Goal: Register for event/course: Register for event/course

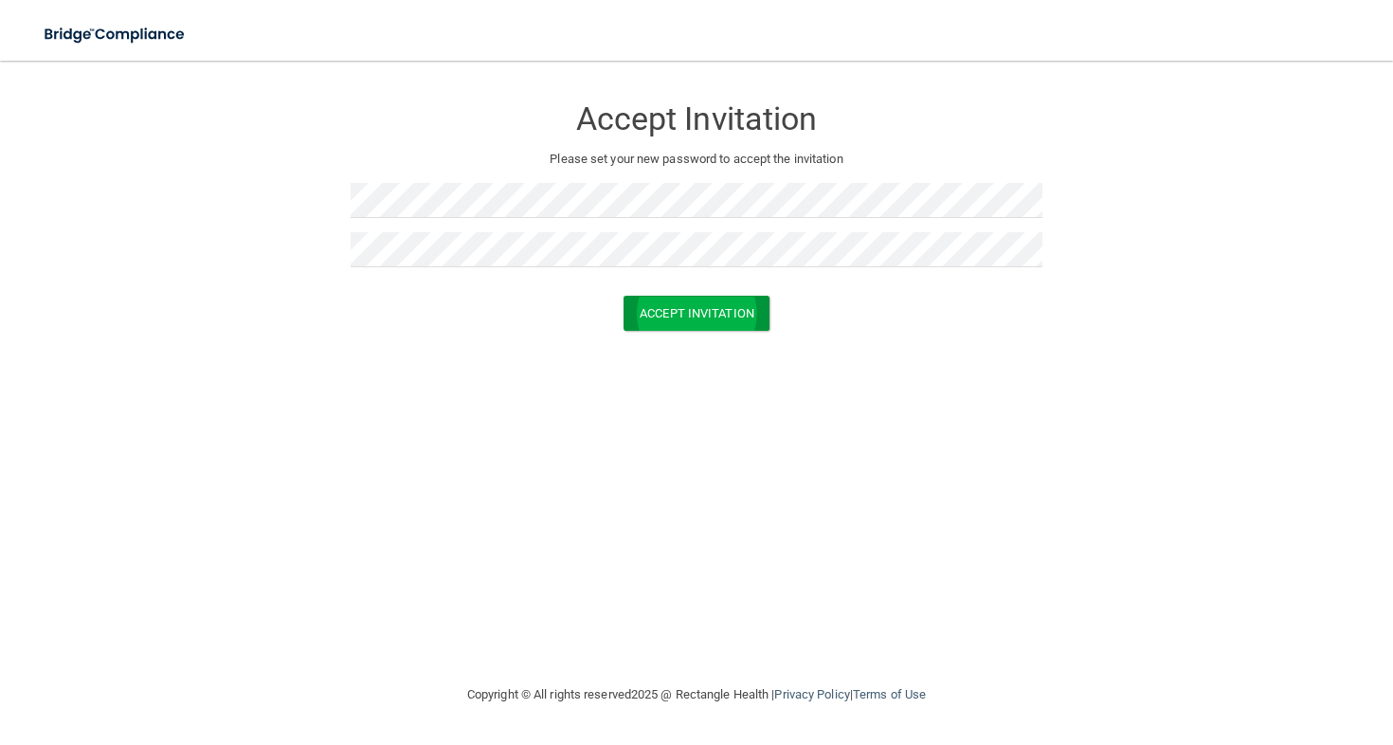
click at [677, 317] on button "Accept Invitation" at bounding box center [697, 313] width 146 height 35
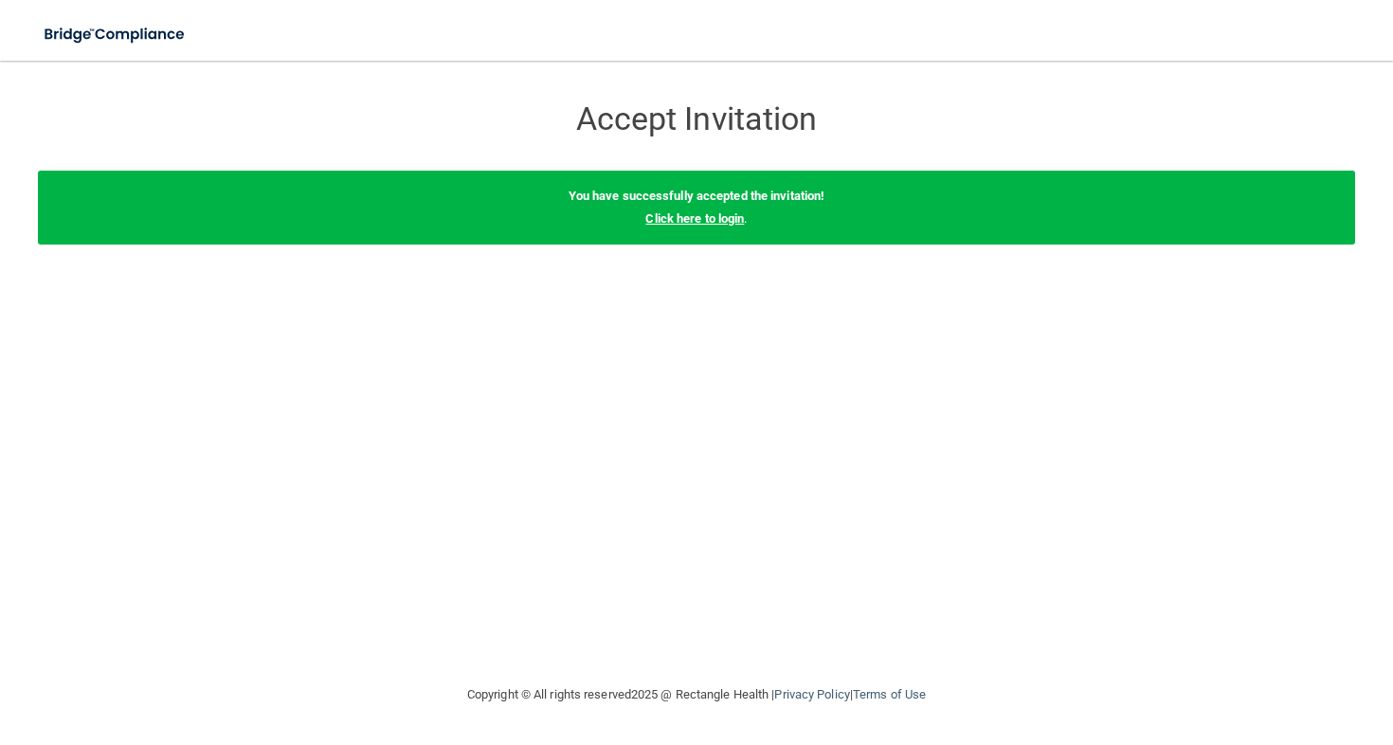
click at [702, 218] on link "Click here to login" at bounding box center [695, 218] width 99 height 14
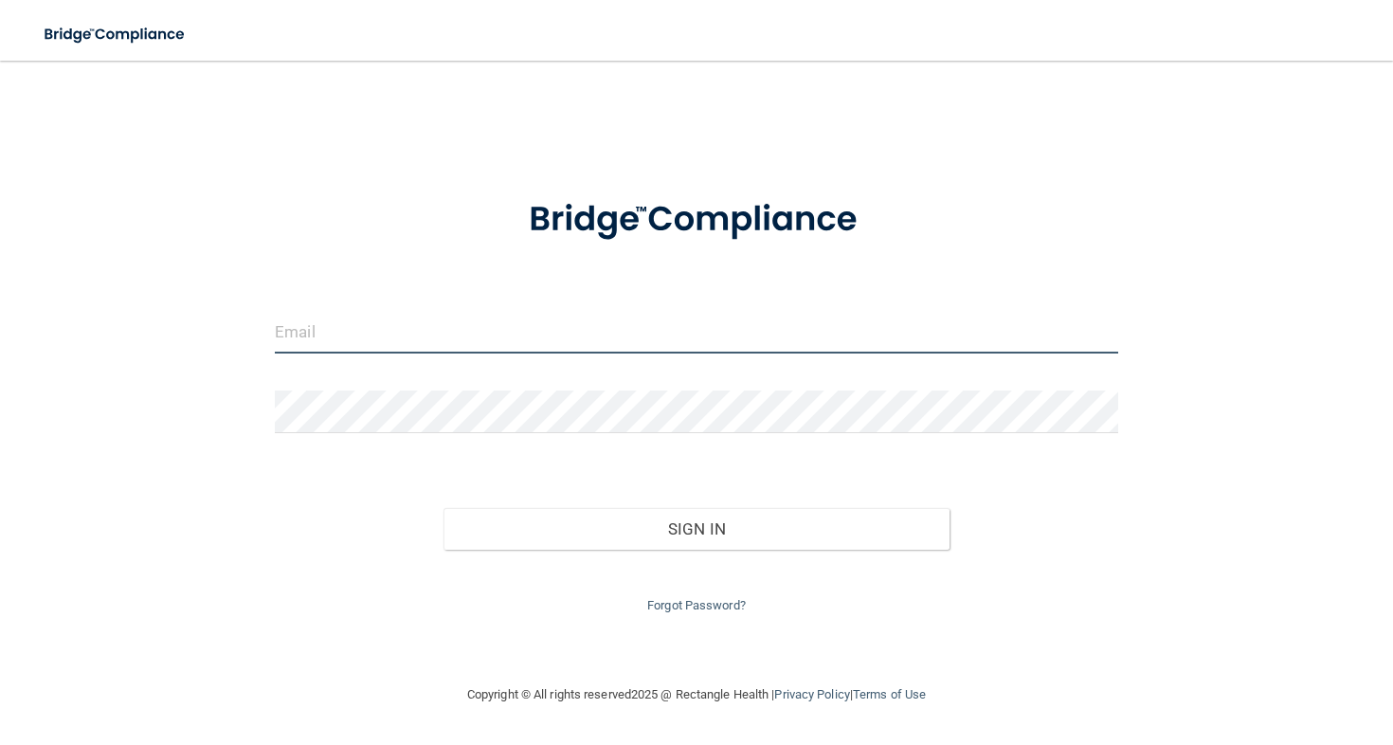
type input "[PERSON_NAME][EMAIL_ADDRESS][DOMAIN_NAME]"
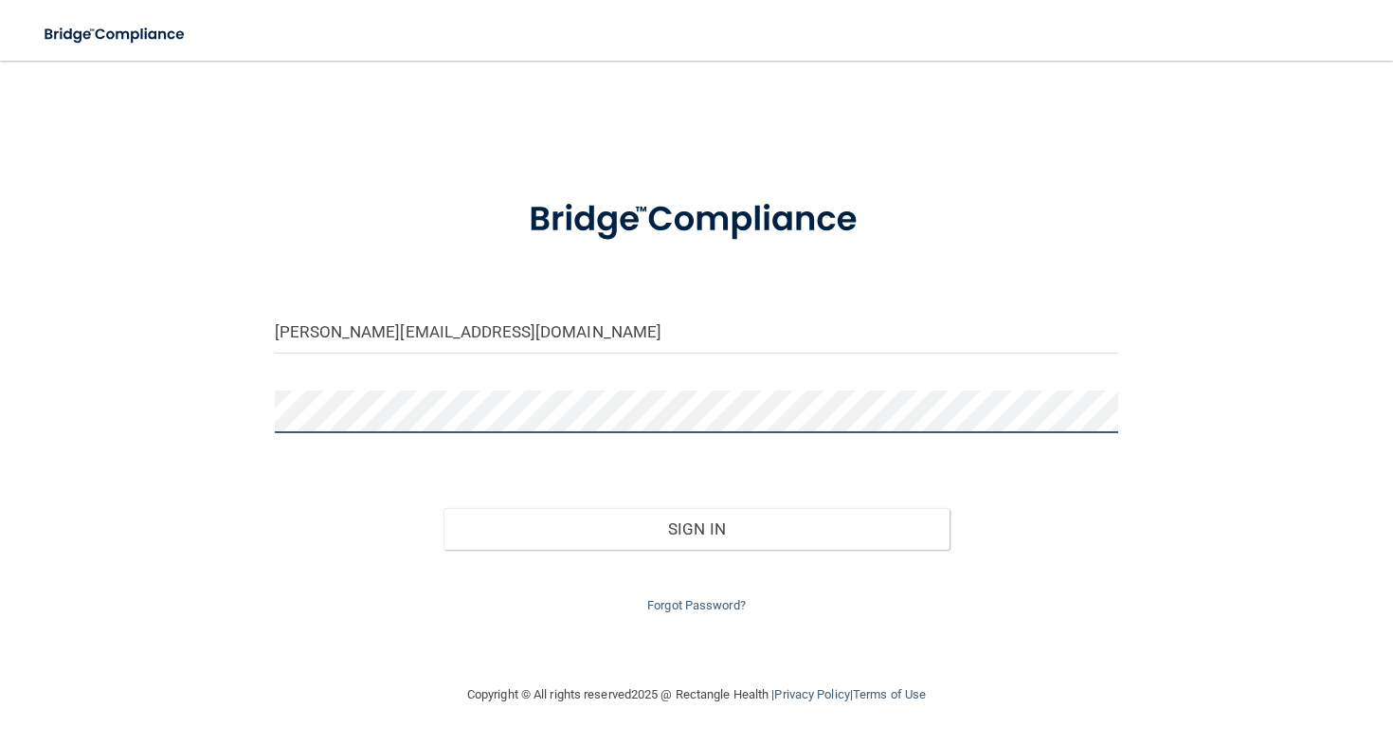
click at [696, 524] on button "Sign In" at bounding box center [697, 529] width 506 height 42
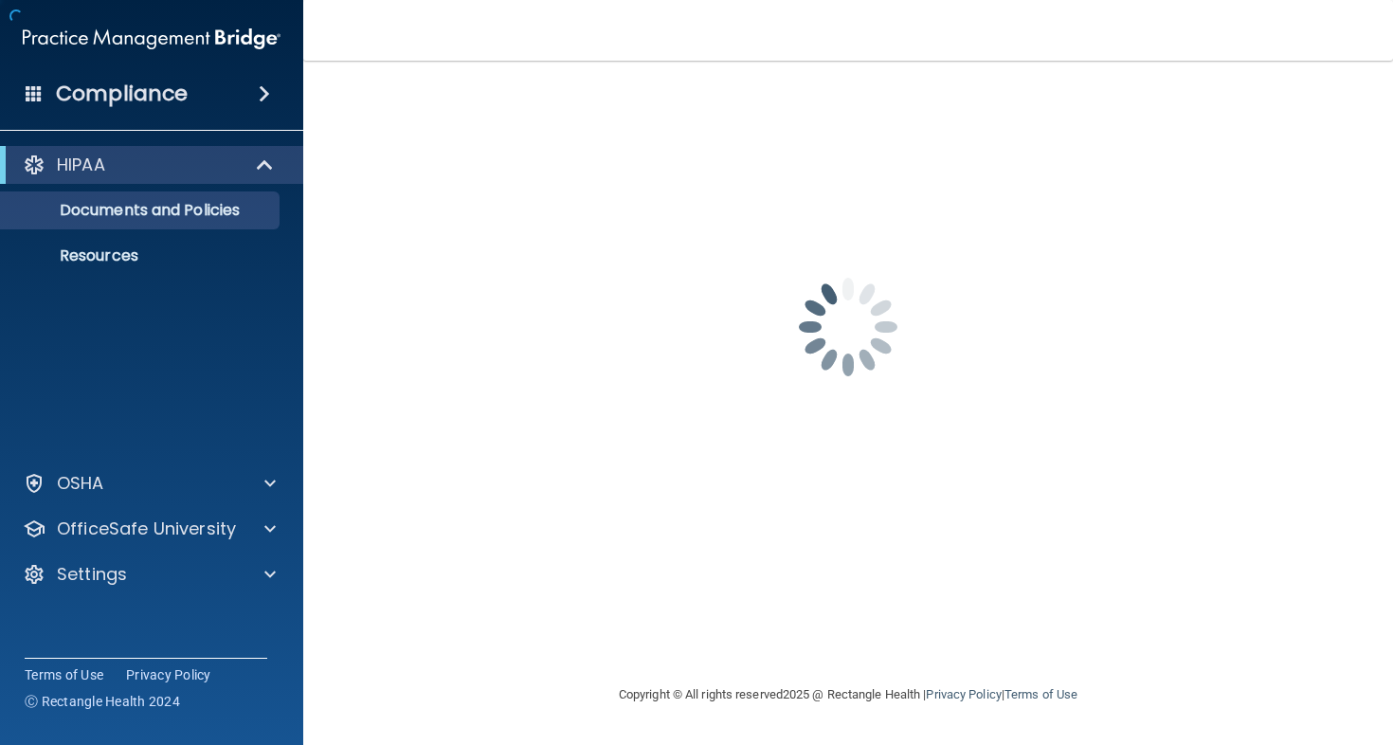
click at [550, 519] on div "ybarra@southfloridapsychiatry.org Password is required Invalid email/password. …" at bounding box center [848, 372] width 1014 height 585
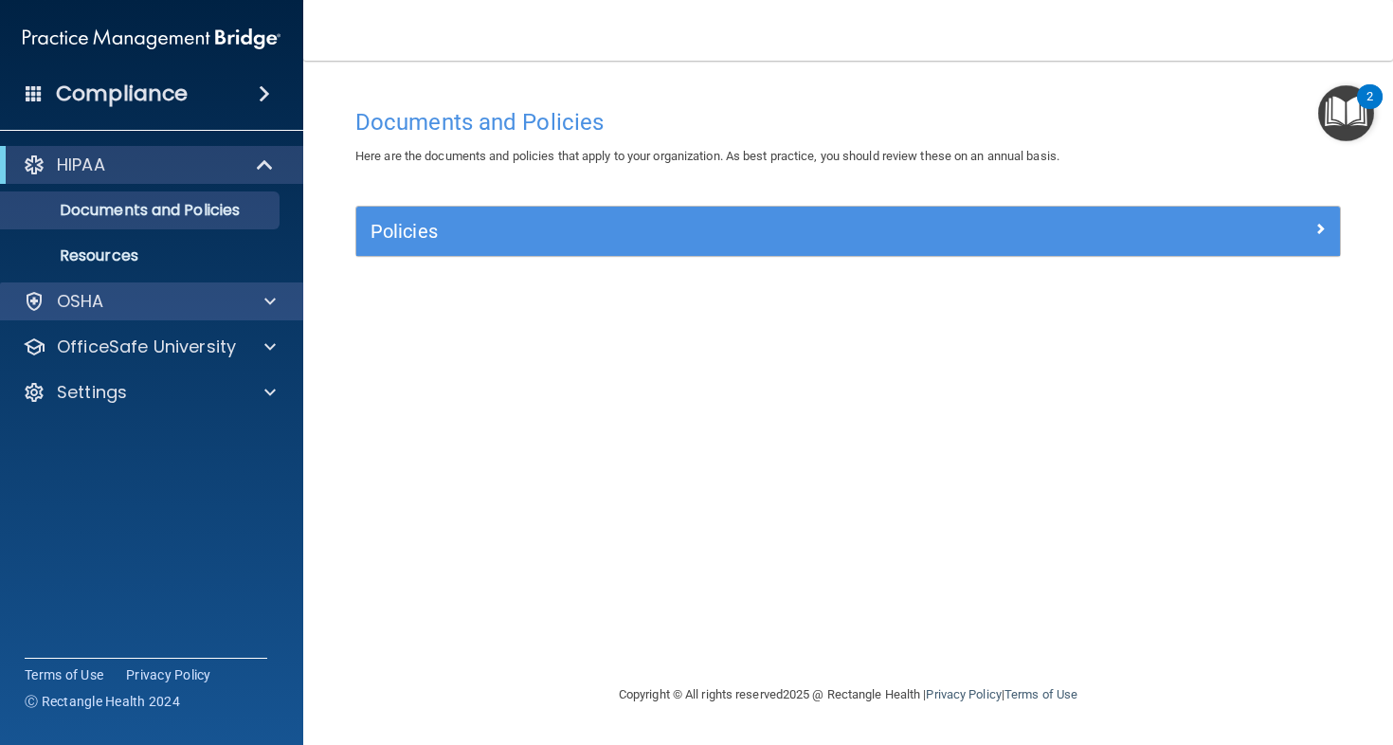
click at [119, 302] on div "OSHA" at bounding box center [126, 301] width 235 height 23
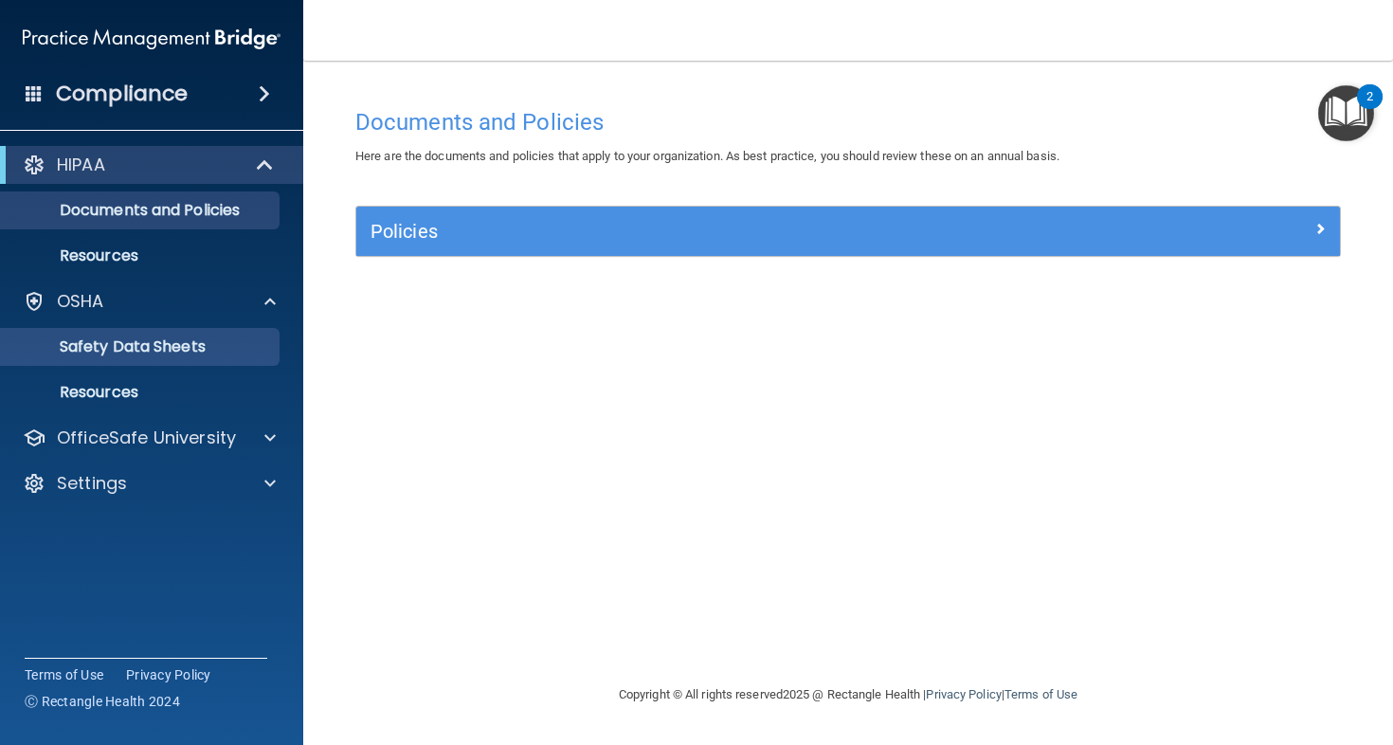
click at [181, 356] on p "Safety Data Sheets" at bounding box center [141, 346] width 259 height 19
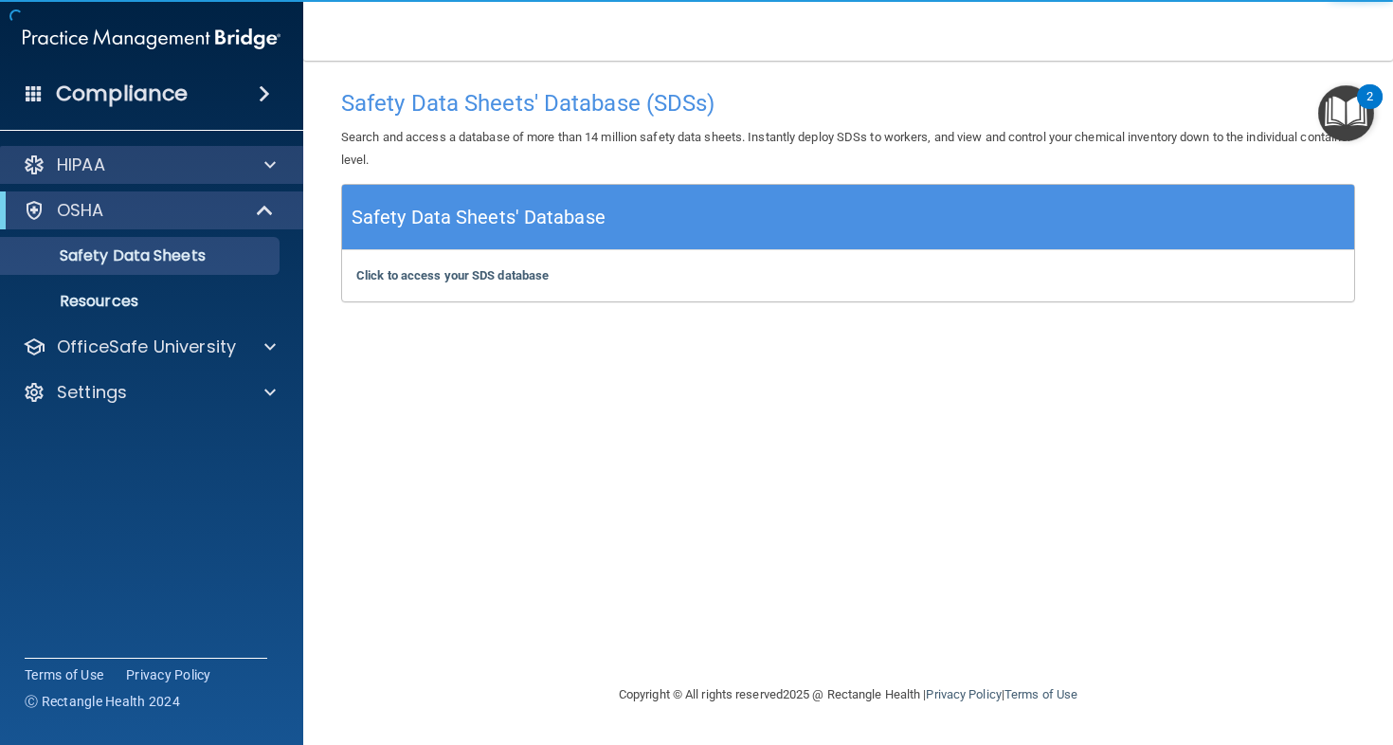
click at [133, 156] on div "HIPAA" at bounding box center [126, 165] width 235 height 23
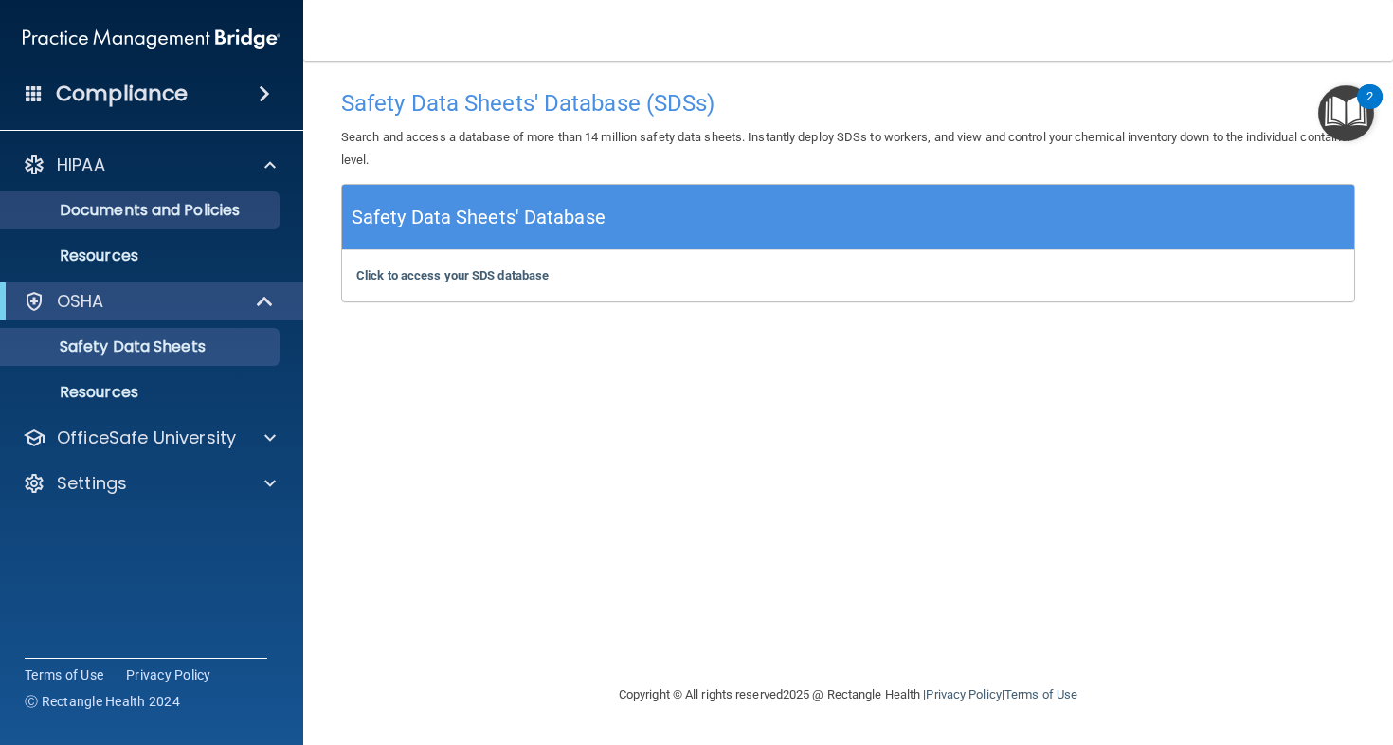
click at [141, 205] on p "Documents and Policies" at bounding box center [141, 210] width 259 height 19
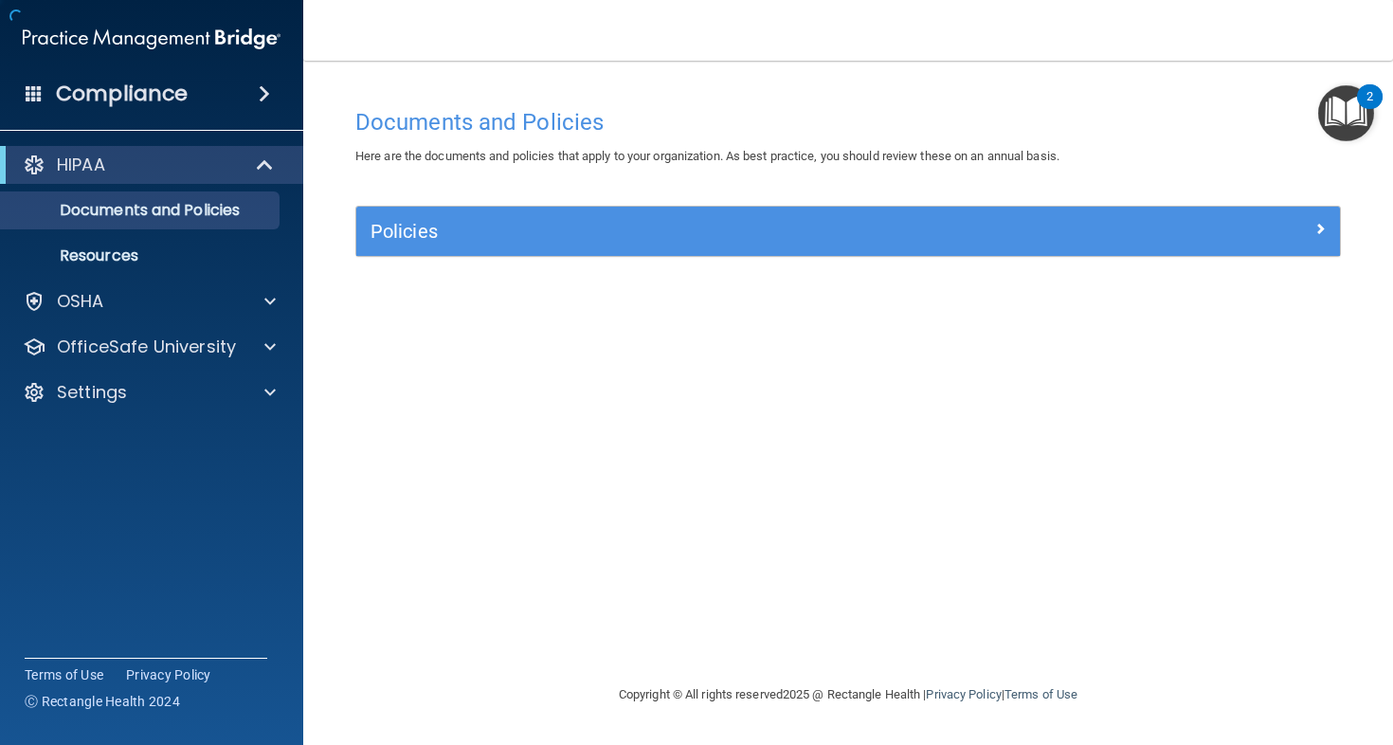
click at [475, 223] on h5 "Policies" at bounding box center [726, 231] width 710 height 21
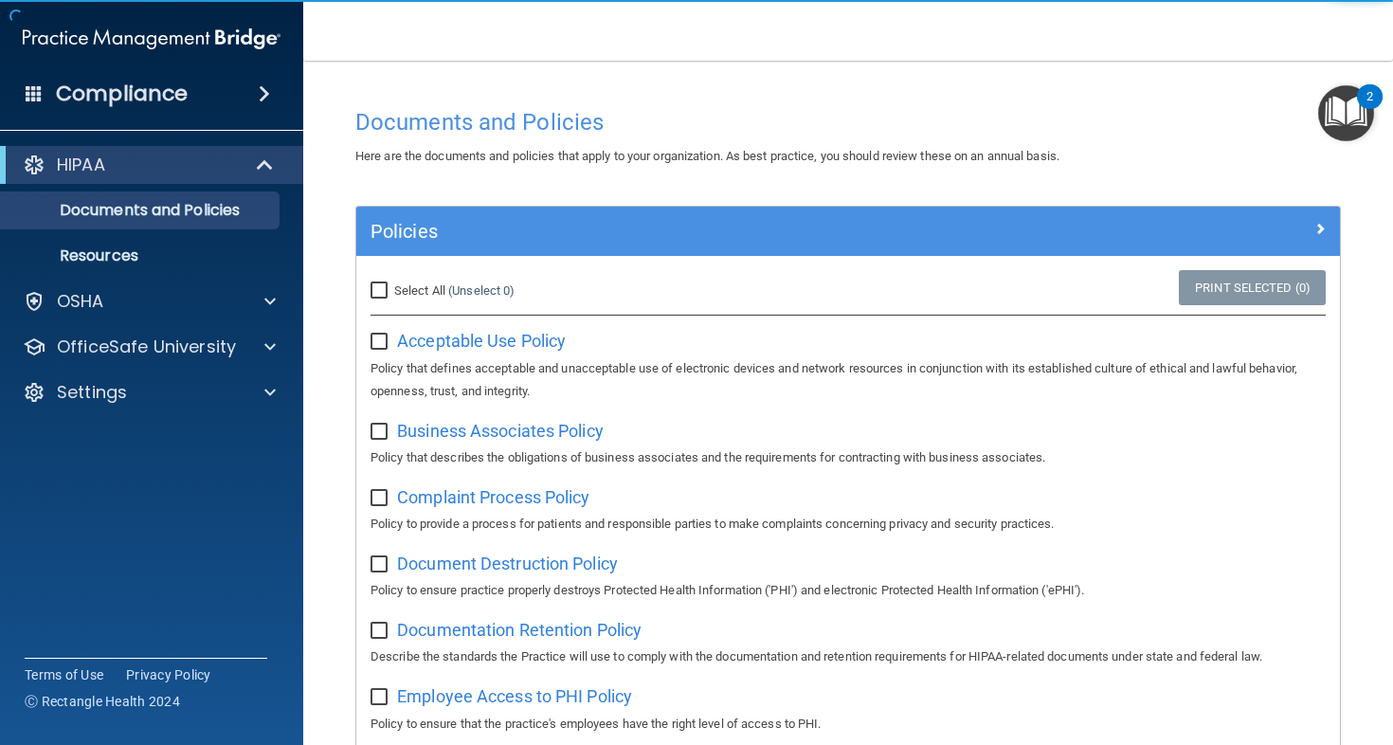
scroll to position [206, 0]
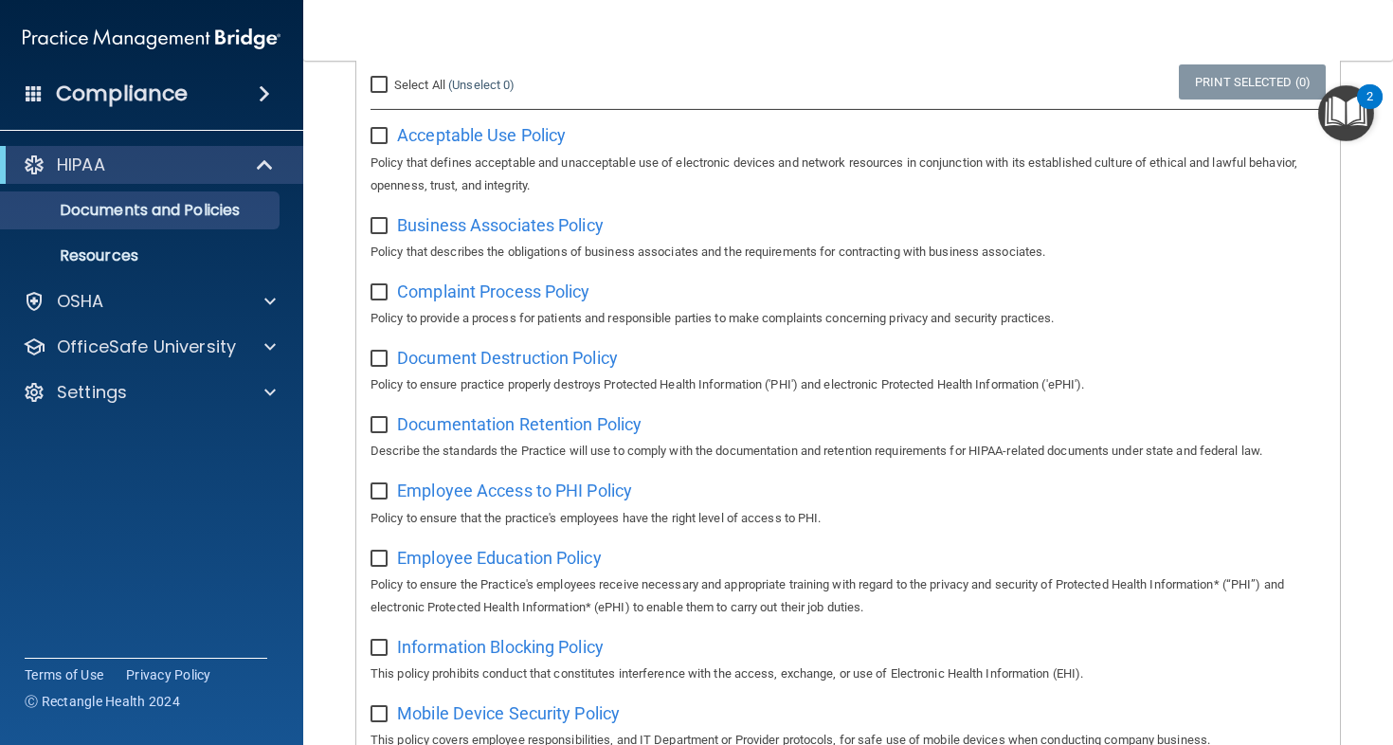
click at [378, 80] on input "Select All (Unselect 0) Unselect All" at bounding box center [382, 85] width 22 height 15
checkbox input "true"
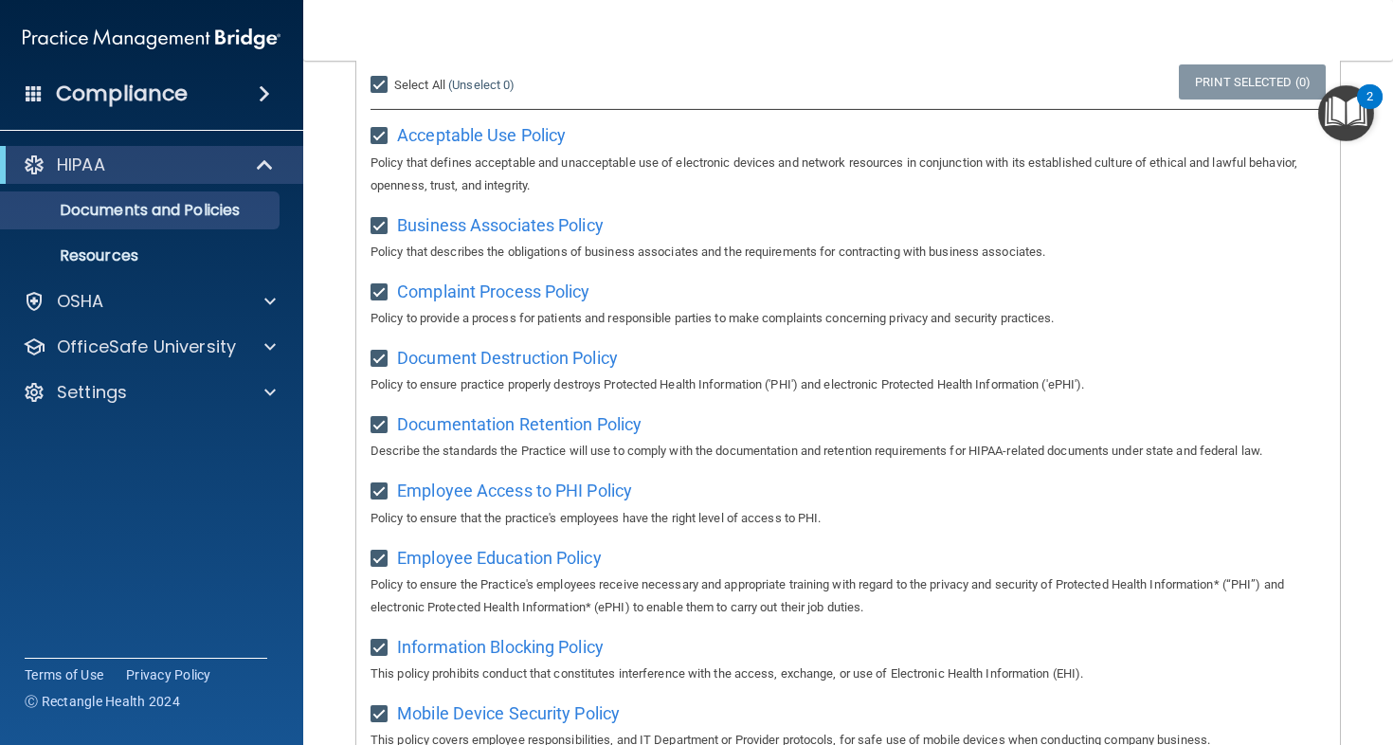
checkbox input "true"
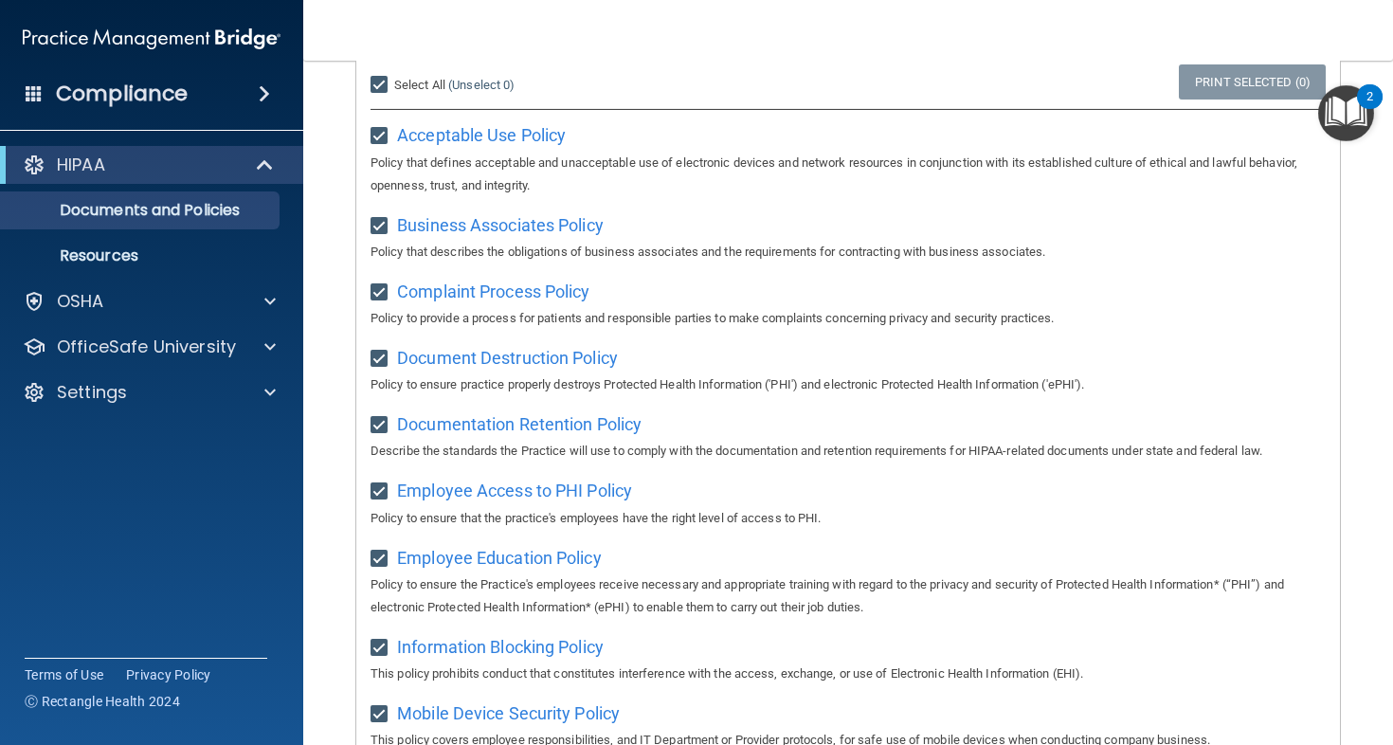
checkbox input "true"
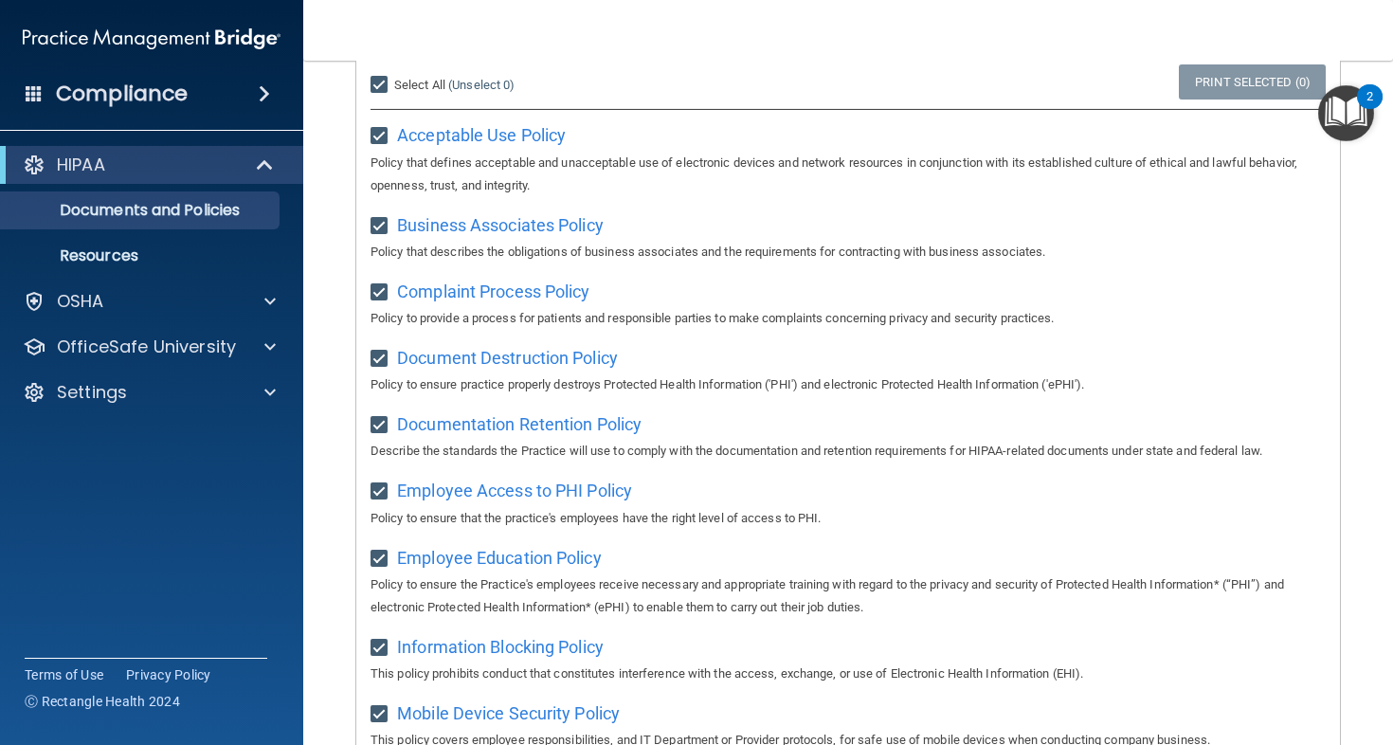
checkbox input "true"
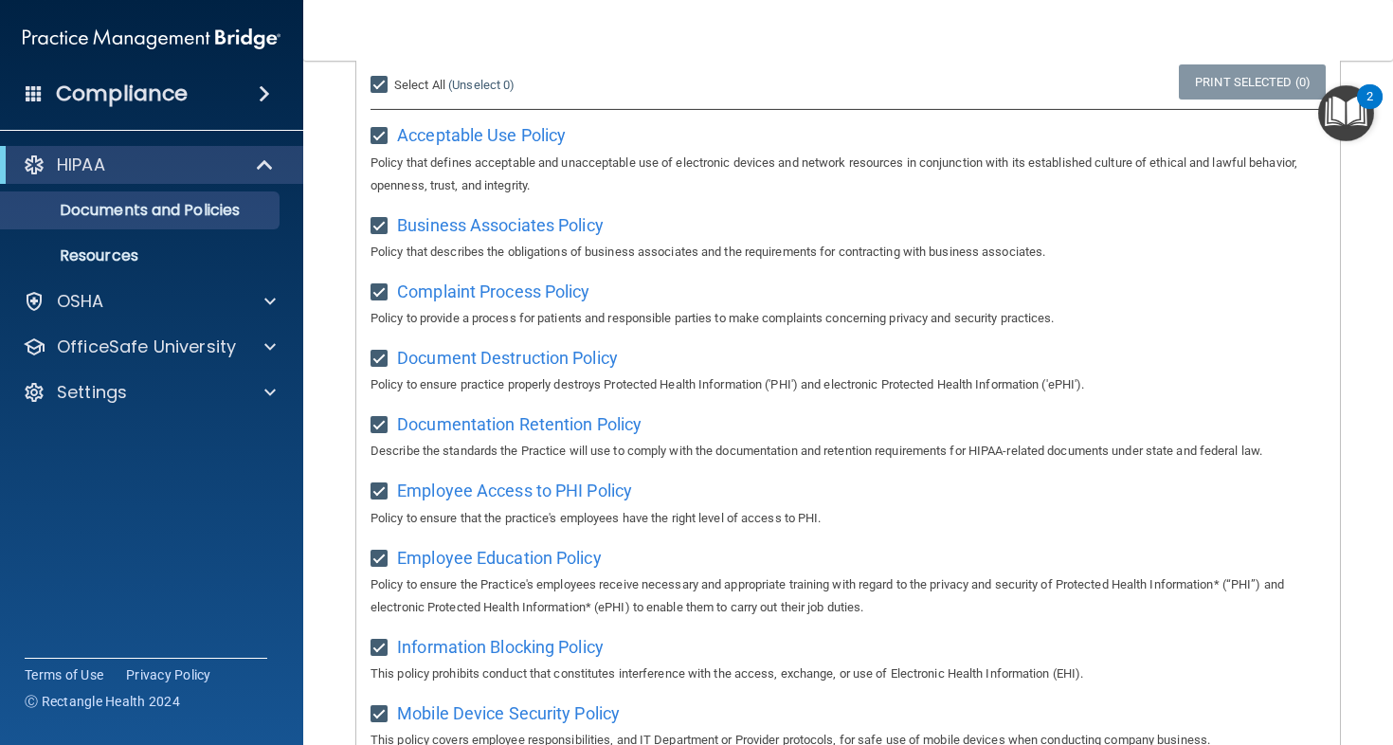
checkbox input "true"
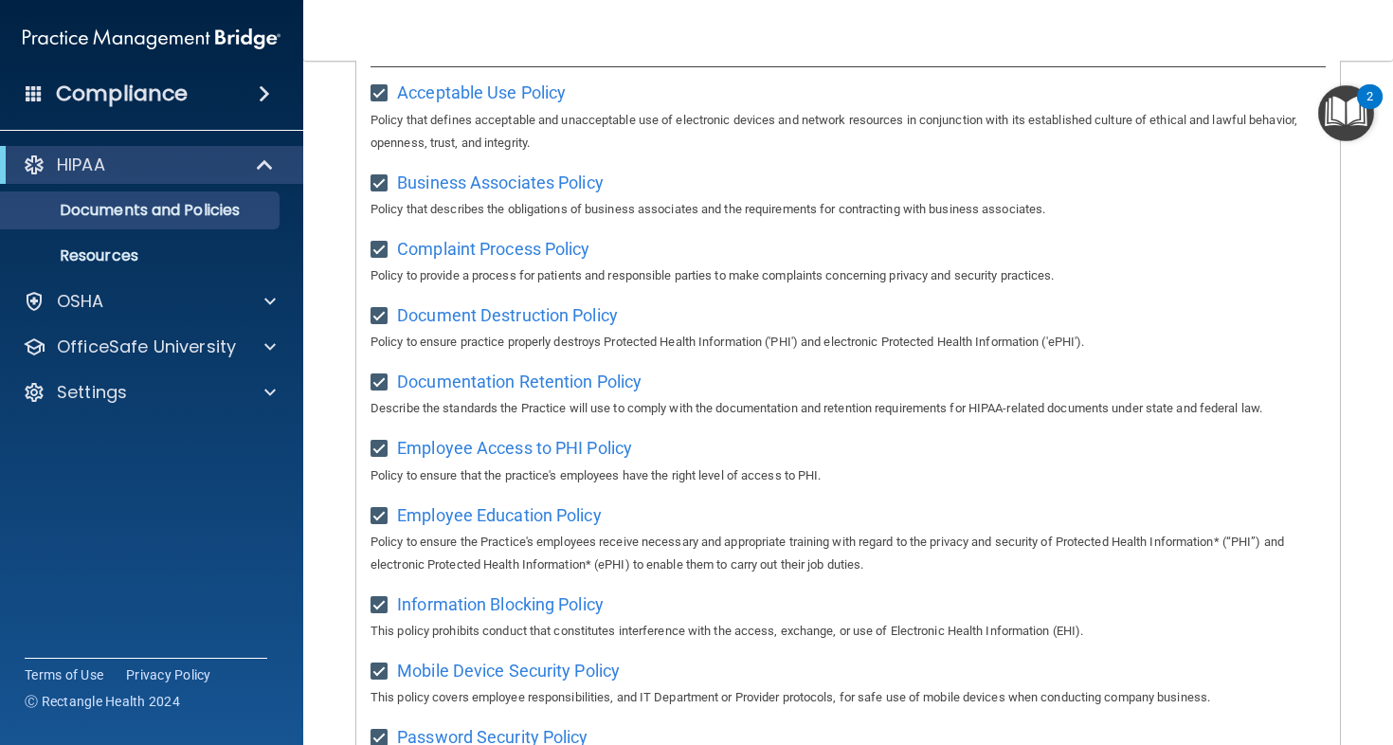
scroll to position [62, 0]
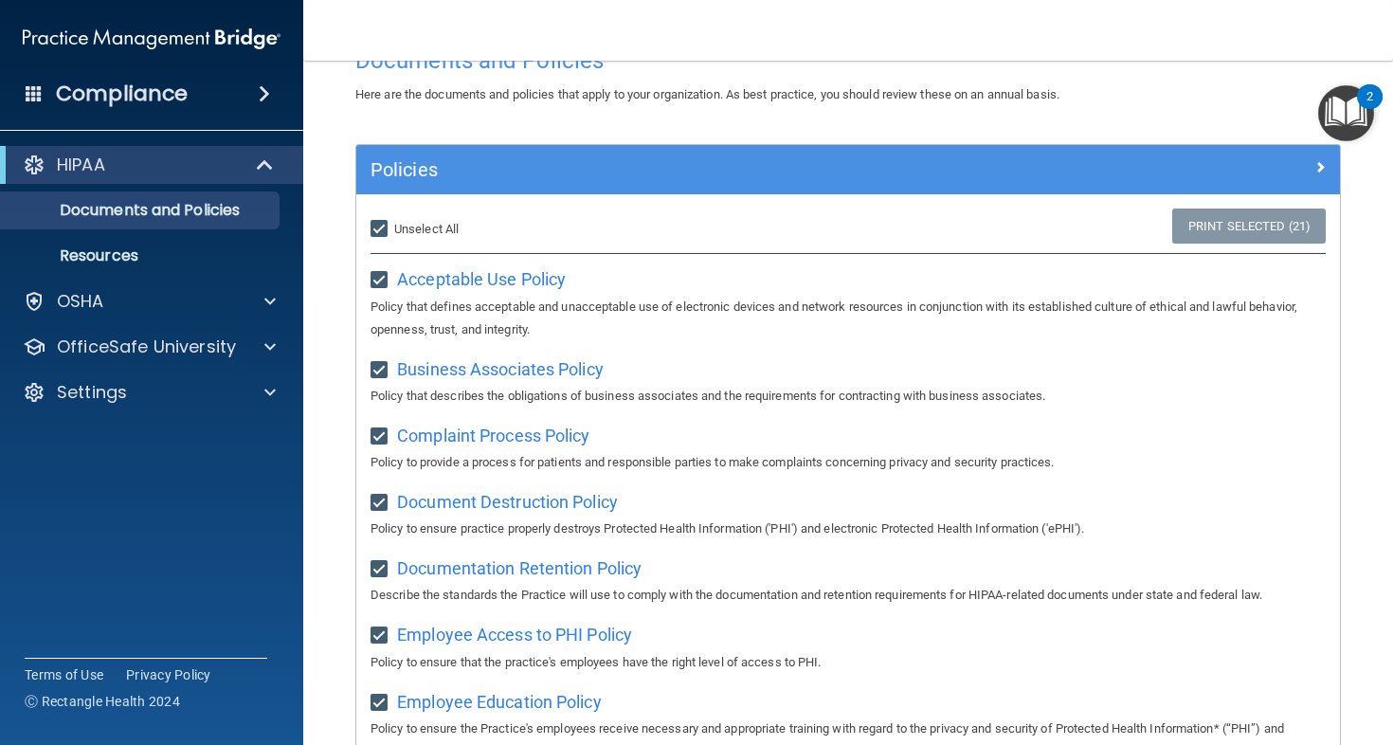
click at [383, 222] on input "Select All (Unselect 21) Unselect All" at bounding box center [382, 229] width 22 height 15
checkbox input "false"
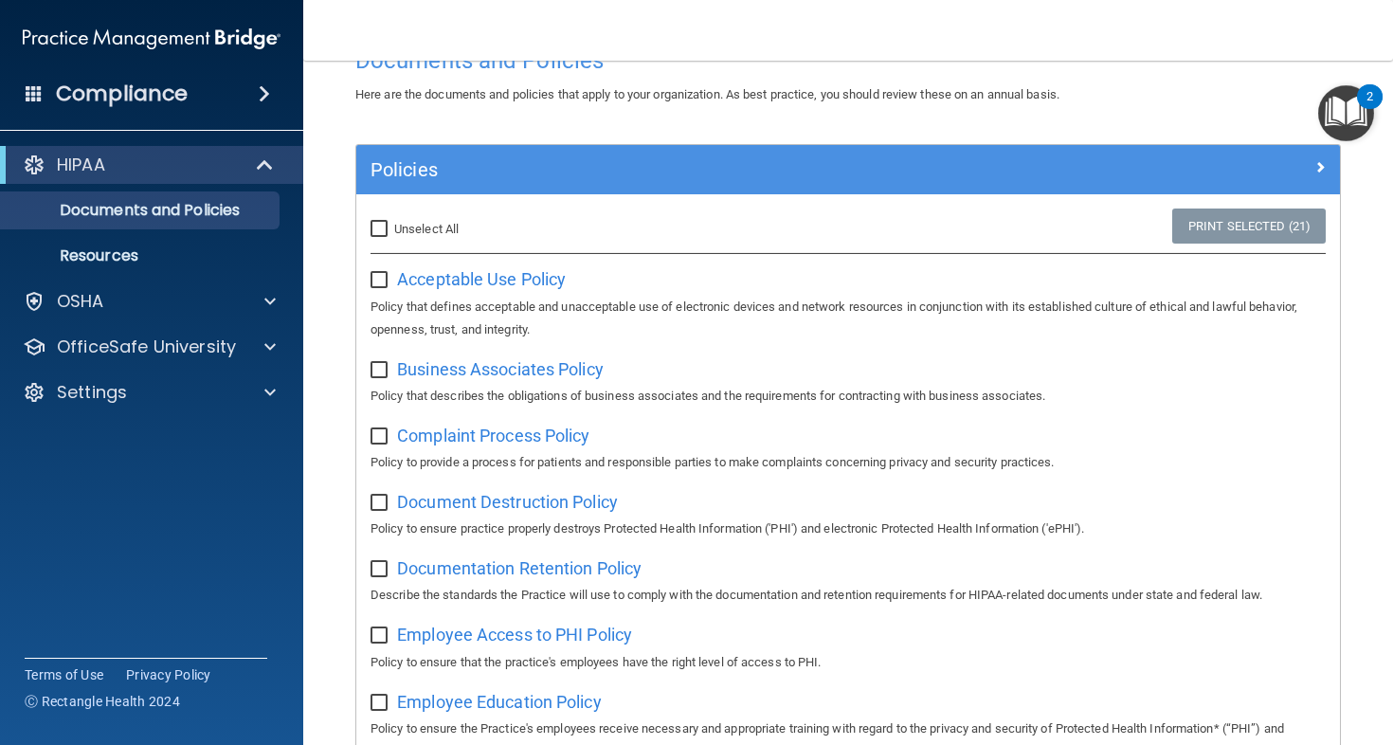
checkbox input "false"
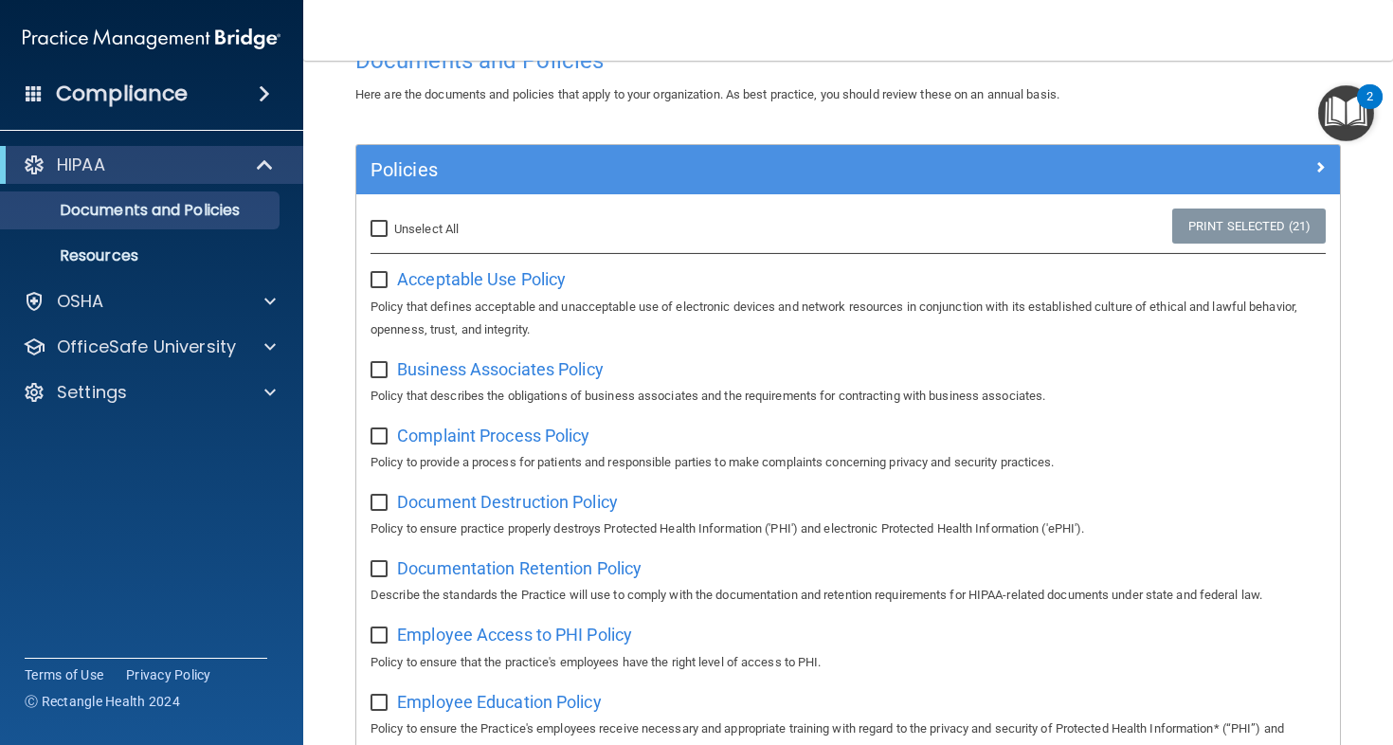
checkbox input "false"
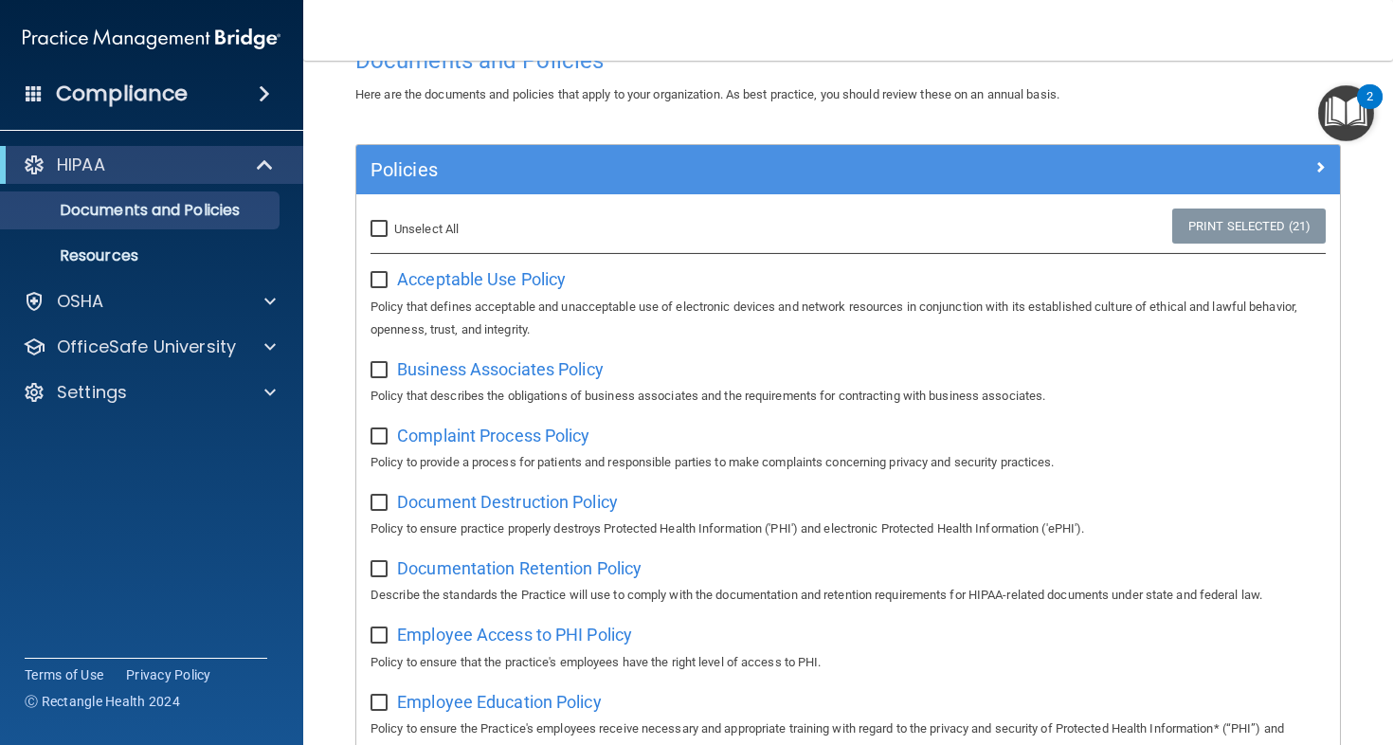
checkbox input "false"
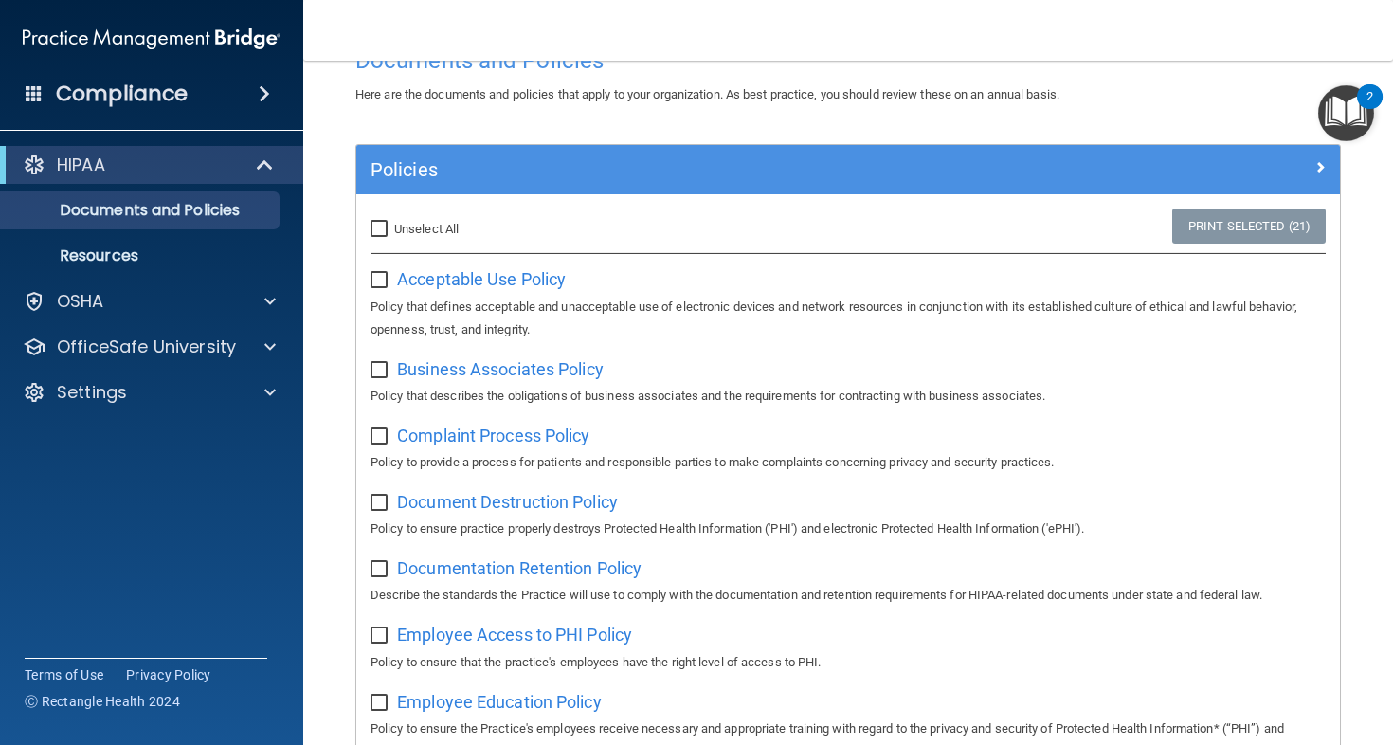
checkbox input "false"
click at [82, 299] on p "OSHA" at bounding box center [80, 301] width 47 height 23
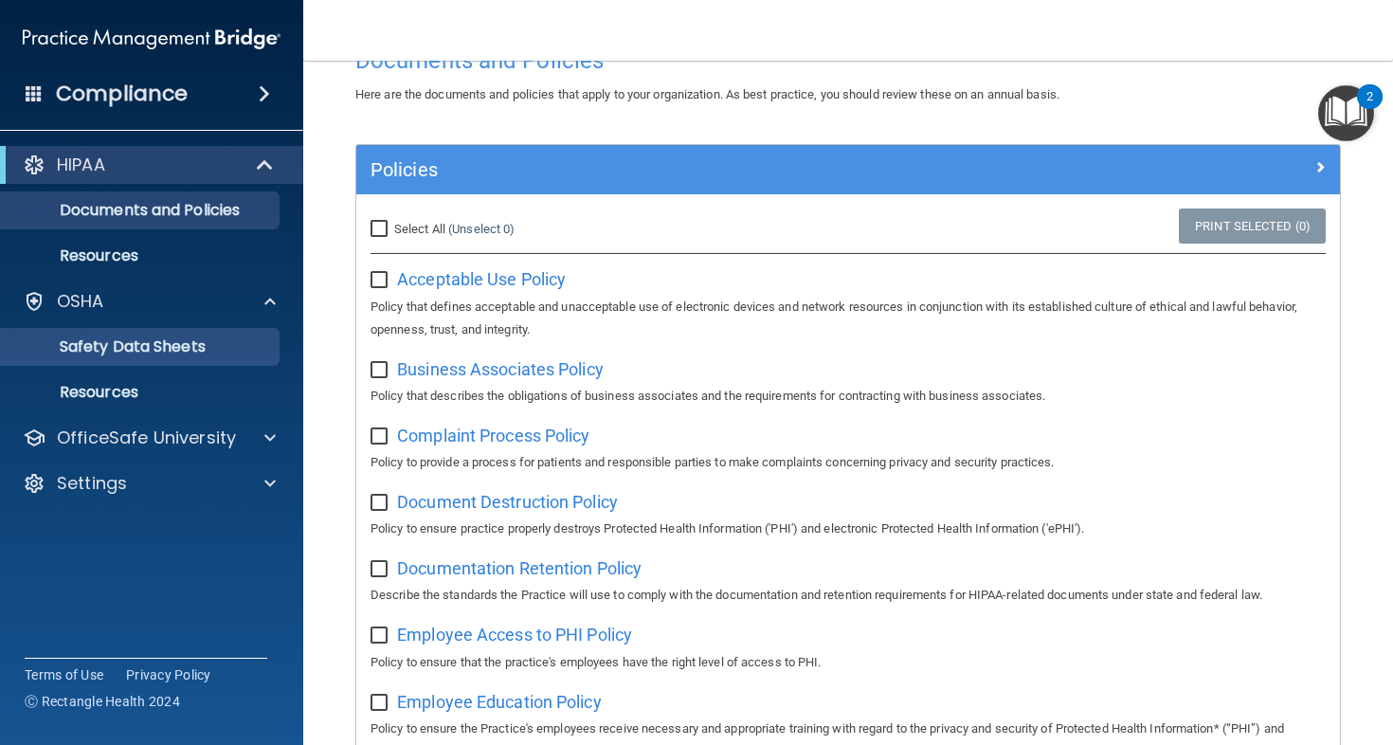
click at [135, 358] on link "Safety Data Sheets" at bounding box center [130, 347] width 299 height 38
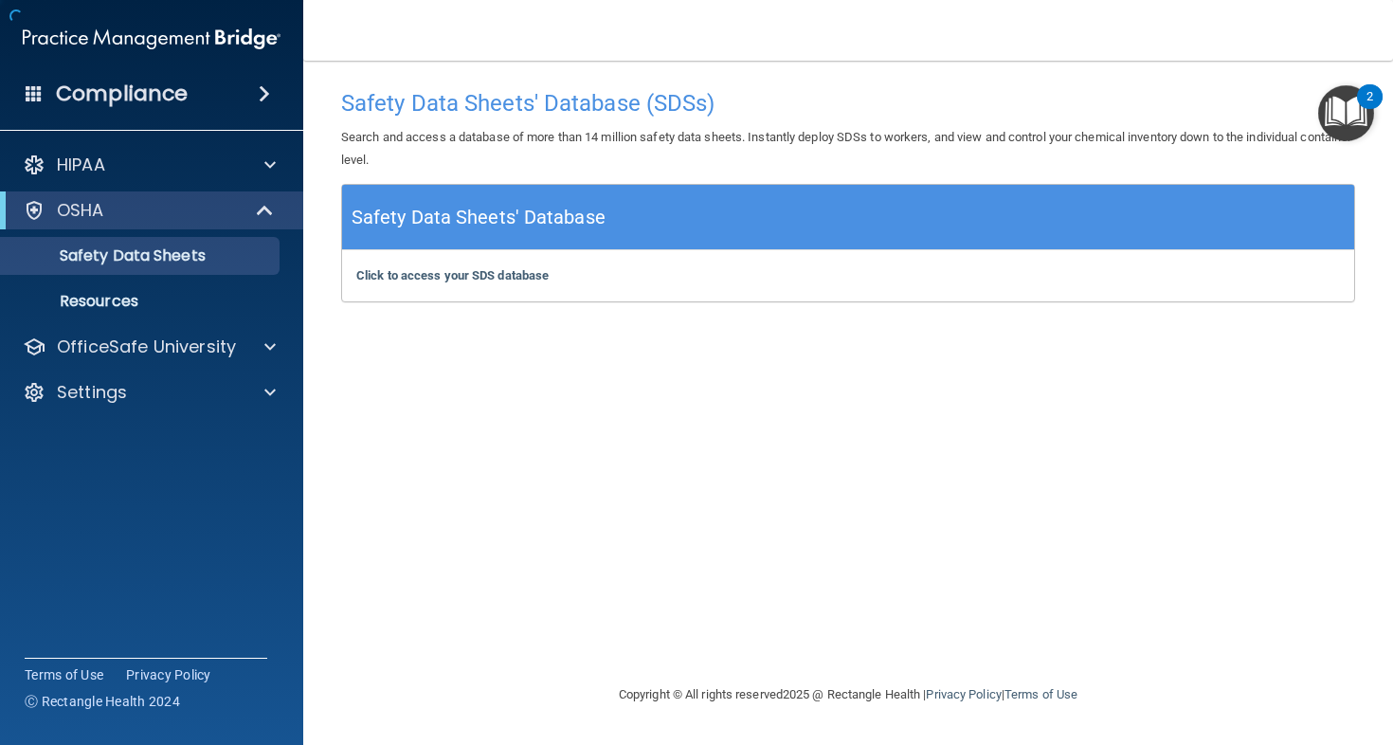
click at [505, 283] on div "Click to access your SDS database Click to access your SDS database" at bounding box center [848, 275] width 1012 height 51
click at [499, 274] on b "Click to access your SDS database" at bounding box center [452, 275] width 192 height 14
click at [159, 166] on div "HIPAA" at bounding box center [126, 165] width 235 height 23
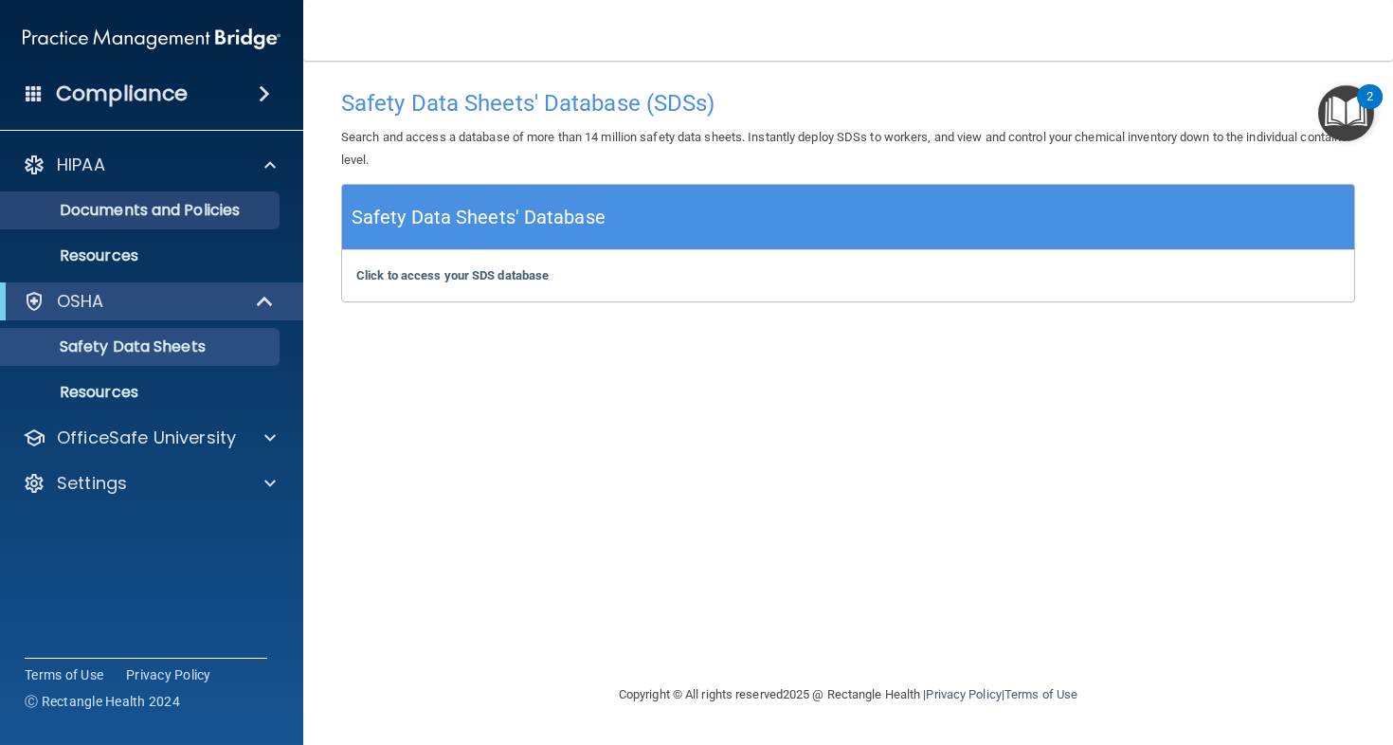
click at [102, 205] on p "Documents and Policies" at bounding box center [141, 210] width 259 height 19
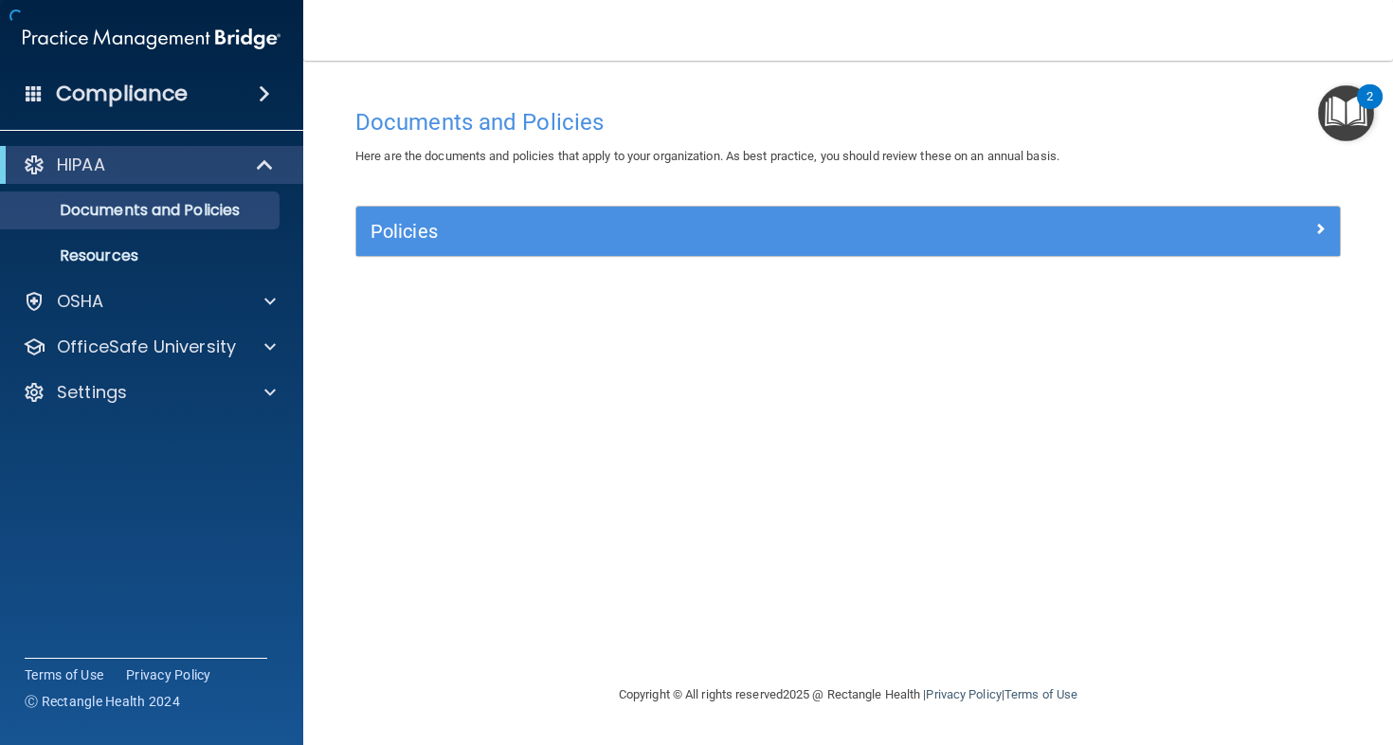
click at [445, 240] on h5 "Policies" at bounding box center [726, 231] width 710 height 21
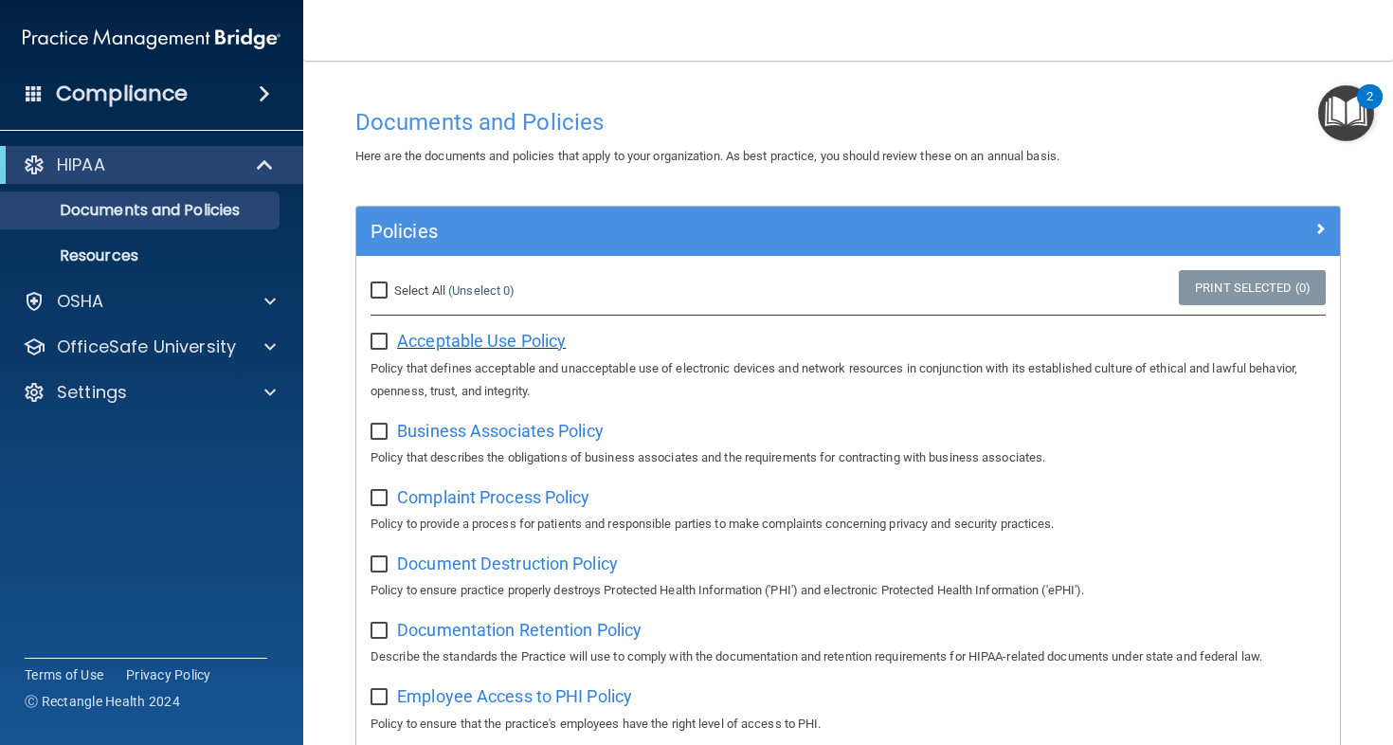
click at [452, 343] on span "Acceptable Use Policy" at bounding box center [481, 341] width 169 height 20
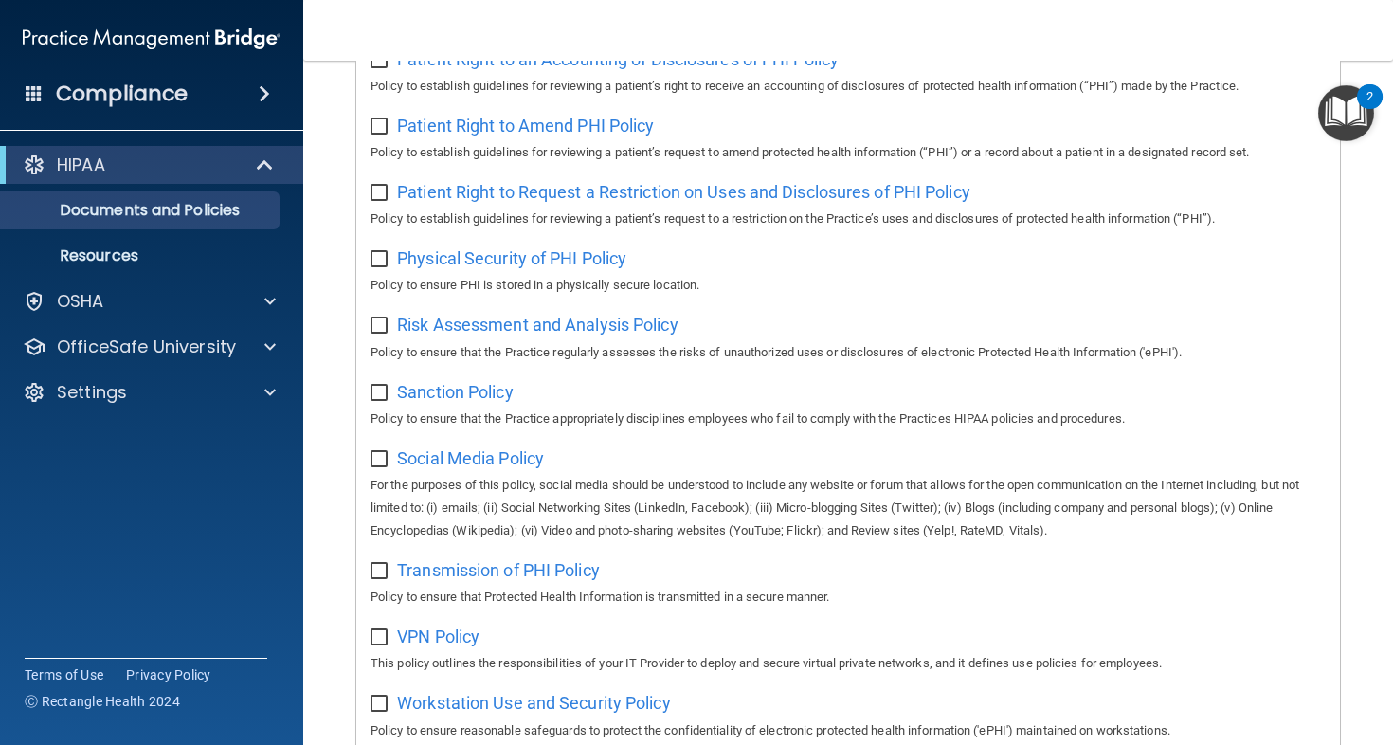
scroll to position [1152, 0]
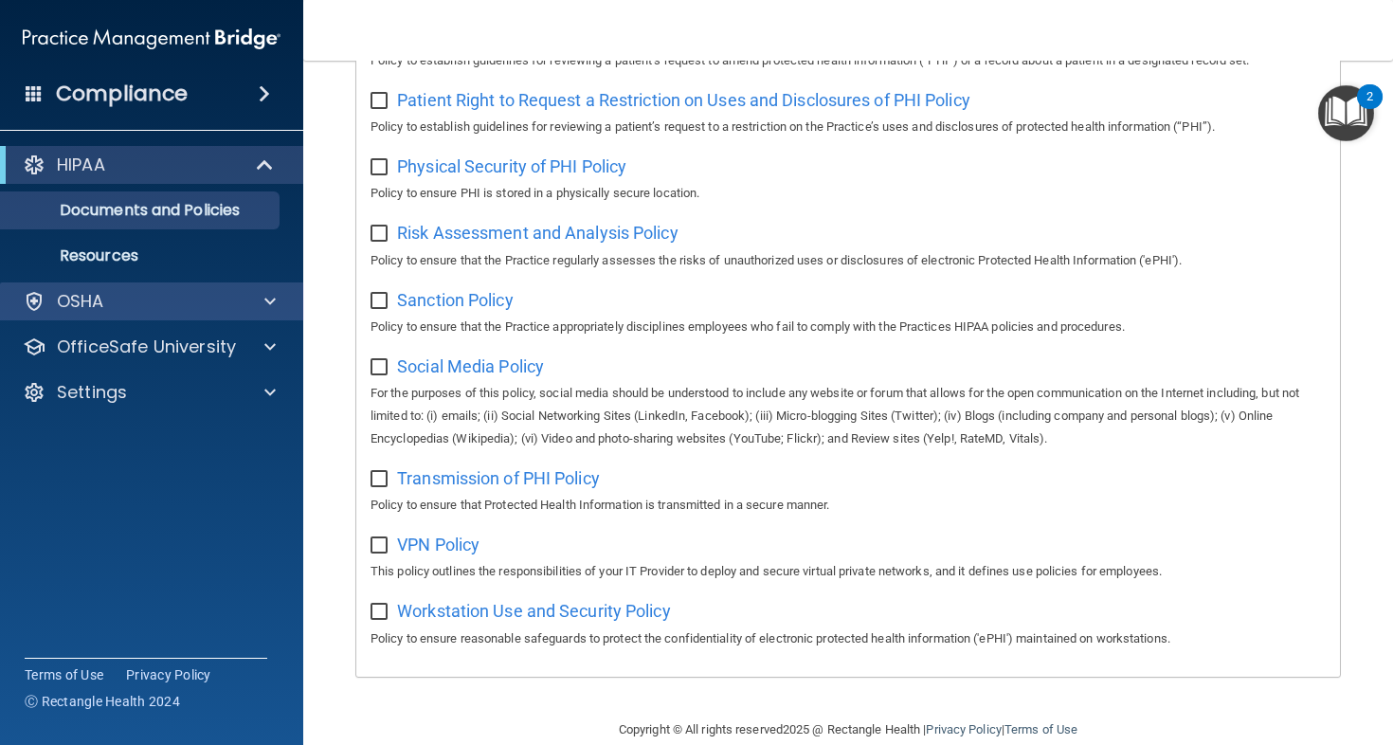
click at [204, 318] on div "OSHA" at bounding box center [152, 301] width 304 height 38
click at [276, 304] on div at bounding box center [267, 301] width 47 height 23
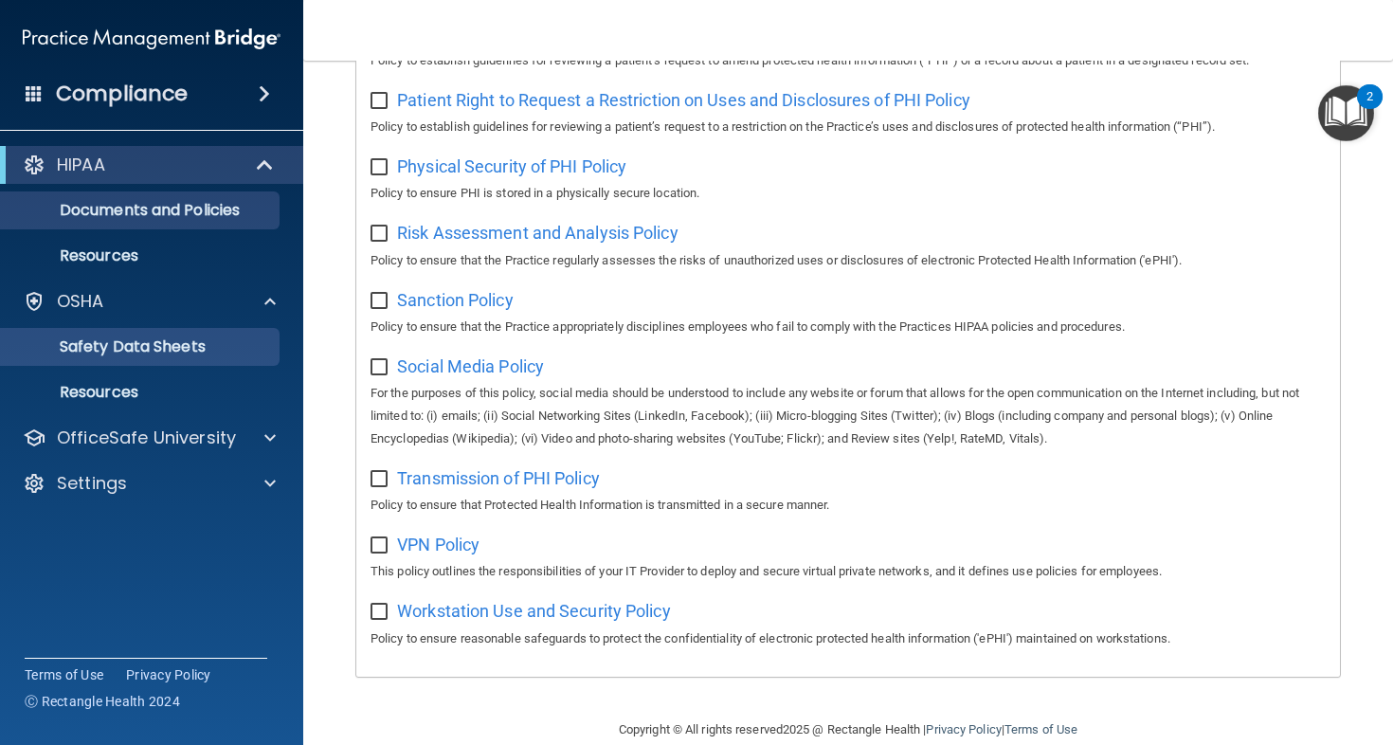
click at [156, 347] on p "Safety Data Sheets" at bounding box center [141, 346] width 259 height 19
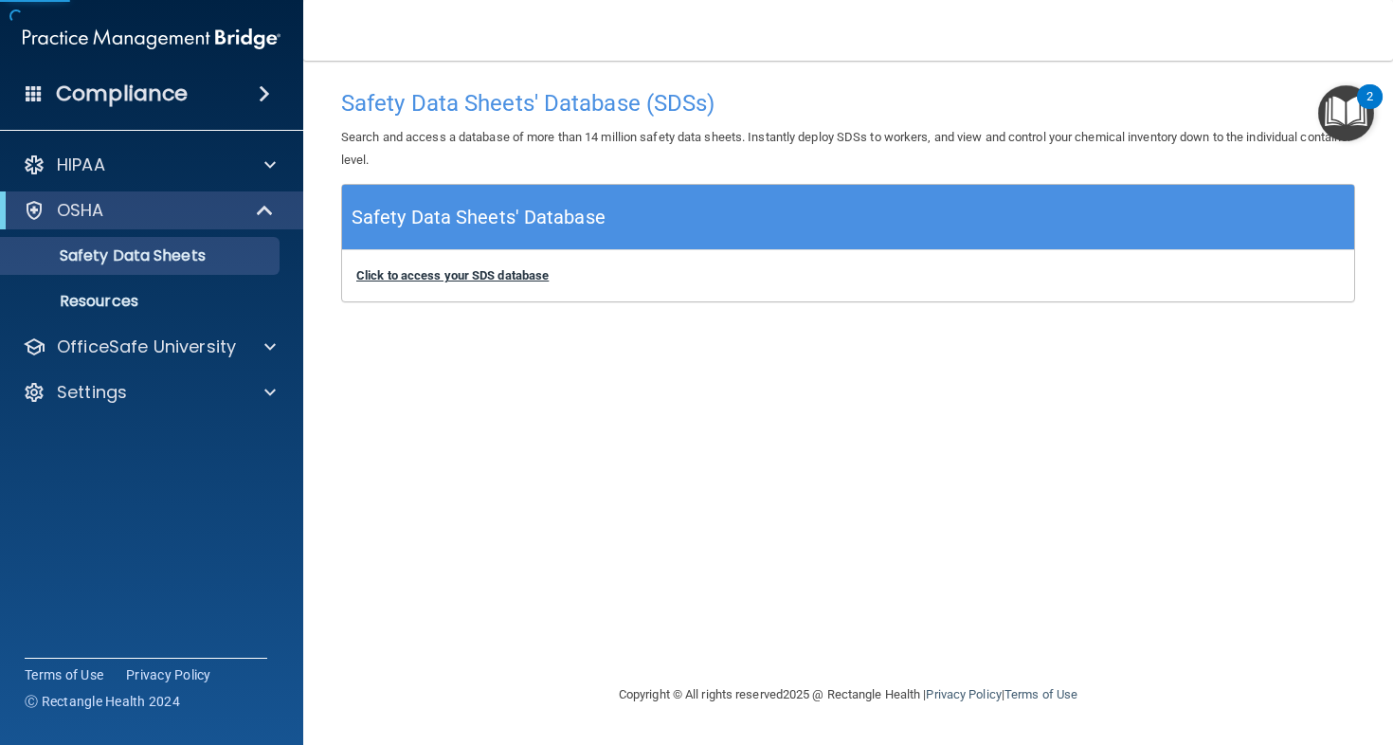
click at [462, 273] on b "Click to access your SDS database" at bounding box center [452, 275] width 192 height 14
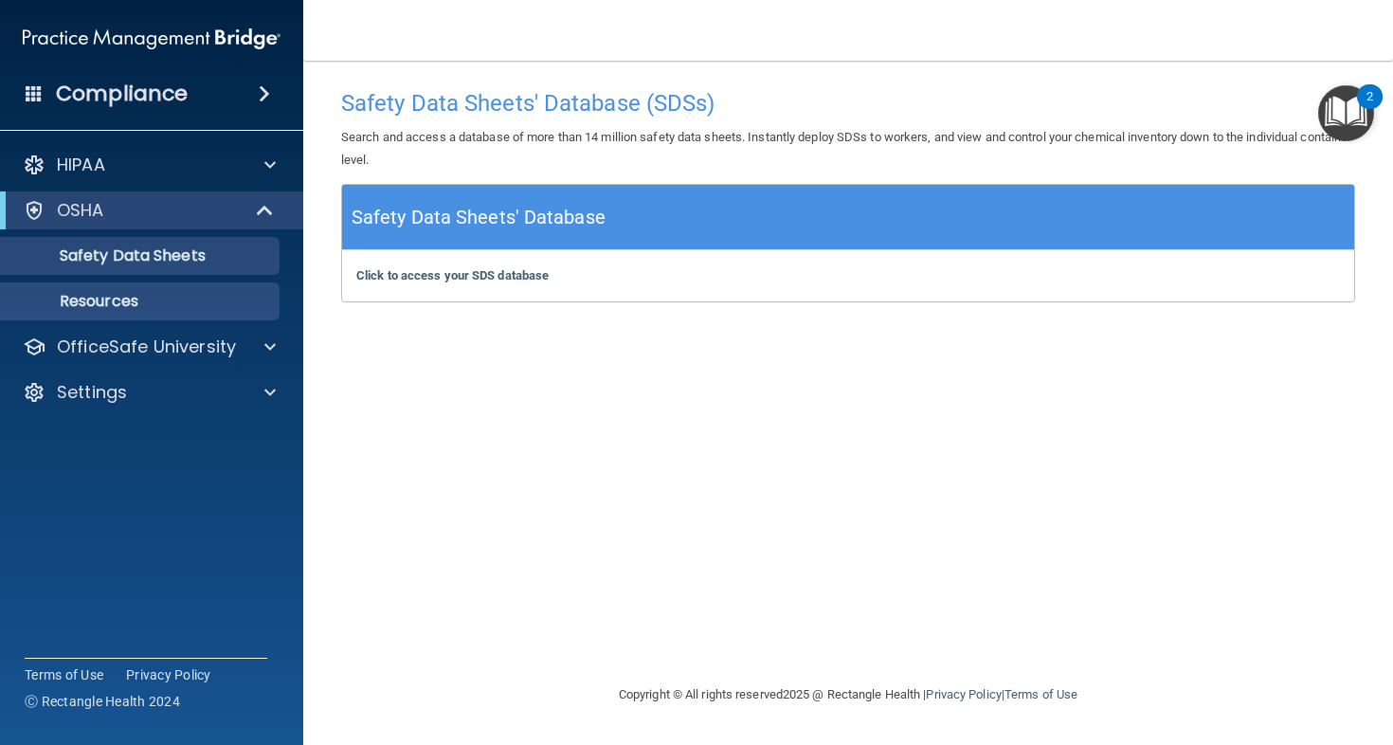
click at [154, 309] on p "Resources" at bounding box center [141, 301] width 259 height 19
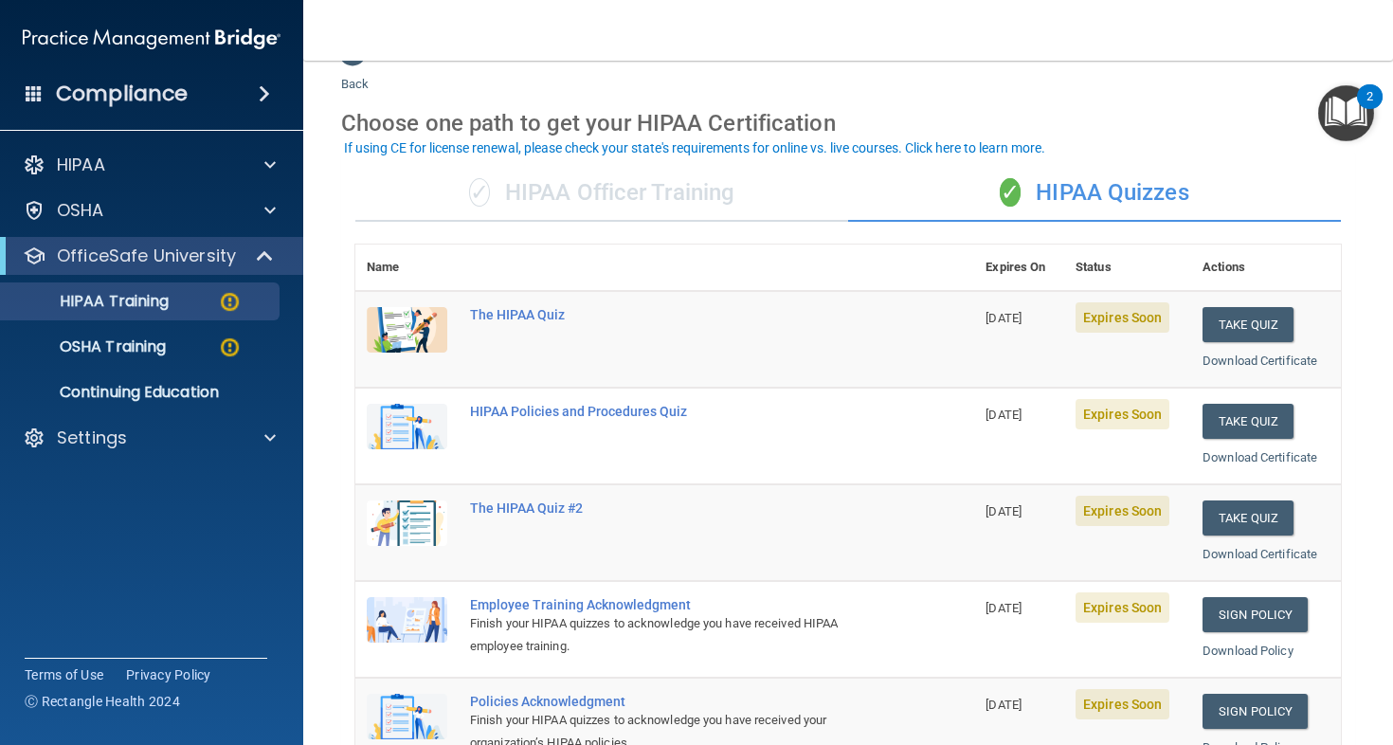
scroll to position [46, 0]
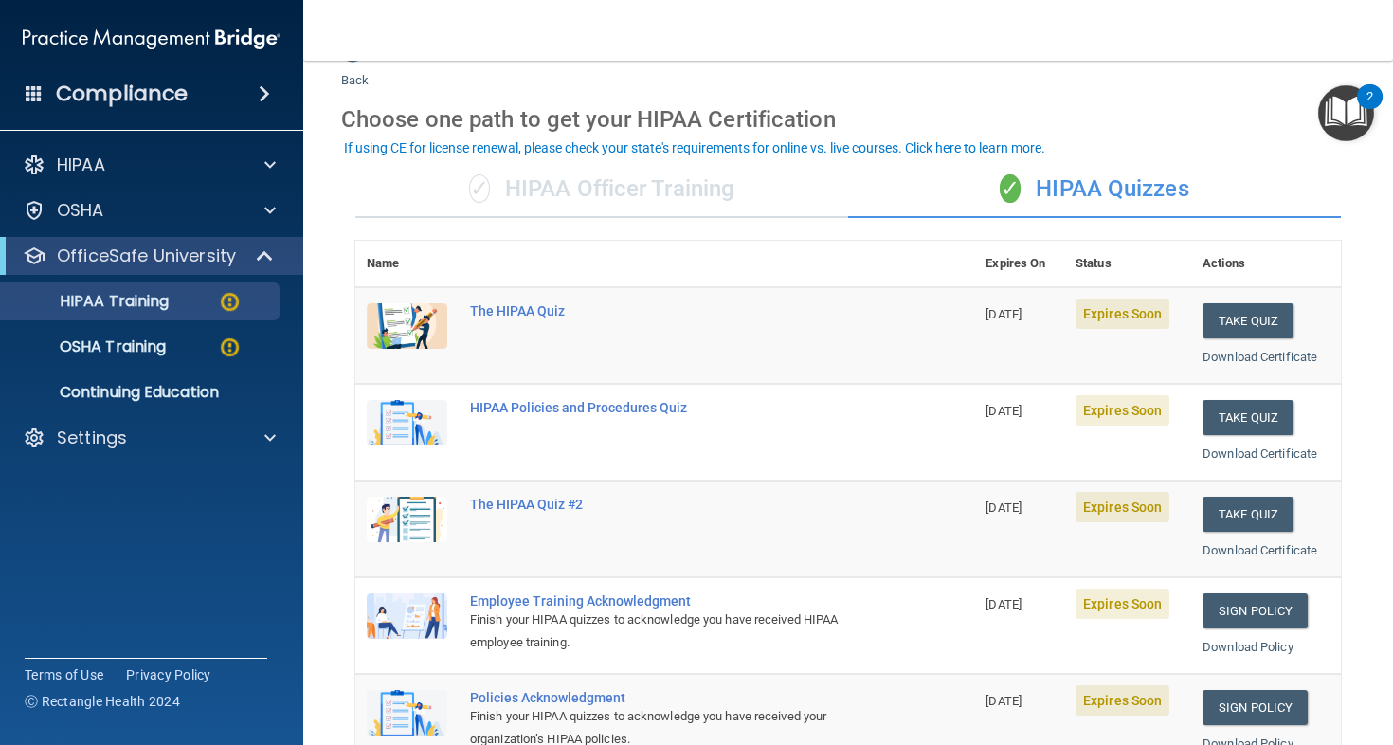
click at [1081, 311] on span "Expires Soon" at bounding box center [1123, 314] width 94 height 30
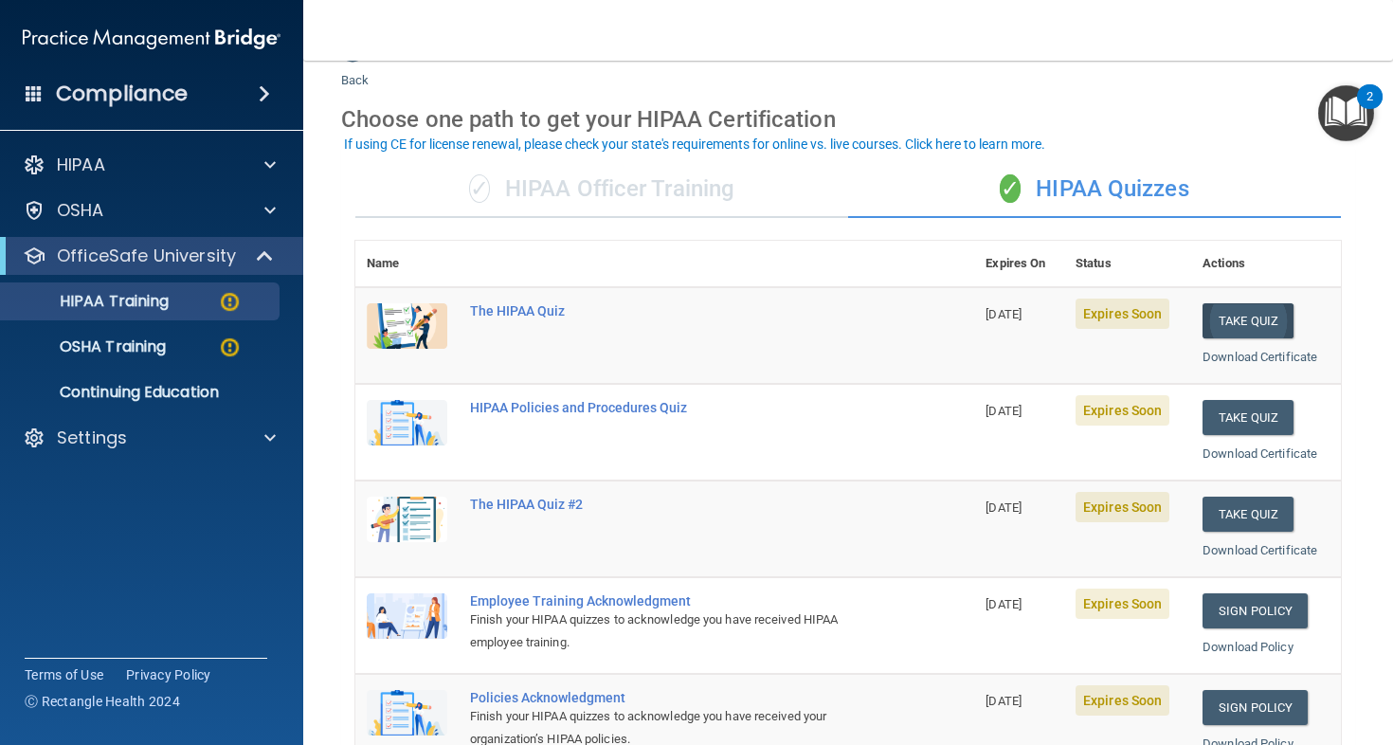
click at [1229, 313] on button "Take Quiz" at bounding box center [1248, 320] width 91 height 35
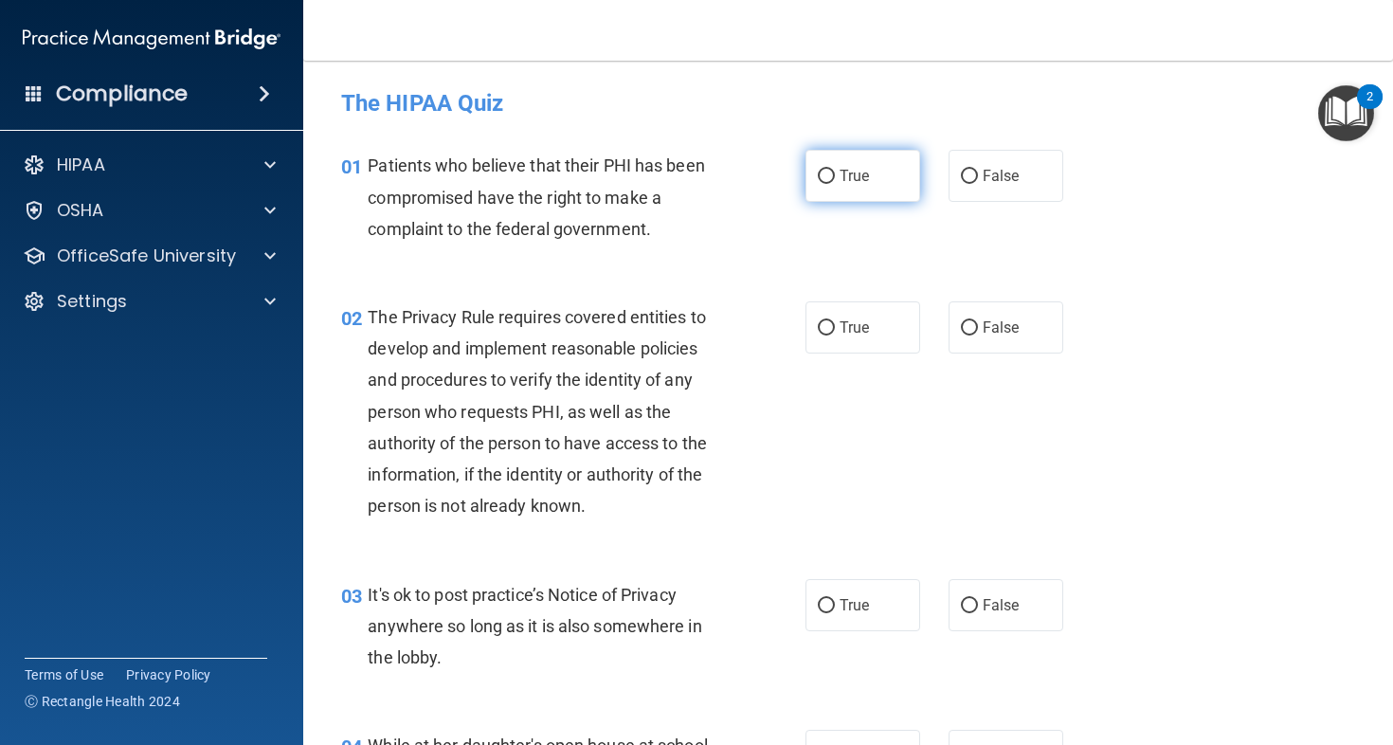
click at [858, 160] on label "True" at bounding box center [863, 176] width 115 height 52
click at [835, 170] on input "True" at bounding box center [826, 177] width 17 height 14
radio input "true"
click at [853, 345] on label "True" at bounding box center [863, 327] width 115 height 52
click at [835, 336] on input "True" at bounding box center [826, 328] width 17 height 14
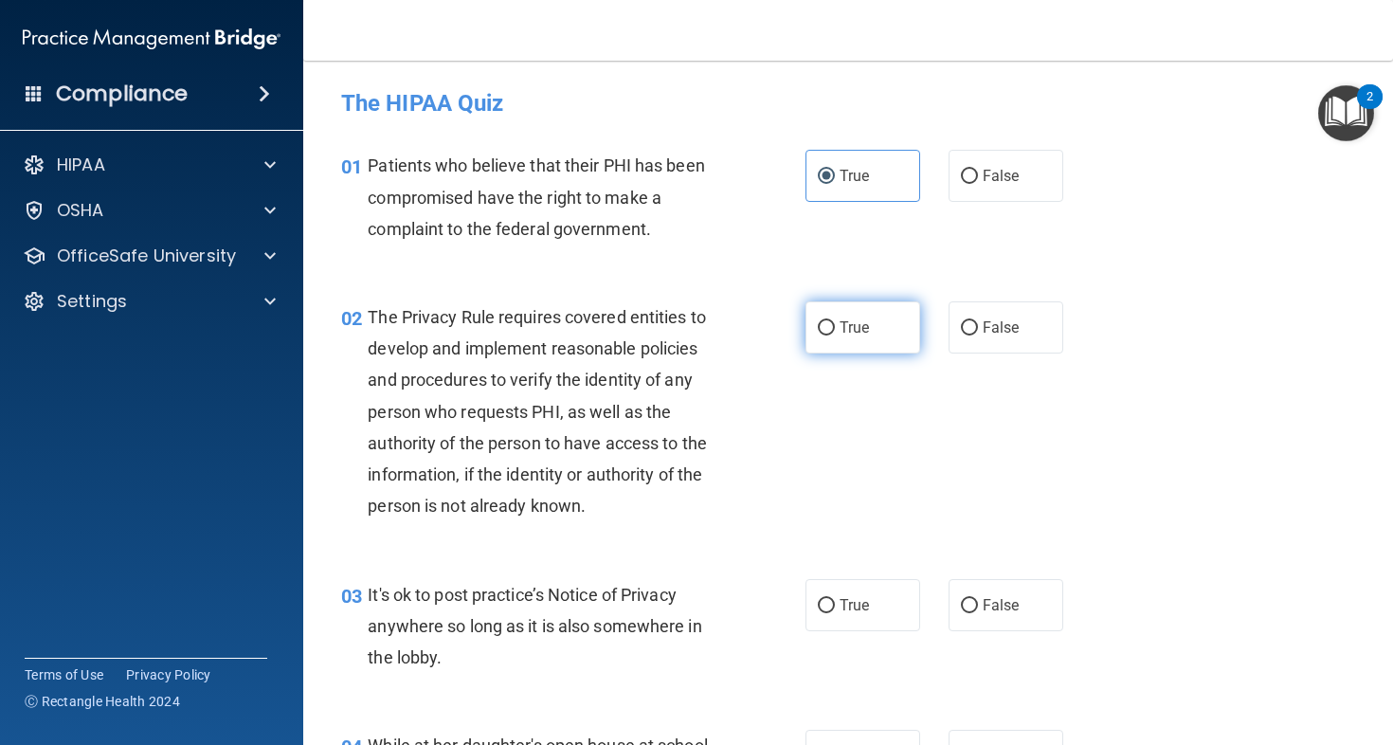
radio input "true"
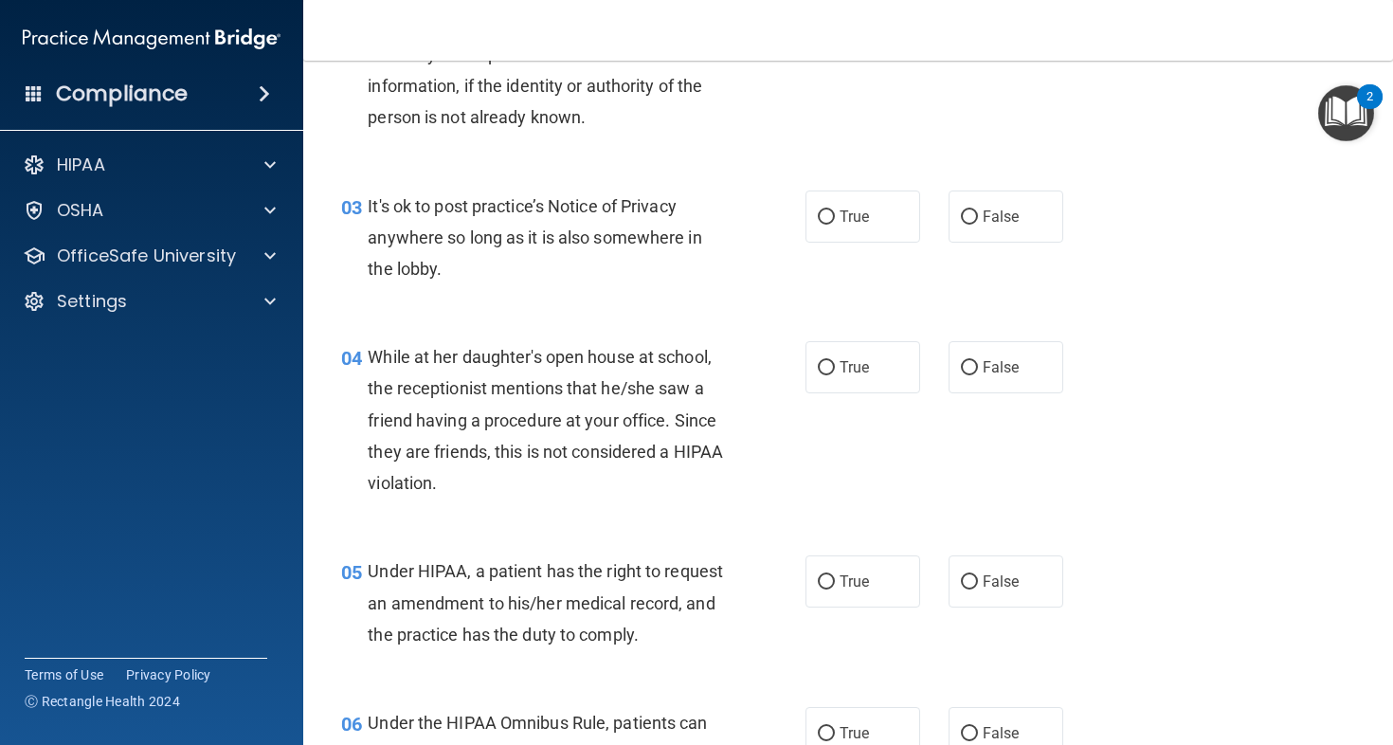
scroll to position [392, 0]
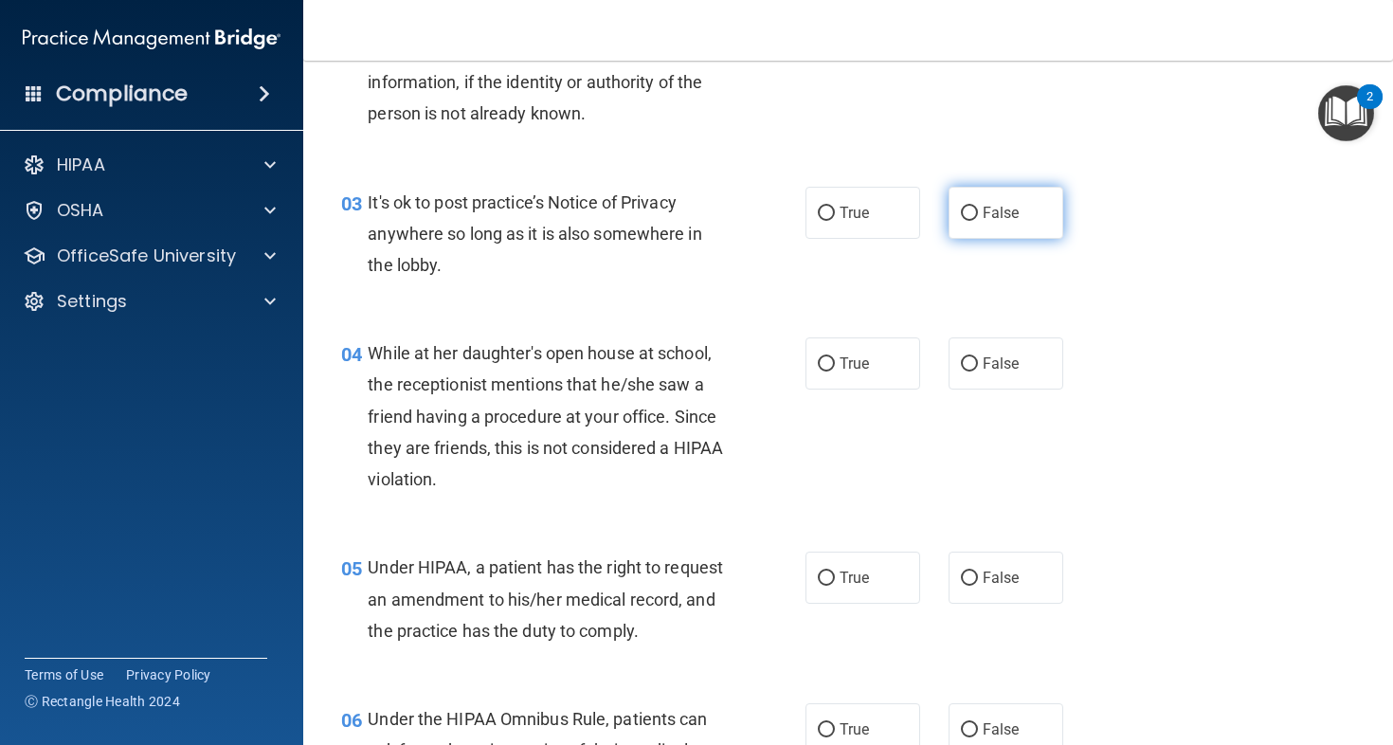
click at [991, 232] on label "False" at bounding box center [1006, 213] width 115 height 52
click at [978, 221] on input "False" at bounding box center [969, 214] width 17 height 14
radio input "true"
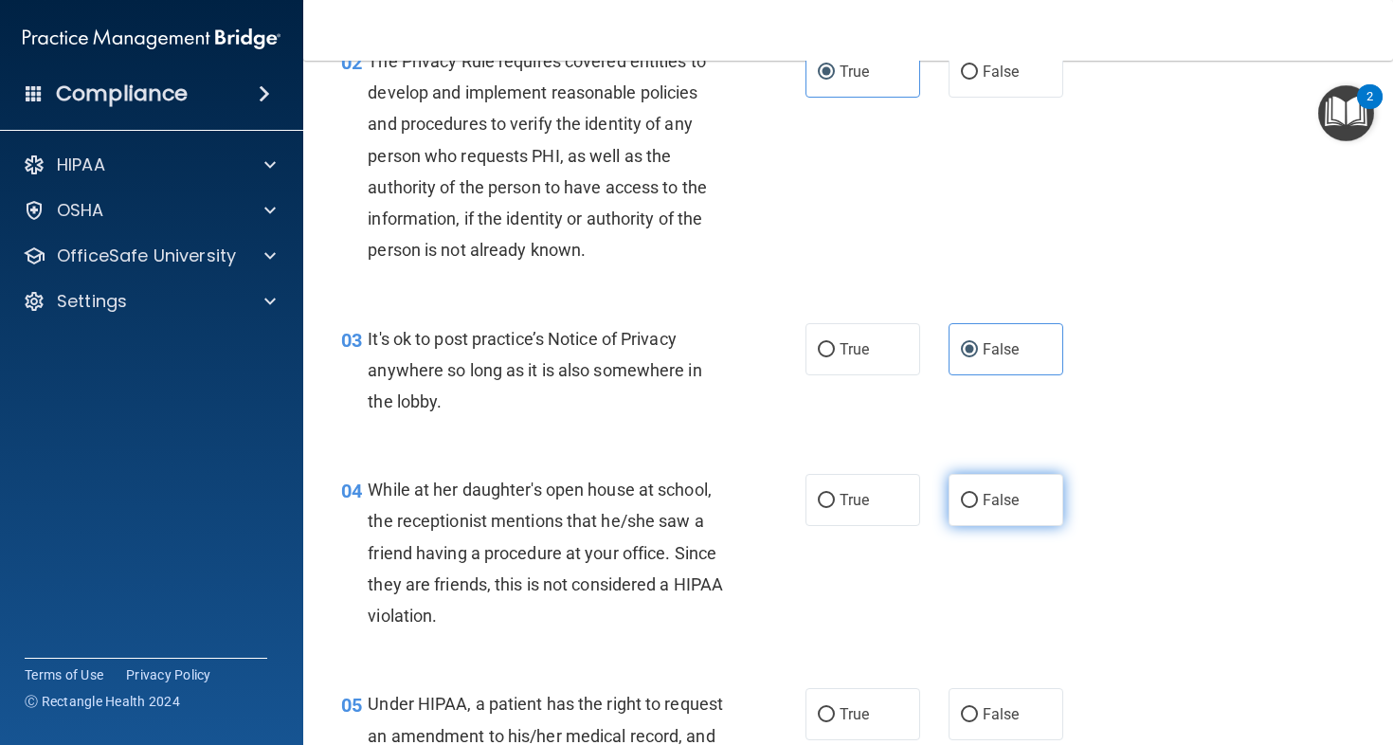
click at [965, 488] on label "False" at bounding box center [1006, 500] width 115 height 52
click at [965, 494] on input "False" at bounding box center [969, 501] width 17 height 14
radio input "true"
click at [862, 511] on label "True" at bounding box center [863, 500] width 115 height 52
click at [835, 508] on input "True" at bounding box center [826, 501] width 17 height 14
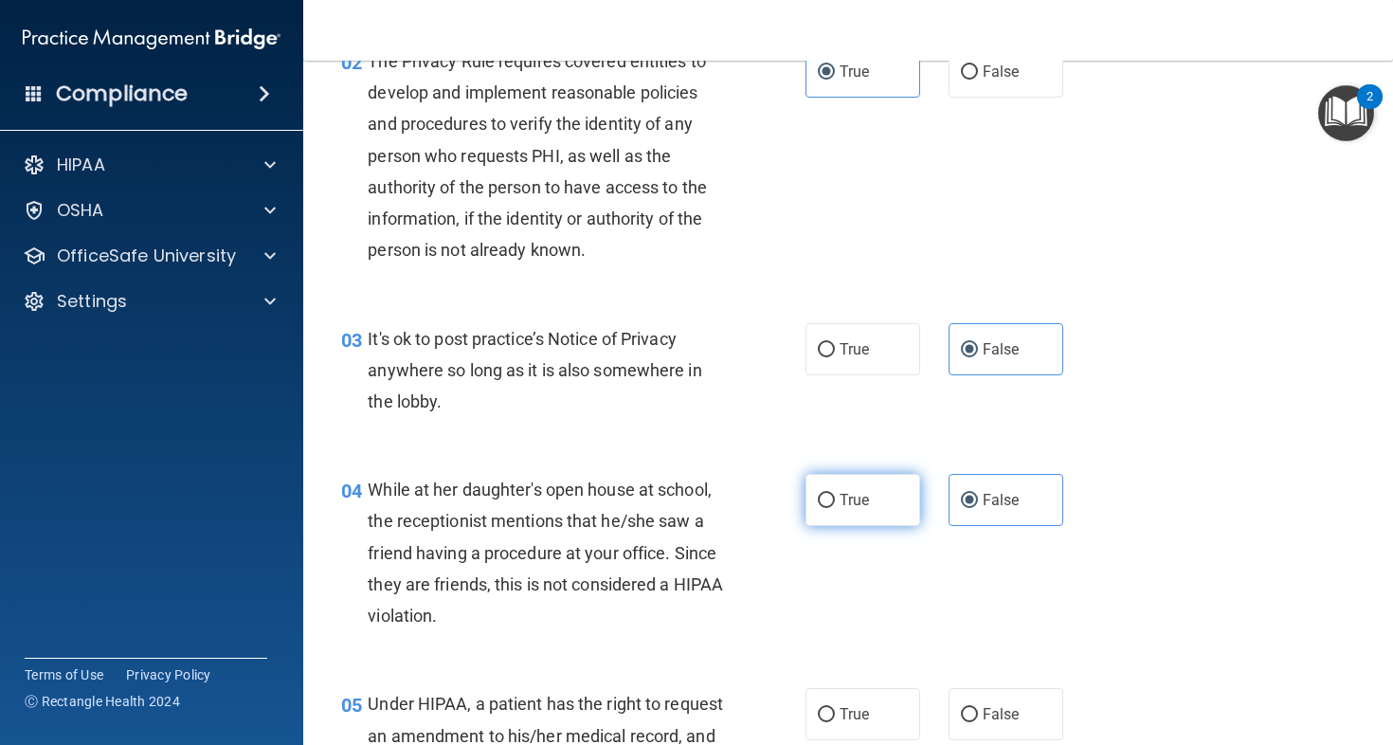
radio input "true"
radio input "false"
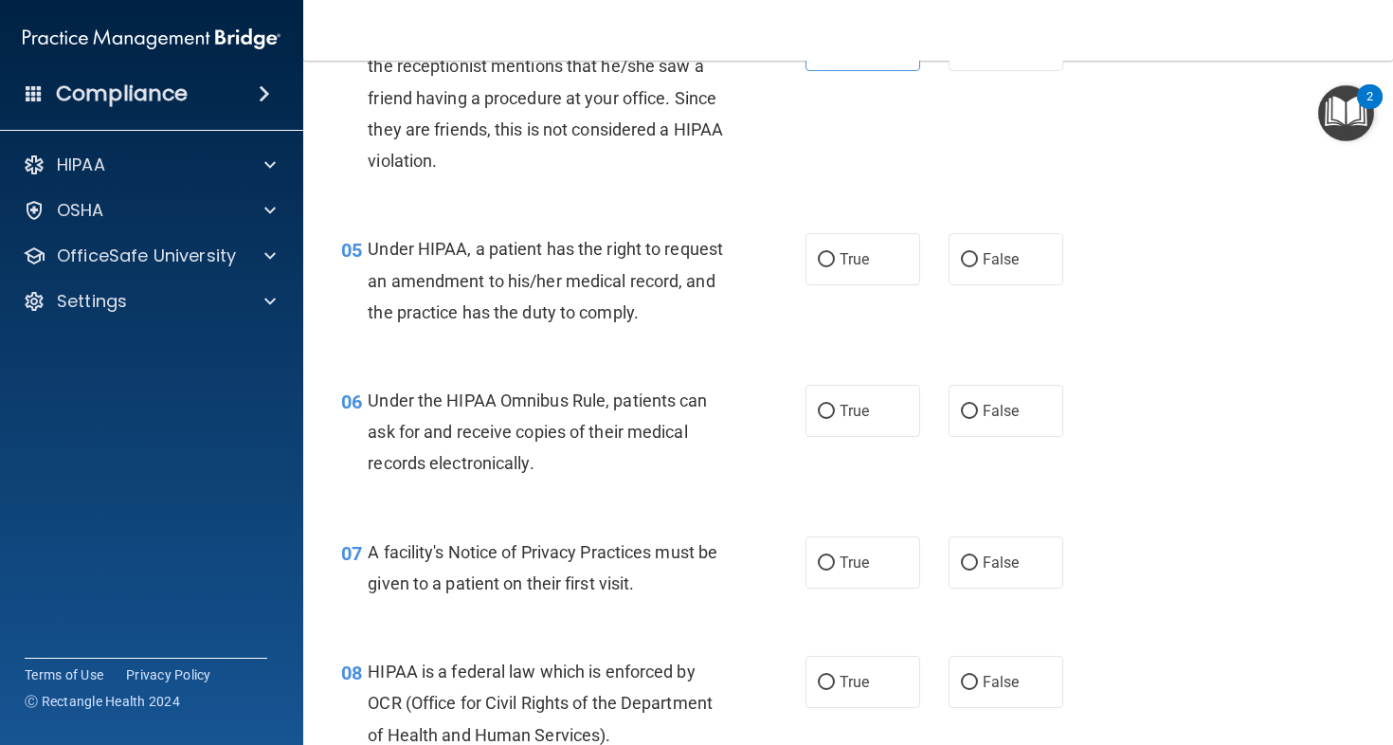
scroll to position [740, 0]
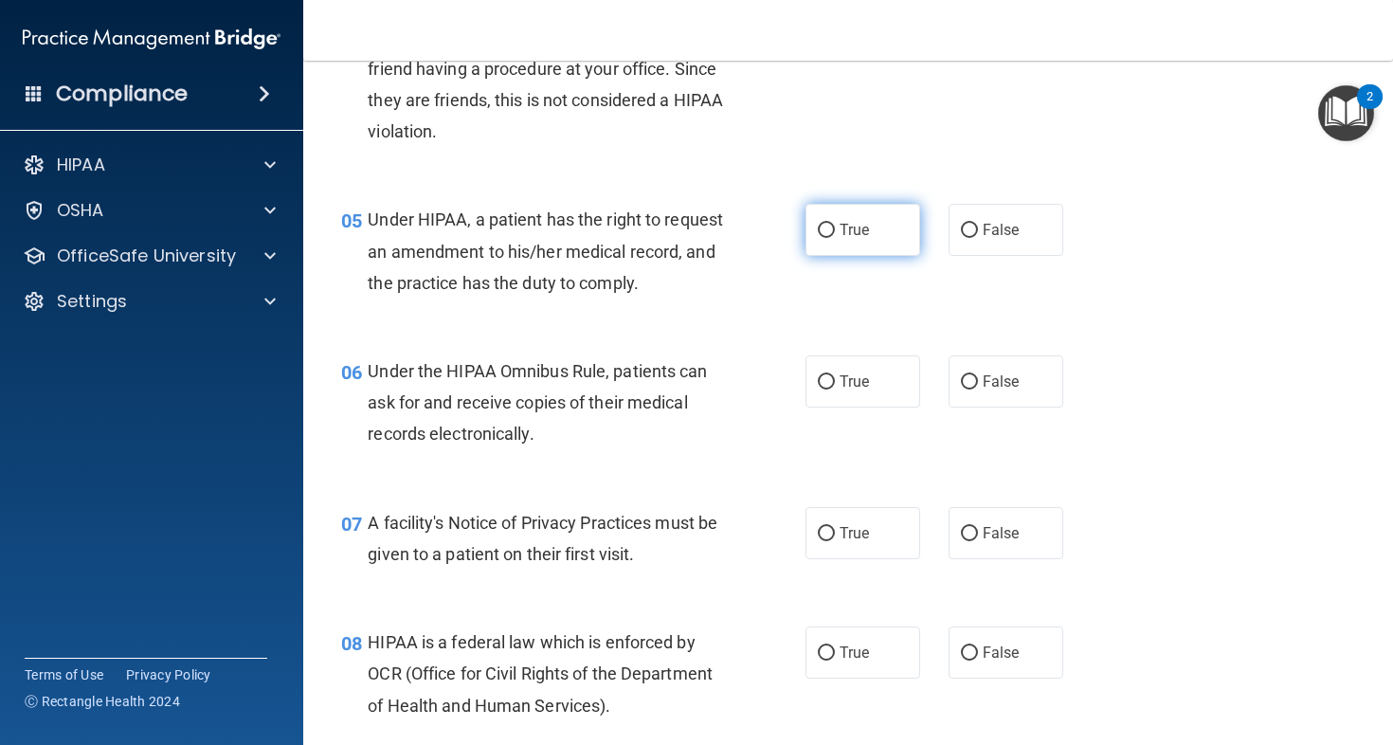
click at [818, 224] on input "True" at bounding box center [826, 231] width 17 height 14
radio input "true"
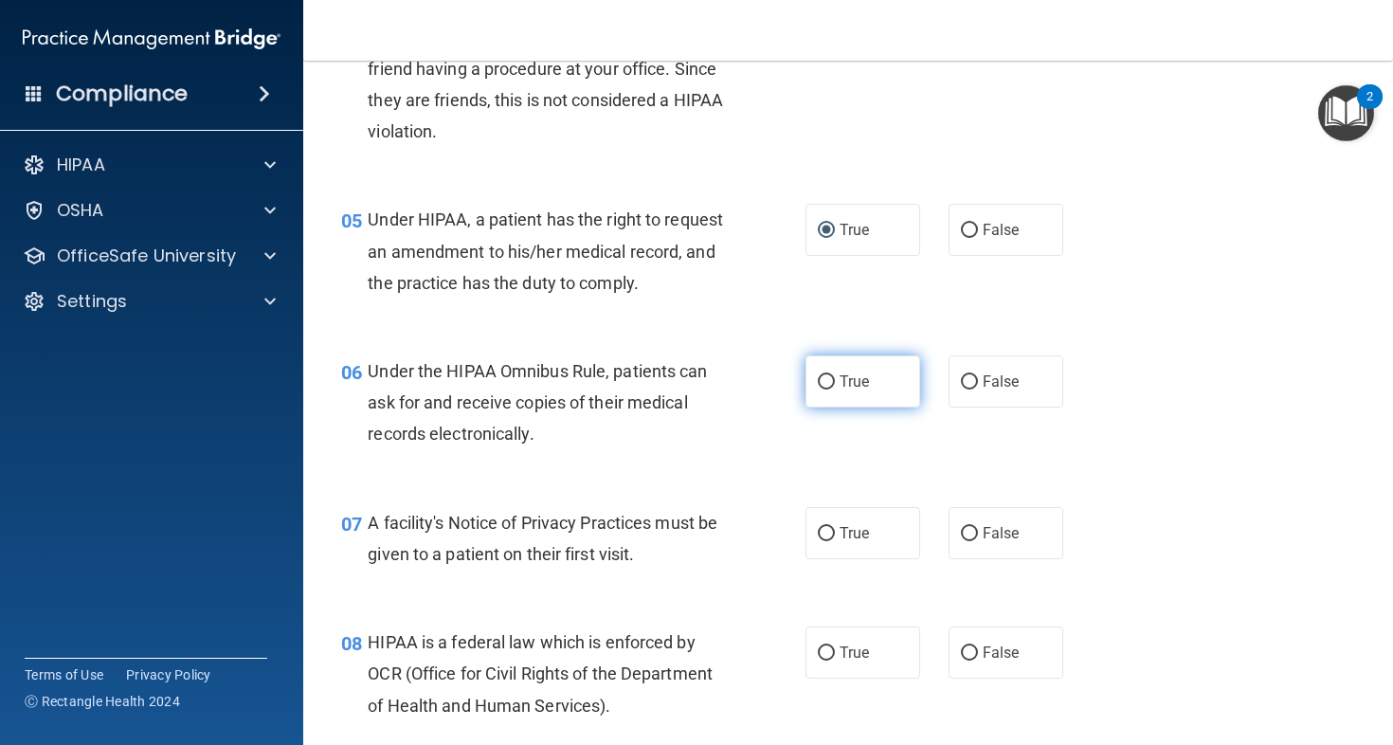
click at [875, 408] on label "True" at bounding box center [863, 381] width 115 height 52
click at [835, 390] on input "True" at bounding box center [826, 382] width 17 height 14
radio input "true"
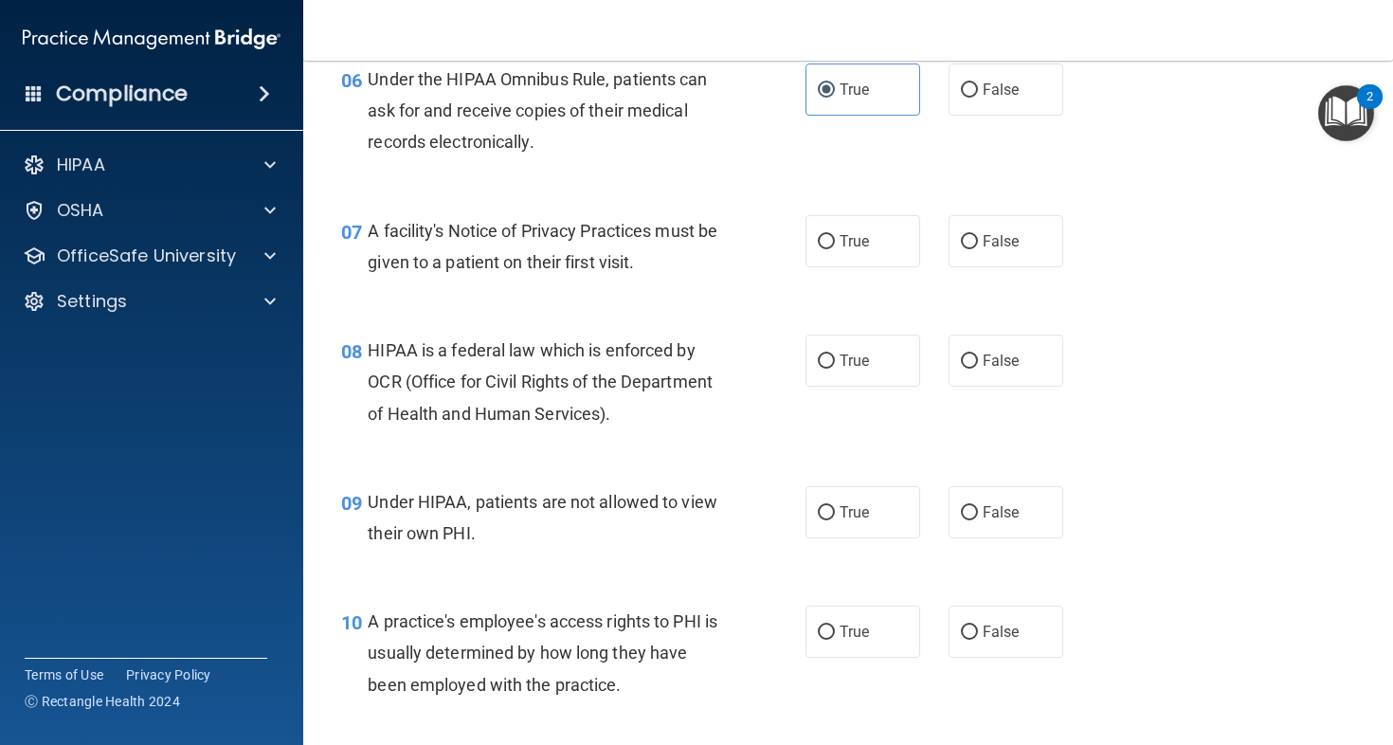
scroll to position [1047, 0]
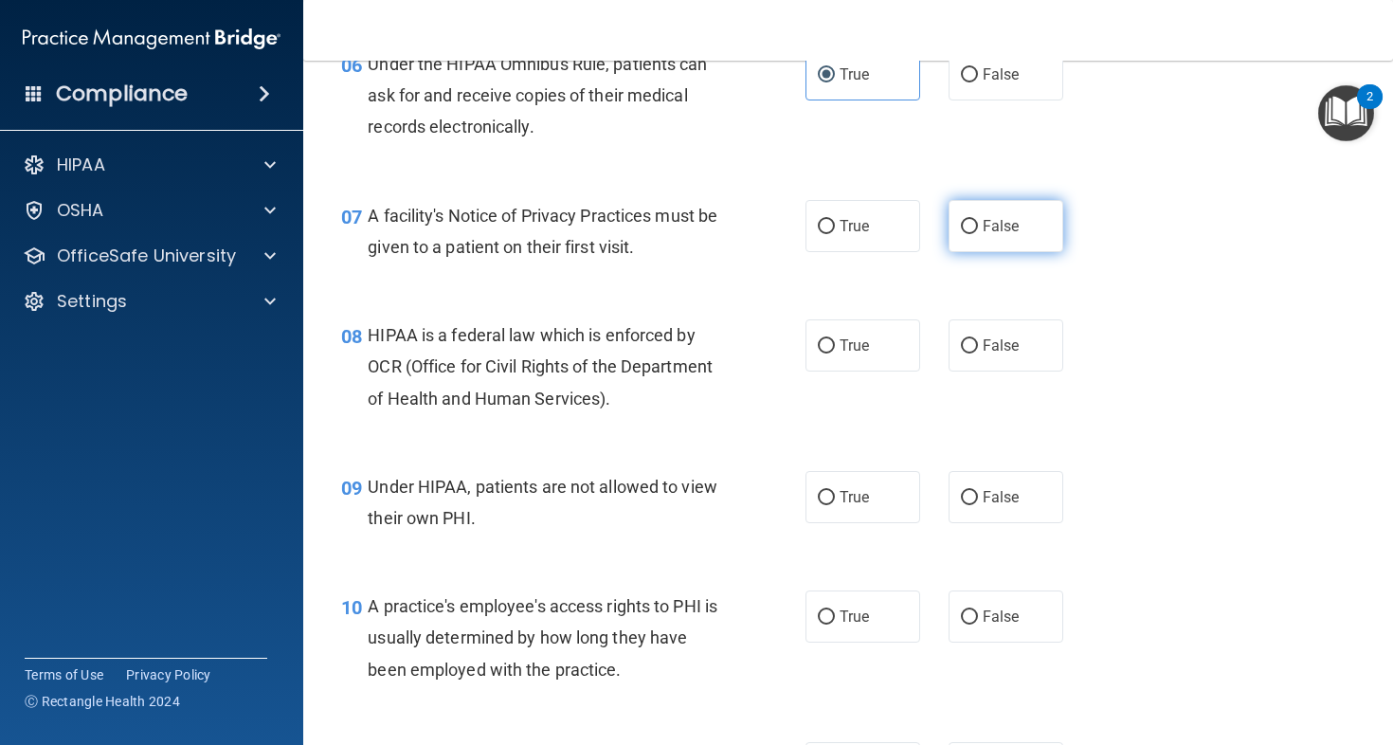
click at [1027, 252] on label "False" at bounding box center [1006, 226] width 115 height 52
click at [978, 234] on input "False" at bounding box center [969, 227] width 17 height 14
radio input "true"
click at [753, 254] on div "07 A facility's Notice of Privacy Practices must be given to a patient on their…" at bounding box center [573, 236] width 521 height 72
click at [902, 252] on label "True" at bounding box center [863, 226] width 115 height 52
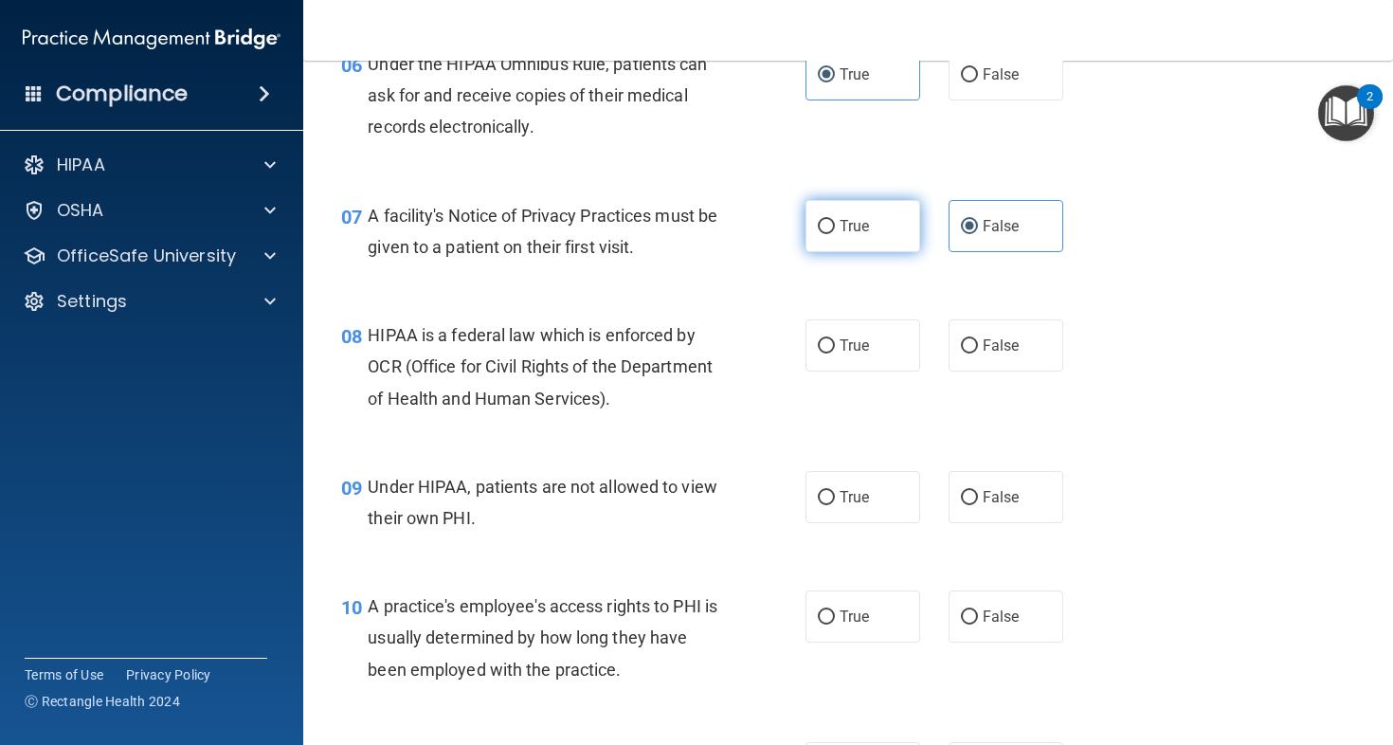
click at [835, 234] on input "True" at bounding box center [826, 227] width 17 height 14
radio input "true"
radio input "false"
click at [892, 360] on label "True" at bounding box center [863, 345] width 115 height 52
click at [835, 354] on input "True" at bounding box center [826, 346] width 17 height 14
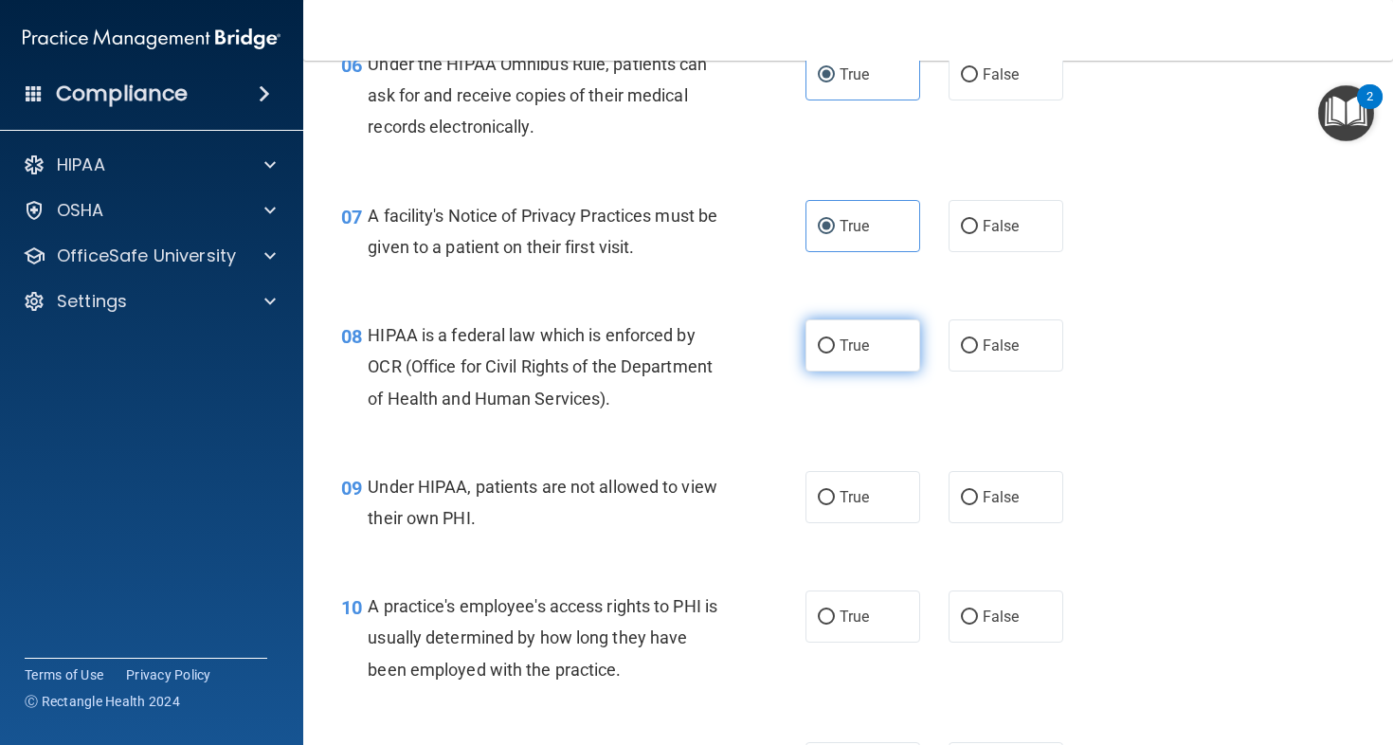
radio input "true"
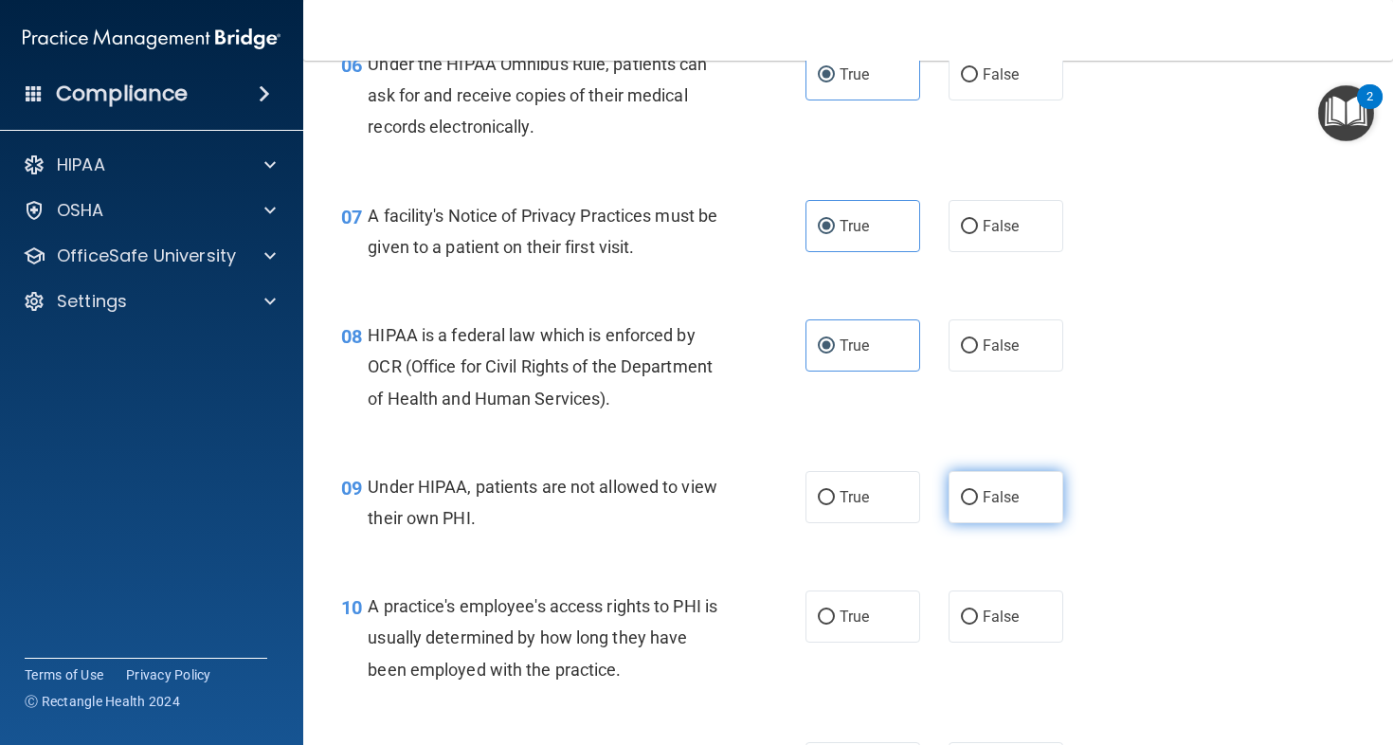
click at [983, 506] on span "False" at bounding box center [1001, 497] width 37 height 18
click at [978, 505] on input "False" at bounding box center [969, 498] width 17 height 14
radio input "true"
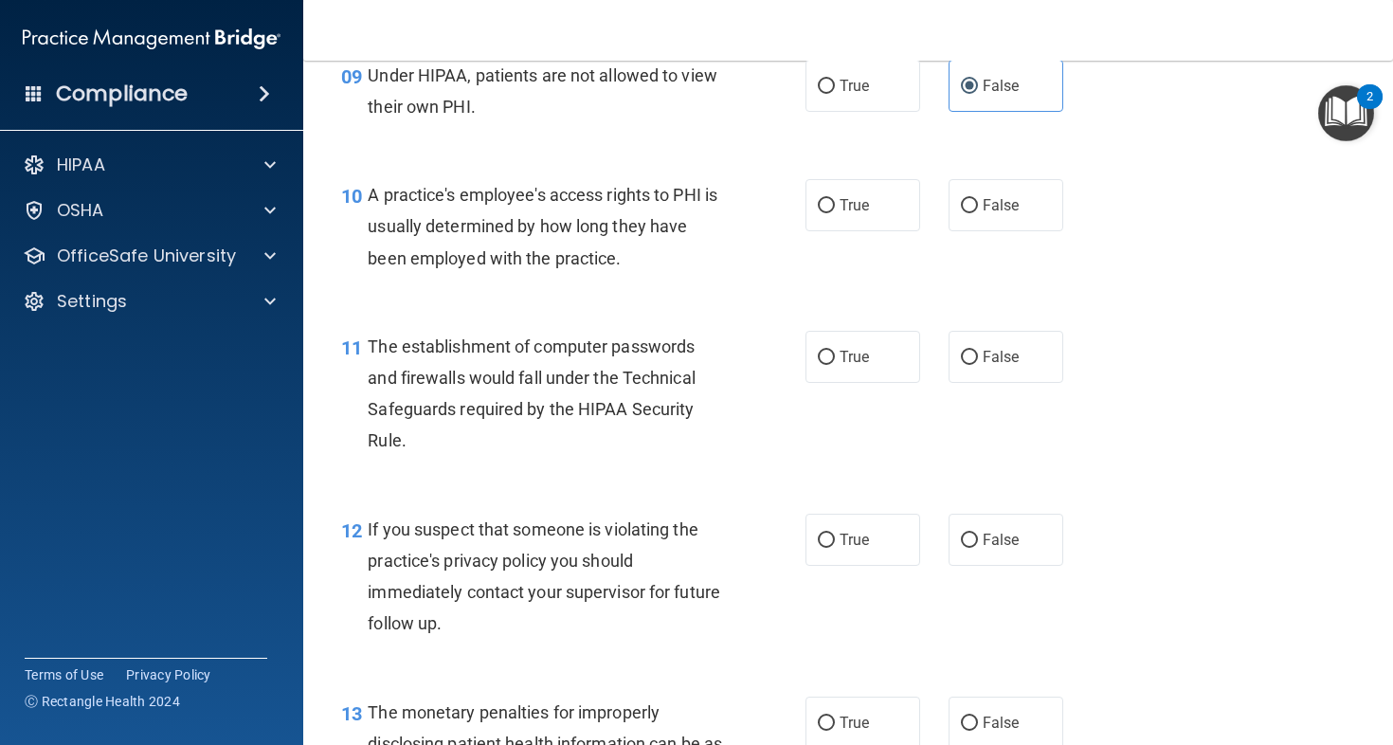
scroll to position [1466, 0]
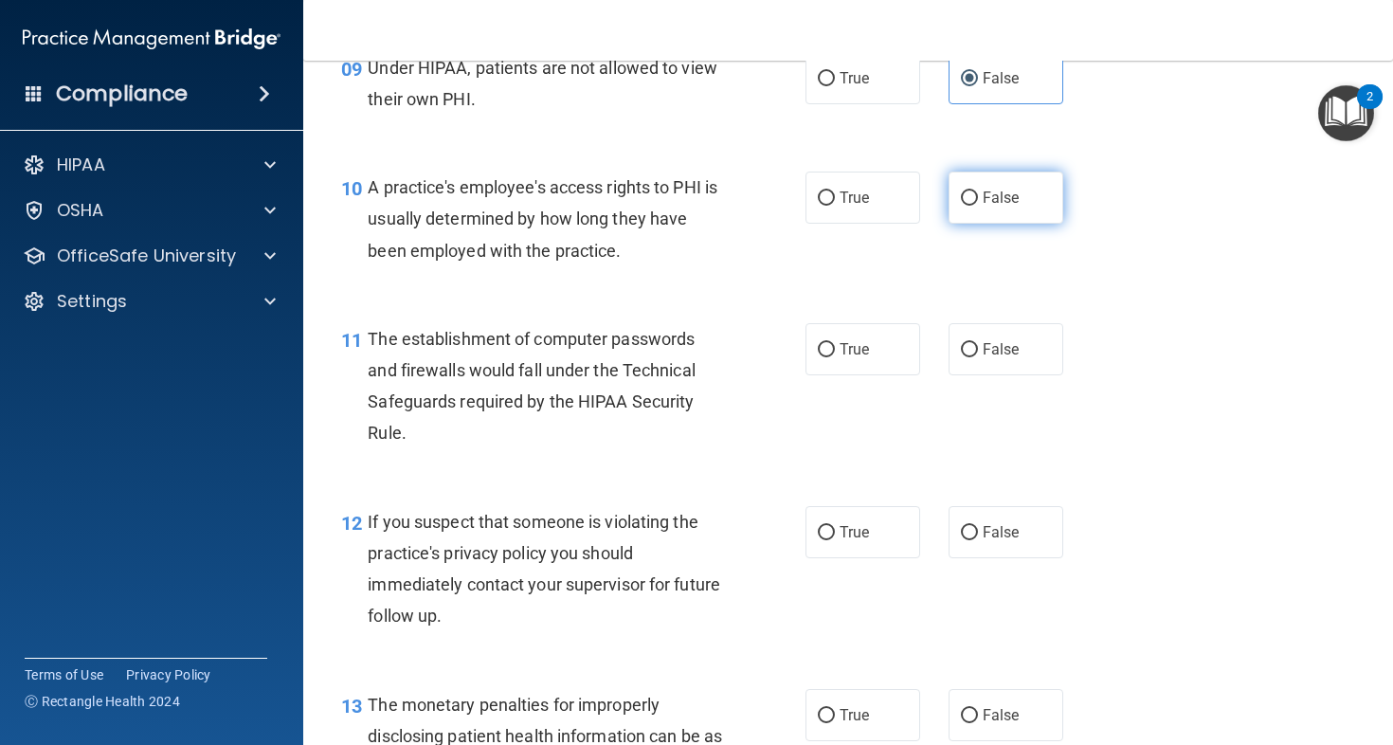
click at [1014, 224] on label "False" at bounding box center [1006, 198] width 115 height 52
click at [978, 206] on input "False" at bounding box center [969, 198] width 17 height 14
radio input "true"
click at [976, 375] on label "False" at bounding box center [1006, 349] width 115 height 52
click at [976, 357] on input "False" at bounding box center [969, 350] width 17 height 14
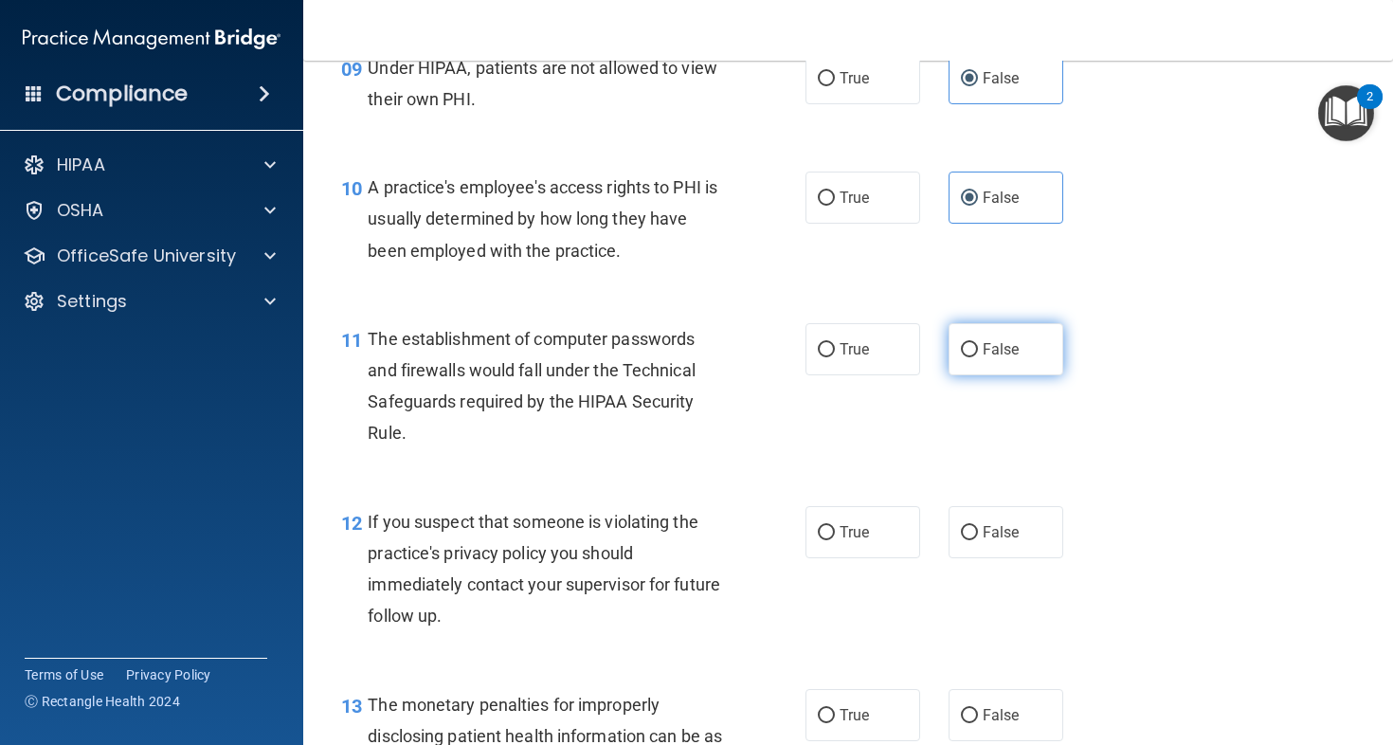
radio input "true"
click at [854, 534] on label "True" at bounding box center [863, 532] width 115 height 52
click at [835, 534] on input "True" at bounding box center [826, 533] width 17 height 14
radio input "true"
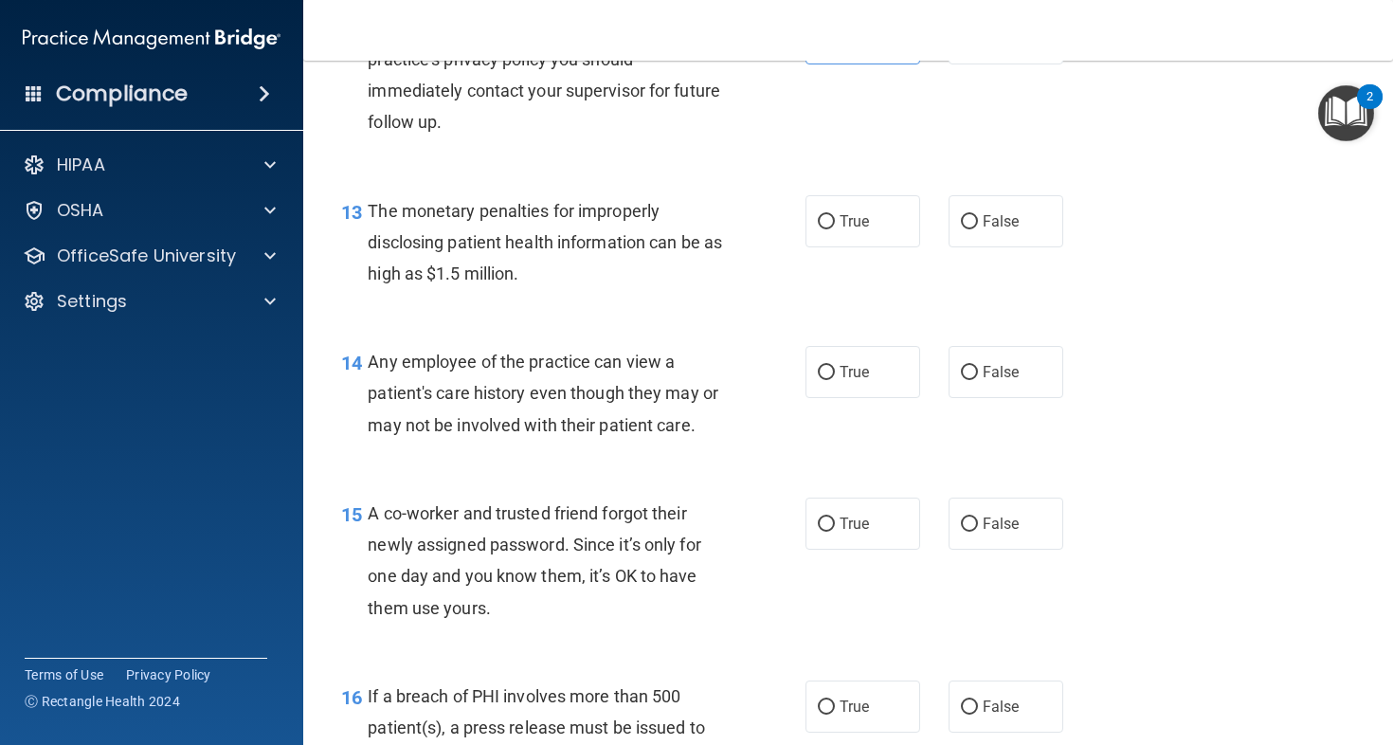
scroll to position [1945, 0]
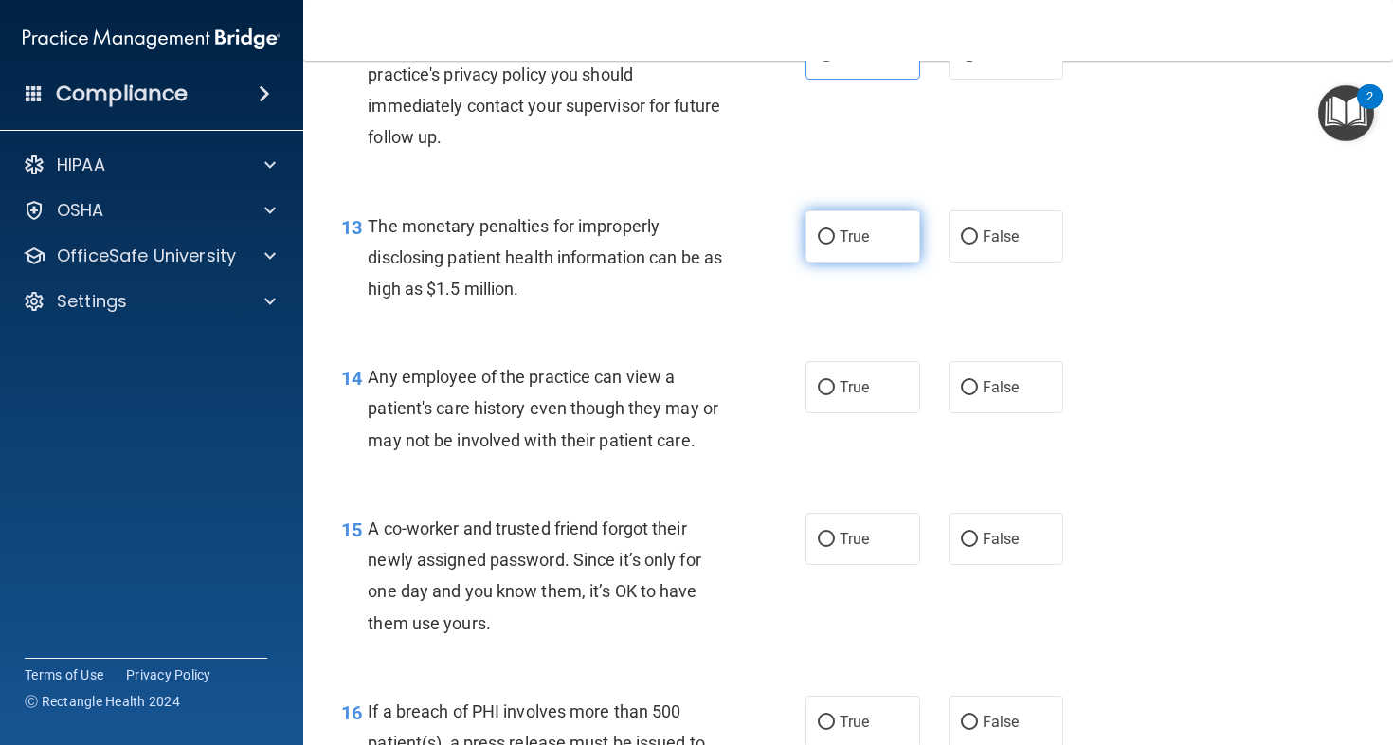
click at [851, 245] on span "True" at bounding box center [854, 236] width 29 height 18
click at [835, 245] on input "True" at bounding box center [826, 237] width 17 height 14
radio input "true"
click at [1046, 402] on label "False" at bounding box center [1006, 387] width 115 height 52
click at [978, 395] on input "False" at bounding box center [969, 388] width 17 height 14
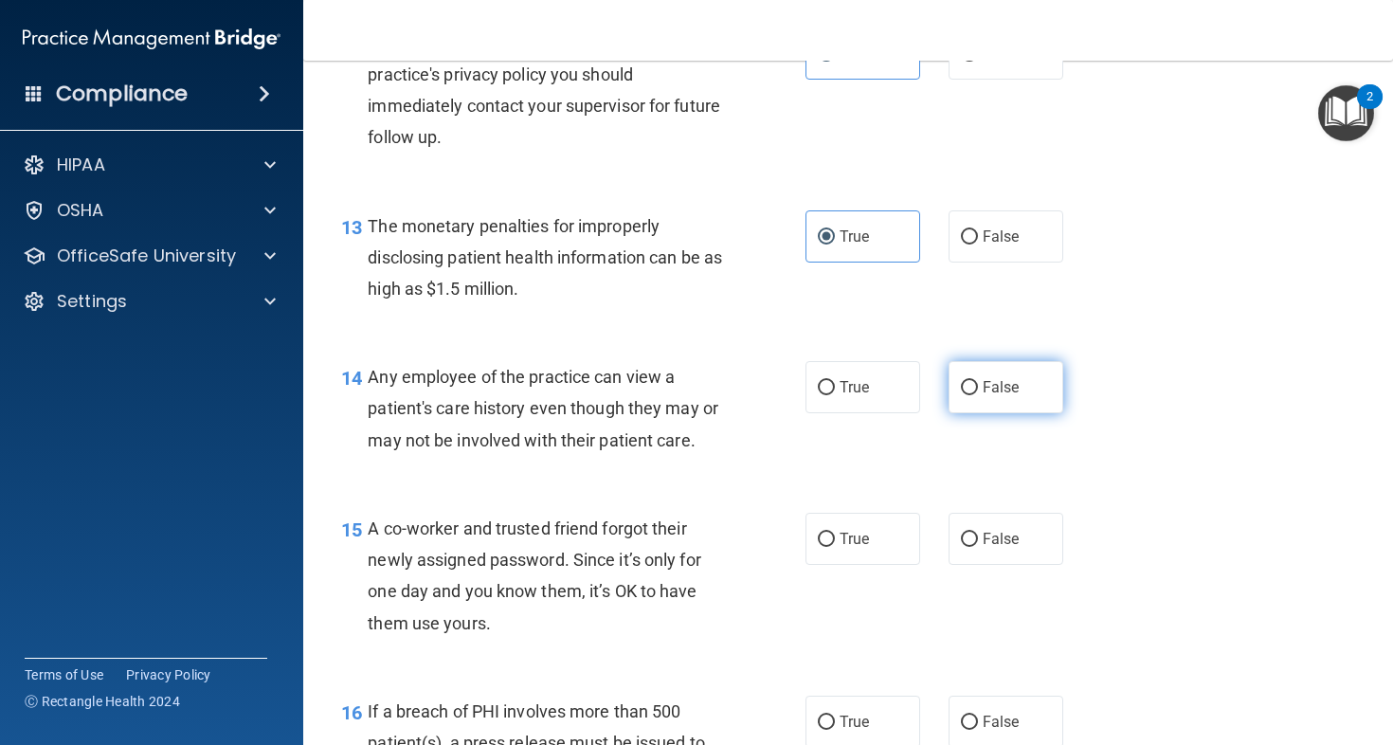
radio input "true"
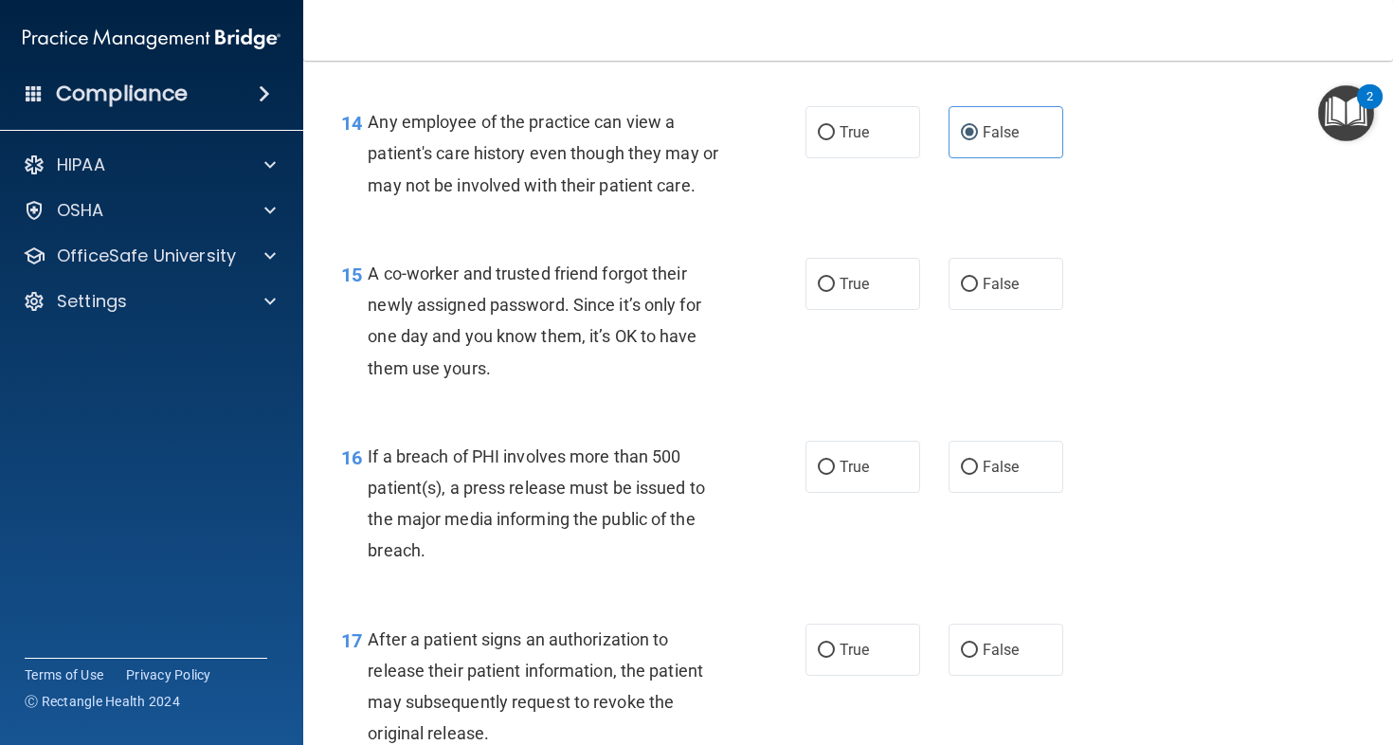
scroll to position [2222, 0]
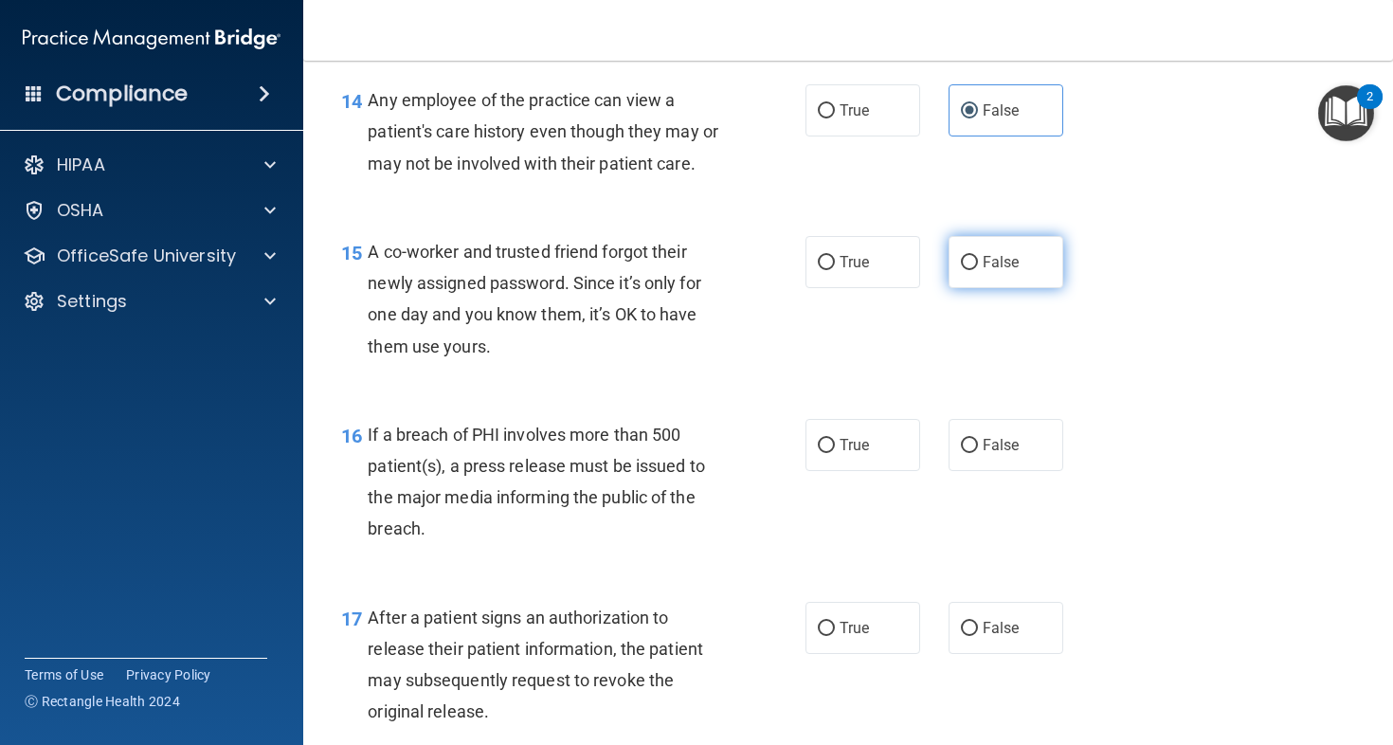
click at [1045, 280] on label "False" at bounding box center [1006, 262] width 115 height 52
click at [978, 270] on input "False" at bounding box center [969, 263] width 17 height 14
radio input "true"
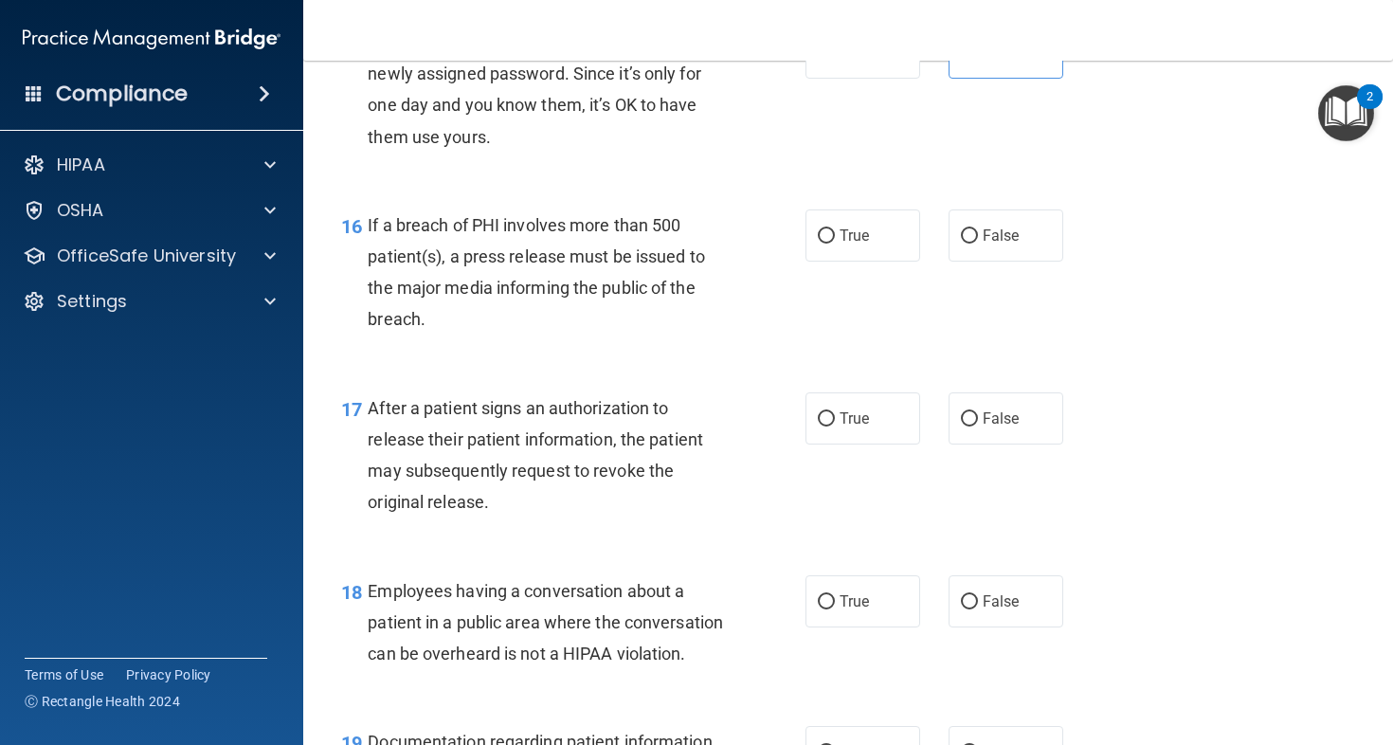
scroll to position [2477, 0]
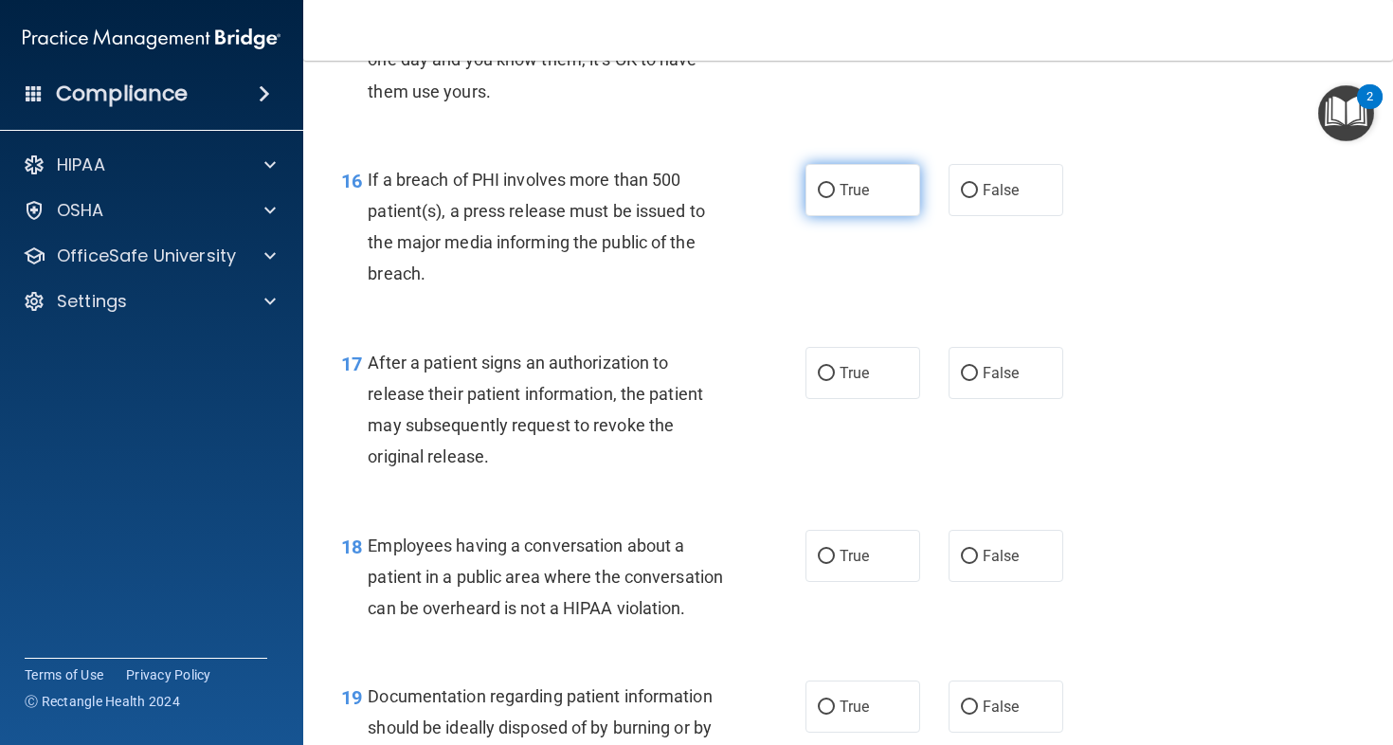
click at [818, 198] on input "True" at bounding box center [826, 191] width 17 height 14
radio input "true"
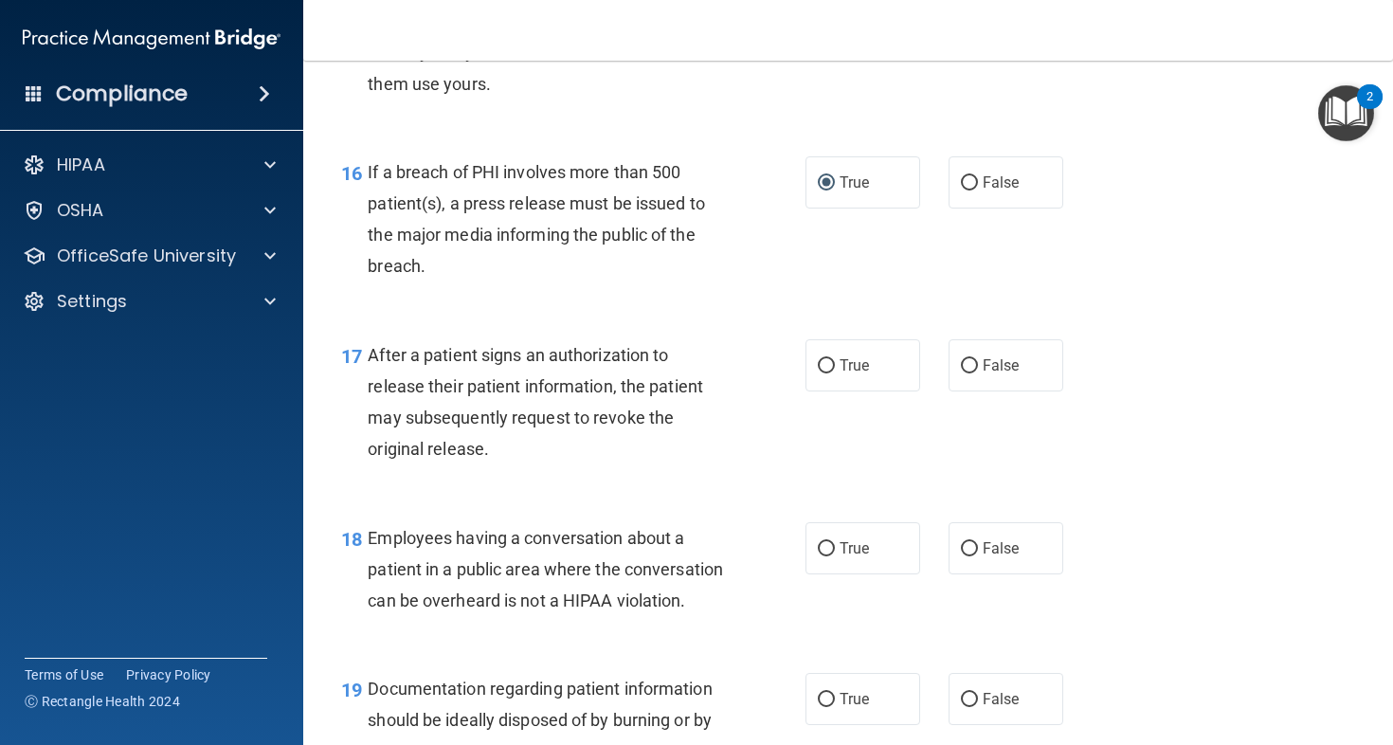
scroll to position [2488, 0]
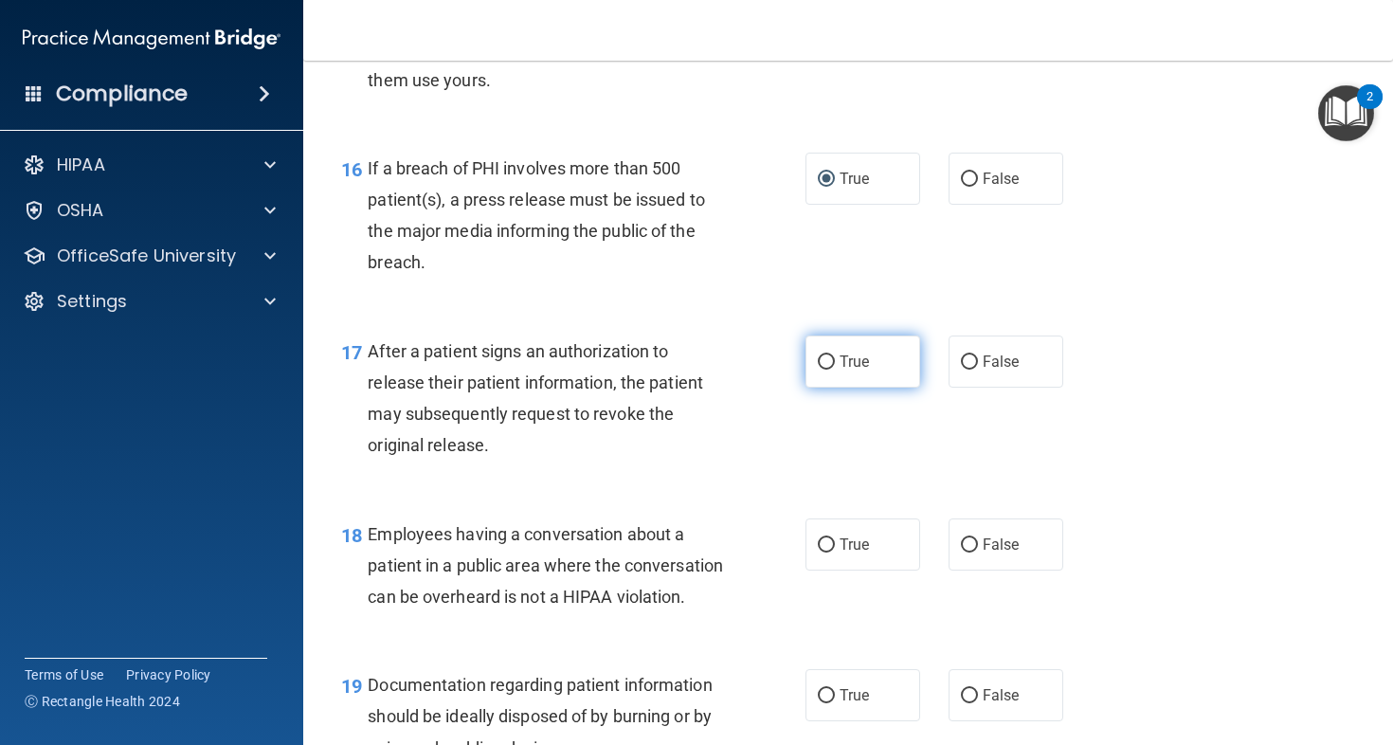
click at [862, 388] on label "True" at bounding box center [863, 362] width 115 height 52
click at [835, 370] on input "True" at bounding box center [826, 362] width 17 height 14
radio input "true"
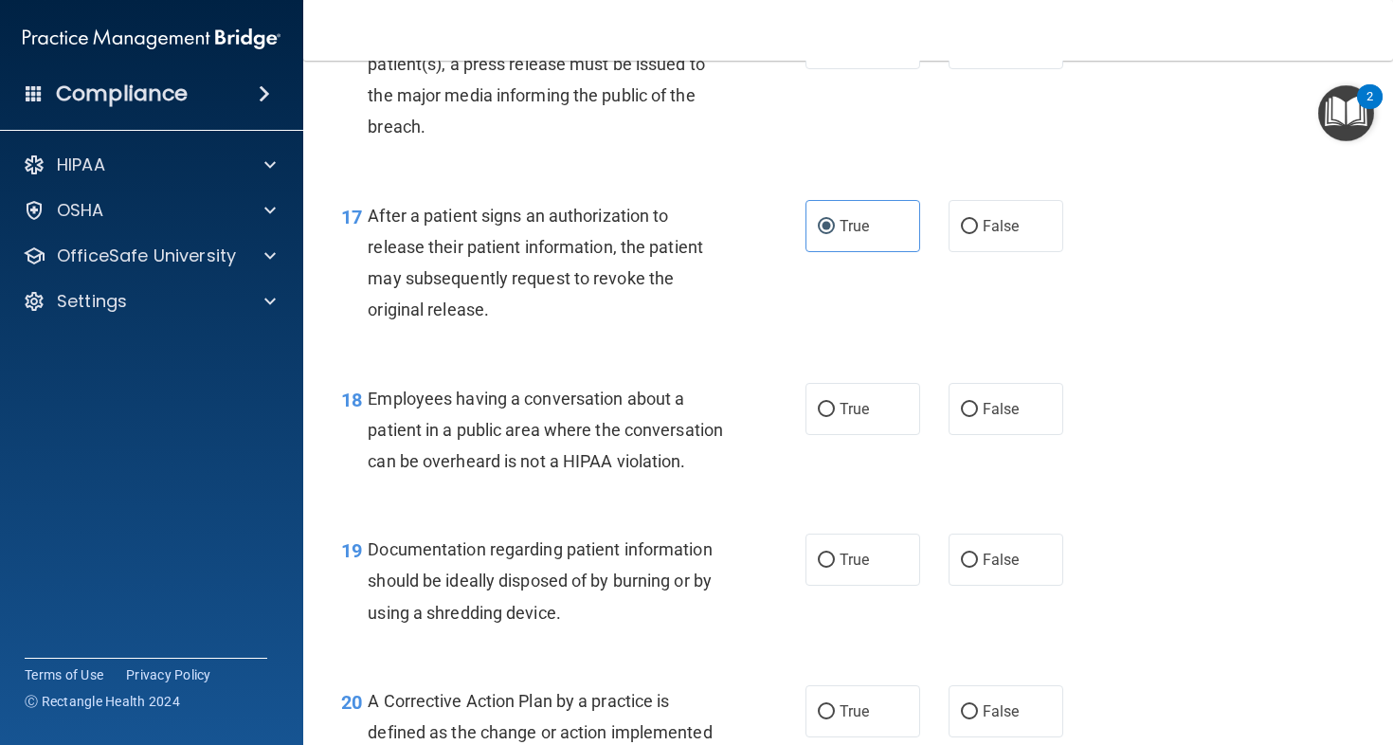
scroll to position [2695, 0]
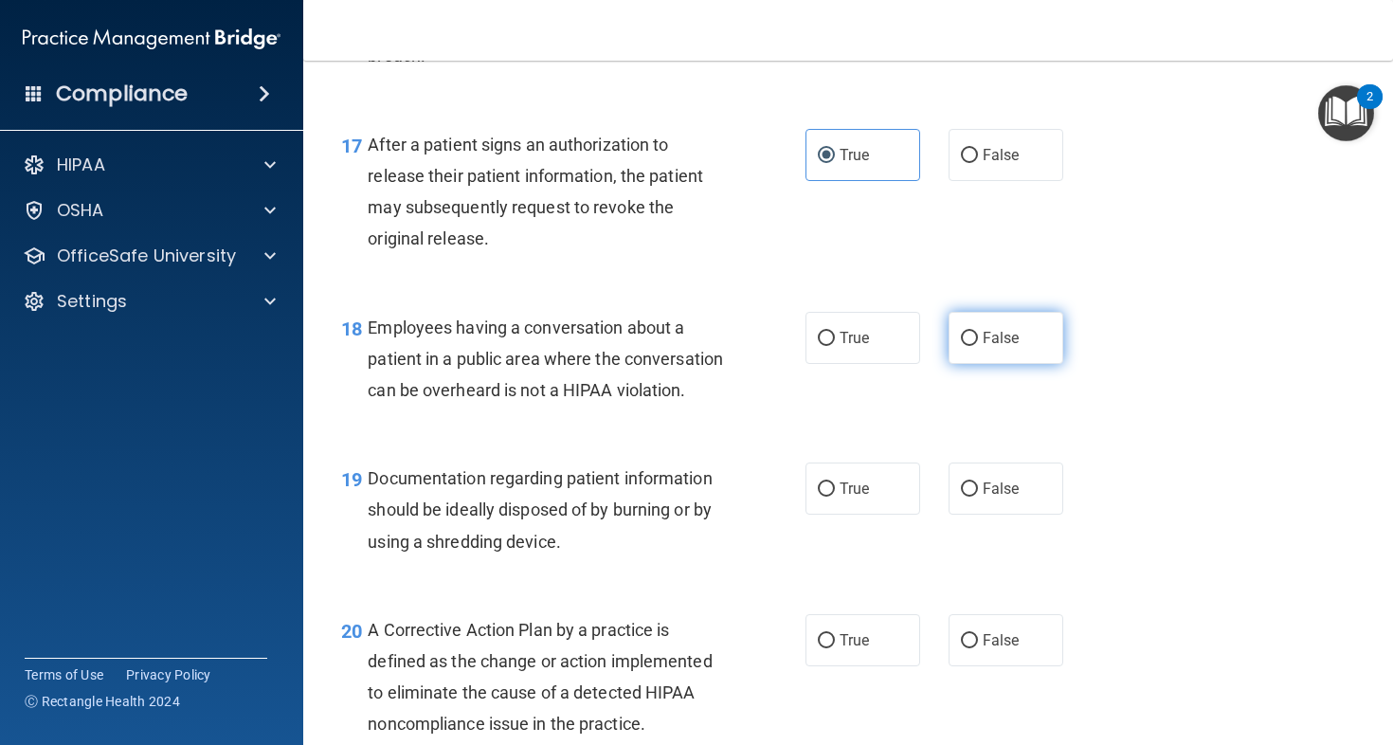
click at [967, 346] on input "False" at bounding box center [969, 339] width 17 height 14
radio input "true"
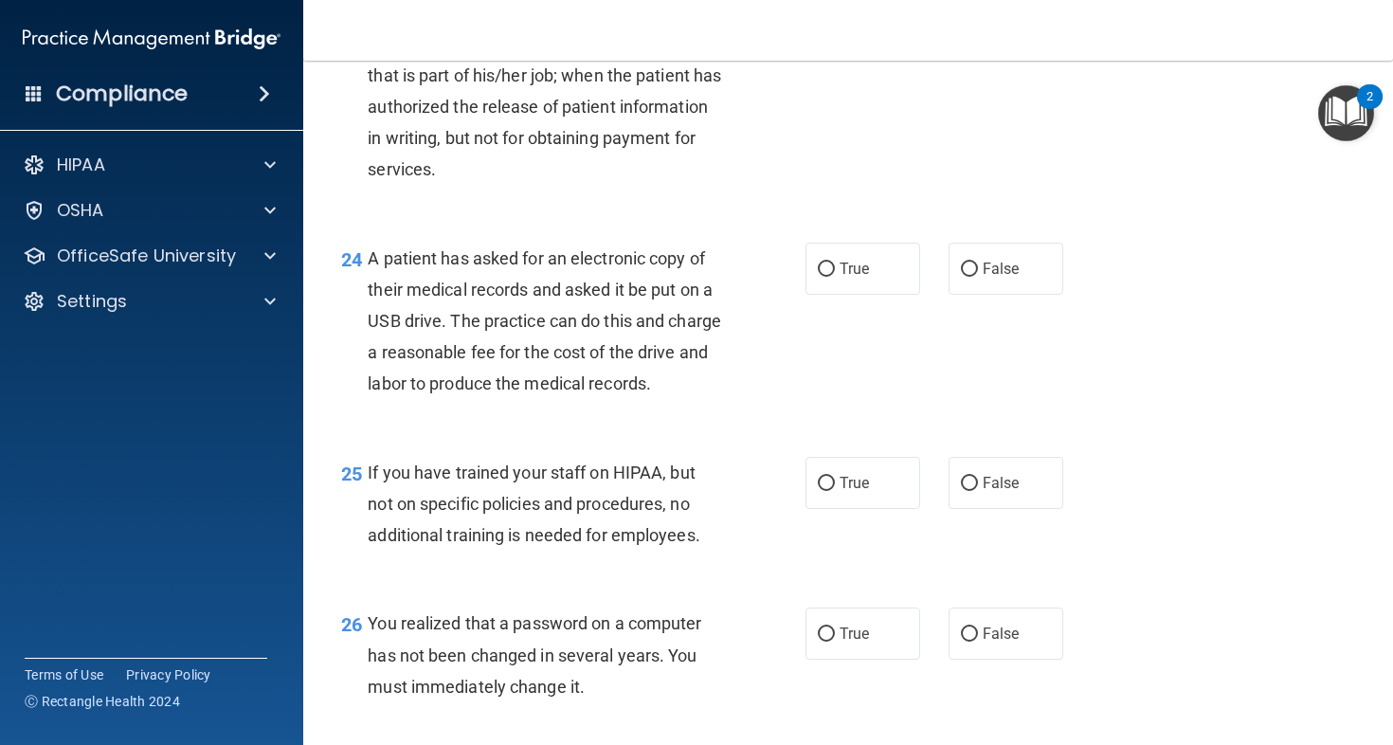
scroll to position [4714, 0]
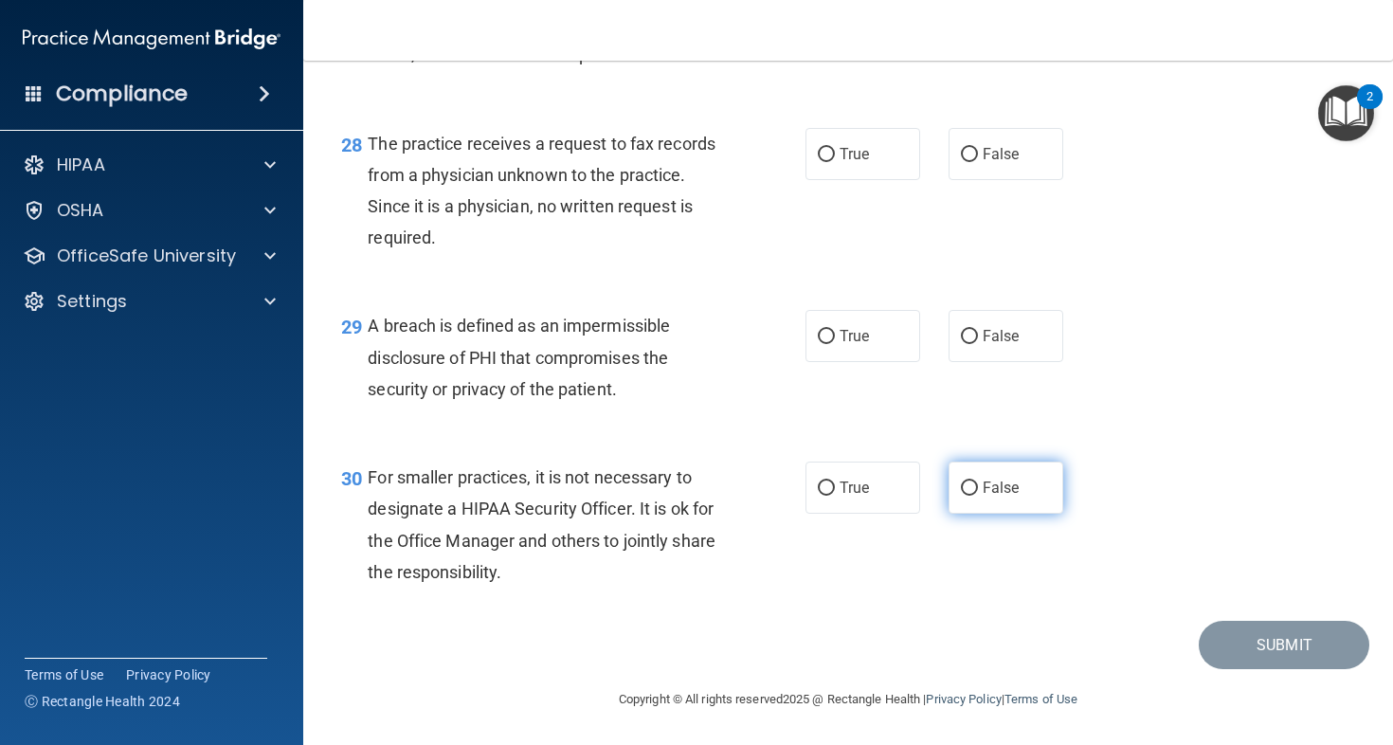
click at [983, 497] on span "False" at bounding box center [1001, 488] width 37 height 18
click at [978, 496] on input "False" at bounding box center [969, 489] width 17 height 14
radio input "true"
click at [838, 348] on label "True" at bounding box center [863, 336] width 115 height 52
click at [835, 344] on input "True" at bounding box center [826, 337] width 17 height 14
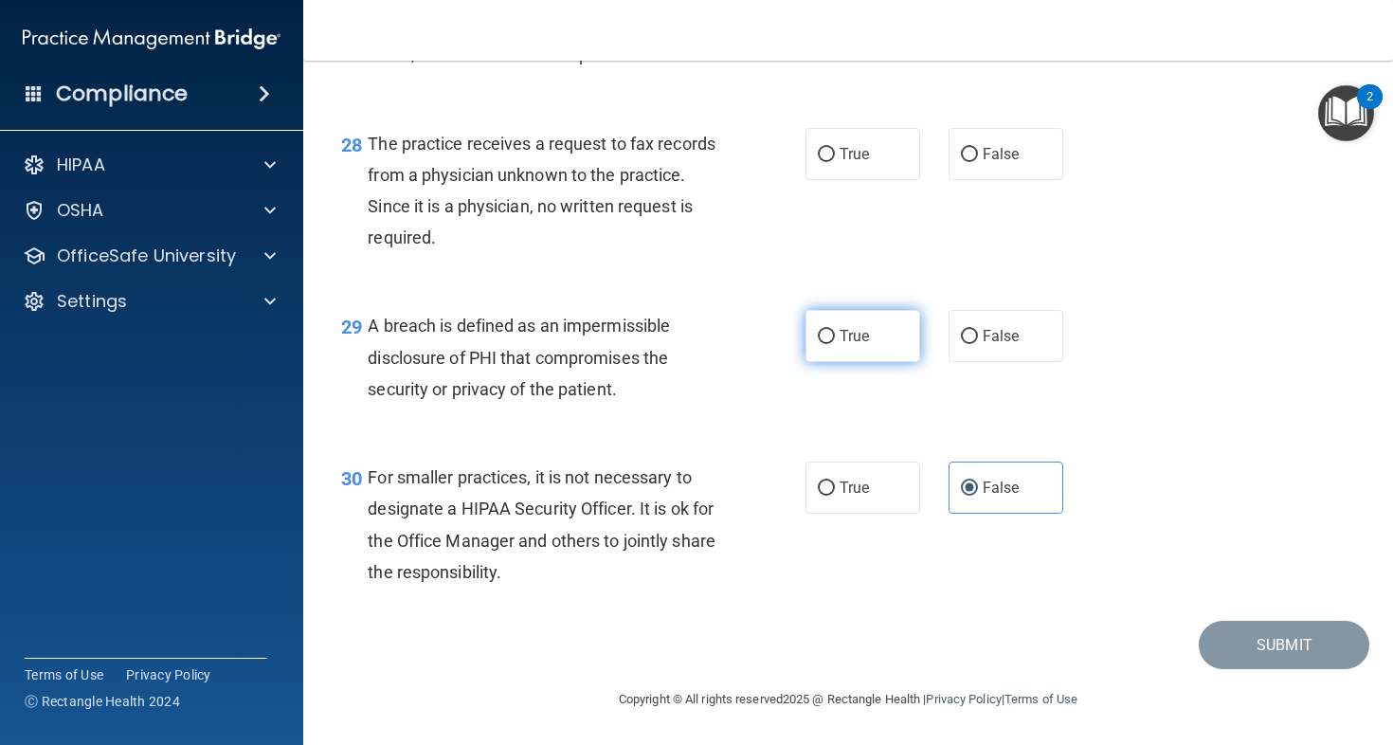
radio input "true"
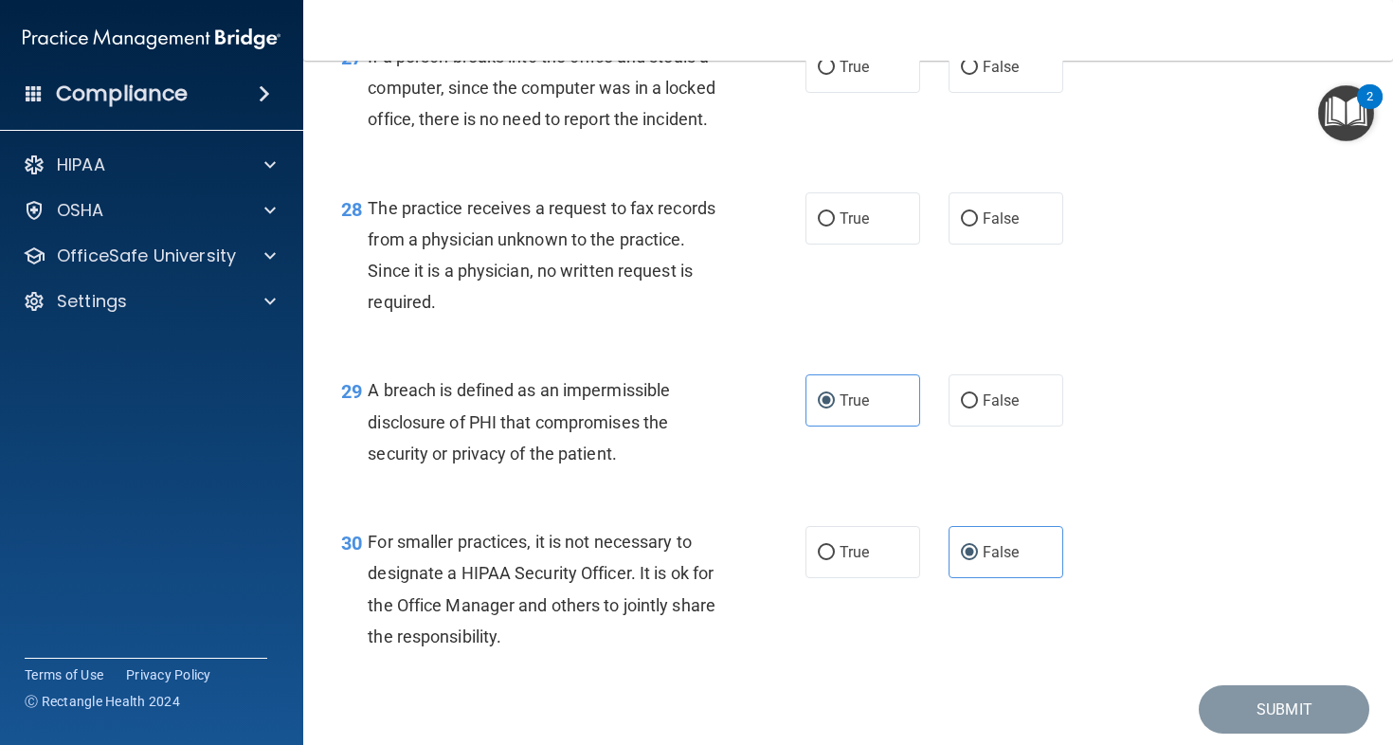
click at [819, 328] on div "28 The practice receives a request to fax records from a physician unknown to t…" at bounding box center [573, 260] width 521 height 136
click at [1017, 245] on label "False" at bounding box center [1006, 218] width 115 height 52
click at [978, 227] on input "False" at bounding box center [969, 219] width 17 height 14
radio input "true"
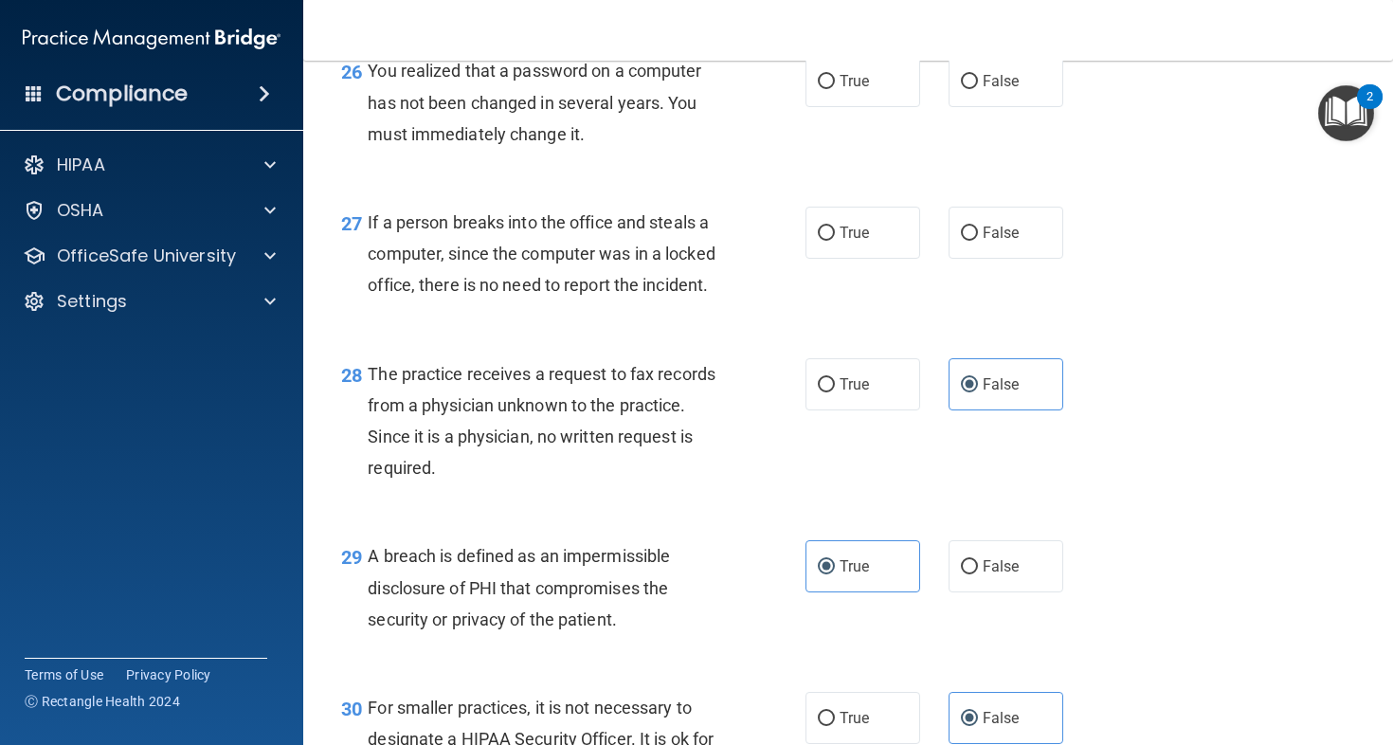
scroll to position [4253, 0]
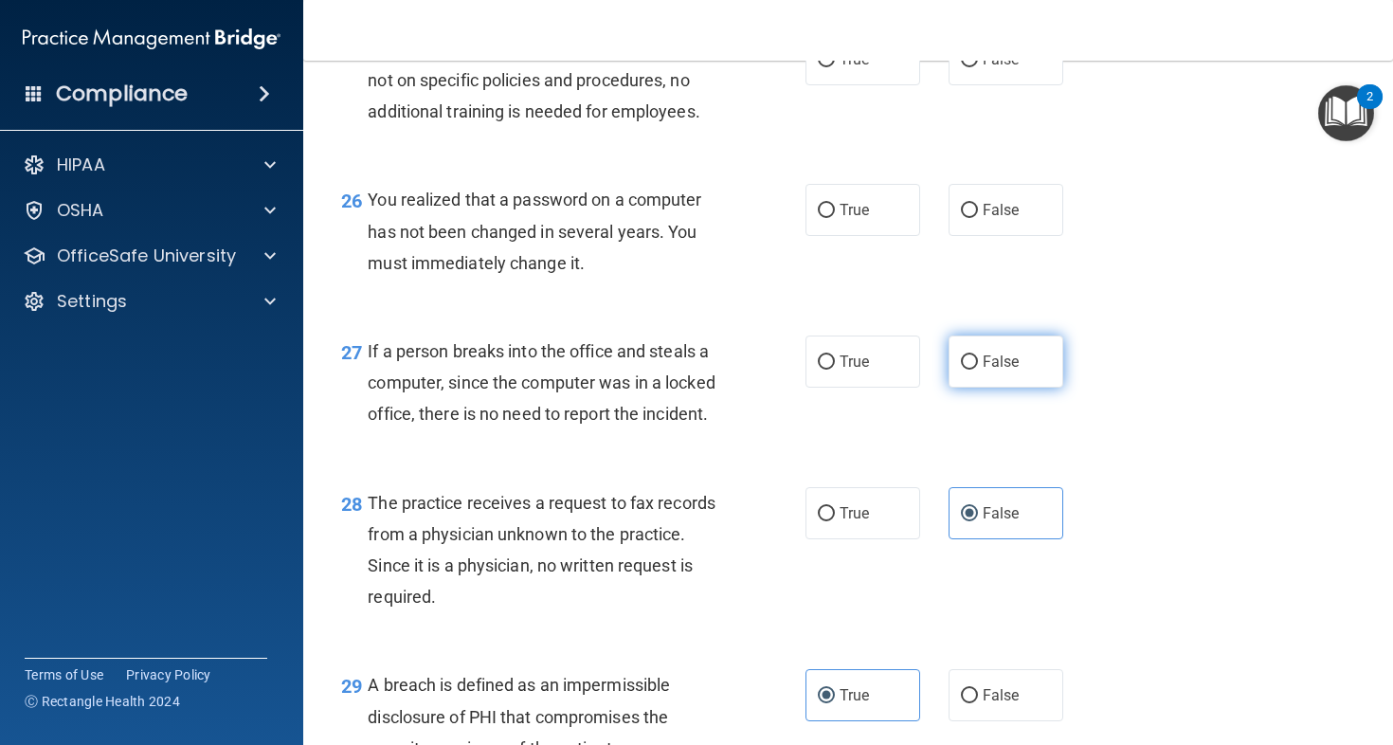
click at [1003, 371] on span "False" at bounding box center [1001, 362] width 37 height 18
click at [978, 370] on input "False" at bounding box center [969, 362] width 17 height 14
radio input "true"
click at [847, 236] on label "True" at bounding box center [863, 210] width 115 height 52
click at [835, 218] on input "True" at bounding box center [826, 211] width 17 height 14
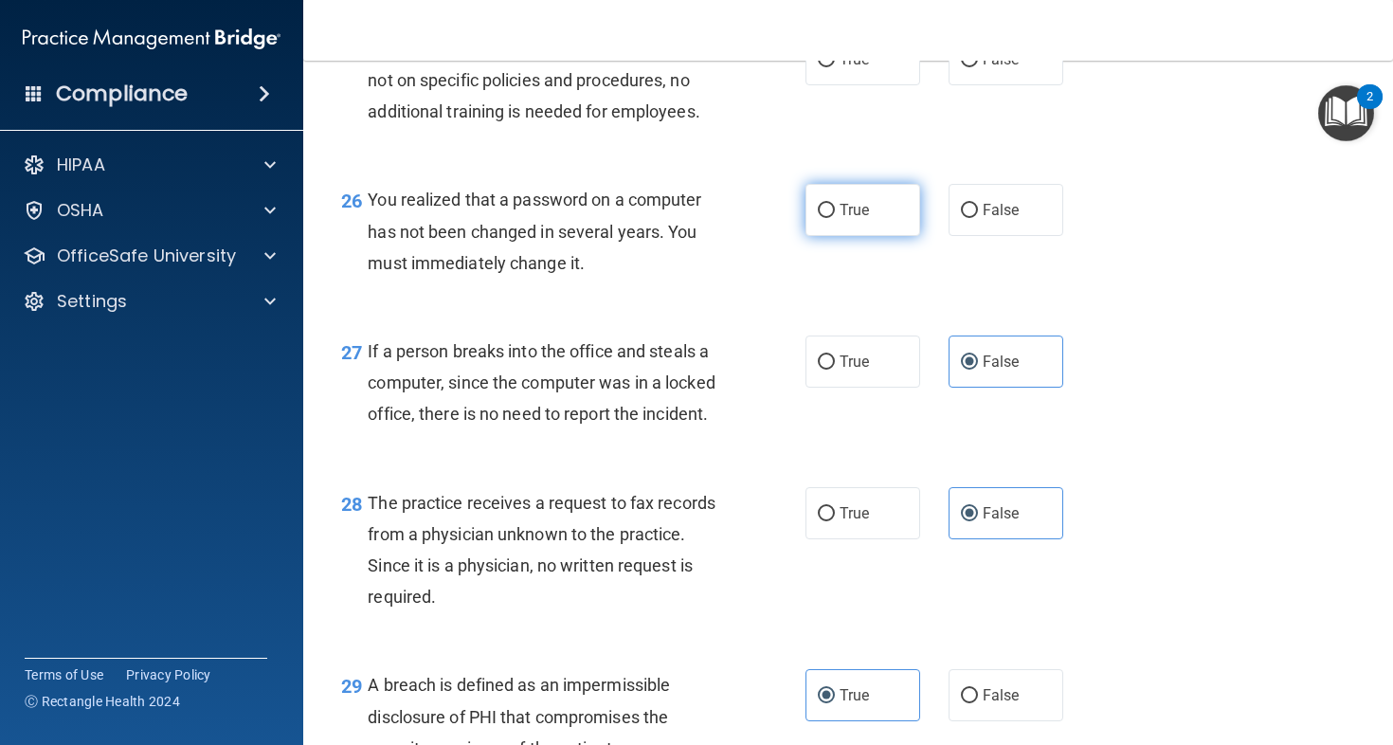
radio input "true"
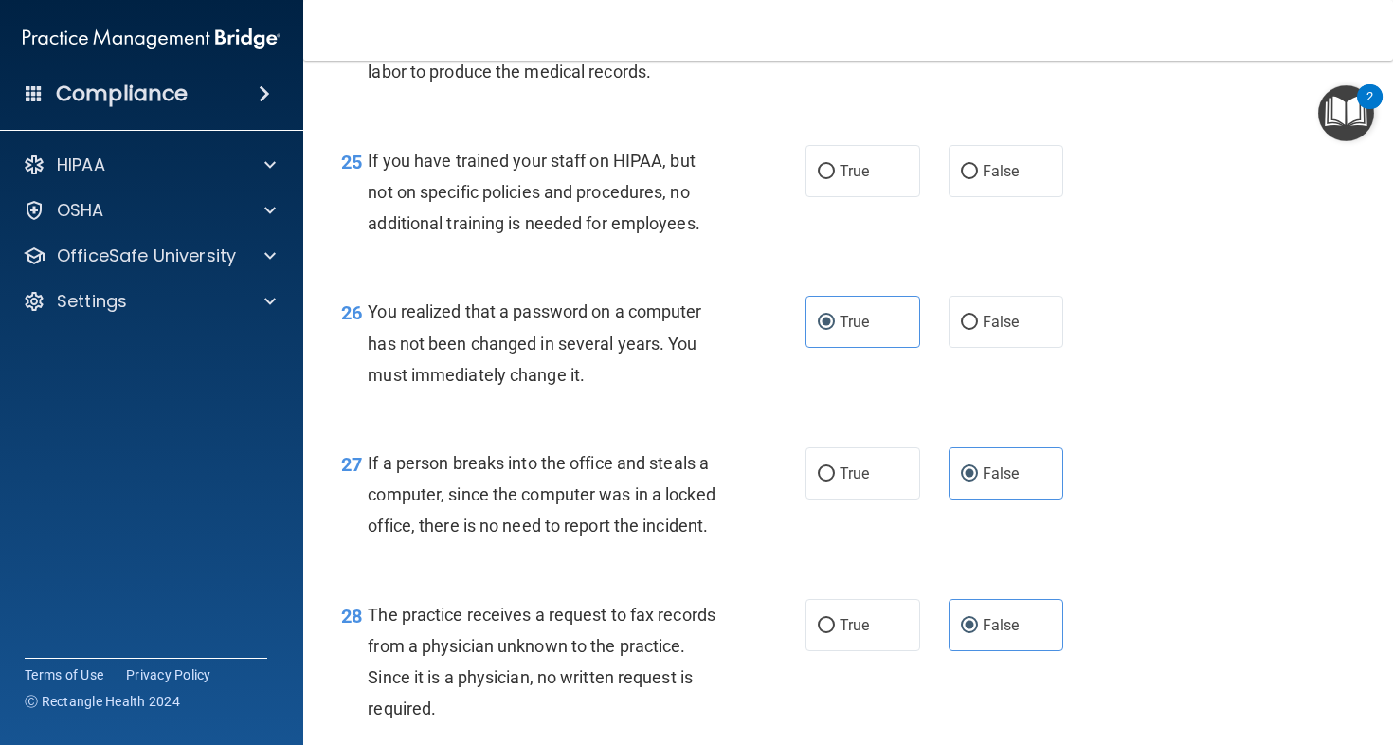
drag, startPoint x: 1005, startPoint y: 257, endPoint x: 996, endPoint y: 272, distance: 17.4
click at [1004, 197] on label "False" at bounding box center [1006, 171] width 115 height 52
click at [978, 179] on input "False" at bounding box center [969, 172] width 17 height 14
radio input "true"
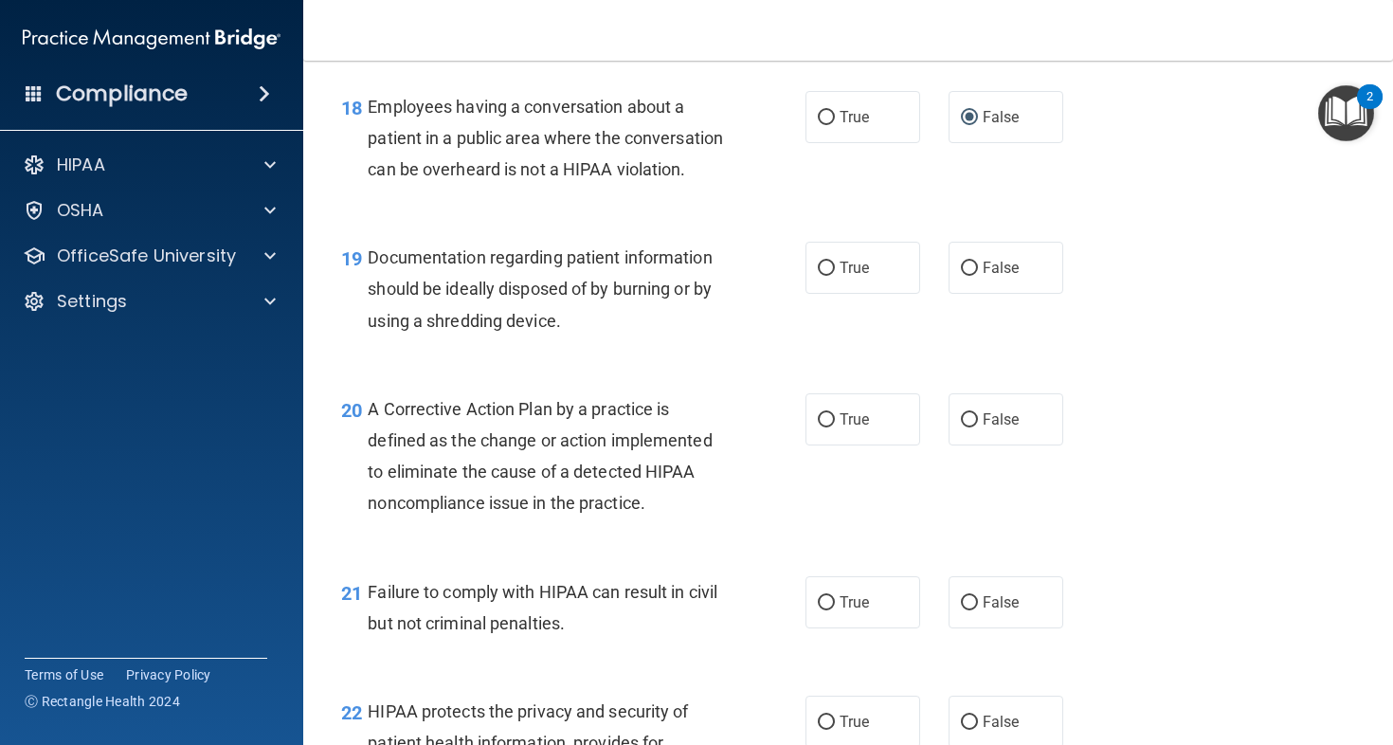
scroll to position [3003, 0]
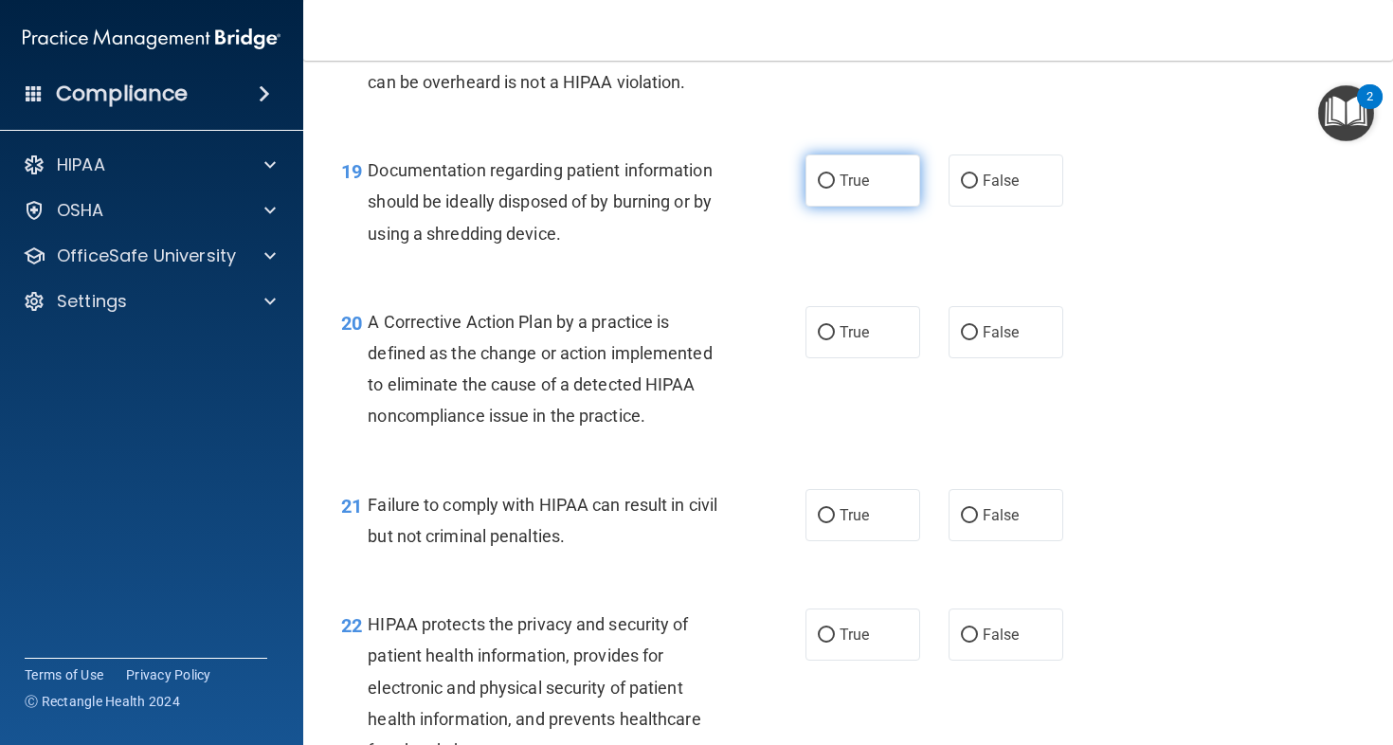
click at [806, 207] on label "True" at bounding box center [863, 181] width 115 height 52
click at [818, 189] on input "True" at bounding box center [826, 181] width 17 height 14
radio input "true"
click at [846, 358] on label "True" at bounding box center [863, 332] width 115 height 52
click at [835, 340] on input "True" at bounding box center [826, 333] width 17 height 14
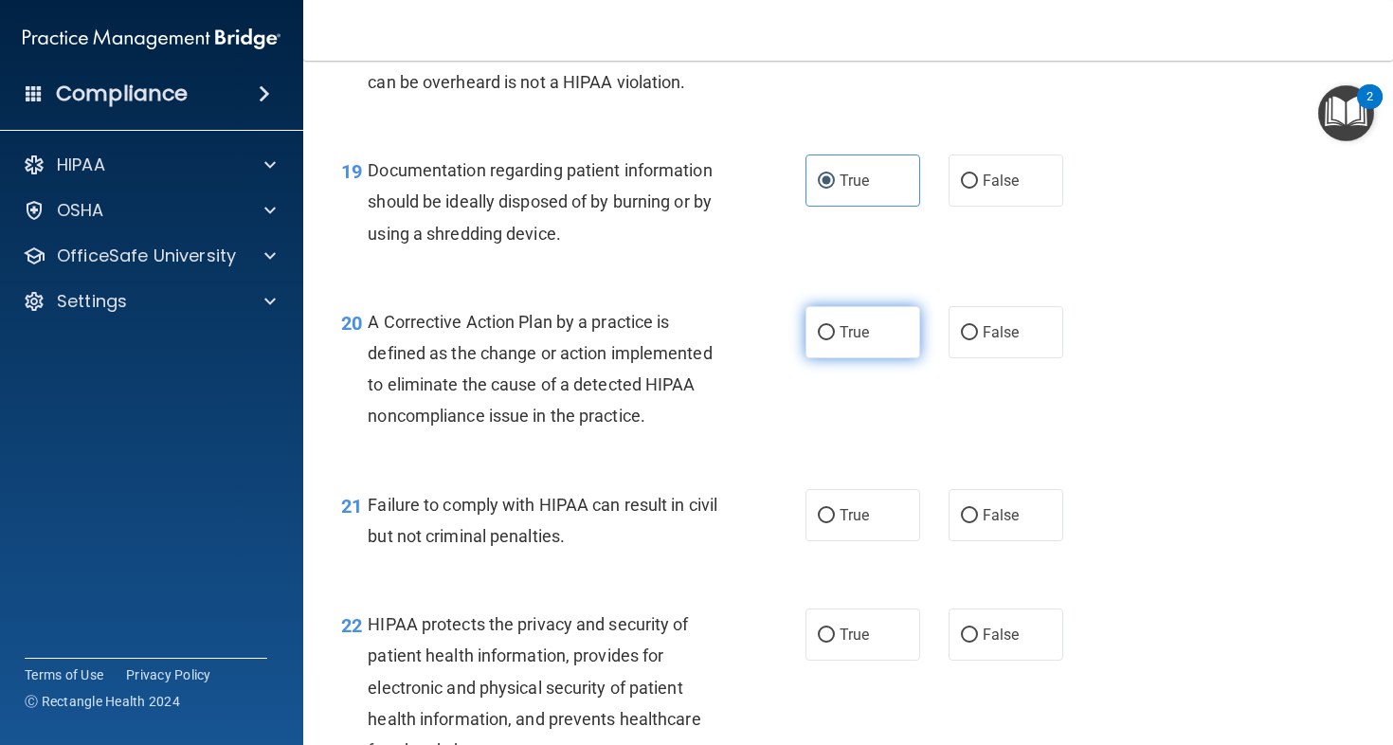
radio input "true"
click at [871, 540] on label "True" at bounding box center [863, 515] width 115 height 52
click at [835, 523] on input "True" at bounding box center [826, 516] width 17 height 14
radio input "true"
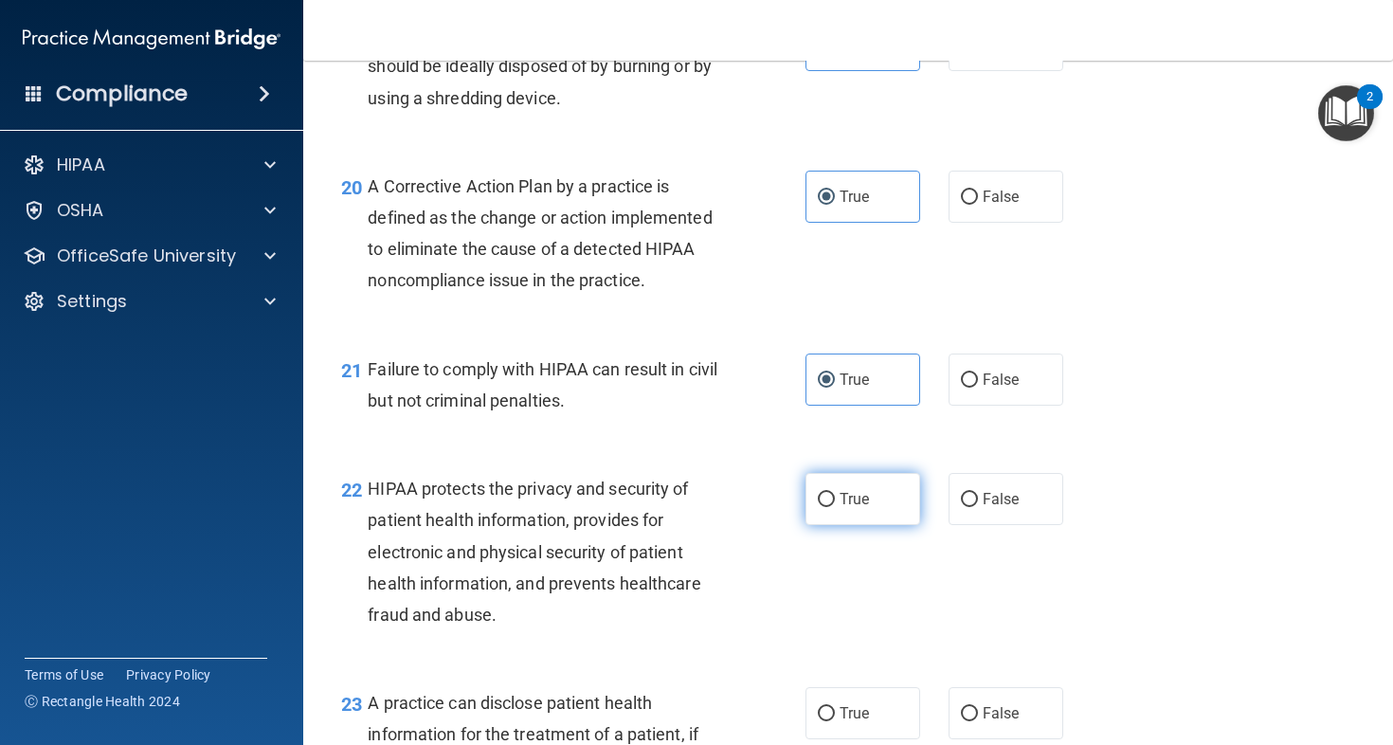
scroll to position [3201, 0]
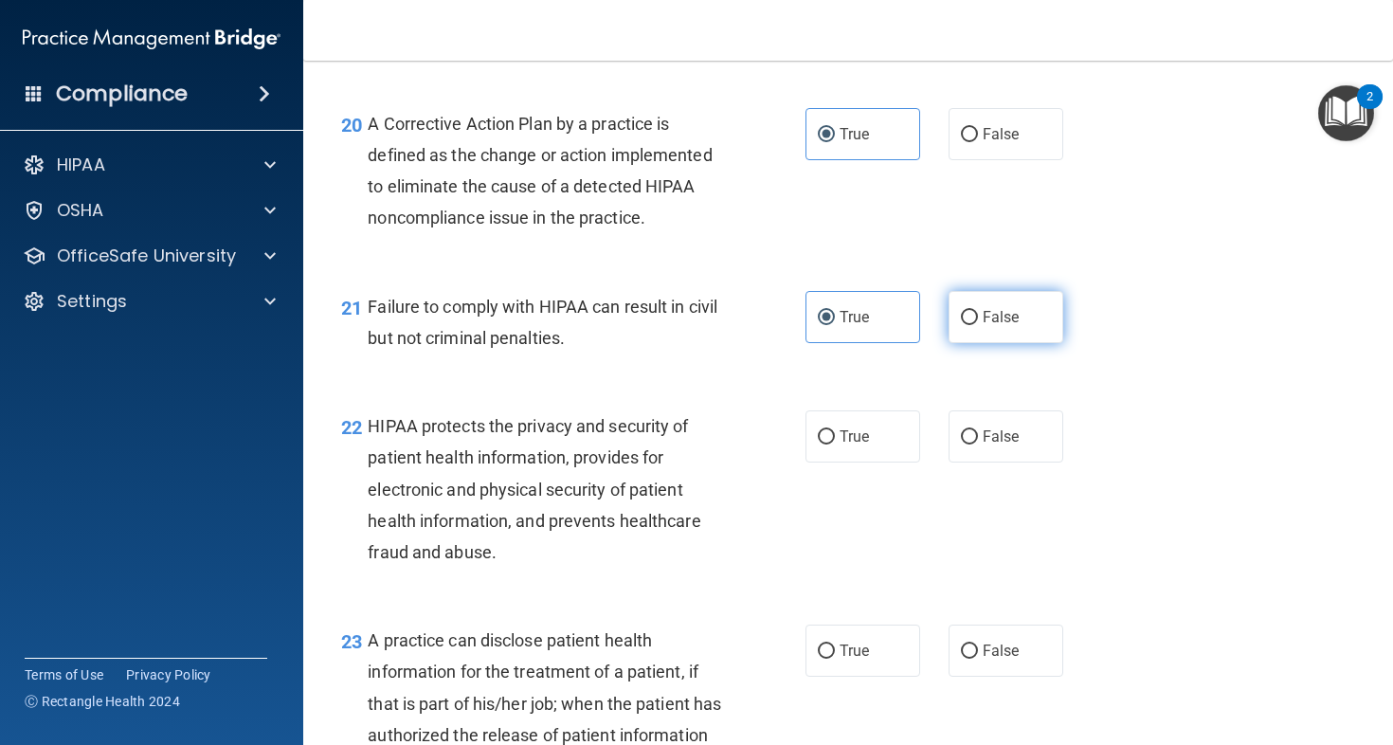
click at [1006, 343] on label "False" at bounding box center [1006, 317] width 115 height 52
click at [978, 325] on input "False" at bounding box center [969, 318] width 17 height 14
radio input "true"
radio input "false"
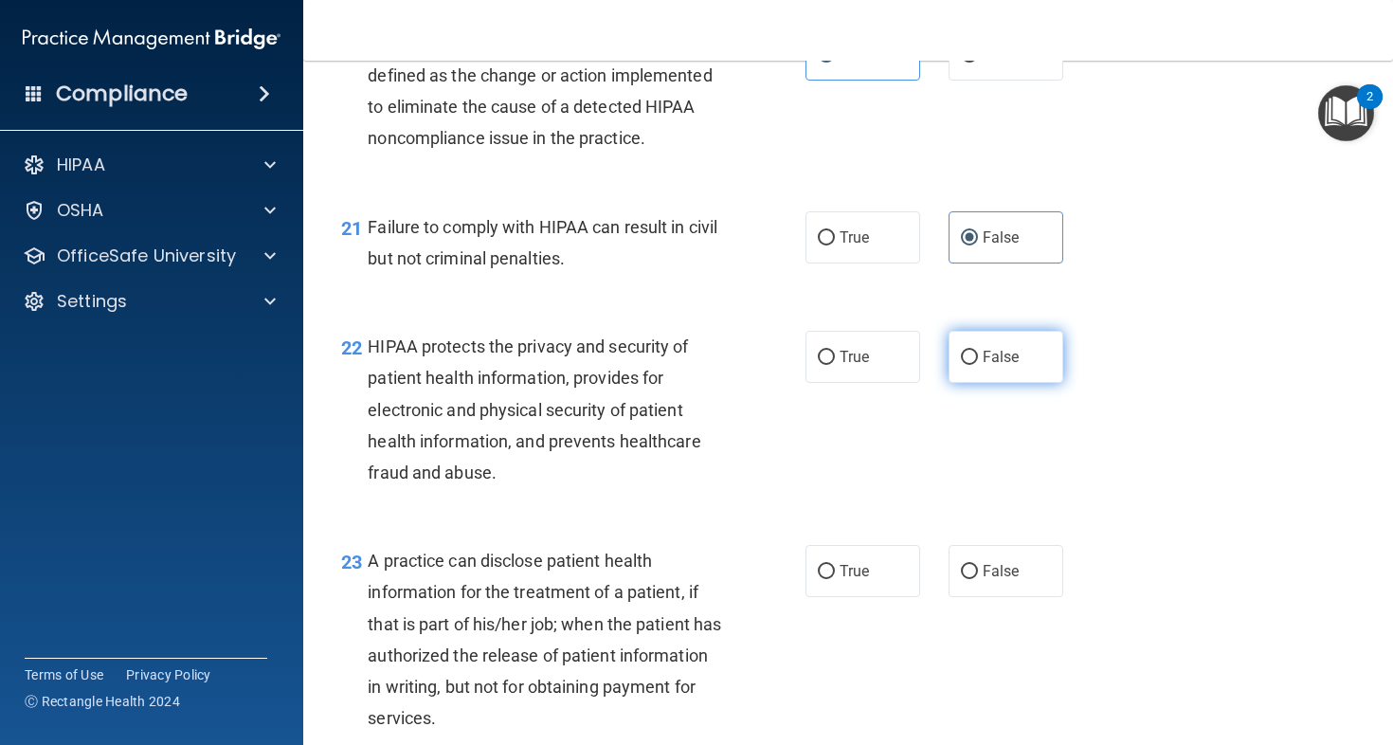
scroll to position [3284, 0]
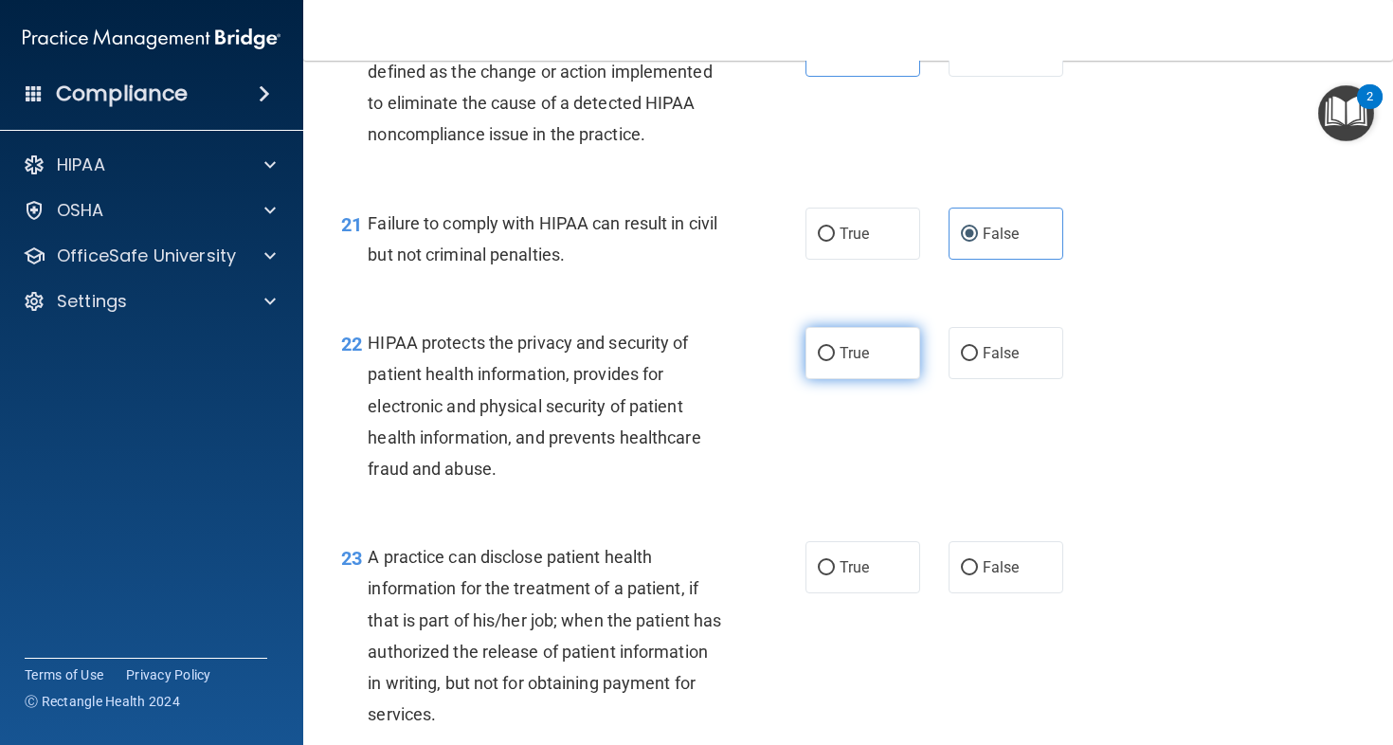
click at [890, 379] on label "True" at bounding box center [863, 353] width 115 height 52
click at [835, 361] on input "True" at bounding box center [826, 354] width 17 height 14
radio input "true"
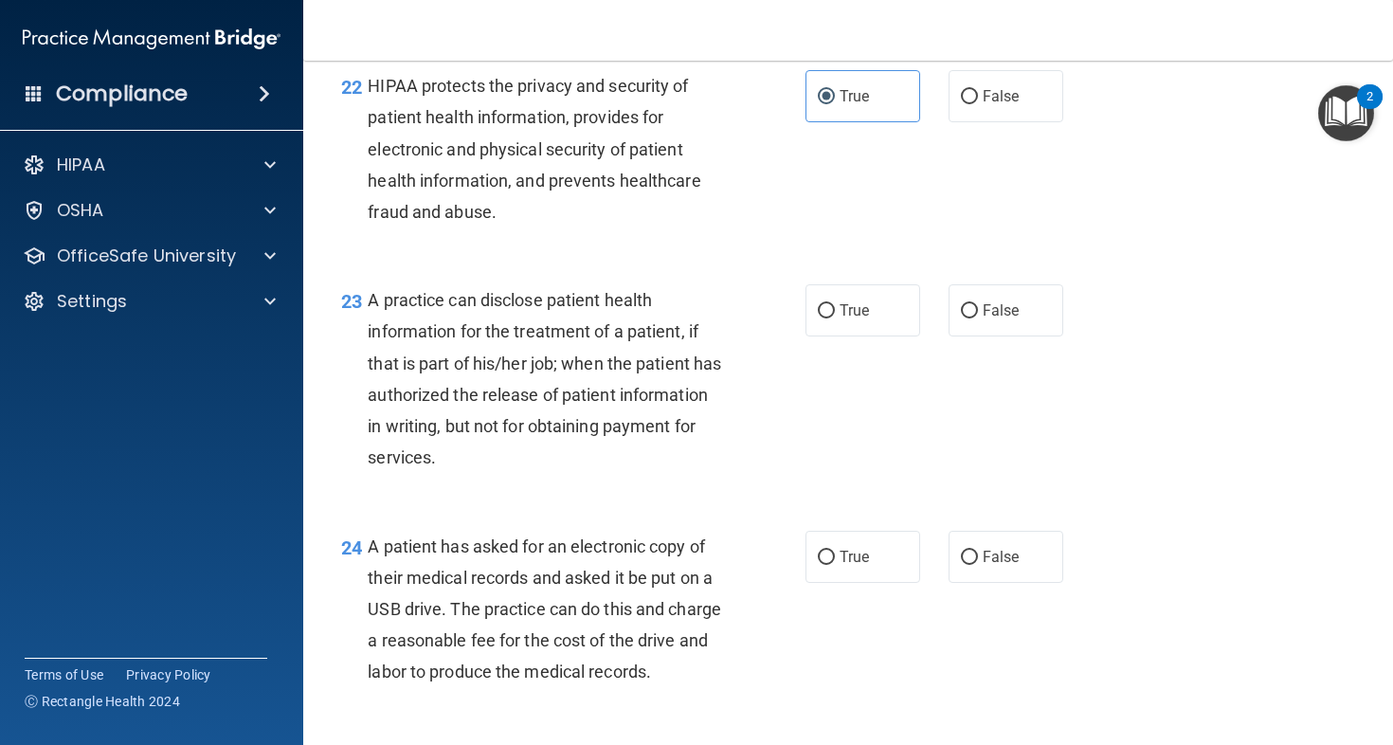
scroll to position [3662, 0]
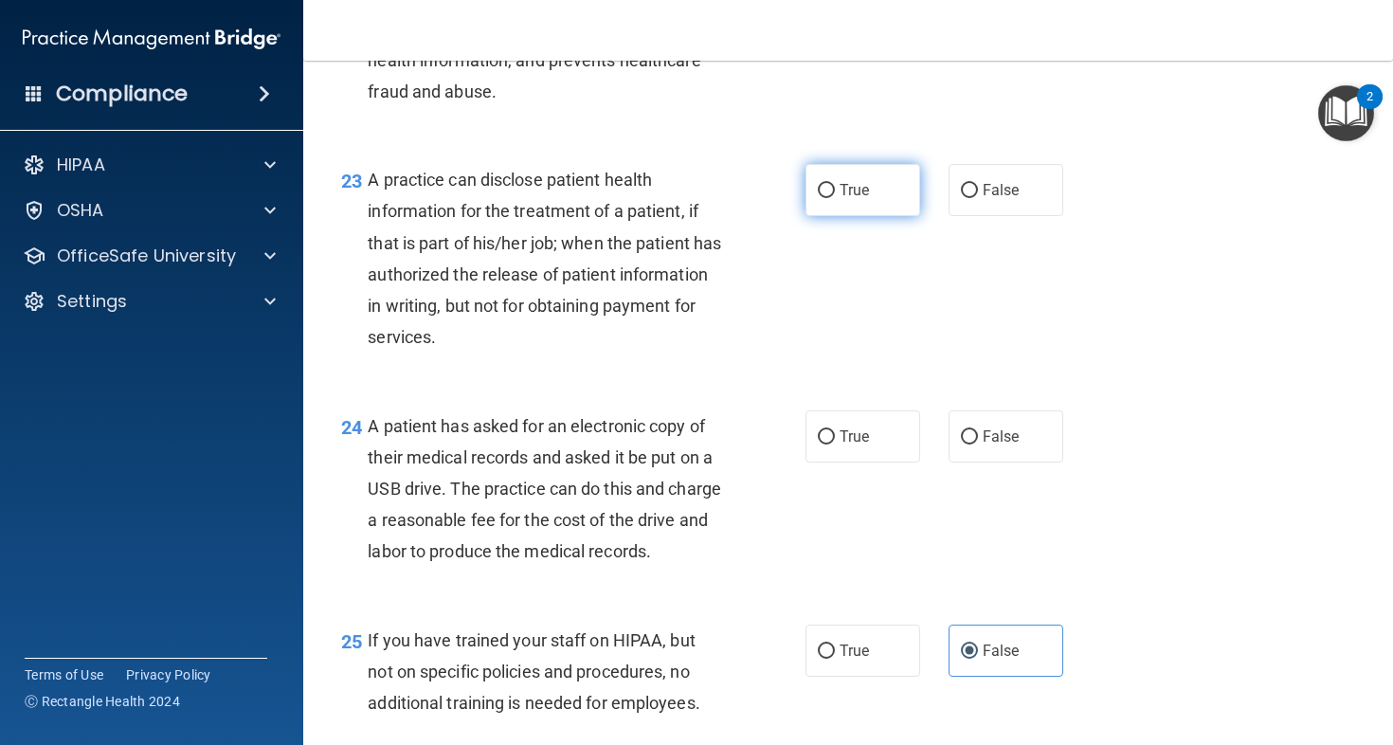
click at [845, 199] on span "True" at bounding box center [854, 190] width 29 height 18
click at [835, 198] on input "True" at bounding box center [826, 191] width 17 height 14
radio input "true"
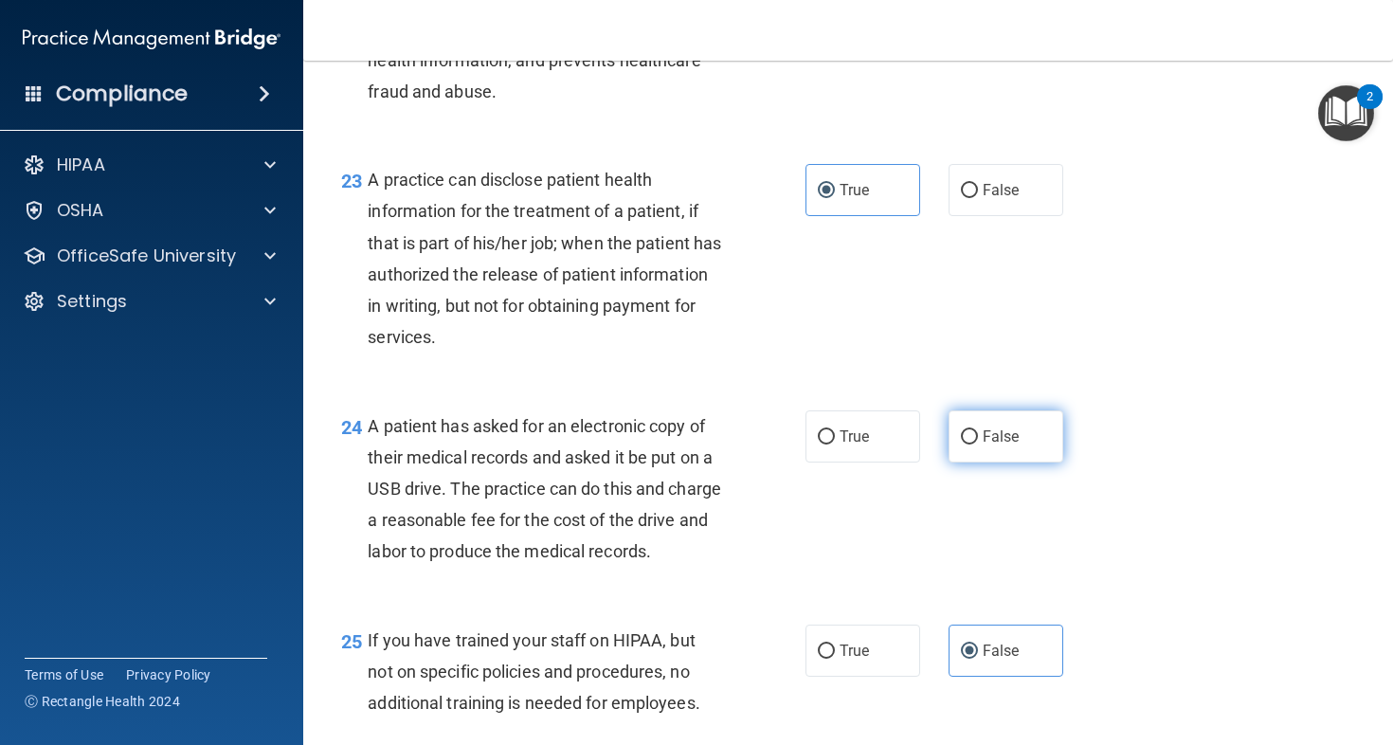
click at [1026, 463] on label "False" at bounding box center [1006, 436] width 115 height 52
click at [978, 445] on input "False" at bounding box center [969, 437] width 17 height 14
radio input "true"
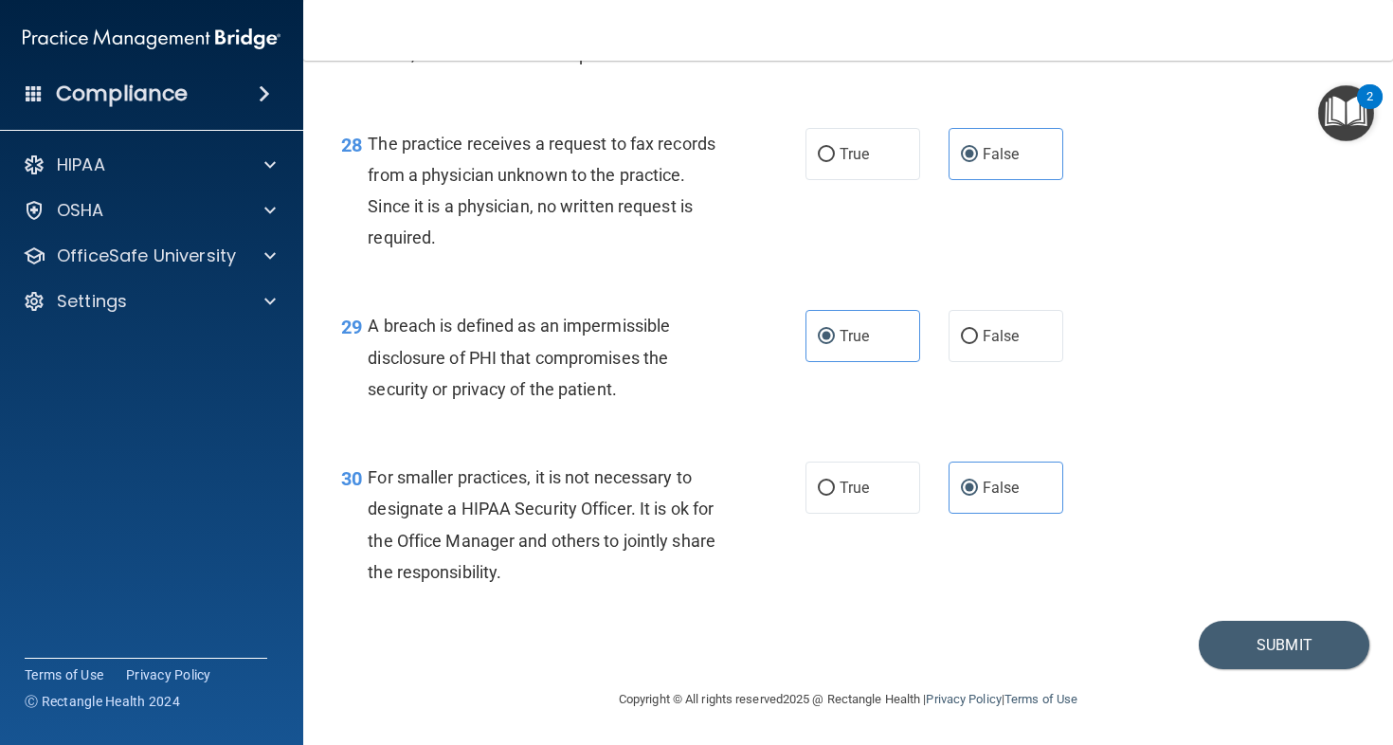
scroll to position [4714, 0]
click at [1265, 646] on button "Submit" at bounding box center [1284, 645] width 171 height 48
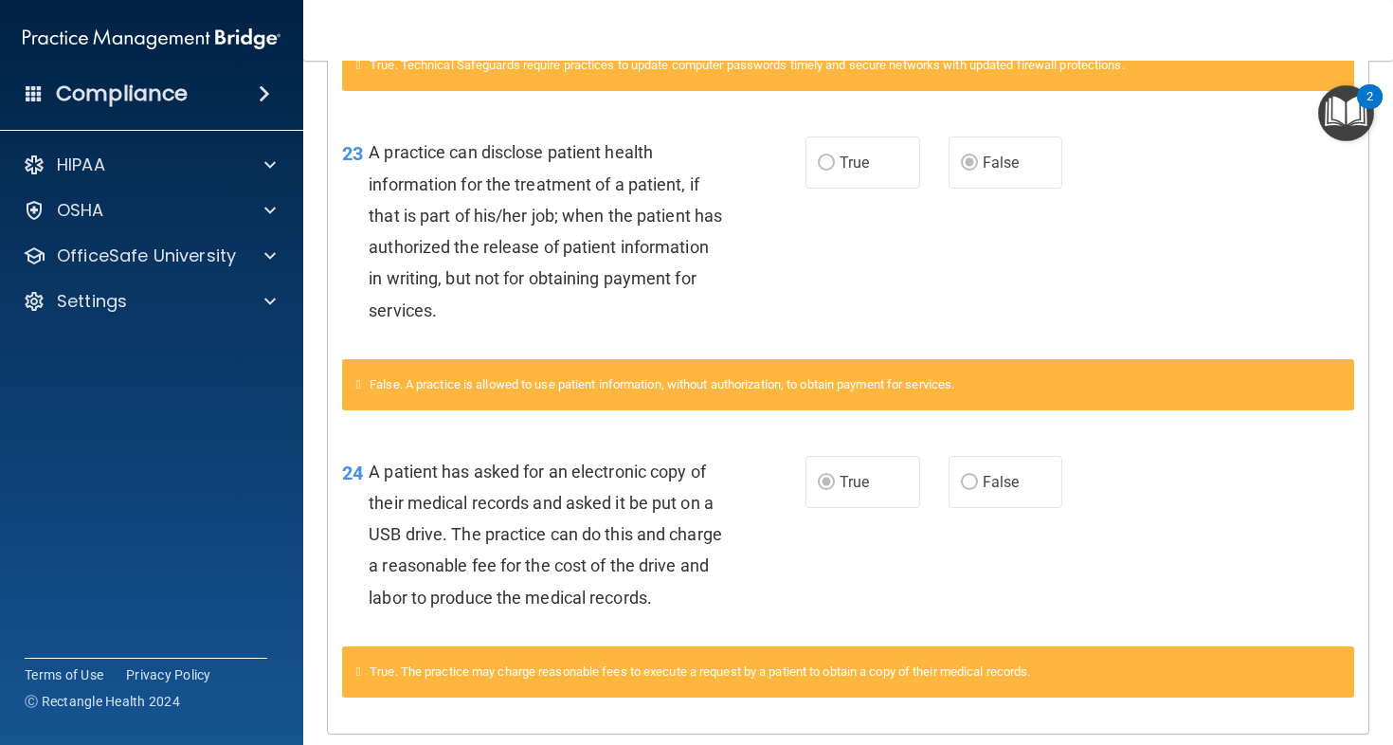
scroll to position [1280, 0]
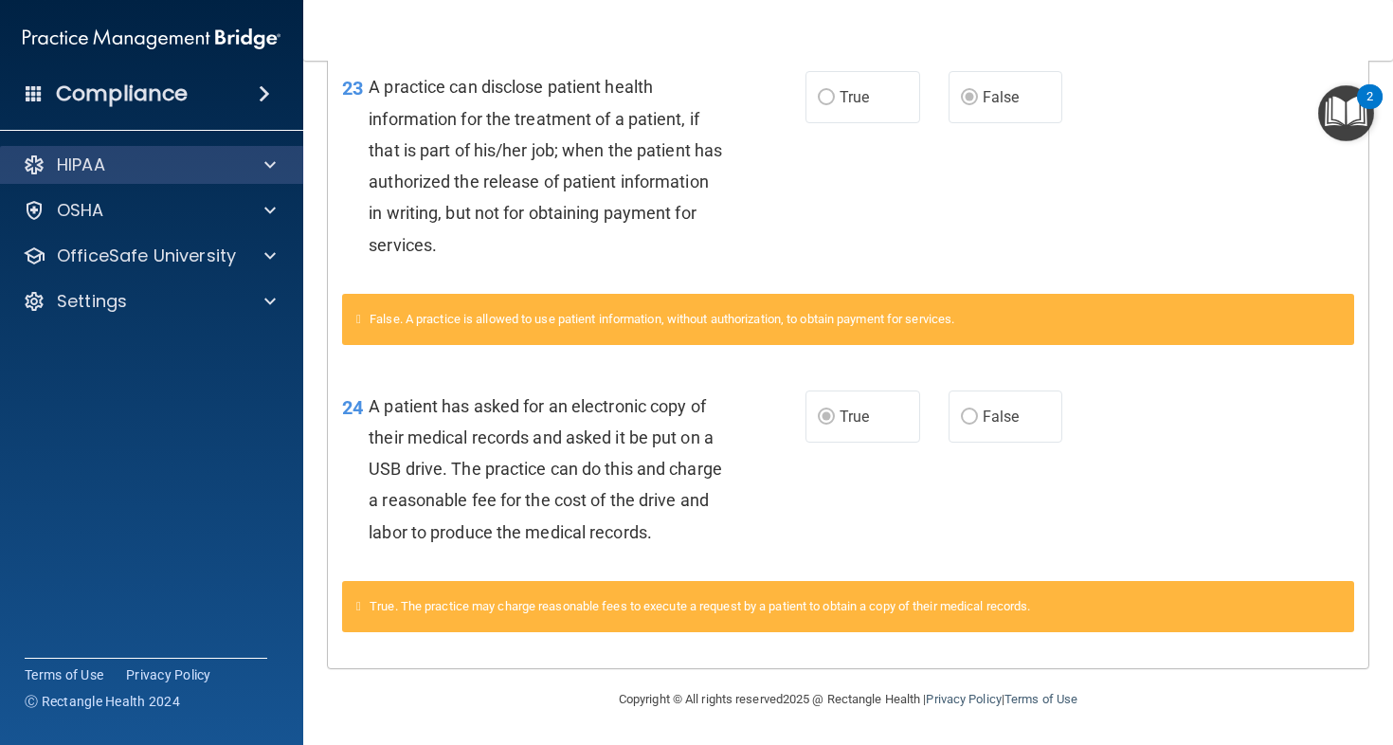
click at [181, 162] on div "HIPAA" at bounding box center [126, 165] width 235 height 23
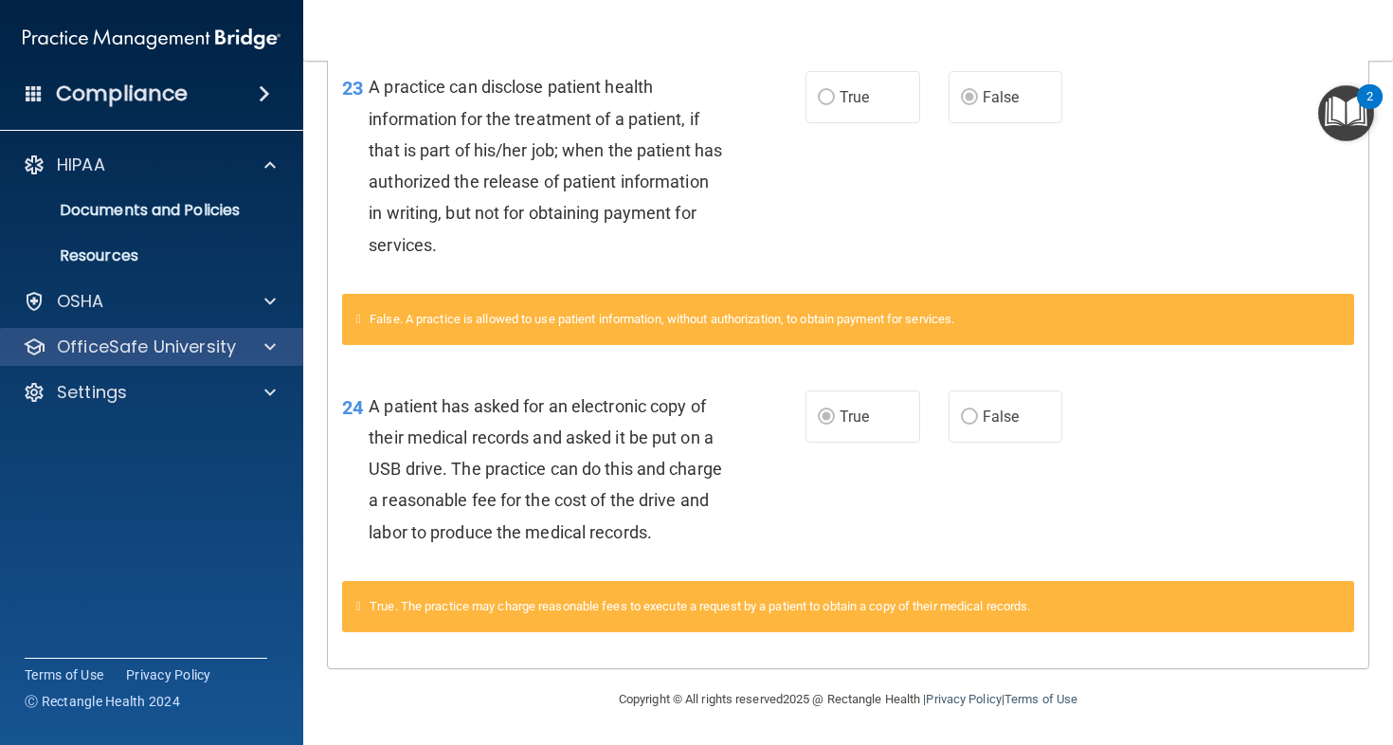
click at [247, 344] on div at bounding box center [267, 347] width 47 height 23
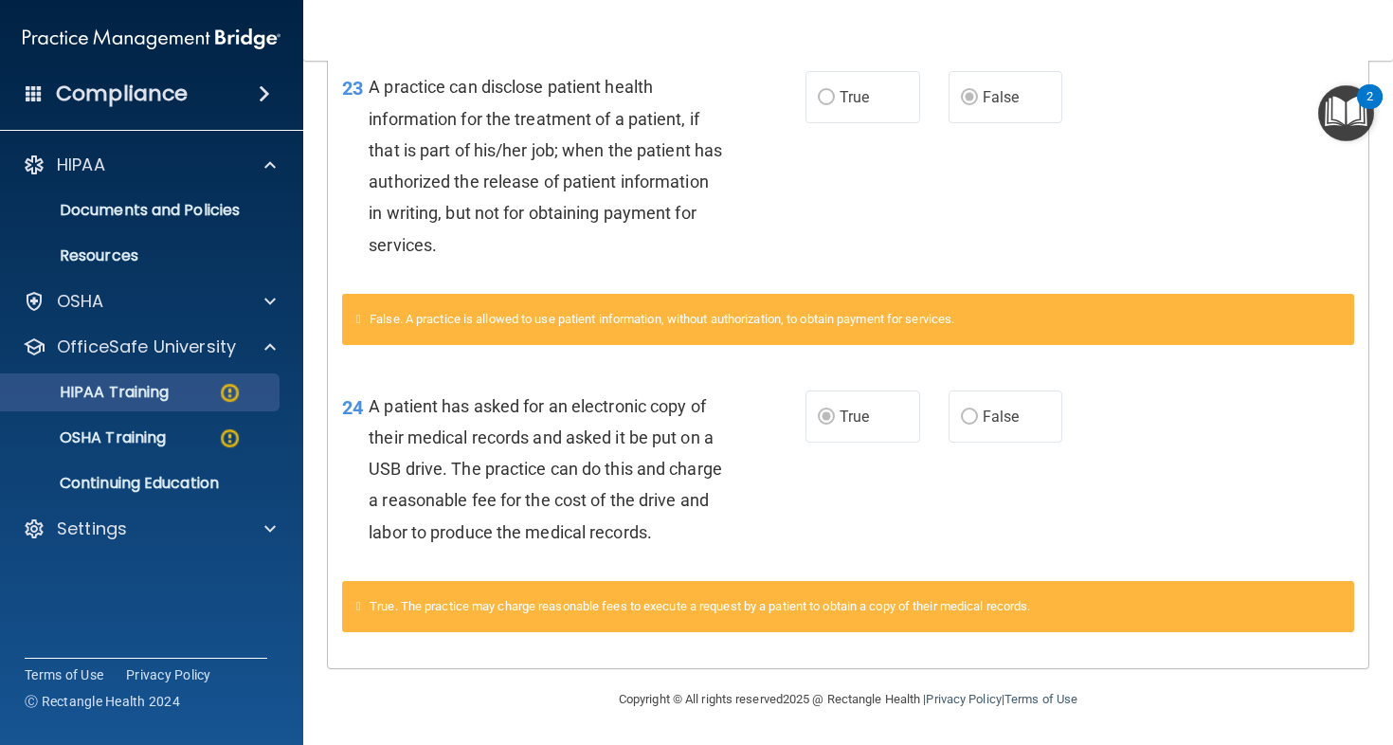
click at [207, 391] on div "HIPAA Training" at bounding box center [141, 392] width 259 height 19
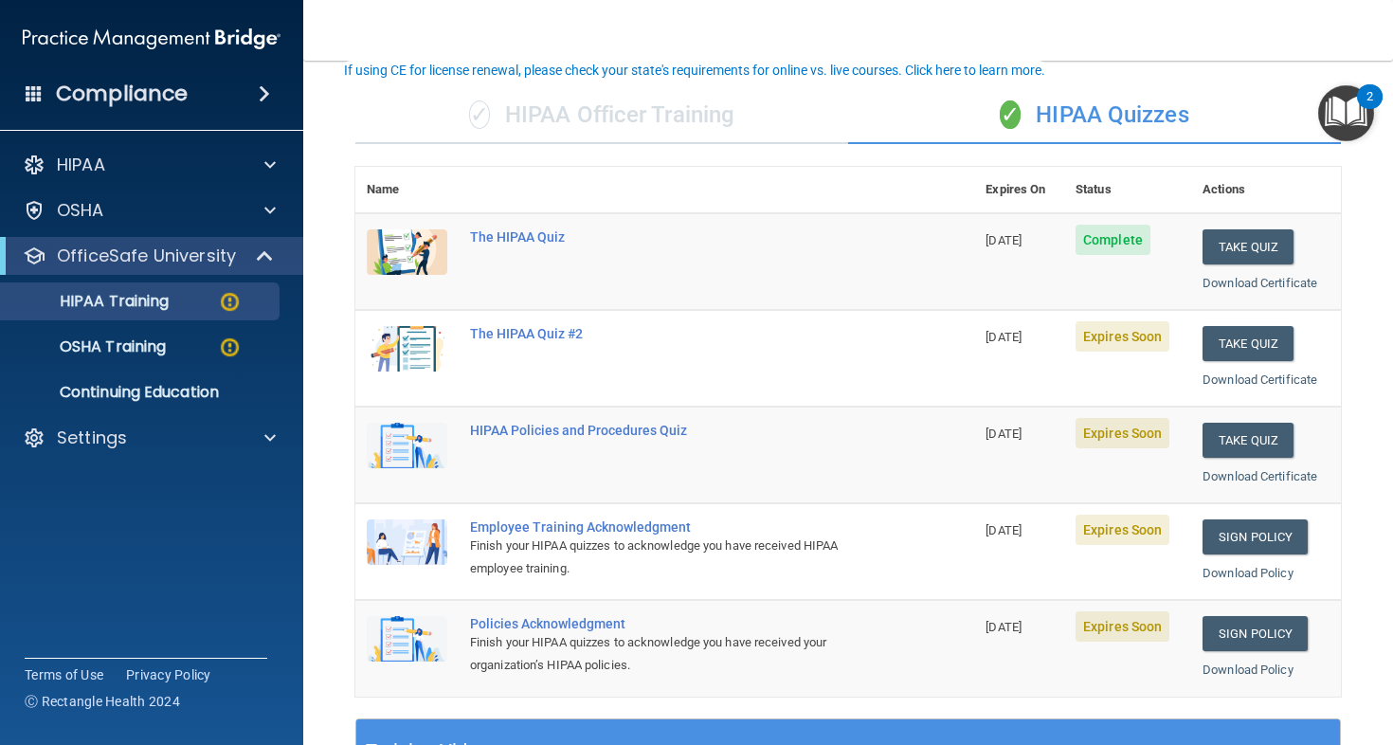
scroll to position [203, 0]
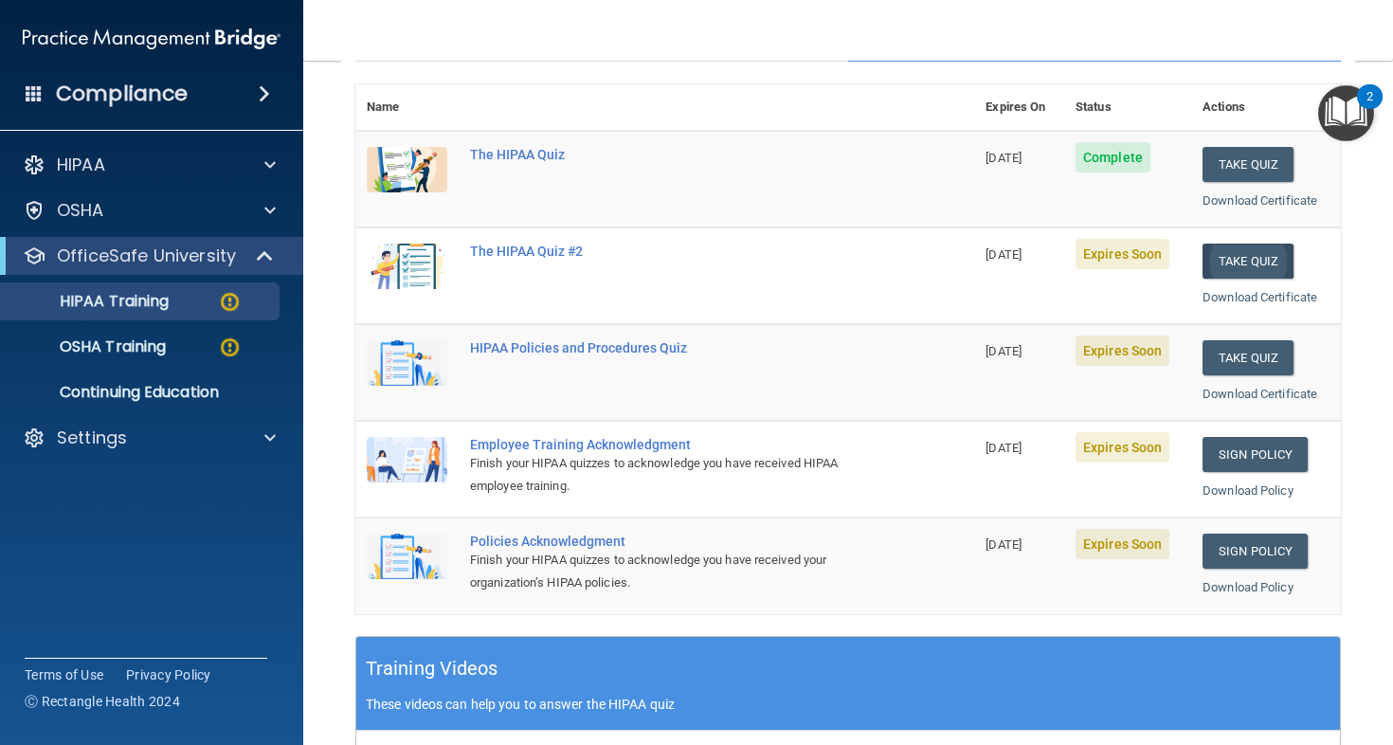
click at [1235, 247] on button "Take Quiz" at bounding box center [1248, 261] width 91 height 35
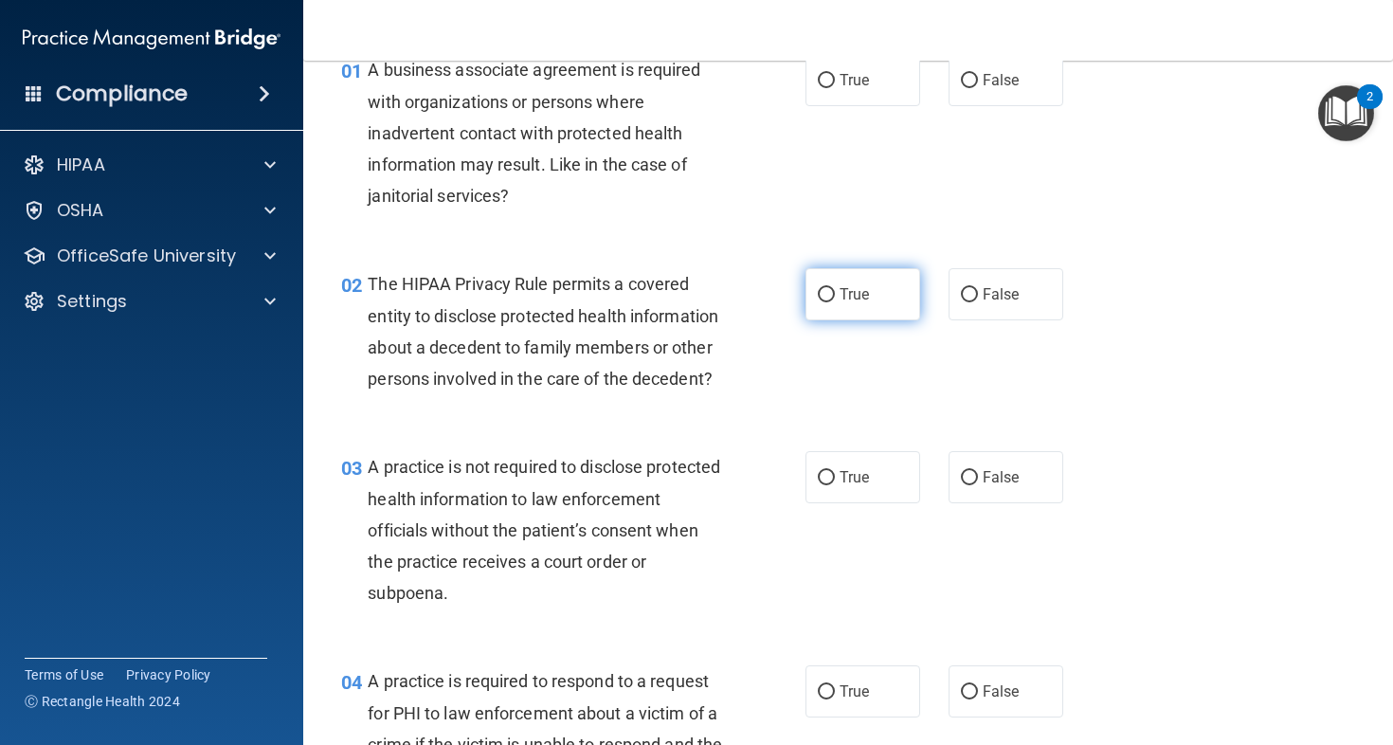
scroll to position [65, 0]
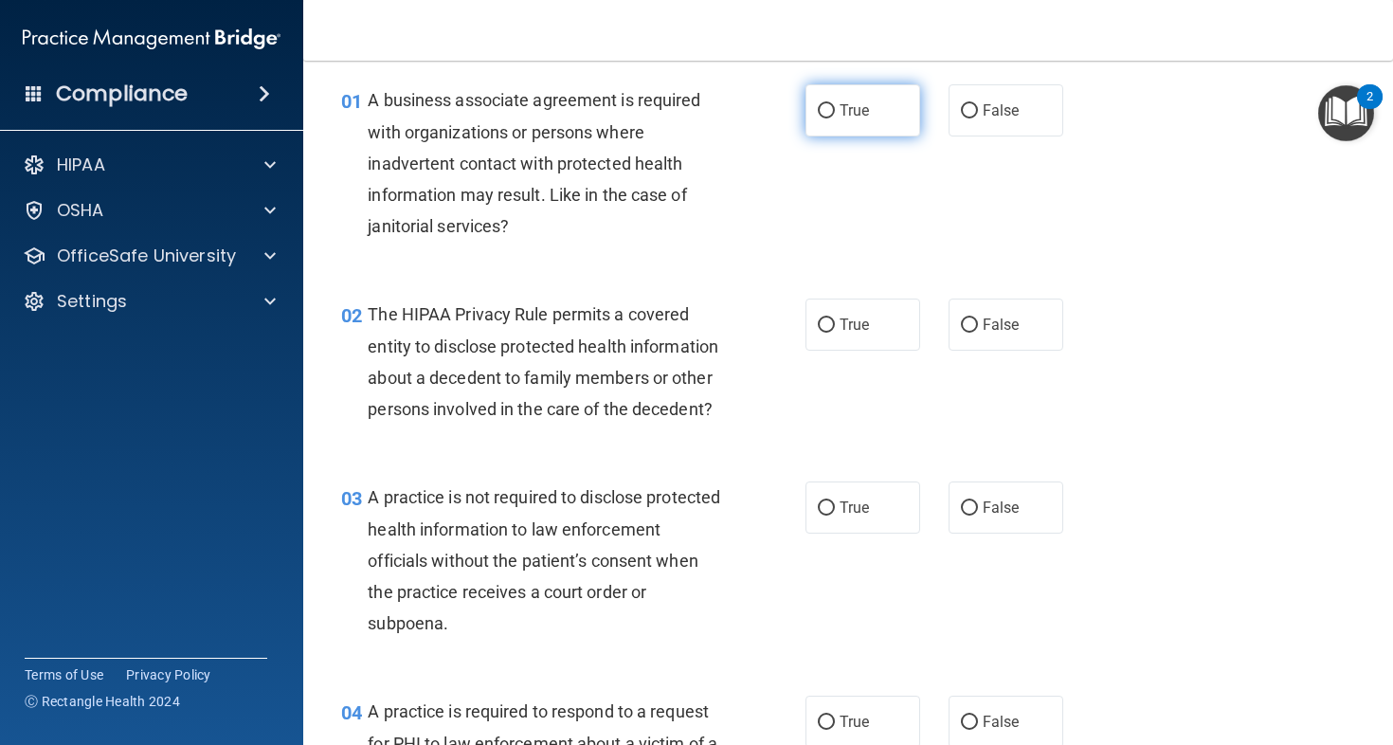
click at [851, 115] on span "True" at bounding box center [854, 110] width 29 height 18
click at [835, 115] on input "True" at bounding box center [826, 111] width 17 height 14
radio input "true"
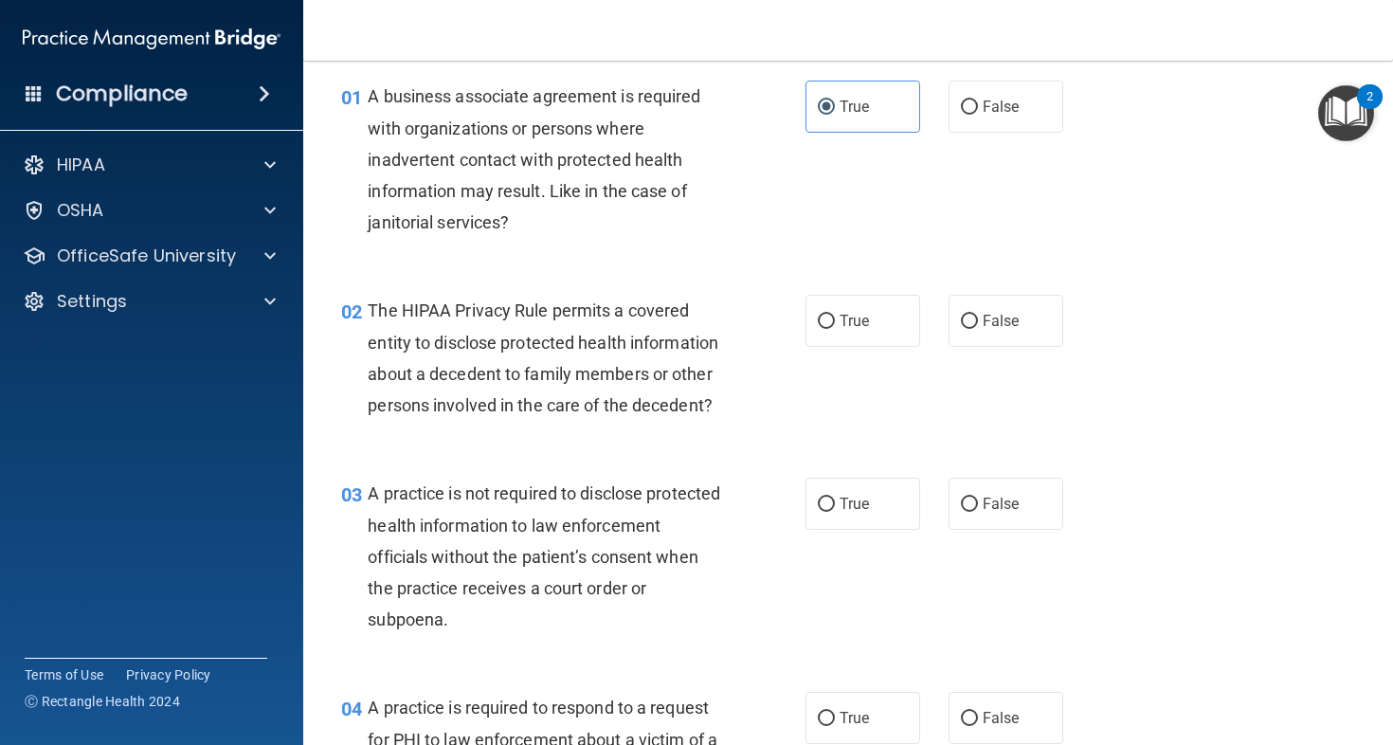
scroll to position [73, 0]
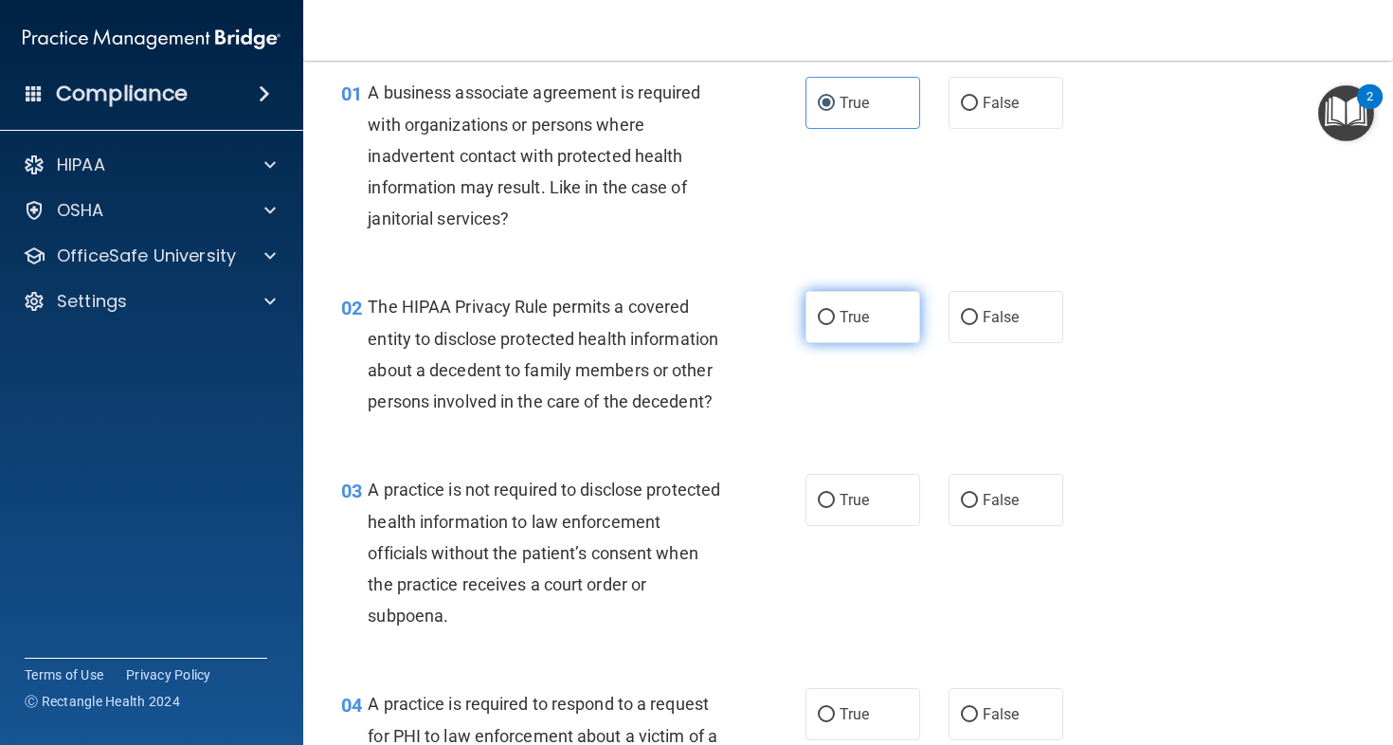
click at [830, 318] on label "True" at bounding box center [863, 317] width 115 height 52
click at [830, 318] on input "True" at bounding box center [826, 318] width 17 height 14
radio input "true"
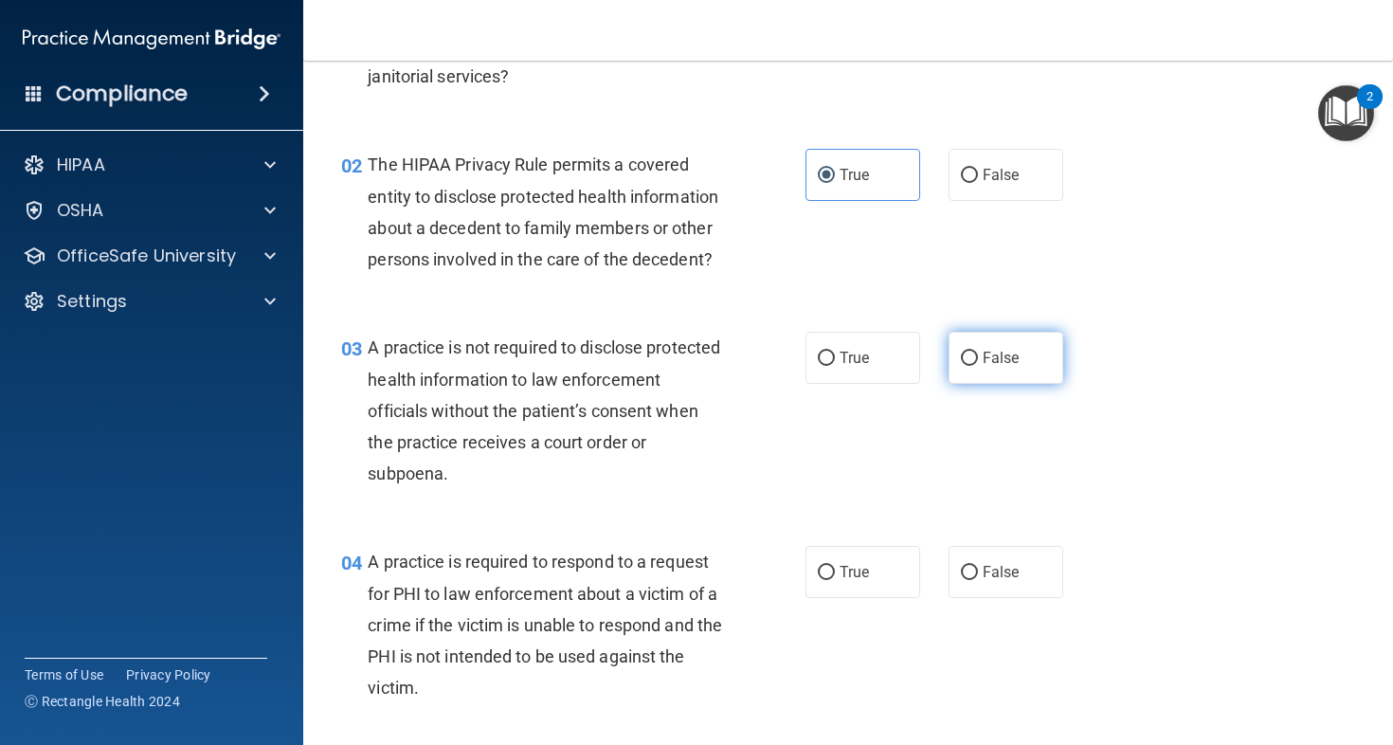
click at [995, 367] on span "False" at bounding box center [1001, 358] width 37 height 18
click at [978, 366] on input "False" at bounding box center [969, 359] width 17 height 14
radio input "true"
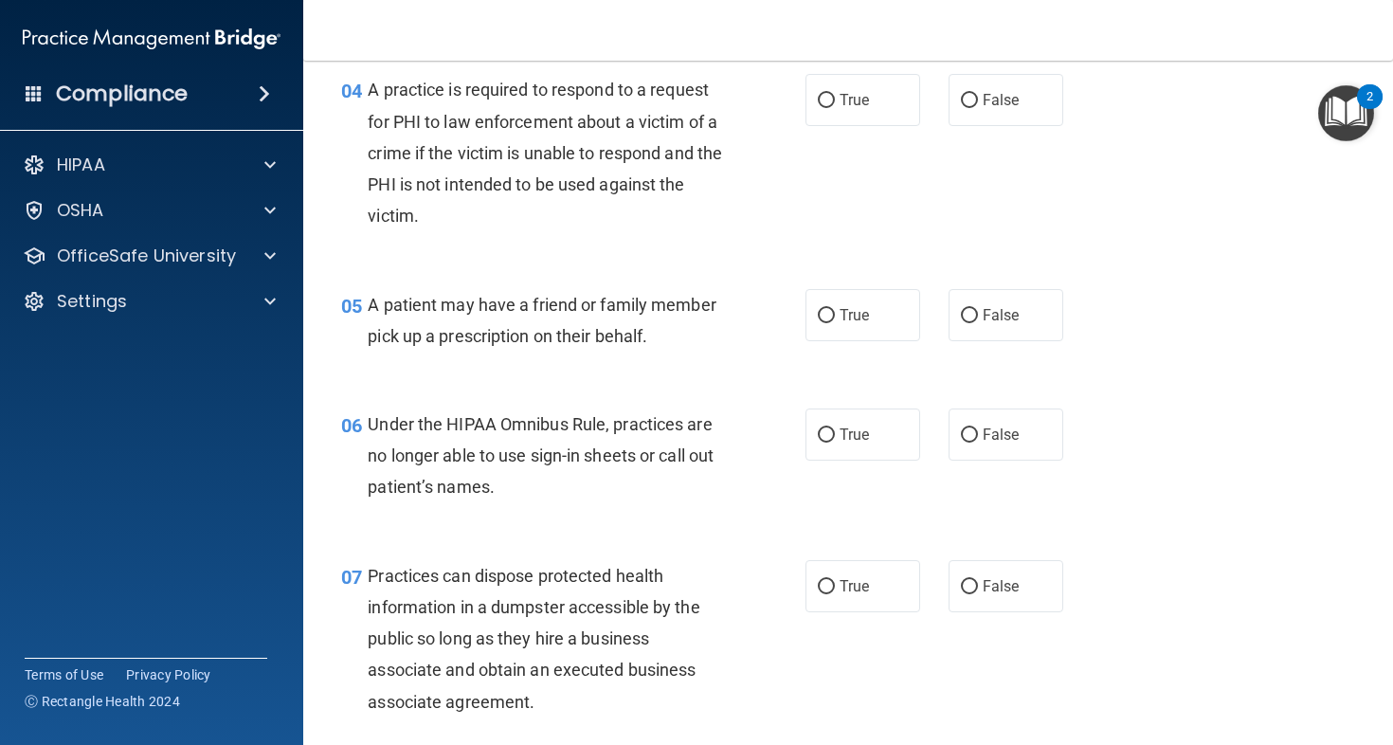
scroll to position [532, 0]
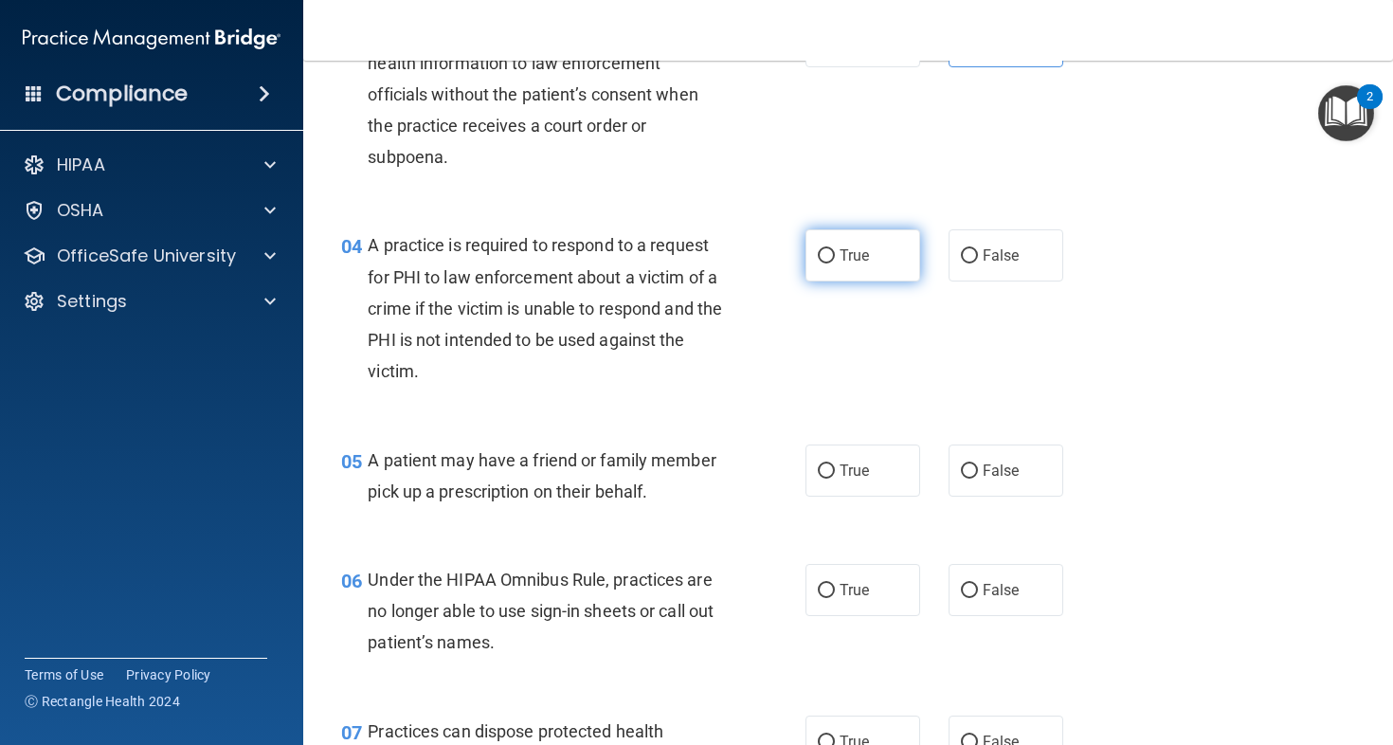
click at [846, 264] on span "True" at bounding box center [854, 255] width 29 height 18
click at [835, 264] on input "True" at bounding box center [826, 256] width 17 height 14
radio input "true"
click at [1003, 486] on label "False" at bounding box center [1006, 471] width 115 height 52
click at [978, 479] on input "False" at bounding box center [969, 471] width 17 height 14
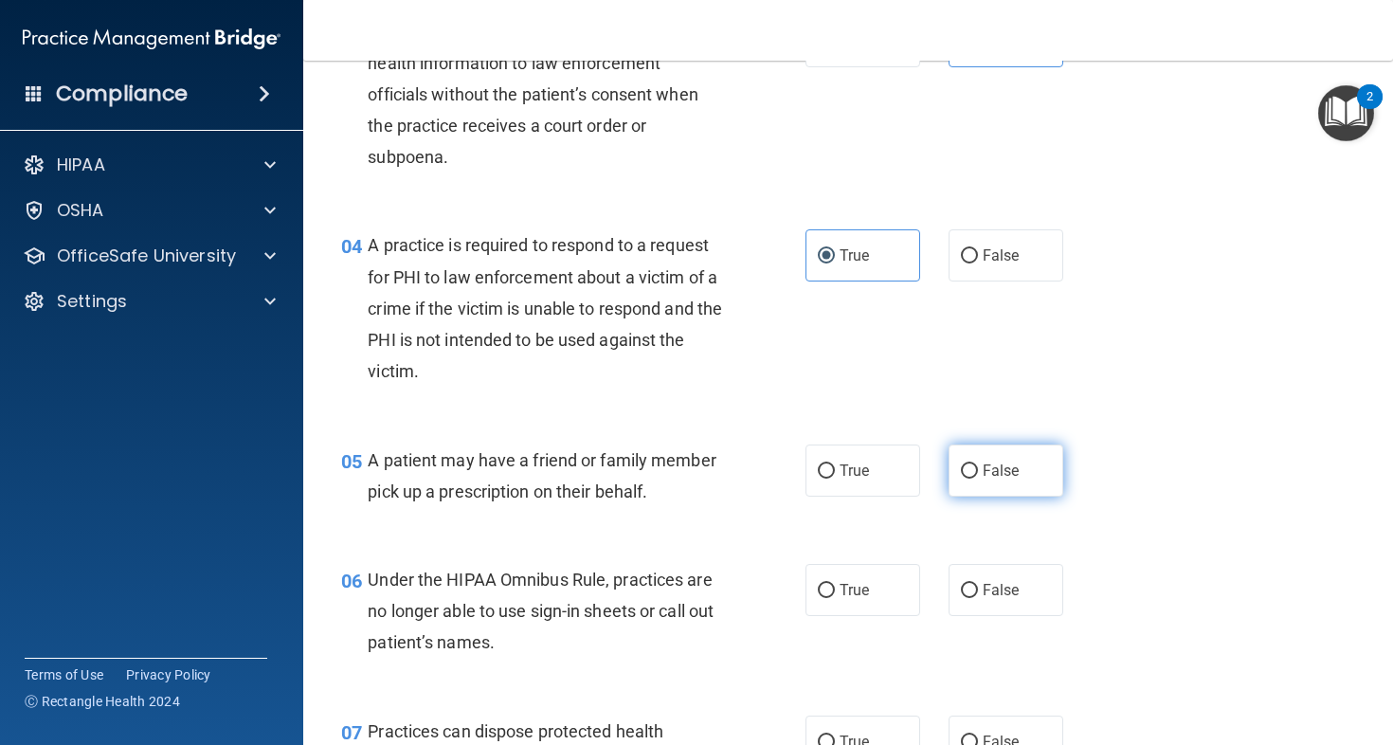
radio input "true"
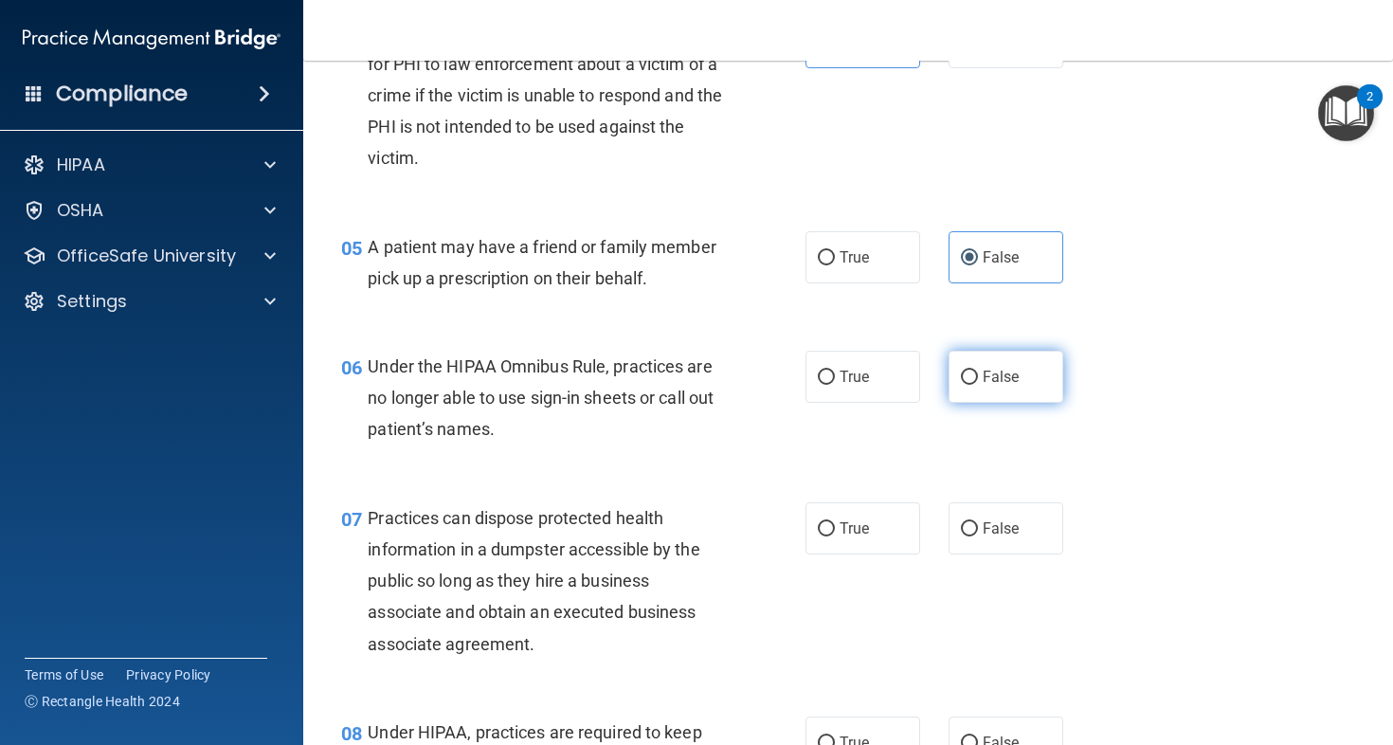
scroll to position [749, 0]
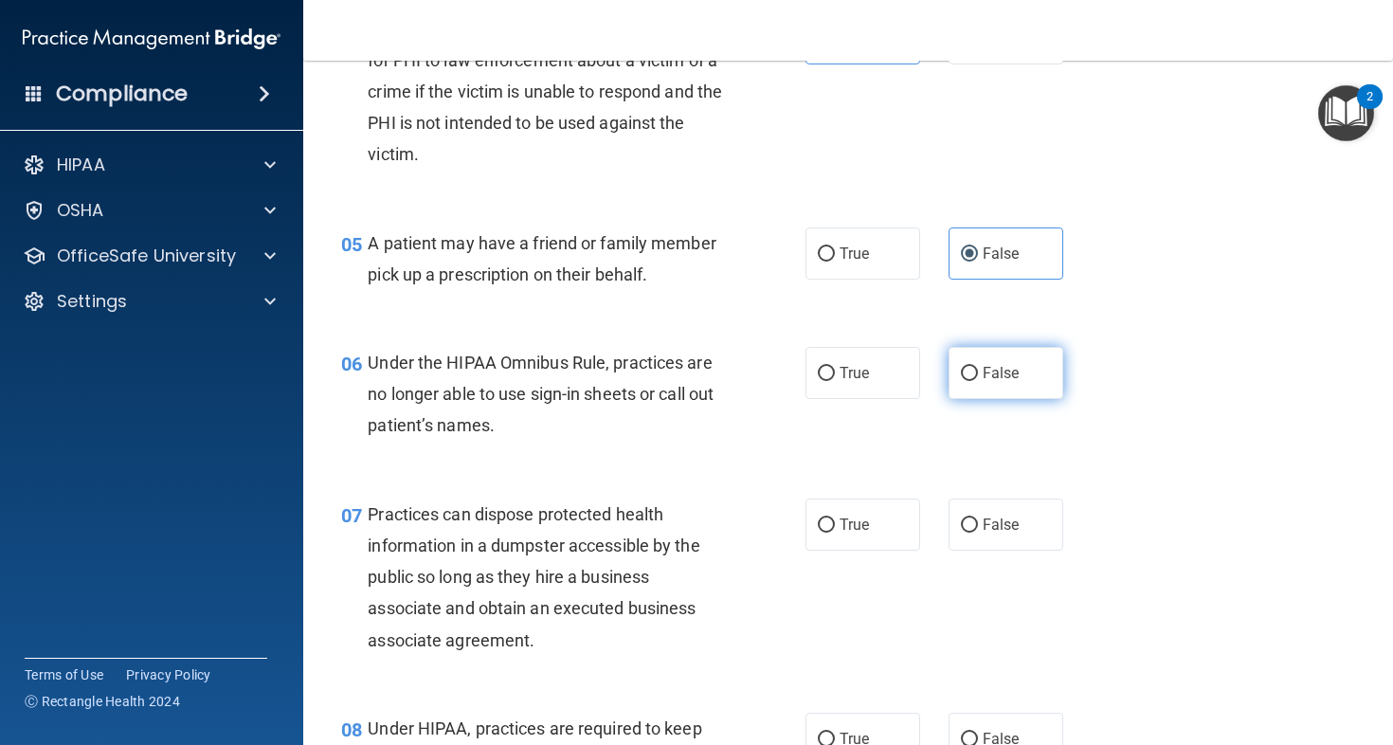
click at [973, 399] on label "False" at bounding box center [1006, 373] width 115 height 52
click at [973, 381] on input "False" at bounding box center [969, 374] width 17 height 14
radio input "true"
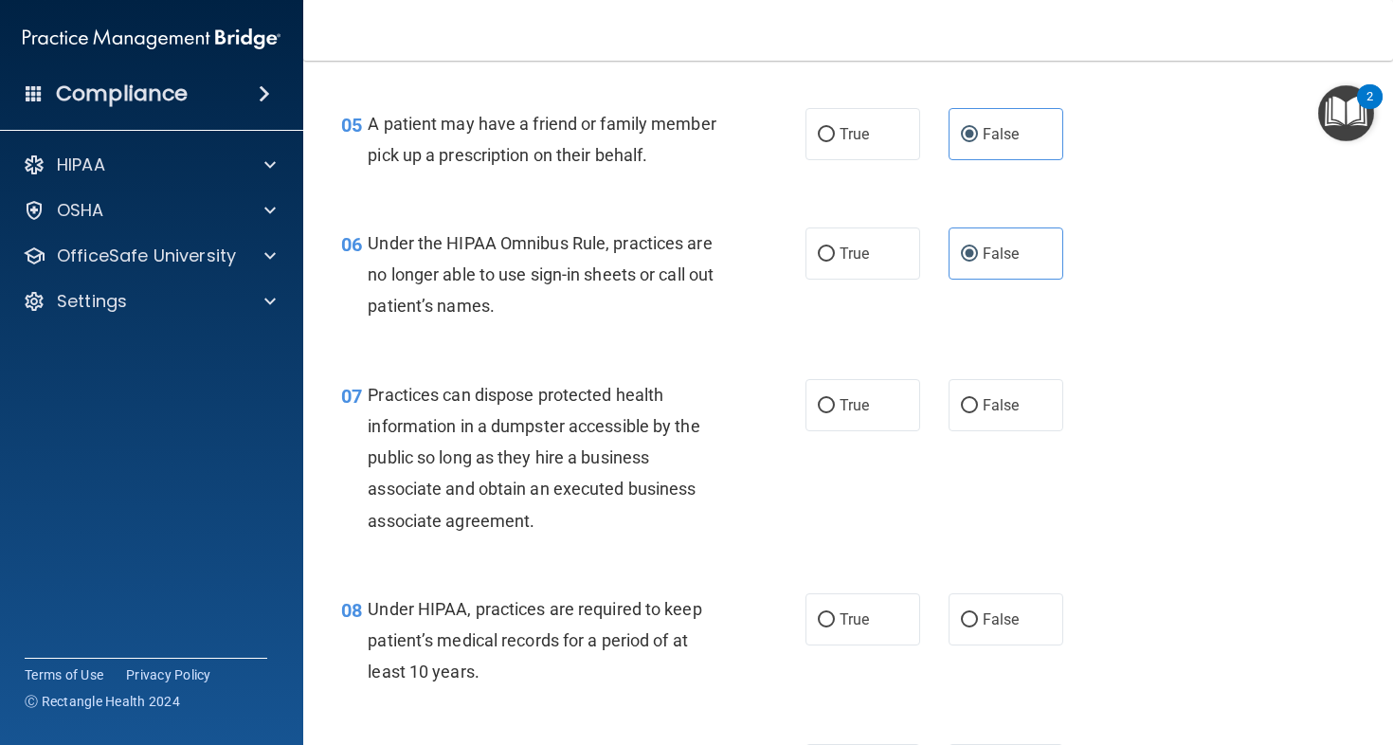
scroll to position [918, 0]
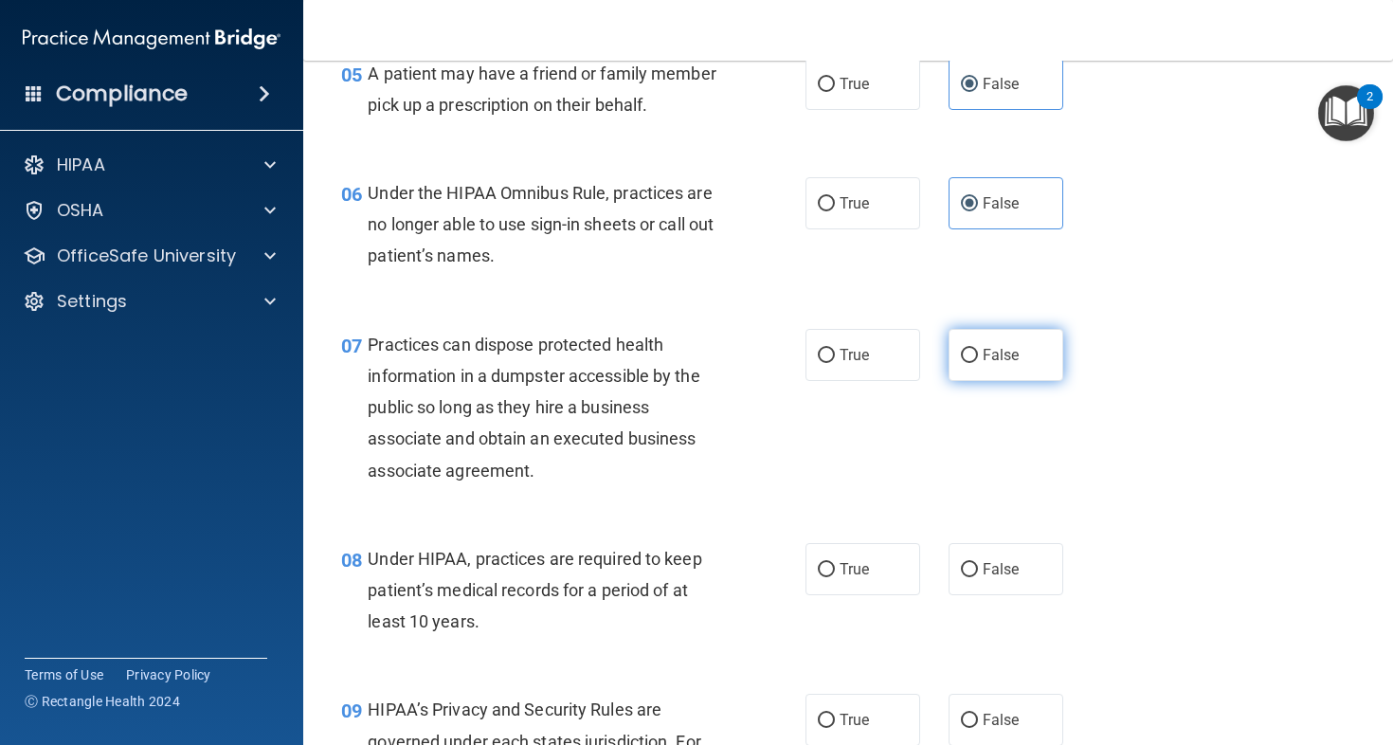
click at [983, 364] on span "False" at bounding box center [1001, 355] width 37 height 18
click at [977, 363] on input "False" at bounding box center [969, 356] width 17 height 14
radio input "true"
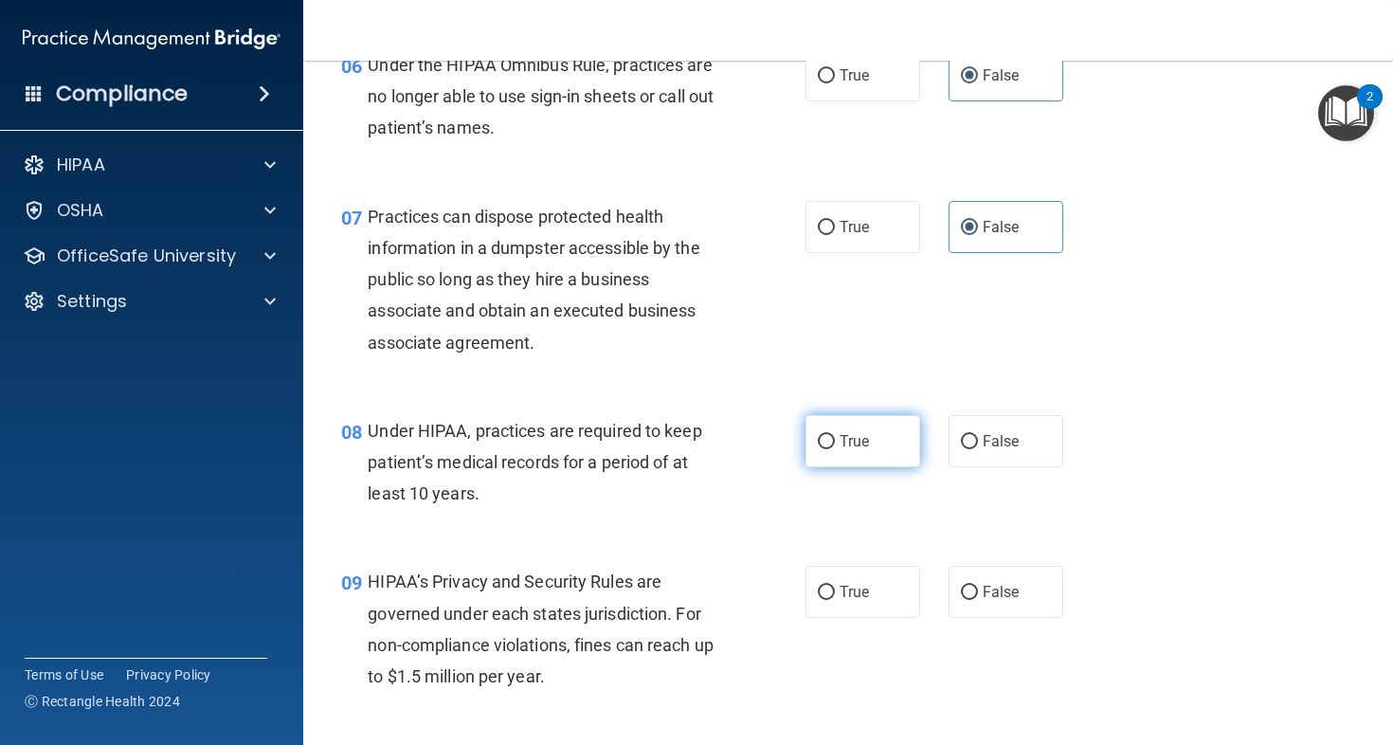
click at [847, 450] on span "True" at bounding box center [854, 441] width 29 height 18
click at [835, 449] on input "True" at bounding box center [826, 442] width 17 height 14
radio input "true"
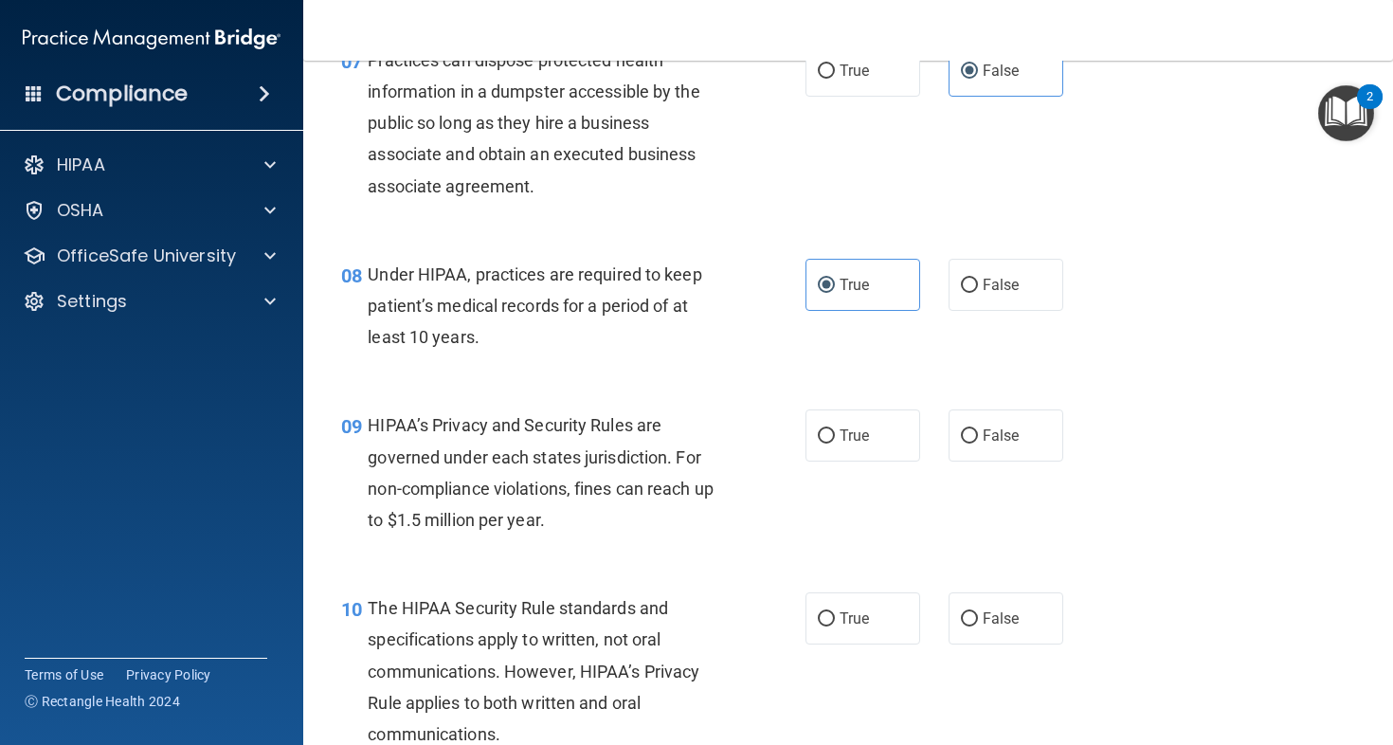
scroll to position [1299, 0]
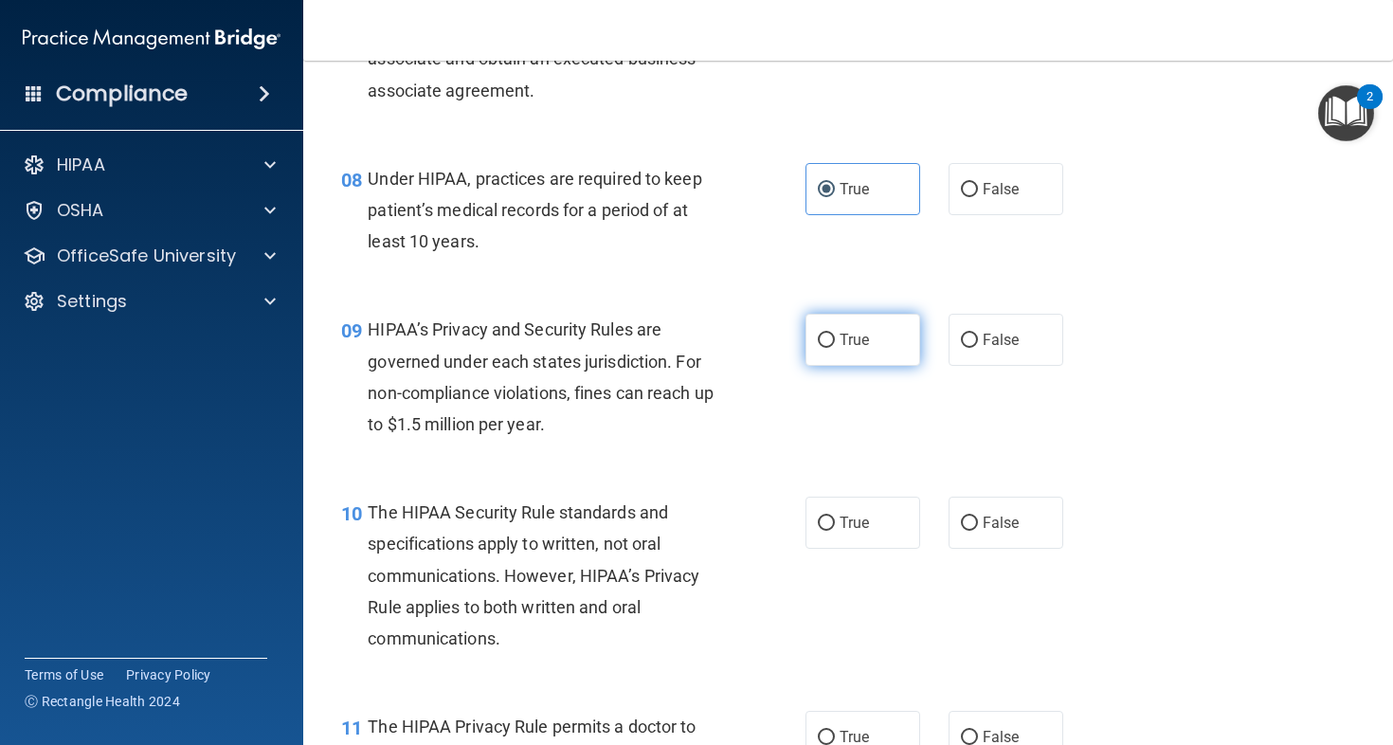
click at [842, 366] on label "True" at bounding box center [863, 340] width 115 height 52
click at [835, 348] on input "True" at bounding box center [826, 341] width 17 height 14
radio input "true"
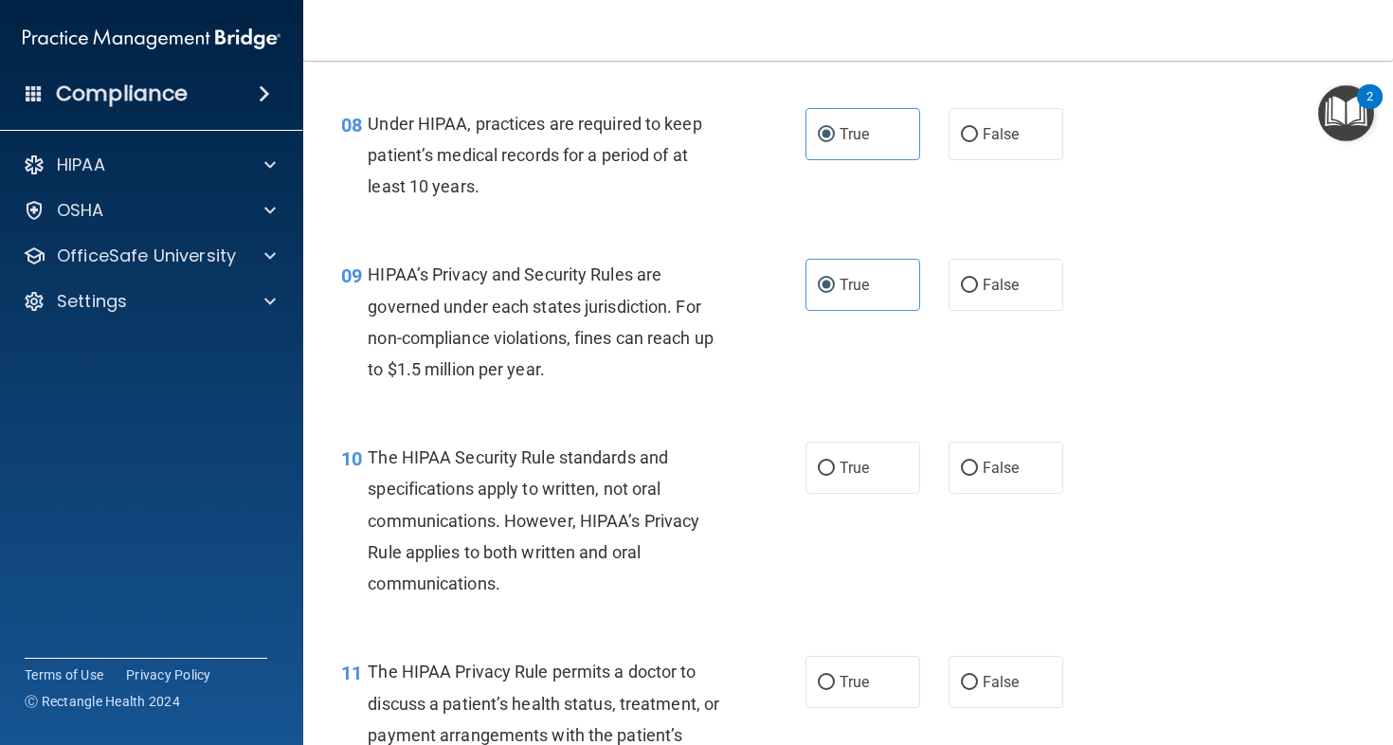
scroll to position [1357, 0]
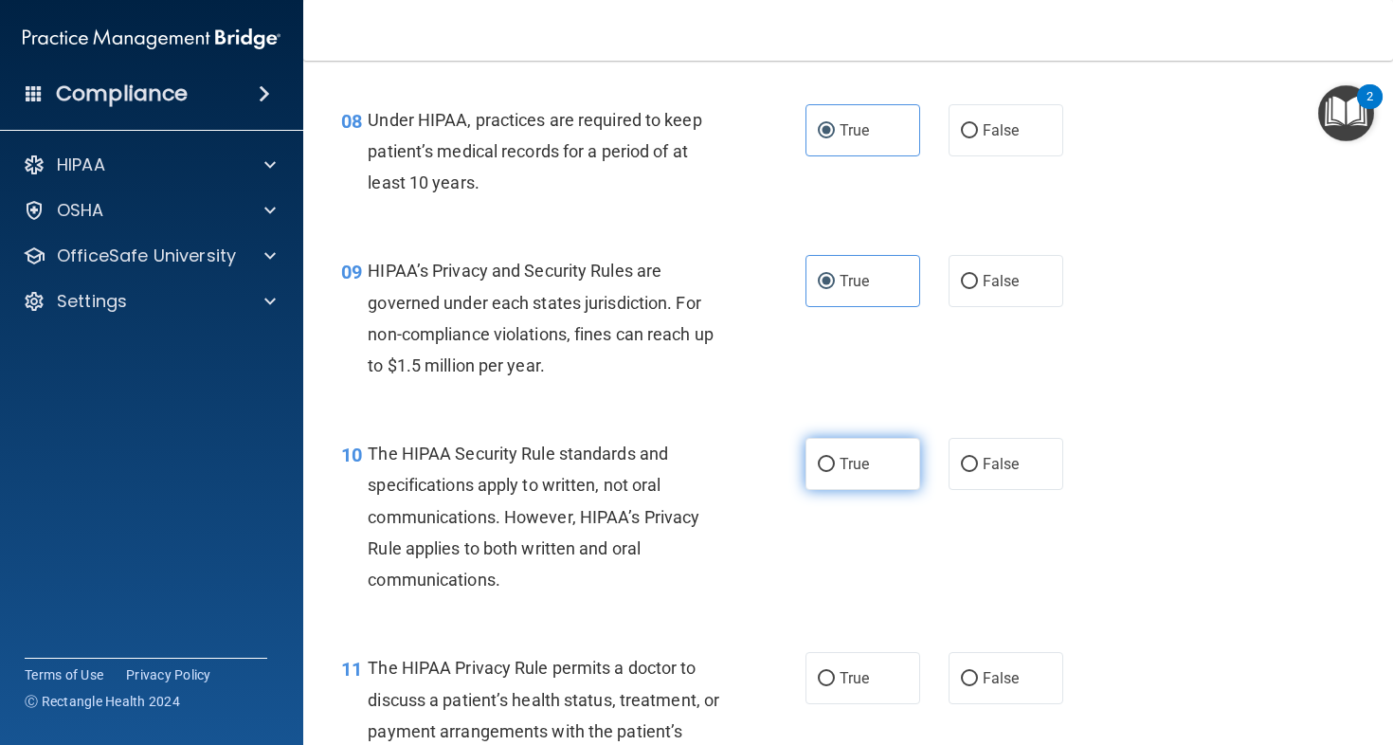
click at [867, 479] on label "True" at bounding box center [863, 464] width 115 height 52
click at [835, 472] on input "True" at bounding box center [826, 465] width 17 height 14
radio input "true"
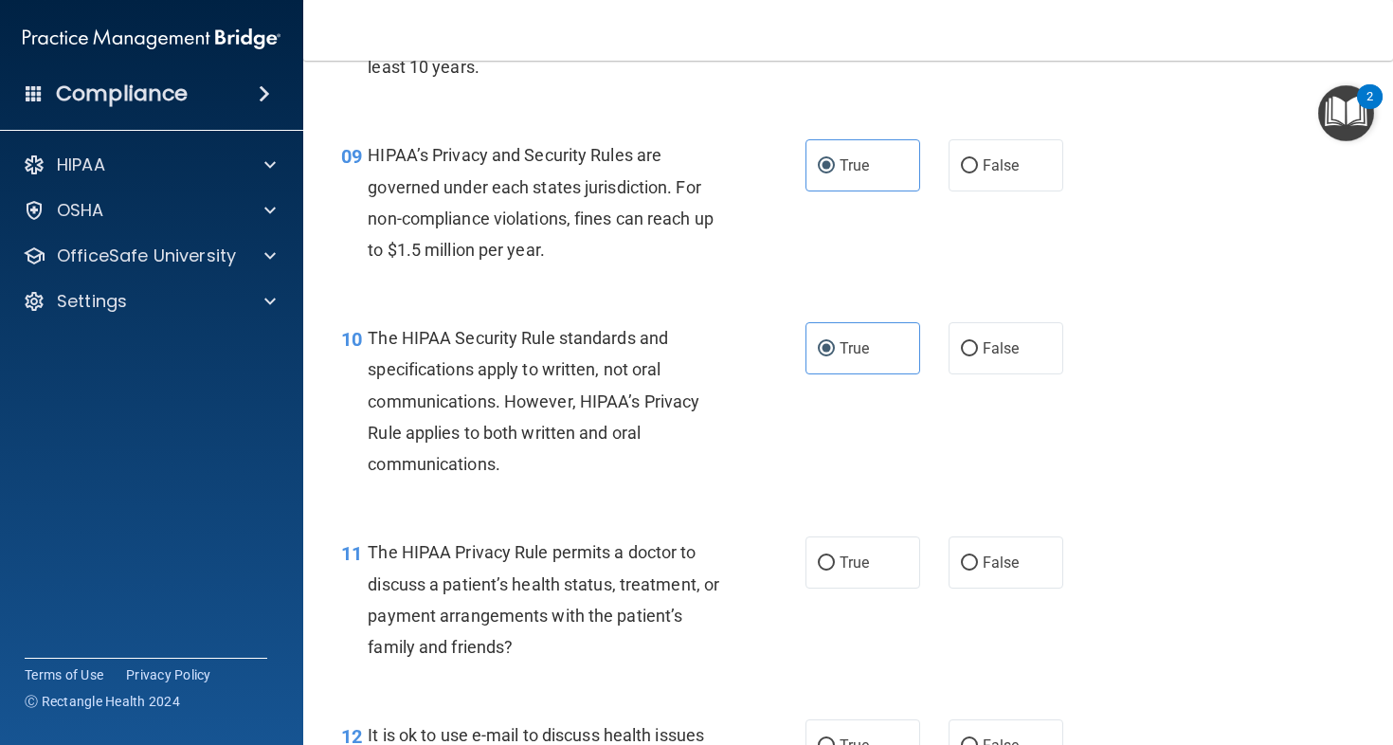
scroll to position [1542, 0]
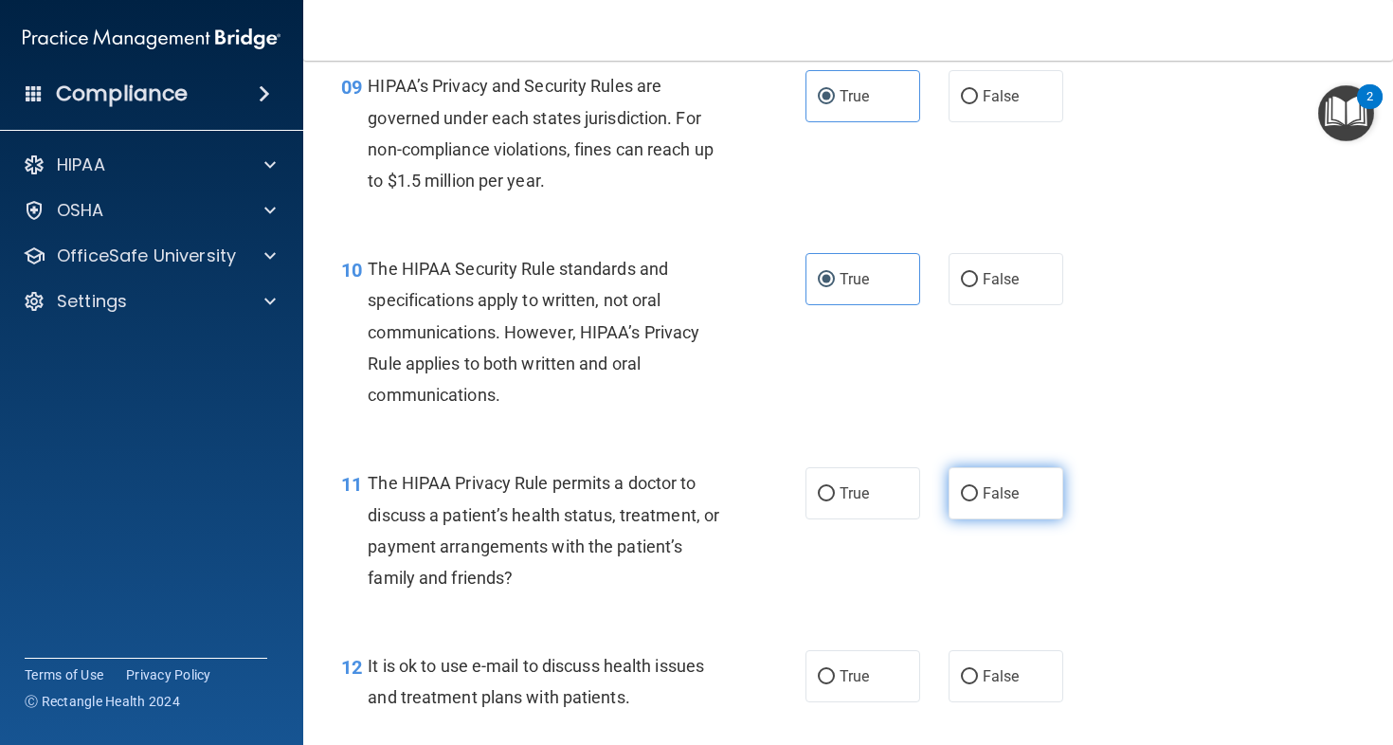
click at [980, 499] on label "False" at bounding box center [1006, 493] width 115 height 52
click at [978, 499] on input "False" at bounding box center [969, 494] width 17 height 14
radio input "true"
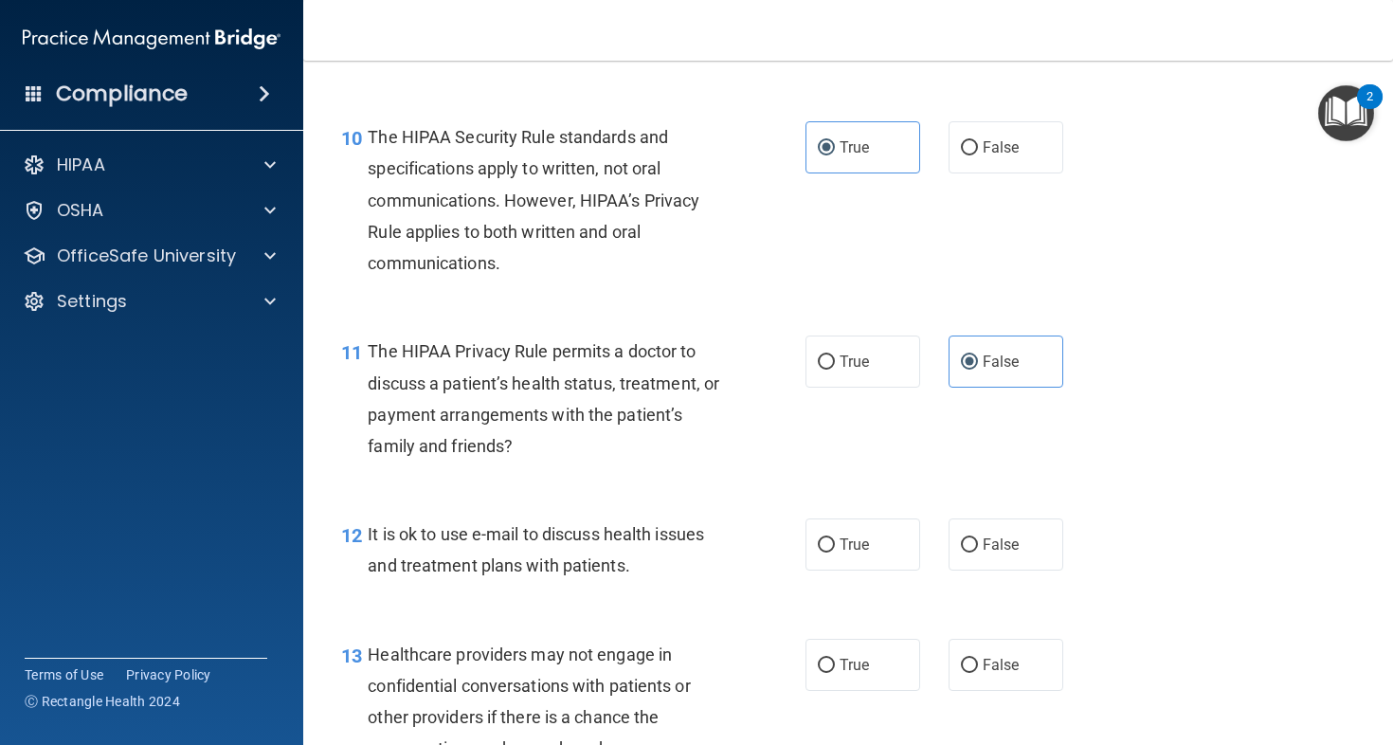
scroll to position [1778, 0]
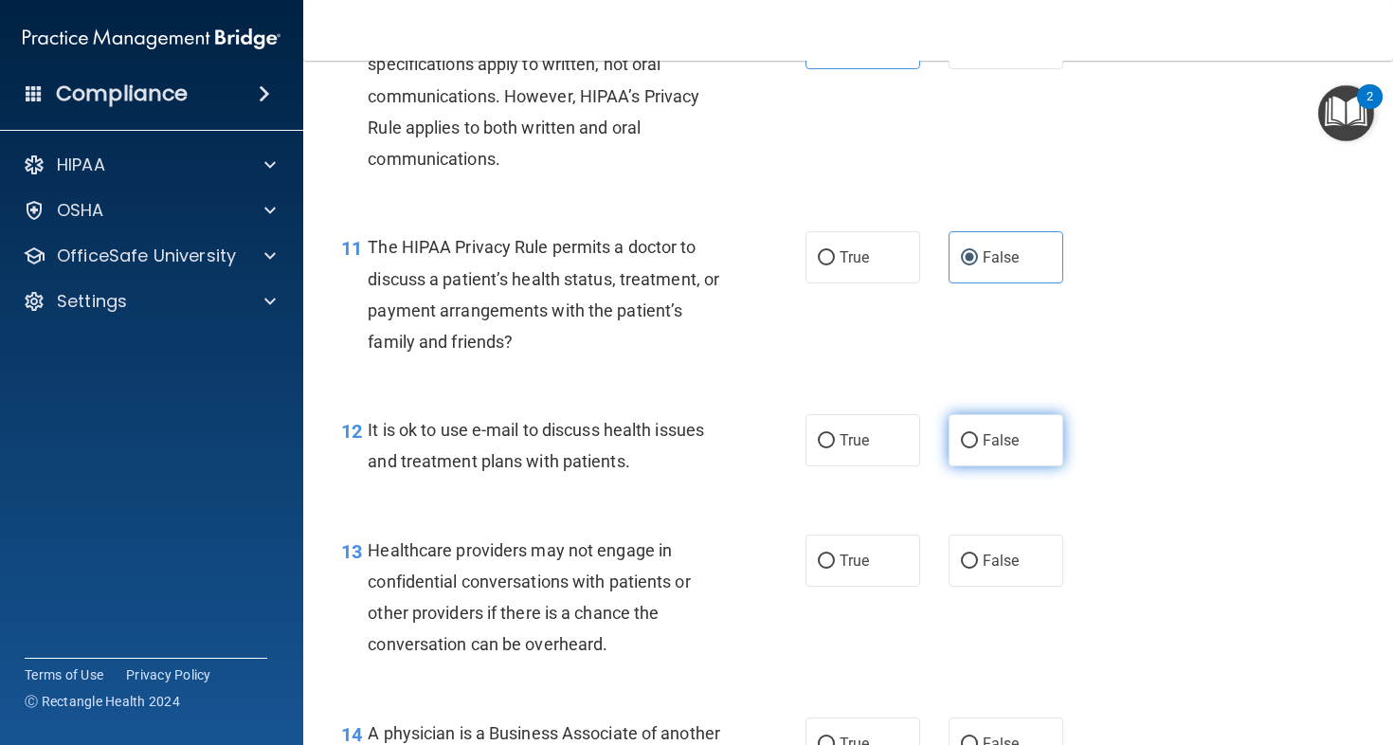
click at [1003, 466] on label "False" at bounding box center [1006, 440] width 115 height 52
click at [978, 448] on input "False" at bounding box center [969, 441] width 17 height 14
radio input "true"
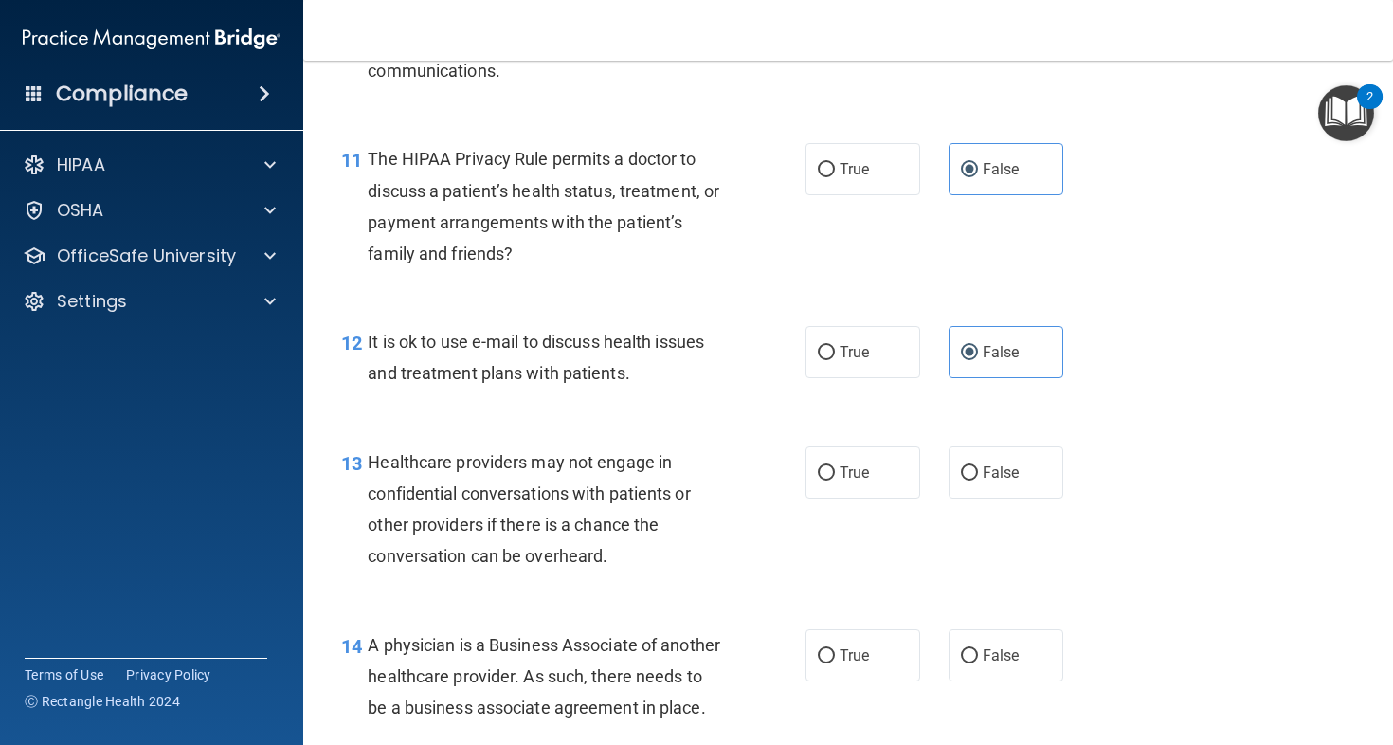
scroll to position [1879, 0]
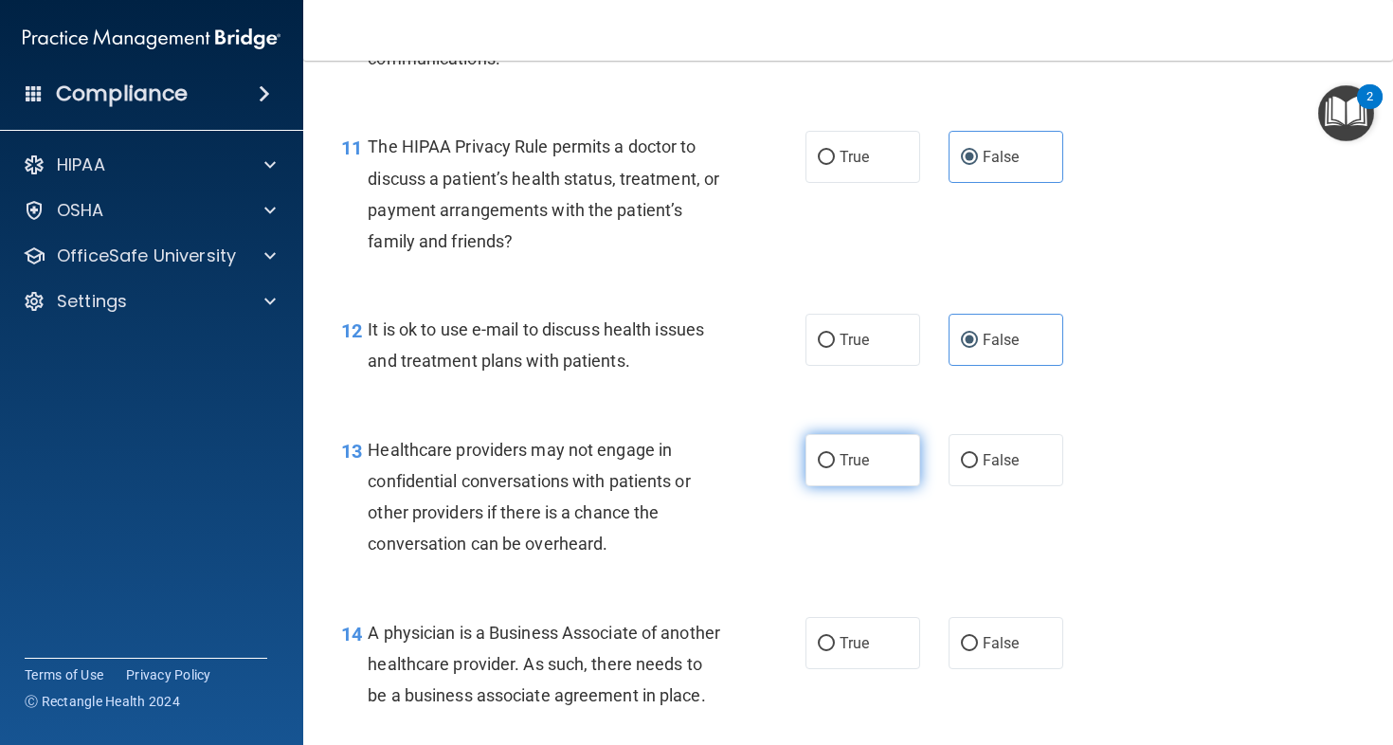
click at [869, 486] on label "True" at bounding box center [863, 460] width 115 height 52
click at [835, 468] on input "True" at bounding box center [826, 461] width 17 height 14
radio input "true"
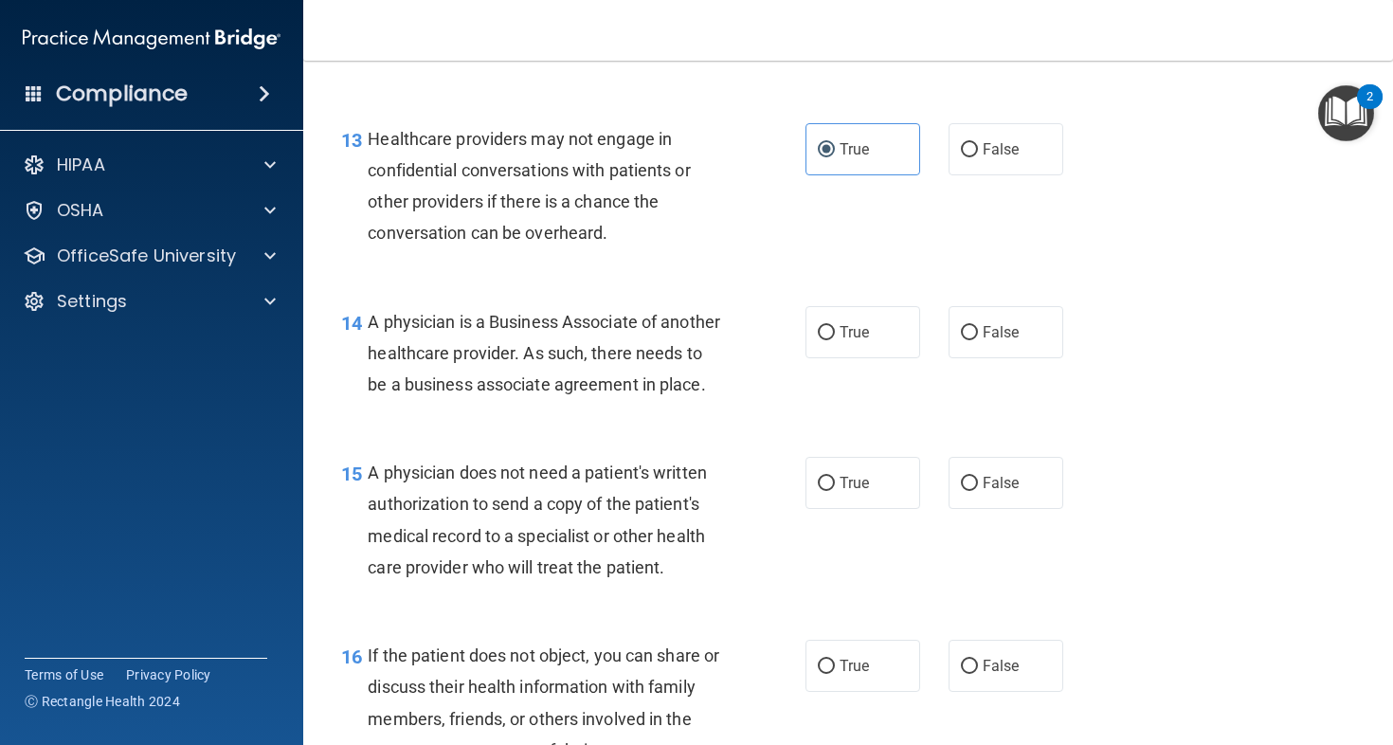
scroll to position [2193, 0]
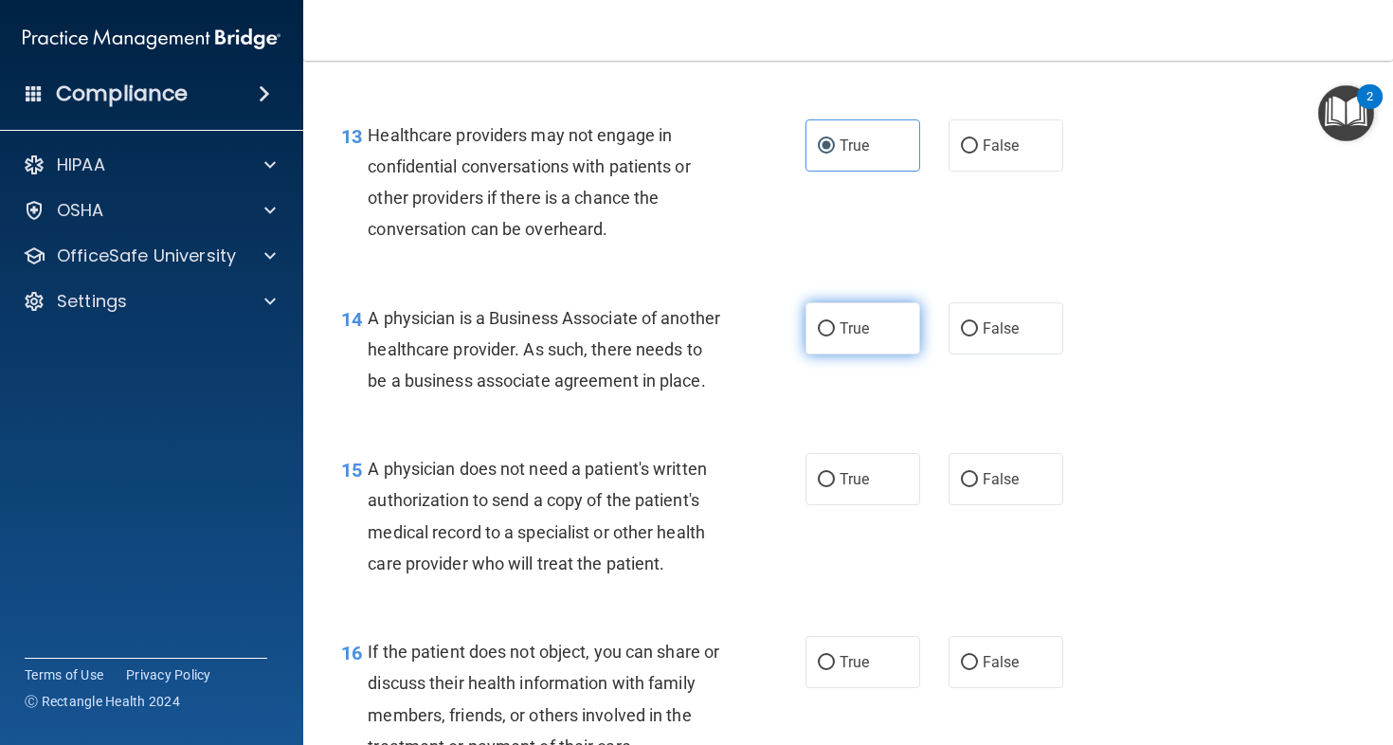
click at [900, 344] on label "True" at bounding box center [863, 328] width 115 height 52
click at [835, 336] on input "True" at bounding box center [826, 329] width 17 height 14
radio input "true"
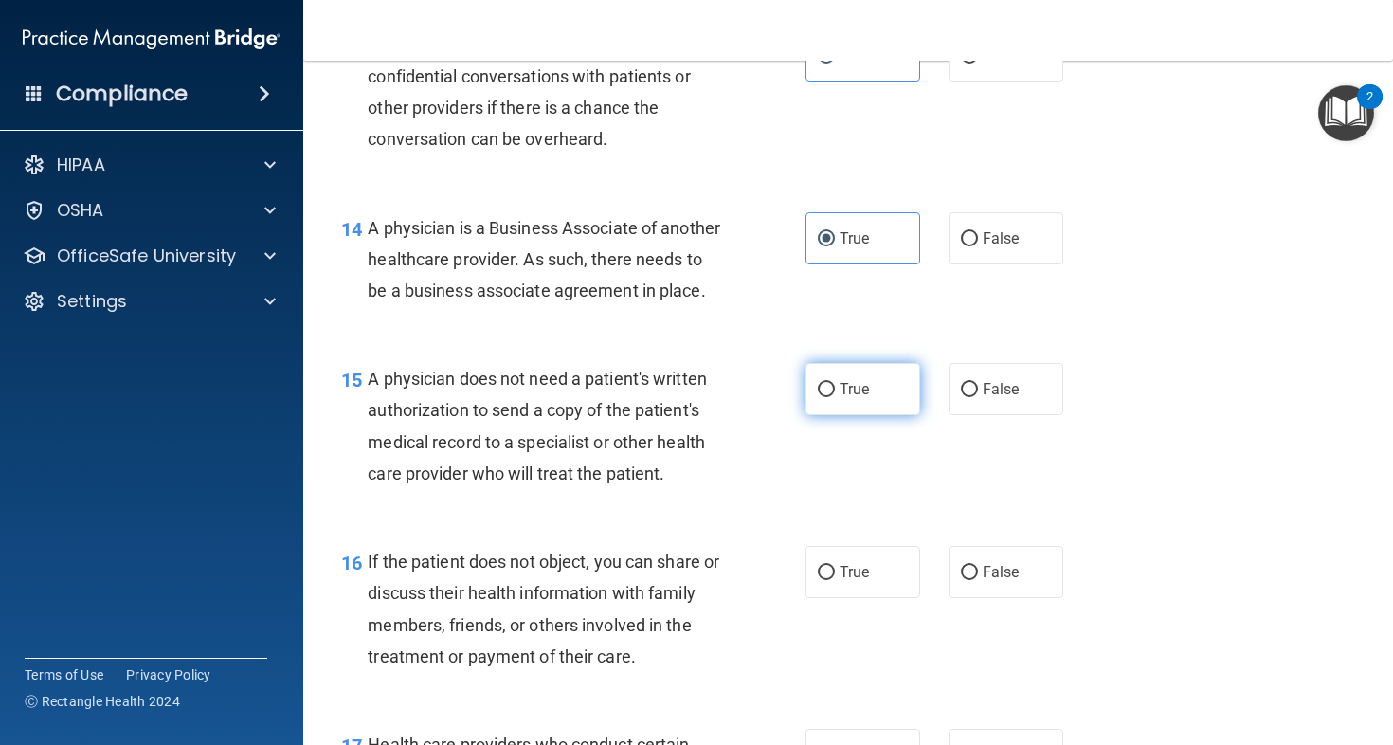
scroll to position [2303, 0]
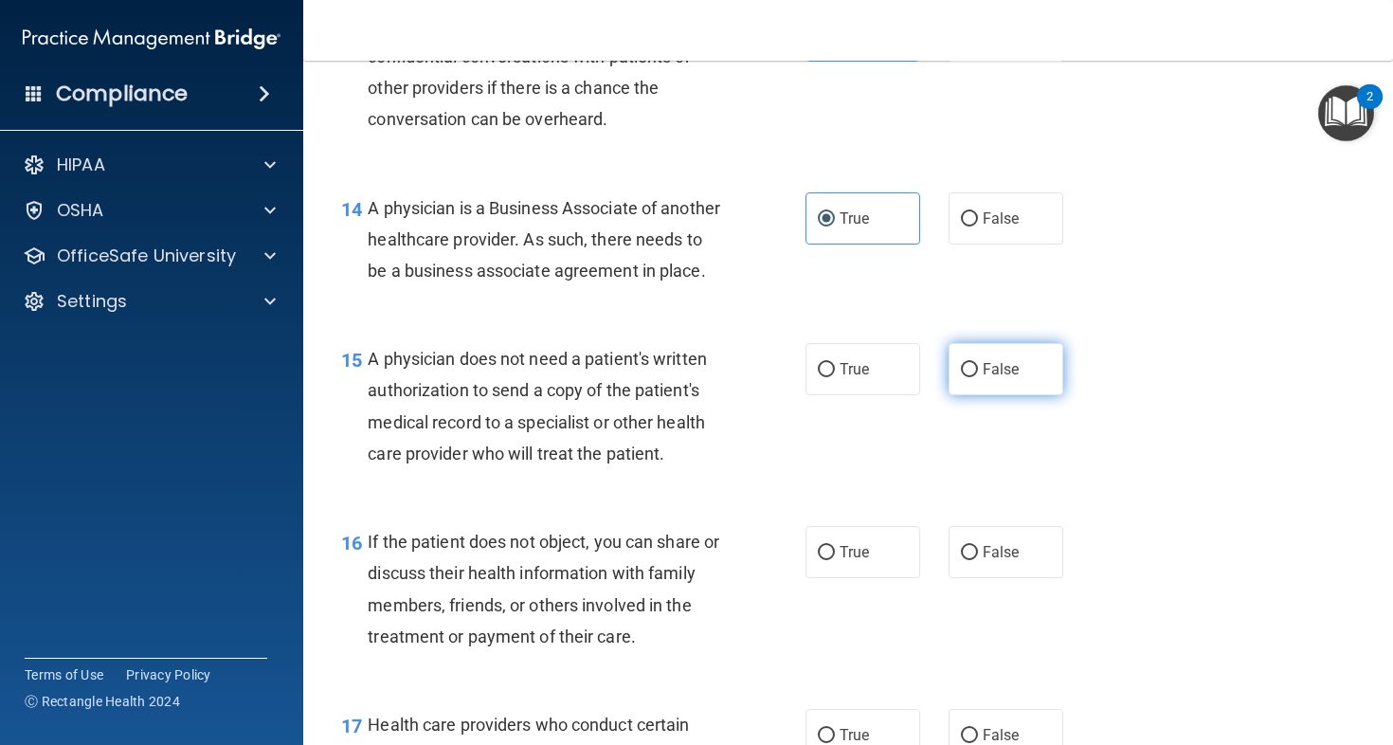
click at [949, 395] on label "False" at bounding box center [1006, 369] width 115 height 52
click at [961, 377] on input "False" at bounding box center [969, 370] width 17 height 14
radio input "true"
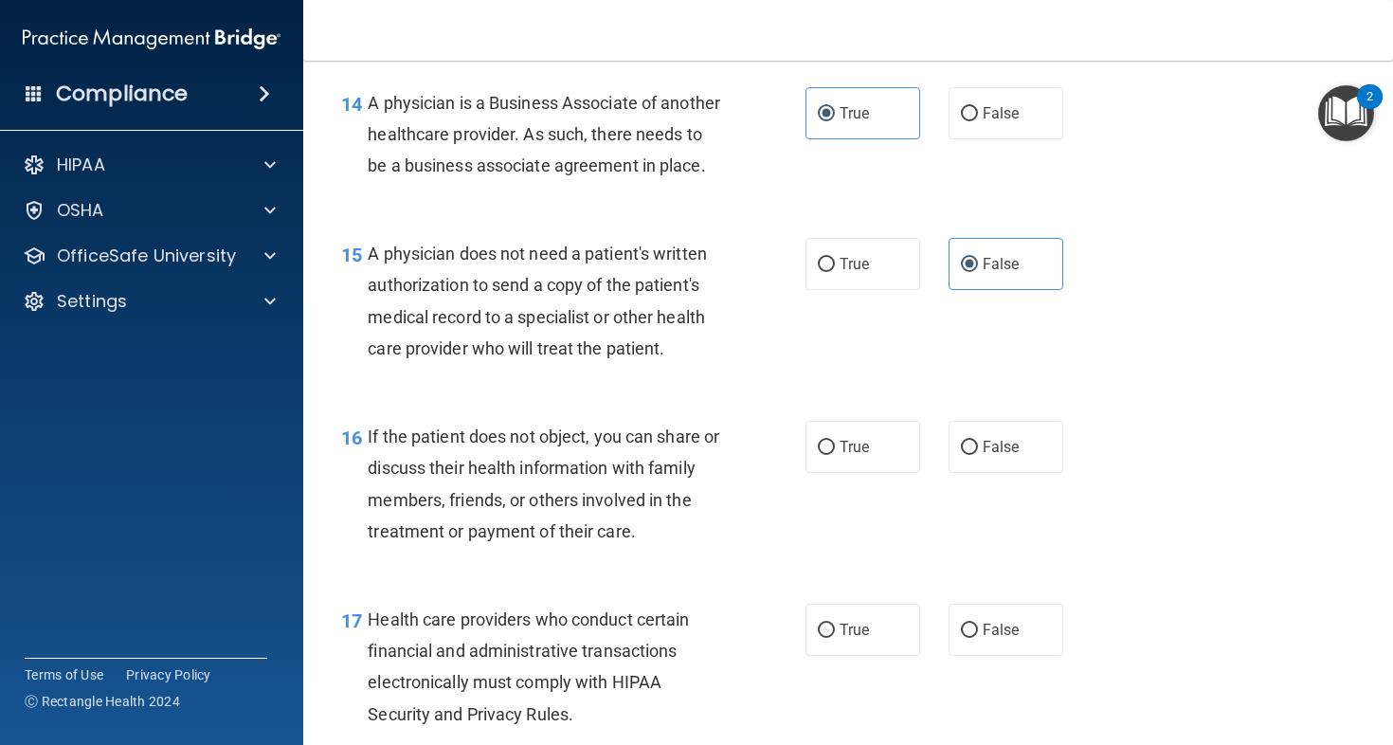
scroll to position [2580, 0]
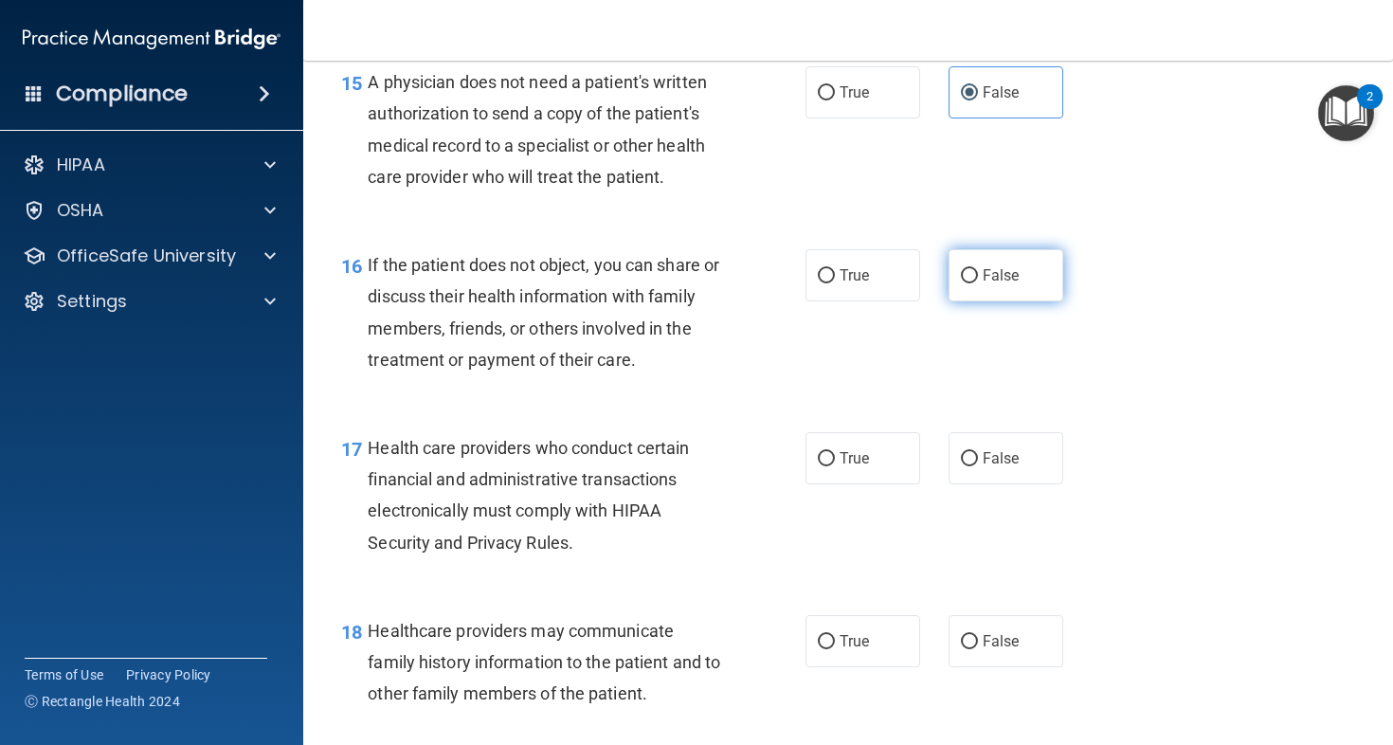
click at [1030, 301] on label "False" at bounding box center [1006, 275] width 115 height 52
click at [978, 283] on input "False" at bounding box center [969, 276] width 17 height 14
radio input "true"
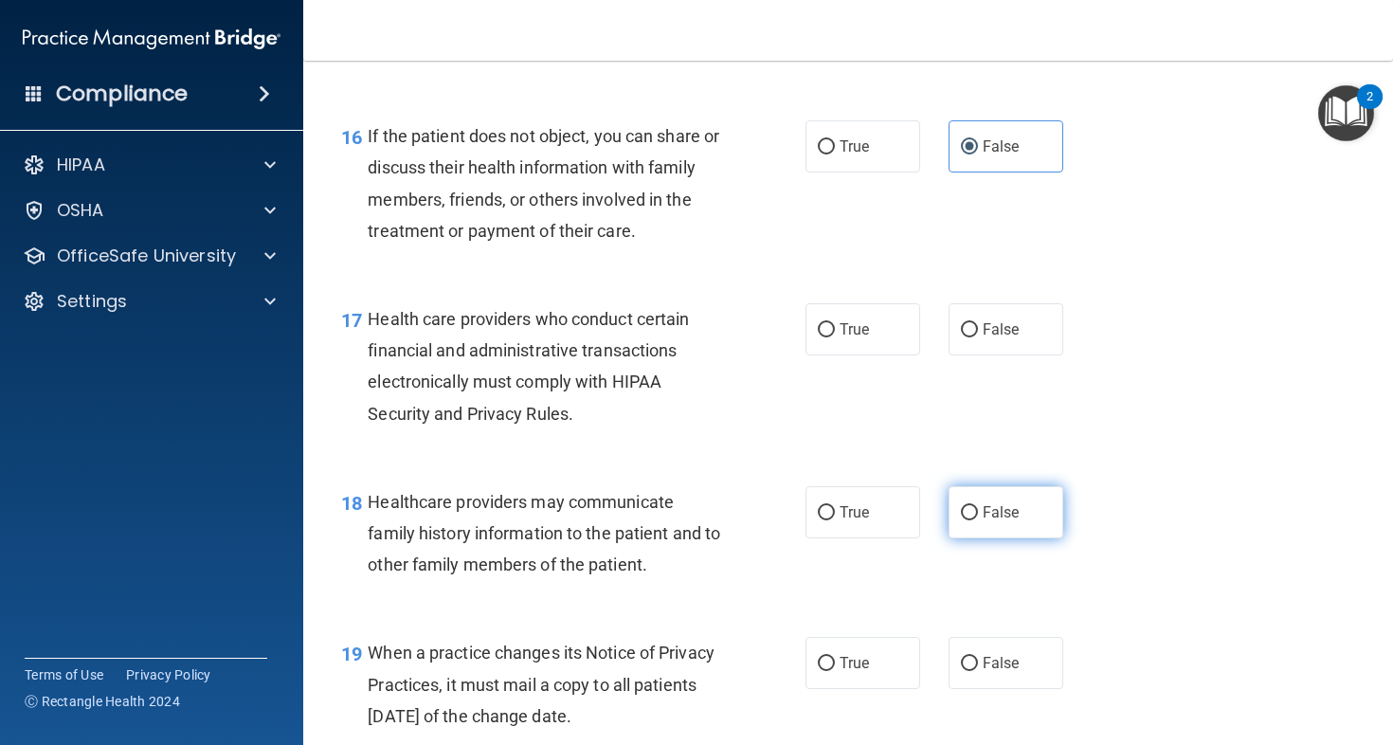
scroll to position [2813, 0]
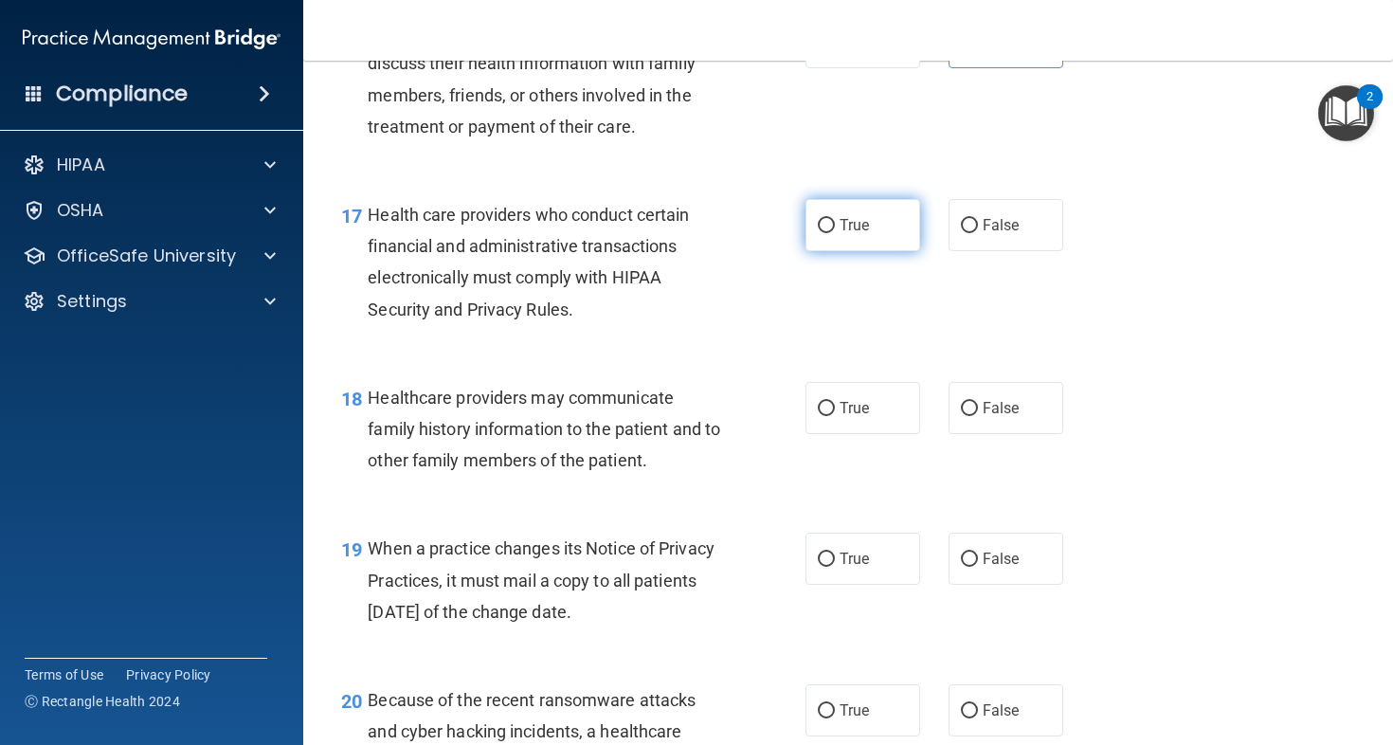
click at [838, 251] on label "True" at bounding box center [863, 225] width 115 height 52
click at [835, 233] on input "True" at bounding box center [826, 226] width 17 height 14
radio input "true"
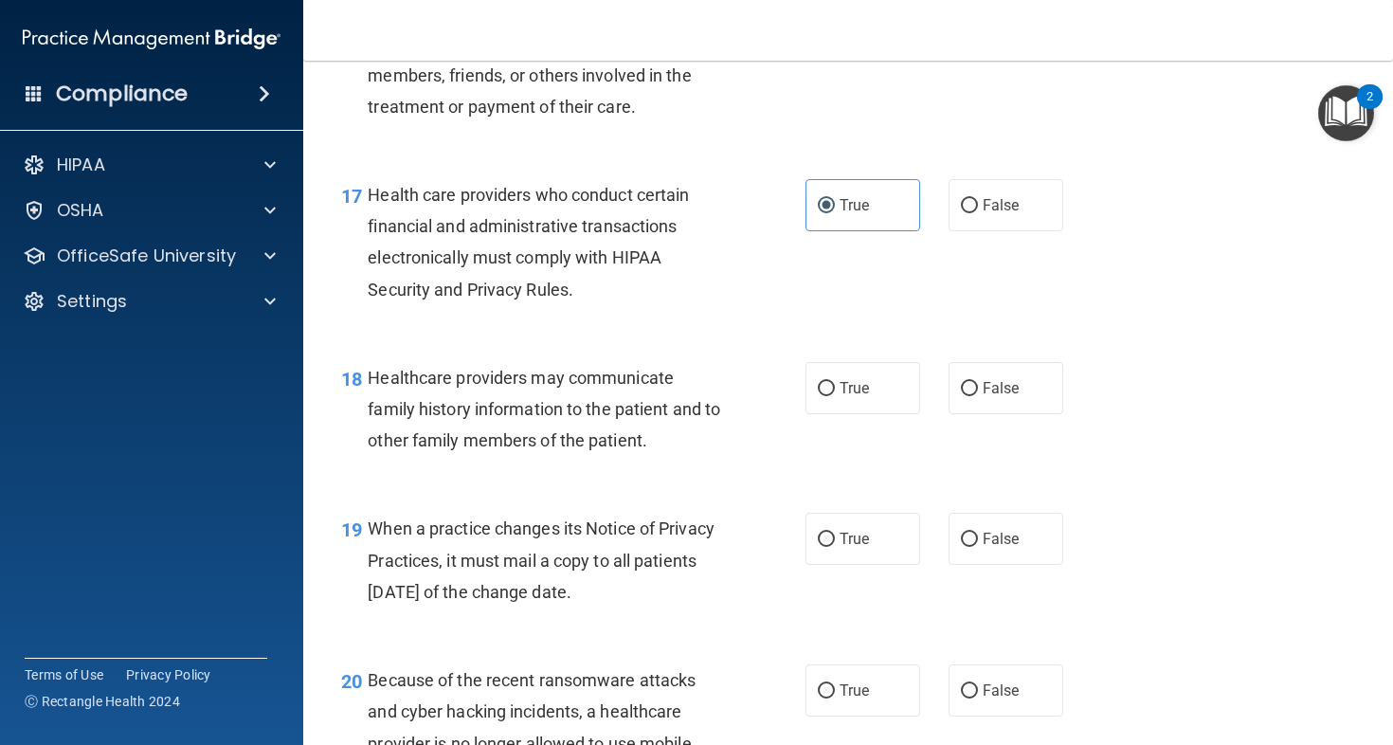
scroll to position [2948, 0]
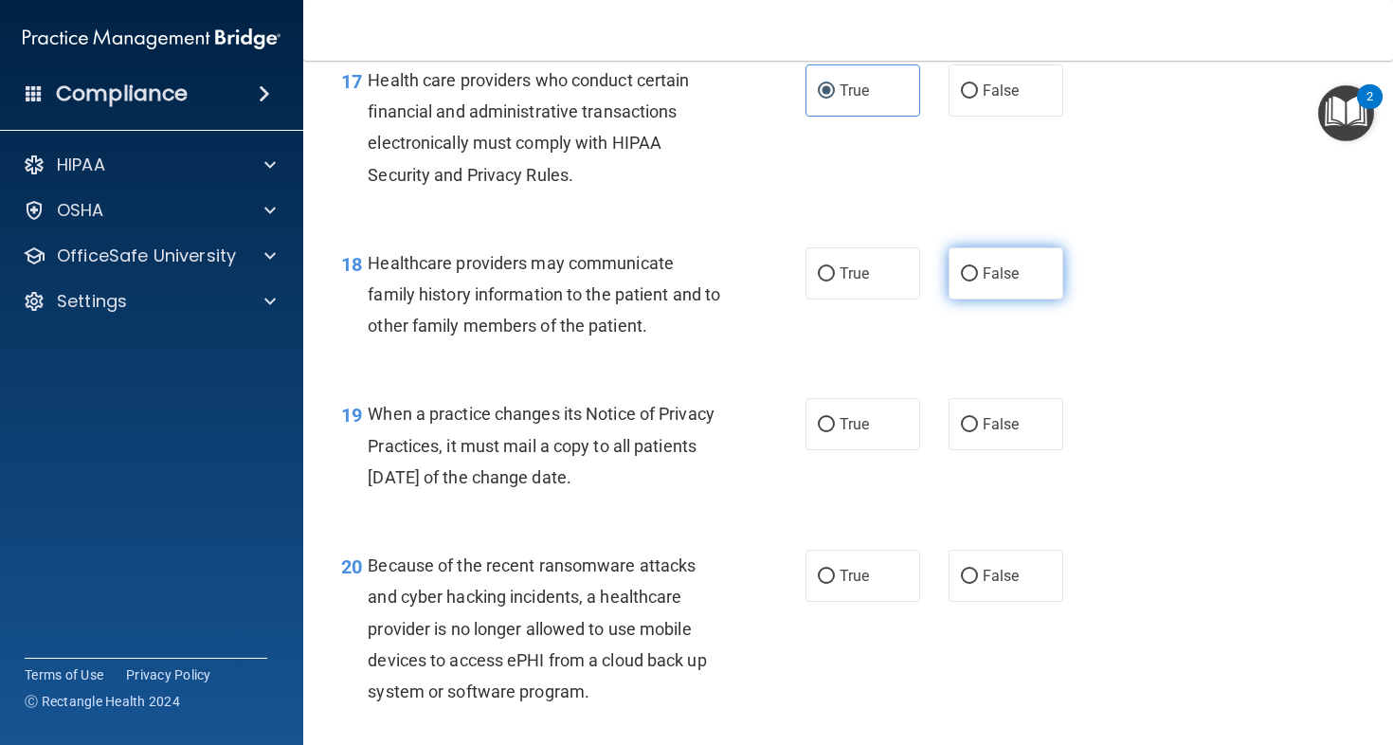
click at [986, 300] on label "False" at bounding box center [1006, 273] width 115 height 52
click at [978, 282] on input "False" at bounding box center [969, 274] width 17 height 14
radio input "true"
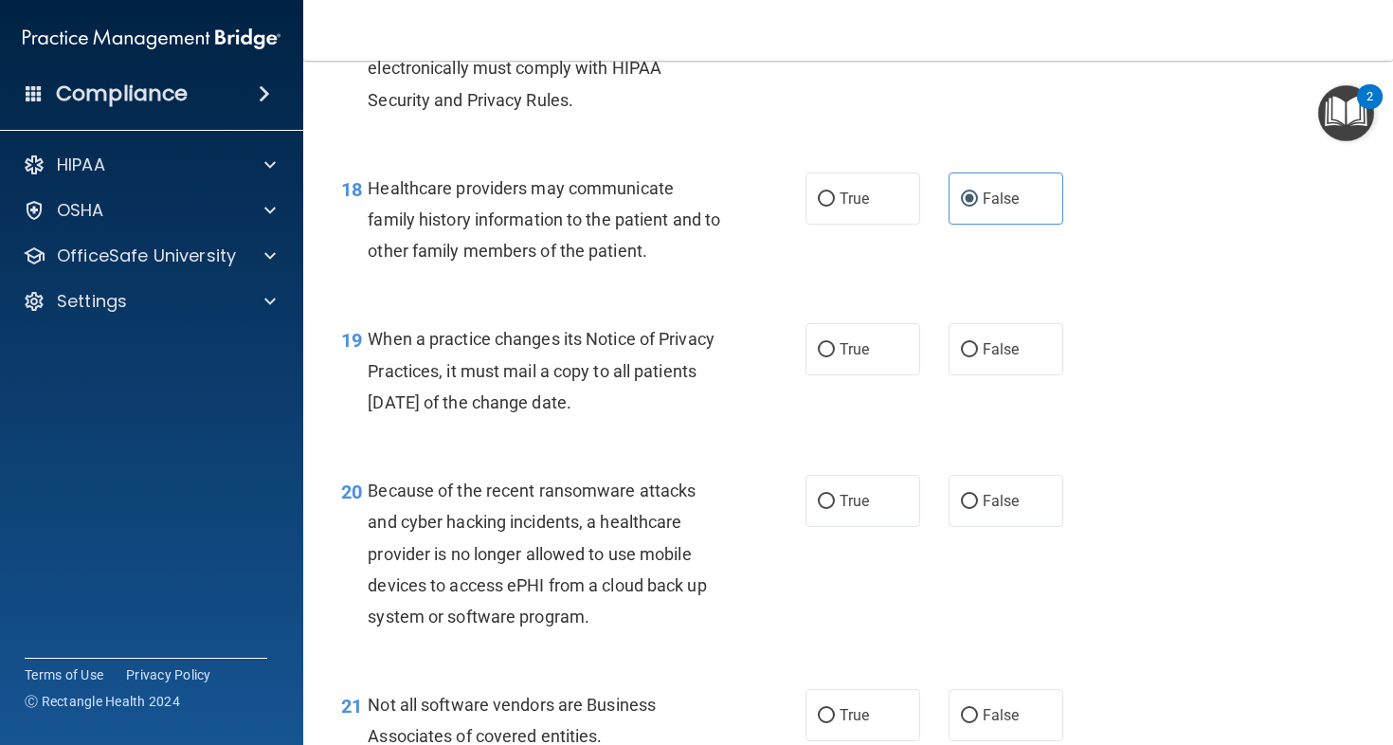
scroll to position [3106, 0]
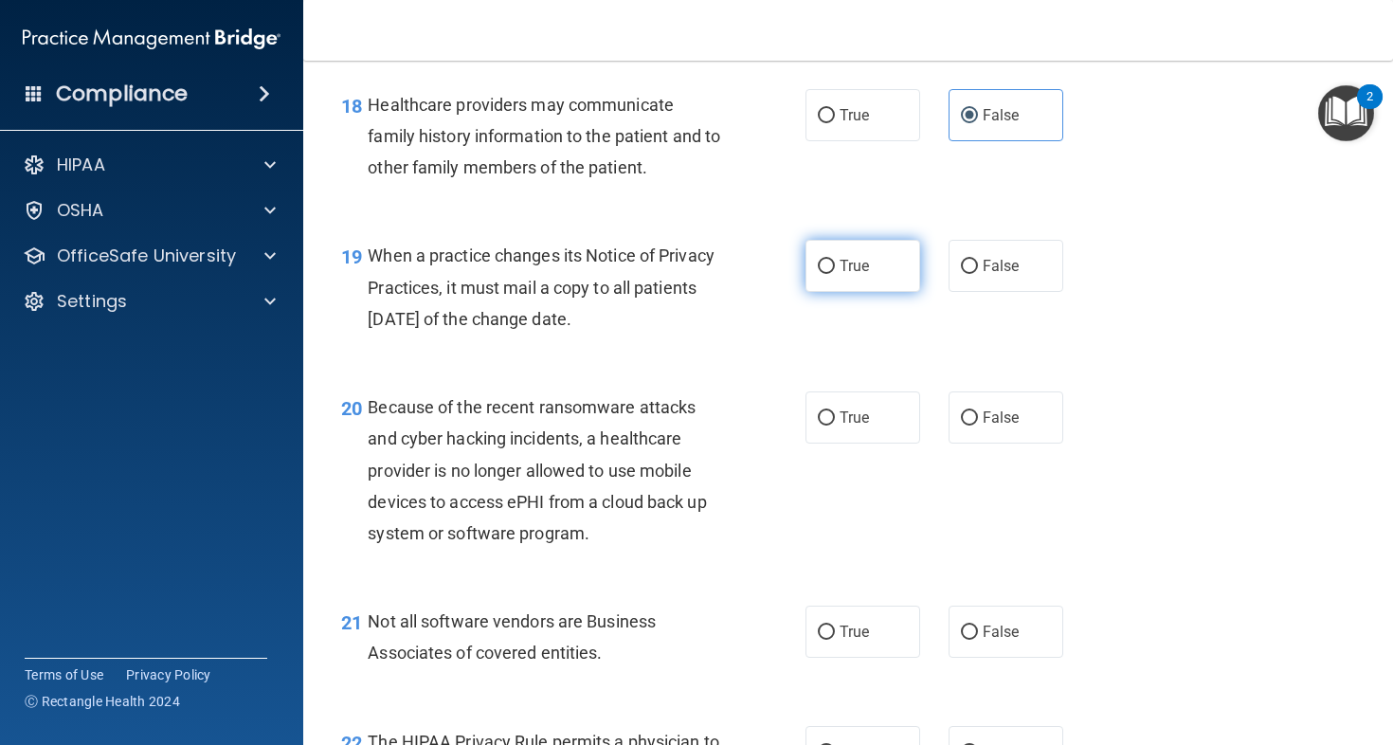
click at [890, 292] on label "True" at bounding box center [863, 266] width 115 height 52
click at [835, 274] on input "True" at bounding box center [826, 267] width 17 height 14
radio input "true"
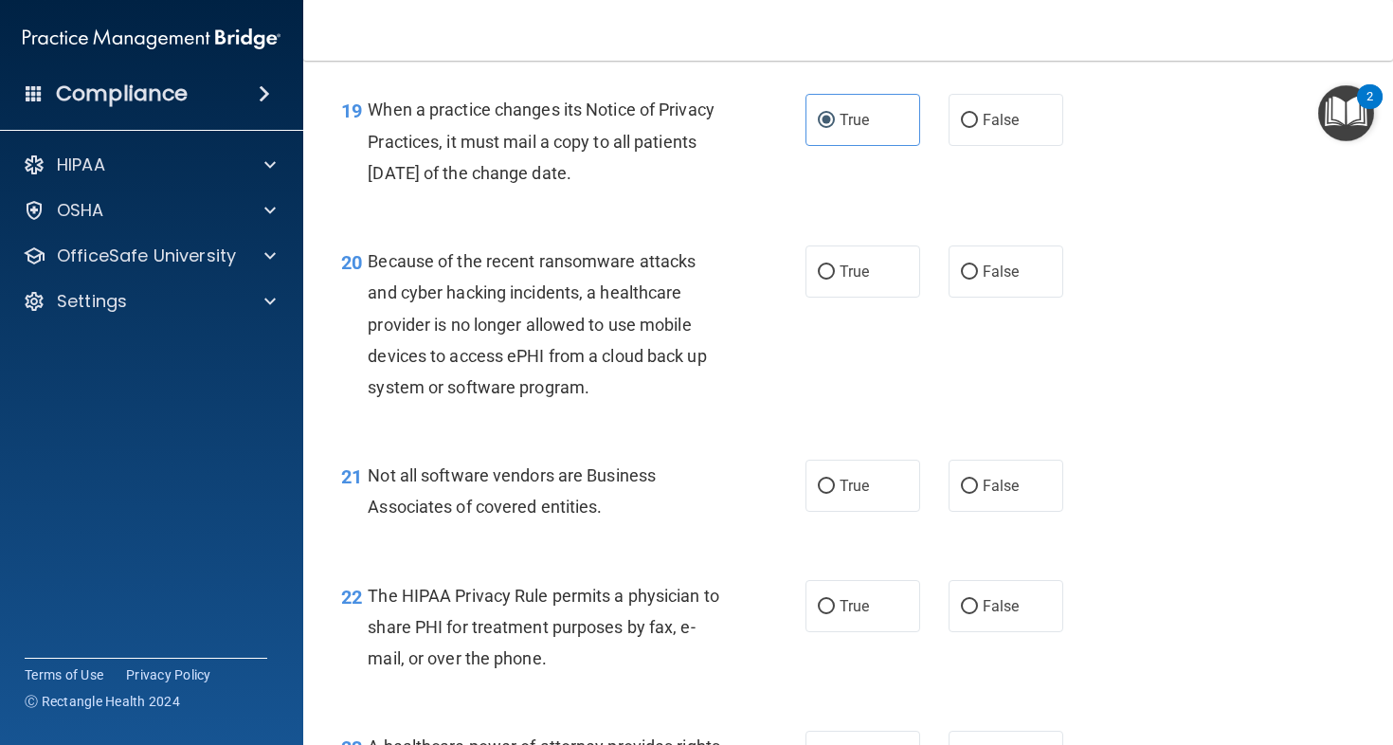
scroll to position [3256, 0]
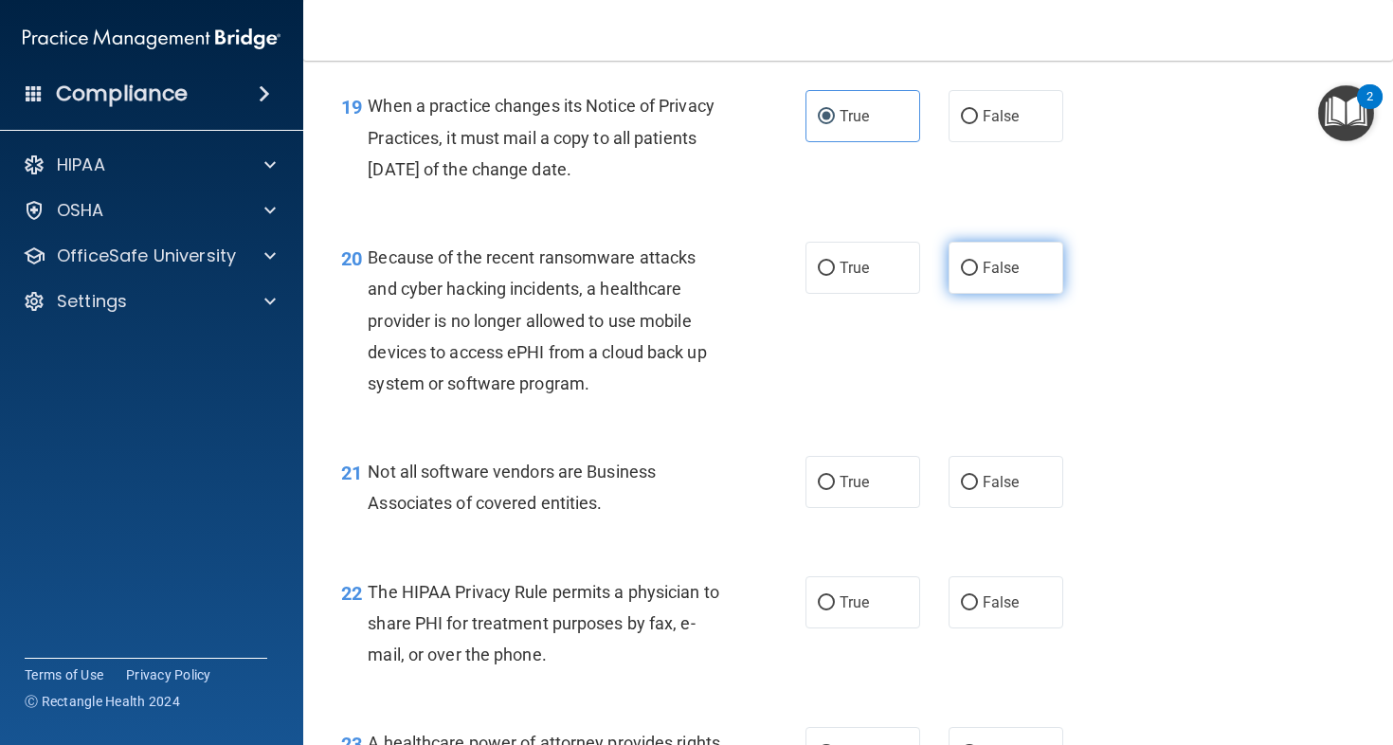
click at [970, 294] on label "False" at bounding box center [1006, 268] width 115 height 52
click at [970, 276] on input "False" at bounding box center [969, 269] width 17 height 14
radio input "true"
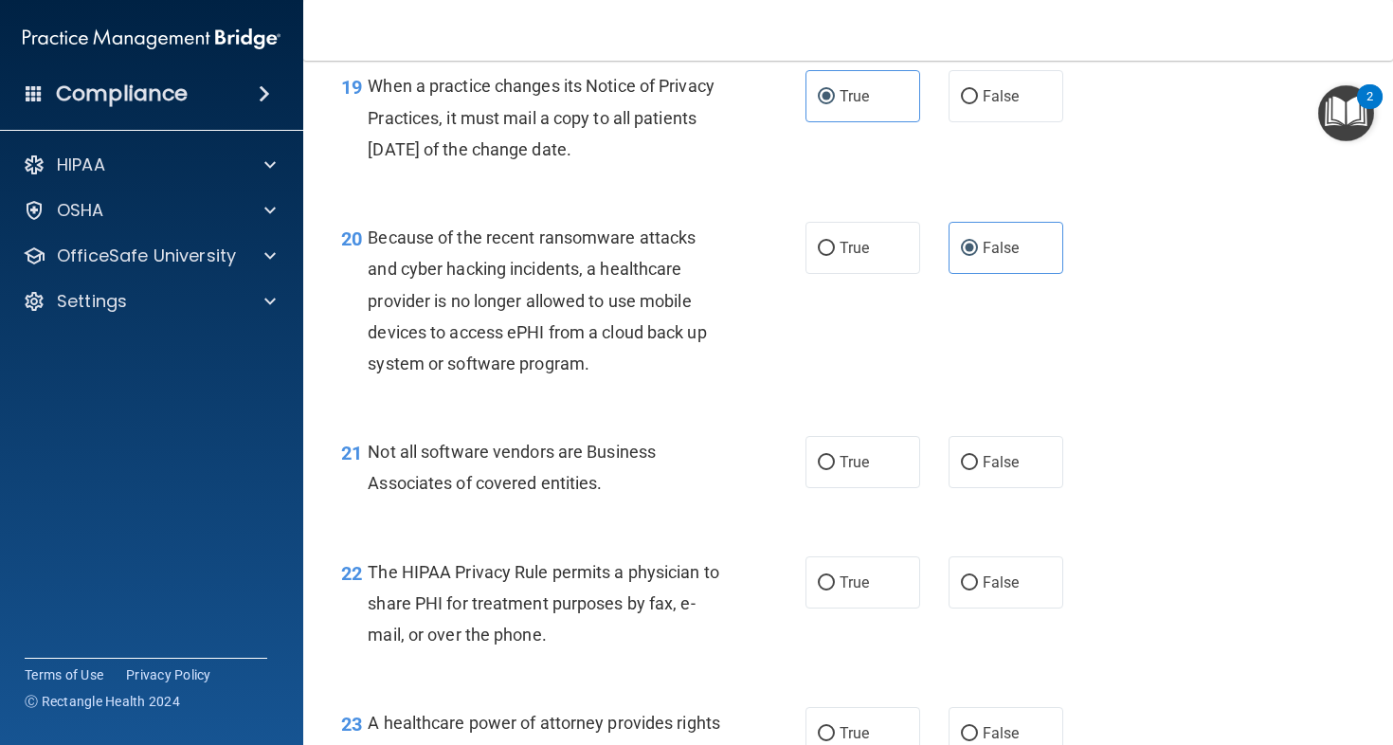
scroll to position [3311, 0]
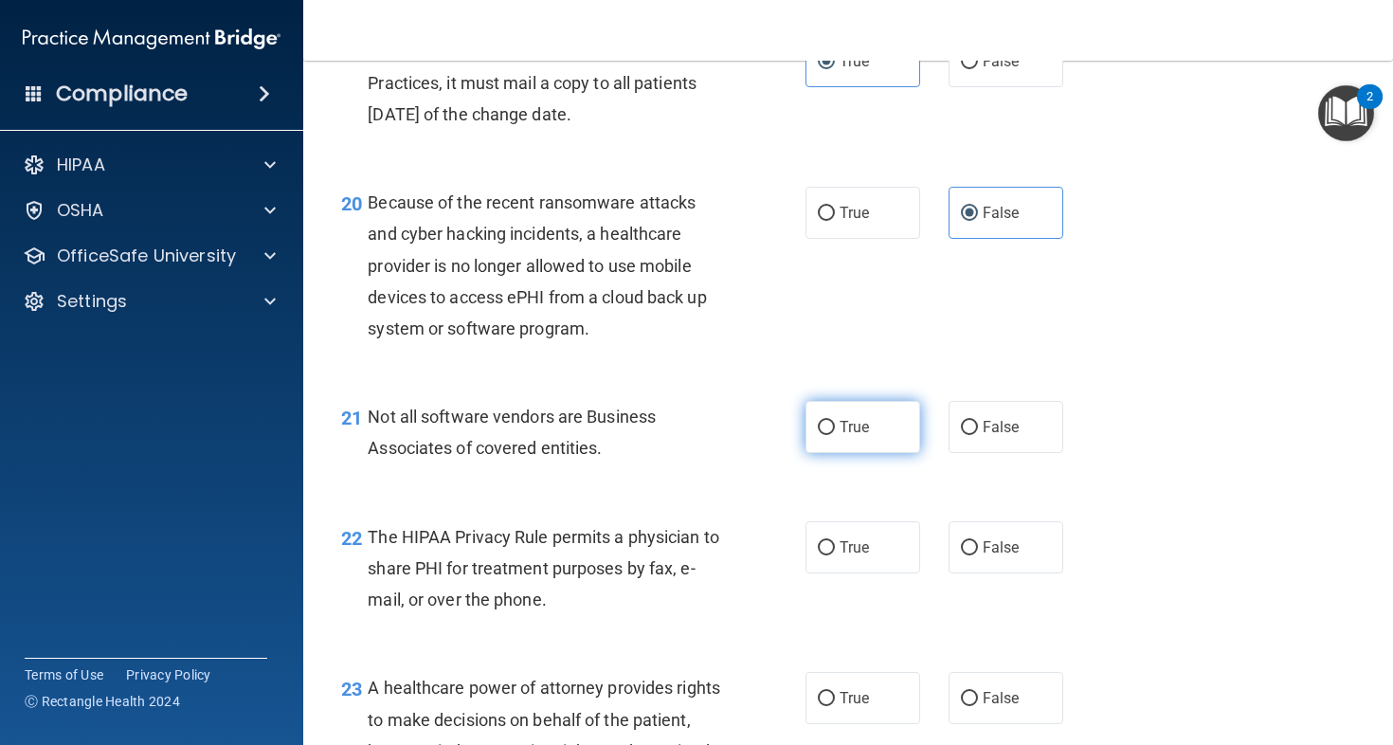
click at [826, 435] on input "True" at bounding box center [826, 428] width 17 height 14
radio input "true"
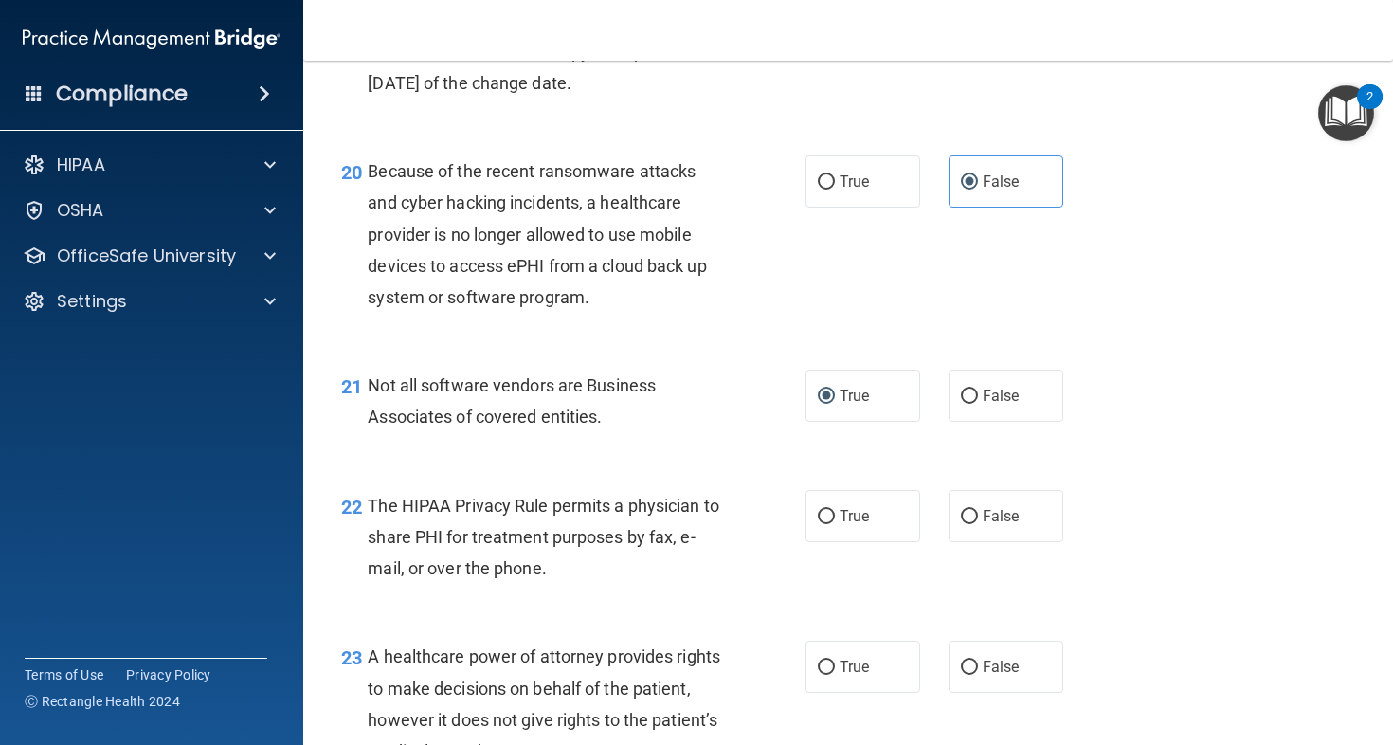
scroll to position [3420, 0]
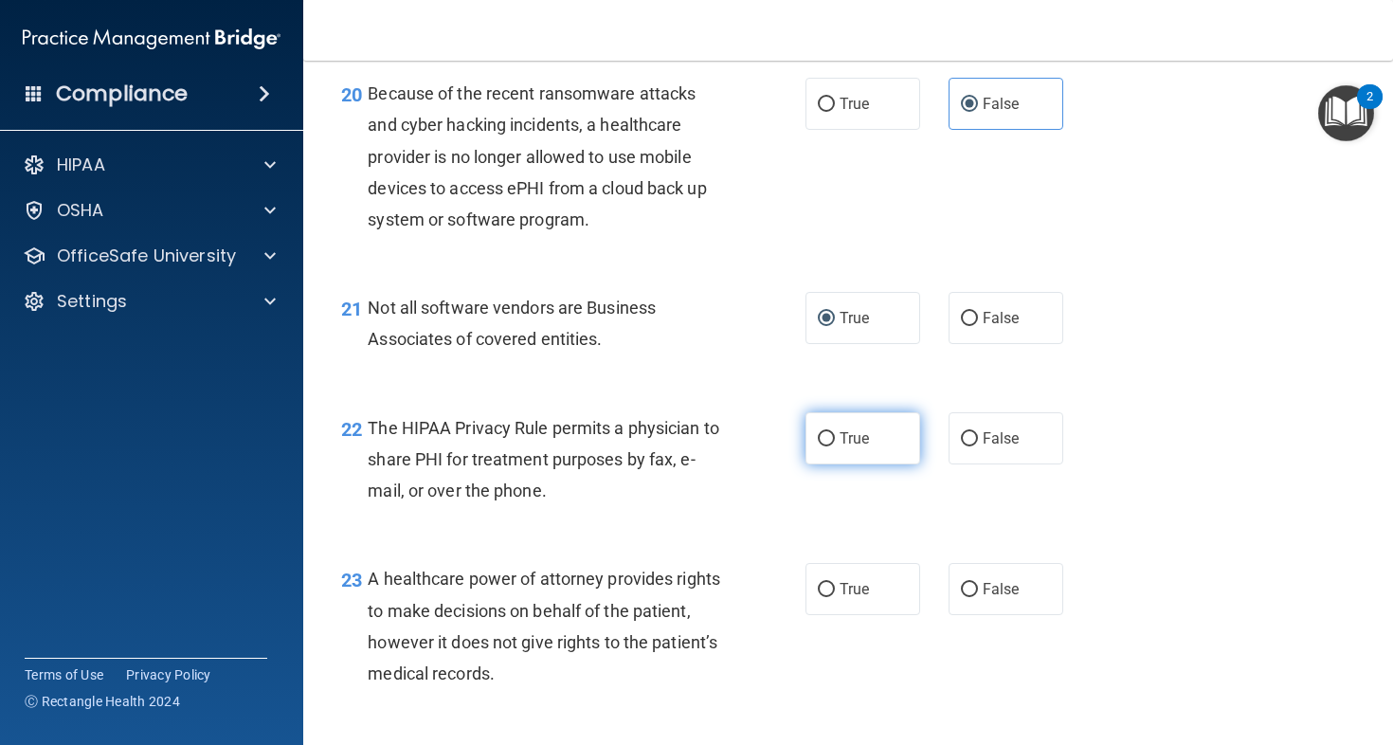
click at [885, 464] on label "True" at bounding box center [863, 438] width 115 height 52
click at [835, 446] on input "True" at bounding box center [826, 439] width 17 height 14
radio input "true"
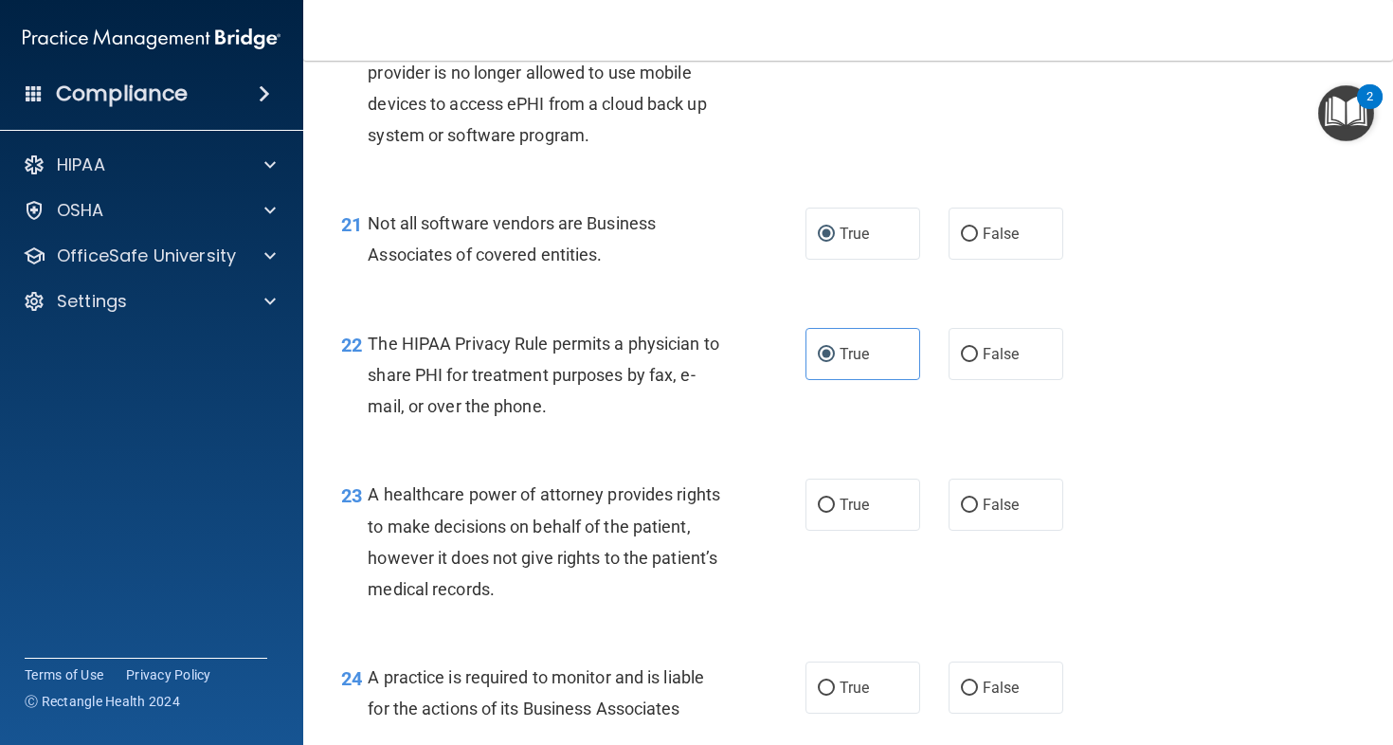
scroll to position [3629, 0]
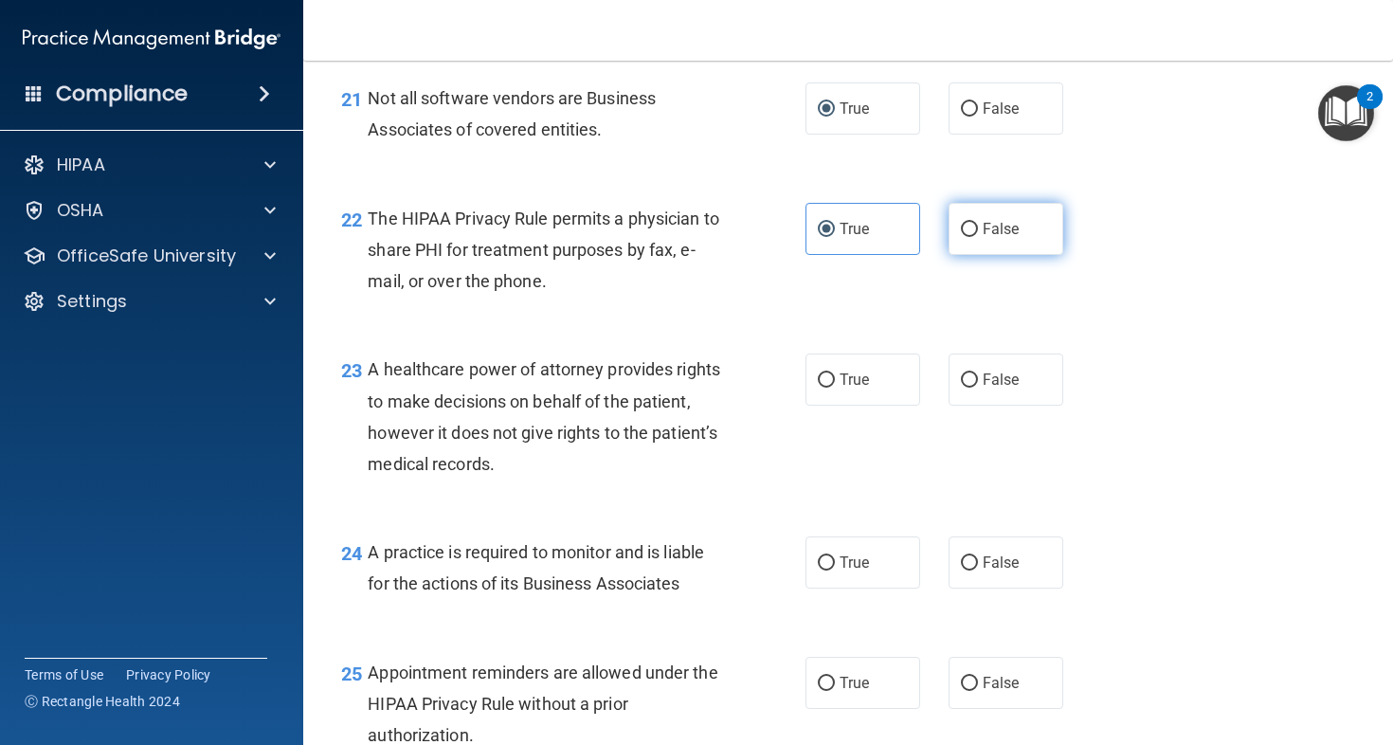
click at [986, 255] on label "False" at bounding box center [1006, 229] width 115 height 52
click at [978, 237] on input "False" at bounding box center [969, 230] width 17 height 14
radio input "true"
radio input "false"
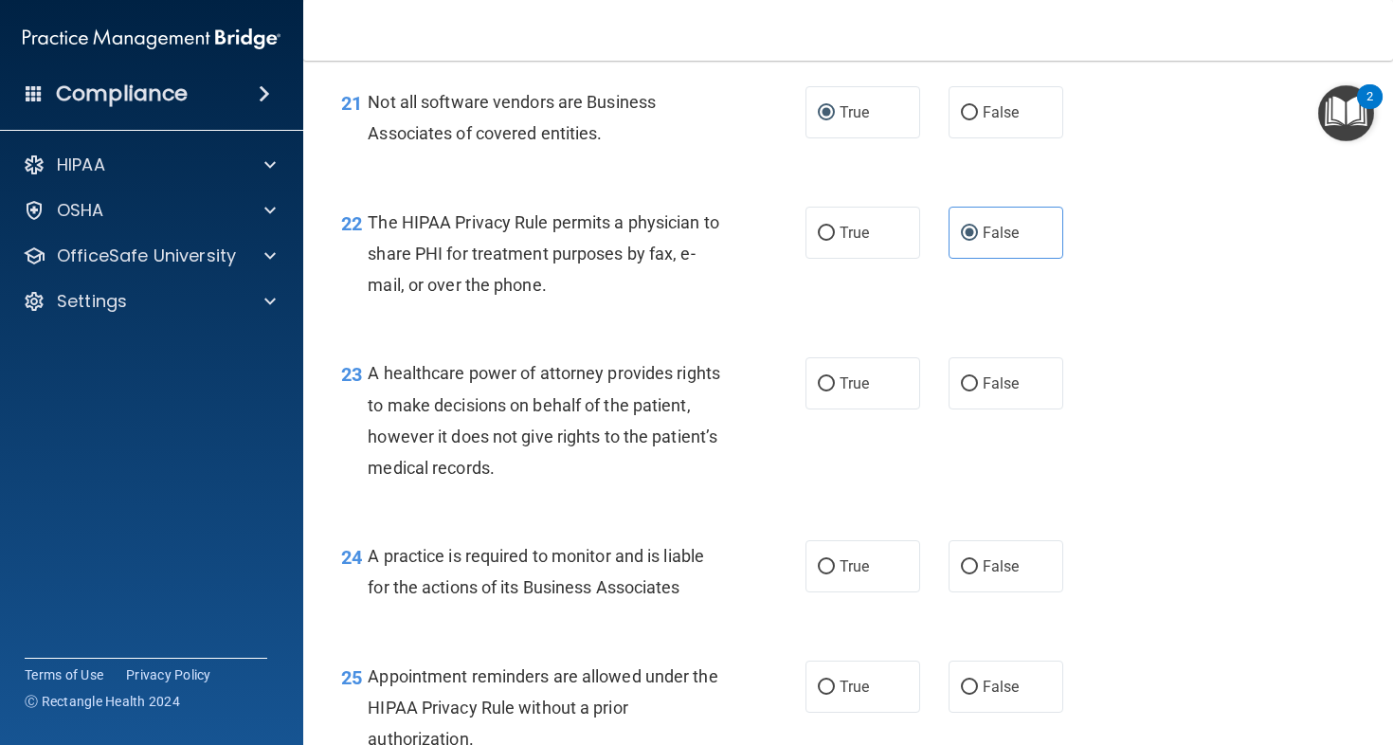
scroll to position [3622, 0]
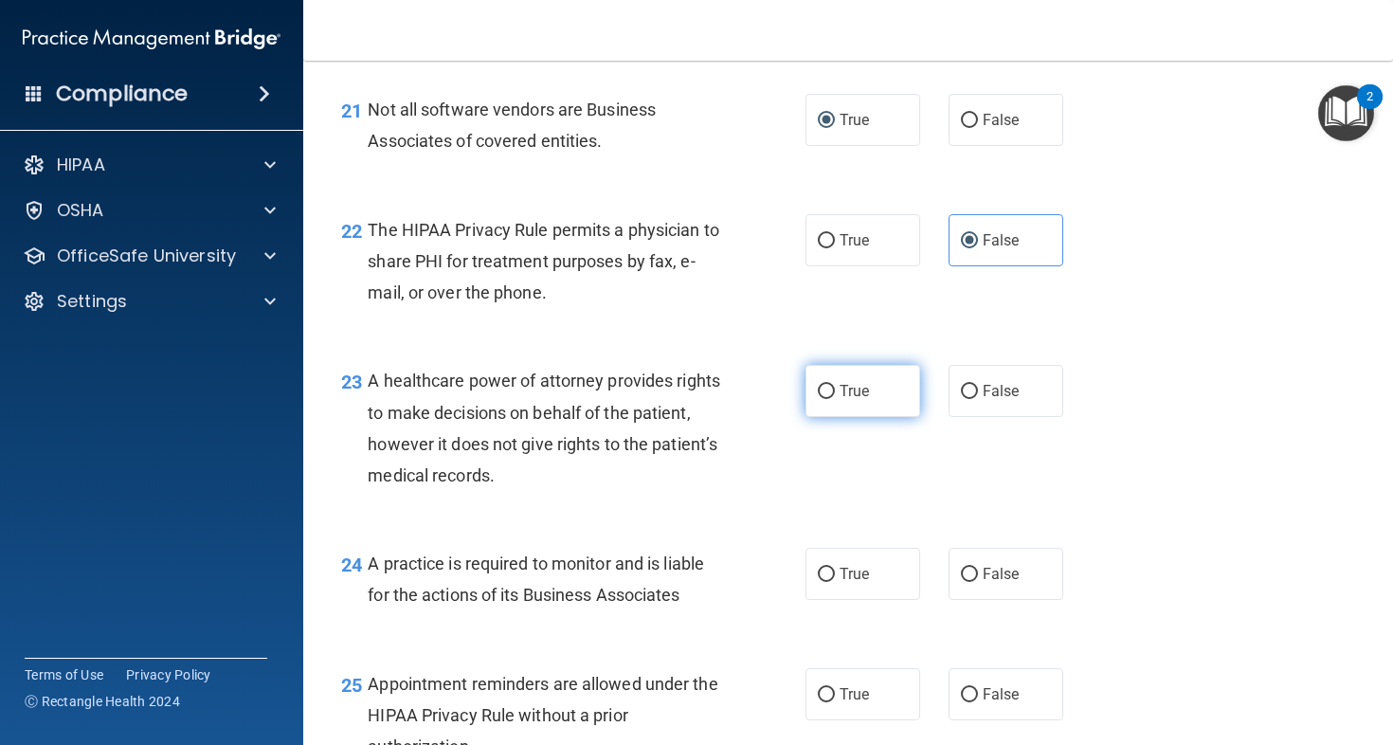
click at [858, 417] on label "True" at bounding box center [863, 391] width 115 height 52
click at [835, 399] on input "True" at bounding box center [826, 392] width 17 height 14
radio input "true"
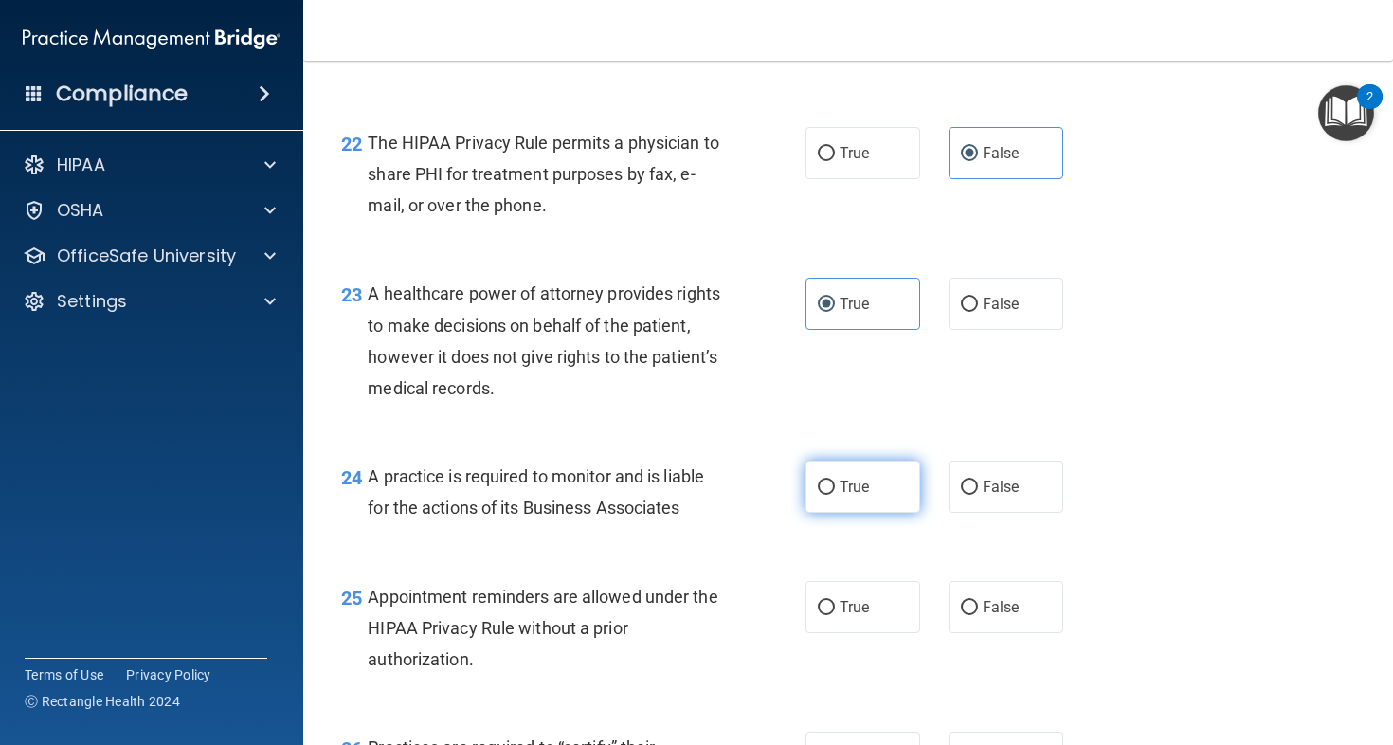
scroll to position [3932, 0]
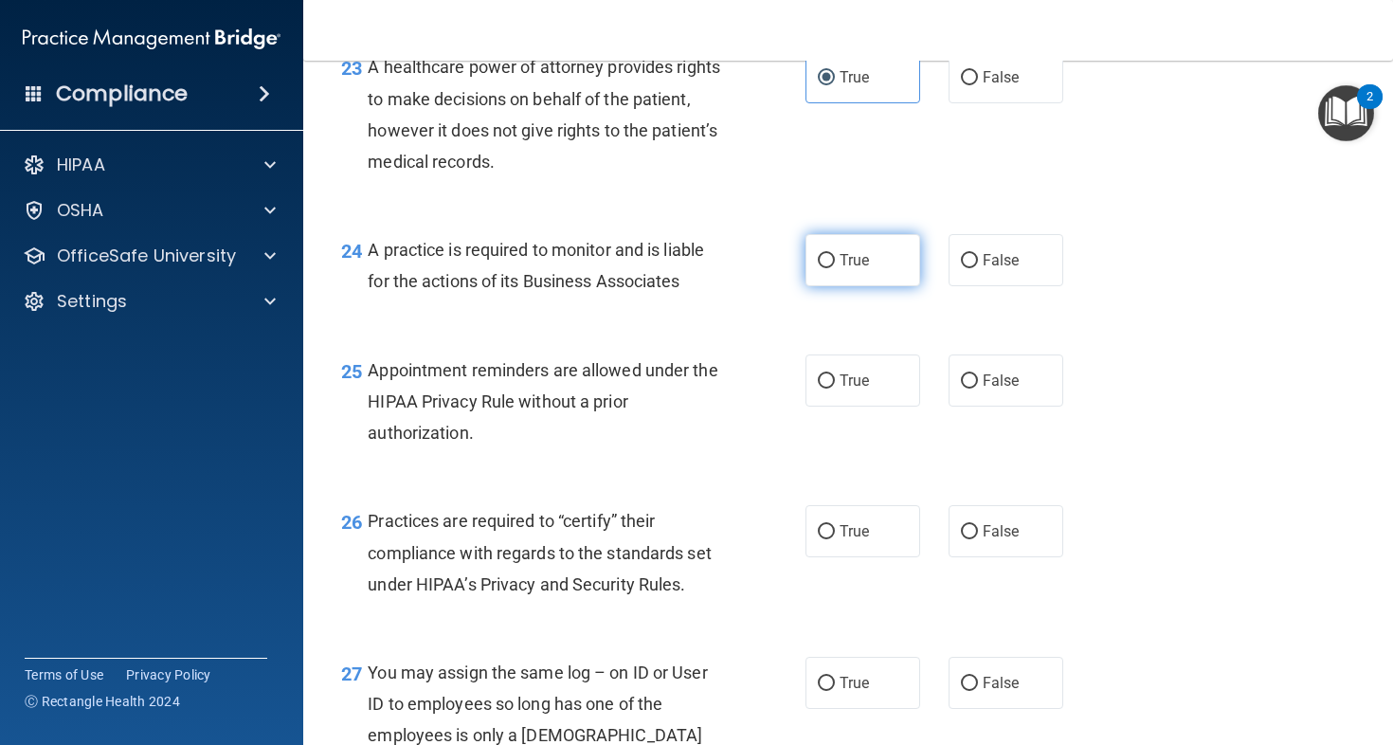
click at [903, 286] on label "True" at bounding box center [863, 260] width 115 height 52
click at [835, 268] on input "True" at bounding box center [826, 261] width 17 height 14
radio input "true"
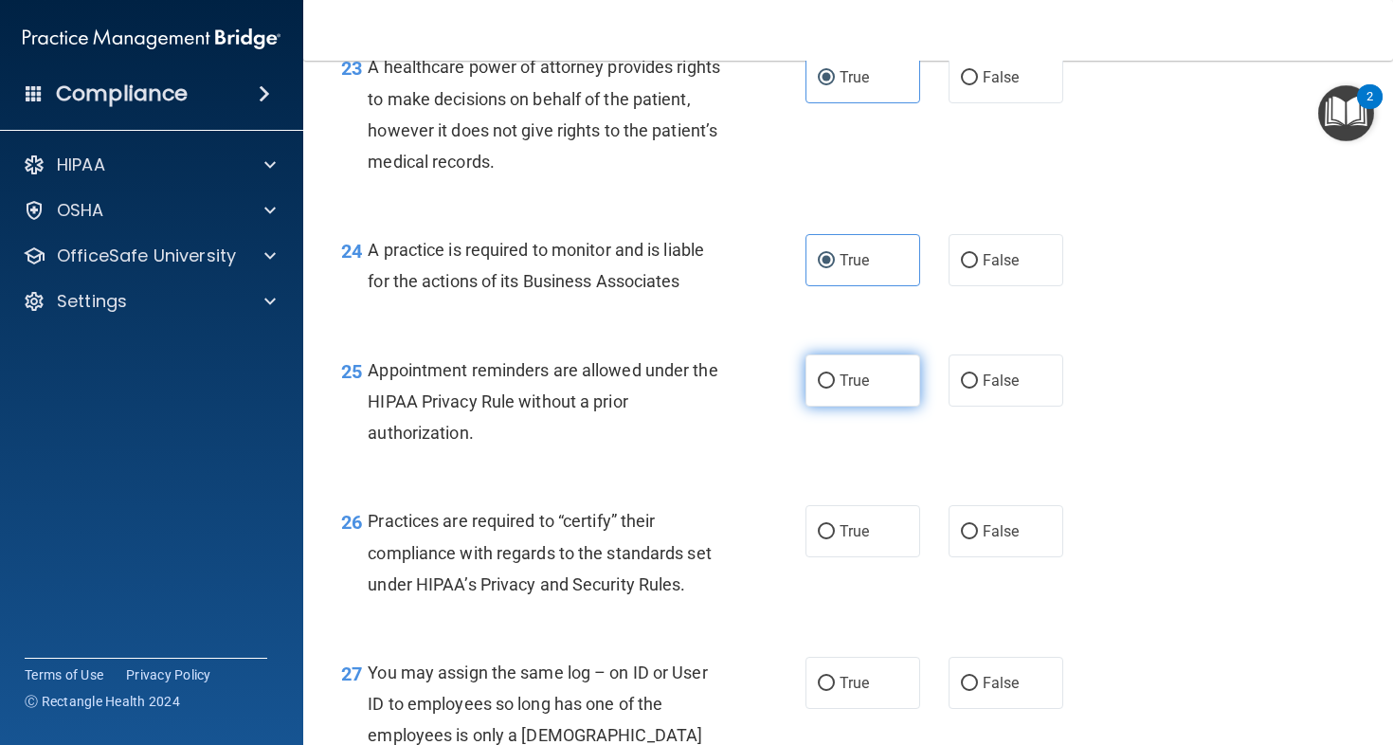
click at [870, 406] on label "True" at bounding box center [863, 381] width 115 height 52
click at [835, 389] on input "True" at bounding box center [826, 381] width 17 height 14
radio input "true"
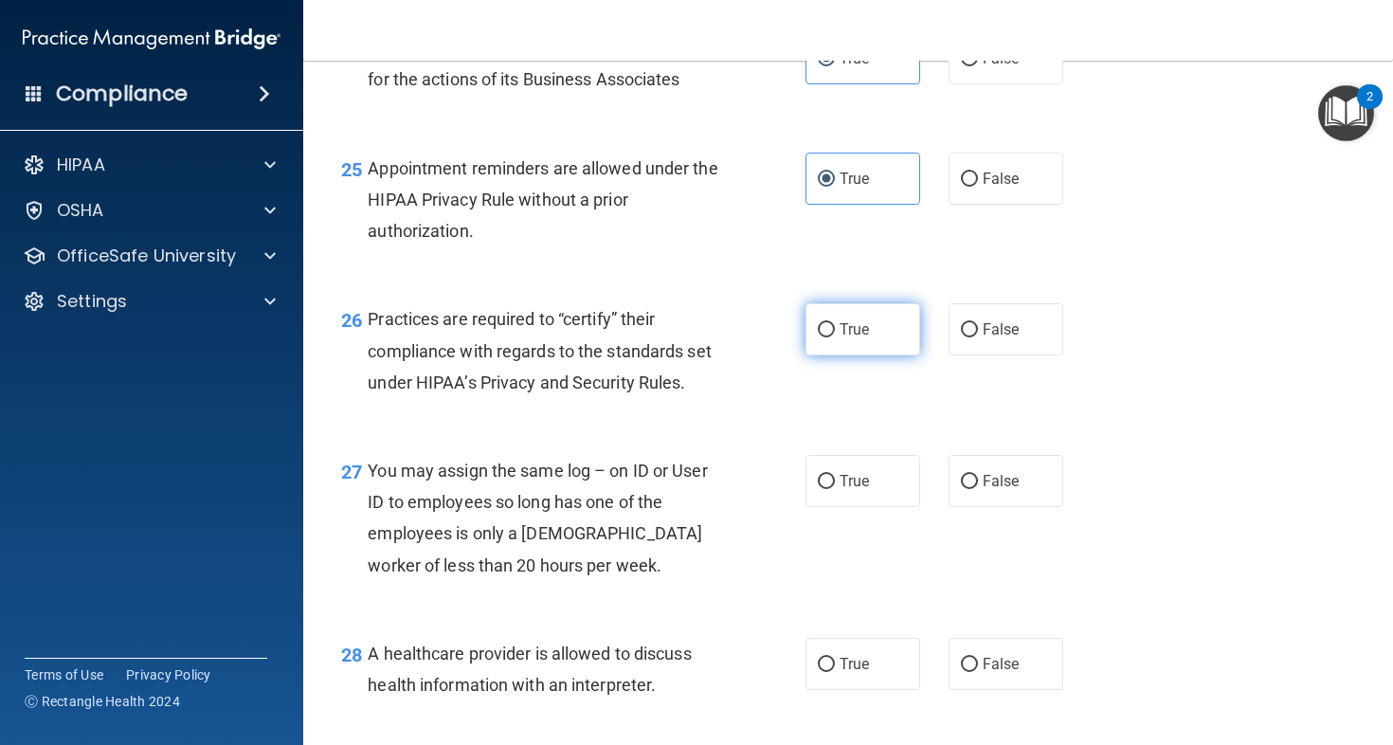
click at [879, 355] on label "True" at bounding box center [863, 329] width 115 height 52
click at [835, 337] on input "True" at bounding box center [826, 330] width 17 height 14
radio input "true"
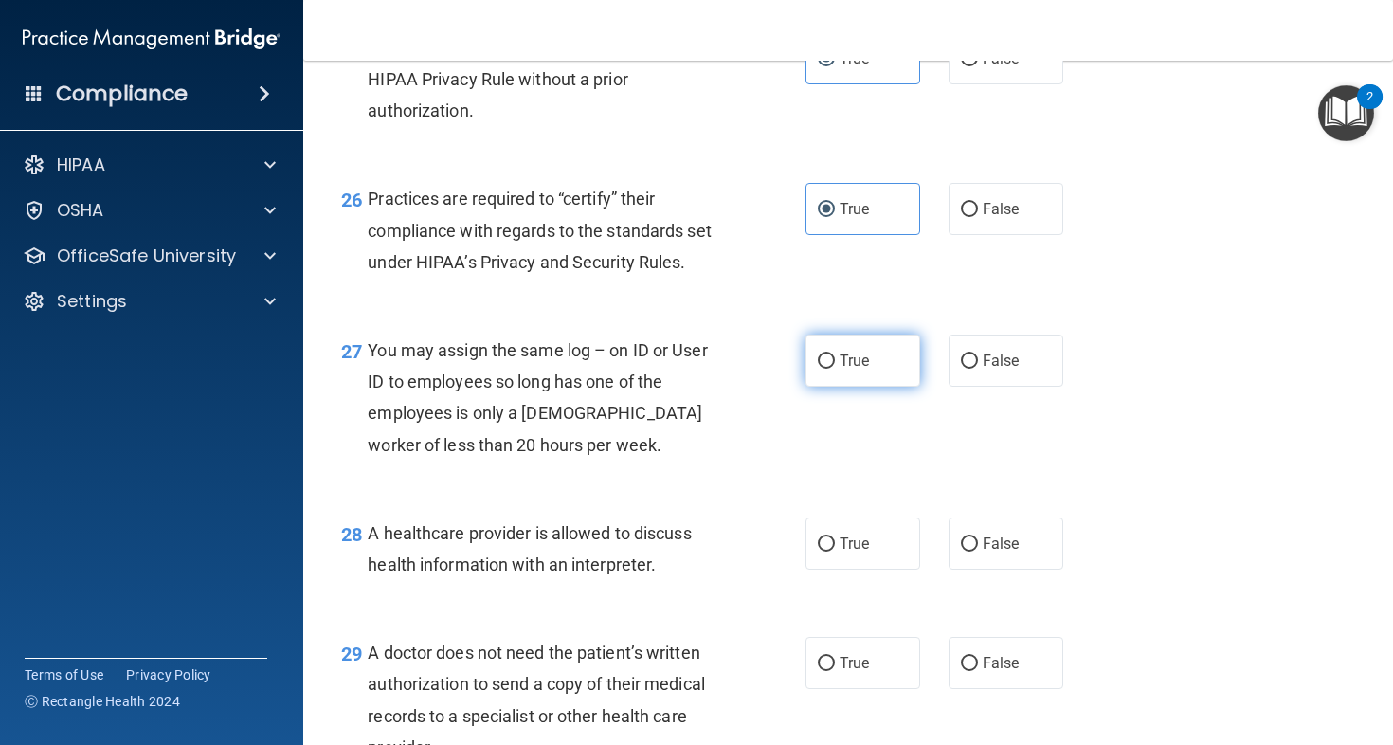
scroll to position [4354, 0]
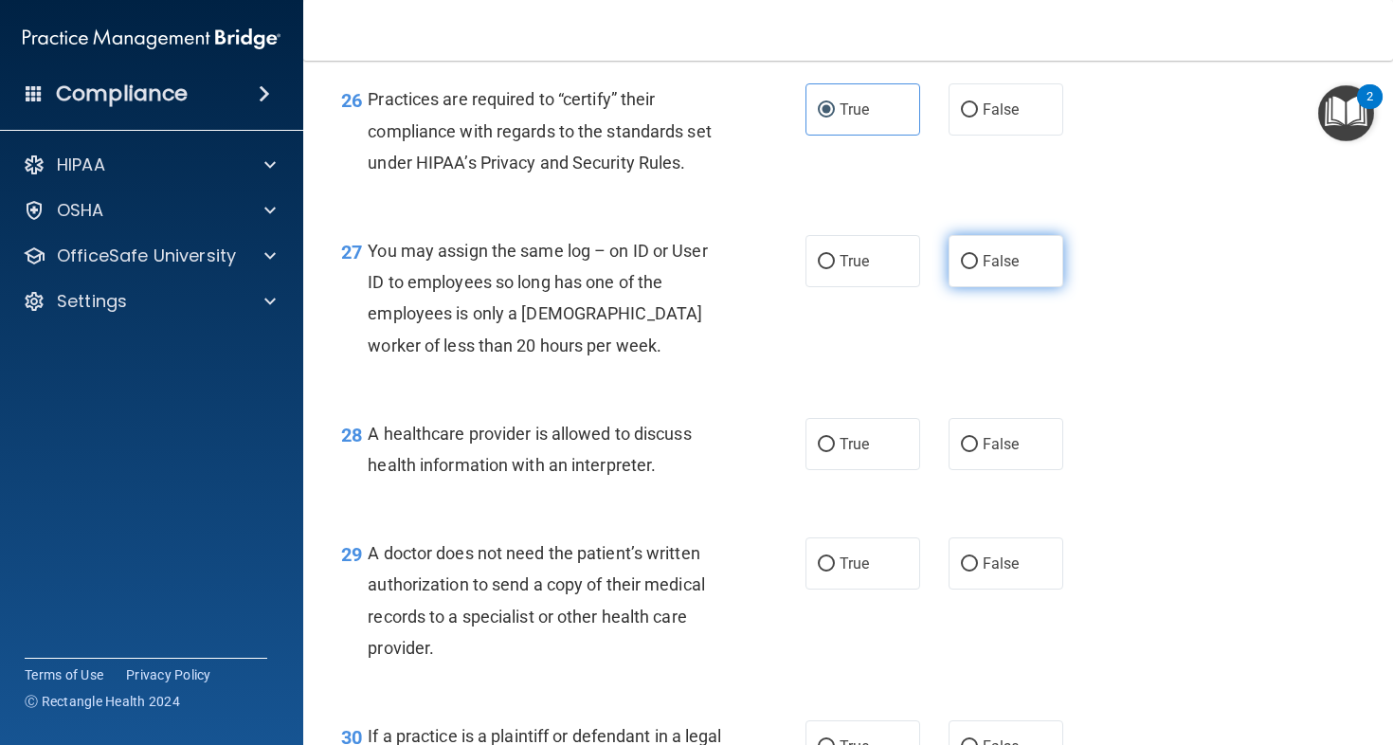
click at [1017, 287] on label "False" at bounding box center [1006, 261] width 115 height 52
click at [978, 269] on input "False" at bounding box center [969, 262] width 17 height 14
radio input "true"
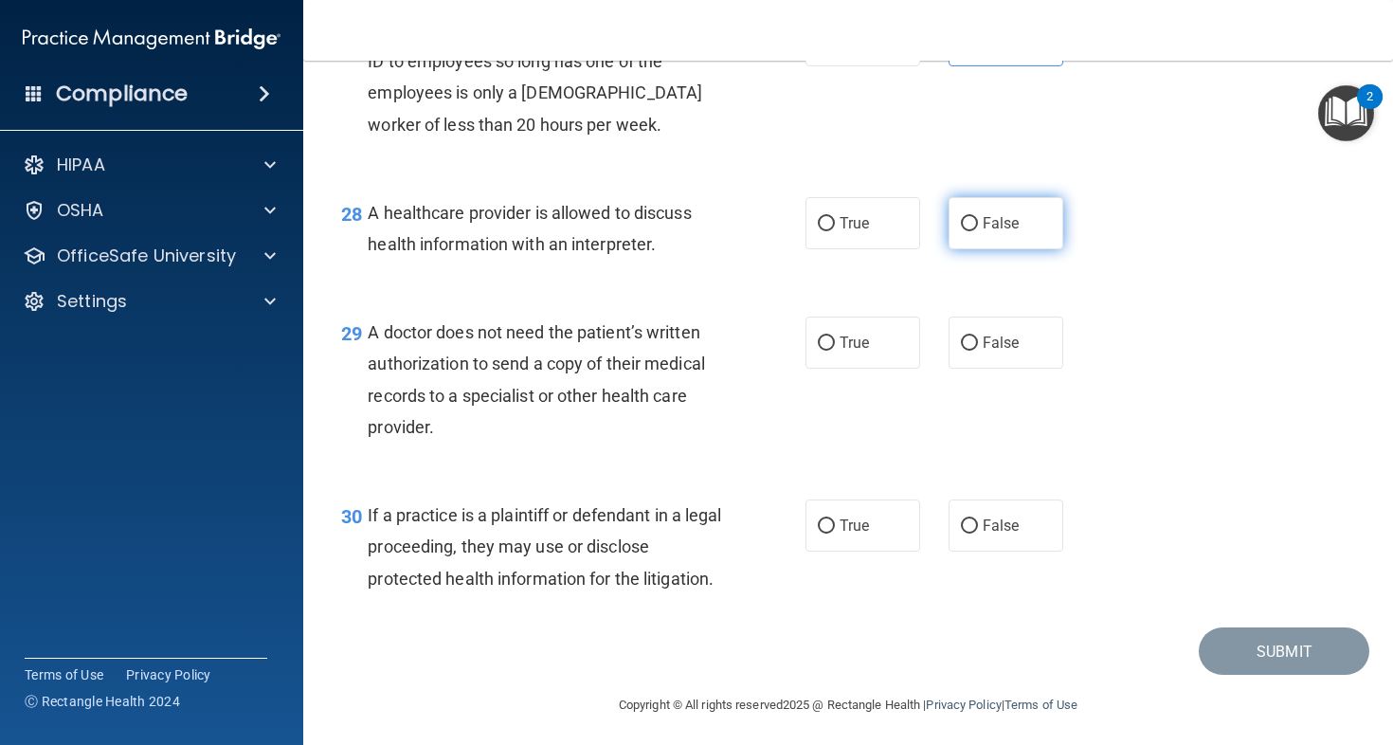
scroll to position [4571, 0]
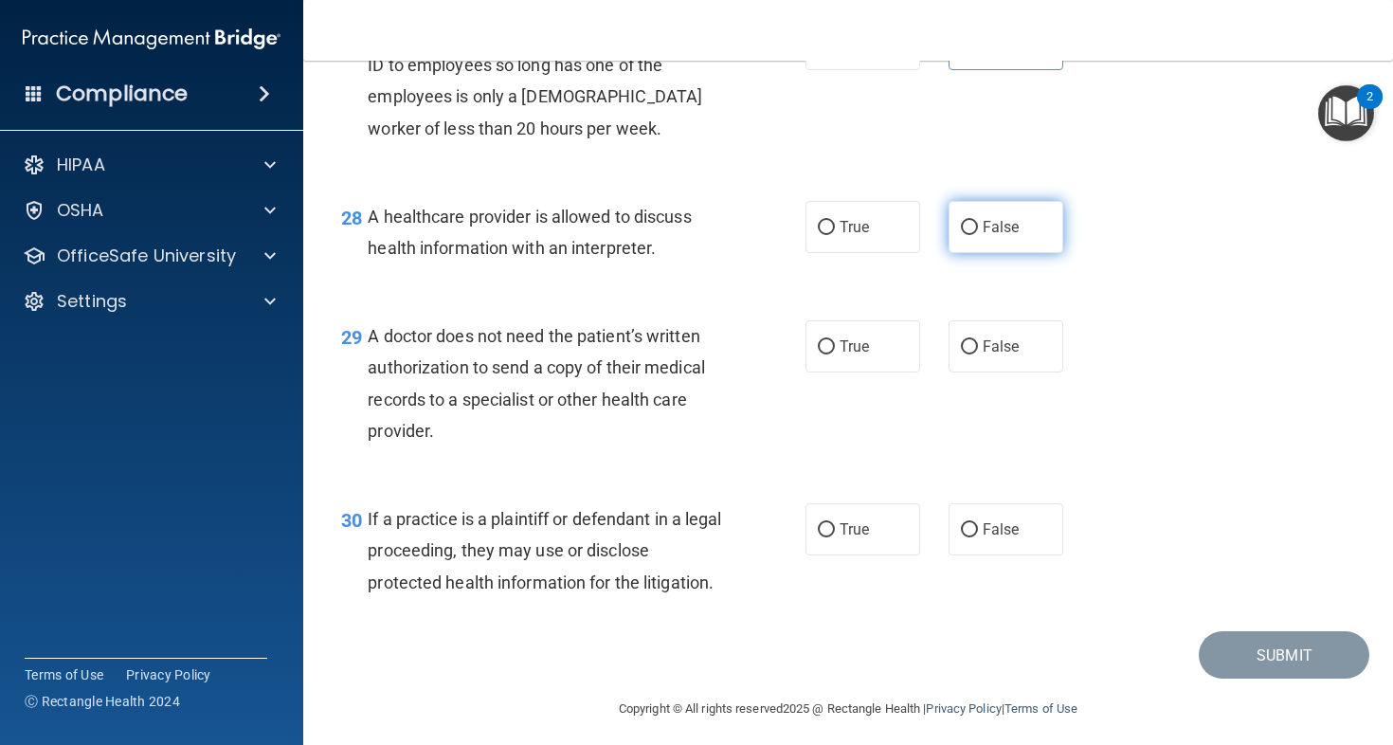
click at [961, 235] on input "False" at bounding box center [969, 228] width 17 height 14
radio input "true"
click at [970, 372] on label "False" at bounding box center [1006, 346] width 115 height 52
click at [970, 355] on input "False" at bounding box center [969, 347] width 17 height 14
radio input "true"
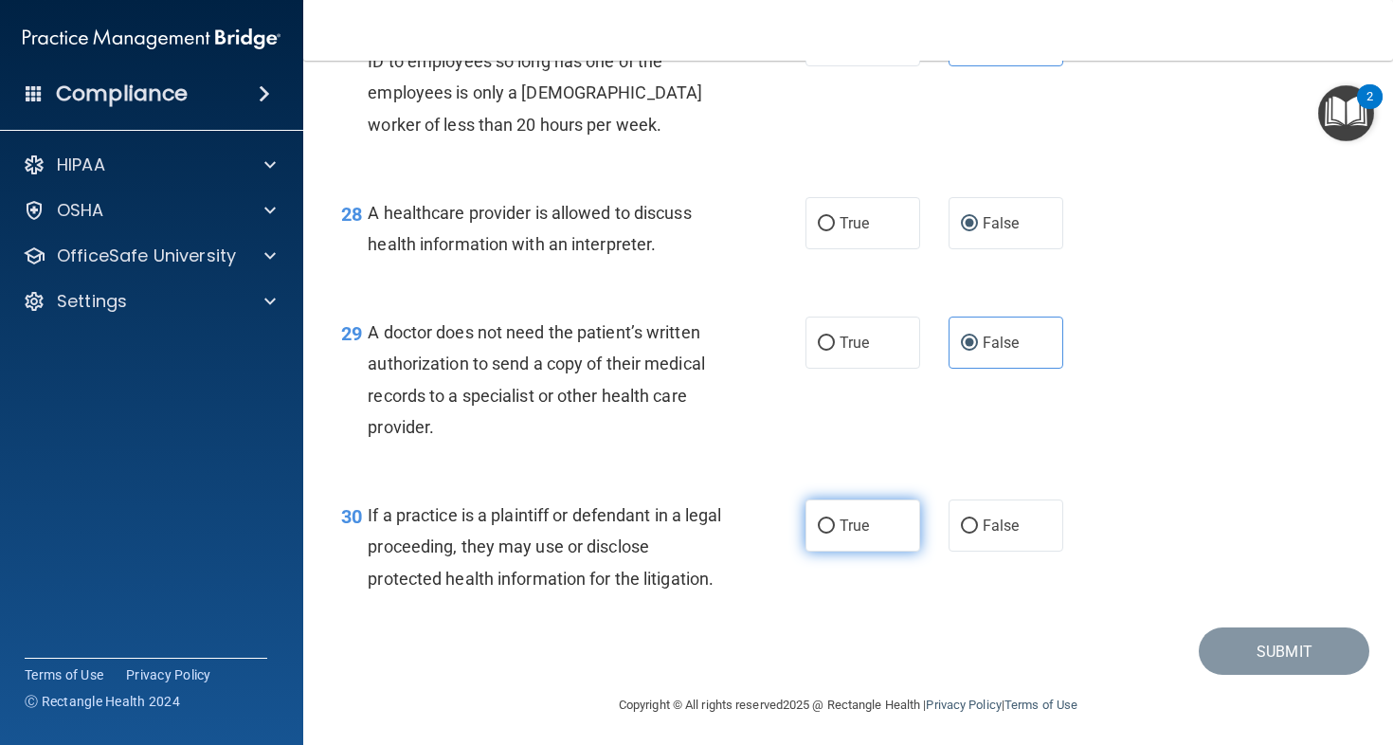
click at [830, 552] on label "True" at bounding box center [863, 526] width 115 height 52
click at [830, 534] on input "True" at bounding box center [826, 526] width 17 height 14
radio input "true"
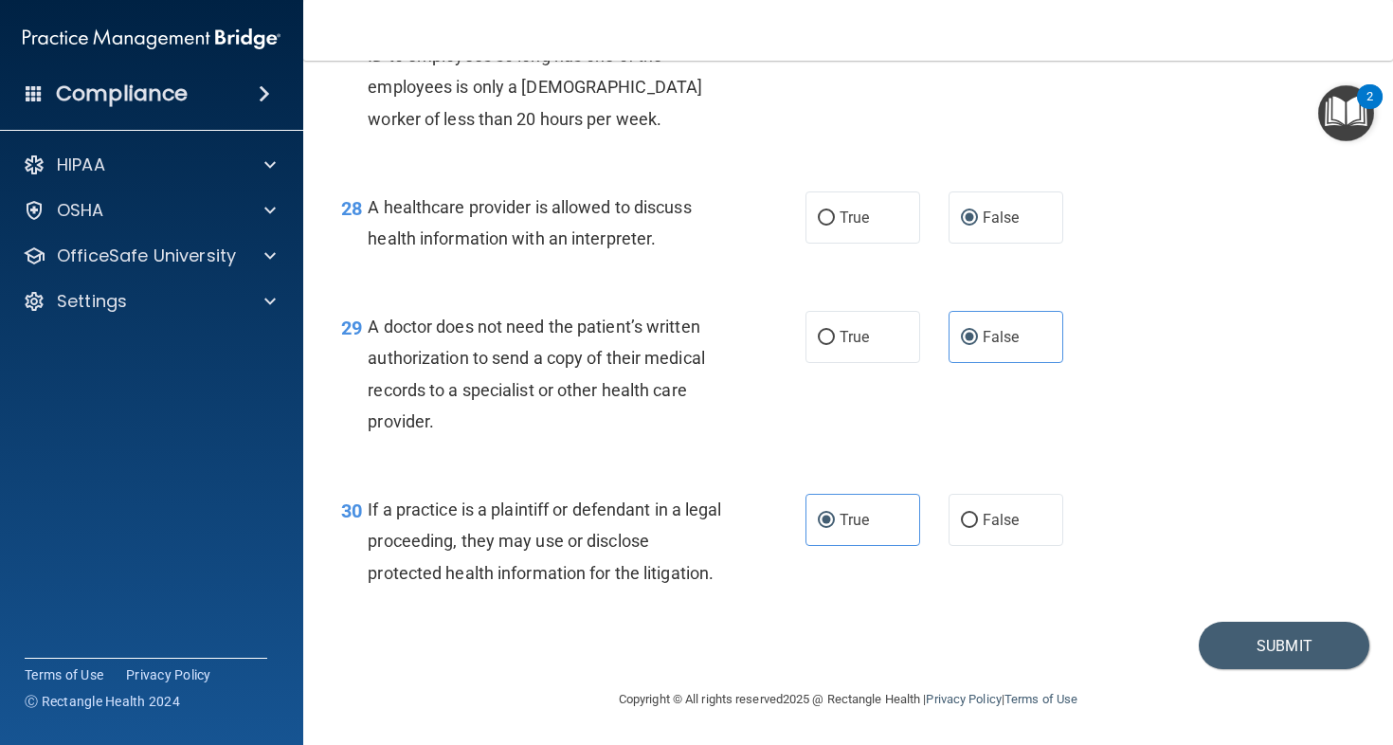
scroll to position [4620, 0]
click at [1271, 666] on button "Submit" at bounding box center [1284, 646] width 171 height 48
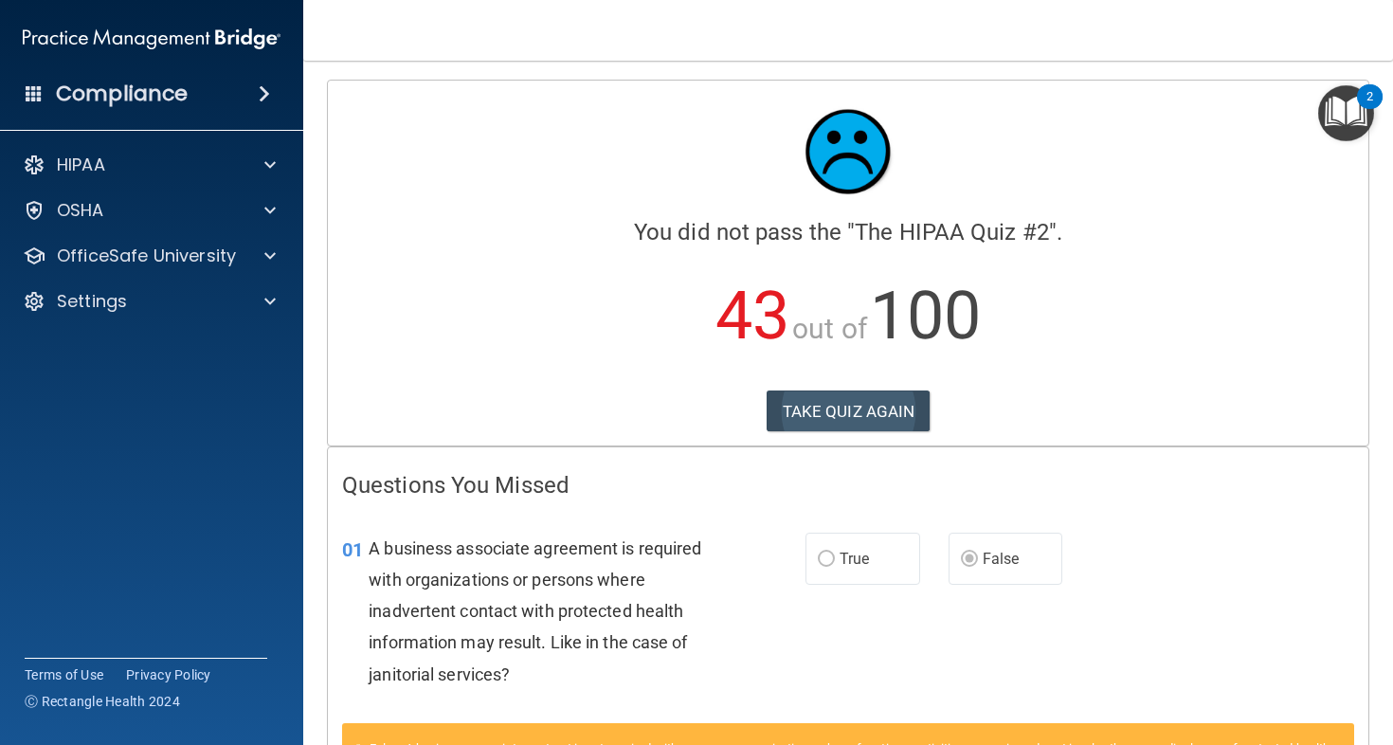
click at [882, 395] on button "TAKE QUIZ AGAIN" at bounding box center [849, 412] width 164 height 42
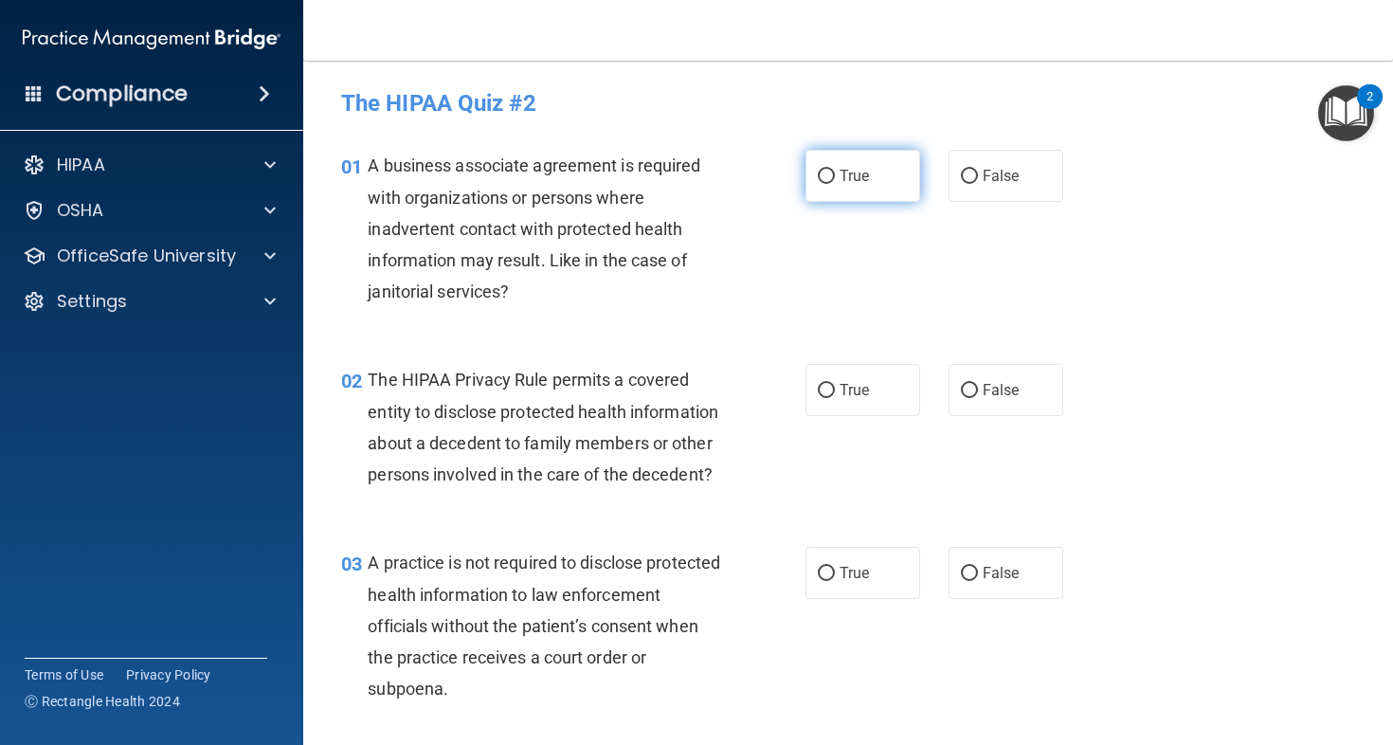
click at [840, 175] on span "True" at bounding box center [854, 176] width 29 height 18
click at [835, 175] on input "True" at bounding box center [826, 177] width 17 height 14
radio input "true"
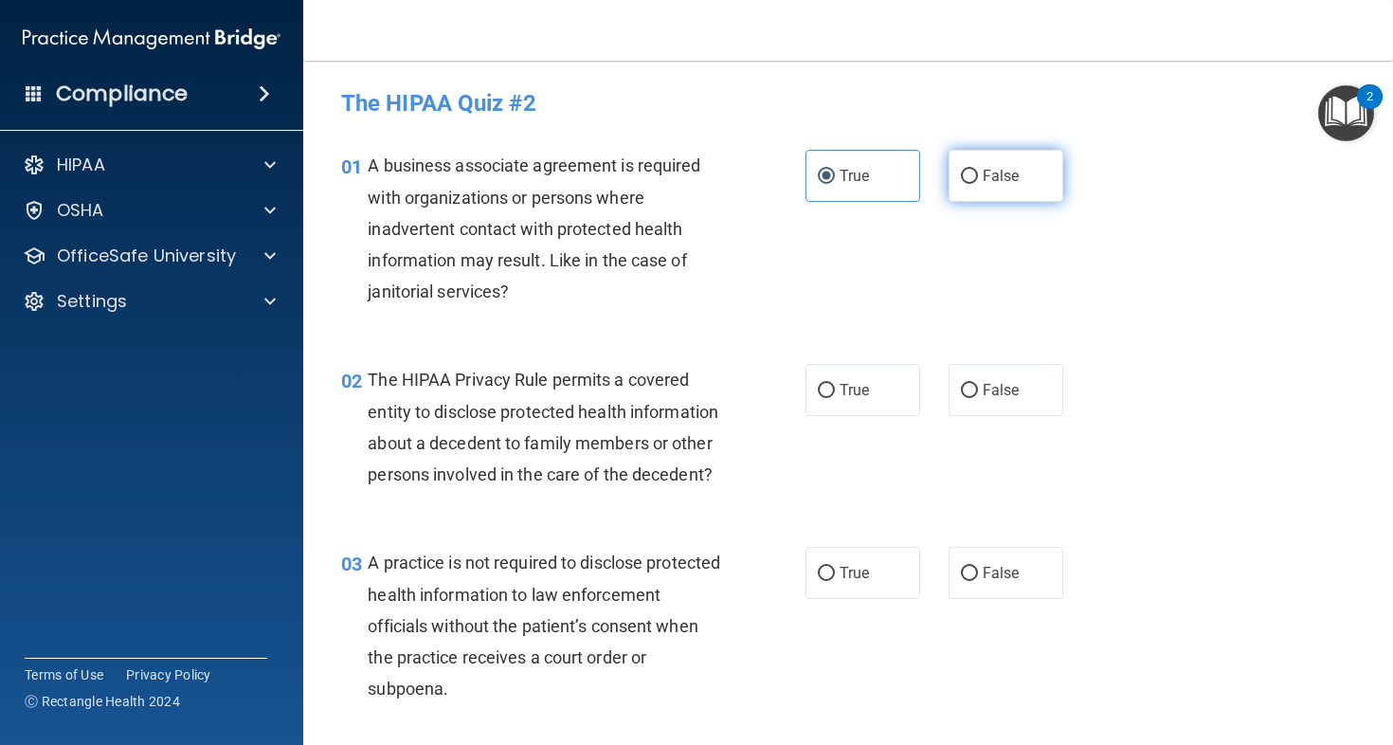
click at [1024, 171] on label "False" at bounding box center [1006, 176] width 115 height 52
click at [978, 171] on input "False" at bounding box center [969, 177] width 17 height 14
radio input "true"
radio input "false"
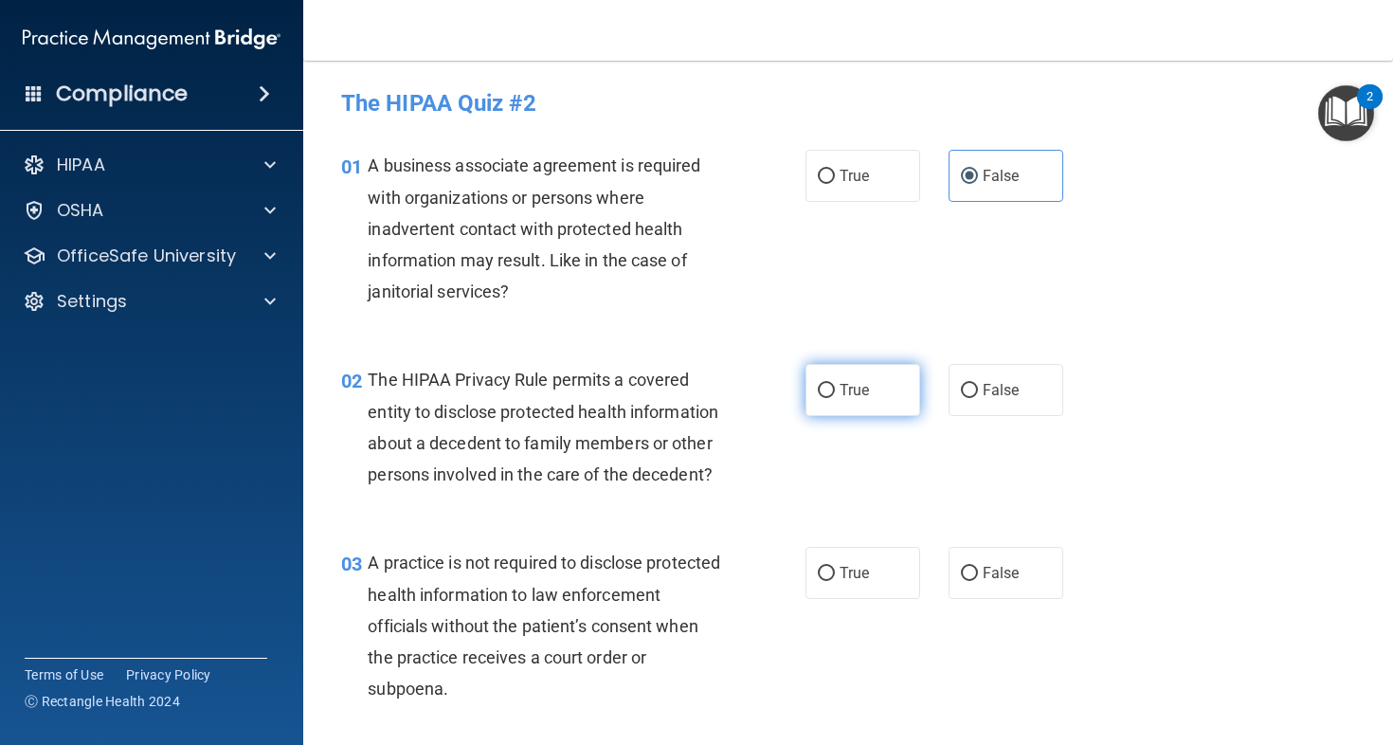
click at [860, 395] on span "True" at bounding box center [854, 390] width 29 height 18
click at [835, 395] on input "True" at bounding box center [826, 391] width 17 height 14
radio input "true"
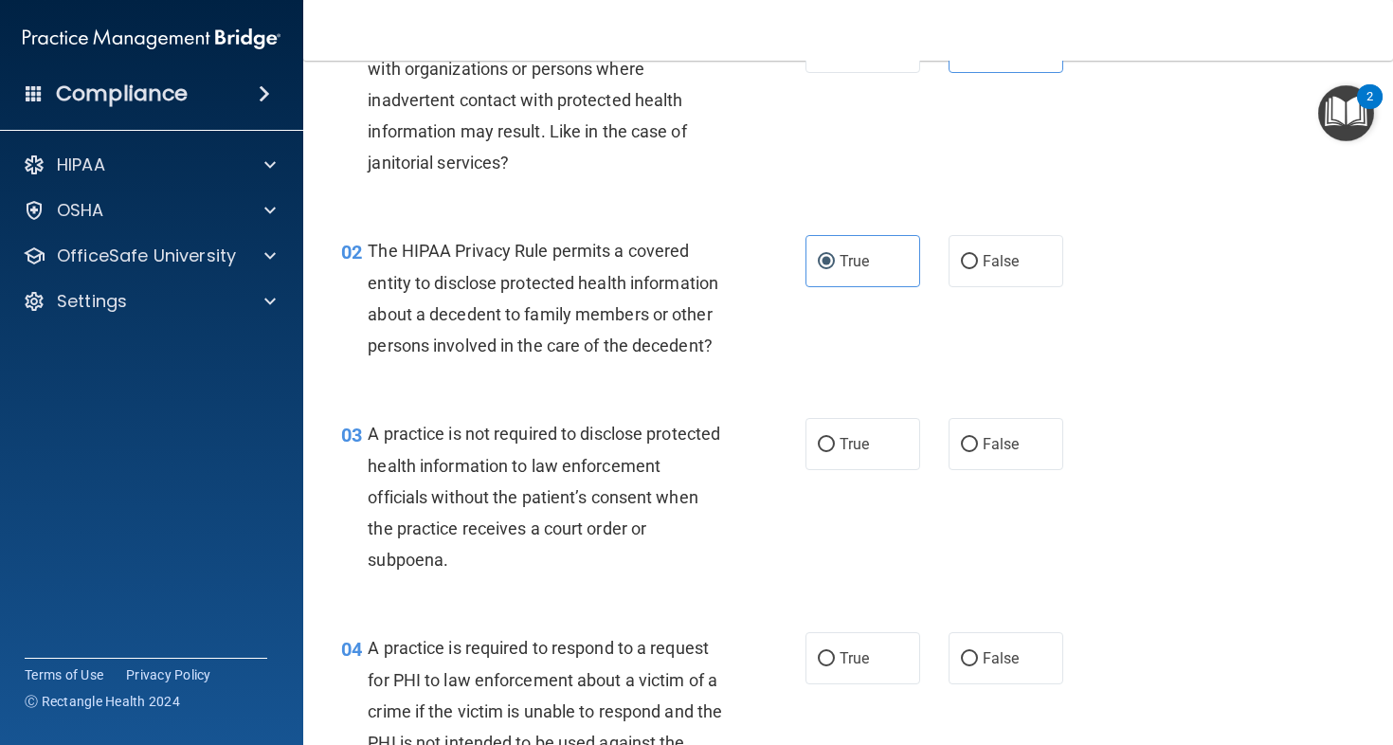
scroll to position [216, 0]
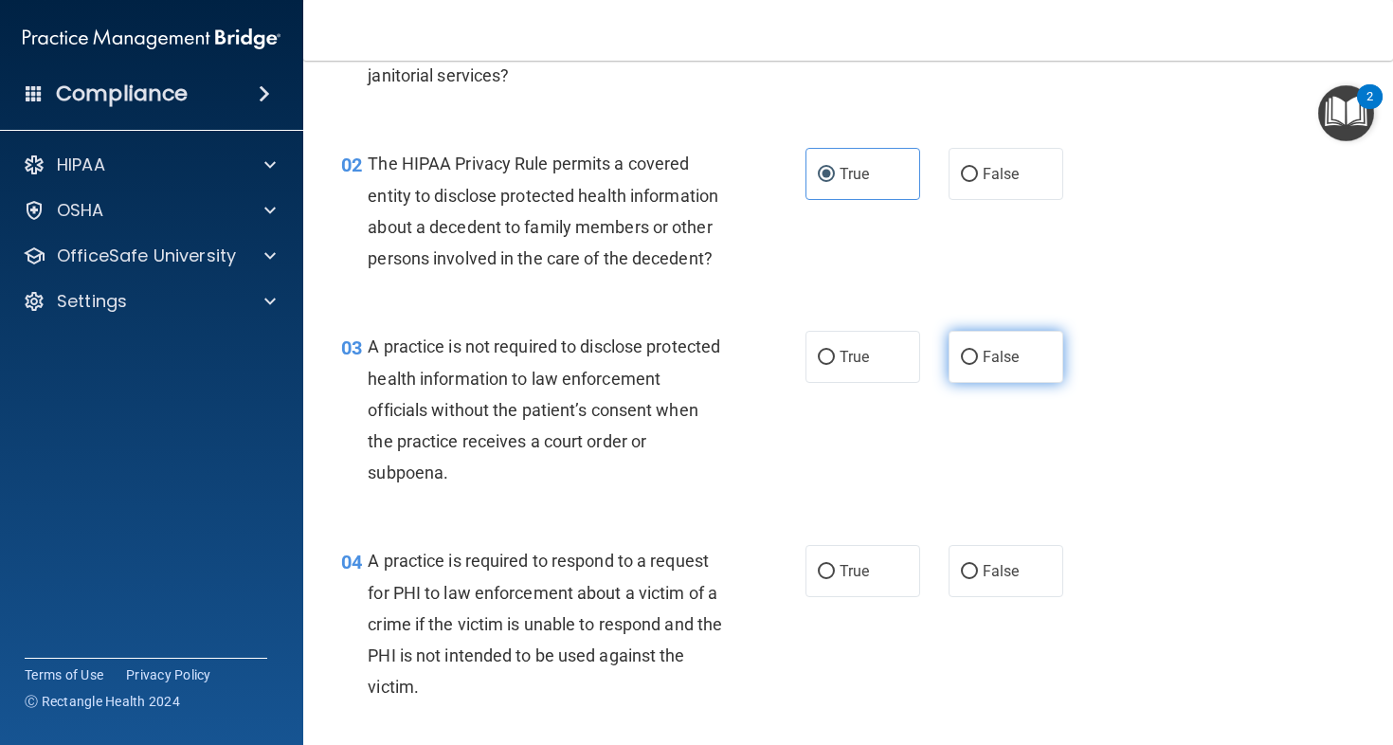
click at [1006, 383] on label "False" at bounding box center [1006, 357] width 115 height 52
click at [978, 365] on input "False" at bounding box center [969, 358] width 17 height 14
radio input "true"
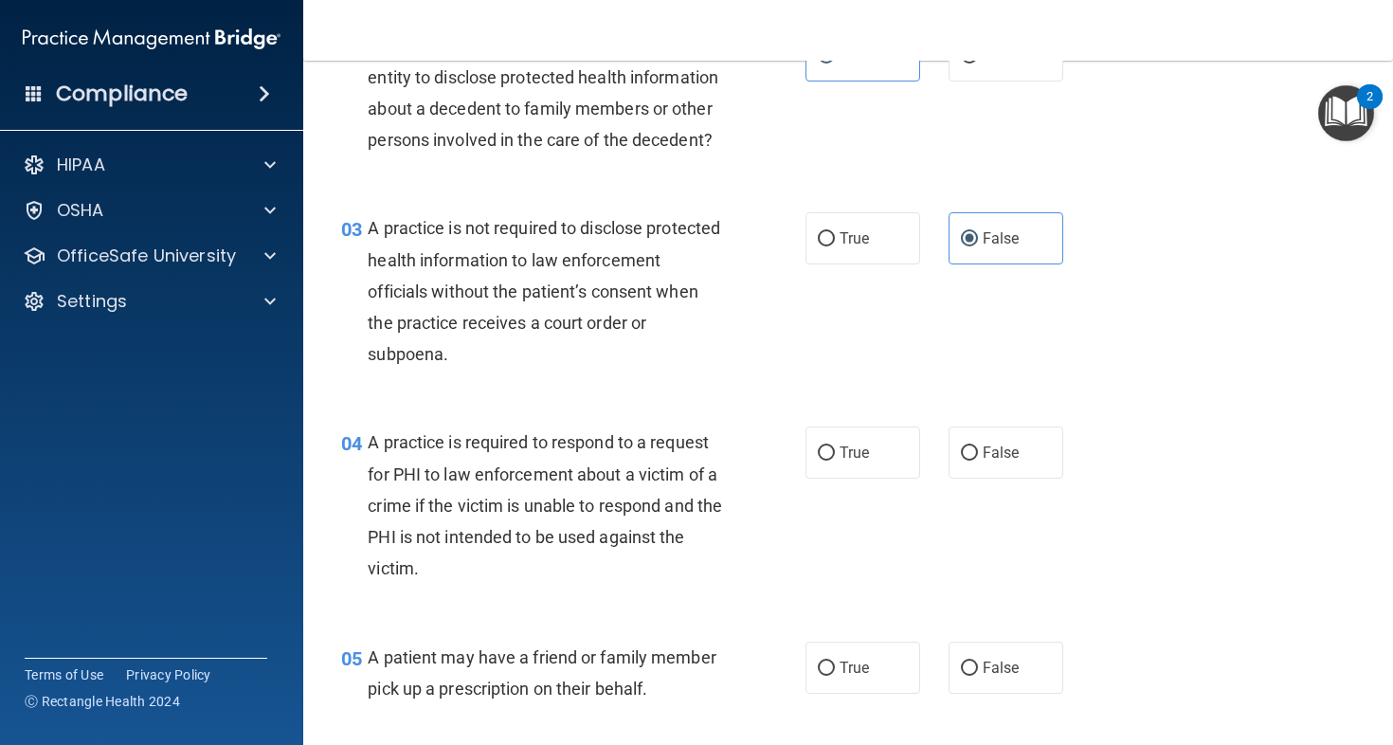
scroll to position [414, 0]
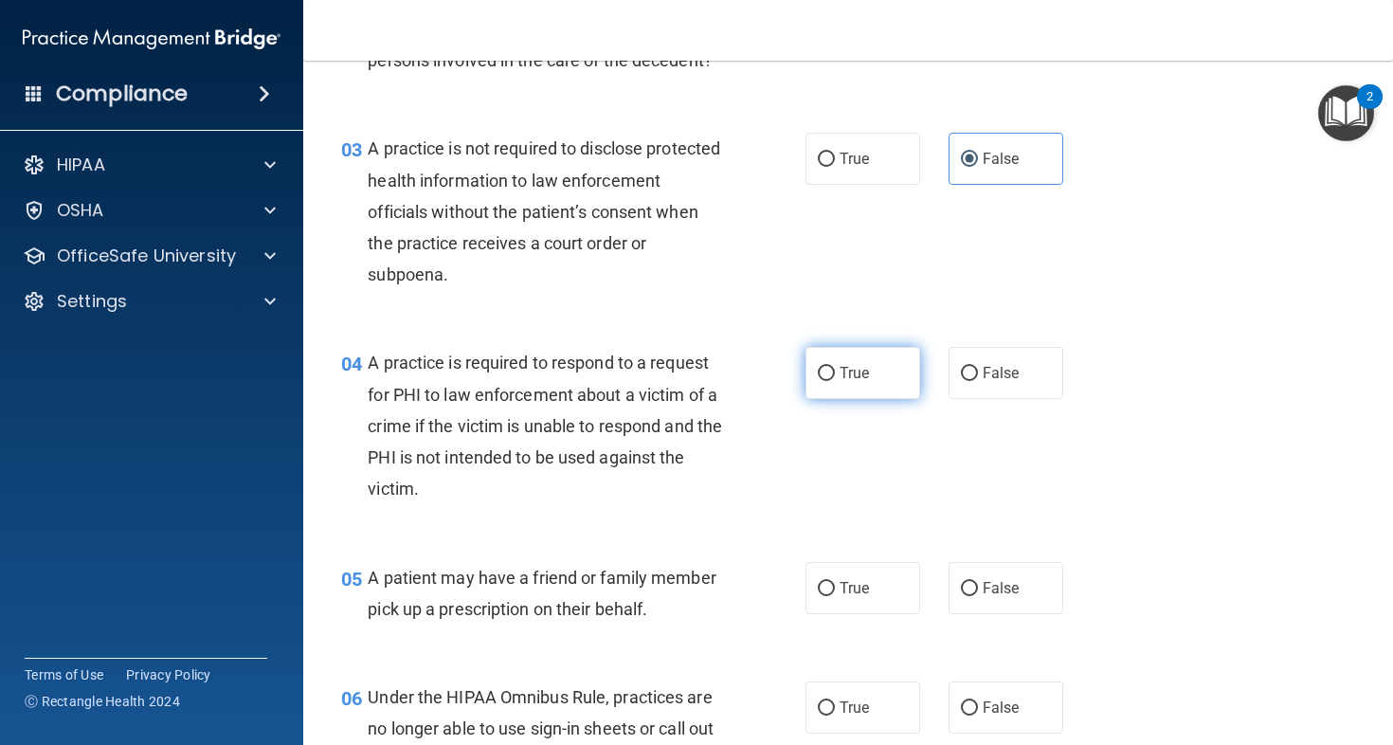
click at [870, 399] on label "True" at bounding box center [863, 373] width 115 height 52
click at [835, 381] on input "True" at bounding box center [826, 374] width 17 height 14
radio input "true"
click at [882, 604] on label "True" at bounding box center [863, 588] width 115 height 52
click at [835, 596] on input "True" at bounding box center [826, 589] width 17 height 14
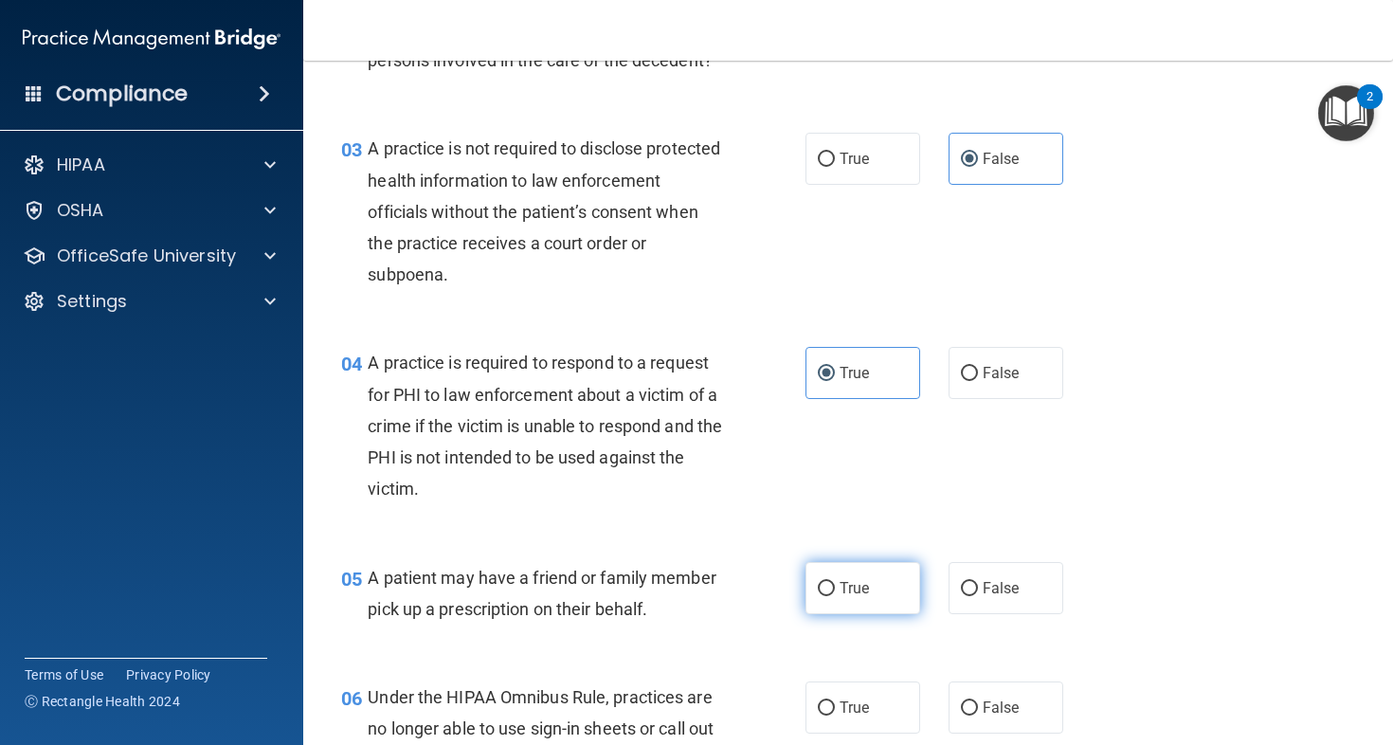
radio input "true"
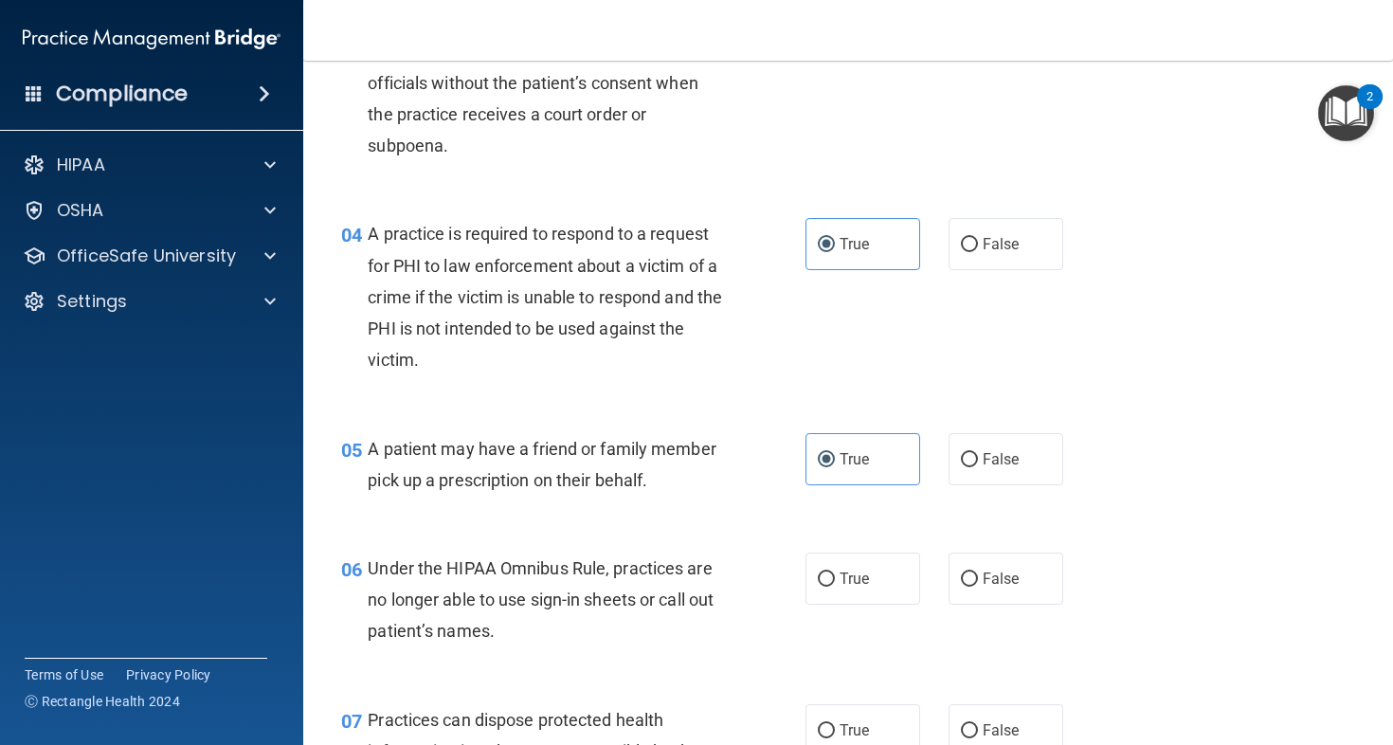
scroll to position [656, 0]
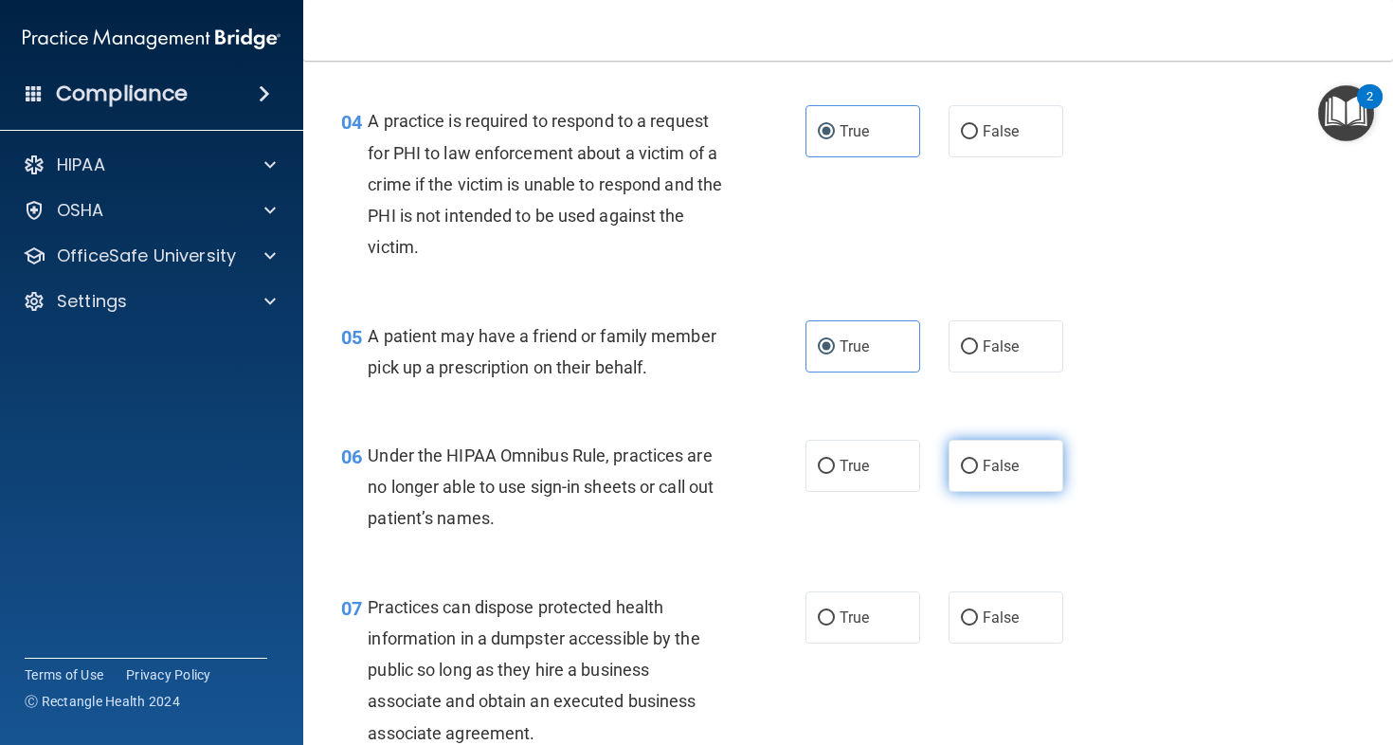
click at [983, 475] on span "False" at bounding box center [1001, 466] width 37 height 18
click at [978, 474] on input "False" at bounding box center [969, 467] width 17 height 14
radio input "true"
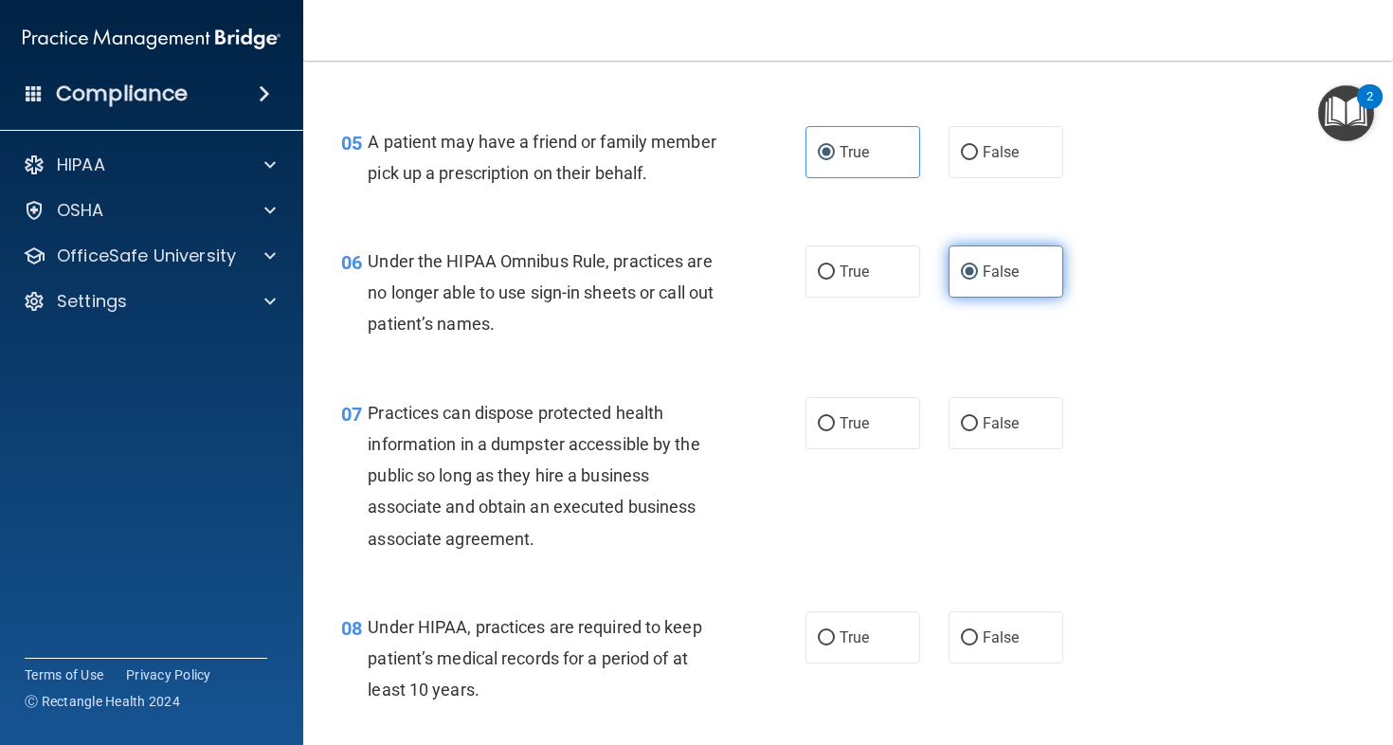
scroll to position [962, 0]
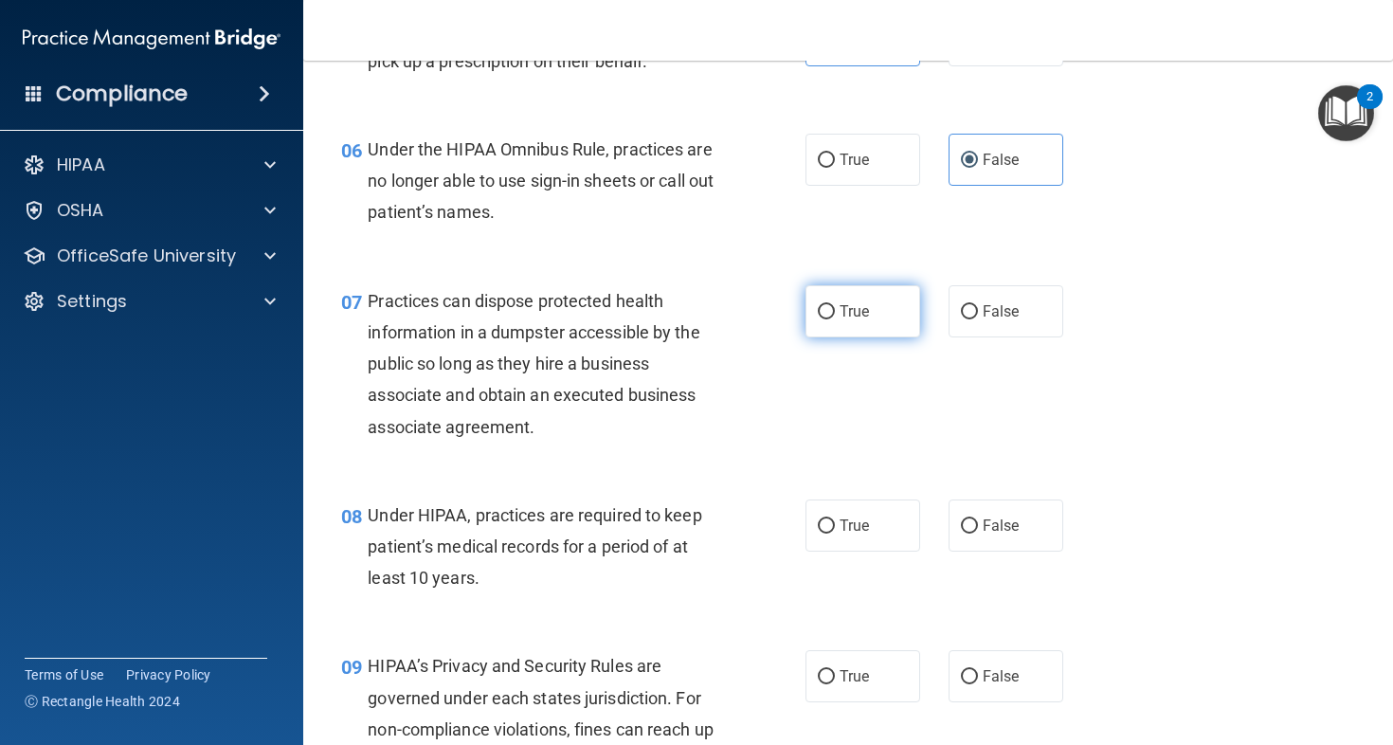
click at [845, 324] on label "True" at bounding box center [863, 311] width 115 height 52
click at [835, 319] on input "True" at bounding box center [826, 312] width 17 height 14
radio input "true"
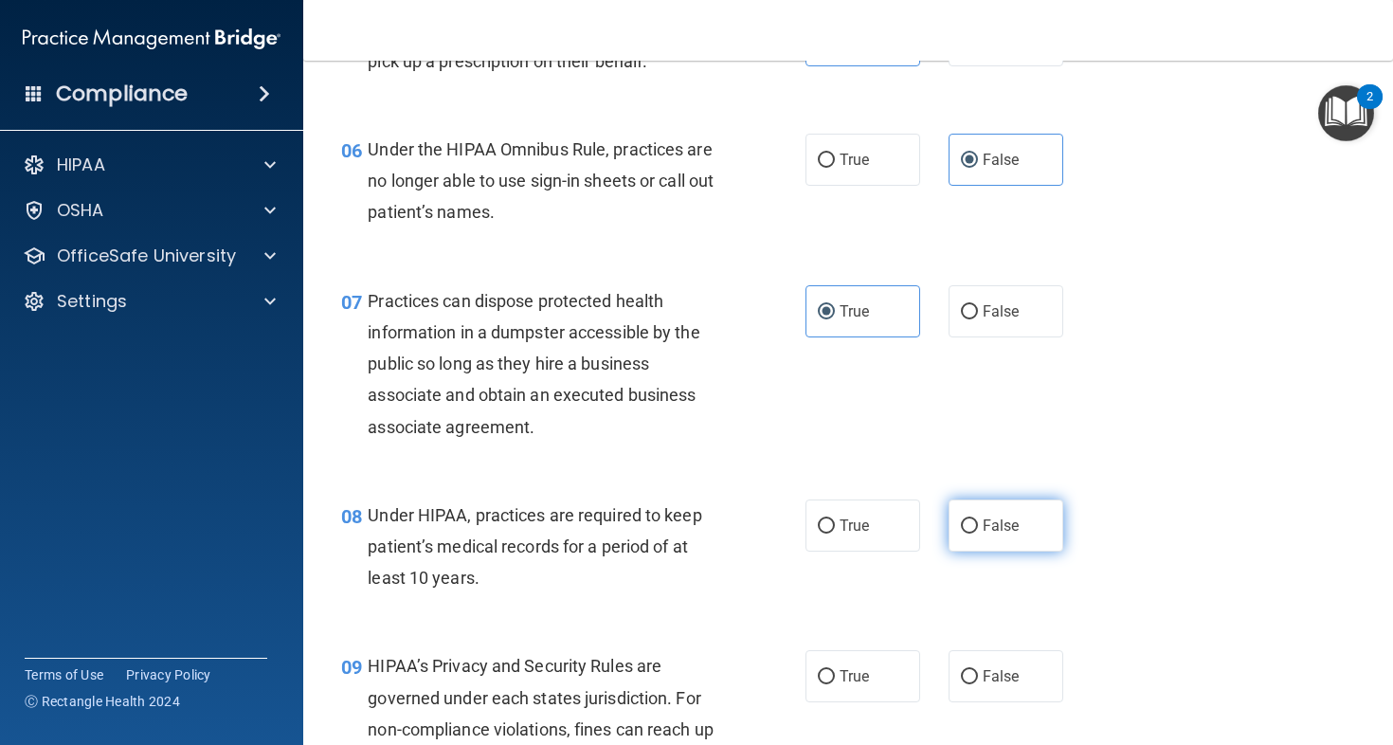
click at [1015, 532] on label "False" at bounding box center [1006, 526] width 115 height 52
click at [978, 532] on input "False" at bounding box center [969, 526] width 17 height 14
radio input "true"
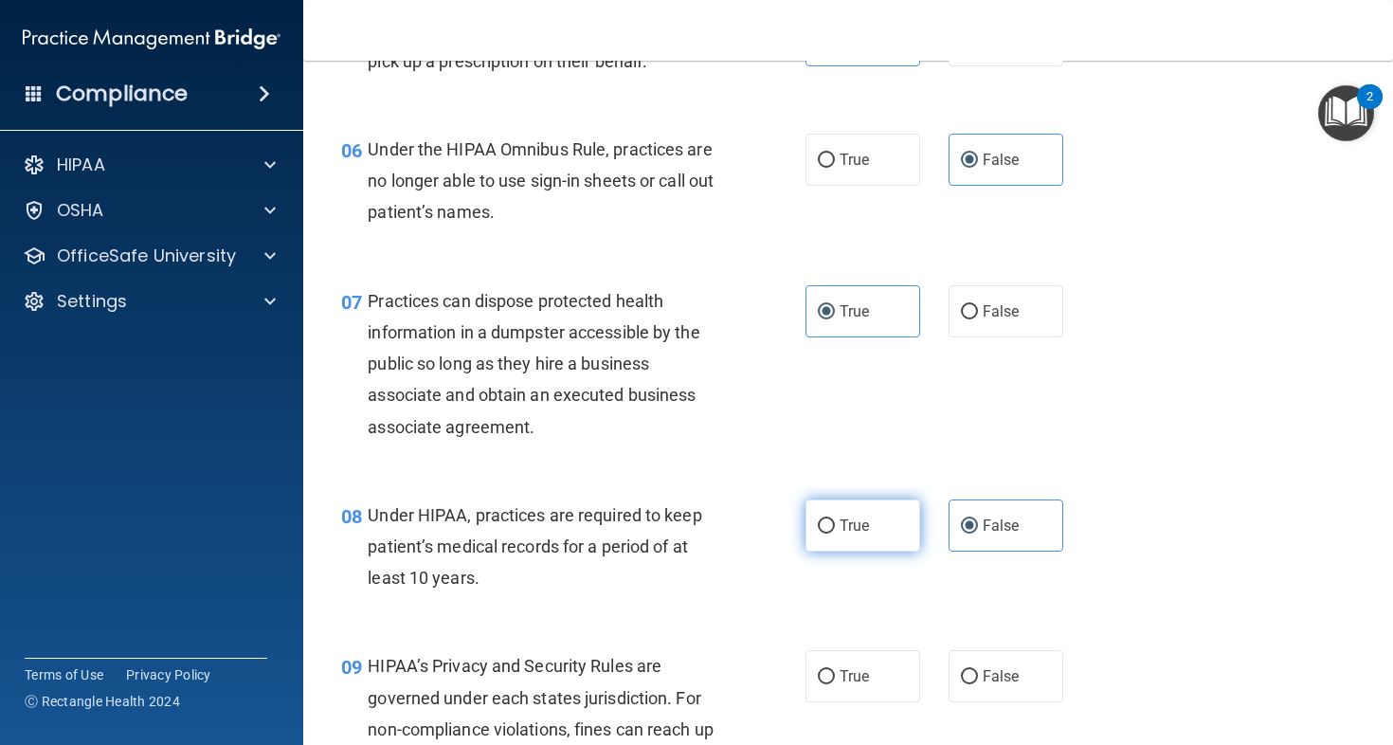
scroll to position [1089, 0]
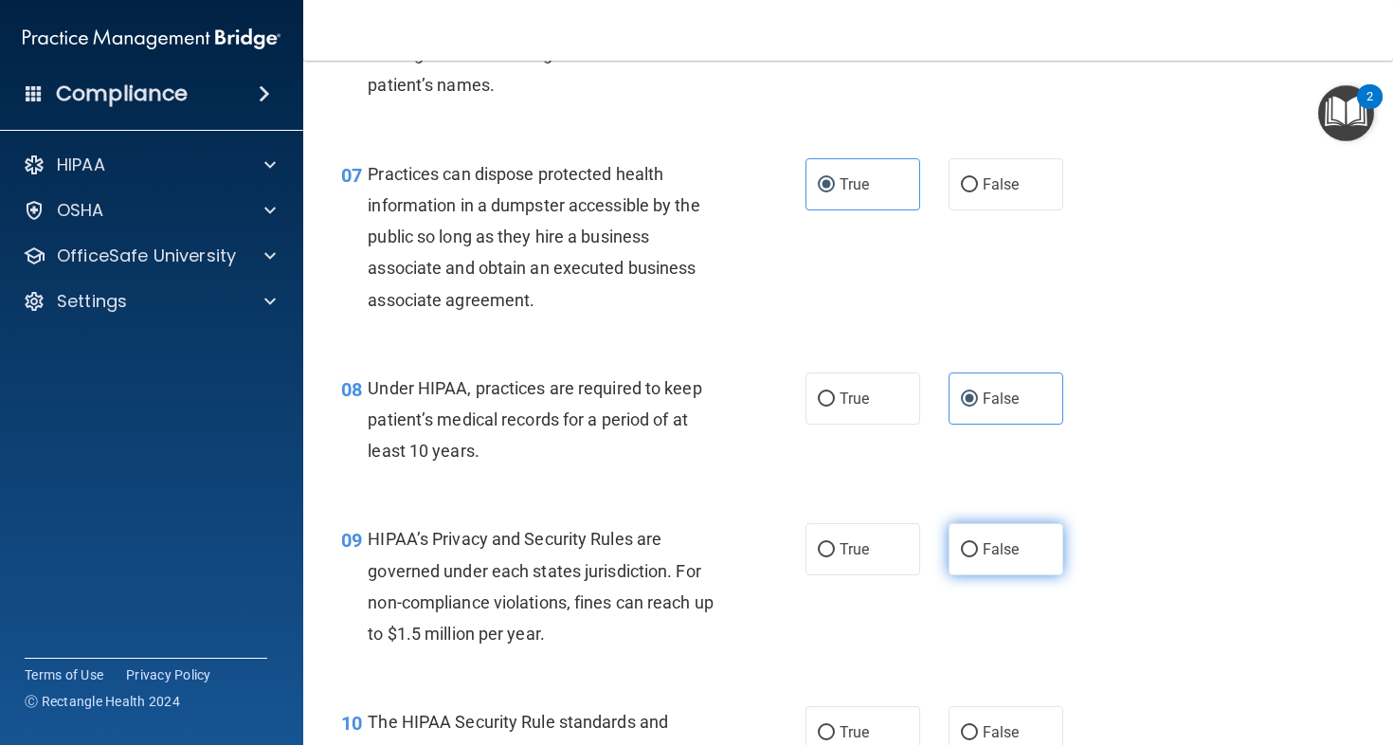
click at [998, 554] on label "False" at bounding box center [1006, 549] width 115 height 52
click at [978, 554] on input "False" at bounding box center [969, 550] width 17 height 14
radio input "true"
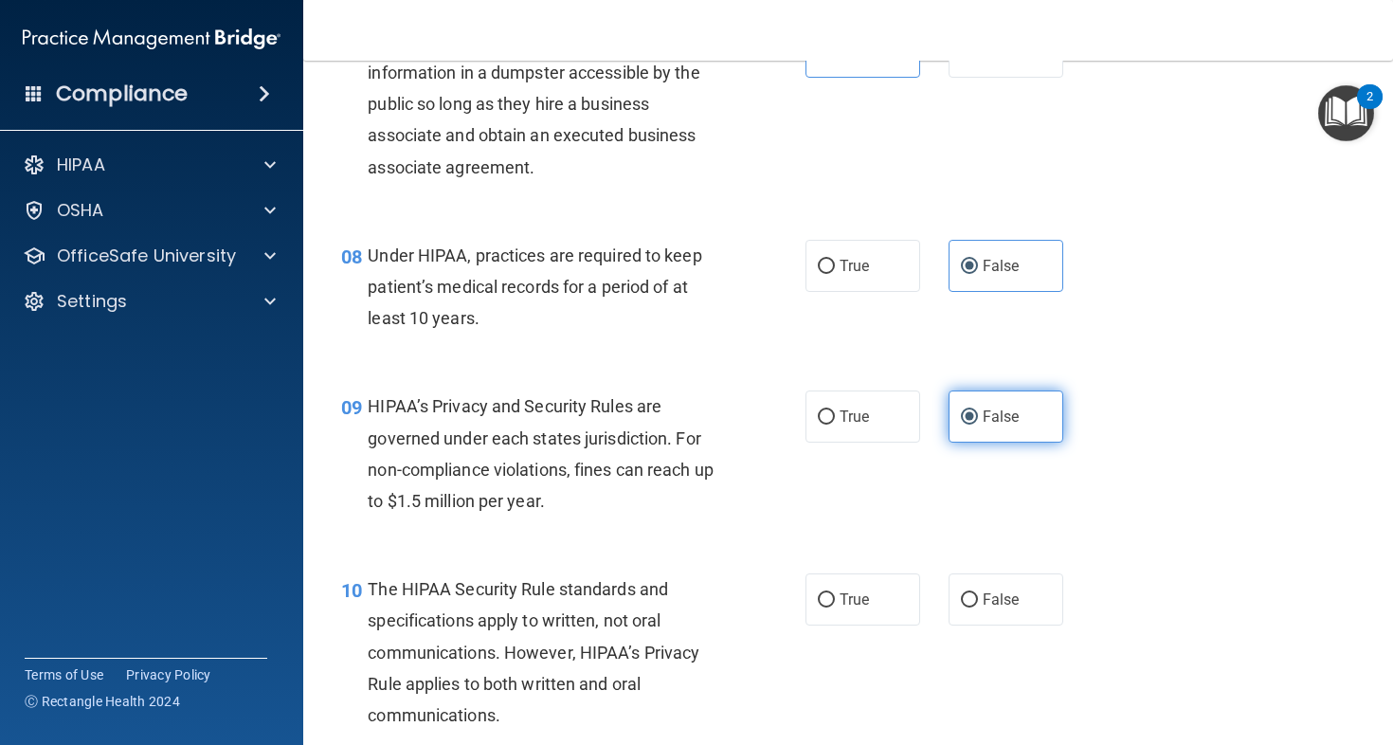
scroll to position [1359, 0]
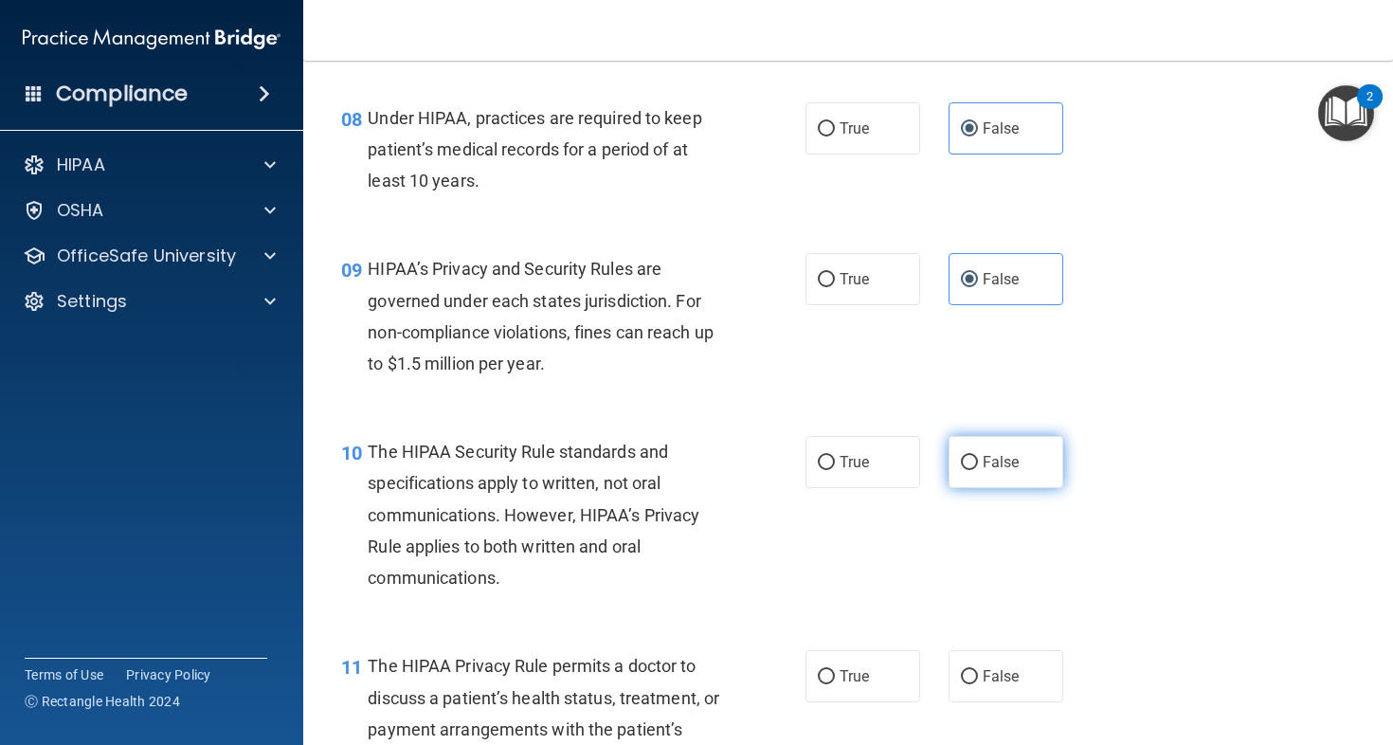
click at [1009, 488] on label "False" at bounding box center [1006, 462] width 115 height 52
click at [978, 470] on input "False" at bounding box center [969, 463] width 17 height 14
radio input "true"
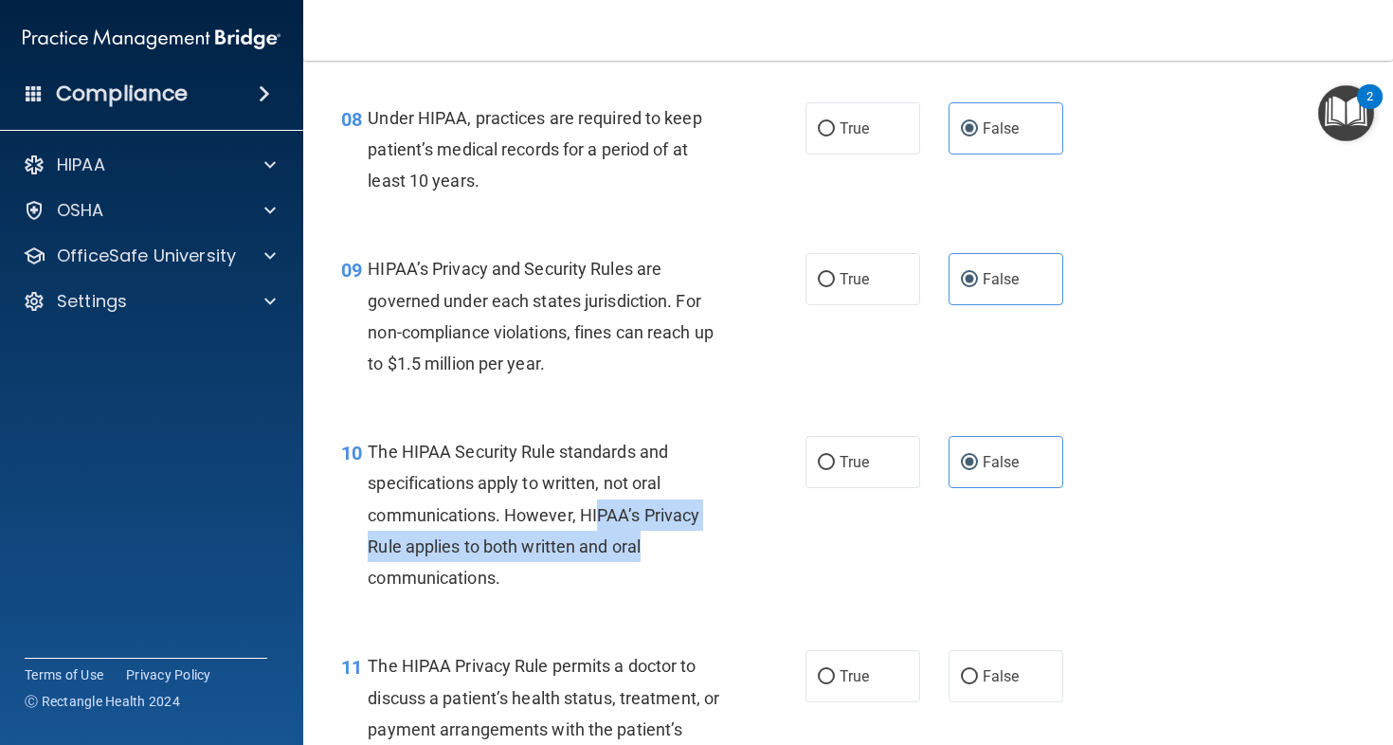
drag, startPoint x: 613, startPoint y: 540, endPoint x: 783, endPoint y: 555, distance: 170.3
click at [783, 555] on div "10 The HIPAA Security Rule standards and specifications apply to written, not o…" at bounding box center [573, 519] width 521 height 167
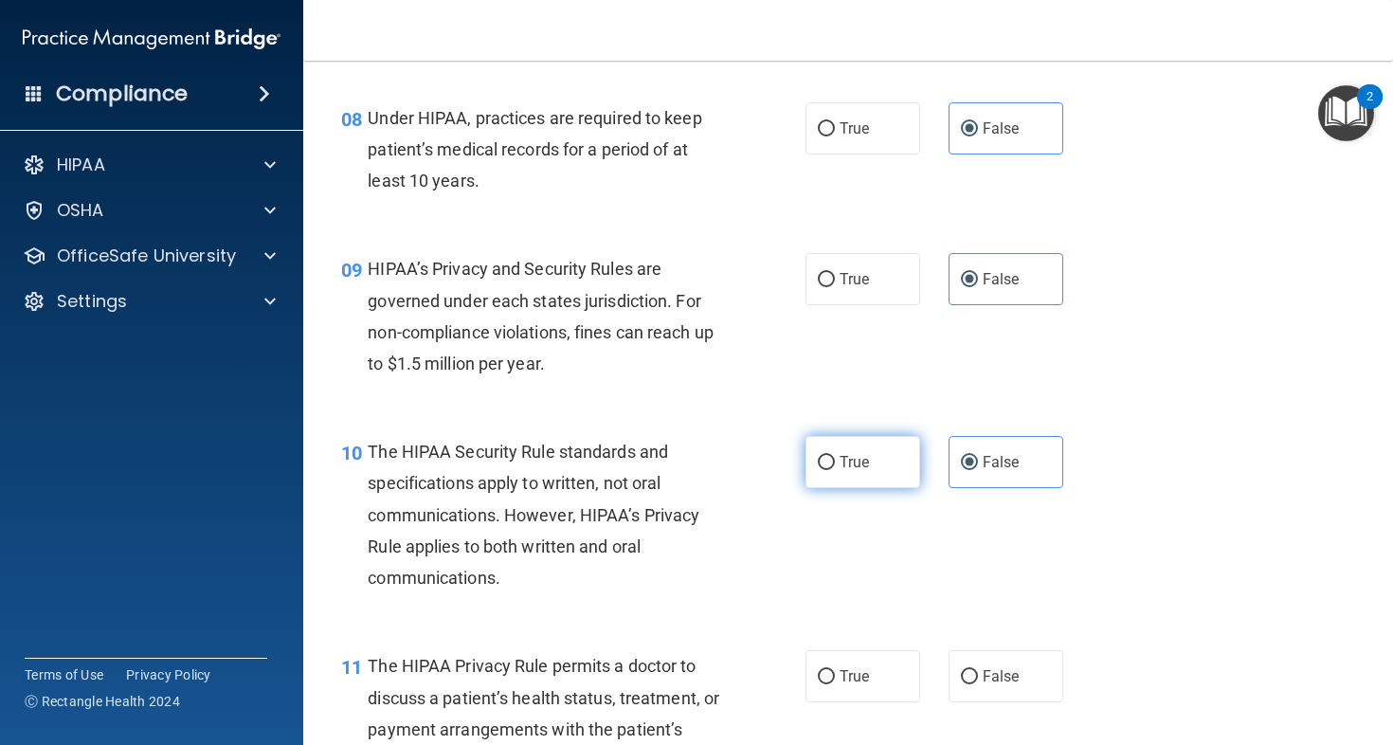
click at [833, 488] on label "True" at bounding box center [863, 462] width 115 height 52
click at [833, 470] on input "True" at bounding box center [826, 463] width 17 height 14
radio input "true"
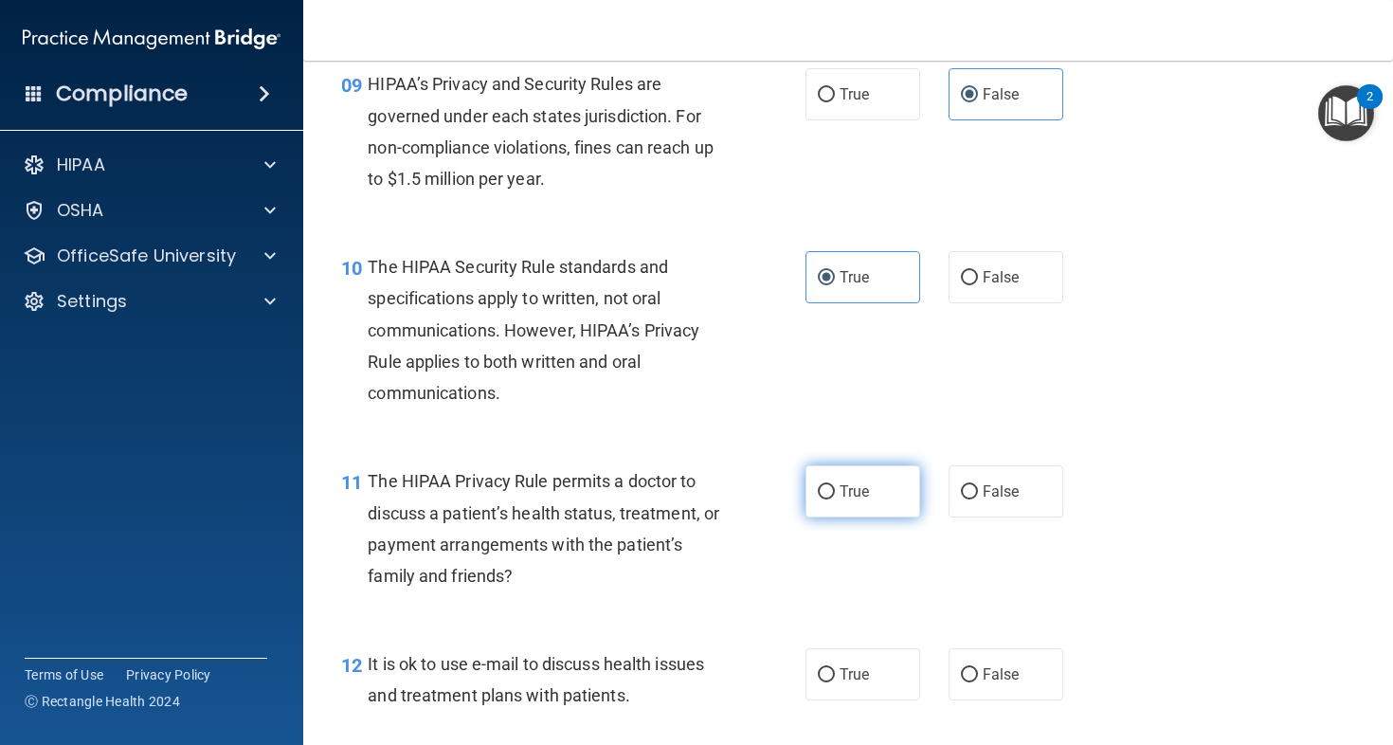
scroll to position [1595, 0]
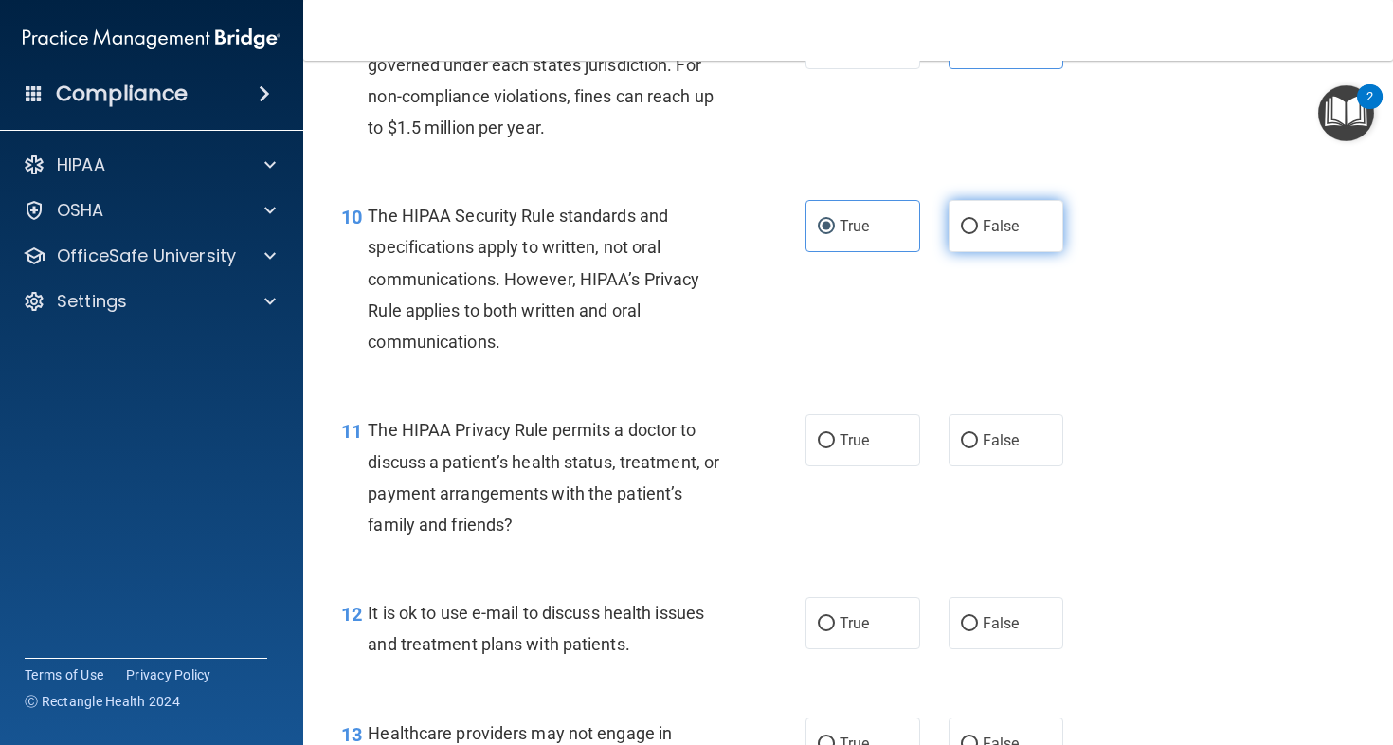
click at [972, 247] on label "False" at bounding box center [1006, 226] width 115 height 52
click at [972, 234] on input "False" at bounding box center [969, 227] width 17 height 14
radio input "true"
radio input "false"
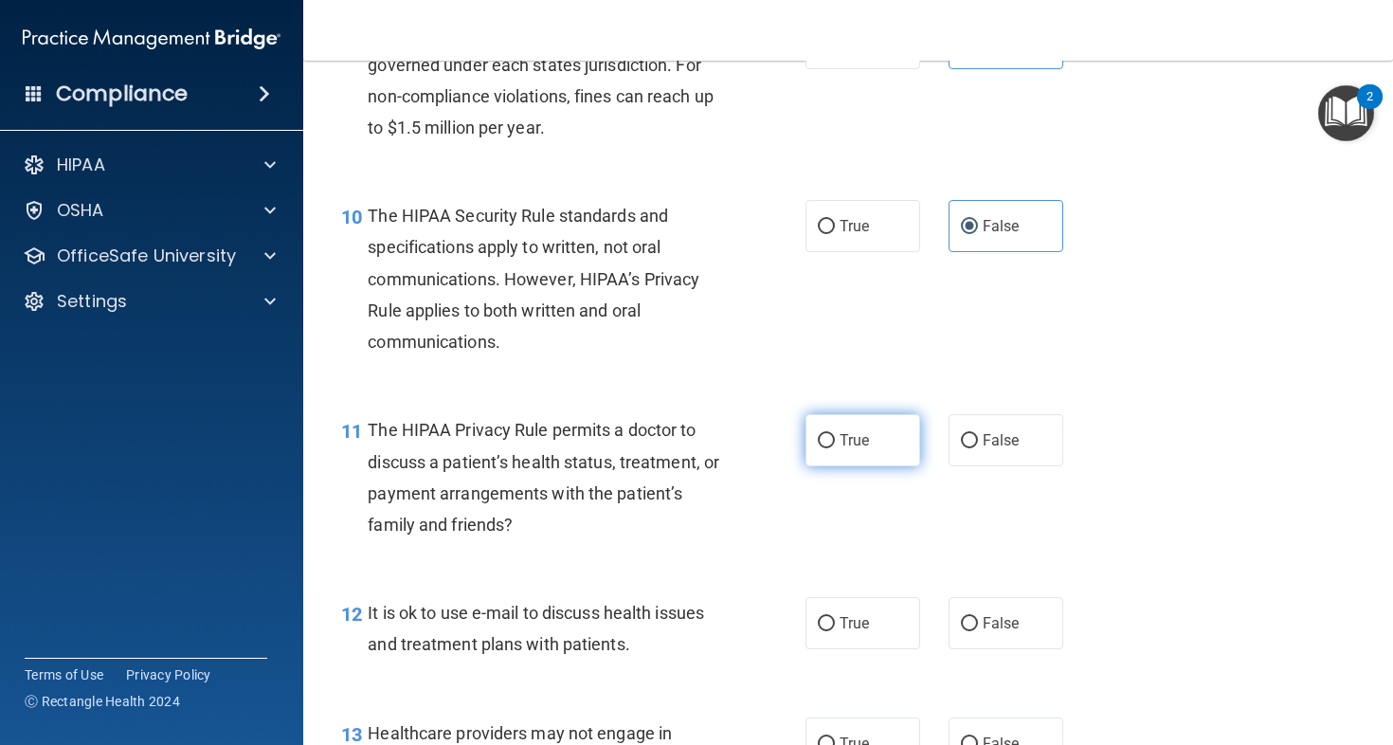
click at [870, 460] on label "True" at bounding box center [863, 440] width 115 height 52
click at [835, 448] on input "True" at bounding box center [826, 441] width 17 height 14
radio input "true"
click at [875, 637] on label "True" at bounding box center [863, 623] width 115 height 52
click at [835, 631] on input "True" at bounding box center [826, 624] width 17 height 14
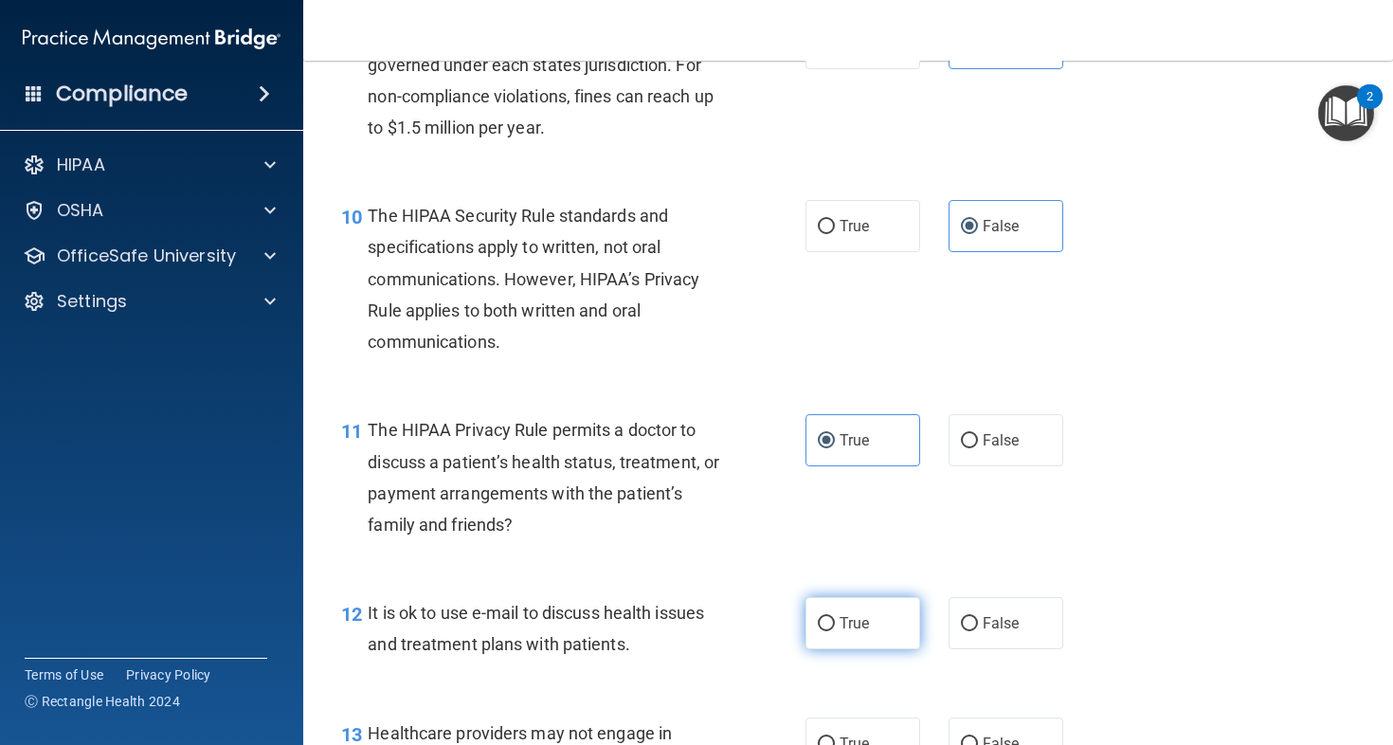
radio input "true"
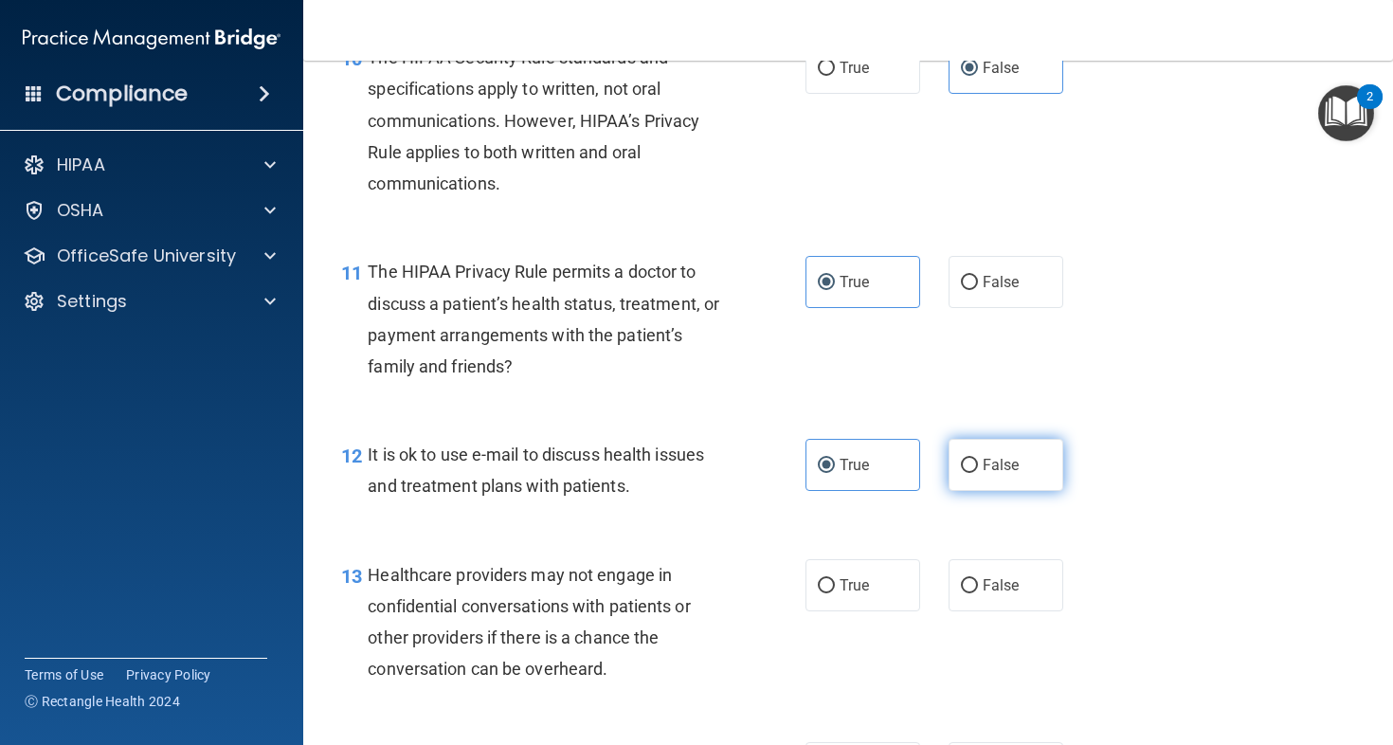
scroll to position [1883, 0]
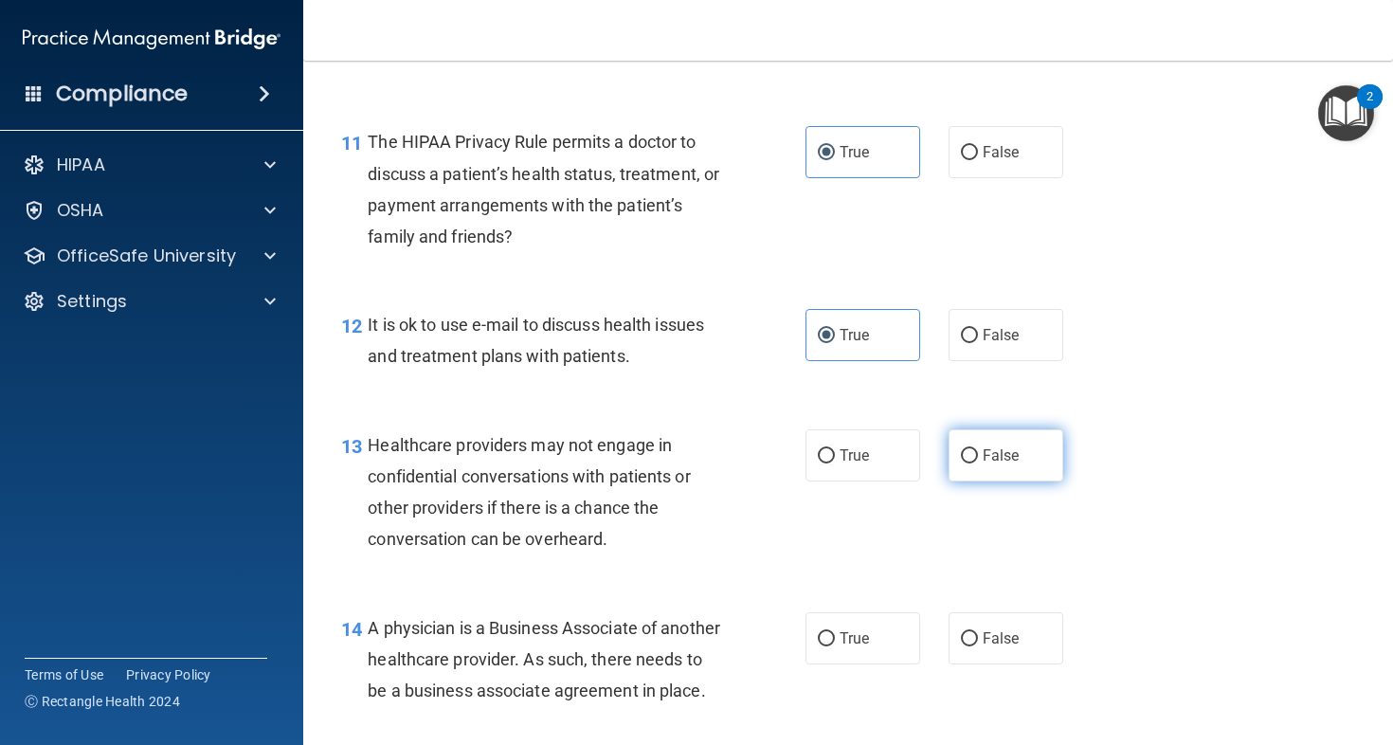
click at [993, 464] on span "False" at bounding box center [1001, 455] width 37 height 18
click at [978, 464] on input "False" at bounding box center [969, 456] width 17 height 14
radio input "true"
click at [991, 636] on label "False" at bounding box center [1006, 638] width 115 height 52
click at [978, 636] on input "False" at bounding box center [969, 639] width 17 height 14
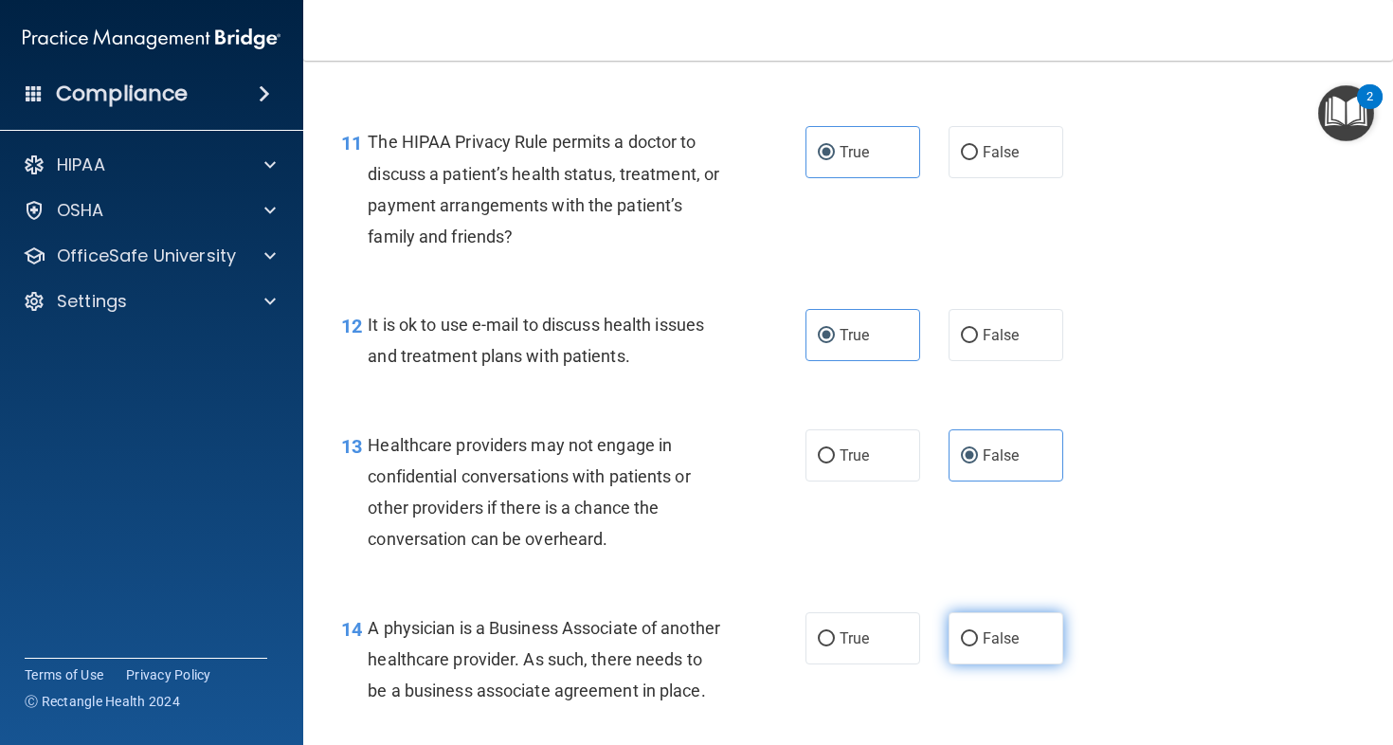
radio input "true"
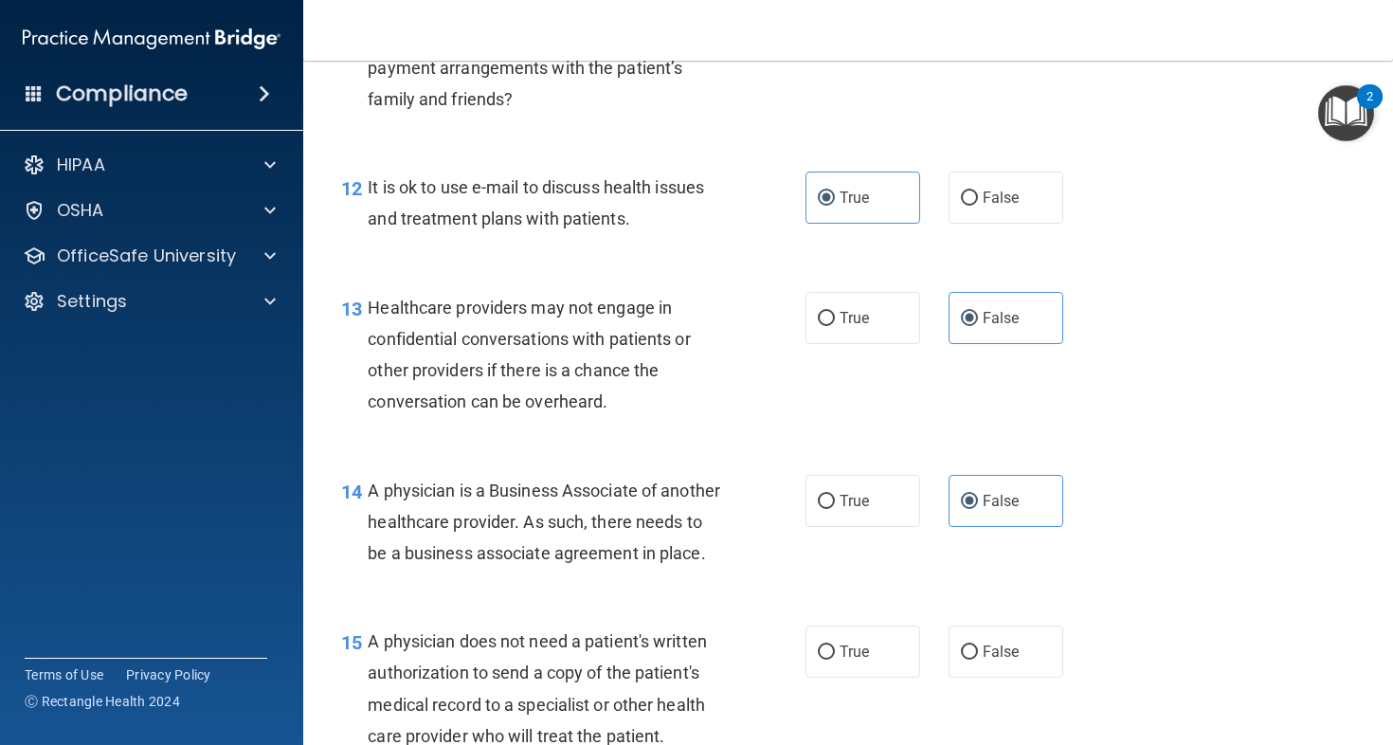
scroll to position [2038, 0]
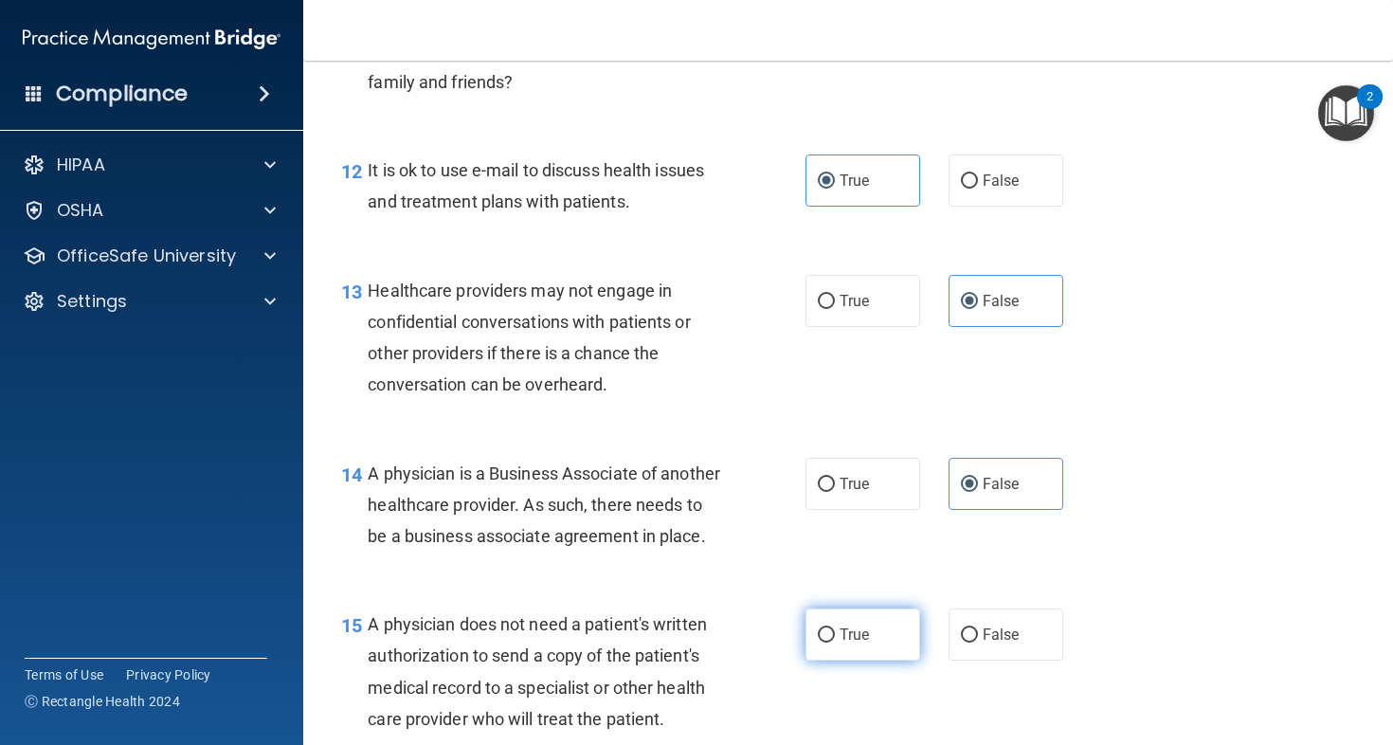
click at [860, 661] on label "True" at bounding box center [863, 635] width 115 height 52
click at [835, 643] on input "True" at bounding box center [826, 635] width 17 height 14
radio input "true"
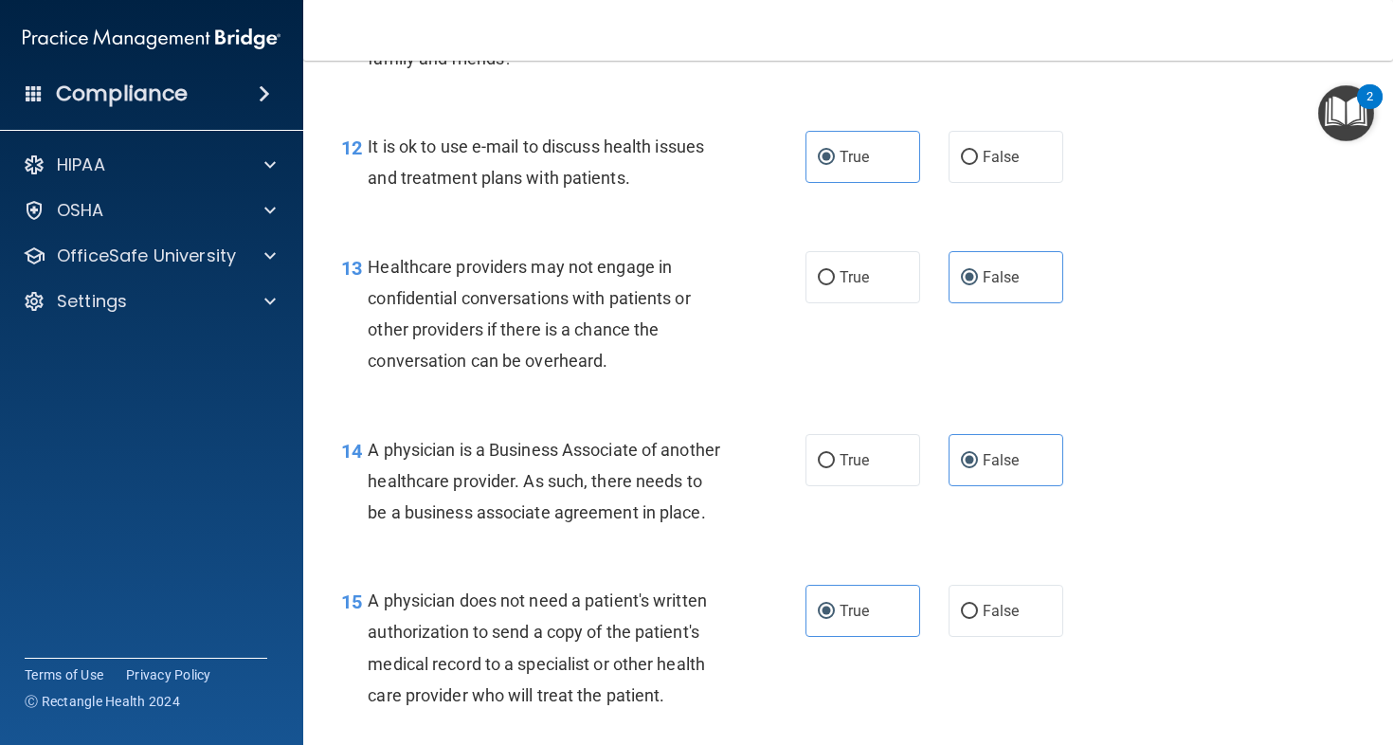
scroll to position [2202, 0]
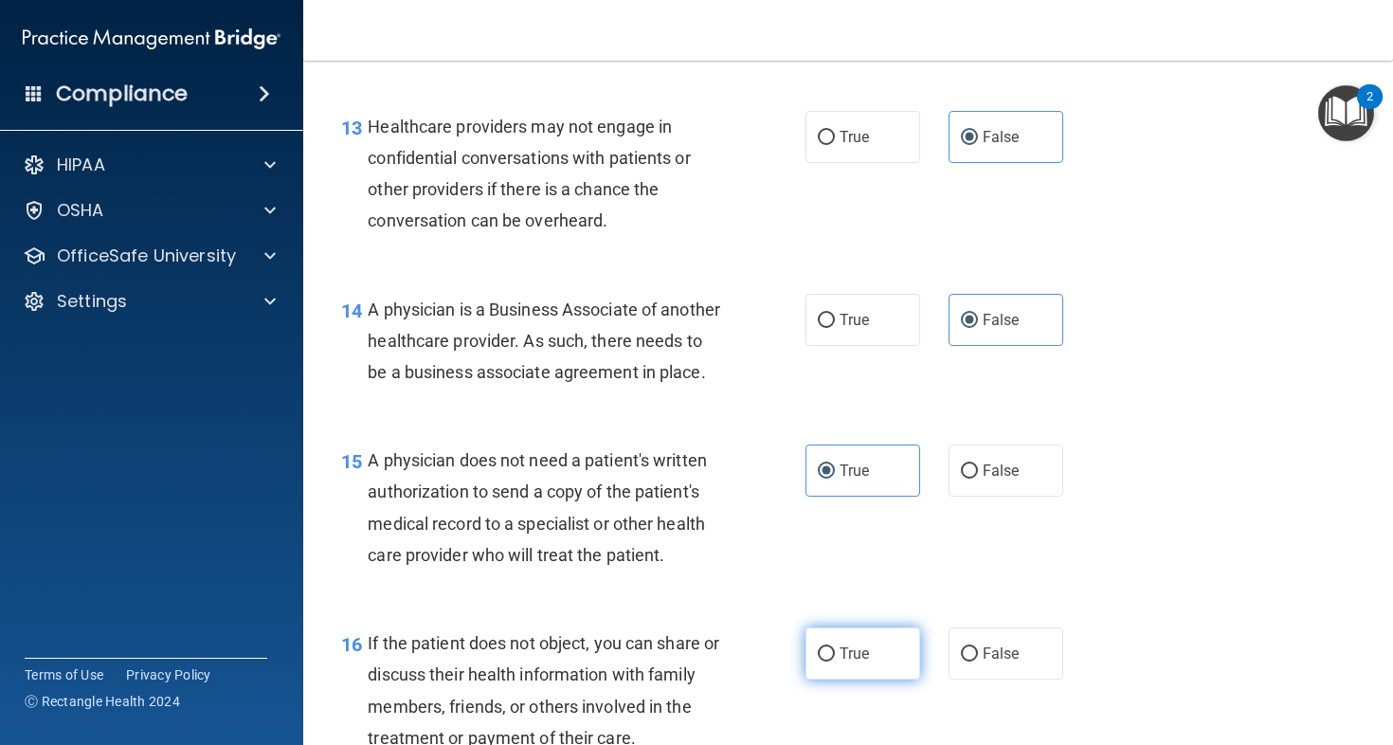
click at [871, 679] on label "True" at bounding box center [863, 653] width 115 height 52
click at [835, 662] on input "True" at bounding box center [826, 654] width 17 height 14
radio input "true"
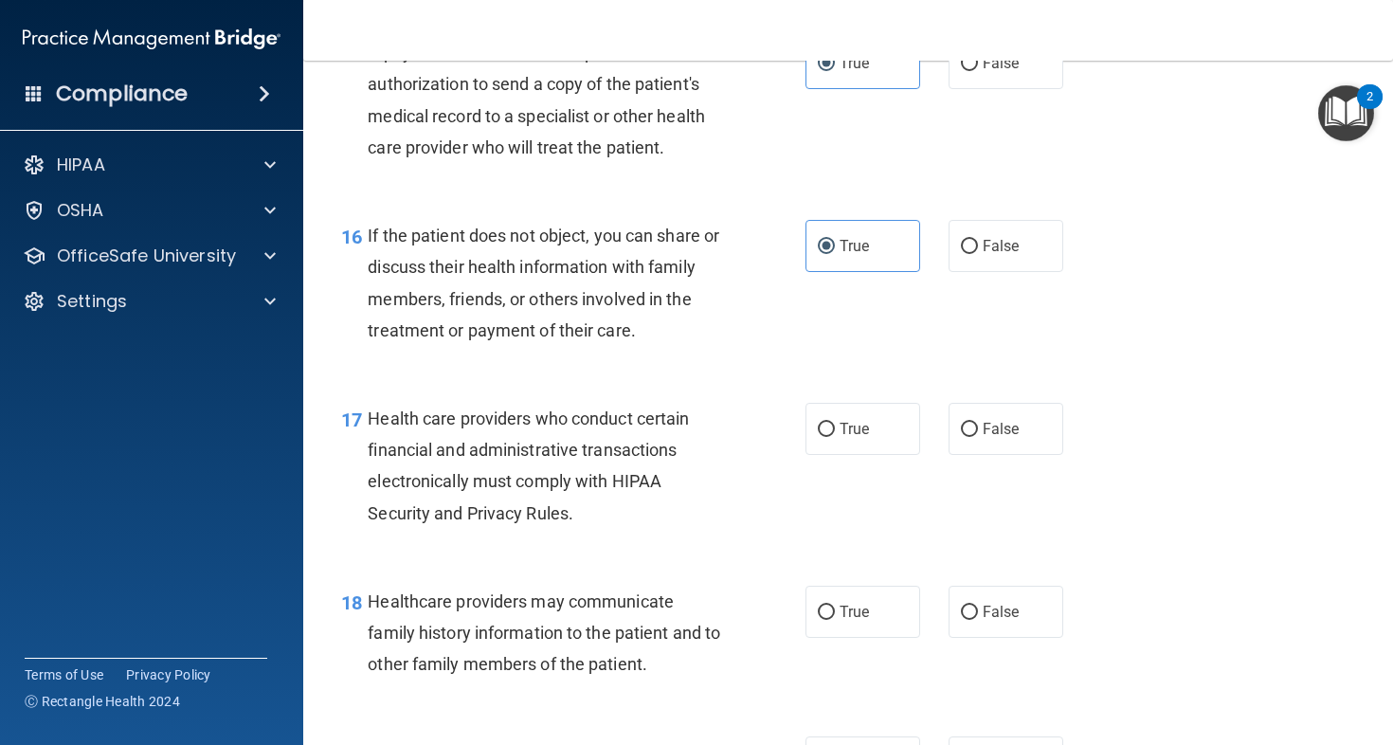
scroll to position [2636, 0]
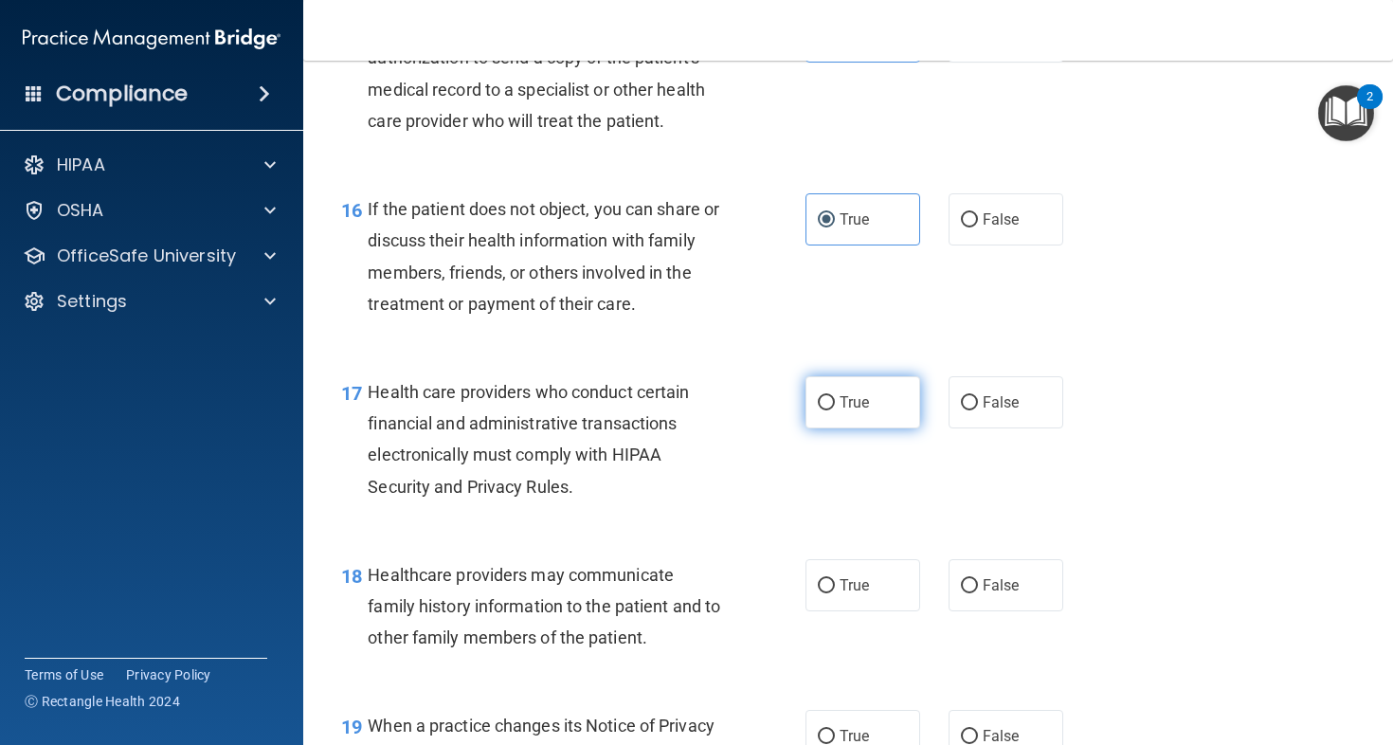
click at [868, 428] on label "True" at bounding box center [863, 402] width 115 height 52
click at [835, 410] on input "True" at bounding box center [826, 403] width 17 height 14
radio input "true"
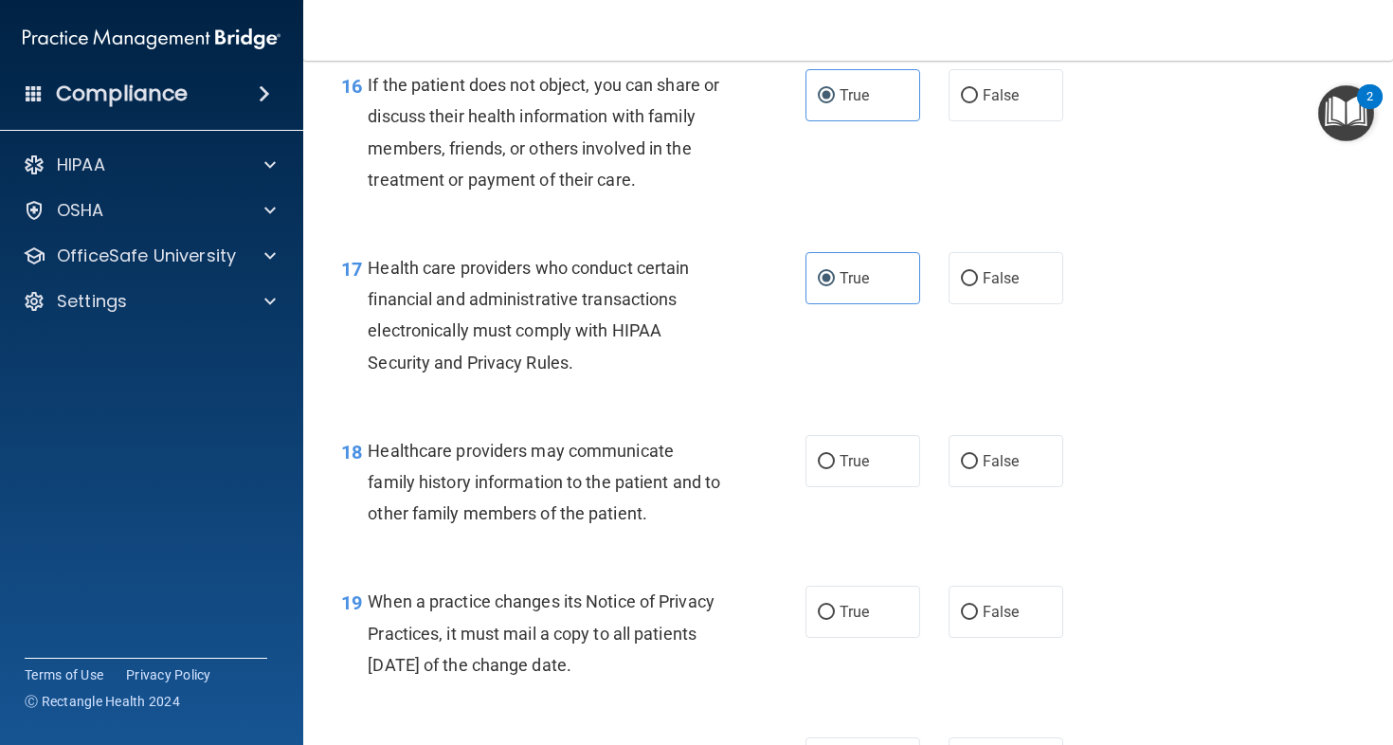
scroll to position [2764, 0]
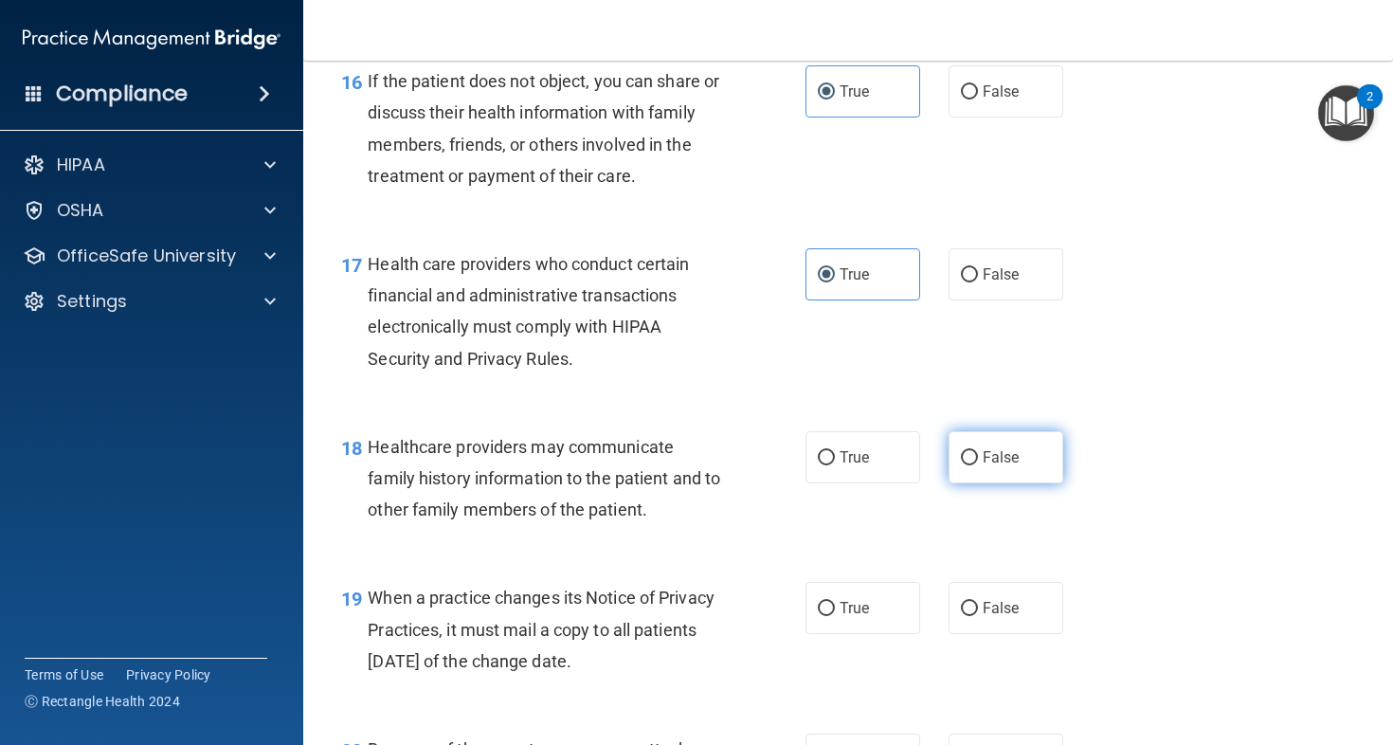
click at [998, 483] on label "False" at bounding box center [1006, 457] width 115 height 52
click at [978, 465] on input "False" at bounding box center [969, 458] width 17 height 14
radio input "true"
click at [976, 634] on label "False" at bounding box center [1006, 608] width 115 height 52
click at [976, 616] on input "False" at bounding box center [969, 609] width 17 height 14
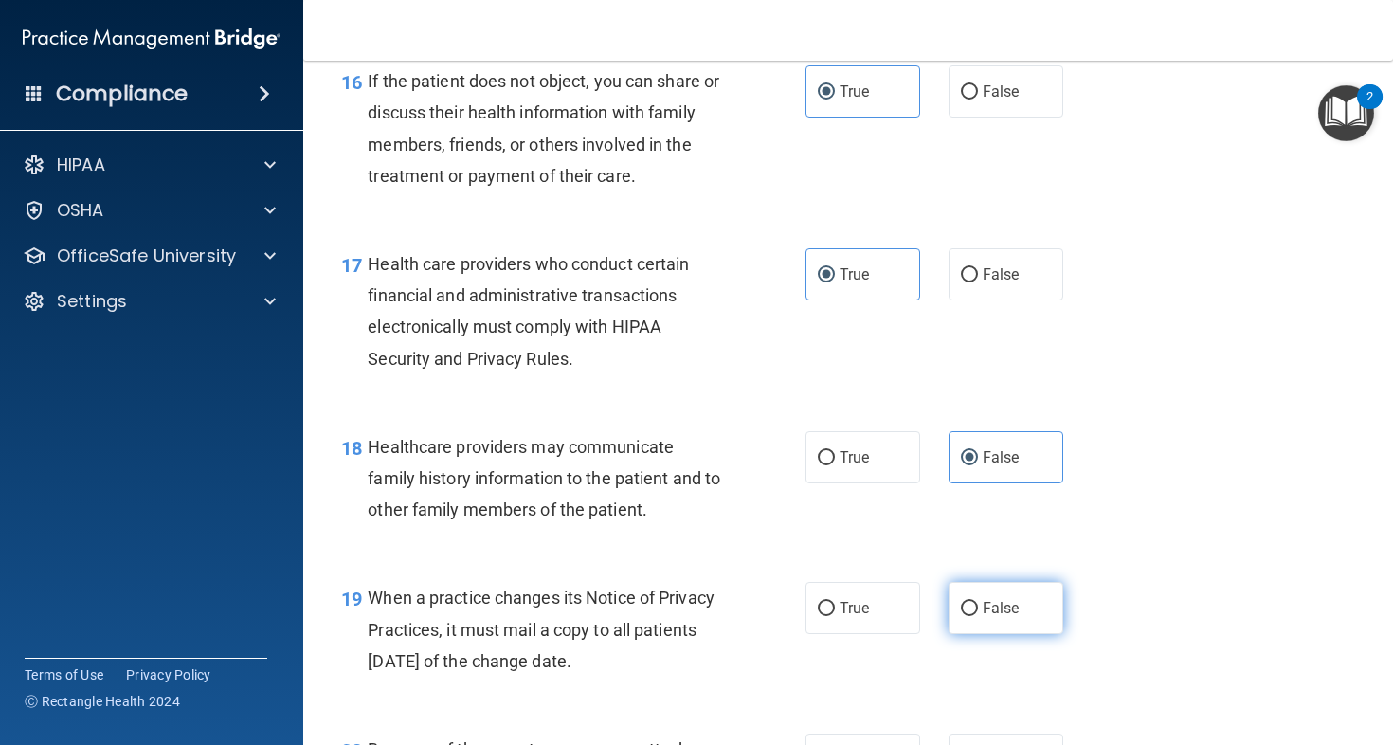
radio input "true"
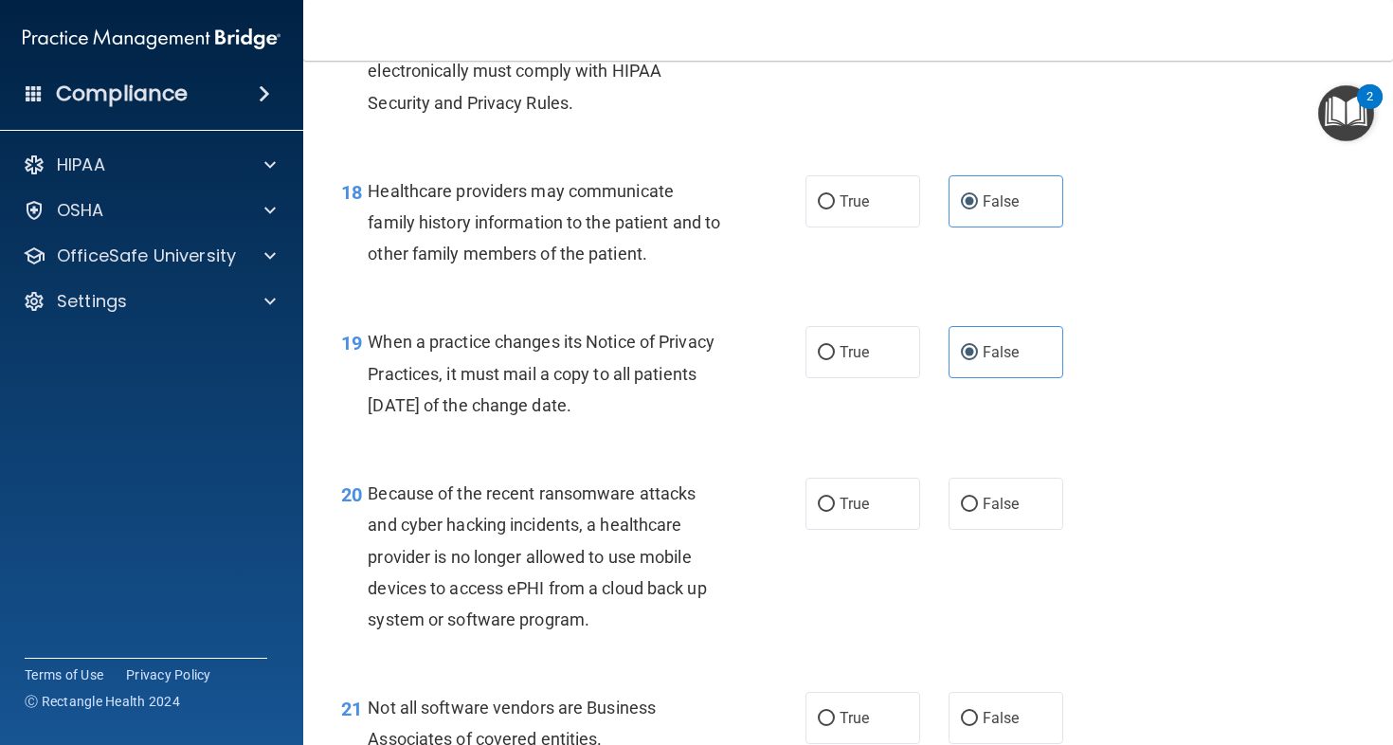
scroll to position [3024, 0]
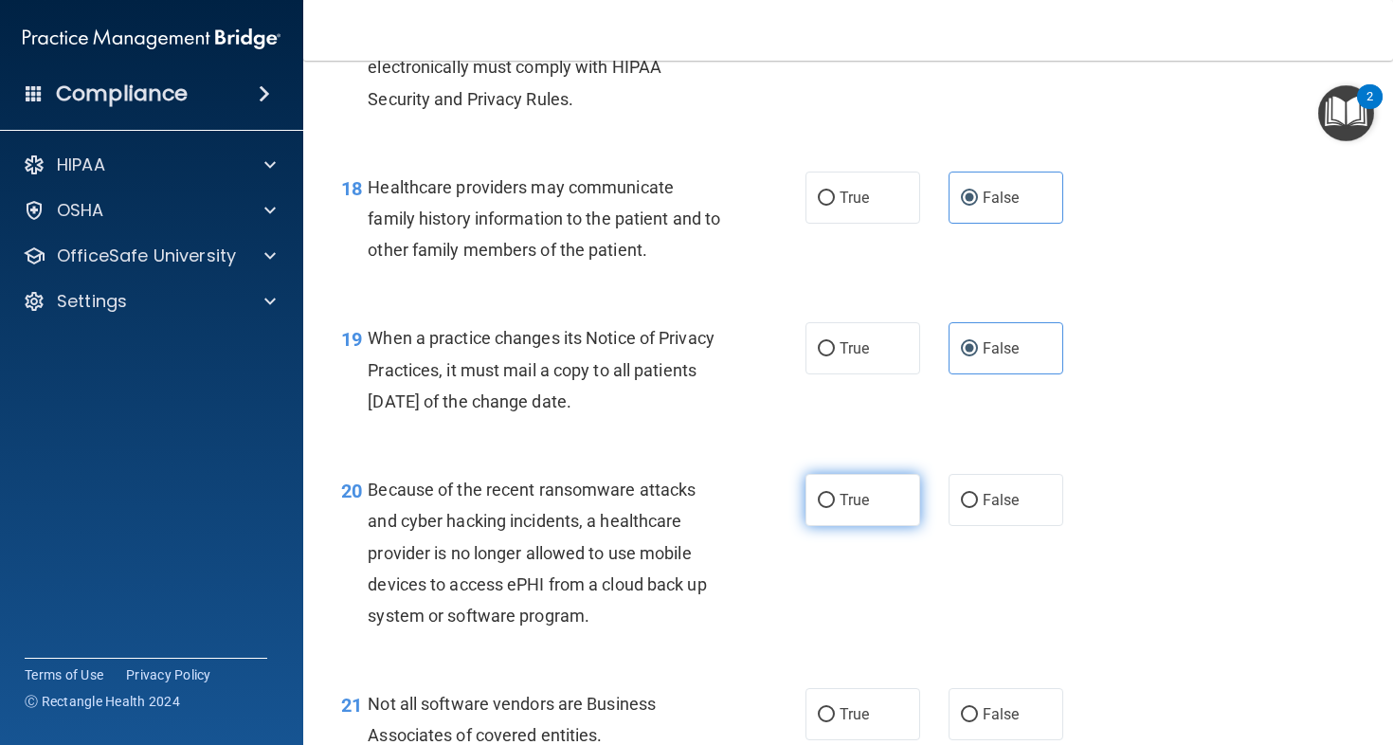
click at [857, 509] on span "True" at bounding box center [854, 500] width 29 height 18
click at [835, 508] on input "True" at bounding box center [826, 501] width 17 height 14
radio input "true"
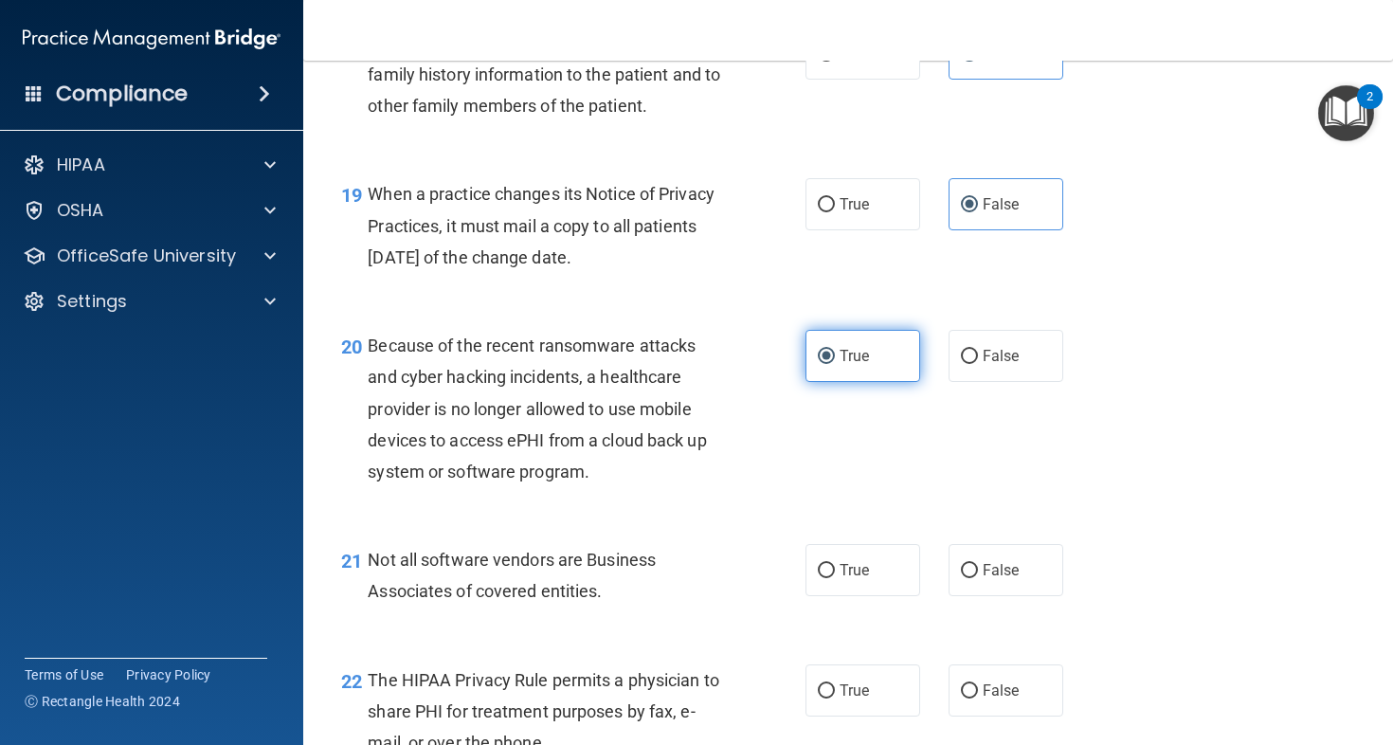
scroll to position [3305, 0]
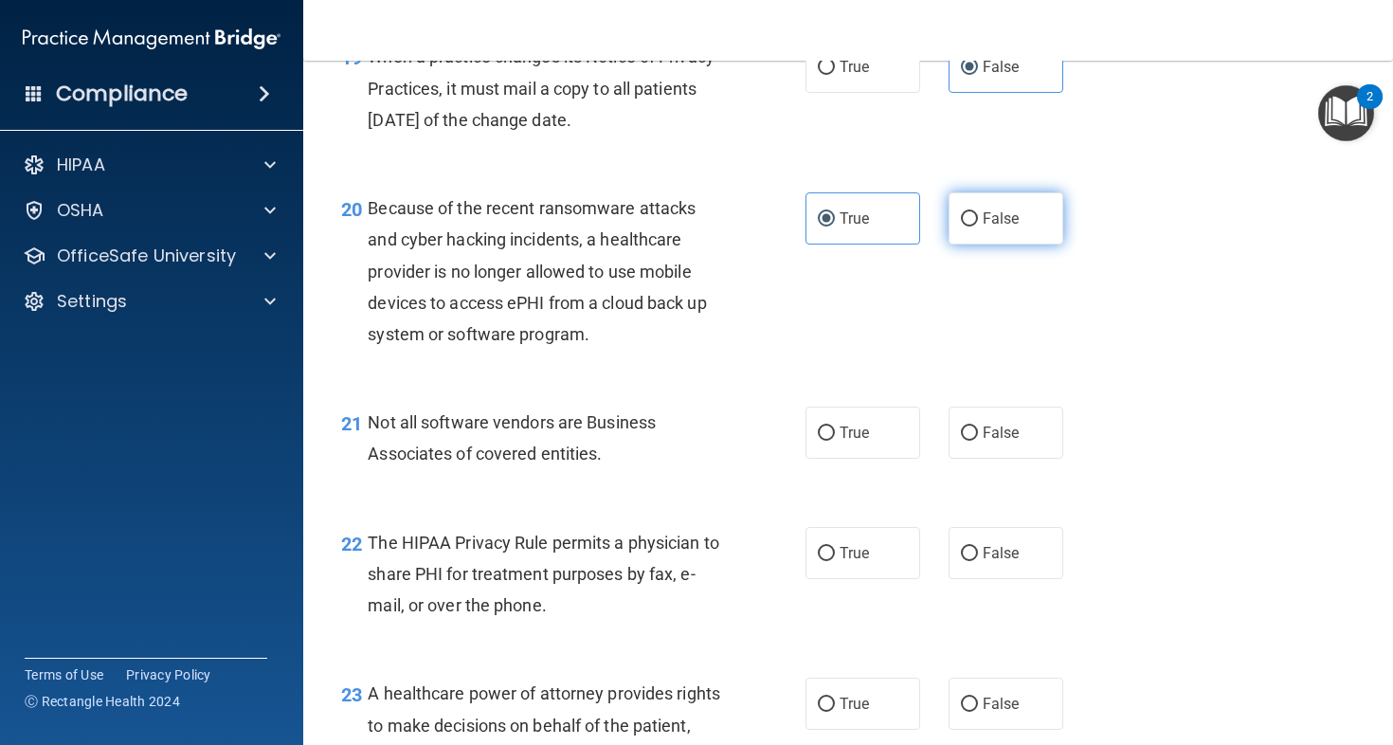
click at [971, 245] on label "False" at bounding box center [1006, 218] width 115 height 52
click at [971, 227] on input "False" at bounding box center [969, 219] width 17 height 14
radio input "true"
radio input "false"
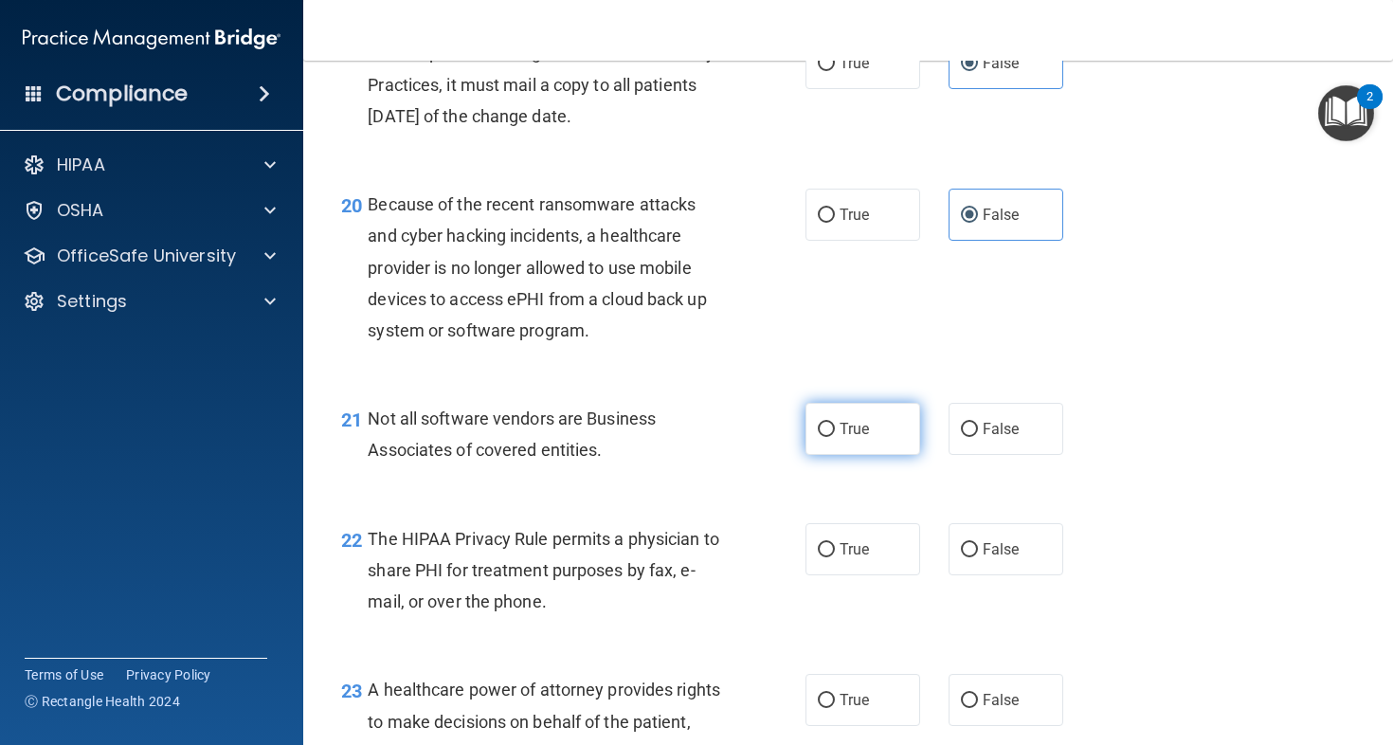
click at [857, 455] on label "True" at bounding box center [863, 429] width 115 height 52
click at [835, 437] on input "True" at bounding box center [826, 430] width 17 height 14
radio input "true"
click at [839, 575] on label "True" at bounding box center [863, 549] width 115 height 52
click at [835, 557] on input "True" at bounding box center [826, 550] width 17 height 14
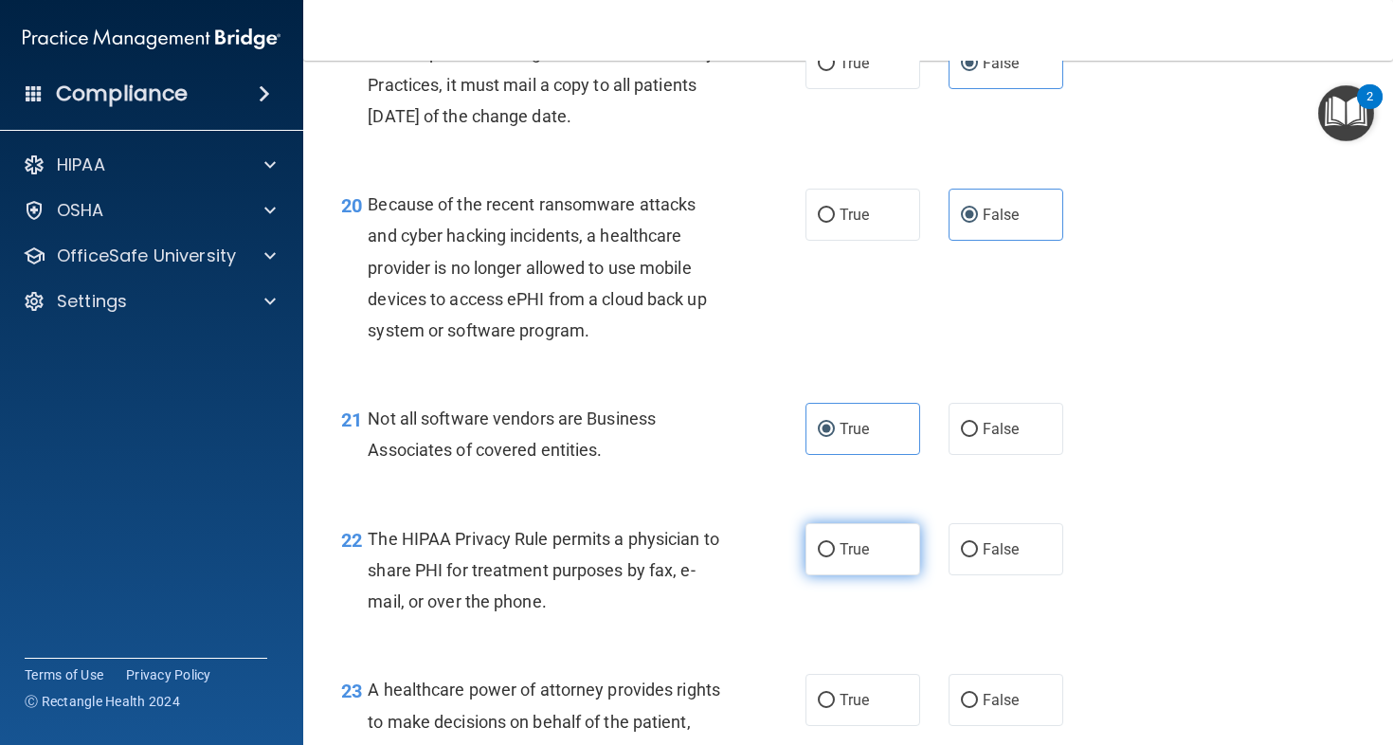
radio input "true"
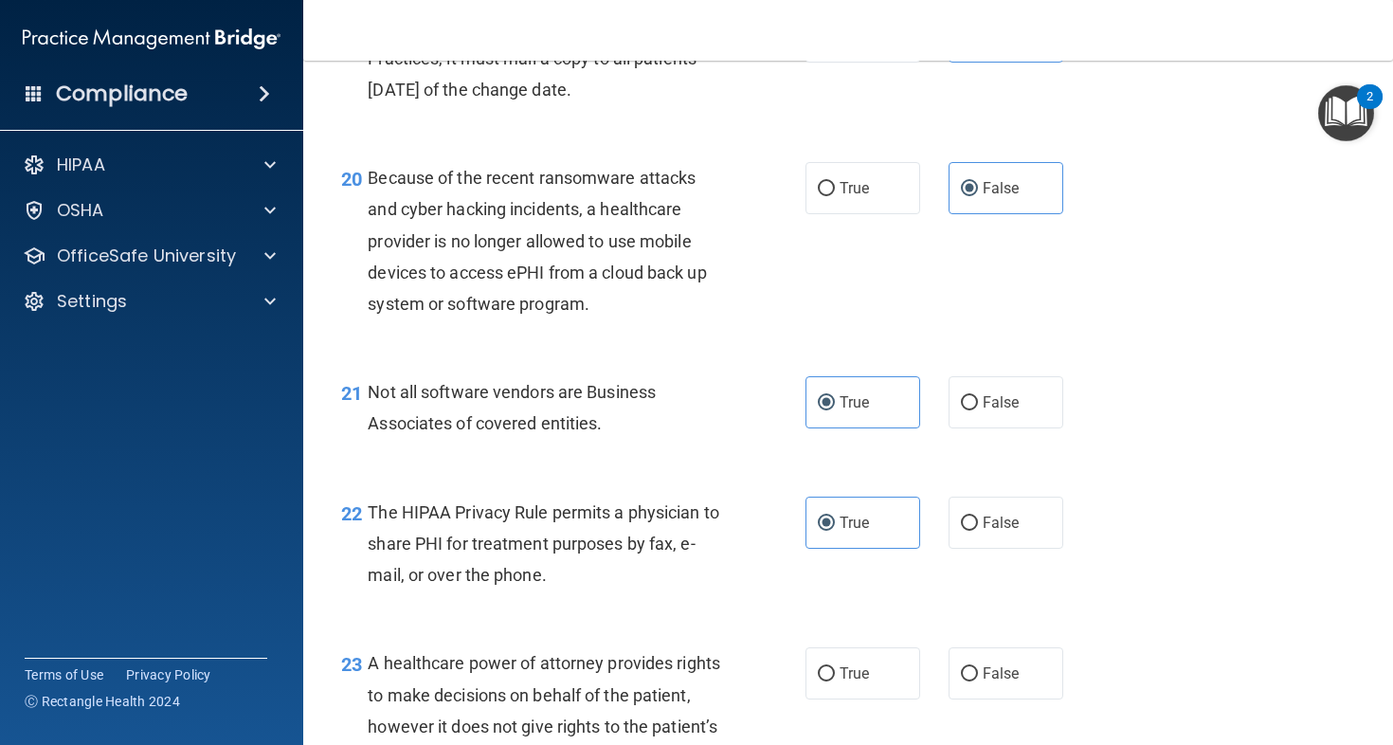
scroll to position [3363, 0]
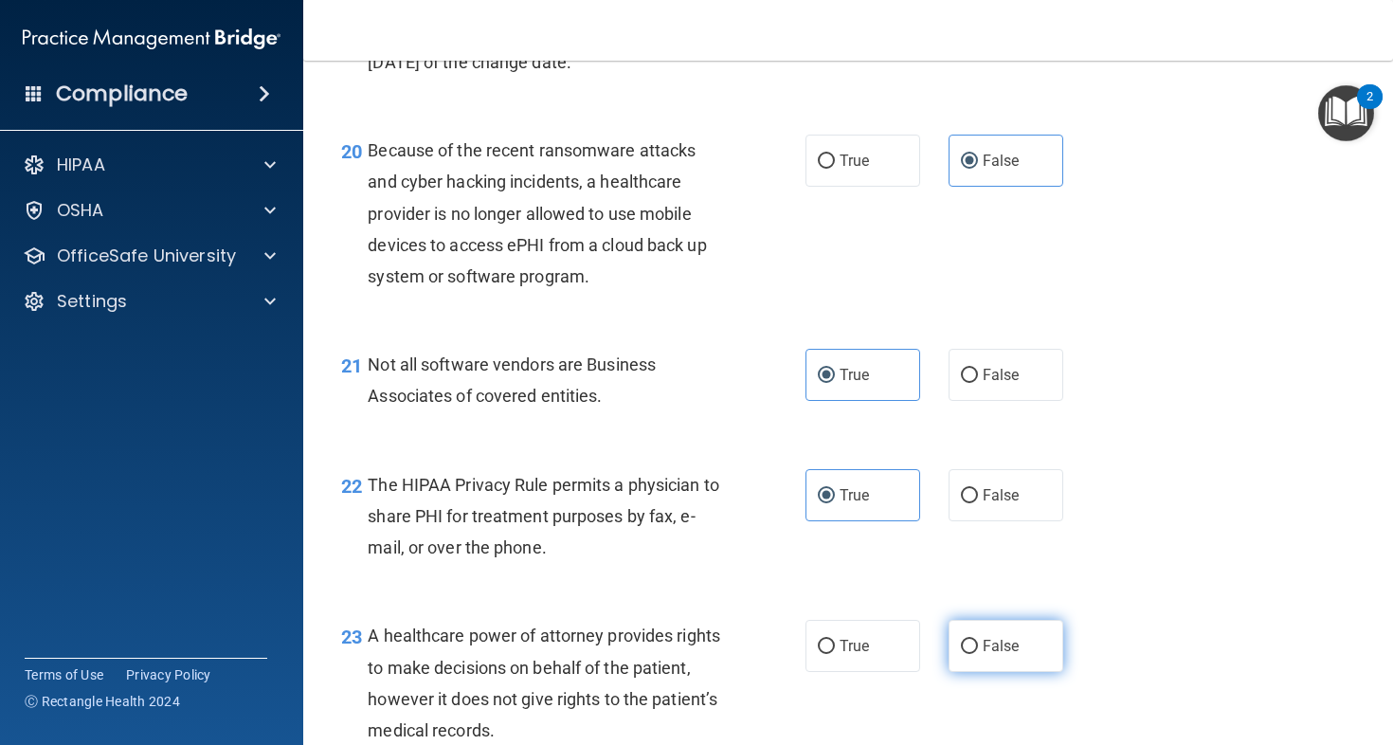
click at [998, 672] on label "False" at bounding box center [1006, 646] width 115 height 52
click at [978, 654] on input "False" at bounding box center [969, 647] width 17 height 14
radio input "true"
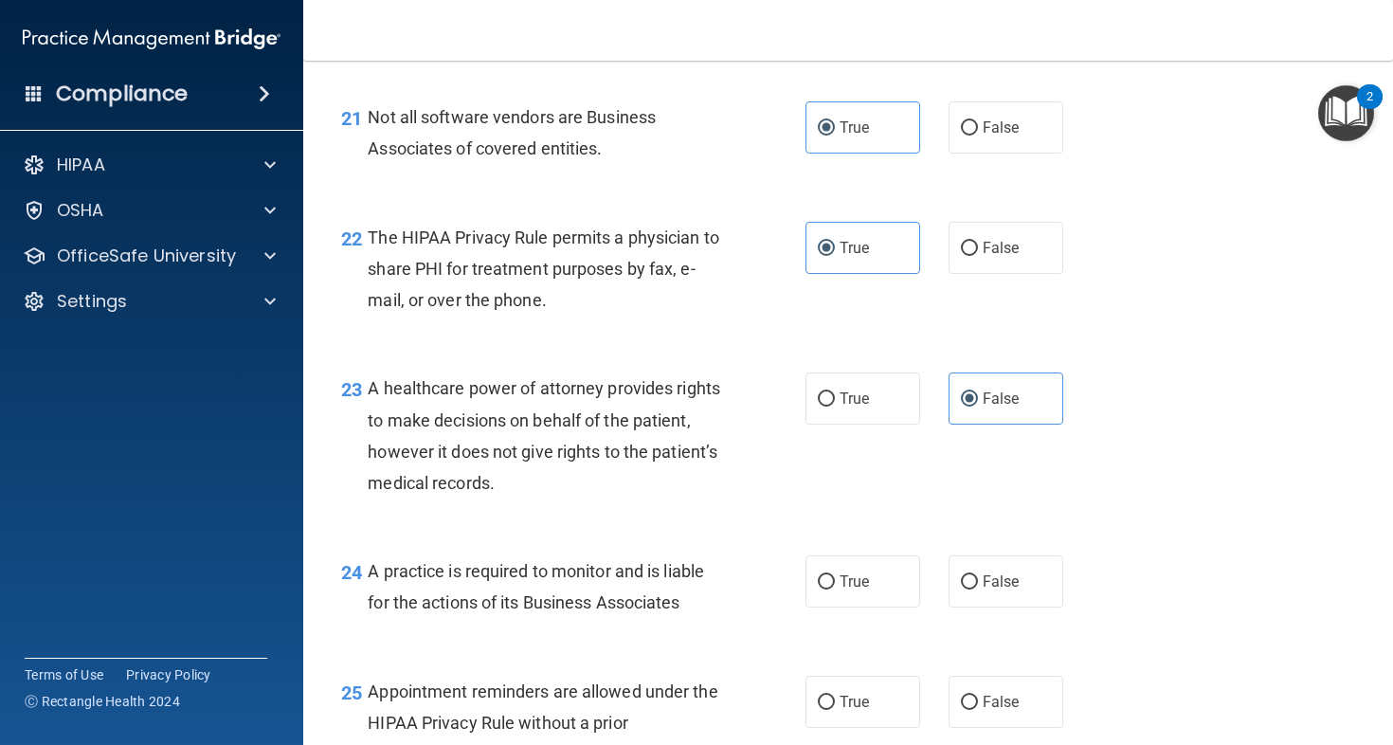
scroll to position [3722, 0]
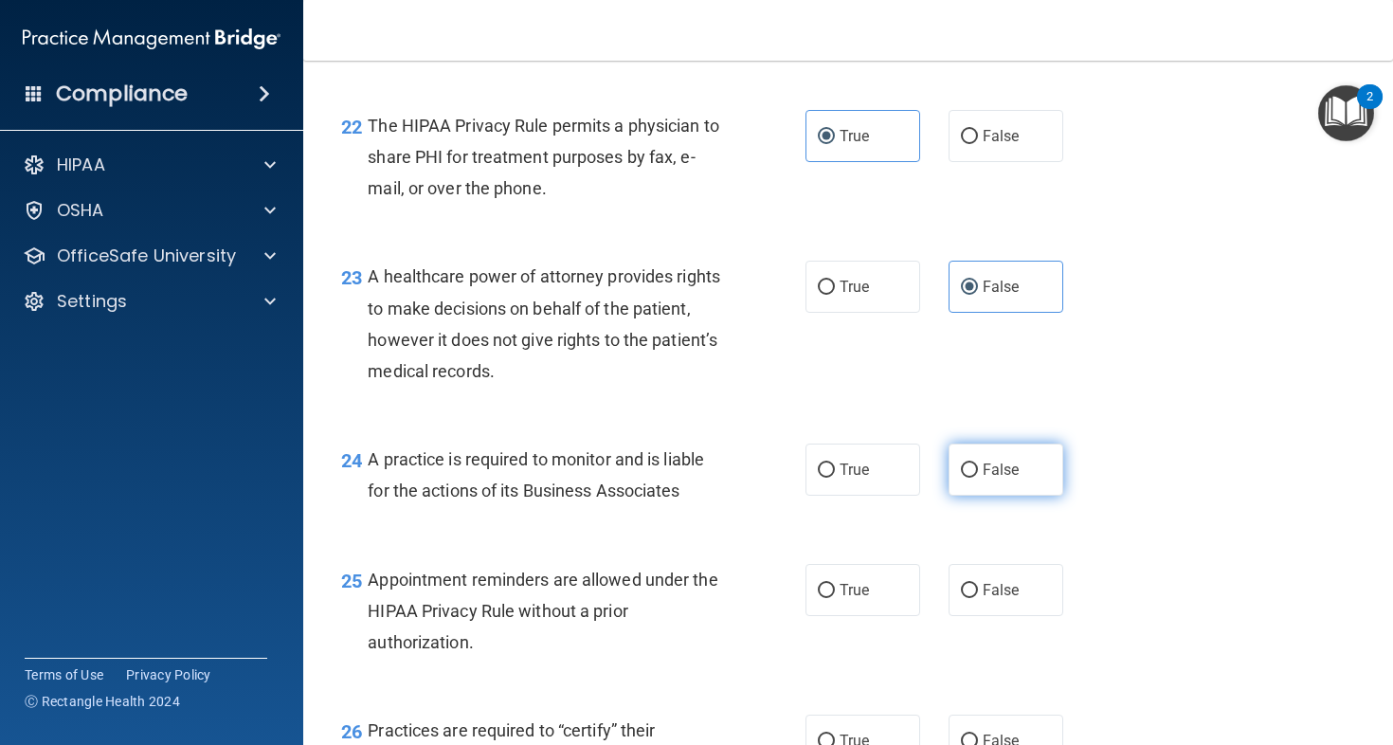
click at [992, 479] on span "False" at bounding box center [1001, 470] width 37 height 18
click at [978, 478] on input "False" at bounding box center [969, 471] width 17 height 14
radio input "true"
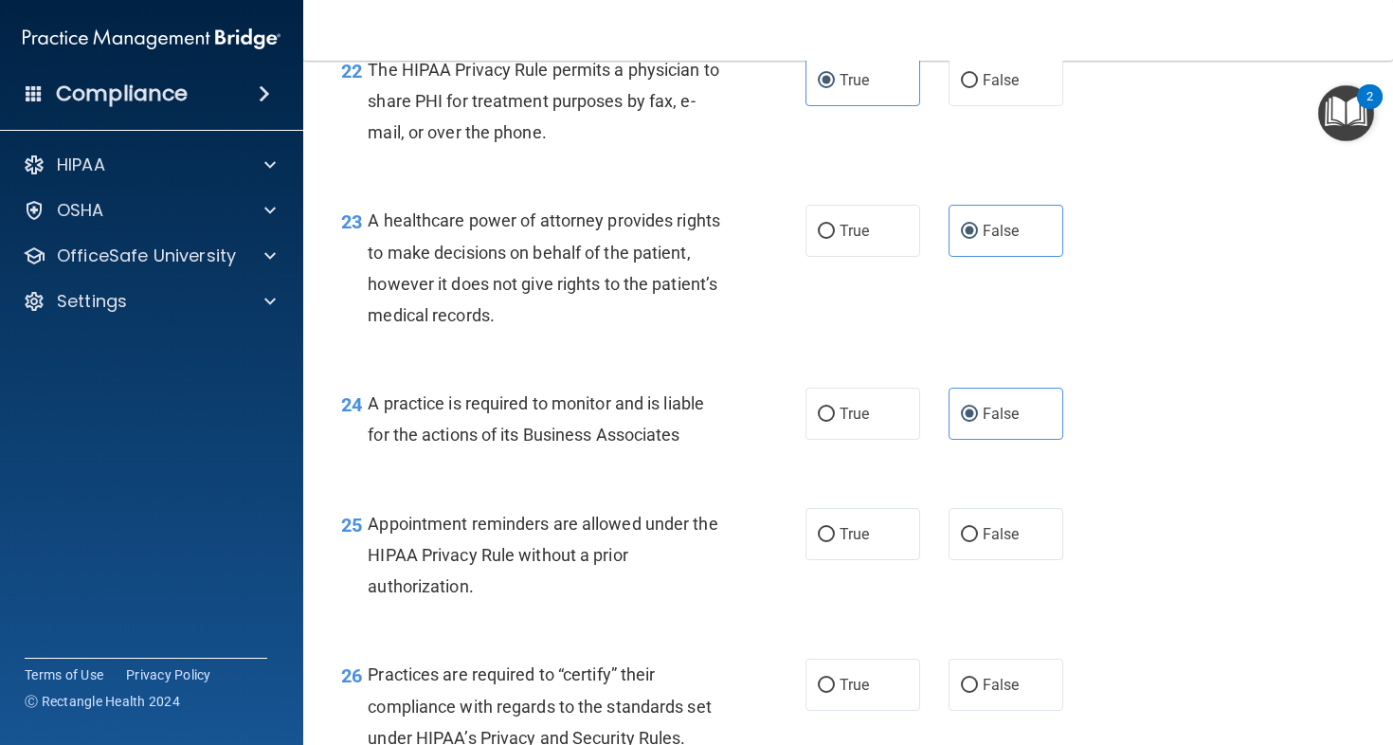
scroll to position [3782, 0]
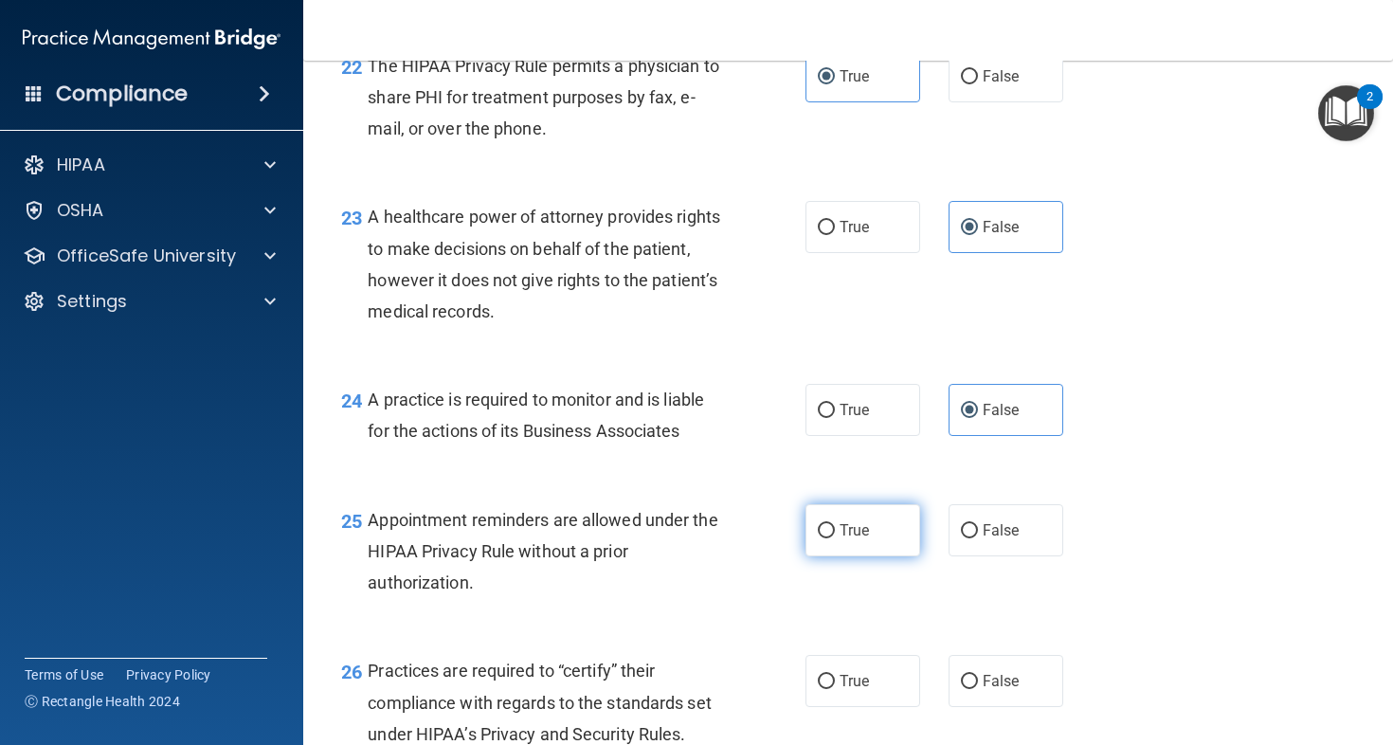
click at [840, 539] on span "True" at bounding box center [854, 530] width 29 height 18
click at [835, 538] on input "True" at bounding box center [826, 531] width 17 height 14
radio input "true"
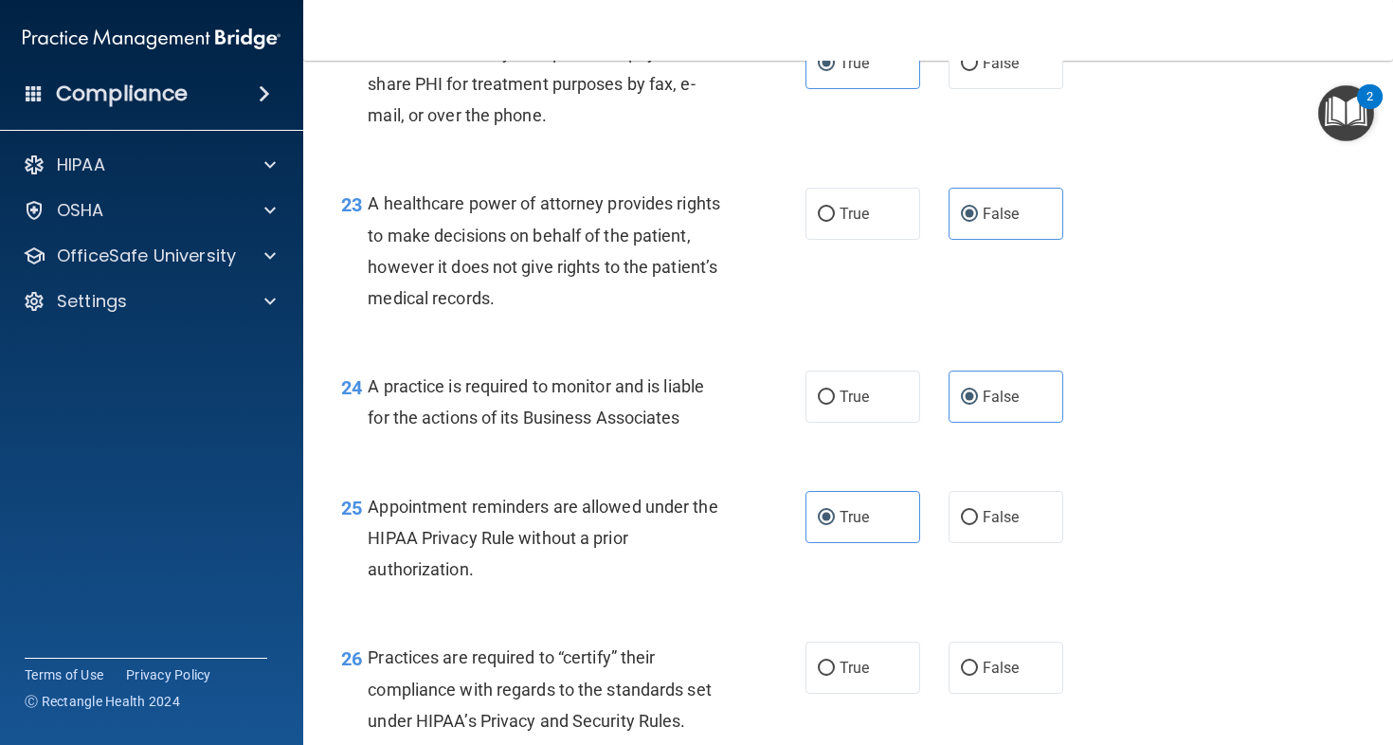
scroll to position [3858, 0]
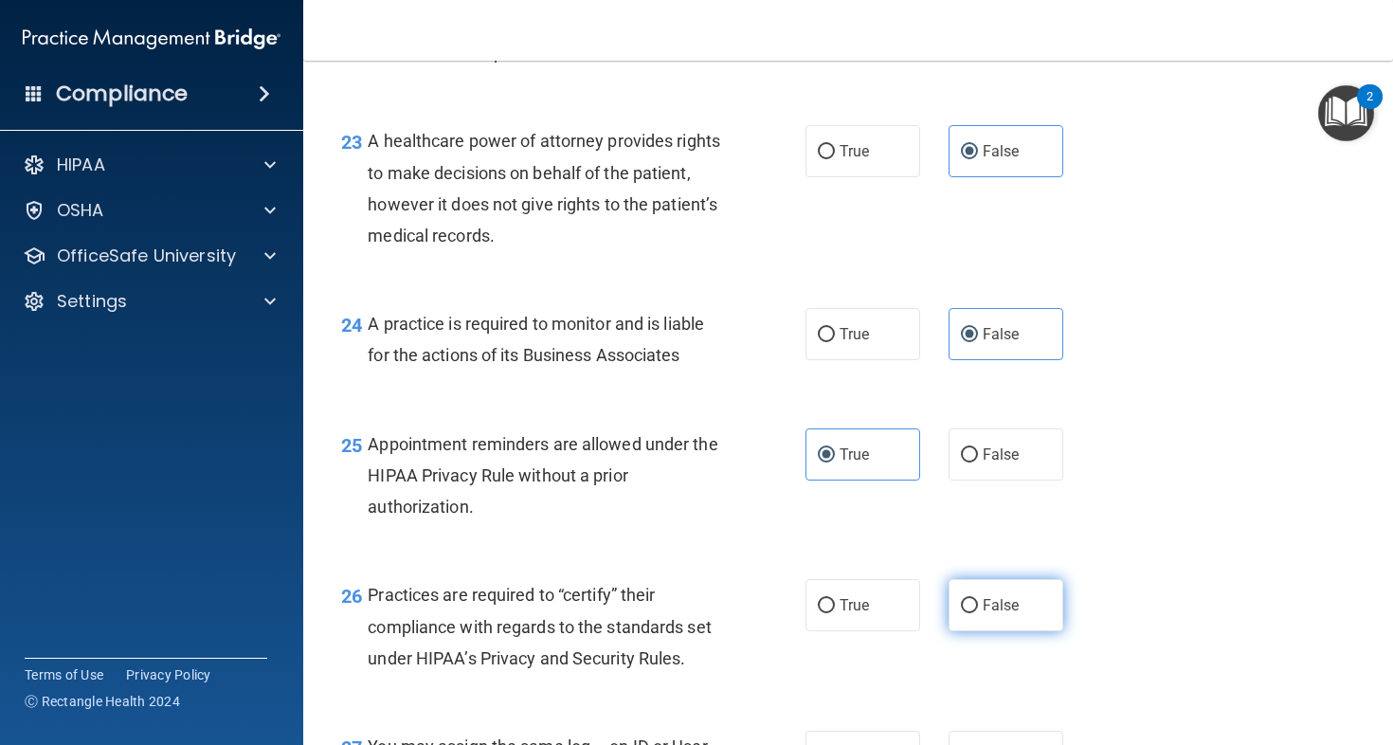
click at [1032, 631] on label "False" at bounding box center [1006, 605] width 115 height 52
click at [978, 613] on input "False" at bounding box center [969, 606] width 17 height 14
radio input "true"
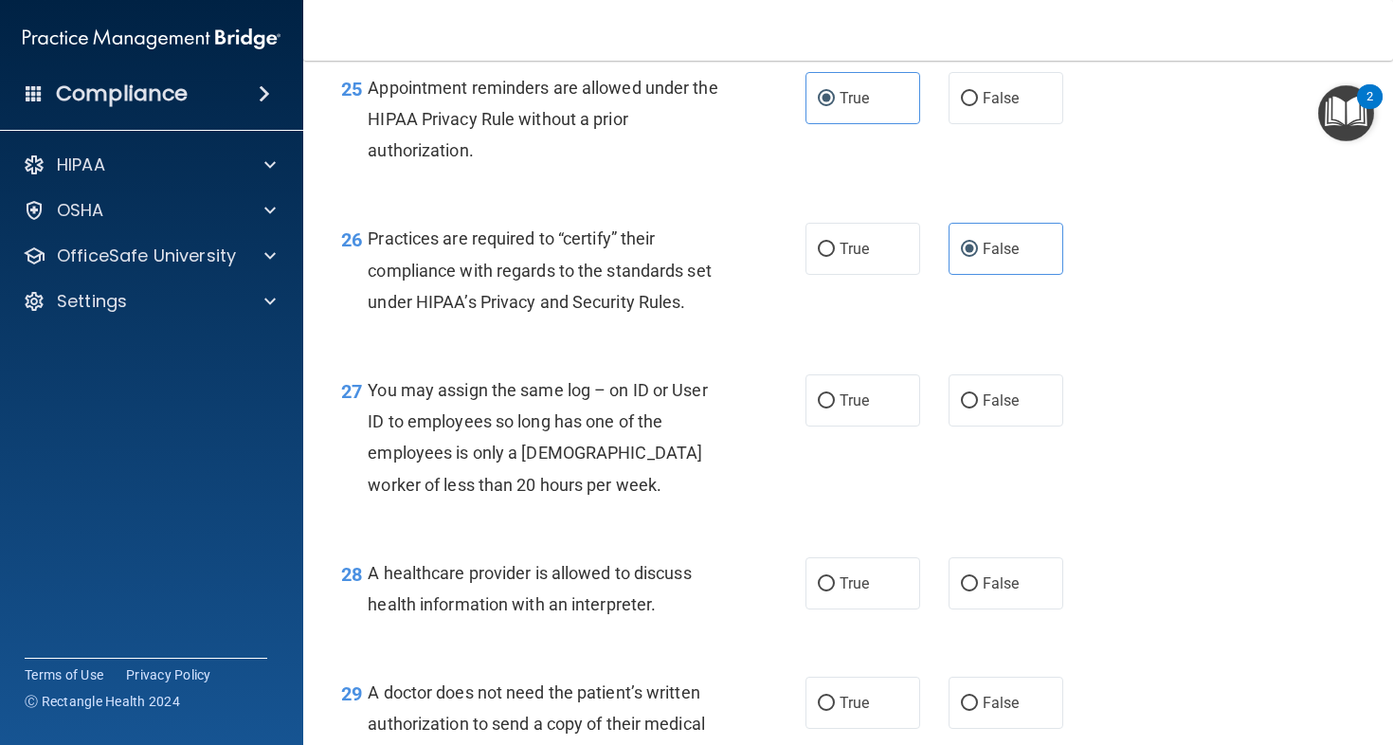
scroll to position [4278, 0]
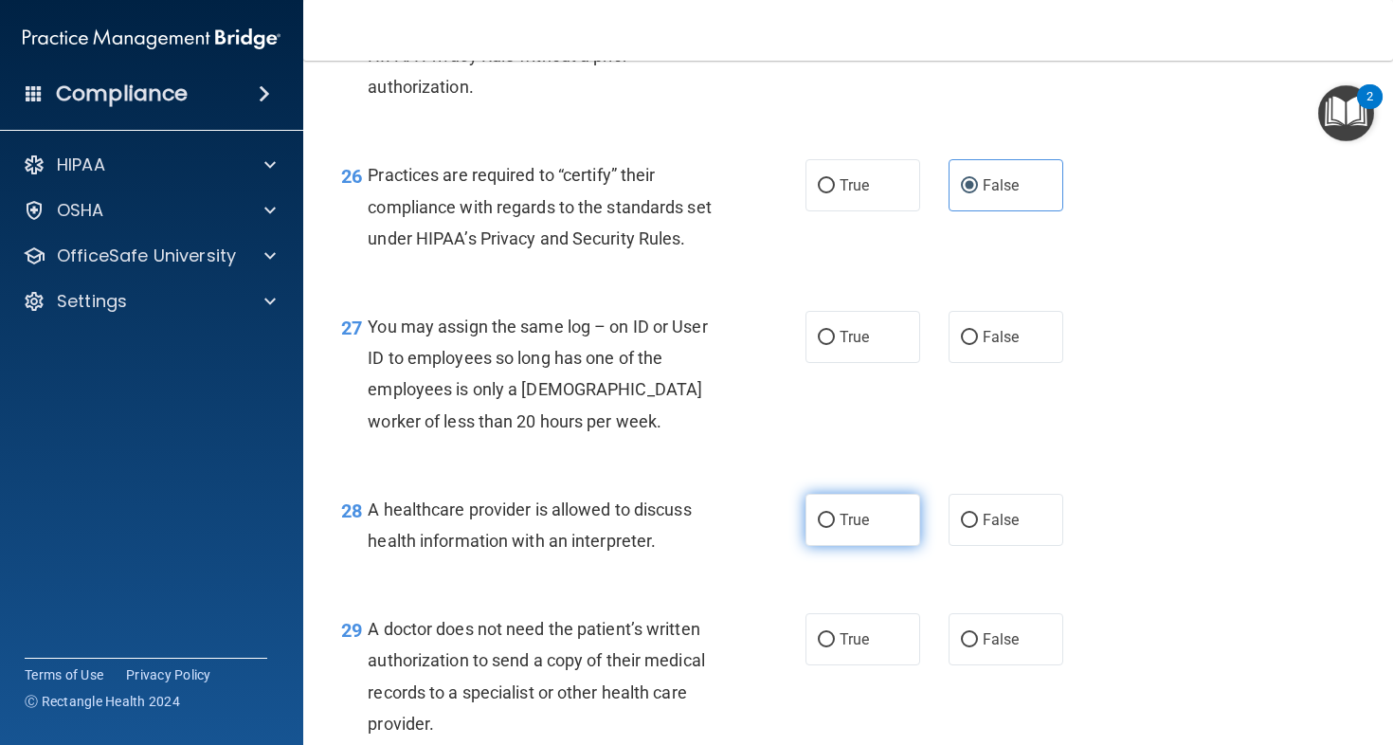
click at [889, 546] on label "True" at bounding box center [863, 520] width 115 height 52
click at [835, 528] on input "True" at bounding box center [826, 521] width 17 height 14
radio input "true"
click at [860, 648] on span "True" at bounding box center [854, 639] width 29 height 18
click at [835, 647] on input "True" at bounding box center [826, 640] width 17 height 14
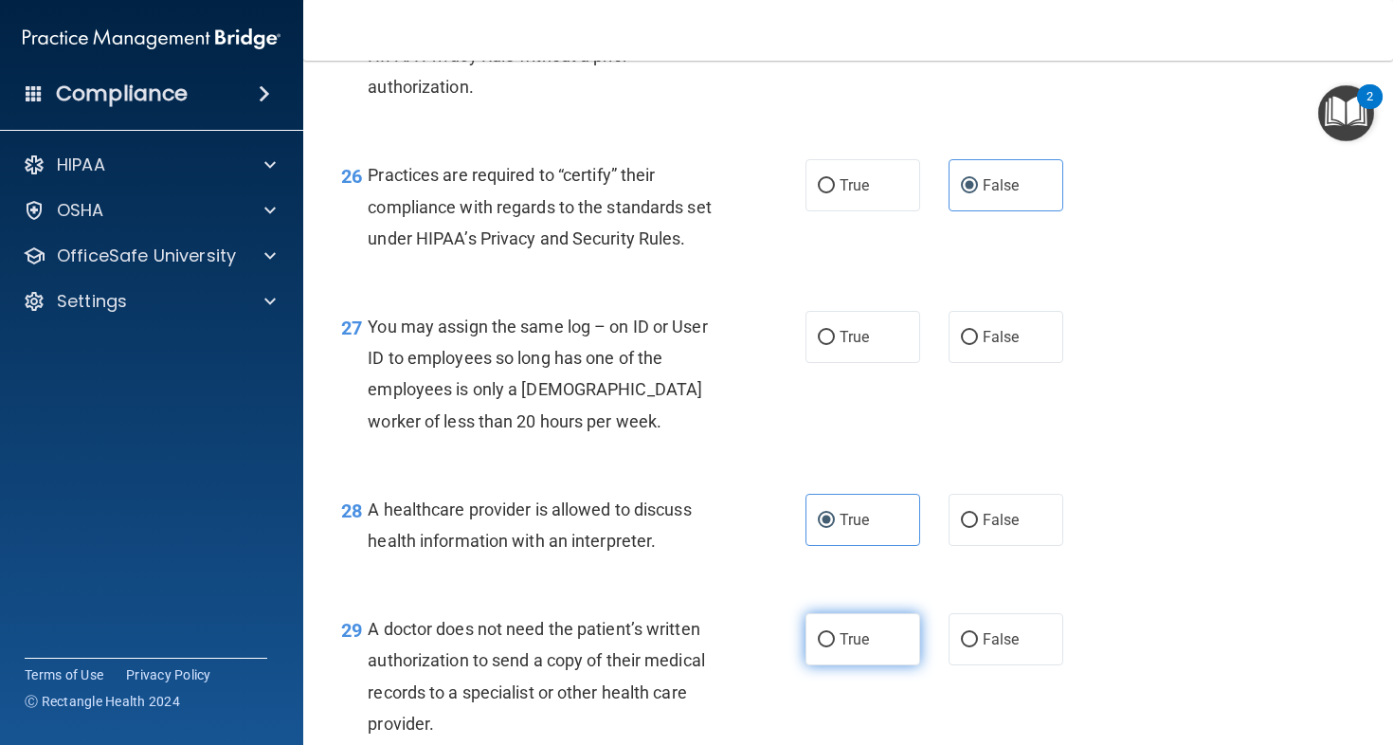
radio input "true"
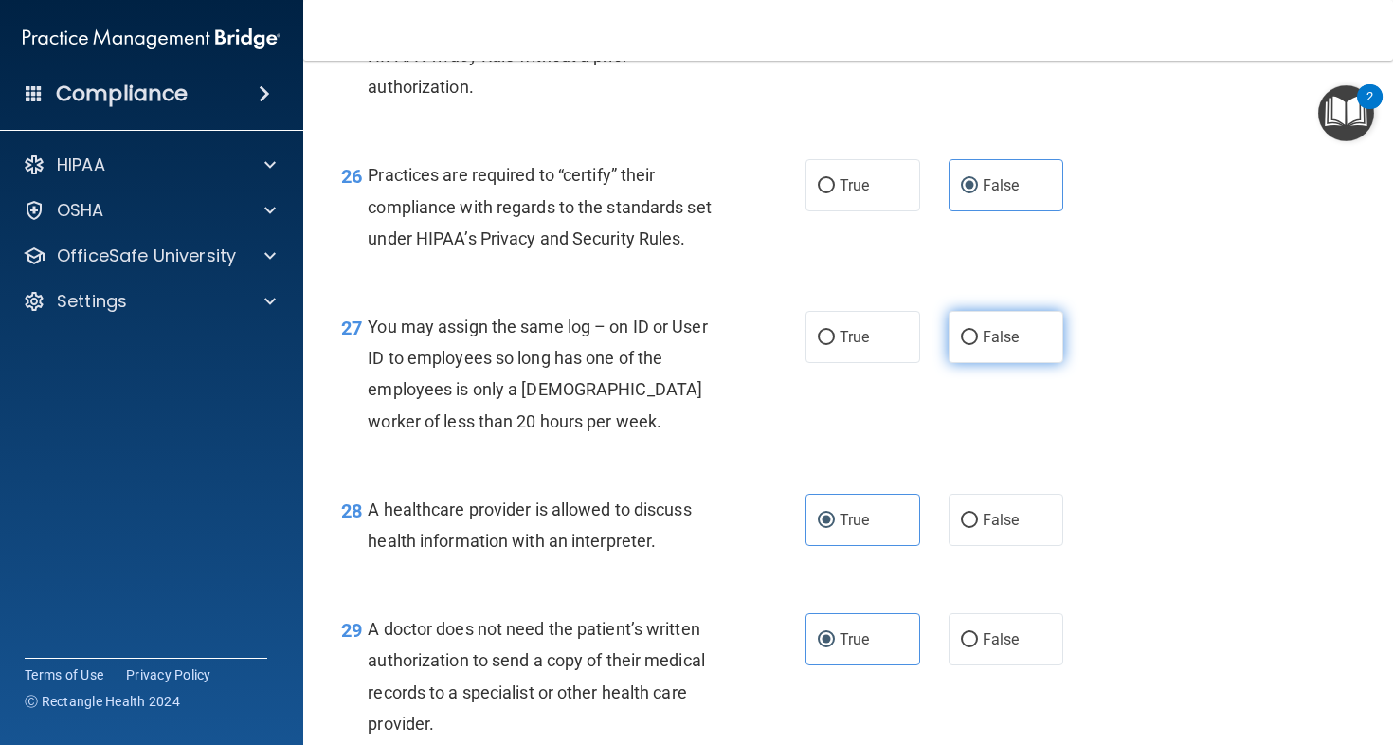
click at [1025, 363] on label "False" at bounding box center [1006, 337] width 115 height 52
click at [978, 345] on input "False" at bounding box center [969, 338] width 17 height 14
radio input "true"
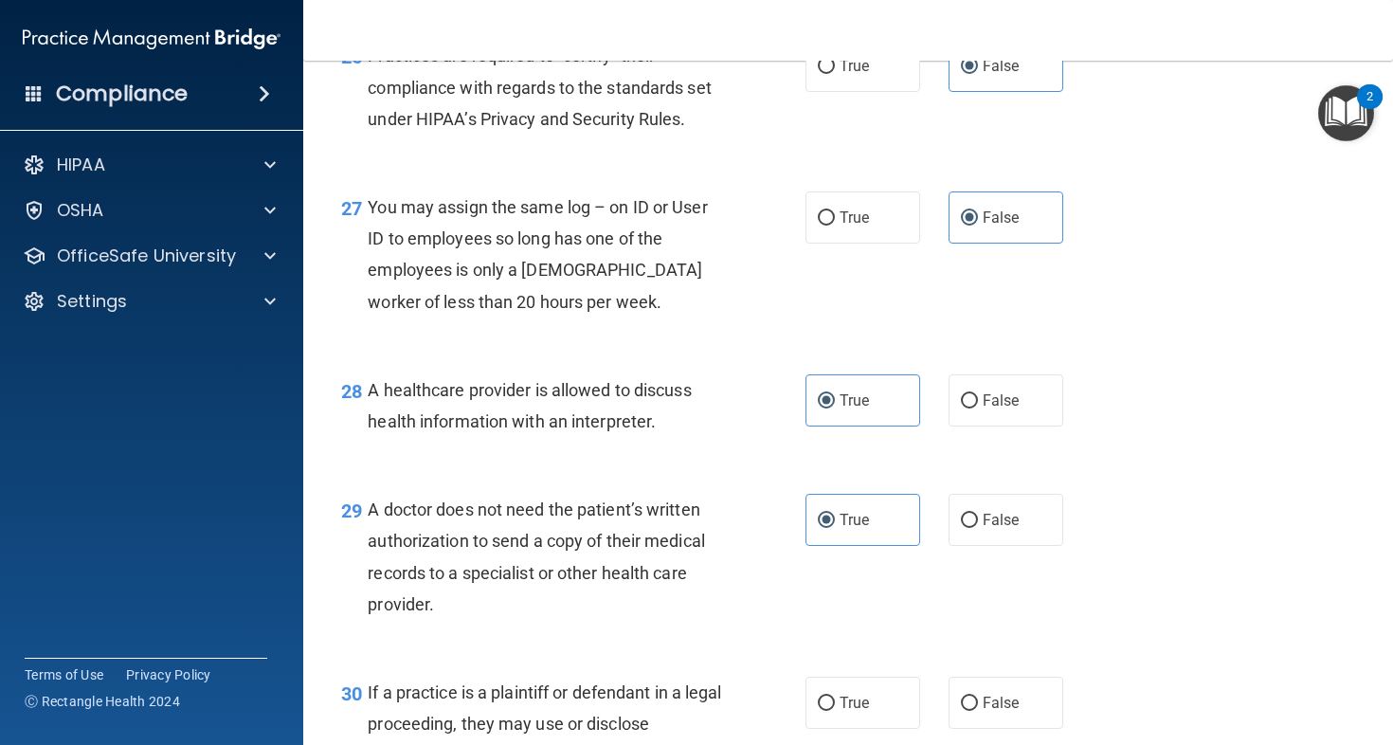
scroll to position [4620, 0]
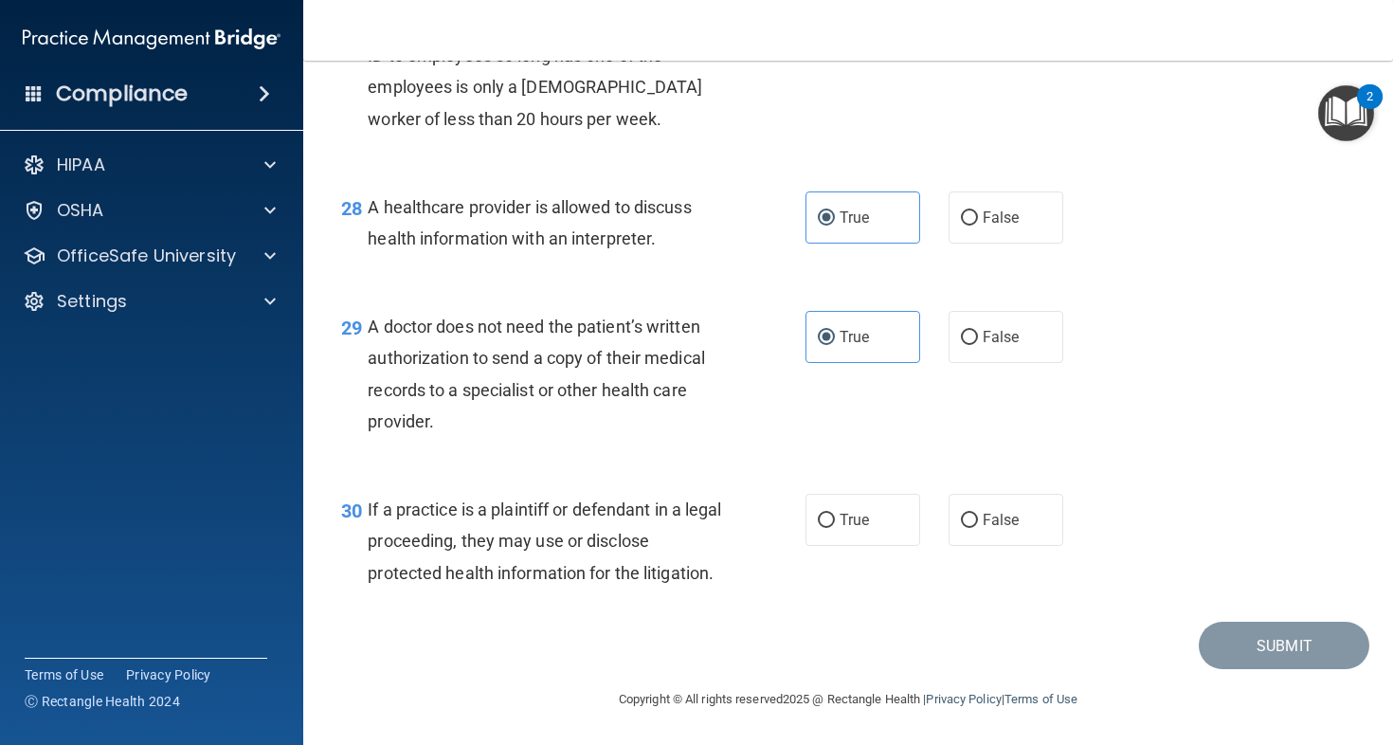
click at [892, 540] on label "True" at bounding box center [863, 520] width 115 height 52
click at [835, 528] on input "True" at bounding box center [826, 521] width 17 height 14
radio input "true"
click at [1307, 655] on button "Submit" at bounding box center [1284, 646] width 171 height 48
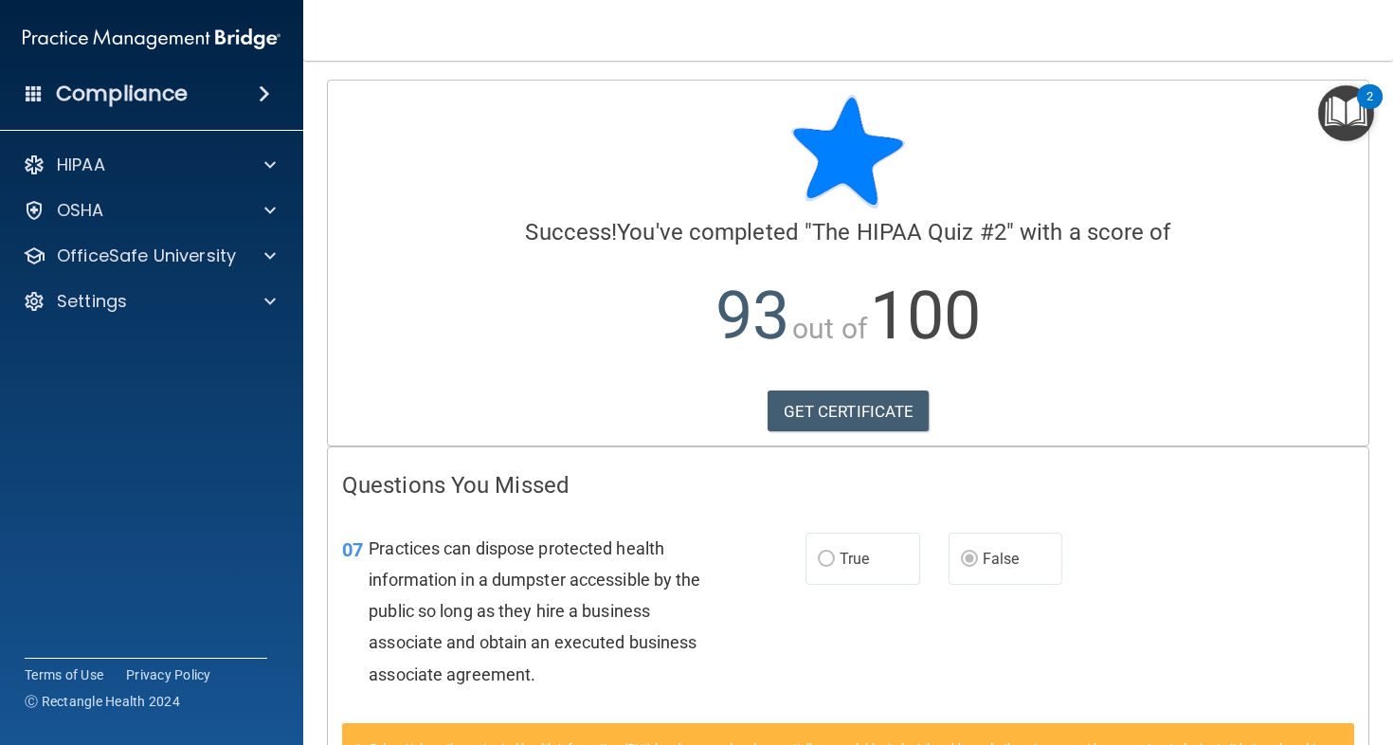
scroll to position [4, 0]
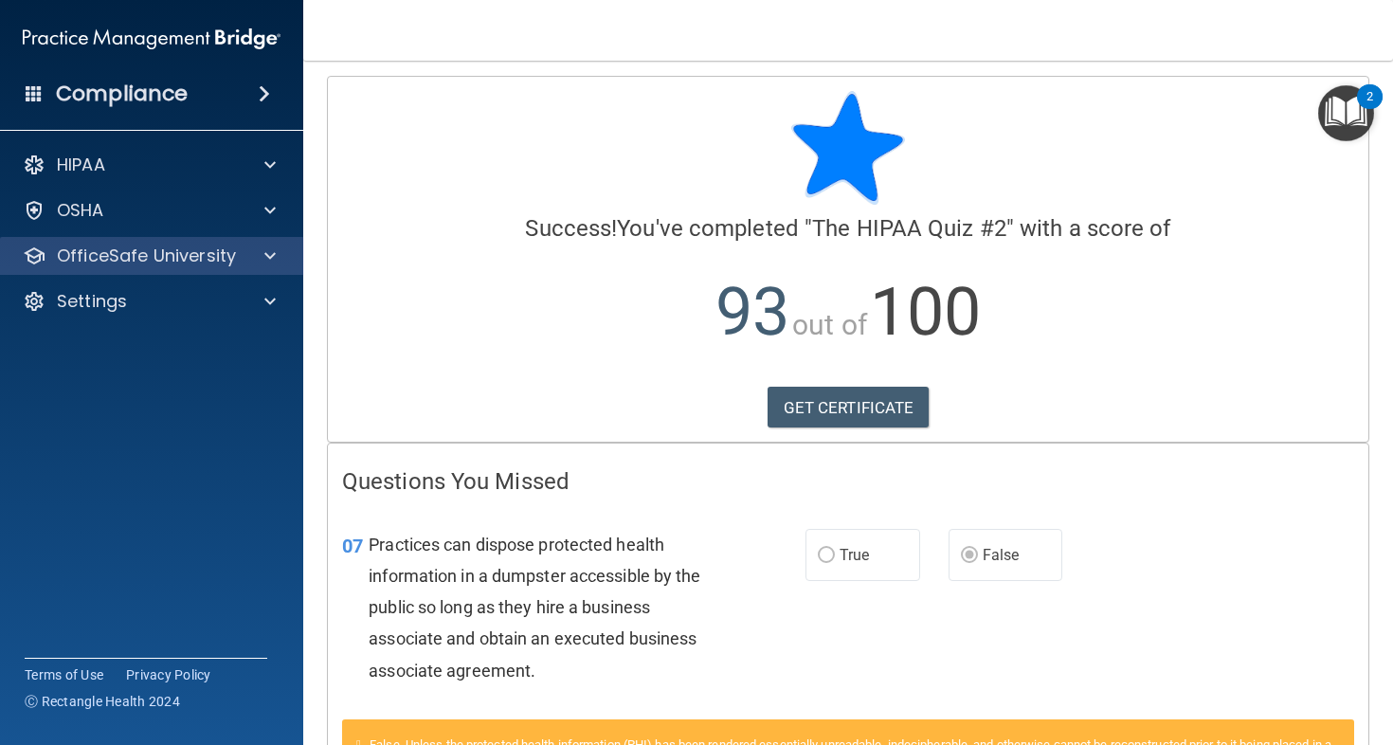
click at [245, 267] on div "OfficeSafe University" at bounding box center [152, 256] width 304 height 38
click at [274, 255] on span at bounding box center [269, 256] width 11 height 23
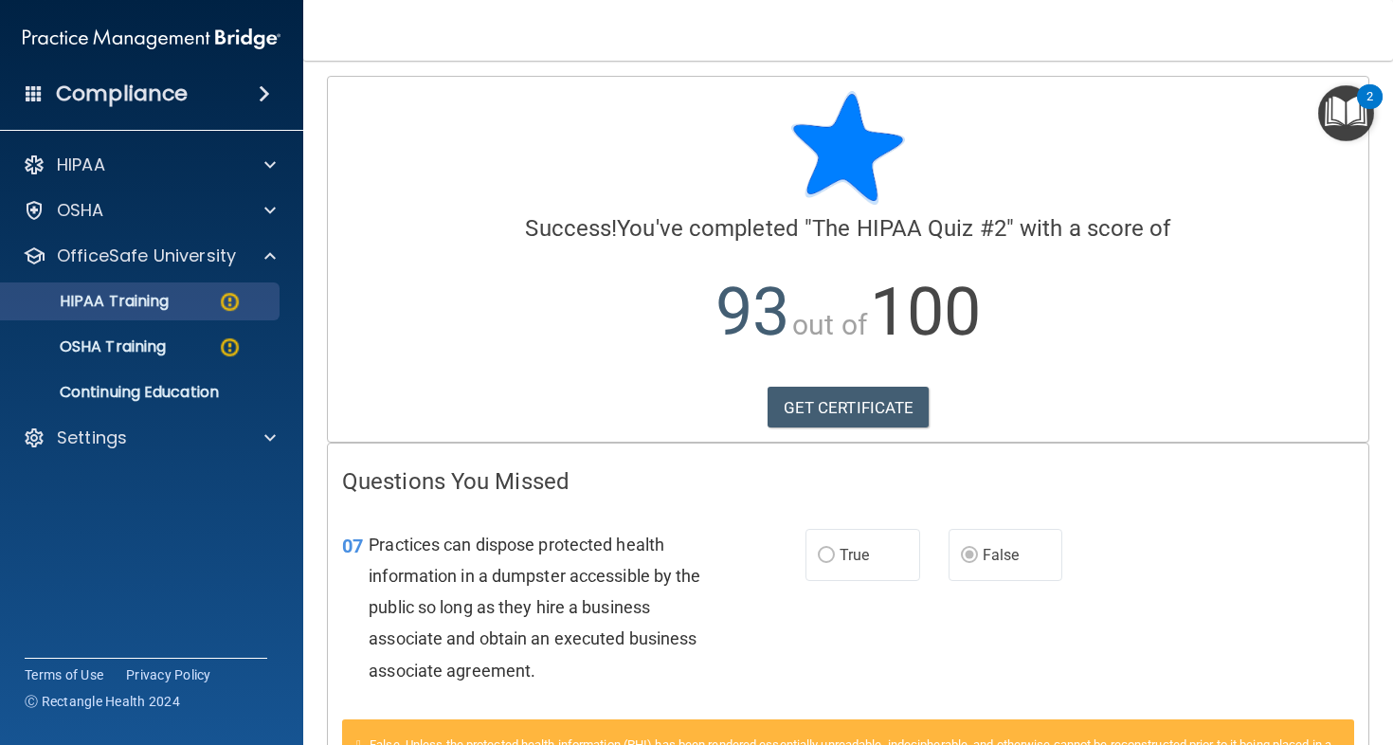
click at [158, 306] on p "HIPAA Training" at bounding box center [90, 301] width 156 height 19
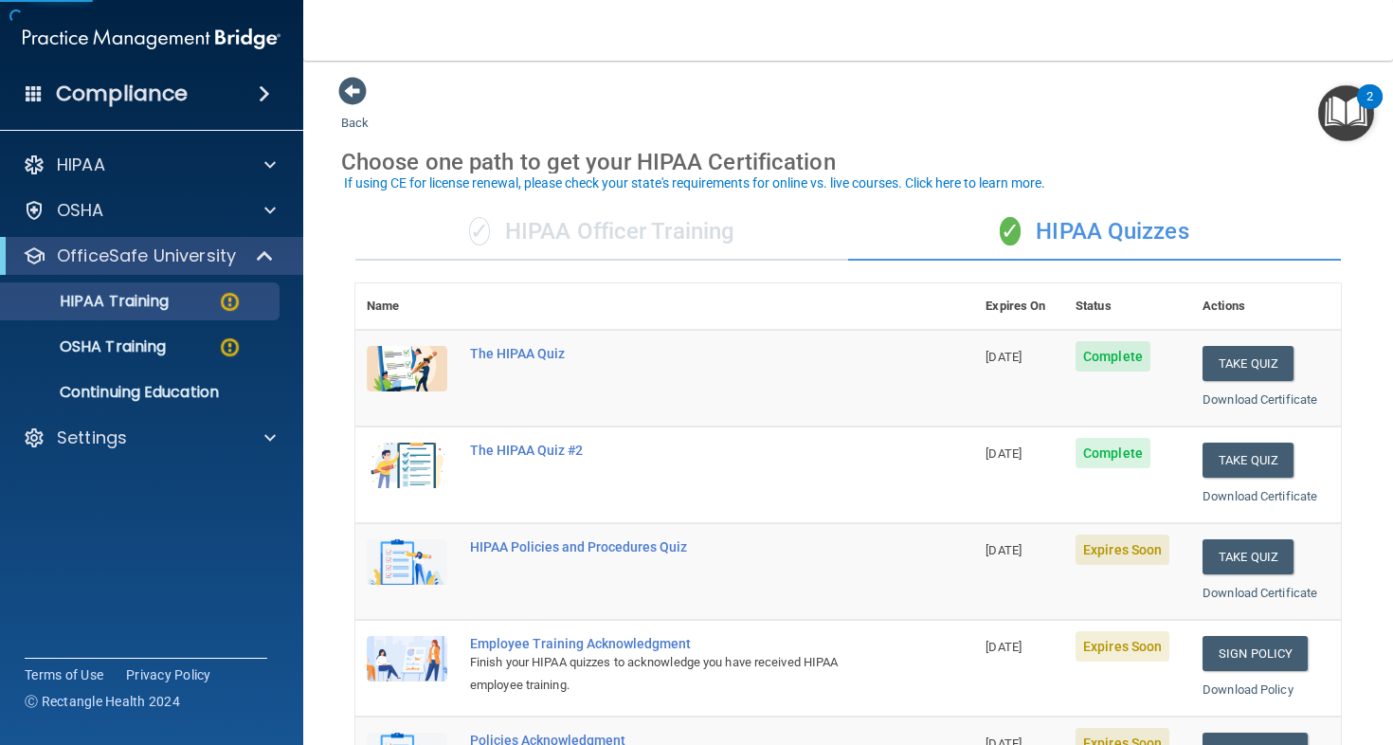
scroll to position [136, 0]
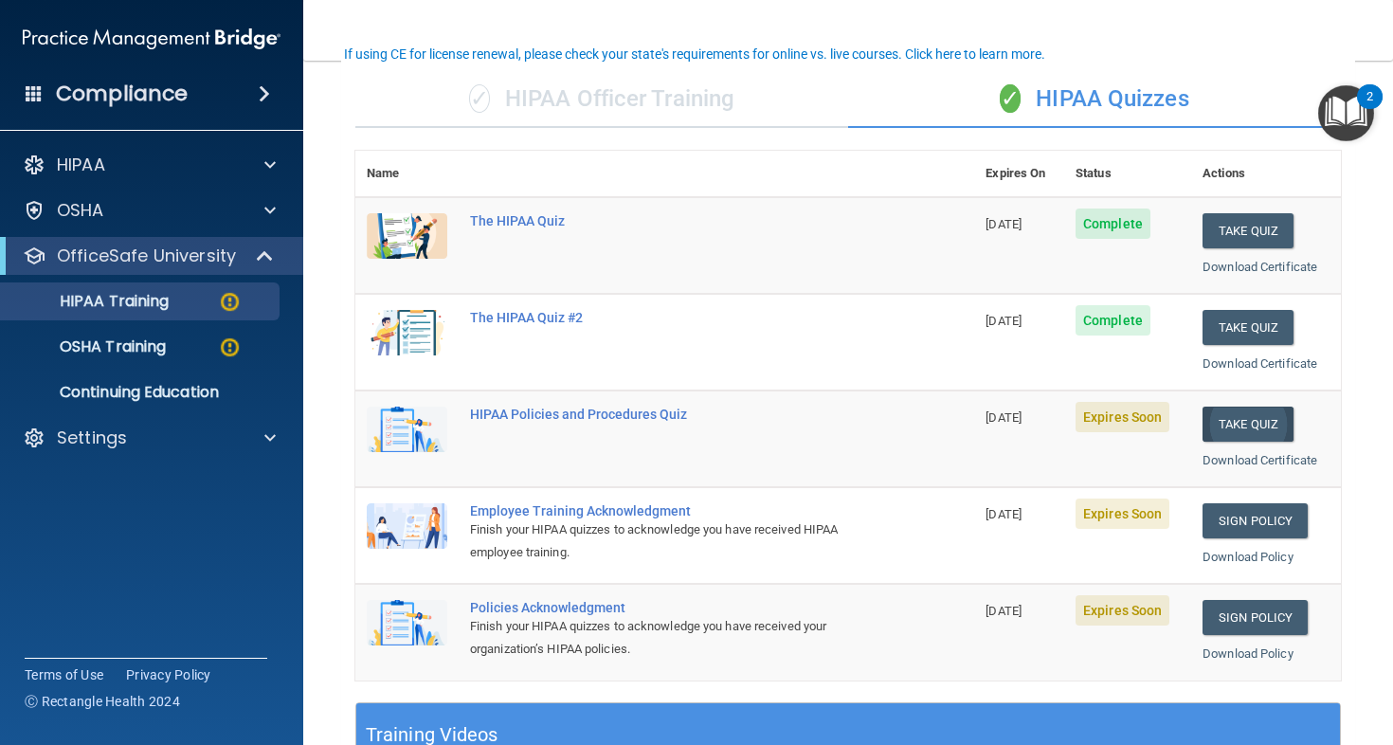
click at [1235, 417] on button "Take Quiz" at bounding box center [1248, 424] width 91 height 35
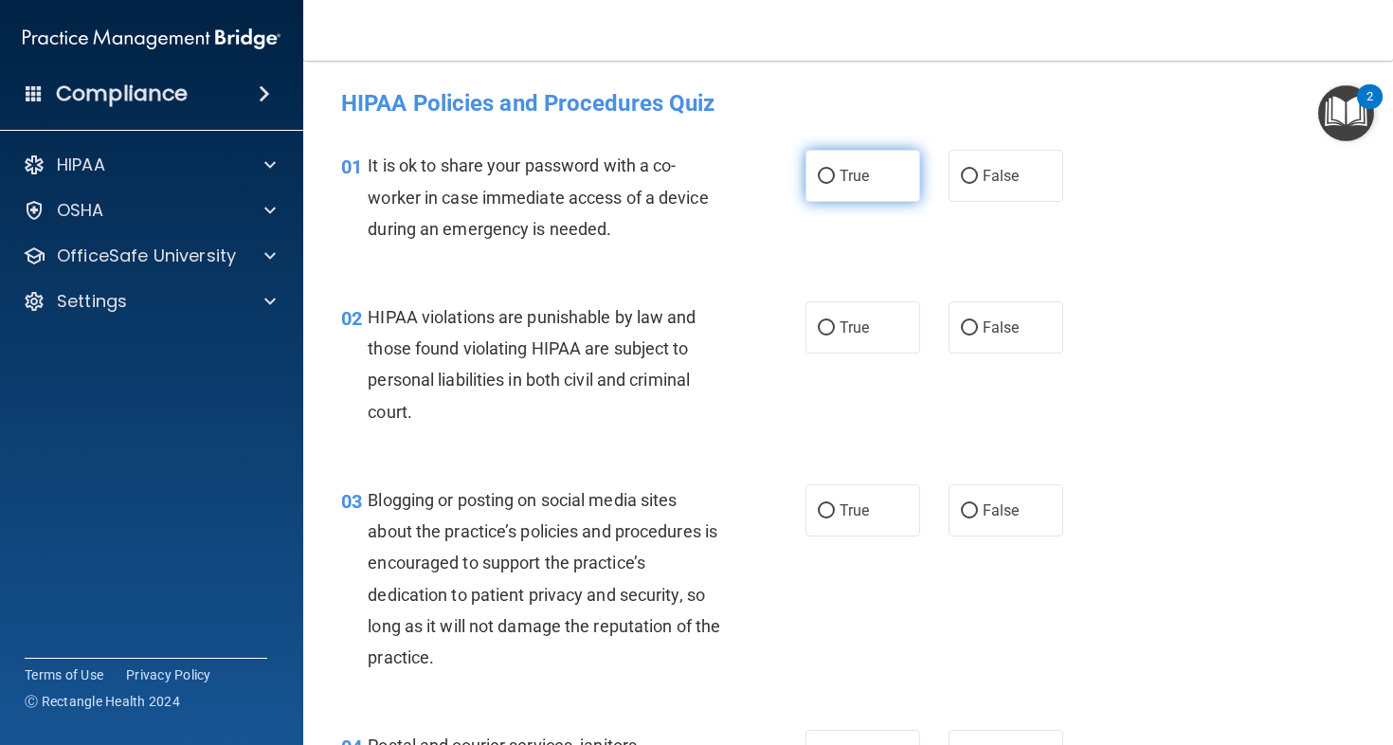
click at [853, 164] on label "True" at bounding box center [863, 176] width 115 height 52
click at [835, 170] on input "True" at bounding box center [826, 177] width 17 height 14
radio input "true"
click at [991, 340] on label "False" at bounding box center [1006, 327] width 115 height 52
click at [978, 336] on input "False" at bounding box center [969, 328] width 17 height 14
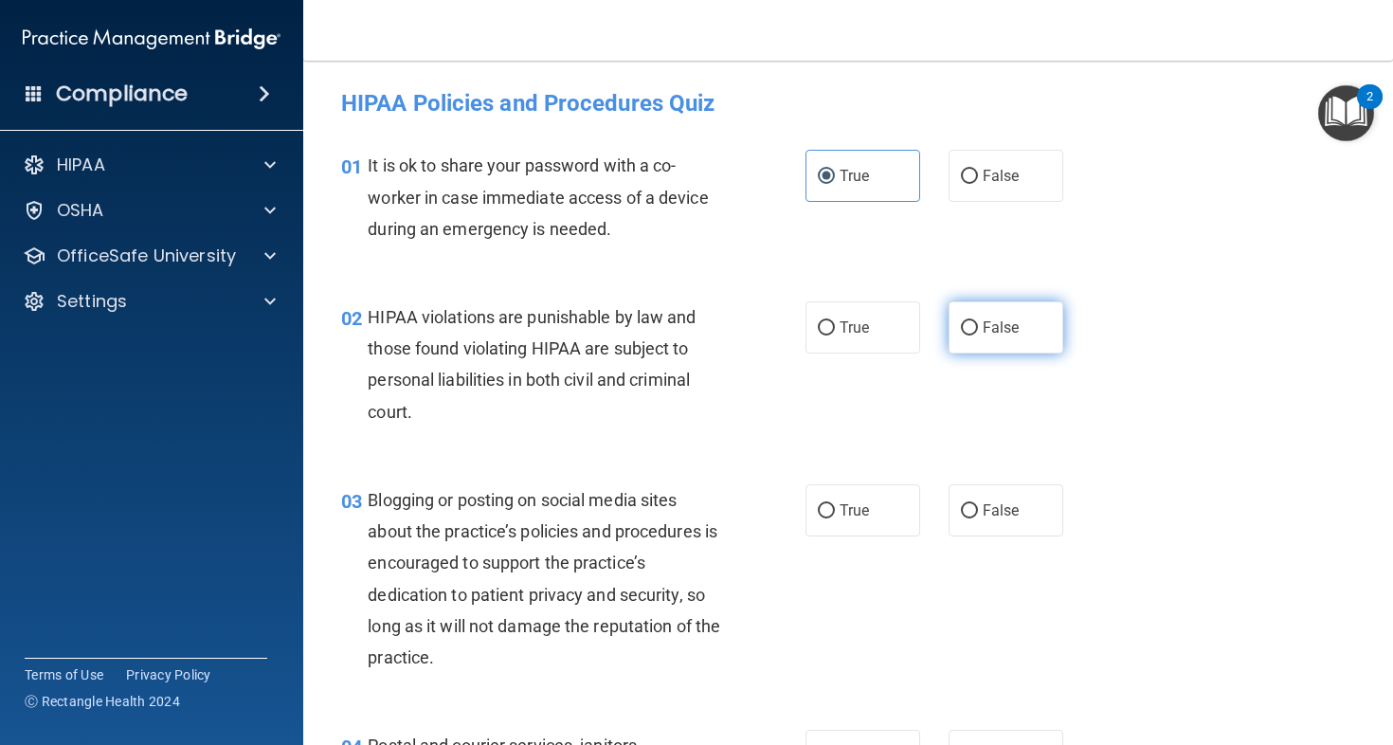
radio input "true"
click at [1007, 518] on label "False" at bounding box center [1006, 510] width 115 height 52
click at [978, 518] on input "False" at bounding box center [969, 511] width 17 height 14
radio input "true"
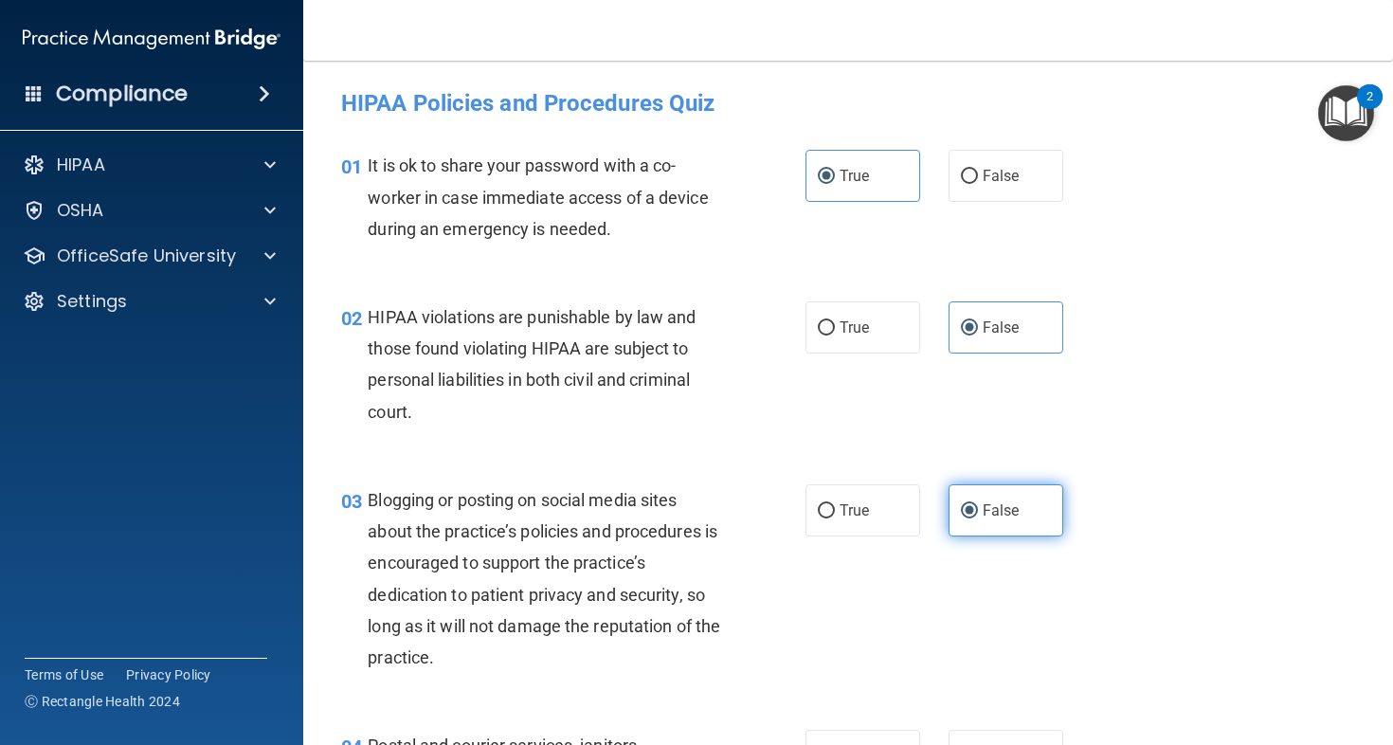
scroll to position [328, 0]
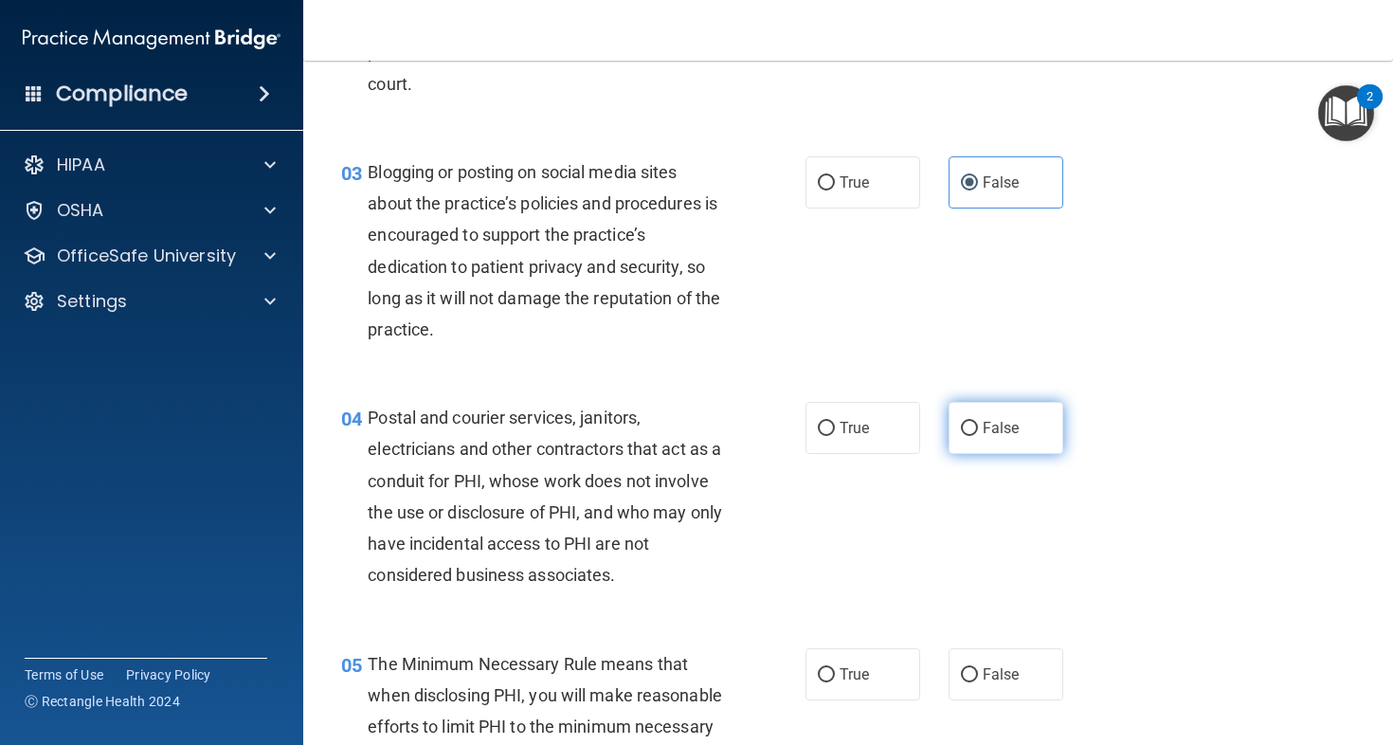
click at [993, 415] on label "False" at bounding box center [1006, 428] width 115 height 52
click at [978, 422] on input "False" at bounding box center [969, 429] width 17 height 14
radio input "true"
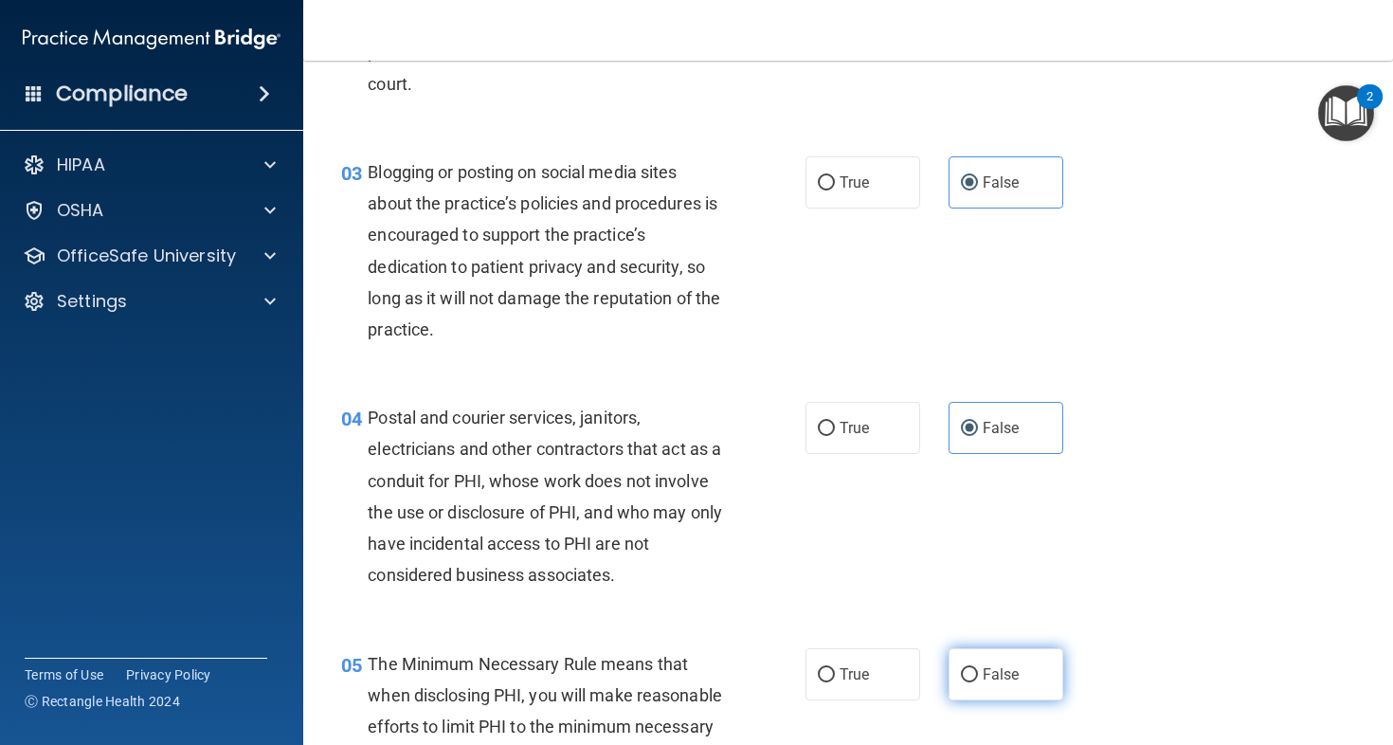
click at [984, 651] on label "False" at bounding box center [1006, 674] width 115 height 52
click at [978, 668] on input "False" at bounding box center [969, 675] width 17 height 14
radio input "true"
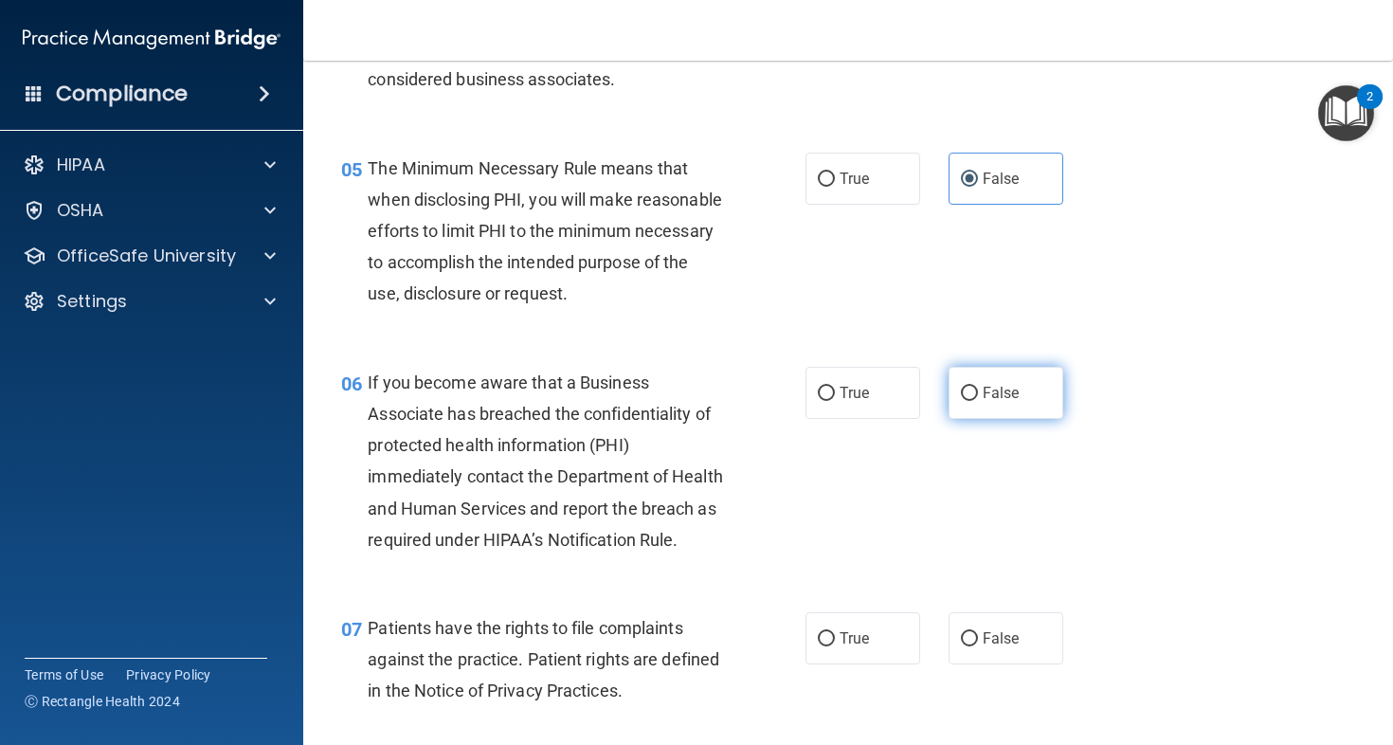
click at [989, 402] on span "False" at bounding box center [1001, 393] width 37 height 18
click at [978, 401] on input "False" at bounding box center [969, 394] width 17 height 14
radio input "true"
click at [995, 647] on span "False" at bounding box center [1001, 638] width 37 height 18
click at [978, 646] on input "False" at bounding box center [969, 639] width 17 height 14
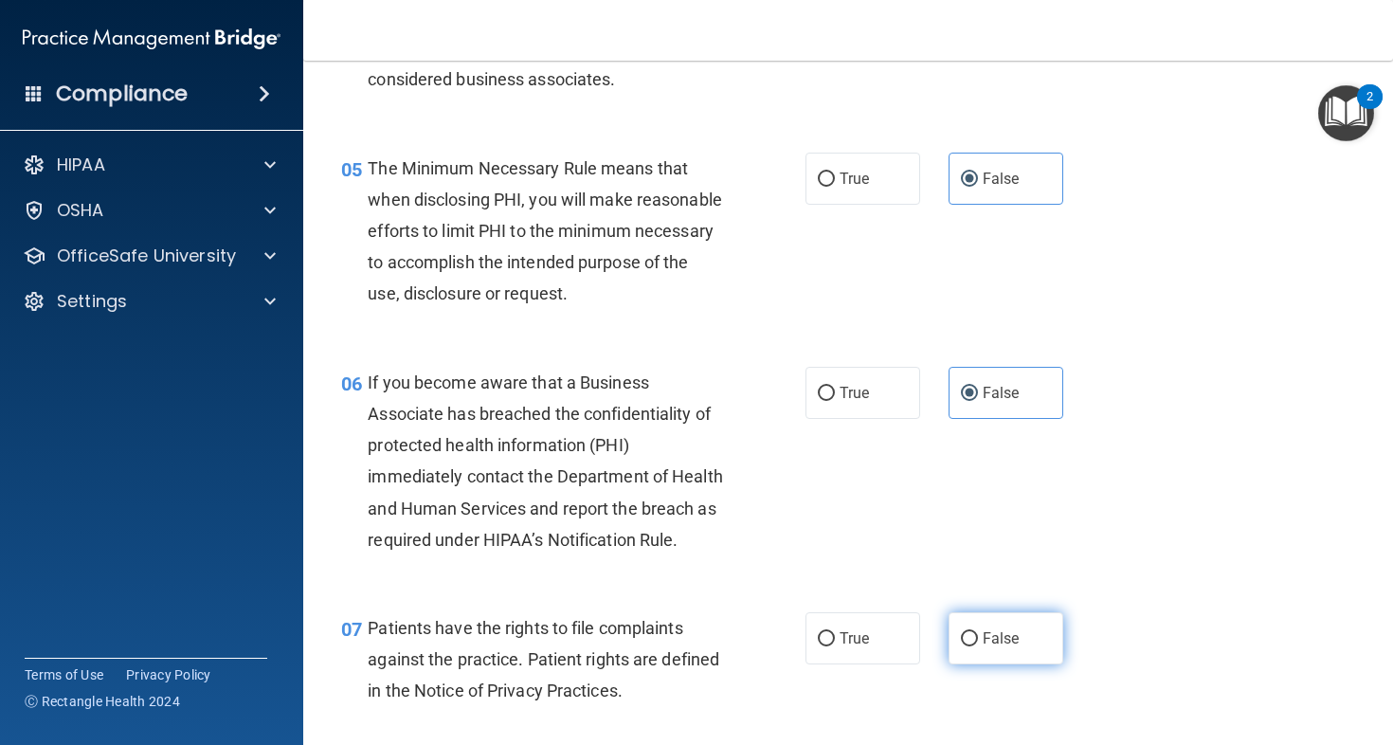
radio input "true"
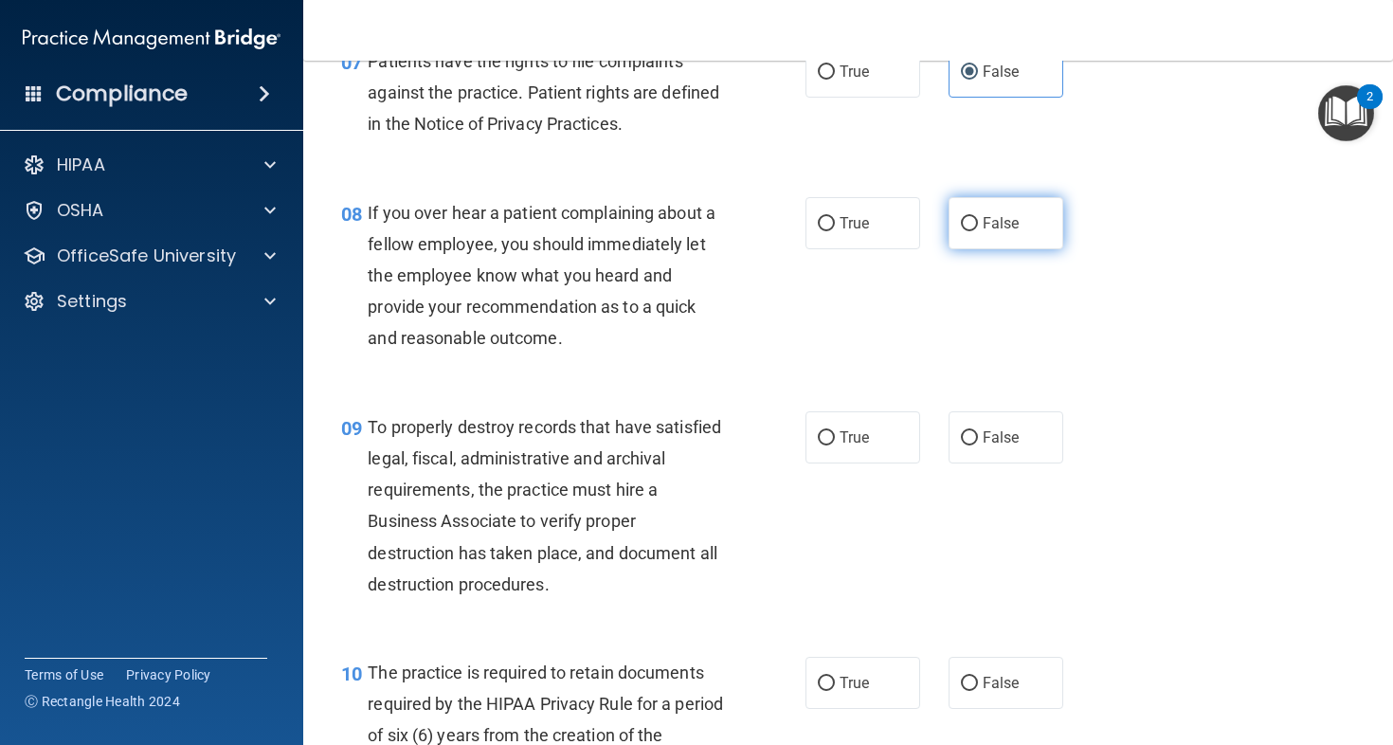
click at [953, 249] on label "False" at bounding box center [1006, 223] width 115 height 52
click at [961, 231] on input "False" at bounding box center [969, 224] width 17 height 14
radio input "true"
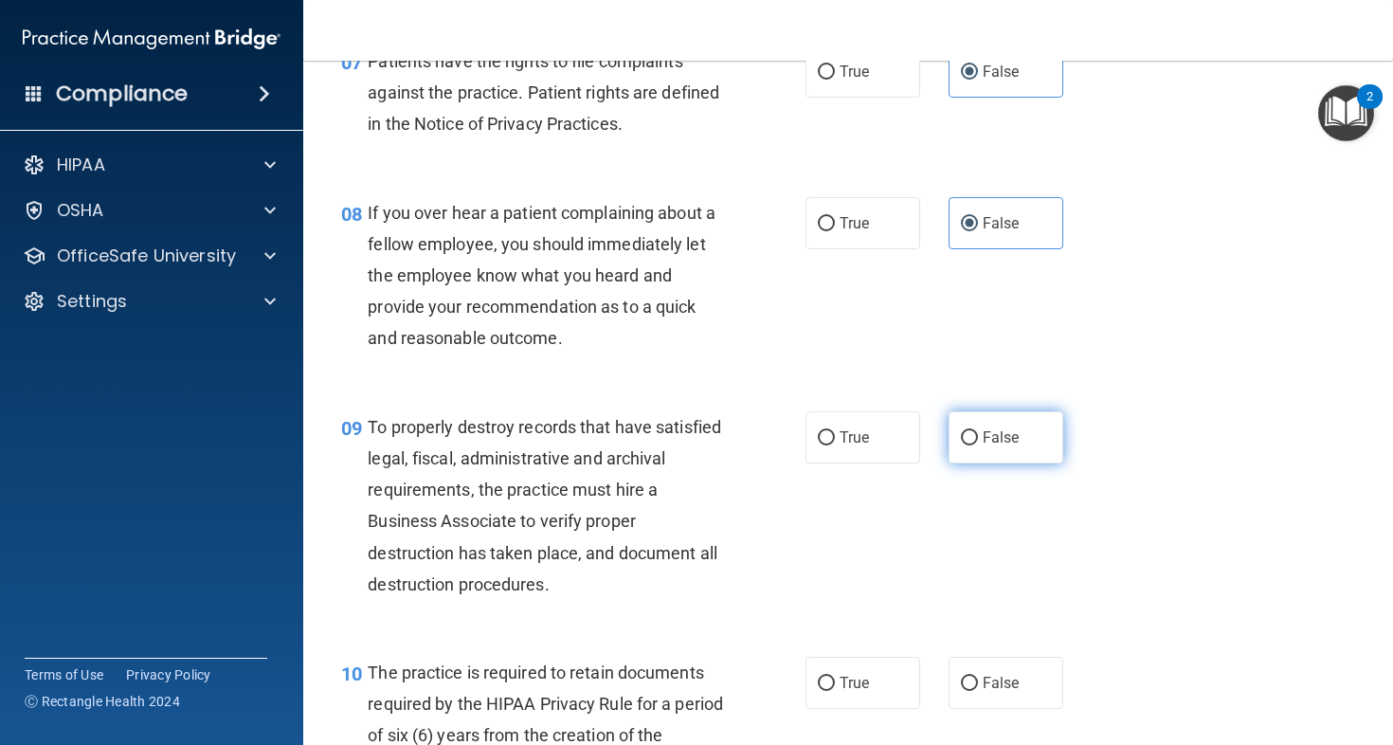
click at [972, 464] on label "False" at bounding box center [1006, 437] width 115 height 52
click at [972, 445] on input "False" at bounding box center [969, 438] width 17 height 14
radio input "true"
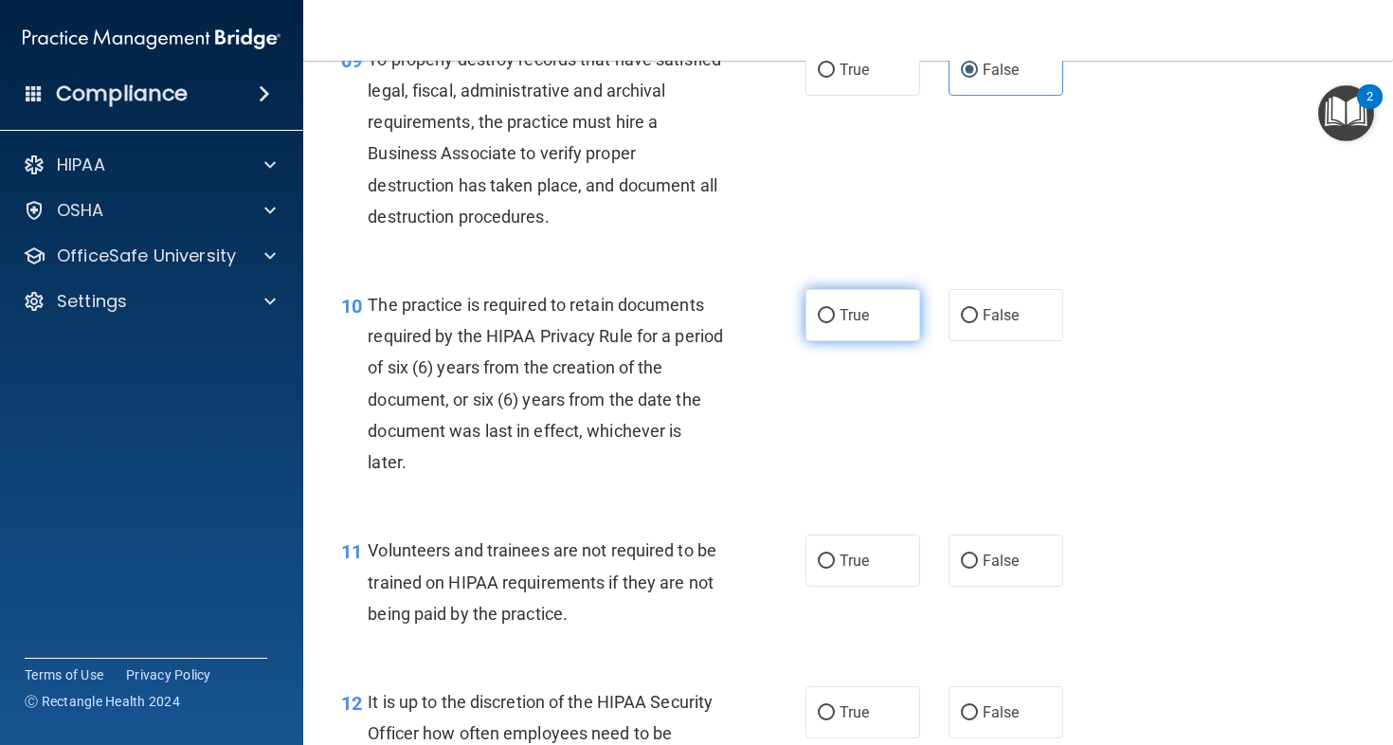
click at [899, 341] on label "True" at bounding box center [863, 315] width 115 height 52
click at [835, 323] on input "True" at bounding box center [826, 316] width 17 height 14
radio input "true"
click at [972, 587] on label "False" at bounding box center [1006, 561] width 115 height 52
click at [972, 569] on input "False" at bounding box center [969, 562] width 17 height 14
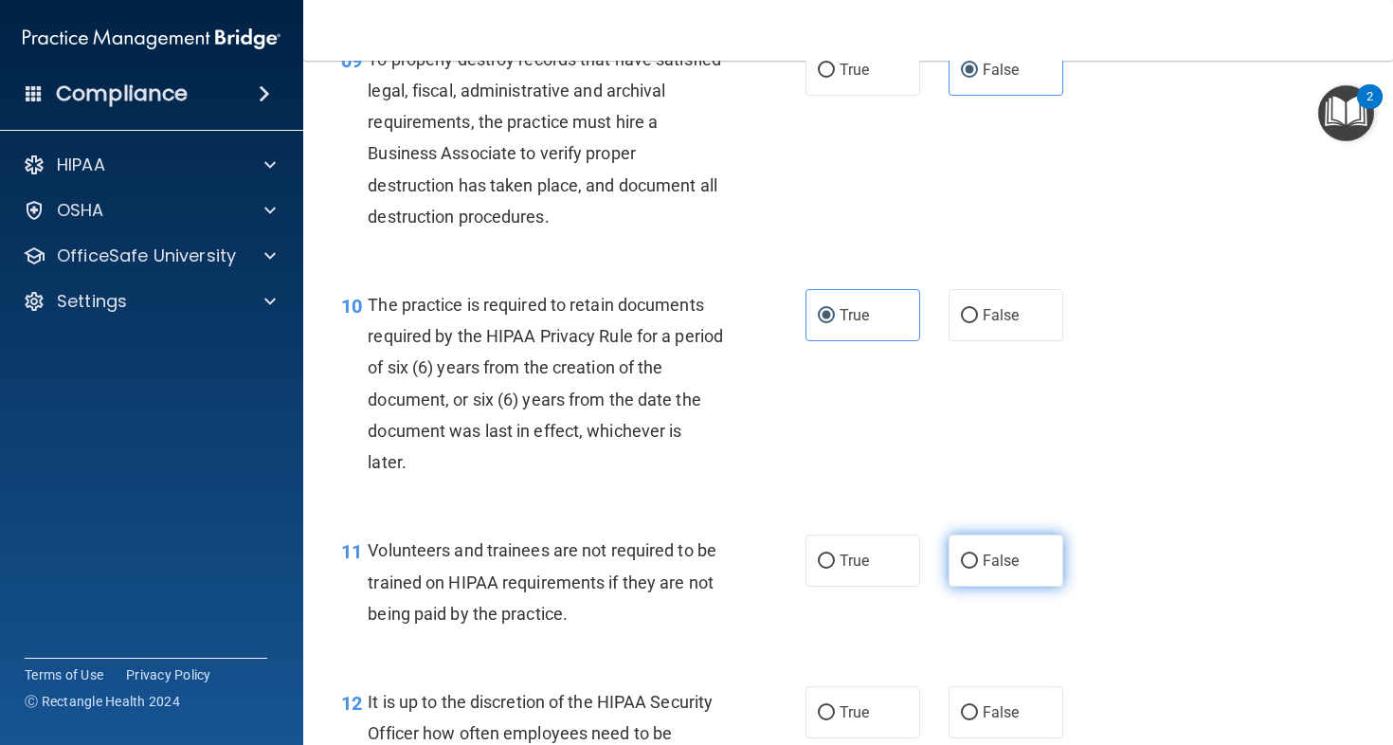
radio input "true"
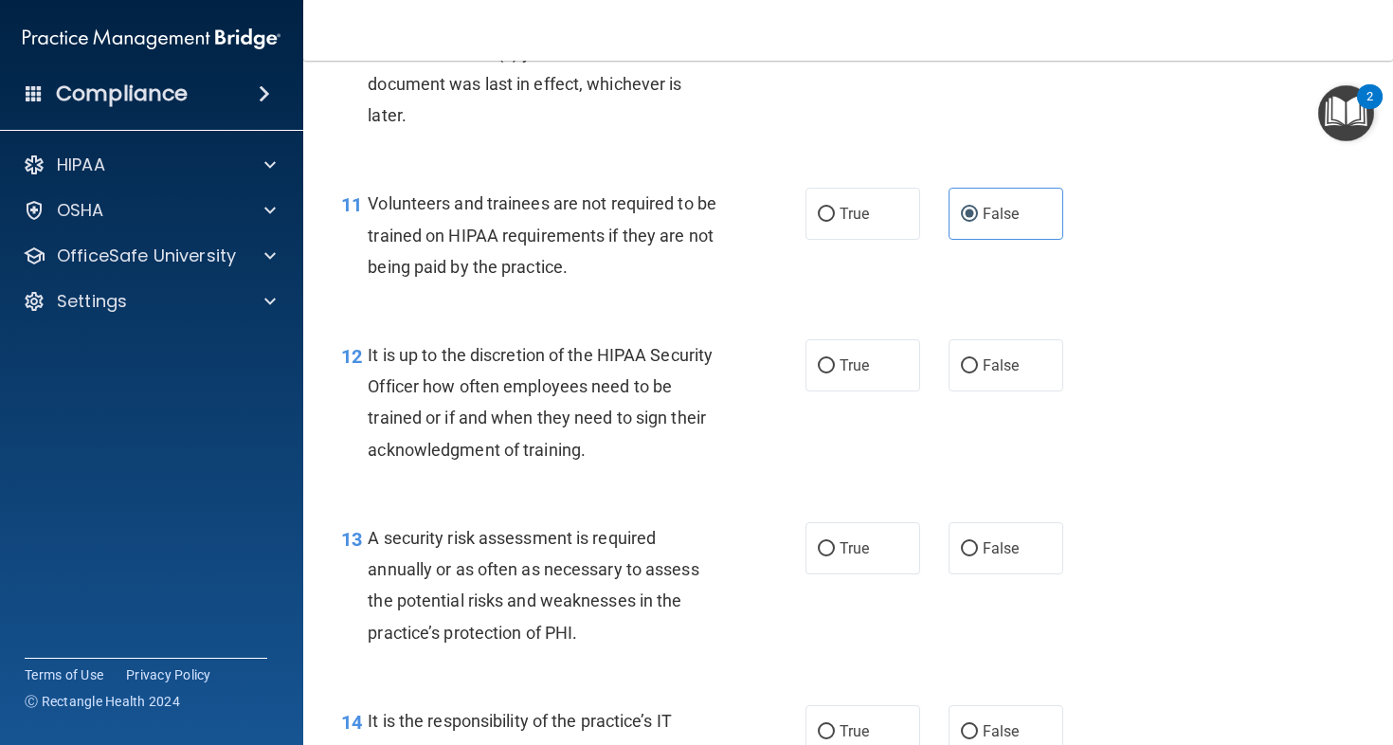
scroll to position [2109, 0]
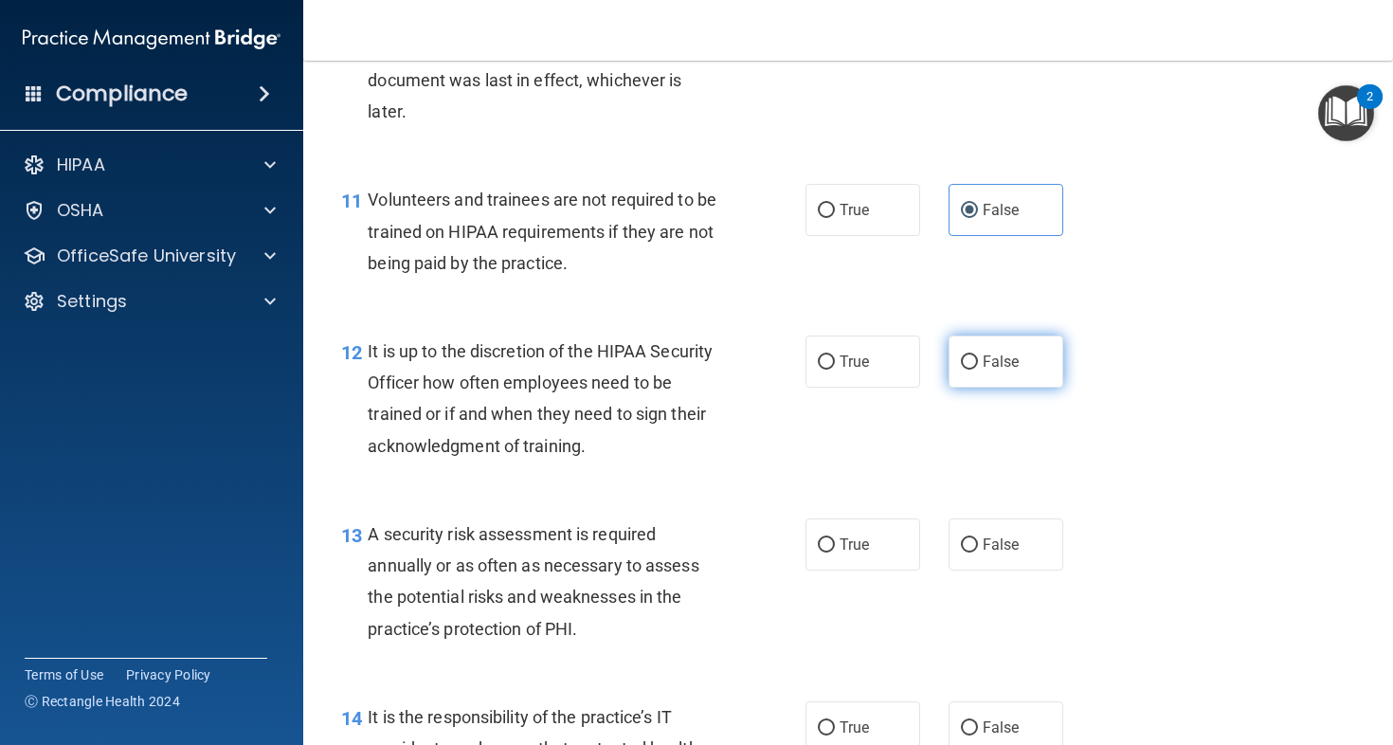
click at [991, 388] on label "False" at bounding box center [1006, 362] width 115 height 52
click at [978, 370] on input "False" at bounding box center [969, 362] width 17 height 14
radio input "true"
click at [1007, 571] on label "False" at bounding box center [1006, 544] width 115 height 52
click at [978, 553] on input "False" at bounding box center [969, 545] width 17 height 14
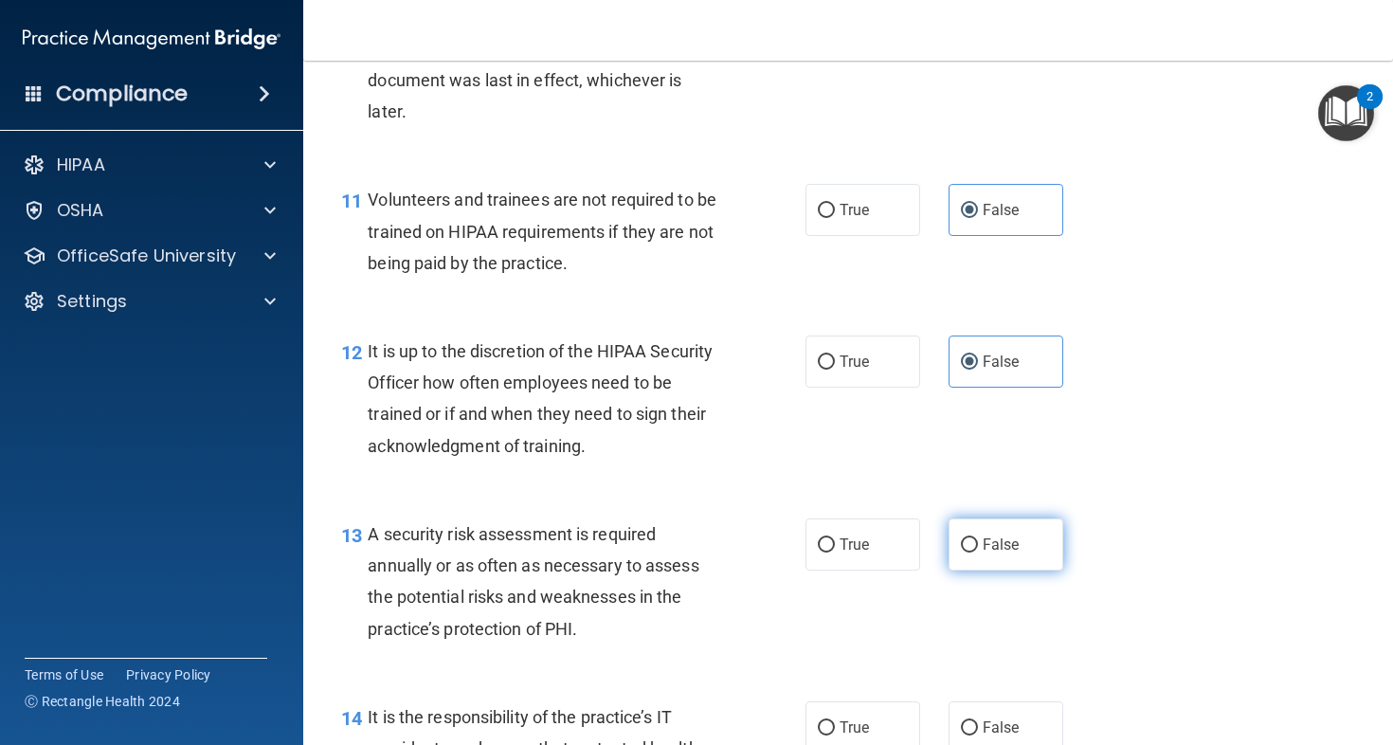
radio input "true"
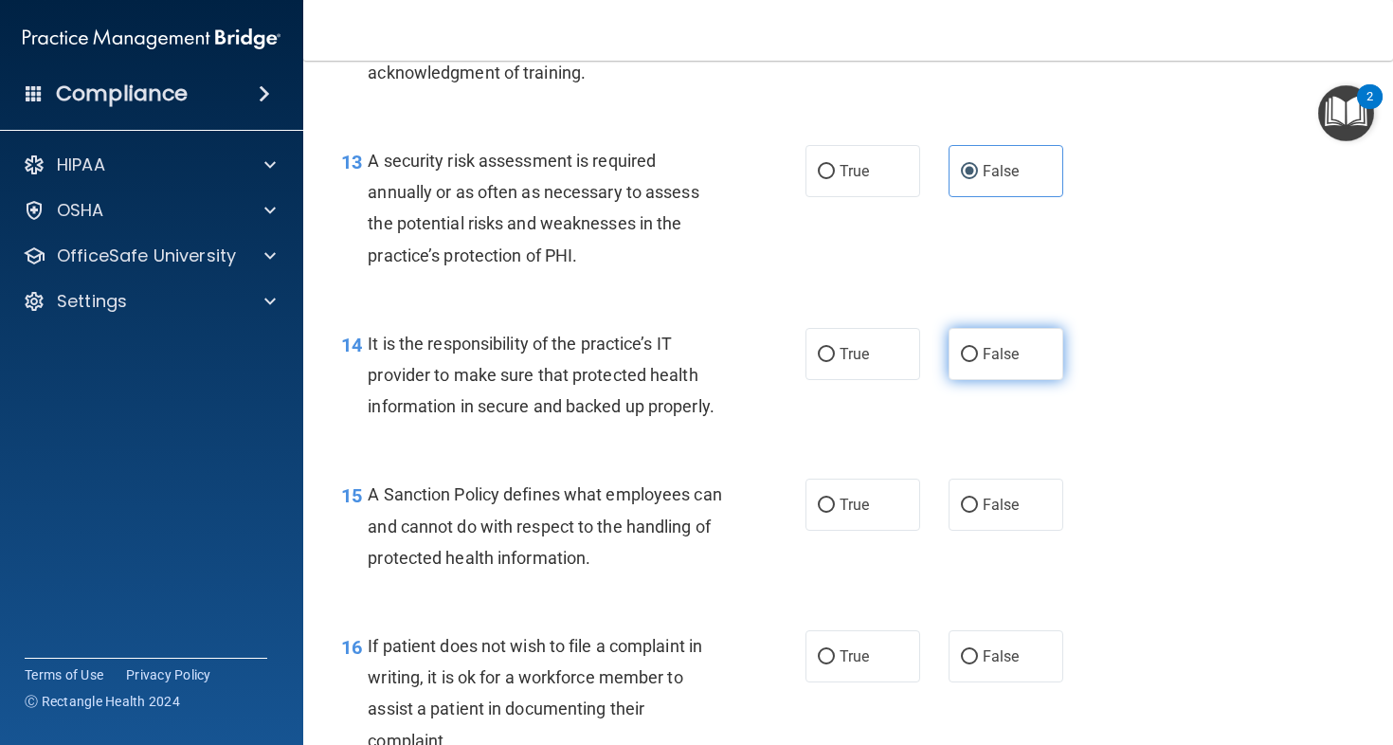
click at [983, 363] on span "False" at bounding box center [1001, 354] width 37 height 18
click at [978, 362] on input "False" at bounding box center [969, 355] width 17 height 14
radio input "true"
click at [998, 514] on span "False" at bounding box center [1001, 505] width 37 height 18
click at [978, 513] on input "False" at bounding box center [969, 506] width 17 height 14
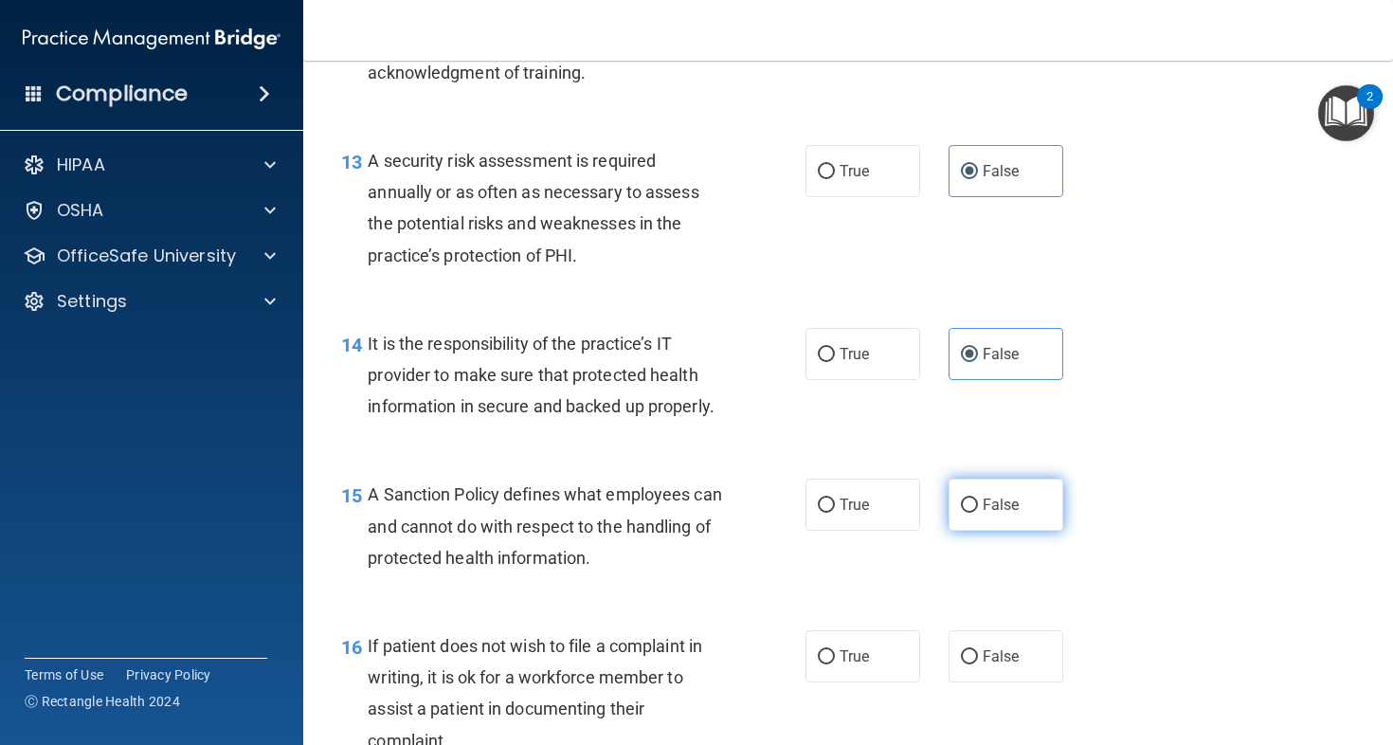
radio input "true"
click at [1024, 682] on label "False" at bounding box center [1006, 656] width 115 height 52
click at [978, 664] on input "False" at bounding box center [969, 657] width 17 height 14
radio input "true"
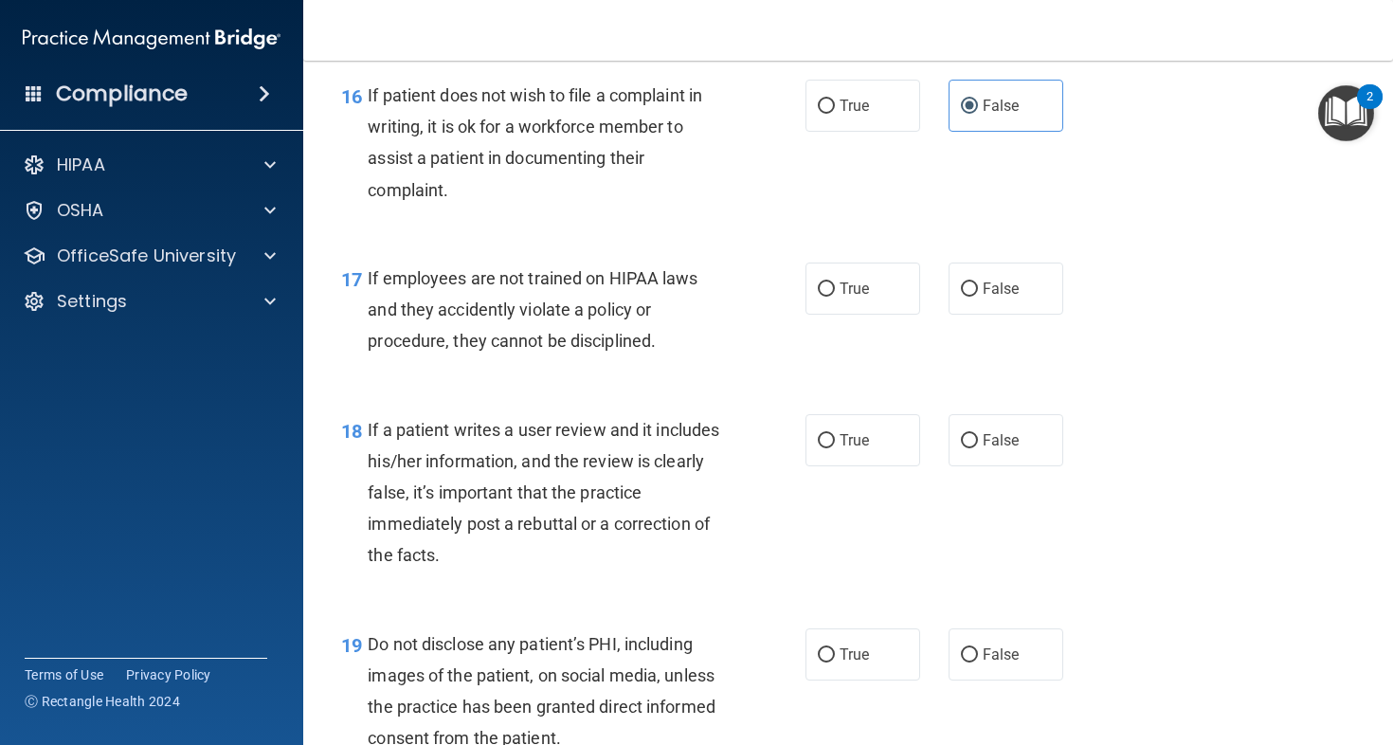
scroll to position [3029, 0]
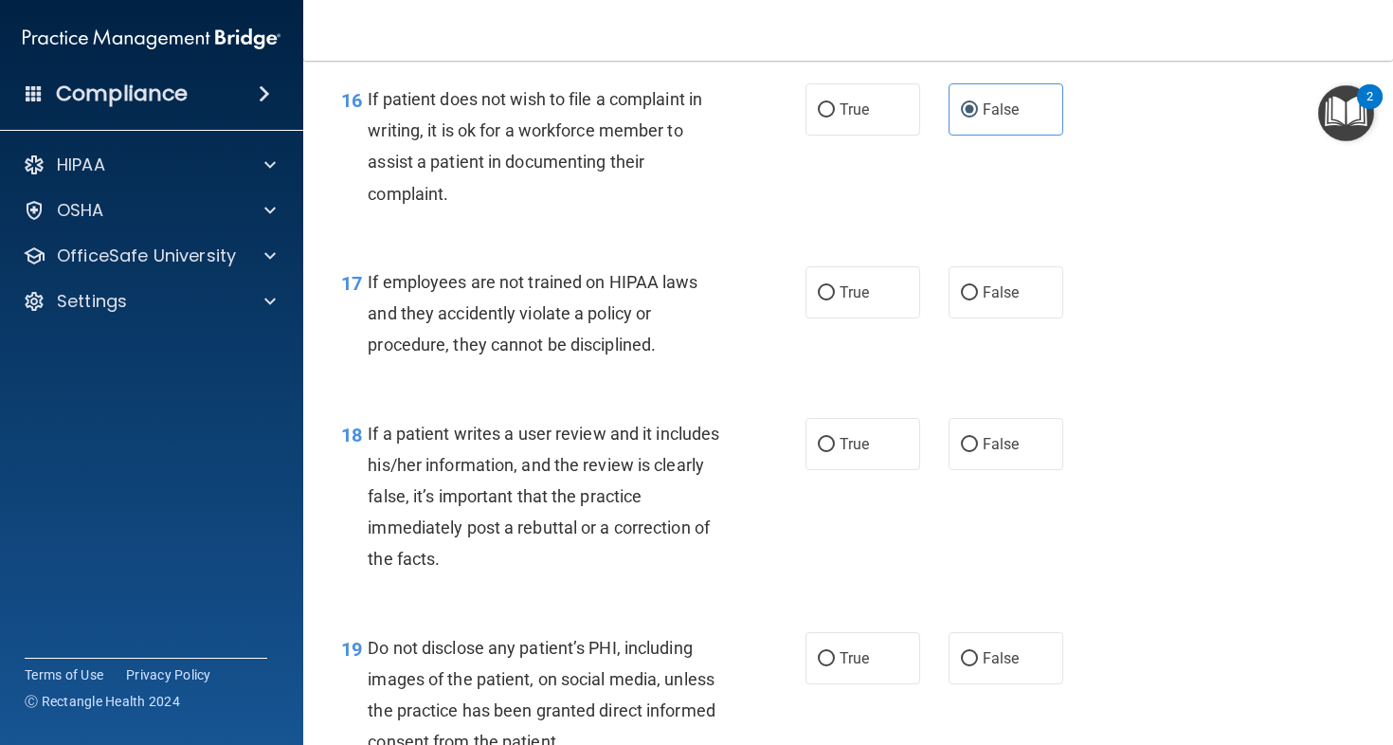
click at [976, 372] on div "17 If employees are not trained on HIPAA laws and they accidently violate a pol…" at bounding box center [848, 319] width 1043 height 152
click at [983, 318] on label "False" at bounding box center [1006, 292] width 115 height 52
click at [978, 300] on input "False" at bounding box center [969, 293] width 17 height 14
radio input "true"
click at [990, 470] on label "False" at bounding box center [1006, 444] width 115 height 52
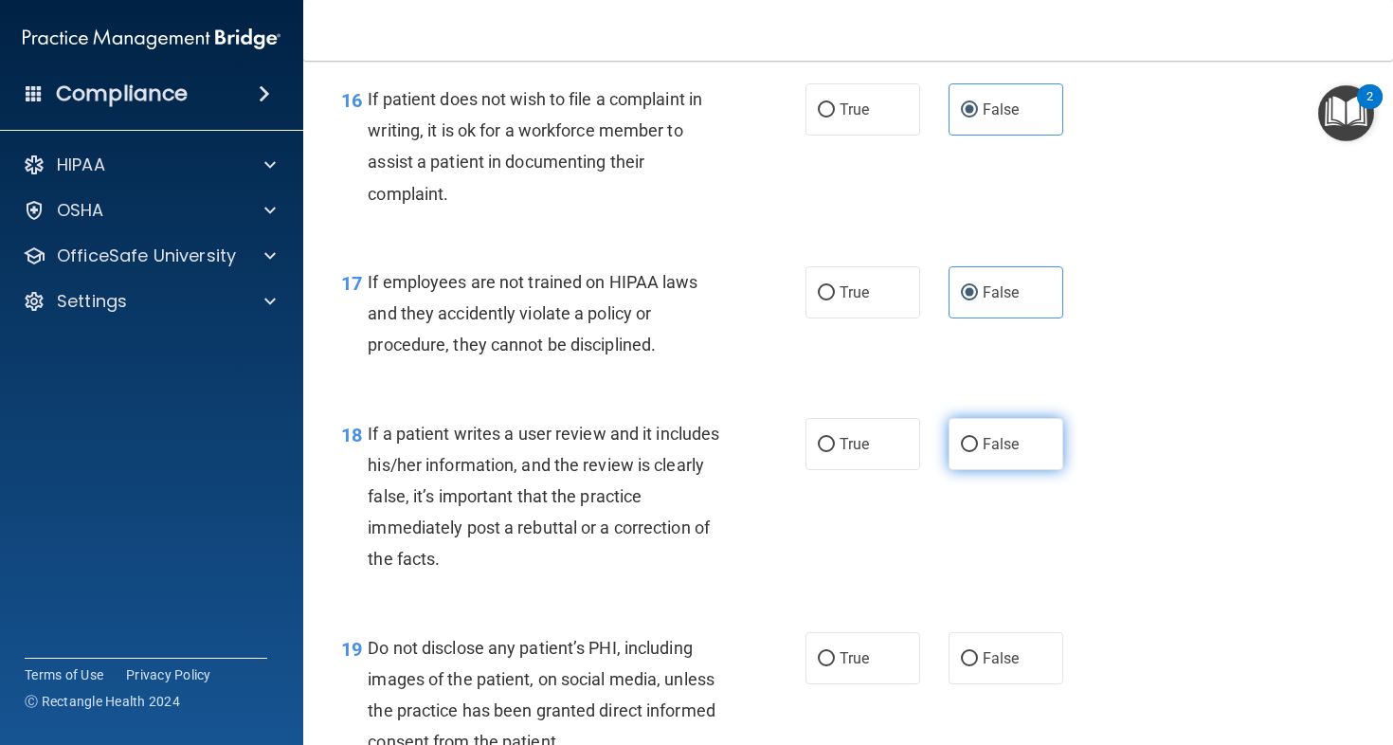
click at [978, 452] on input "False" at bounding box center [969, 445] width 17 height 14
radio input "true"
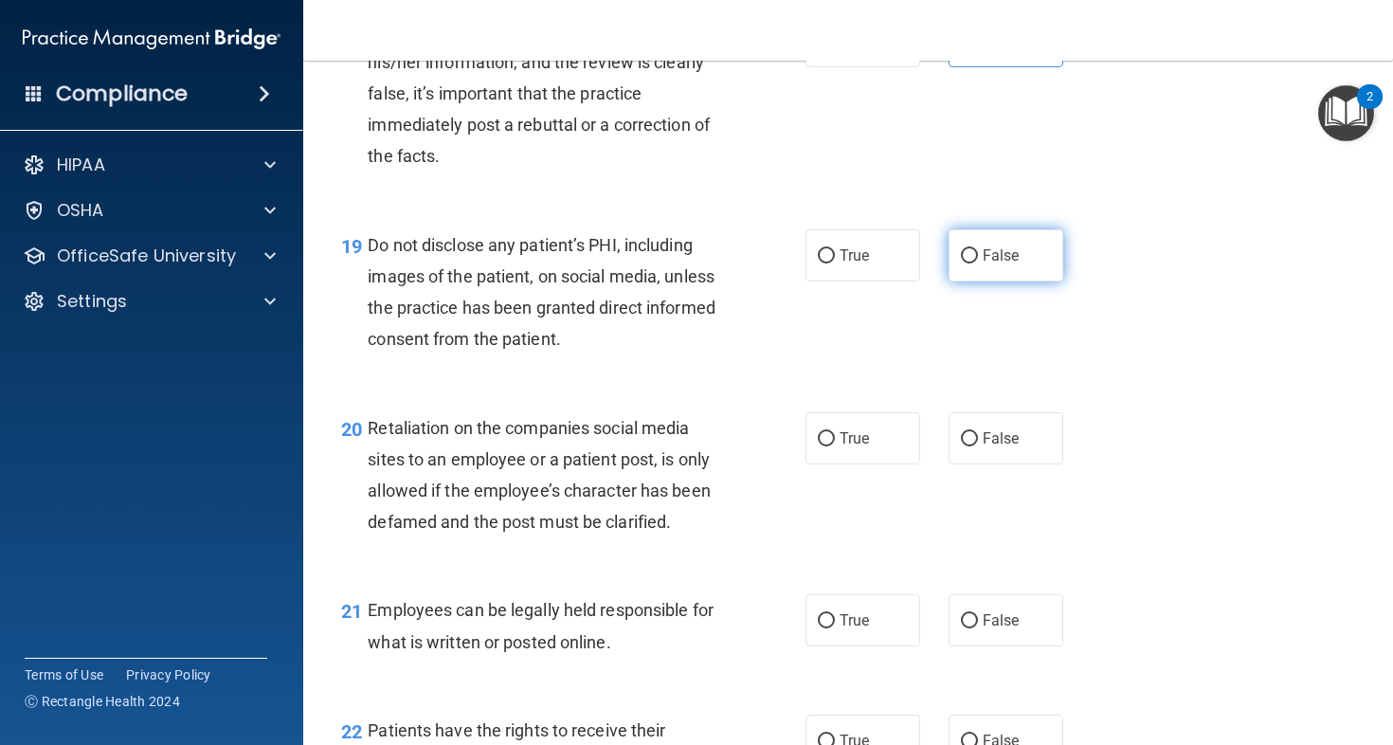
click at [988, 264] on span "False" at bounding box center [1001, 255] width 37 height 18
click at [978, 264] on input "False" at bounding box center [969, 256] width 17 height 14
radio input "true"
click at [991, 447] on span "False" at bounding box center [1001, 438] width 37 height 18
click at [978, 446] on input "False" at bounding box center [969, 439] width 17 height 14
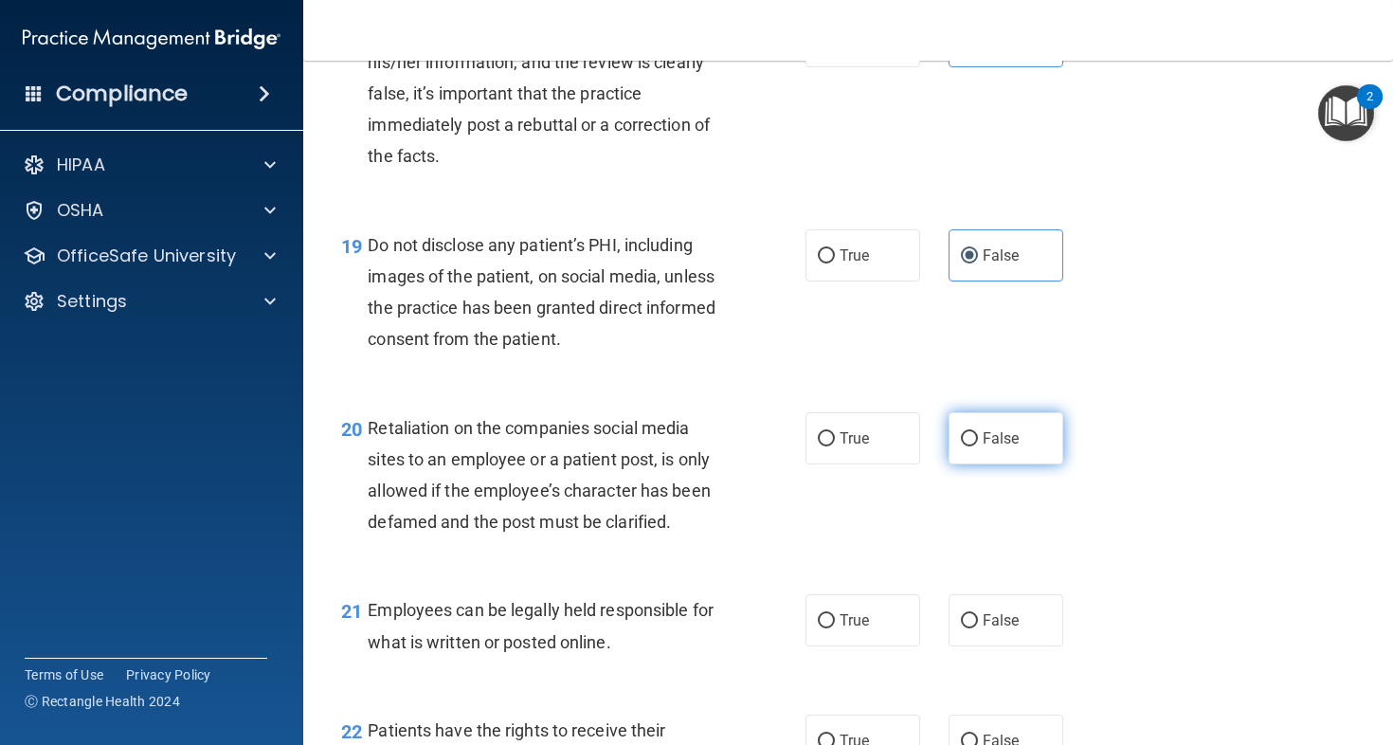
radio input "true"
click at [1015, 646] on label "False" at bounding box center [1006, 620] width 115 height 52
click at [978, 628] on input "False" at bounding box center [969, 621] width 17 height 14
radio input "true"
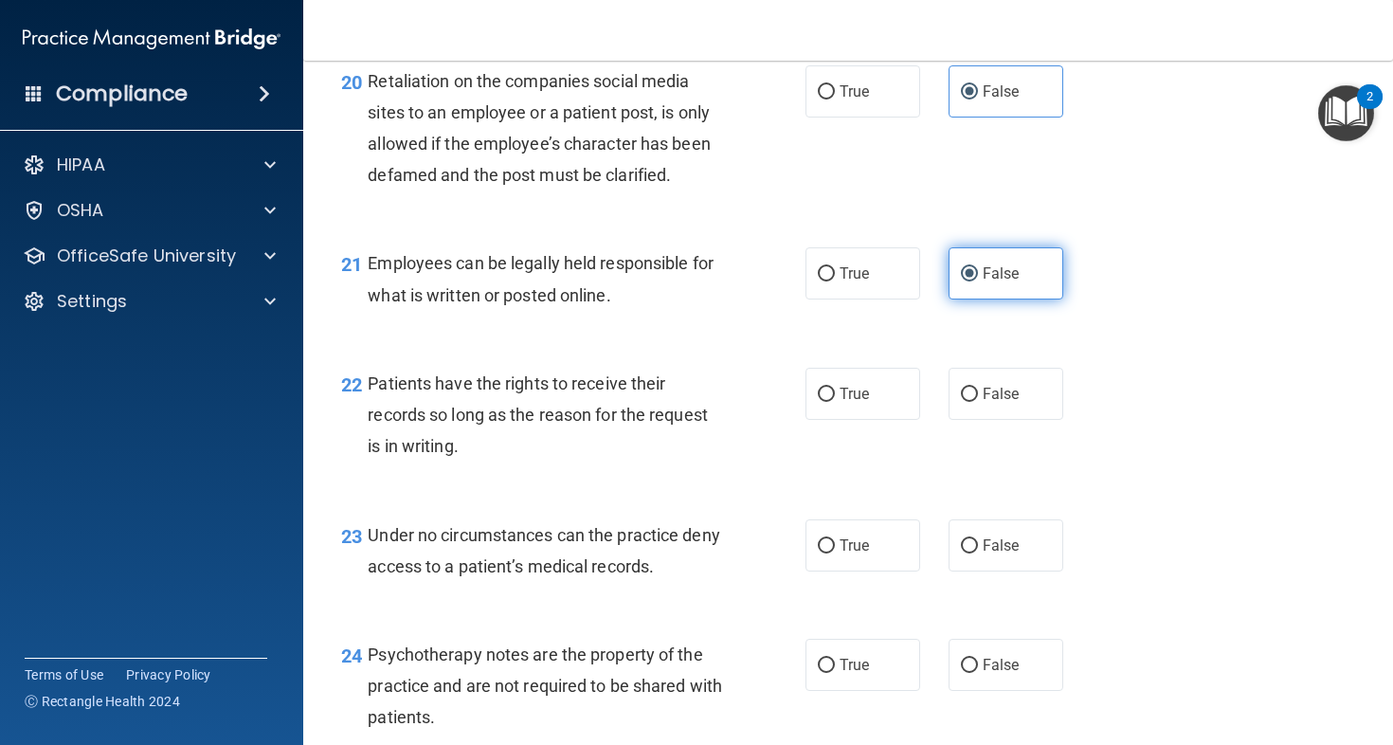
scroll to position [3990, 0]
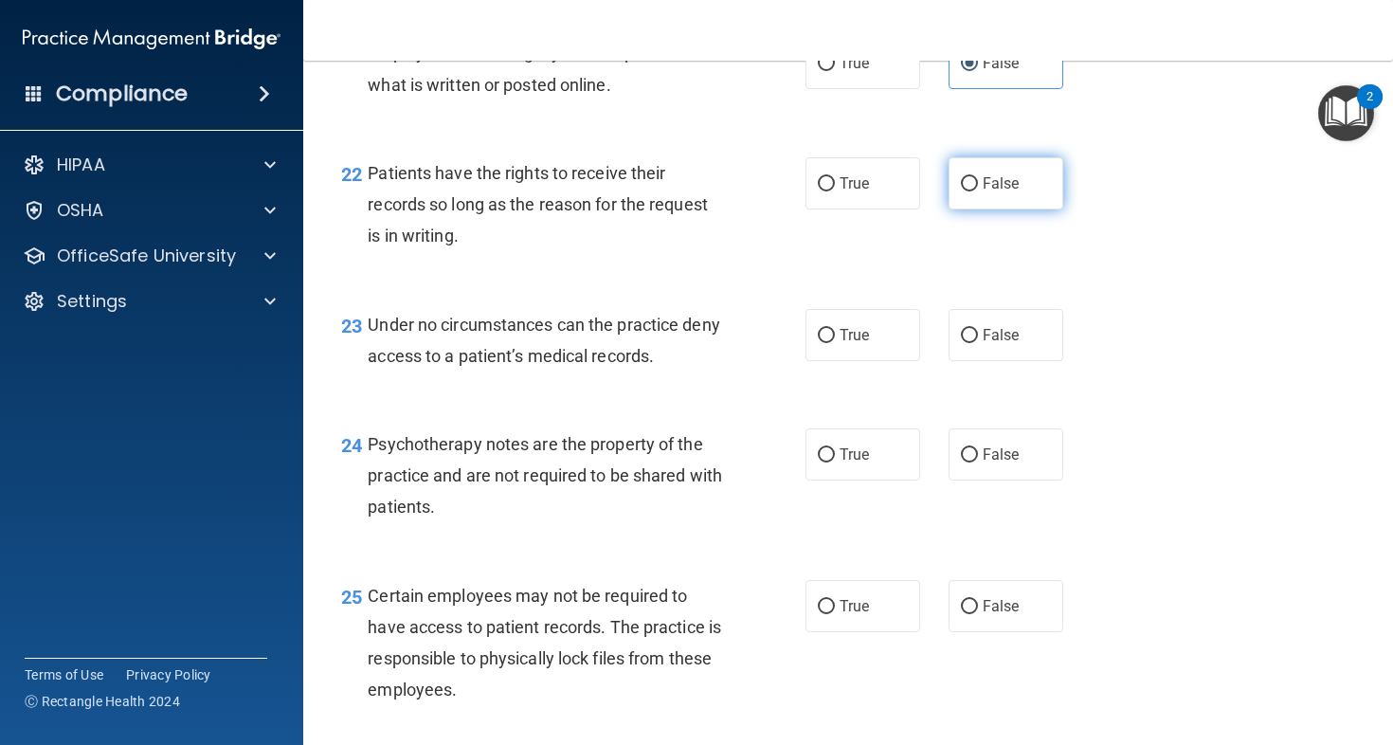
click at [993, 209] on label "False" at bounding box center [1006, 183] width 115 height 52
click at [978, 191] on input "False" at bounding box center [969, 184] width 17 height 14
radio input "true"
click at [991, 360] on label "False" at bounding box center [1006, 335] width 115 height 52
click at [978, 343] on input "False" at bounding box center [969, 336] width 17 height 14
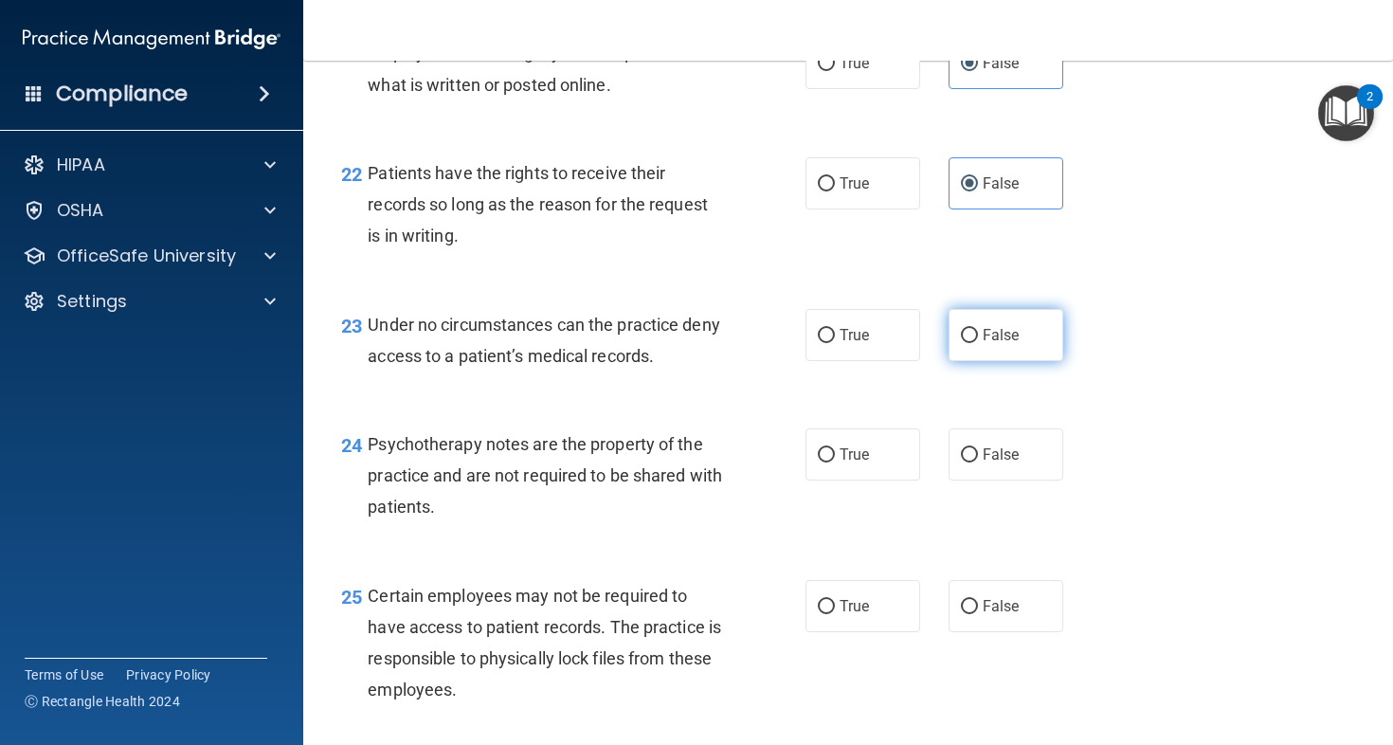
radio input "true"
click at [1003, 464] on div "24 Psychotherapy notes are the property of the practice and are not required to…" at bounding box center [848, 481] width 1043 height 152
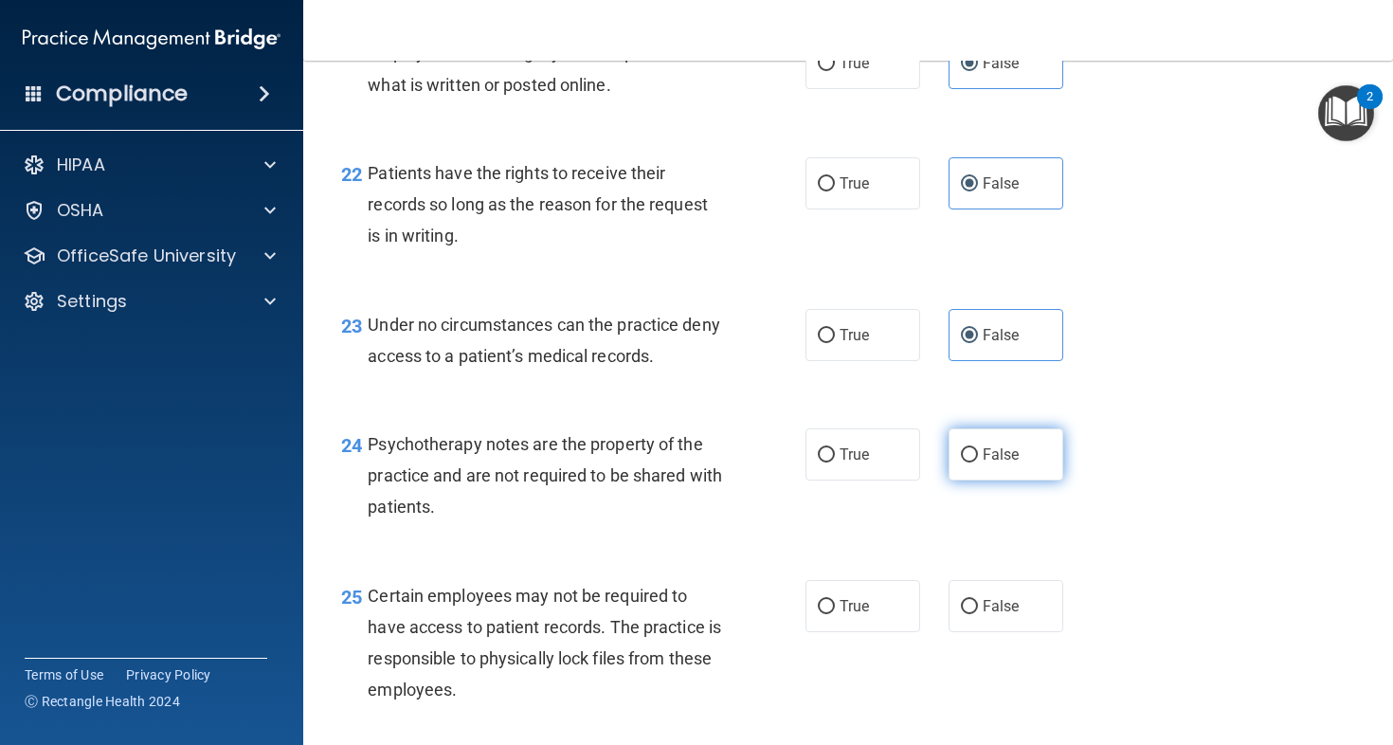
click at [1005, 464] on span "False" at bounding box center [1001, 454] width 37 height 18
click at [978, 463] on input "False" at bounding box center [969, 455] width 17 height 14
radio input "true"
click at [1023, 632] on label "False" at bounding box center [1006, 606] width 115 height 52
click at [978, 614] on input "False" at bounding box center [969, 607] width 17 height 14
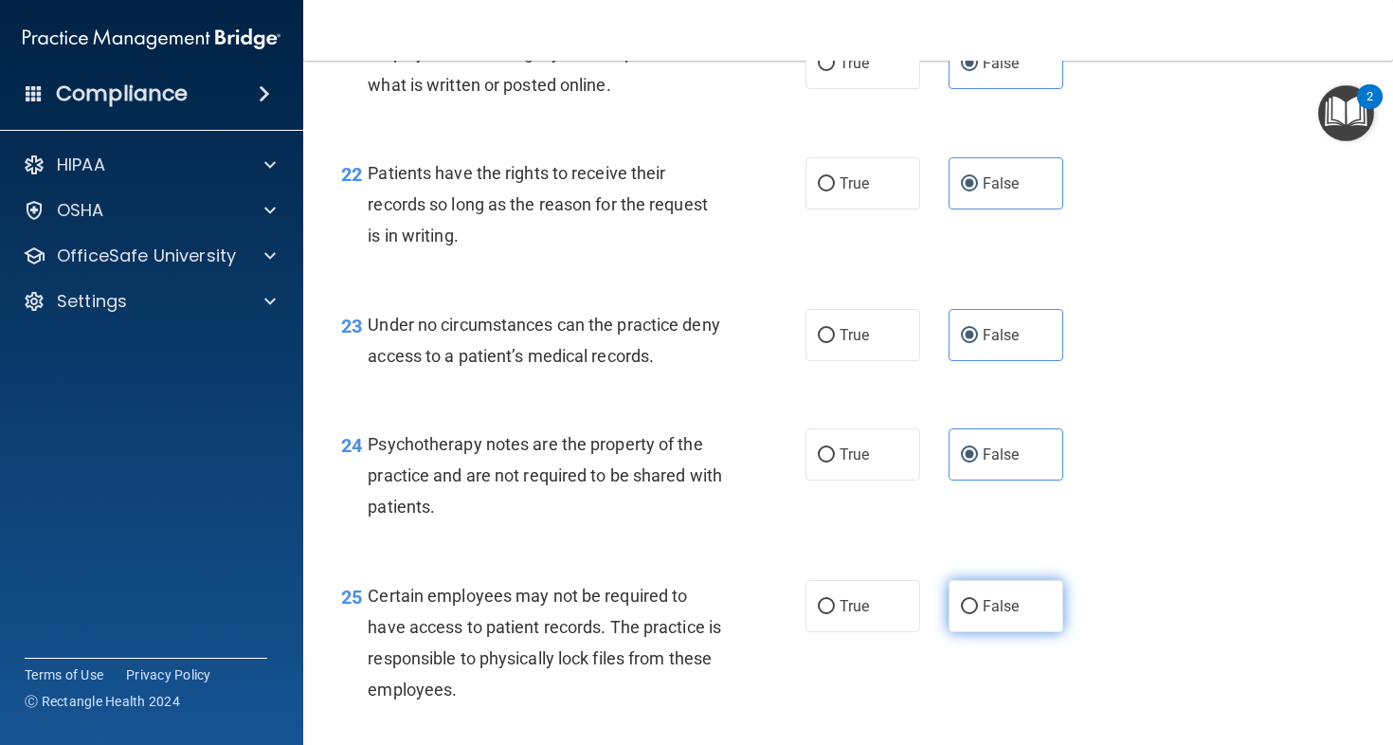
radio input "true"
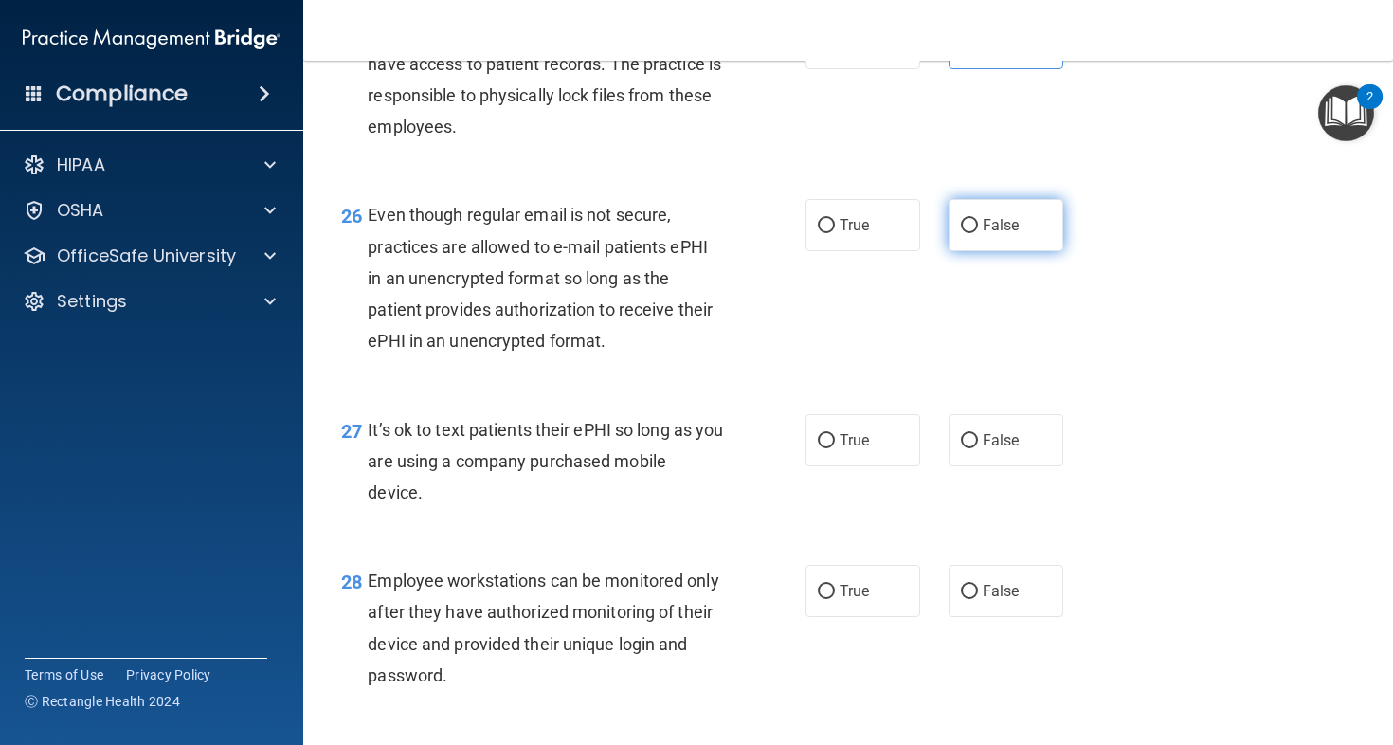
click at [991, 248] on label "False" at bounding box center [1006, 225] width 115 height 52
click at [978, 233] on input "False" at bounding box center [969, 226] width 17 height 14
radio input "true"
click at [999, 449] on span "False" at bounding box center [1001, 440] width 37 height 18
click at [978, 448] on input "False" at bounding box center [969, 441] width 17 height 14
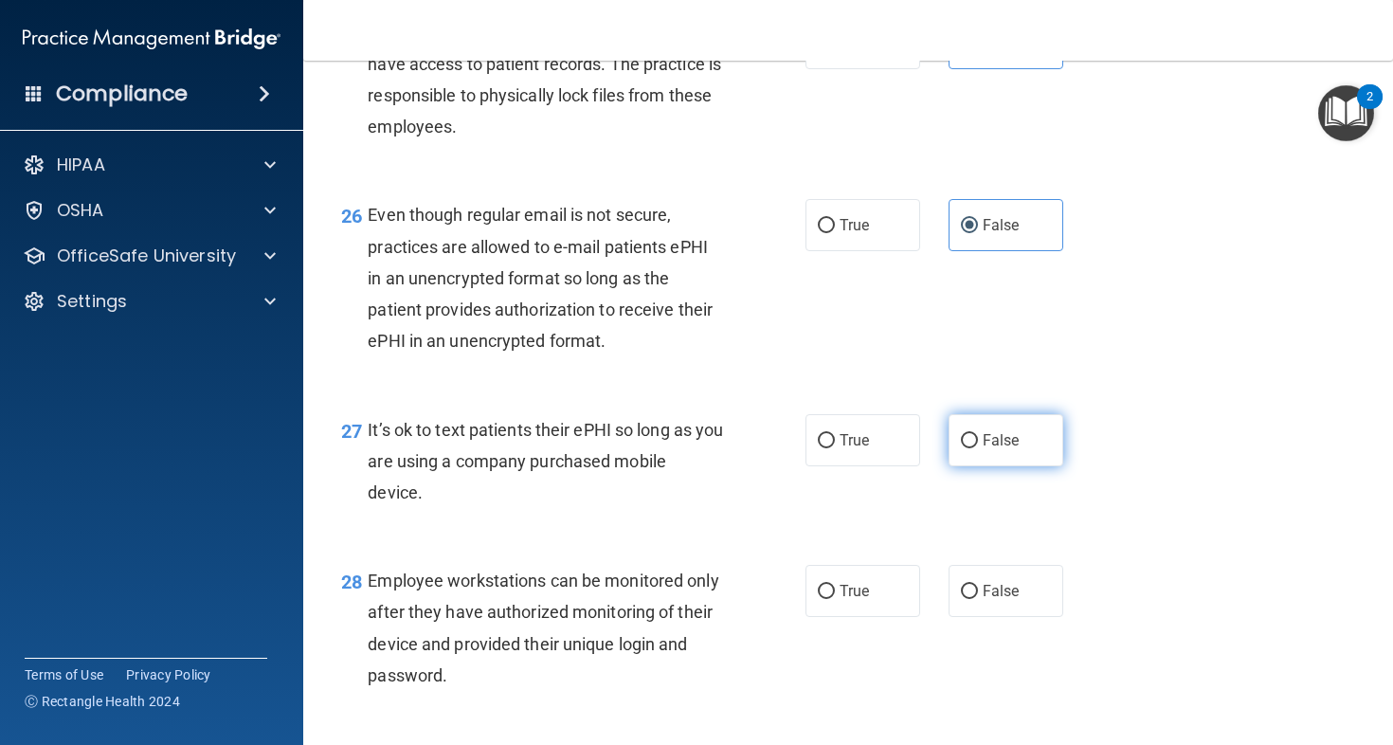
radio input "true"
click at [995, 617] on label "False" at bounding box center [1006, 591] width 115 height 52
click at [978, 599] on input "False" at bounding box center [969, 592] width 17 height 14
radio input "true"
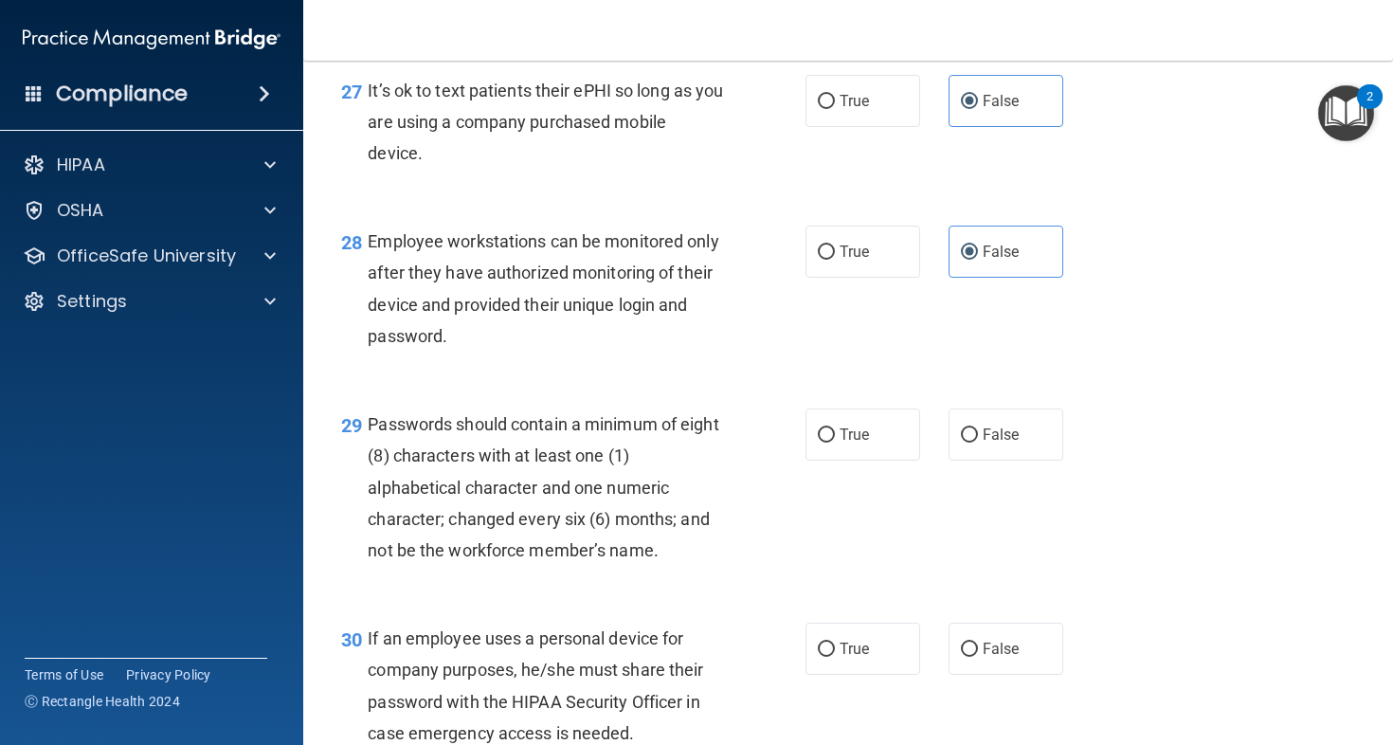
scroll to position [5089, 0]
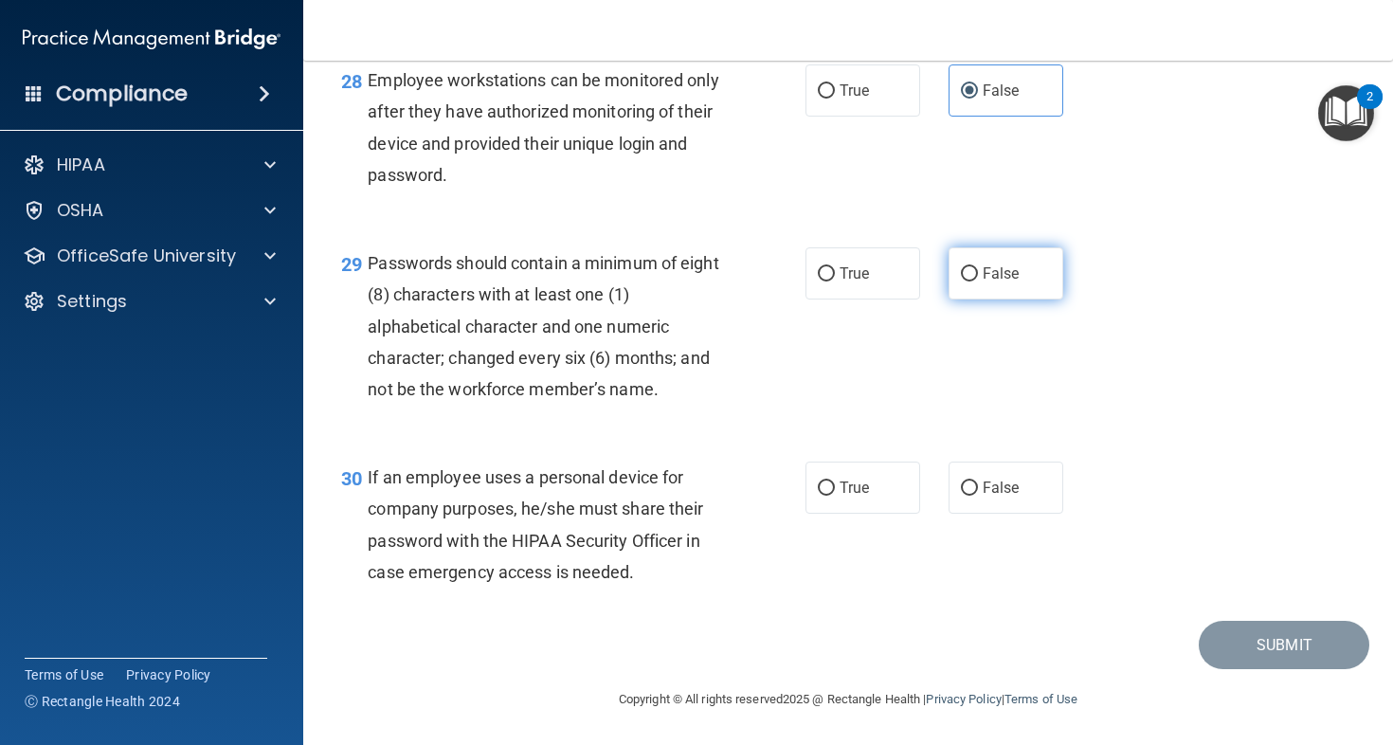
click at [995, 285] on label "False" at bounding box center [1006, 273] width 115 height 52
click at [978, 282] on input "False" at bounding box center [969, 274] width 17 height 14
radio input "true"
click at [983, 481] on span "False" at bounding box center [1001, 488] width 37 height 18
click at [978, 482] on input "False" at bounding box center [969, 489] width 17 height 14
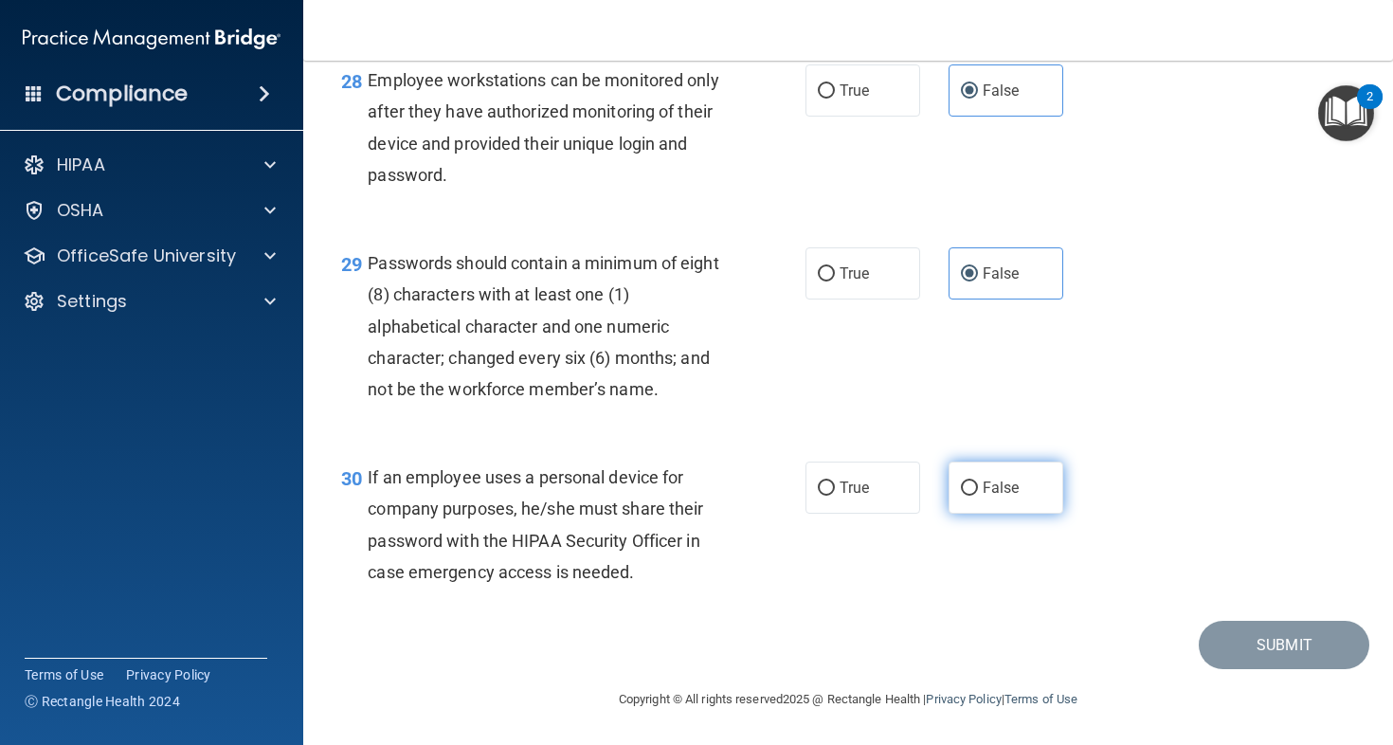
radio input "true"
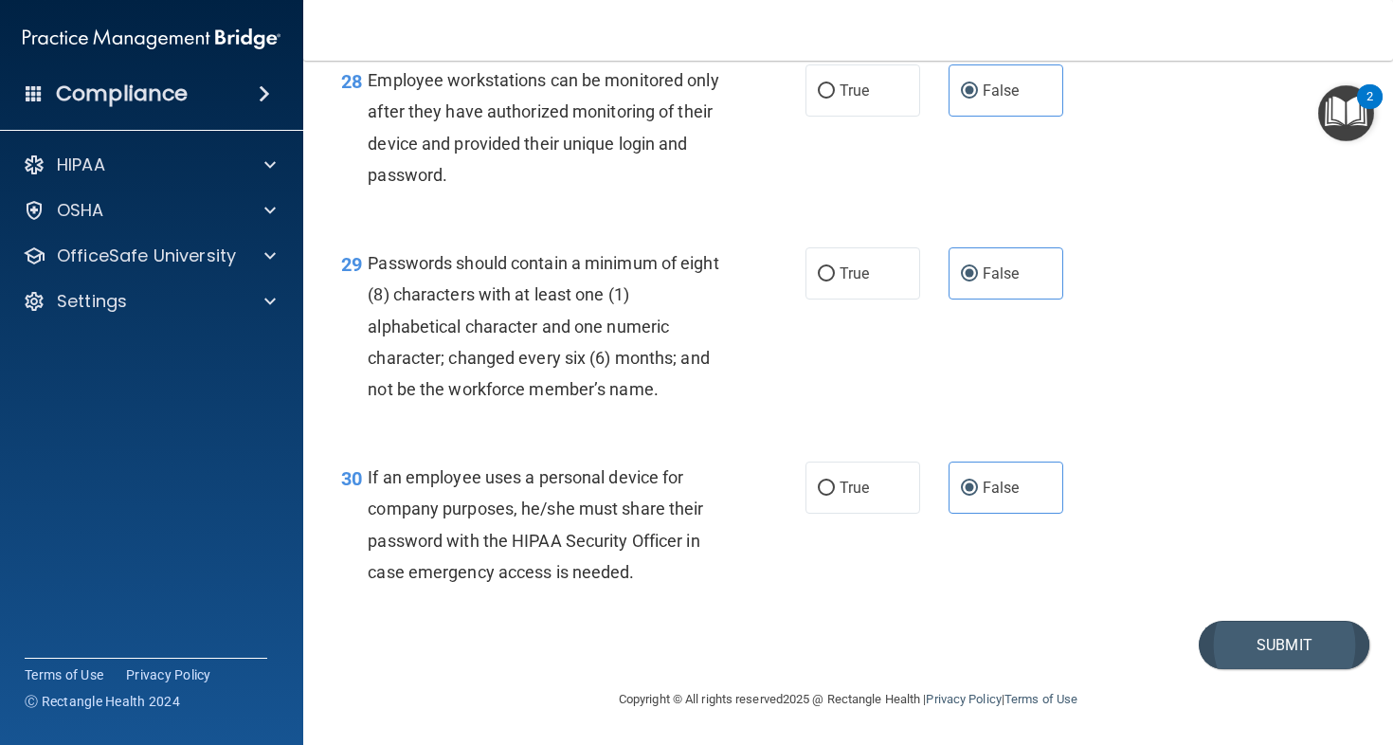
click at [1265, 644] on button "Submit" at bounding box center [1284, 645] width 171 height 48
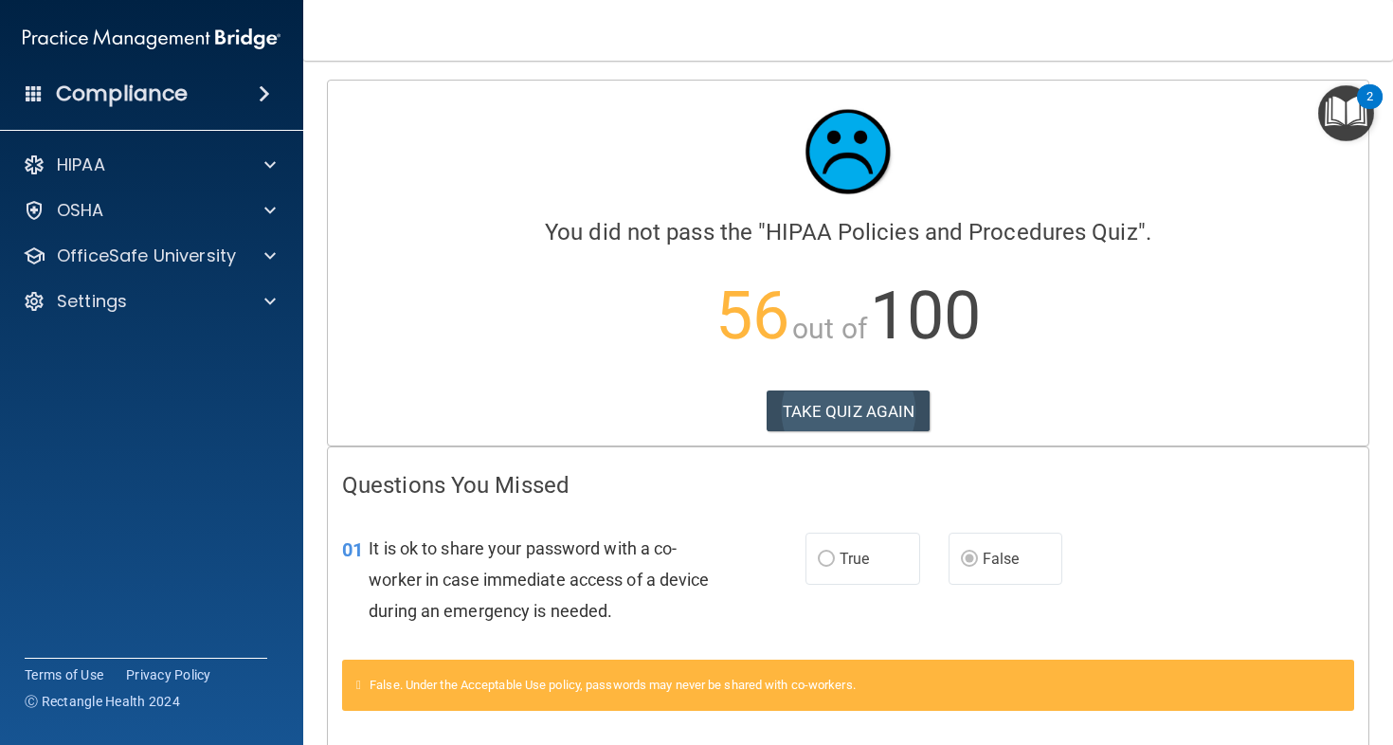
click at [849, 416] on button "TAKE QUIZ AGAIN" at bounding box center [849, 412] width 164 height 42
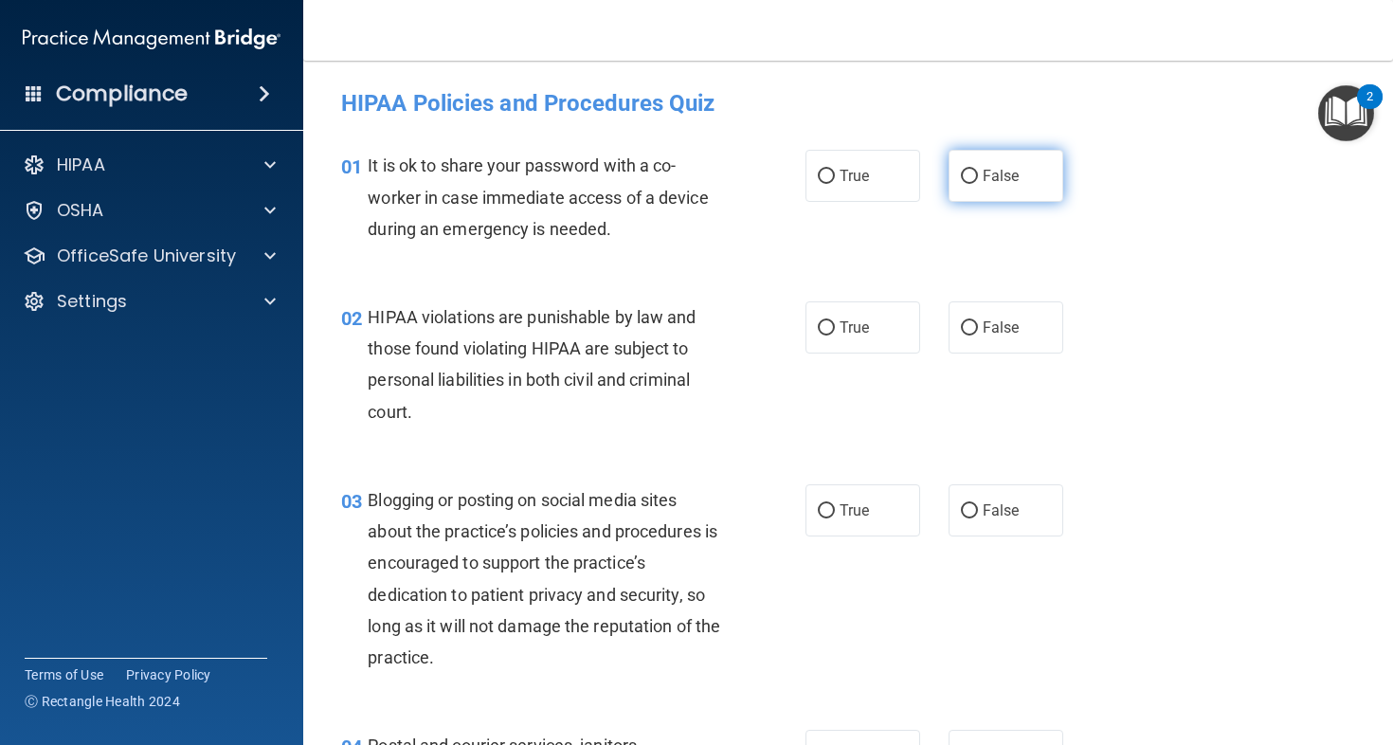
click at [995, 177] on span "False" at bounding box center [1001, 176] width 37 height 18
click at [978, 177] on input "False" at bounding box center [969, 177] width 17 height 14
radio input "true"
click at [847, 333] on span "True" at bounding box center [854, 327] width 29 height 18
click at [835, 333] on input "True" at bounding box center [826, 328] width 17 height 14
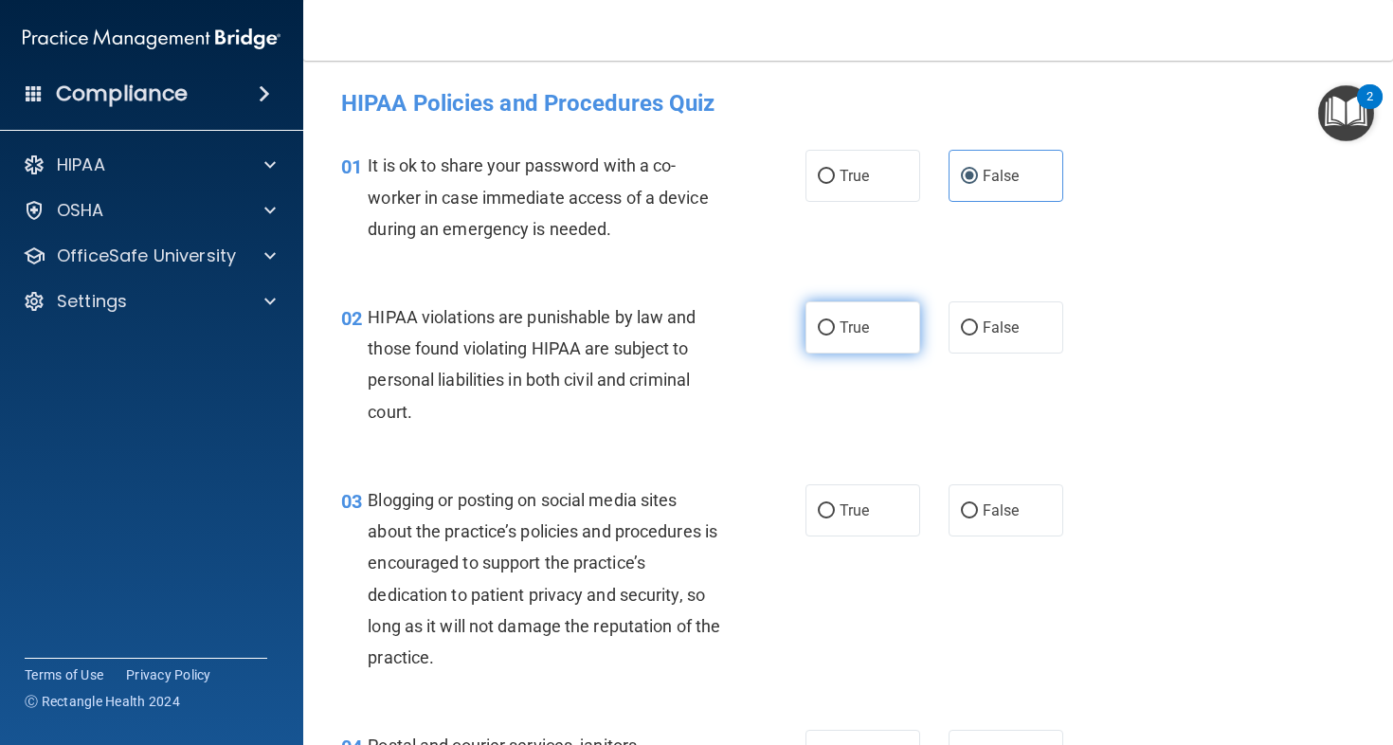
radio input "true"
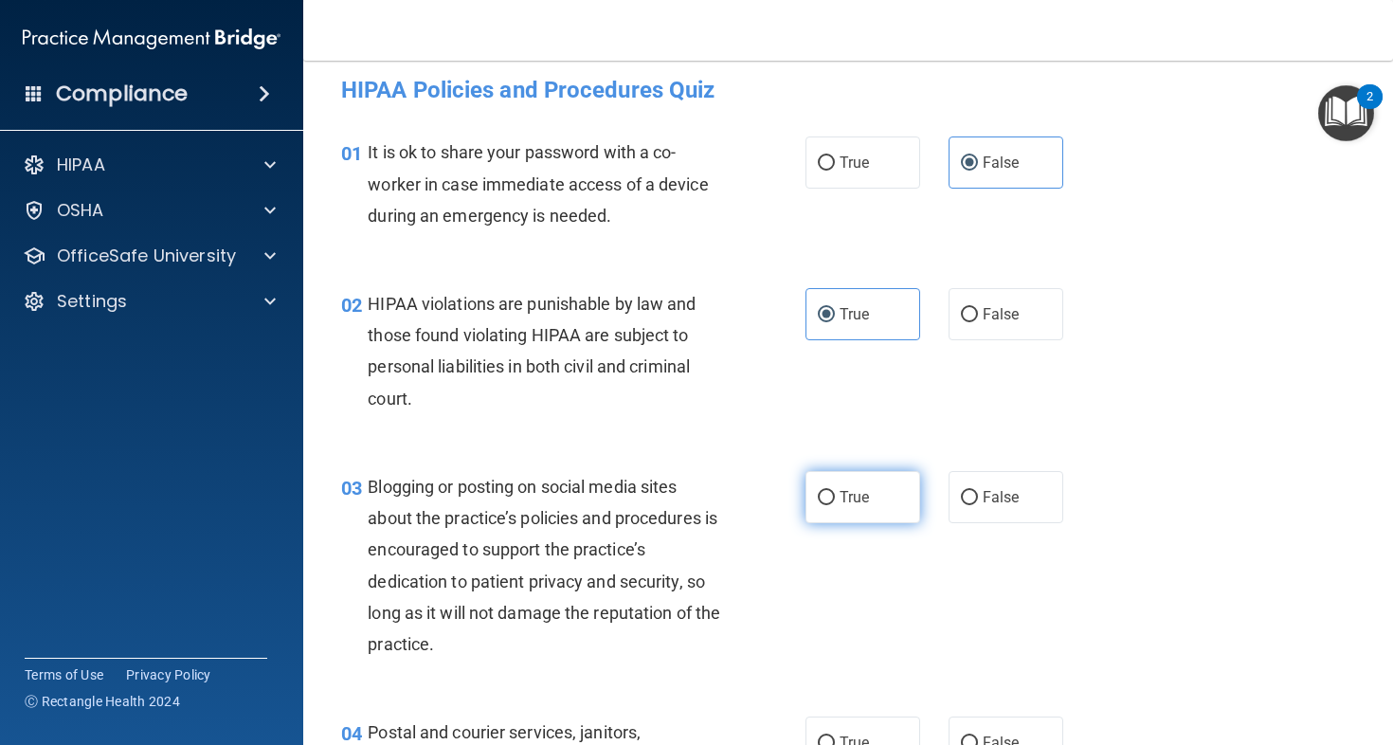
scroll to position [40, 0]
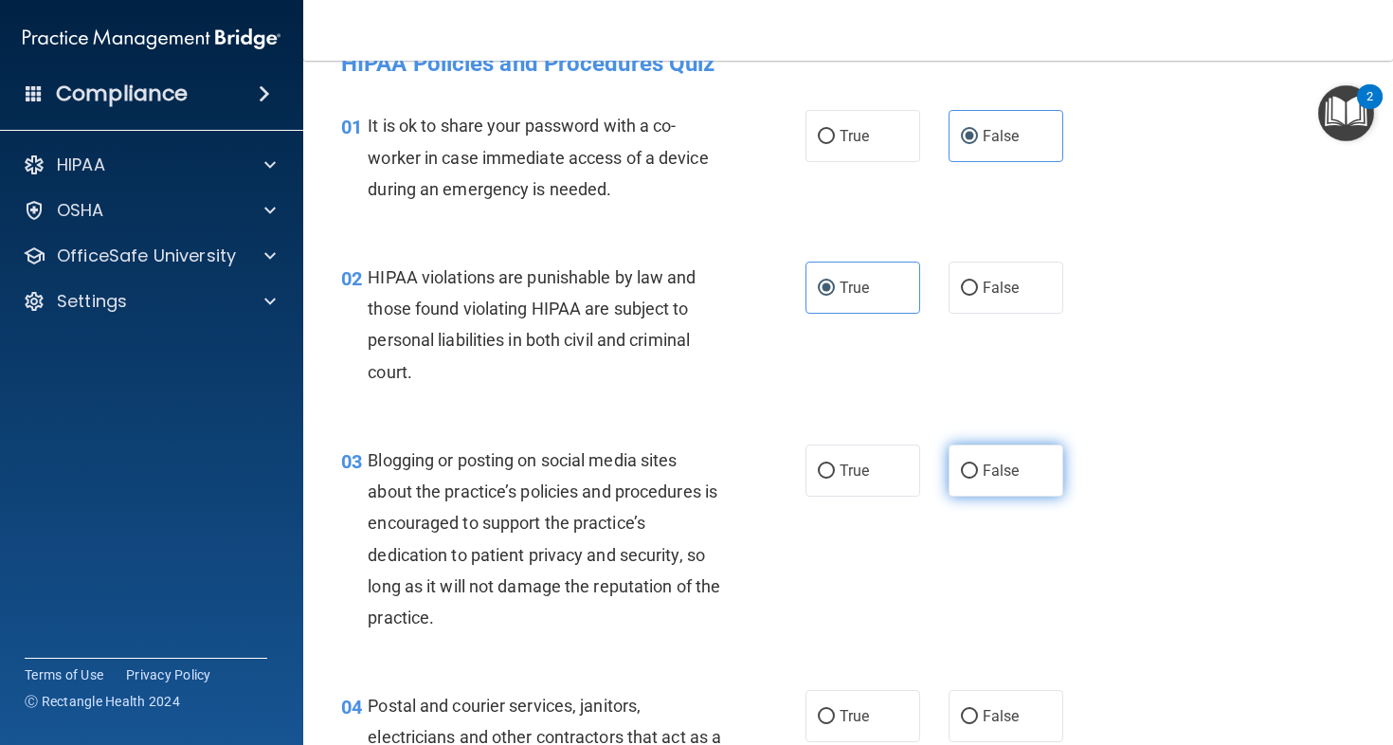
click at [1017, 477] on label "False" at bounding box center [1006, 471] width 115 height 52
click at [978, 477] on input "False" at bounding box center [969, 471] width 17 height 14
radio input "true"
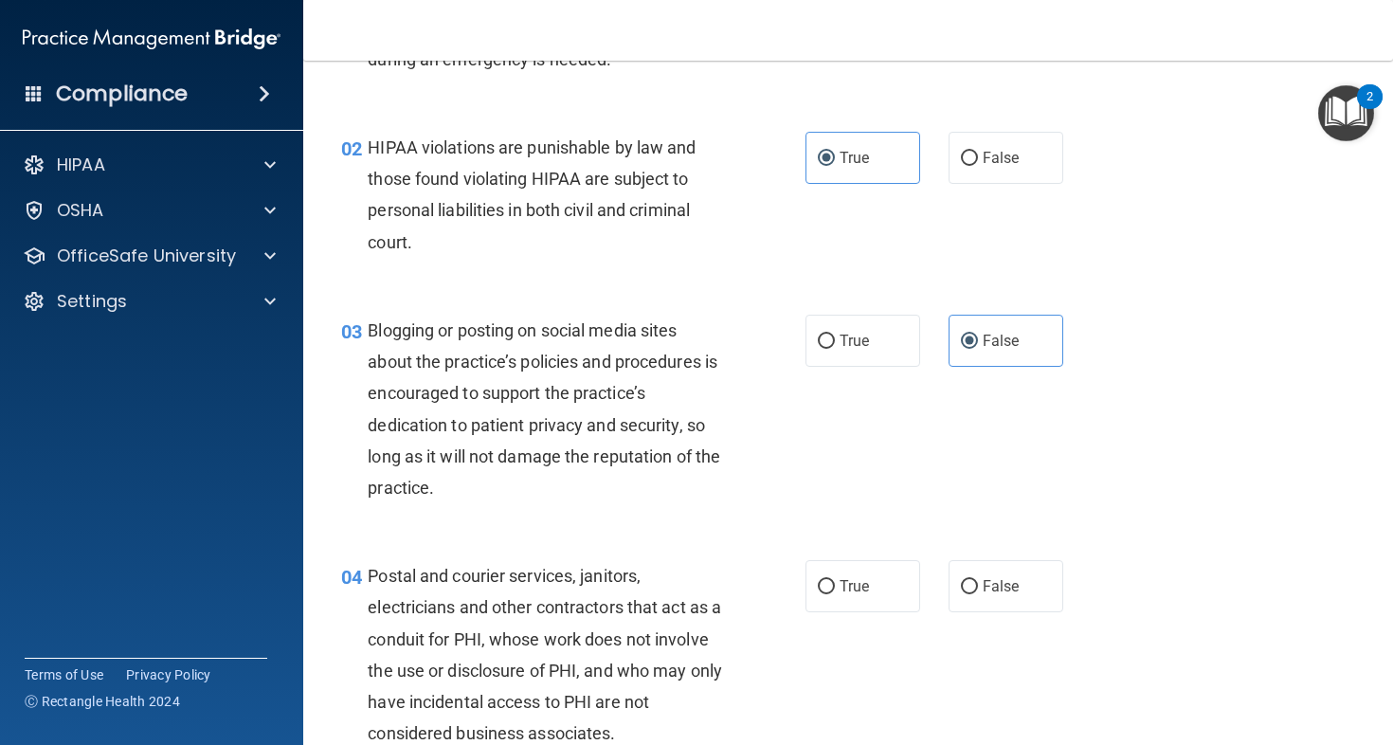
scroll to position [282, 0]
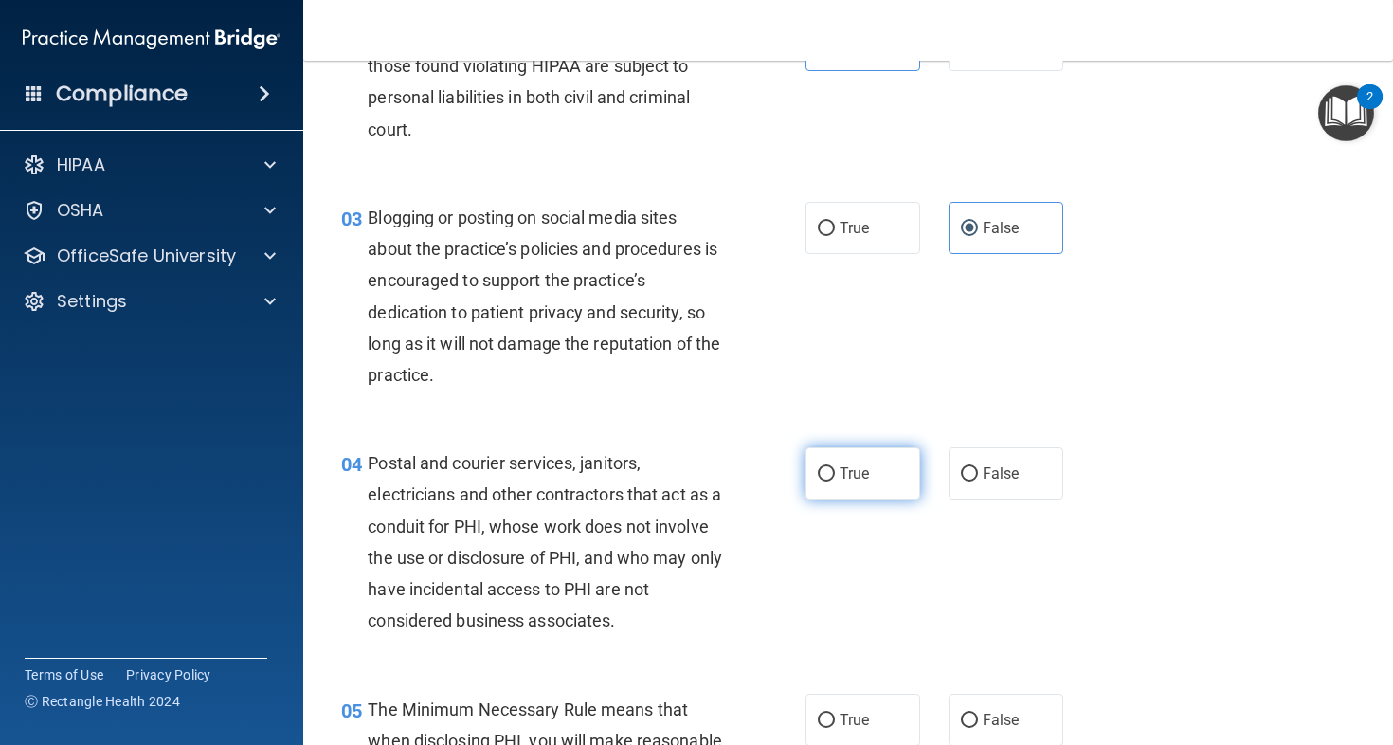
click at [885, 475] on label "True" at bounding box center [863, 473] width 115 height 52
click at [835, 475] on input "True" at bounding box center [826, 474] width 17 height 14
radio input "true"
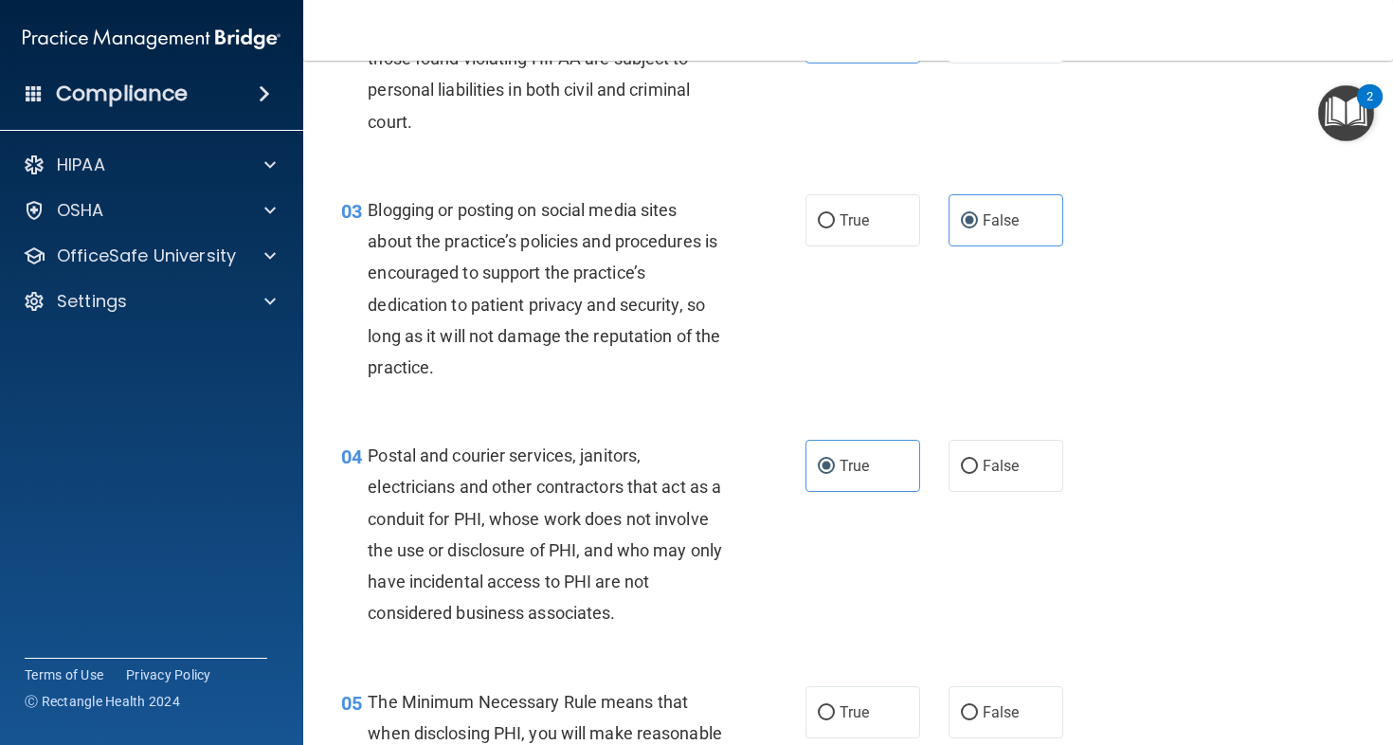
scroll to position [448, 0]
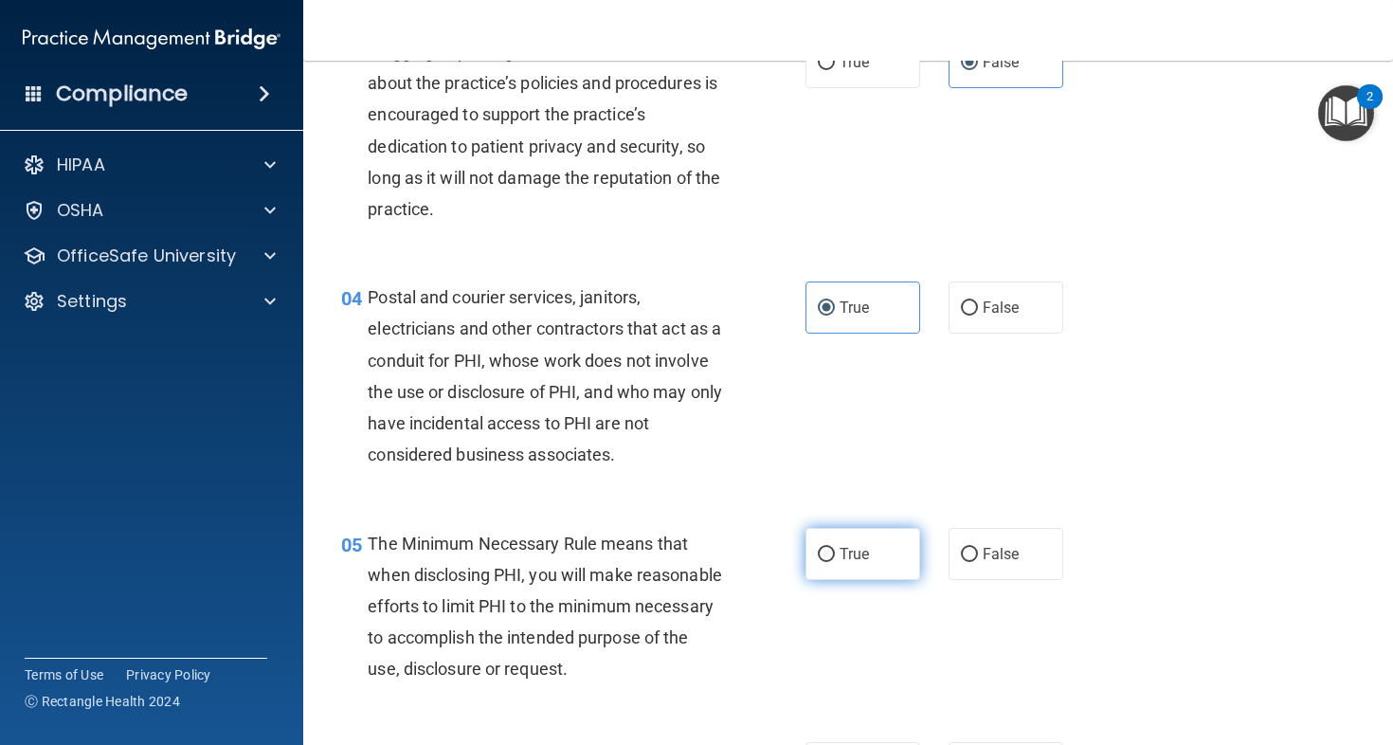
click at [845, 551] on span "True" at bounding box center [854, 554] width 29 height 18
click at [835, 551] on input "True" at bounding box center [826, 555] width 17 height 14
radio input "true"
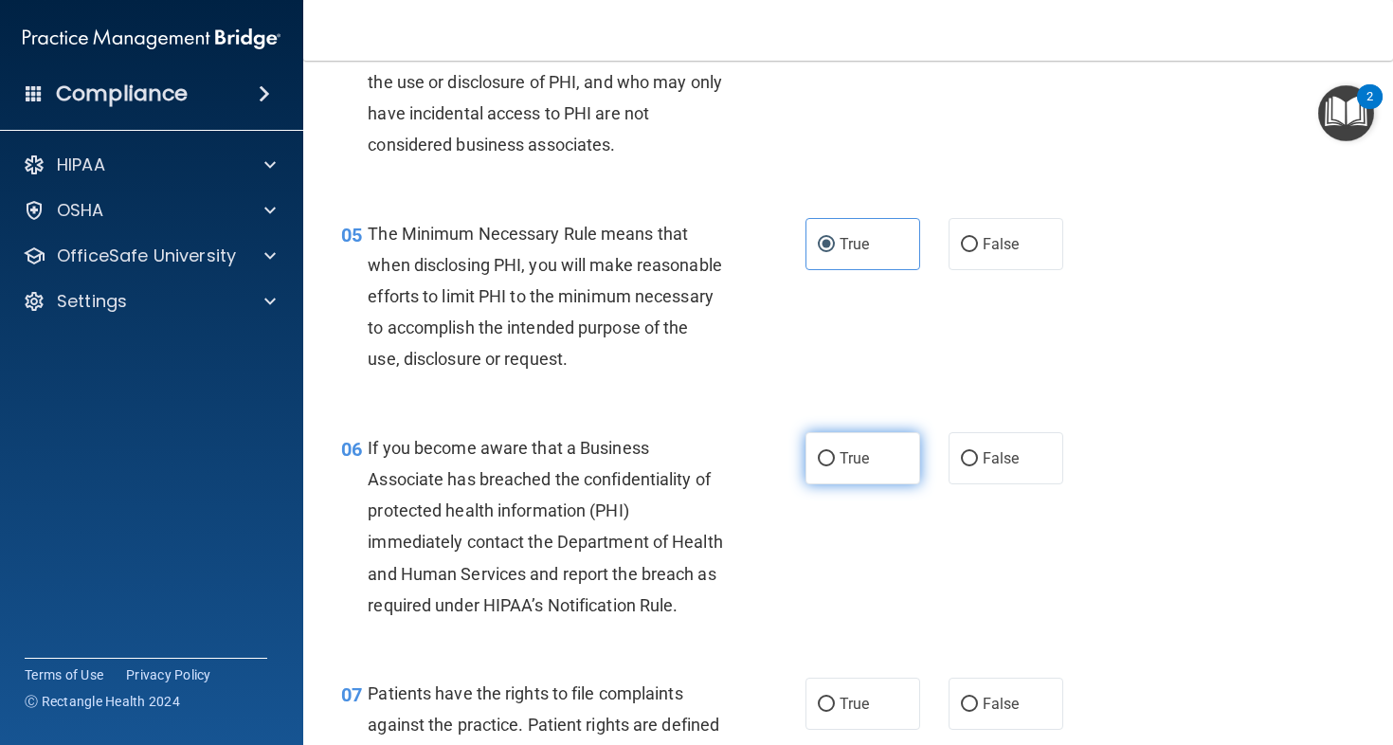
click at [856, 521] on div "06 If you become aware that a Business Associate has breached the confidentiali…" at bounding box center [848, 531] width 1043 height 245
click at [852, 467] on span "True" at bounding box center [854, 458] width 29 height 18
click at [835, 466] on input "True" at bounding box center [826, 459] width 17 height 14
radio input "true"
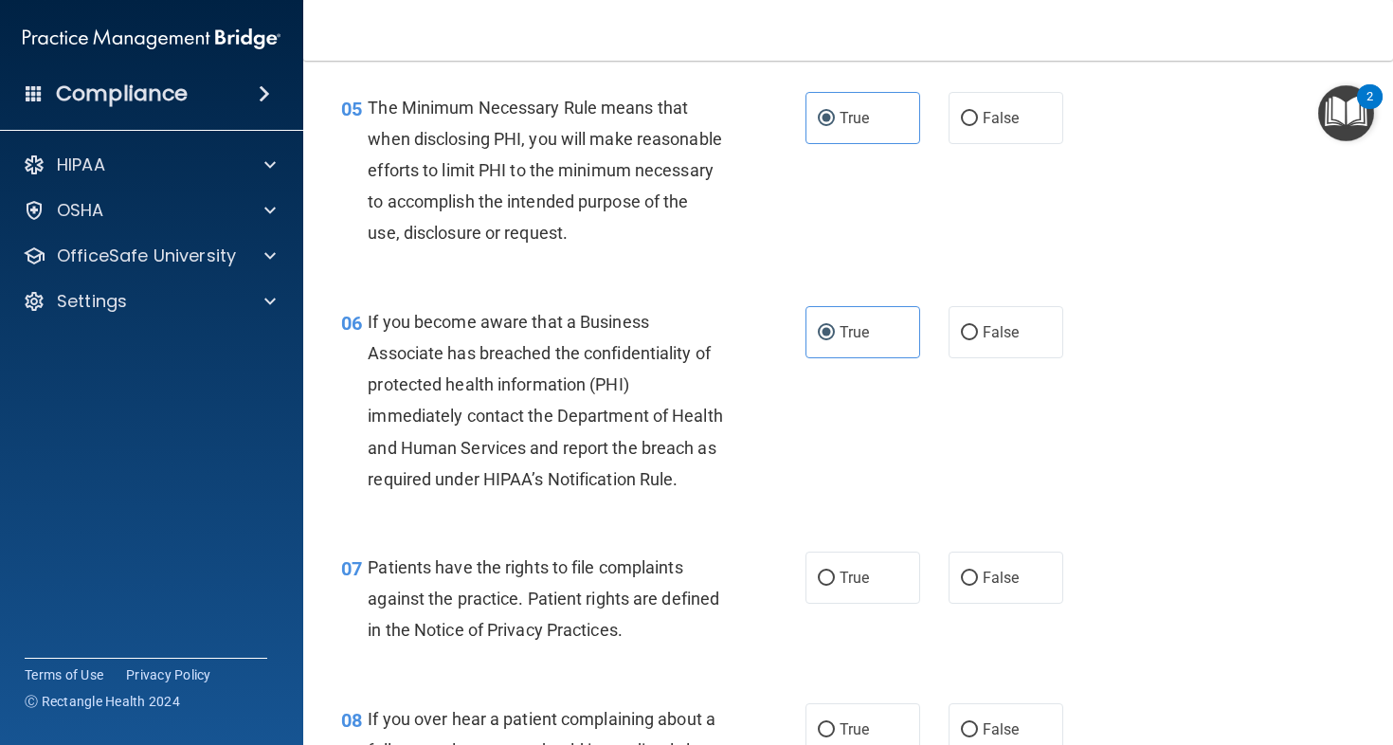
scroll to position [997, 0]
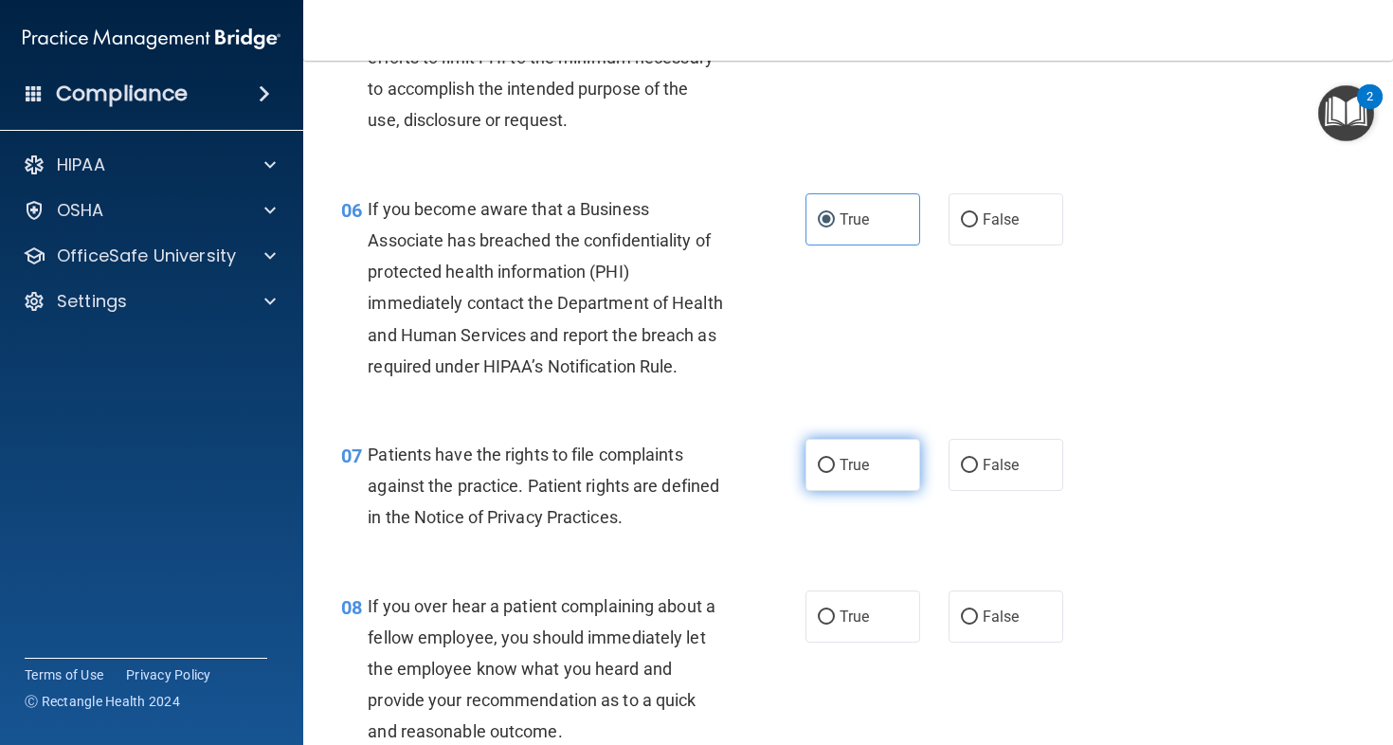
click at [849, 491] on label "True" at bounding box center [863, 465] width 115 height 52
click at [835, 473] on input "True" at bounding box center [826, 466] width 17 height 14
radio input "true"
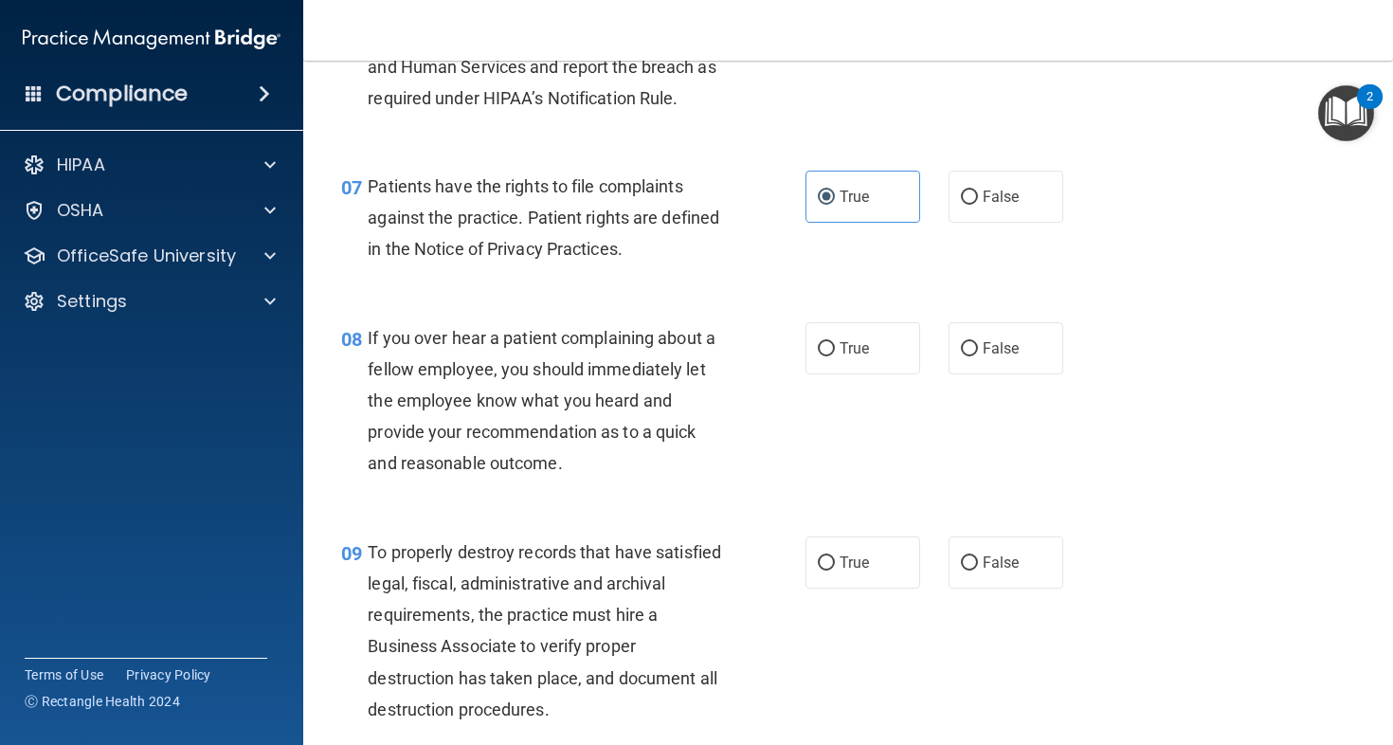
scroll to position [1289, 0]
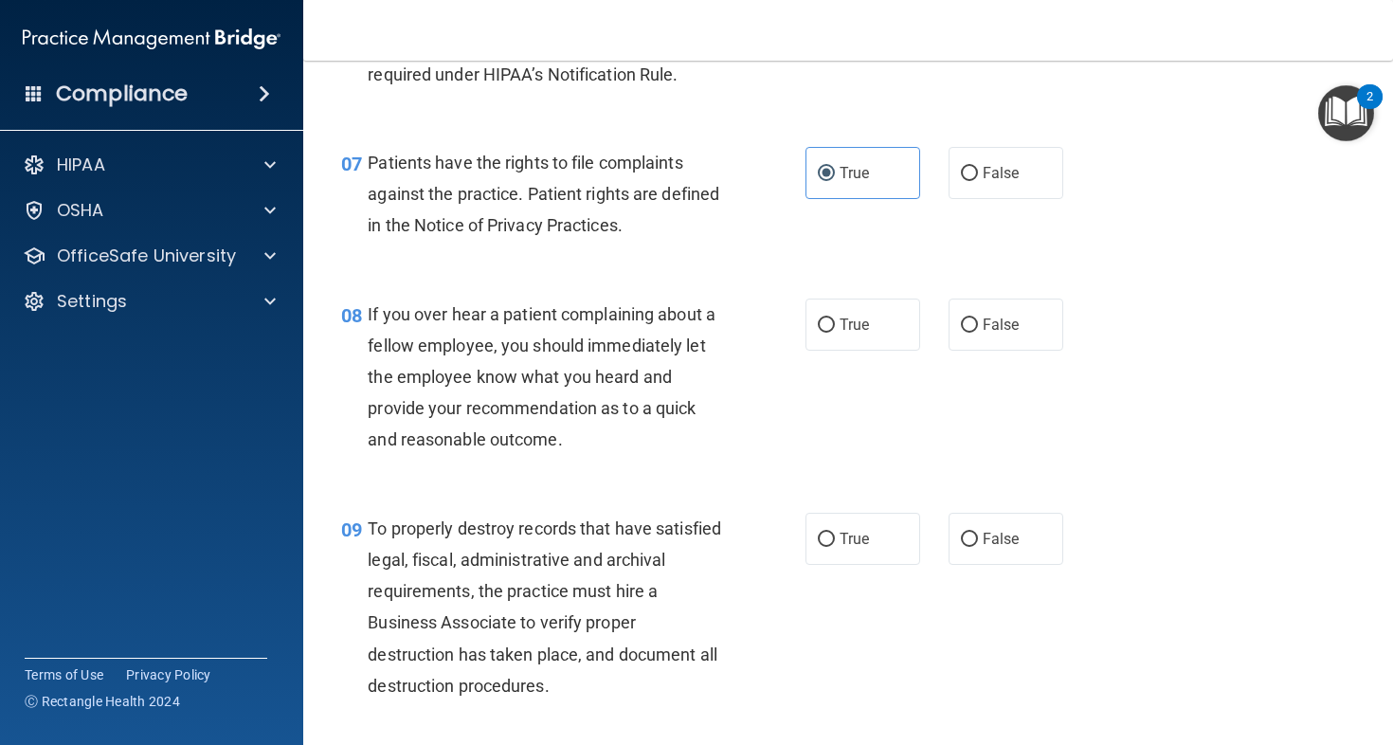
click at [1055, 351] on div "True False" at bounding box center [943, 325] width 275 height 52
click at [1039, 351] on label "False" at bounding box center [1006, 325] width 115 height 52
click at [978, 333] on input "False" at bounding box center [969, 325] width 17 height 14
radio input "true"
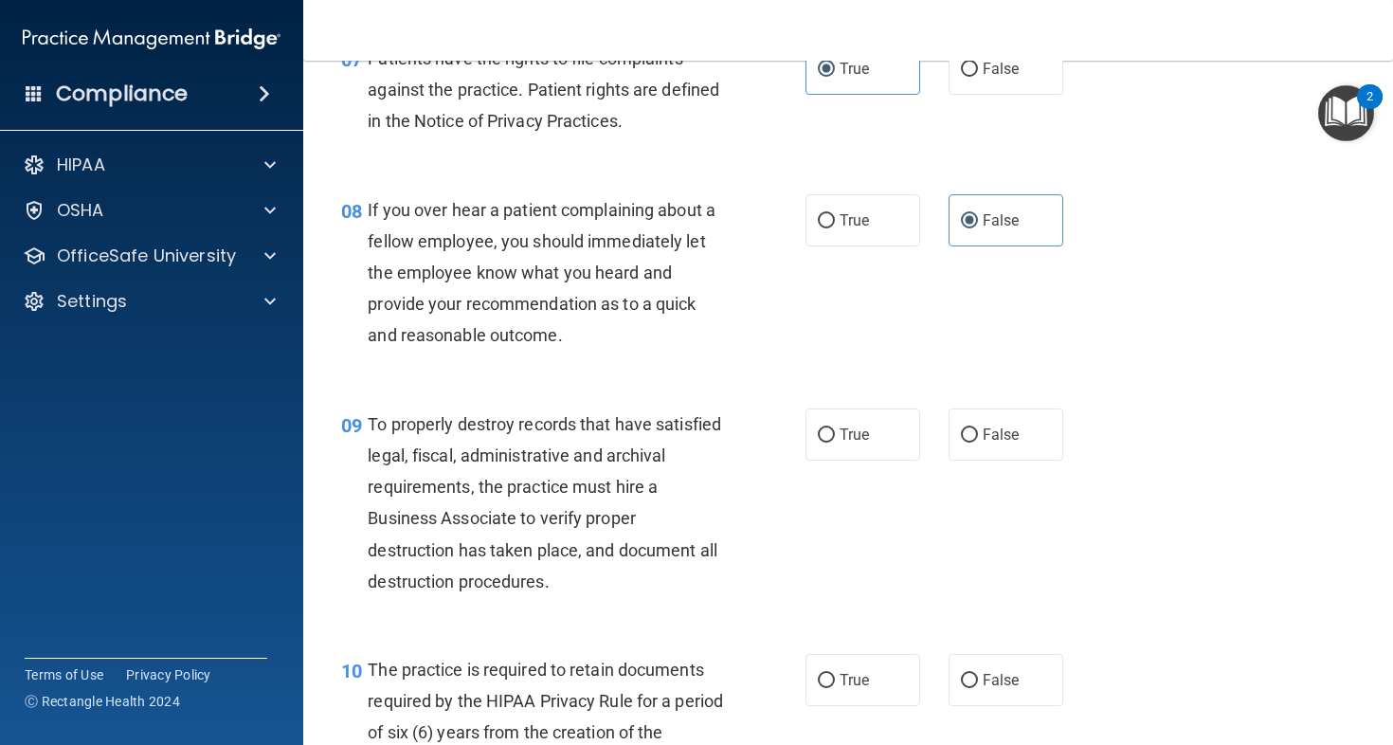
scroll to position [1443, 0]
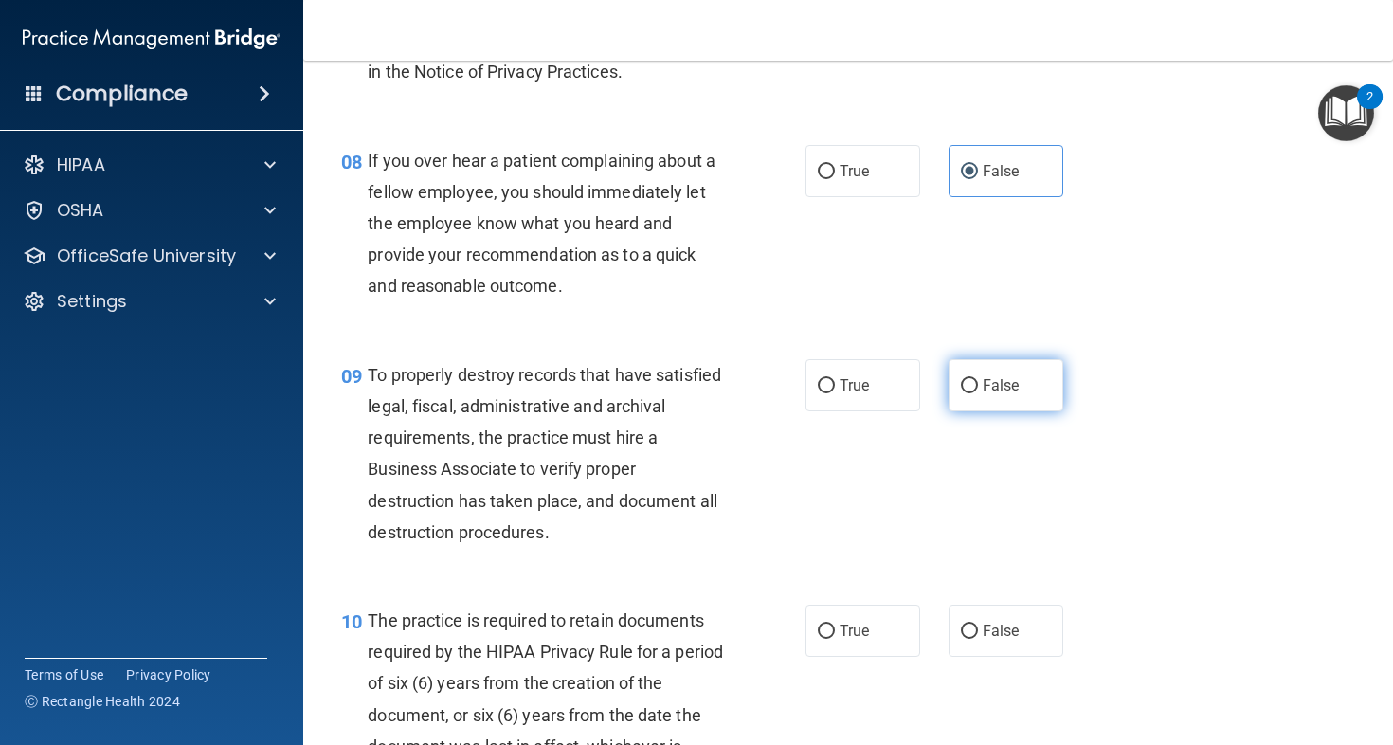
click at [1023, 411] on label "False" at bounding box center [1006, 385] width 115 height 52
click at [978, 393] on input "False" at bounding box center [969, 386] width 17 height 14
radio input "true"
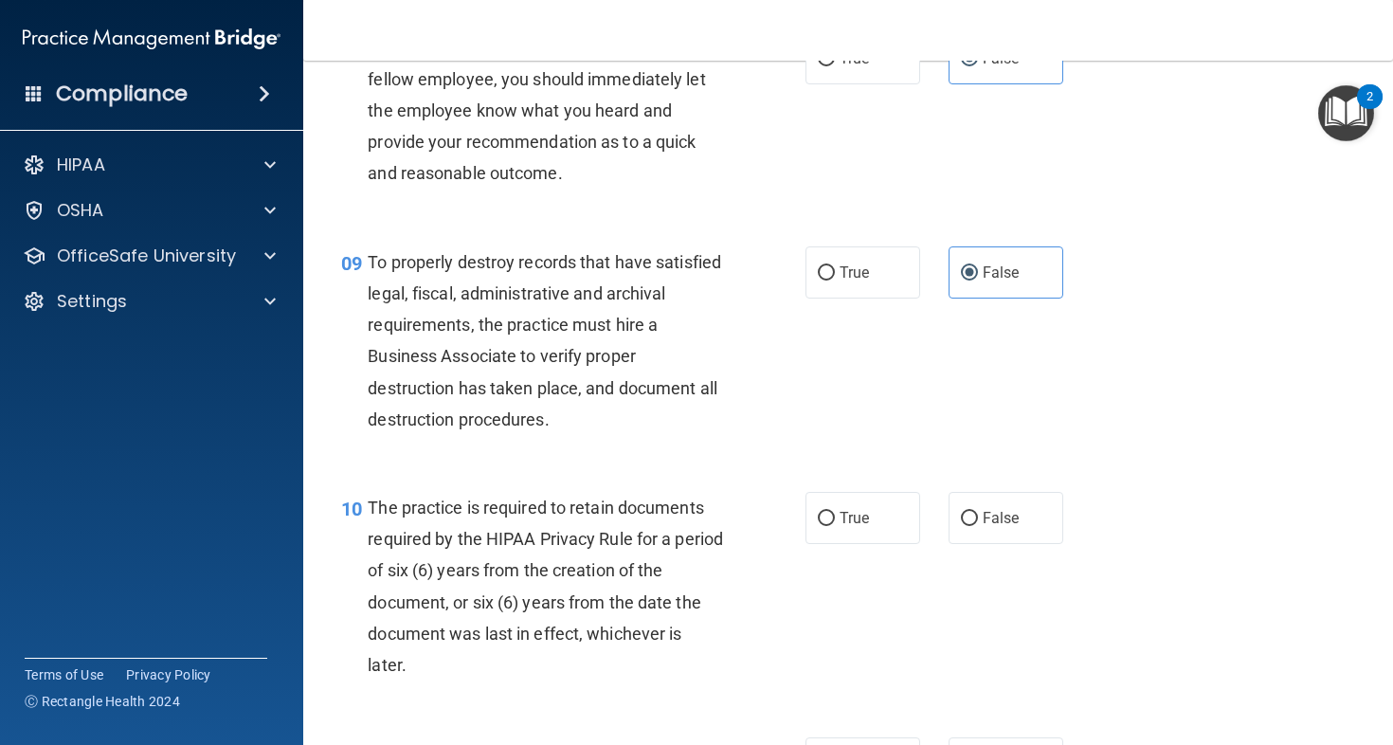
scroll to position [1637, 0]
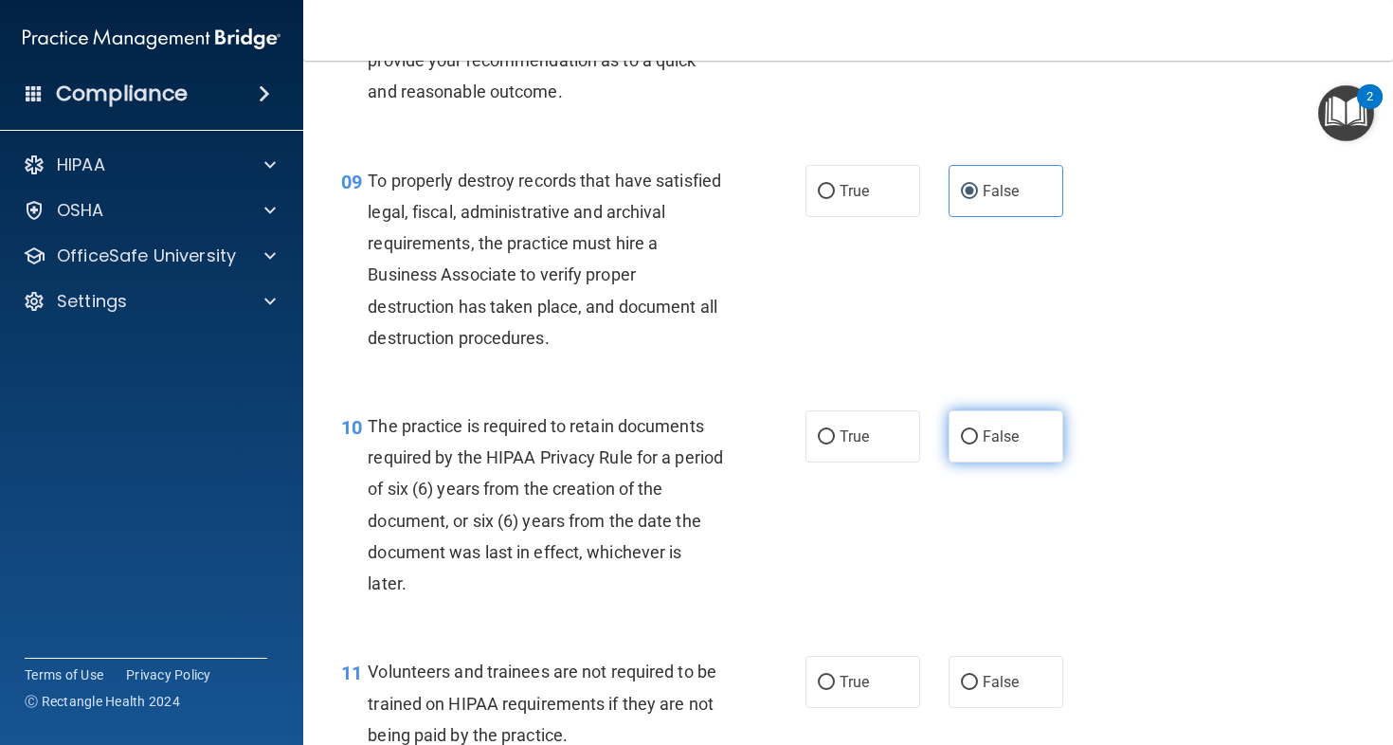
click at [1034, 463] on label "False" at bounding box center [1006, 436] width 115 height 52
click at [978, 445] on input "False" at bounding box center [969, 437] width 17 height 14
radio input "true"
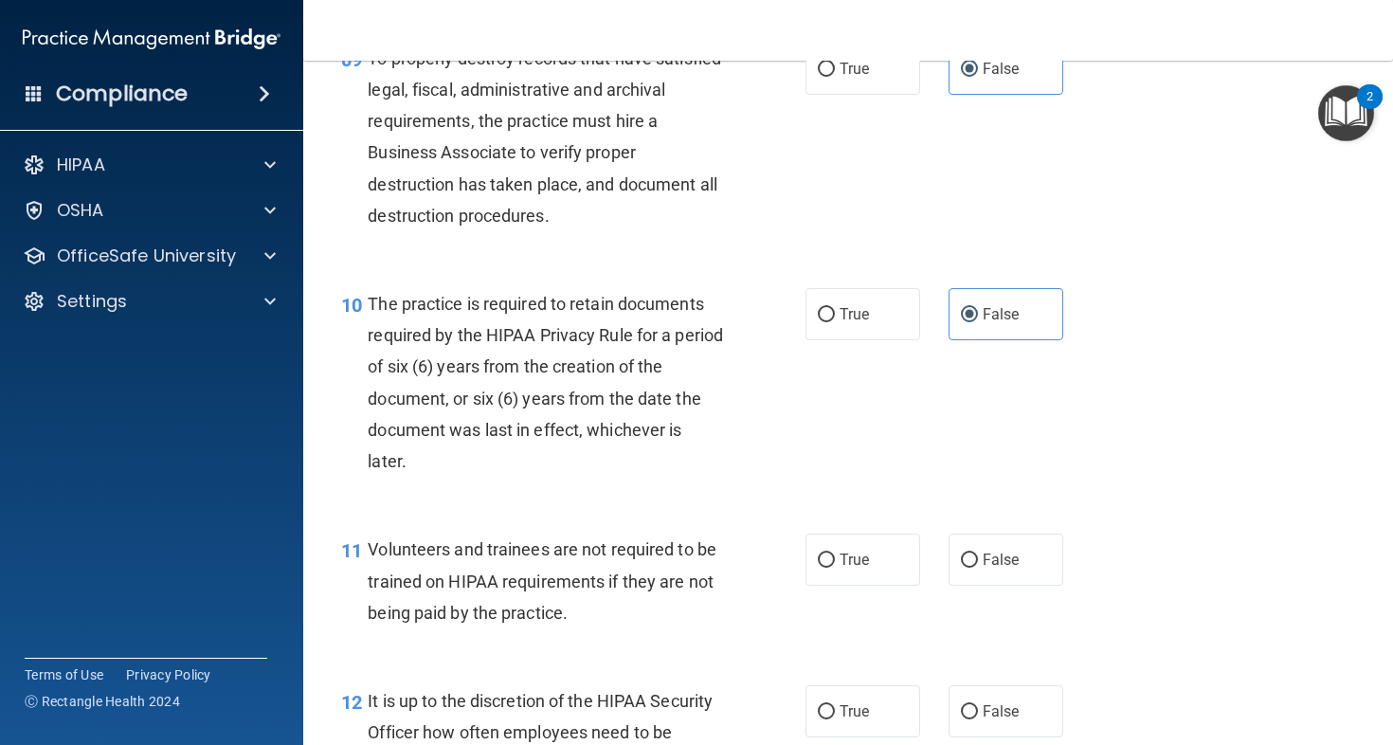
scroll to position [1782, 0]
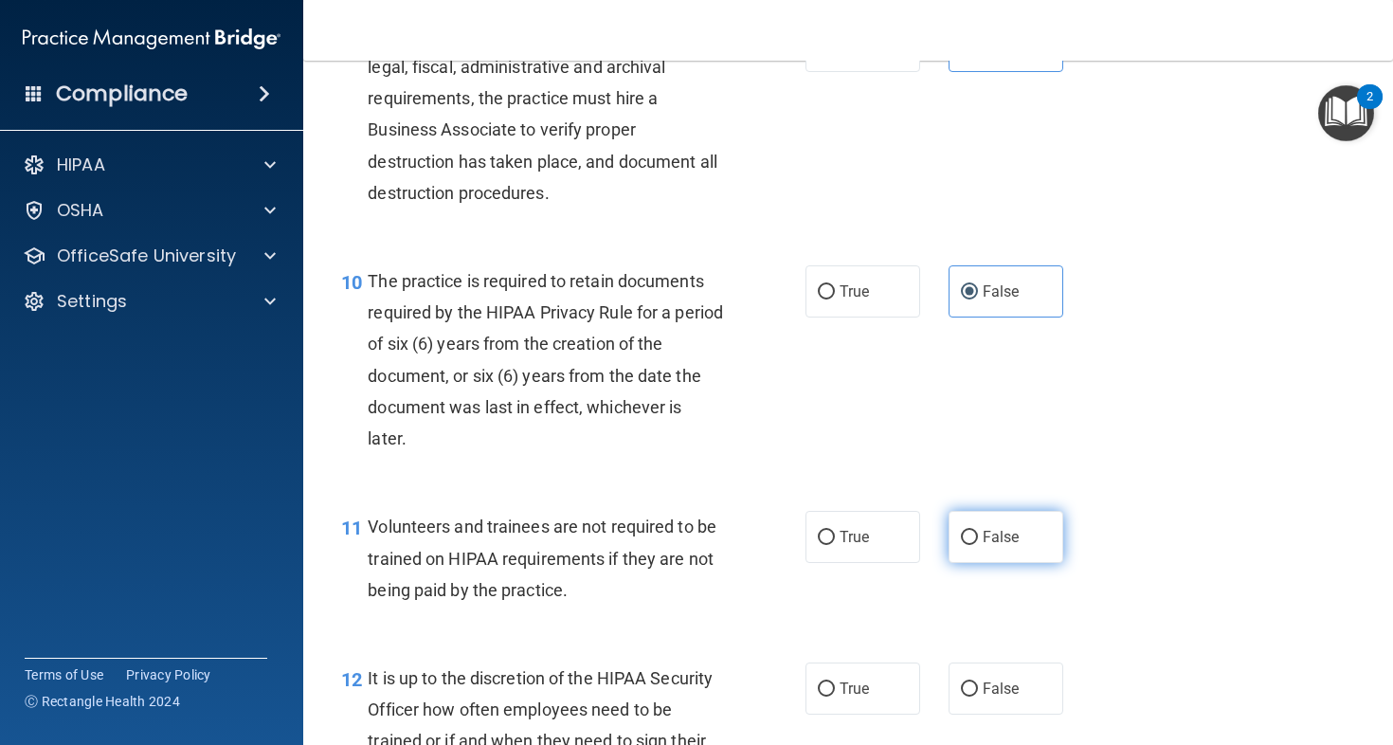
click at [1033, 563] on label "False" at bounding box center [1006, 537] width 115 height 52
click at [978, 545] on input "False" at bounding box center [969, 538] width 17 height 14
radio input "true"
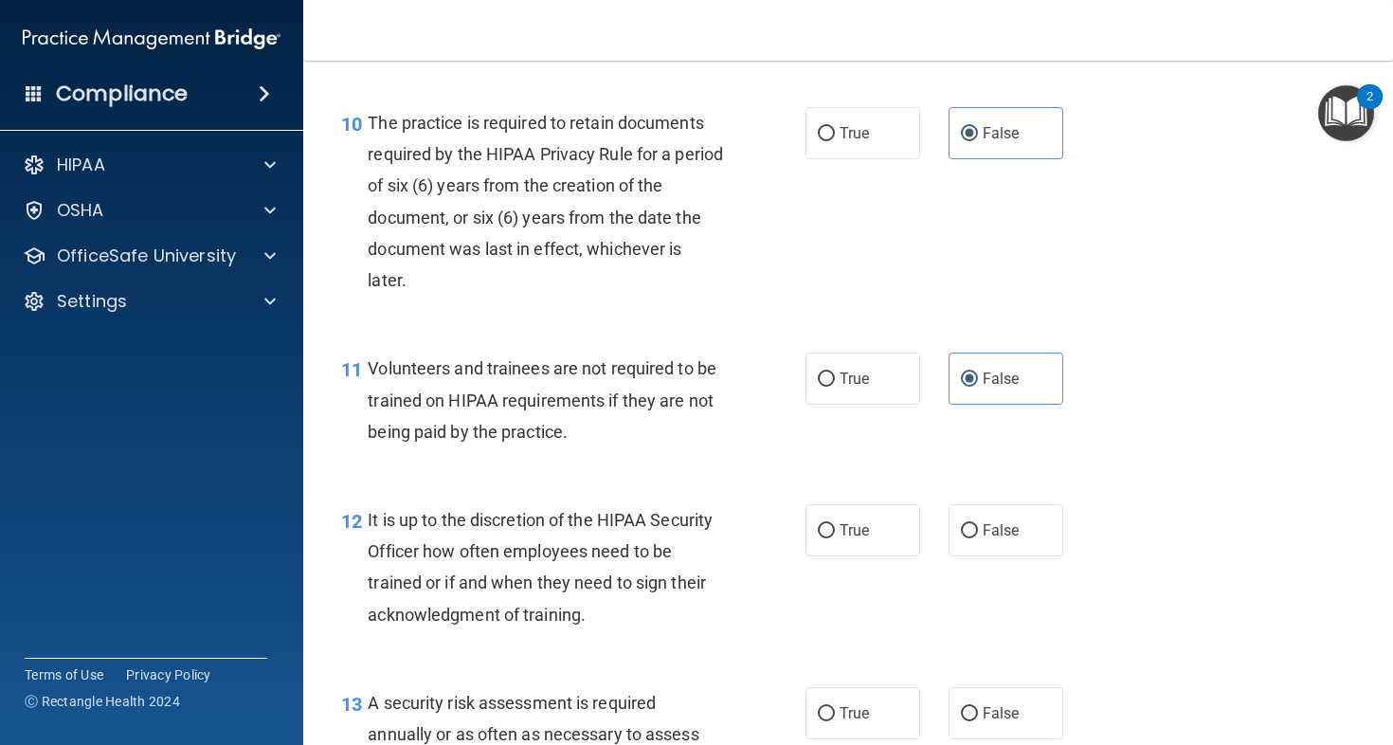
scroll to position [2019, 0]
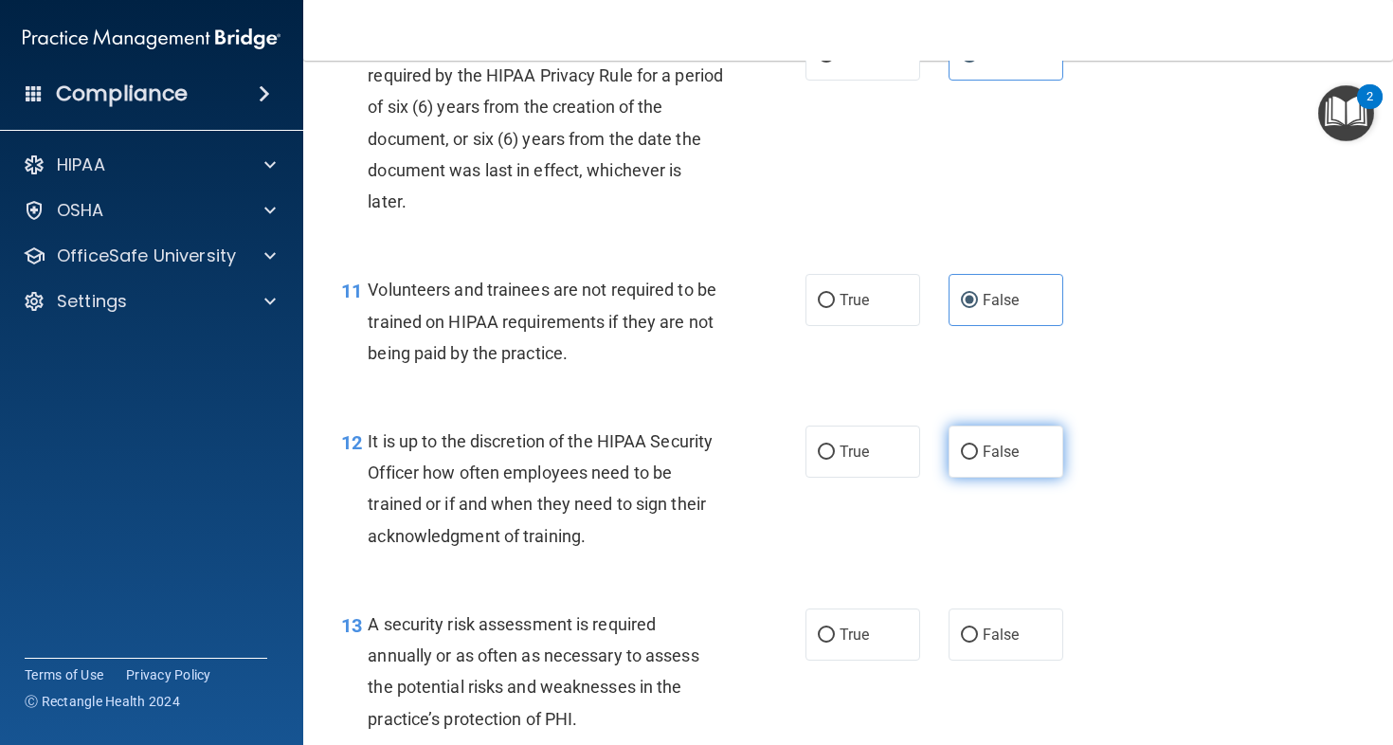
click at [1006, 461] on span "False" at bounding box center [1001, 452] width 37 height 18
click at [978, 460] on input "False" at bounding box center [969, 452] width 17 height 14
radio input "true"
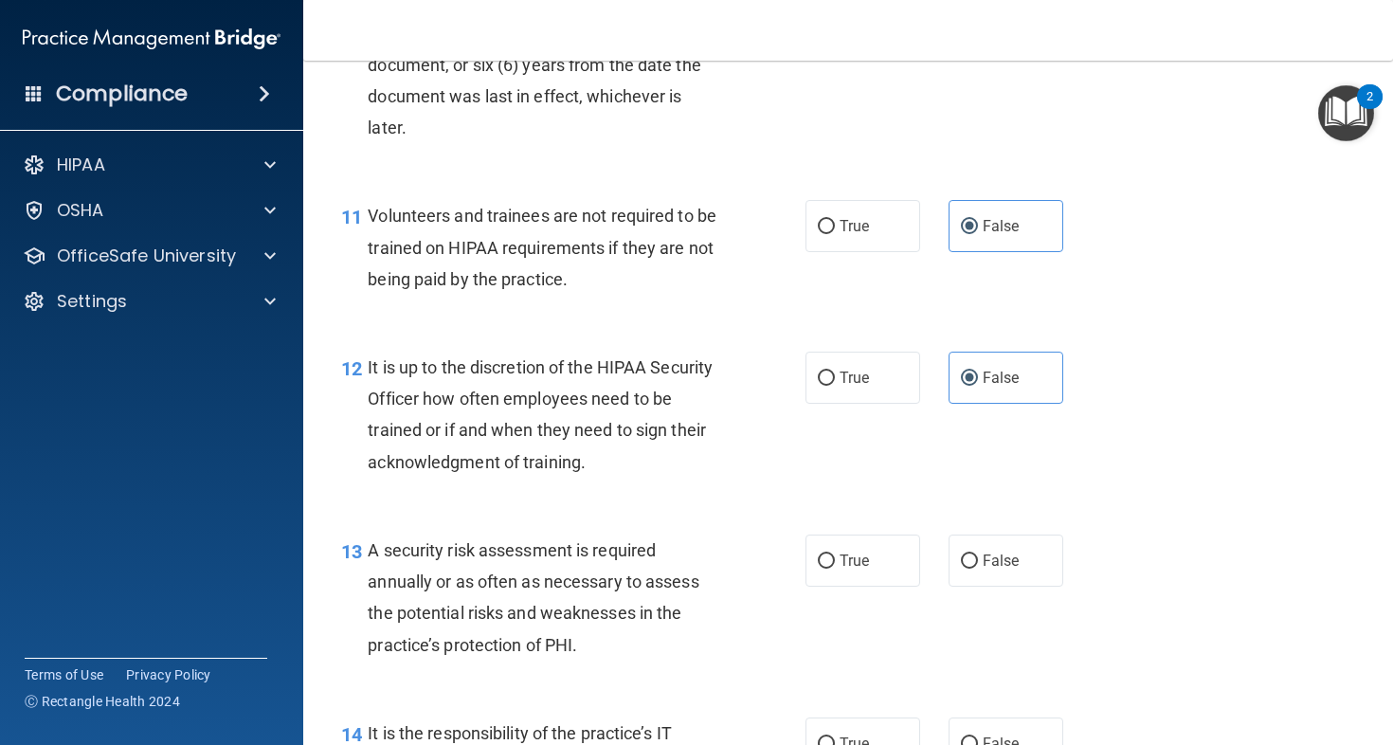
scroll to position [2097, 0]
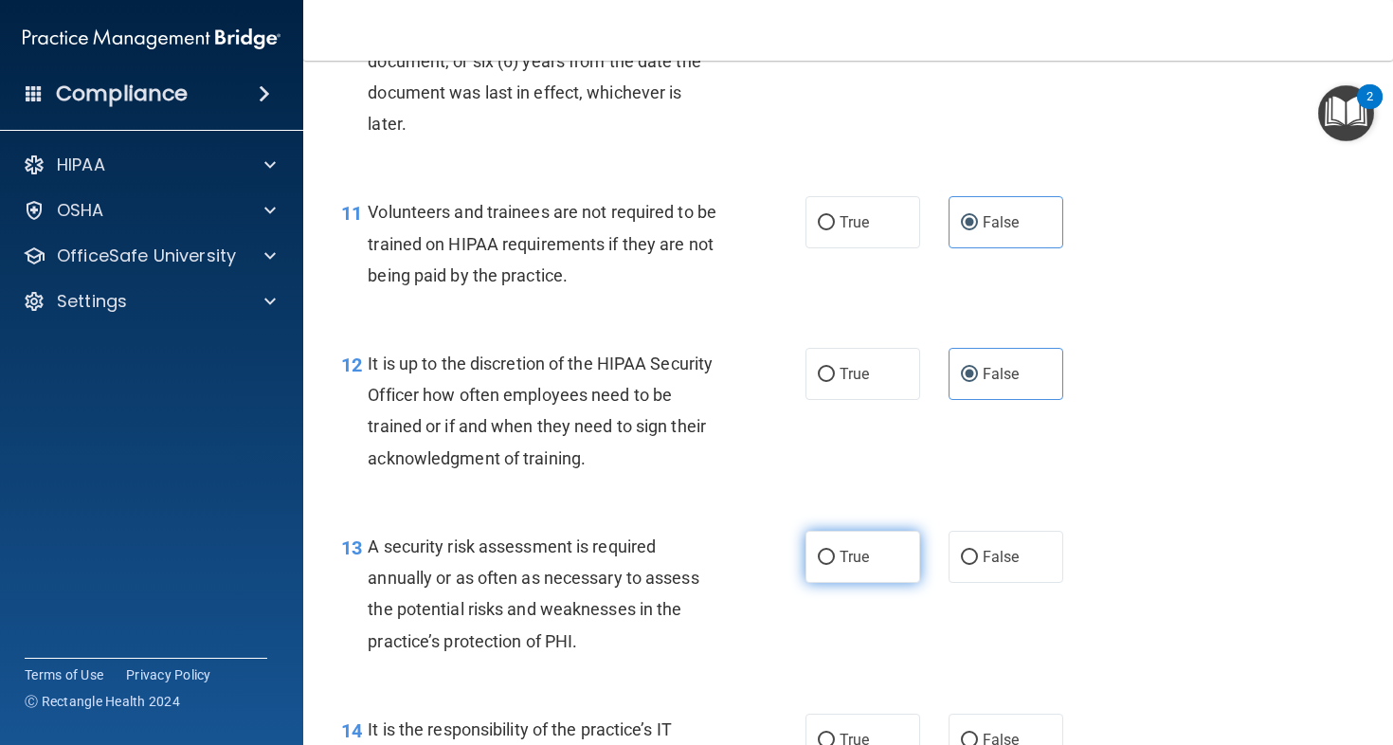
click at [858, 566] on span "True" at bounding box center [854, 557] width 29 height 18
click at [835, 565] on input "True" at bounding box center [826, 558] width 17 height 14
radio input "true"
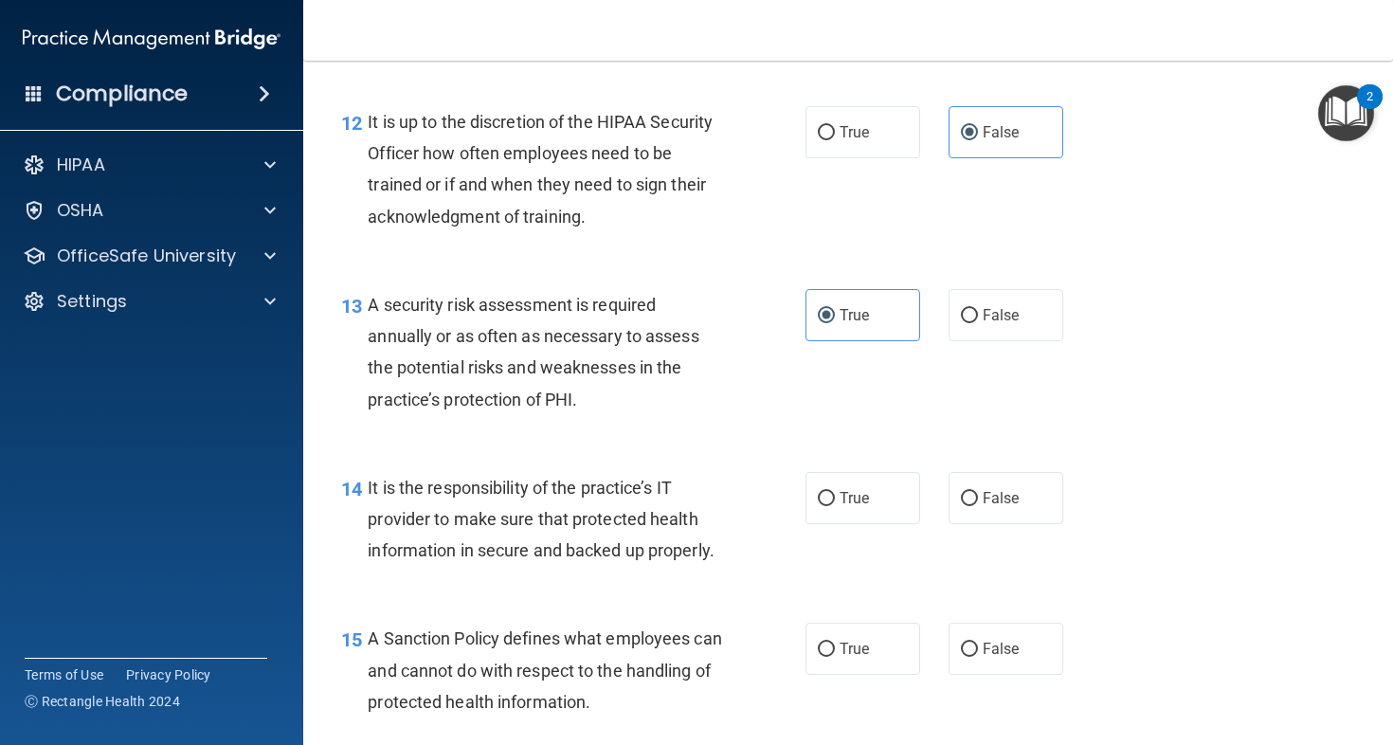
scroll to position [2443, 0]
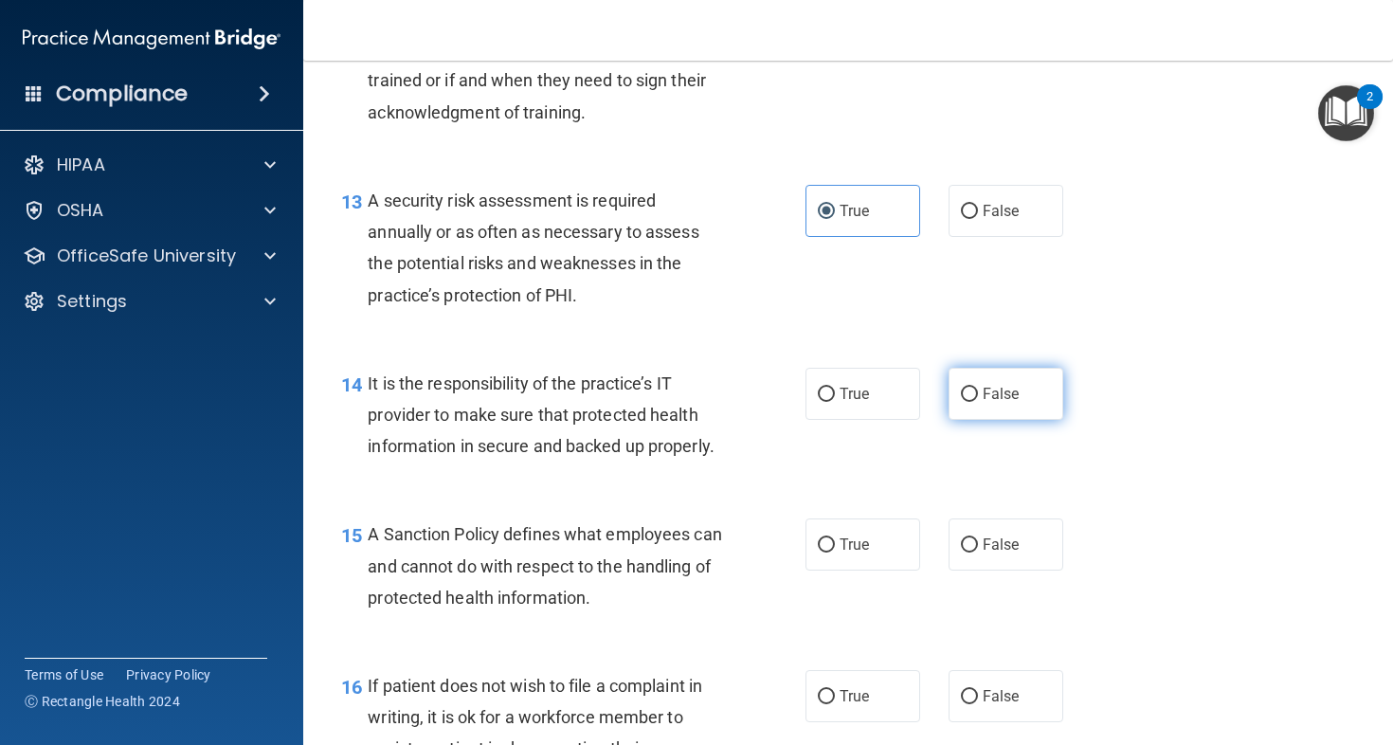
click at [1041, 420] on label "False" at bounding box center [1006, 394] width 115 height 52
click at [978, 402] on input "False" at bounding box center [969, 395] width 17 height 14
radio input "true"
click at [1022, 571] on label "False" at bounding box center [1006, 544] width 115 height 52
click at [978, 553] on input "False" at bounding box center [969, 545] width 17 height 14
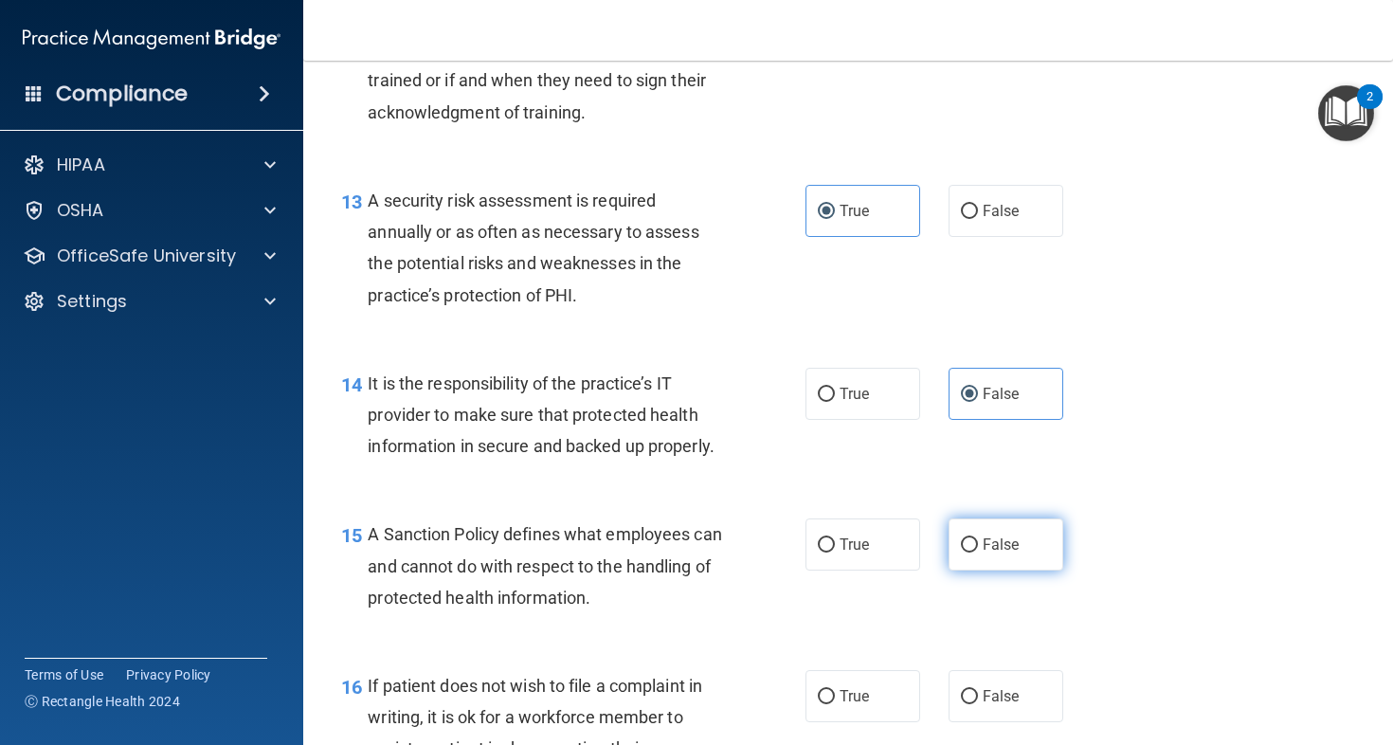
radio input "true"
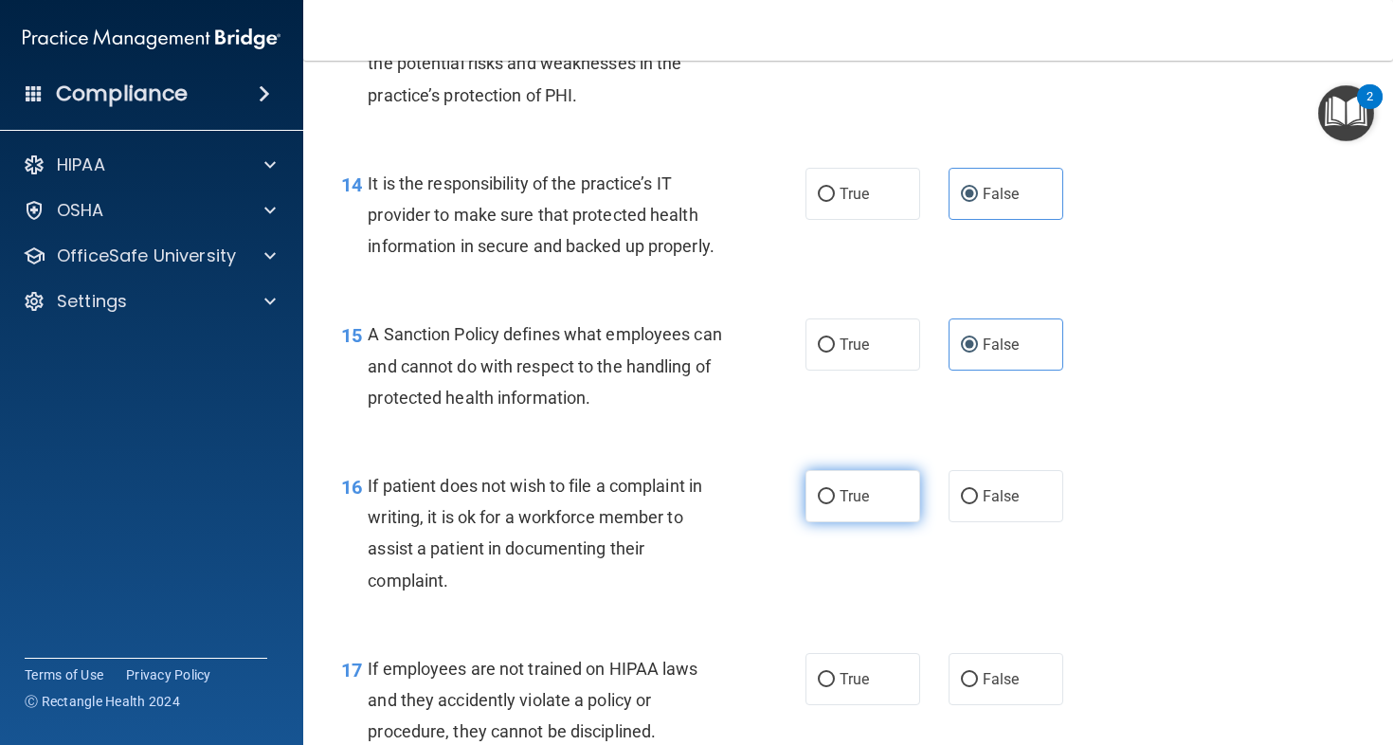
click at [857, 522] on label "True" at bounding box center [863, 496] width 115 height 52
click at [835, 504] on input "True" at bounding box center [826, 497] width 17 height 14
radio input "true"
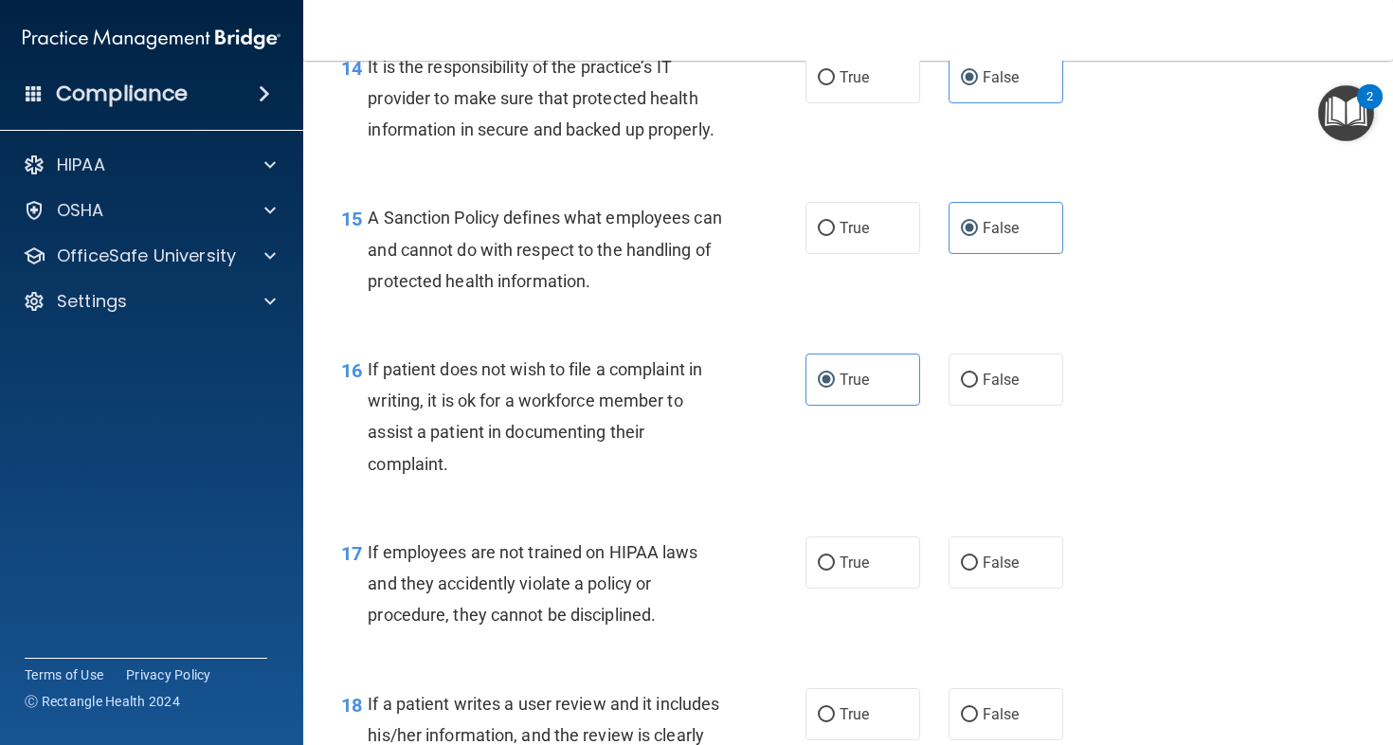
scroll to position [2755, 0]
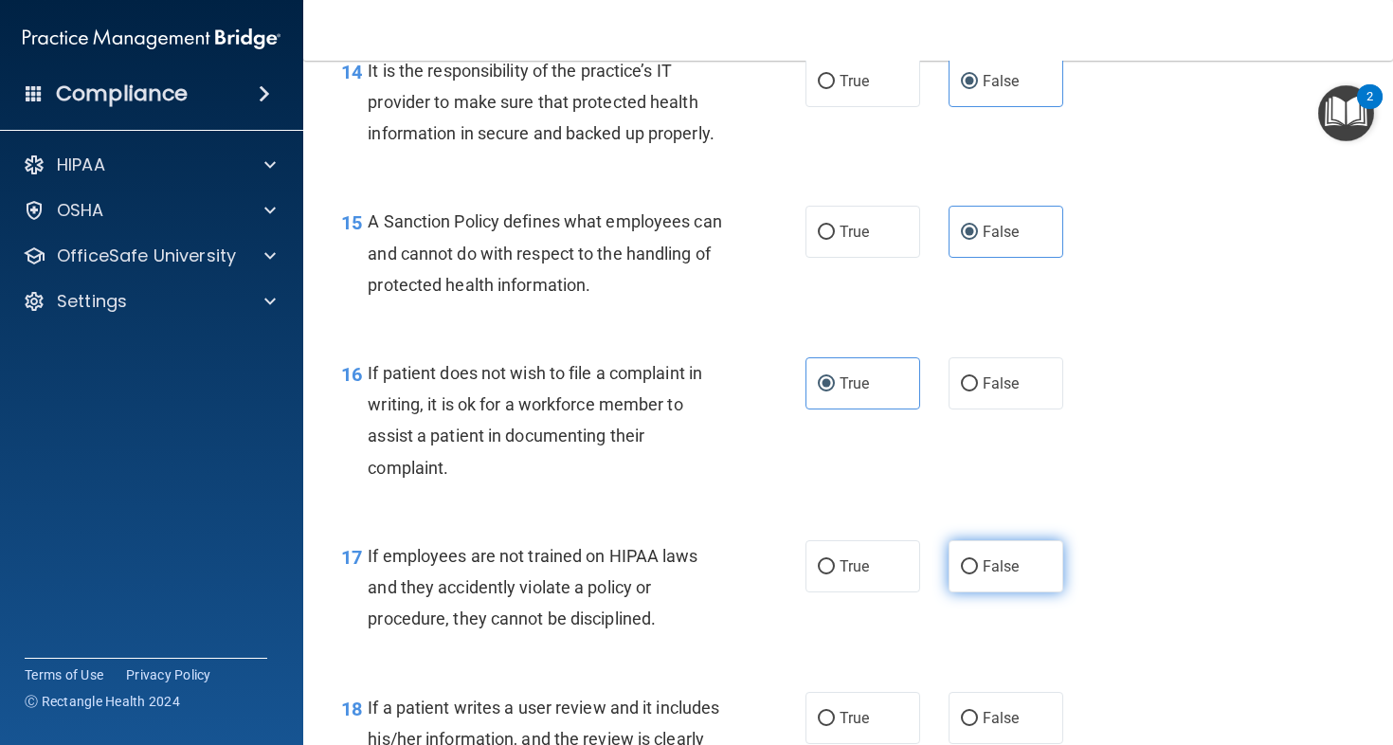
click at [1008, 592] on label "False" at bounding box center [1006, 566] width 115 height 52
click at [978, 574] on input "False" at bounding box center [969, 567] width 17 height 14
radio input "true"
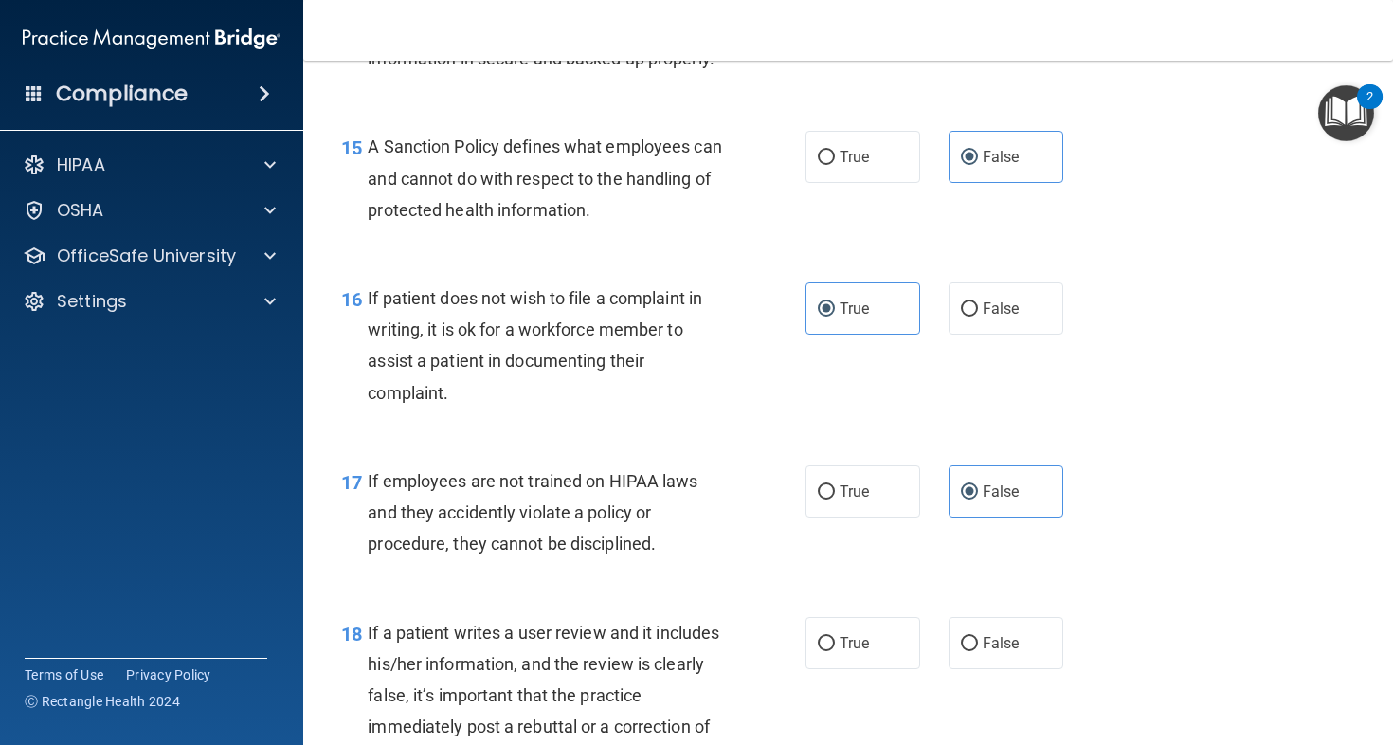
scroll to position [2956, 0]
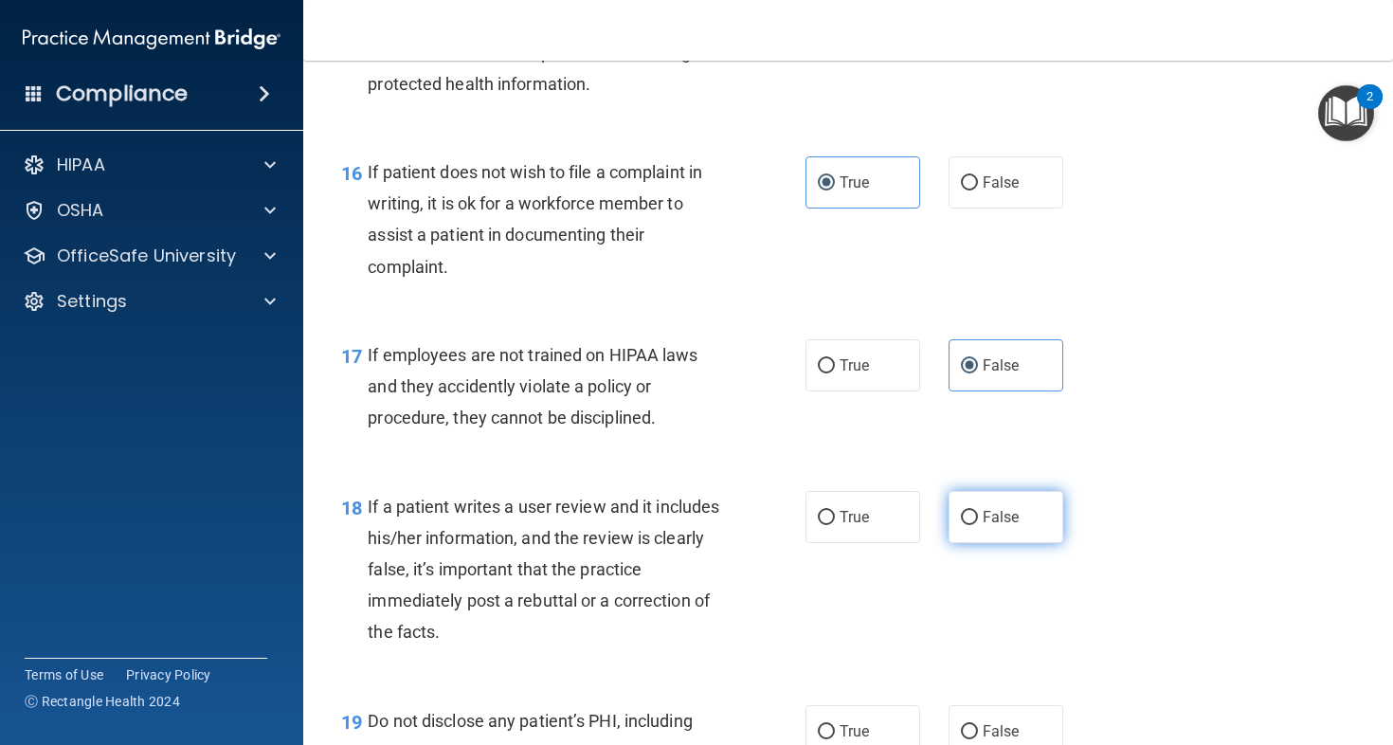
click at [1002, 543] on label "False" at bounding box center [1006, 517] width 115 height 52
click at [978, 525] on input "False" at bounding box center [969, 518] width 17 height 14
radio input "true"
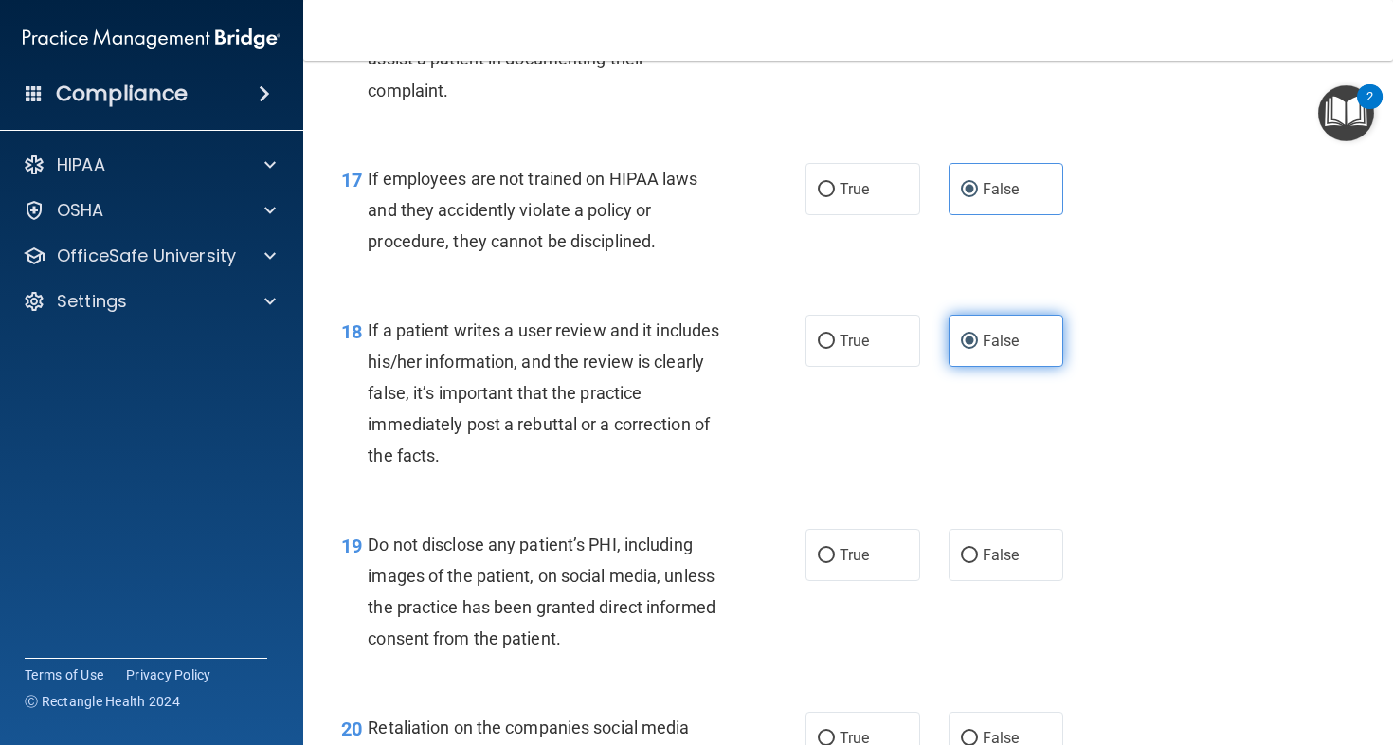
scroll to position [3271, 0]
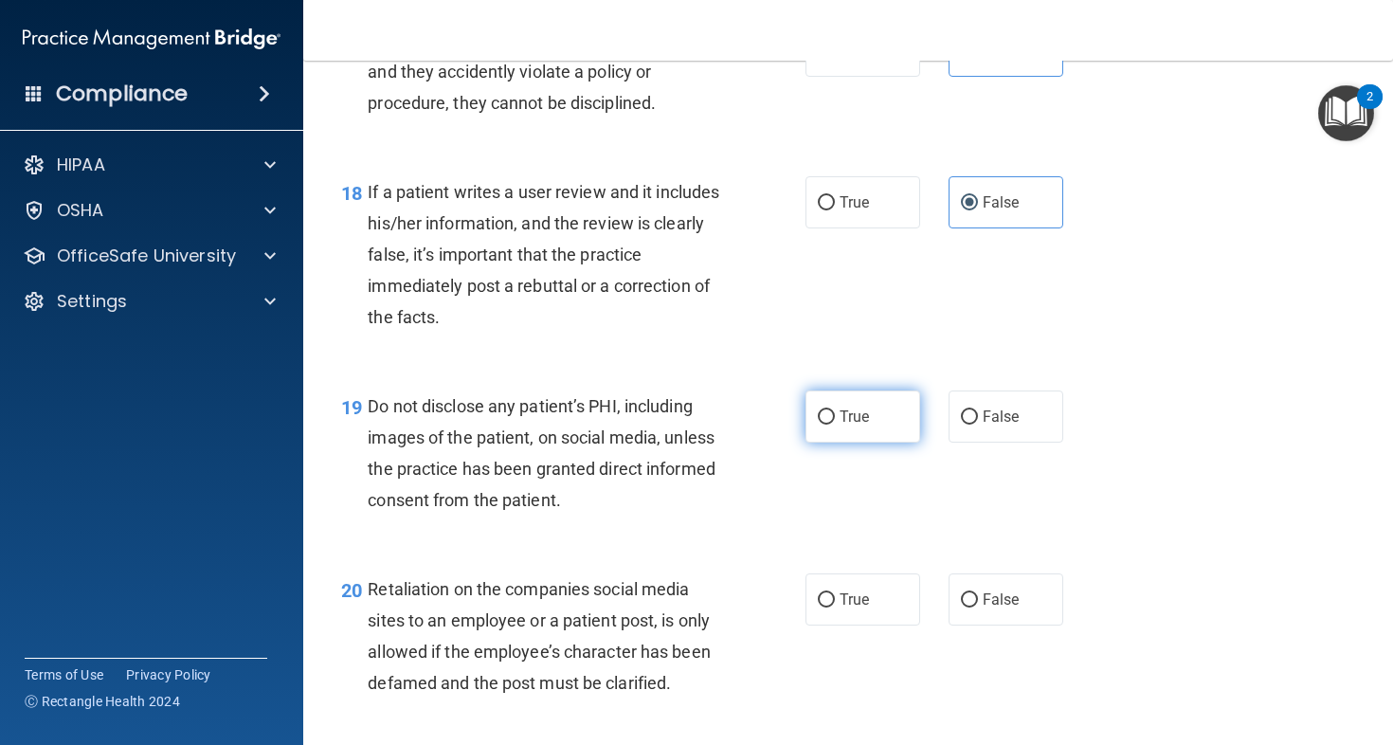
click at [884, 443] on label "True" at bounding box center [863, 417] width 115 height 52
click at [835, 425] on input "True" at bounding box center [826, 417] width 17 height 14
radio input "true"
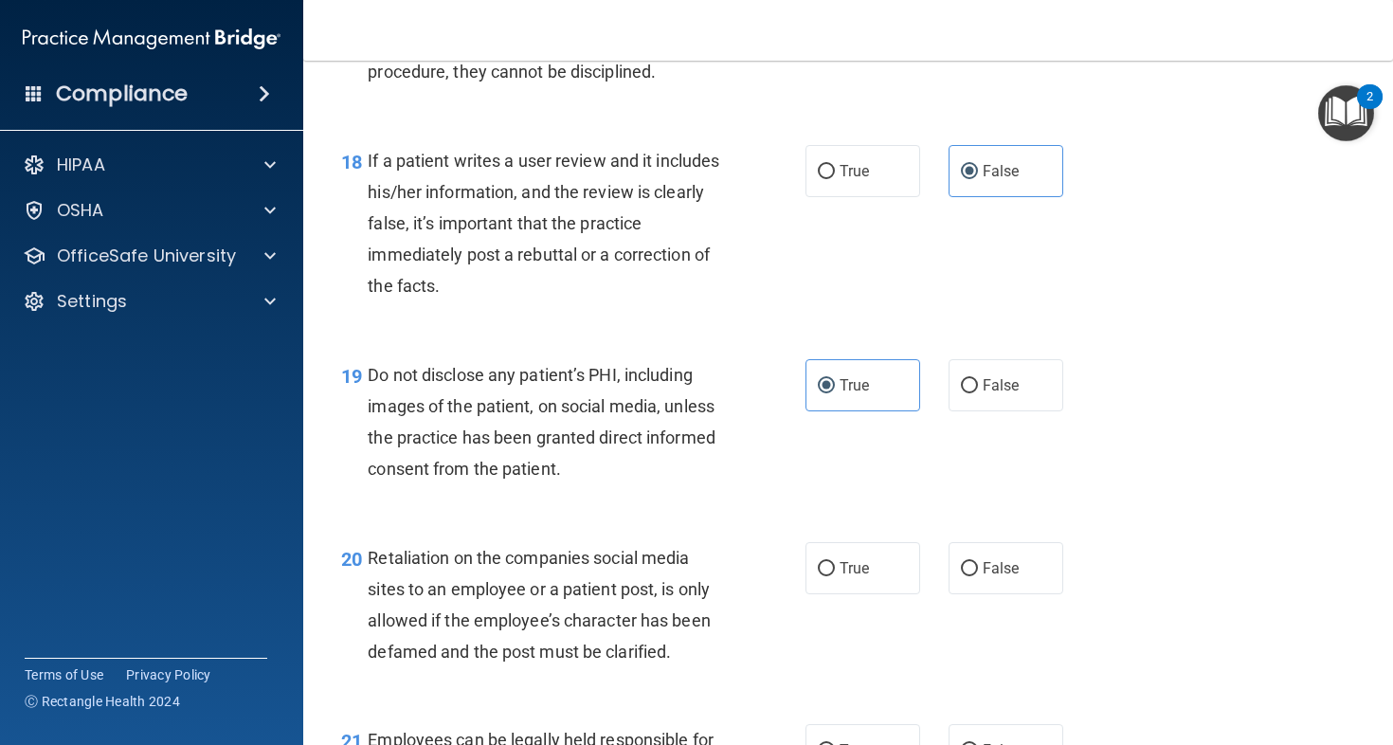
scroll to position [3346, 0]
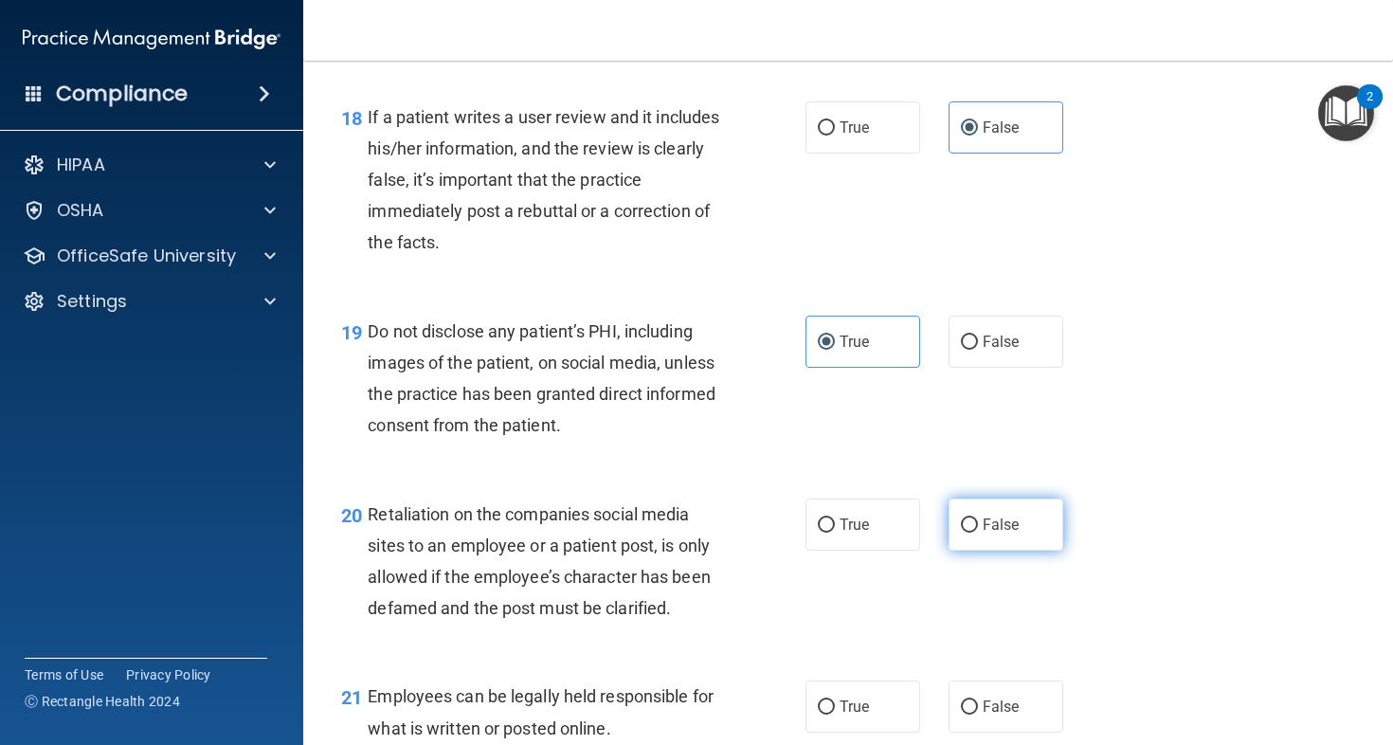
click at [993, 534] on span "False" at bounding box center [1001, 525] width 37 height 18
click at [978, 533] on input "False" at bounding box center [969, 525] width 17 height 14
radio input "true"
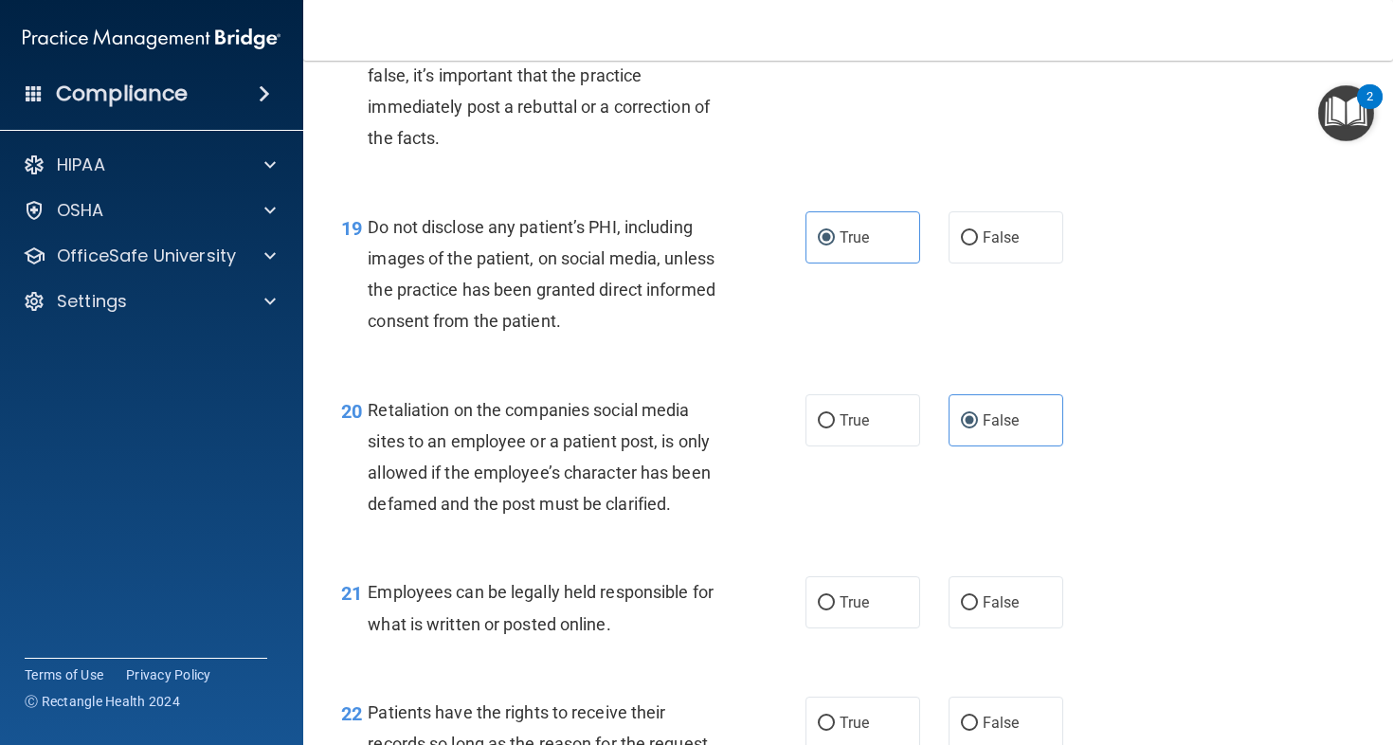
scroll to position [3546, 0]
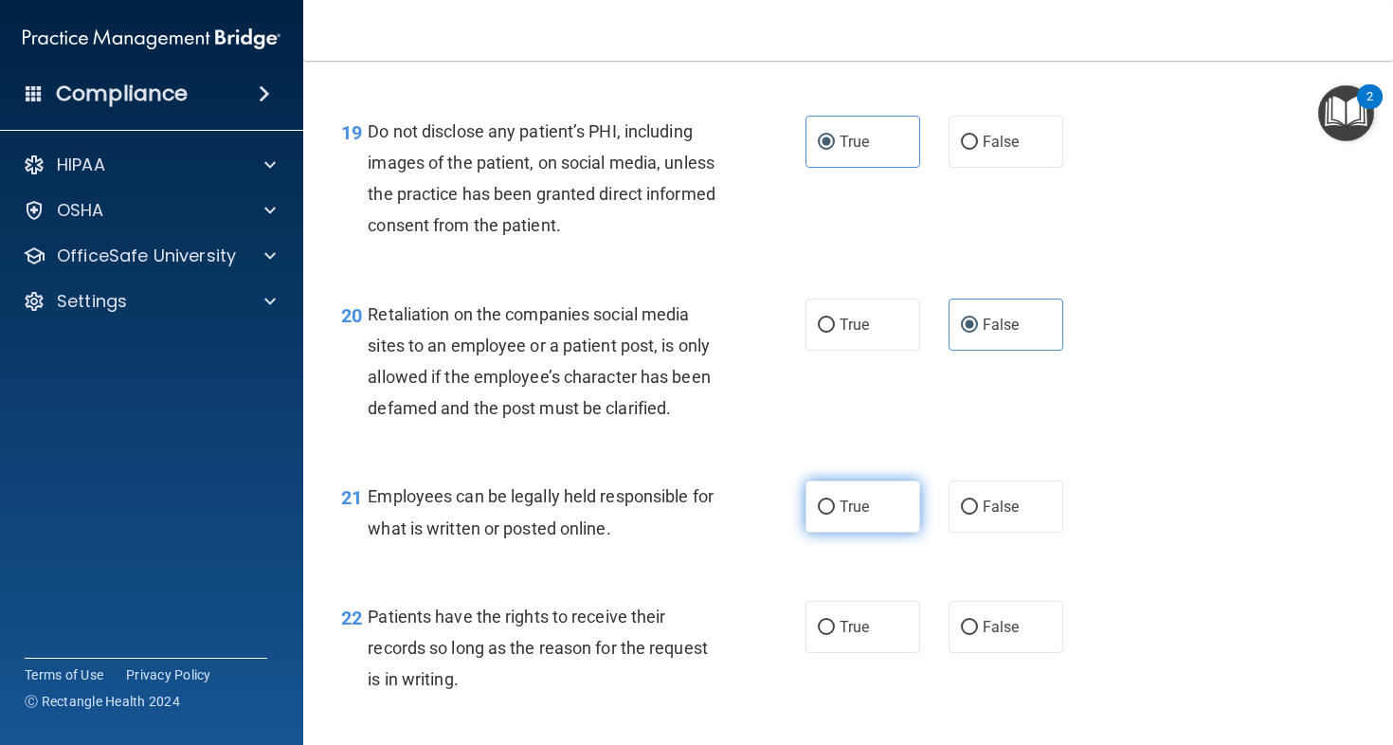
click at [861, 533] on label "True" at bounding box center [863, 507] width 115 height 52
click at [835, 515] on input "True" at bounding box center [826, 507] width 17 height 14
radio input "true"
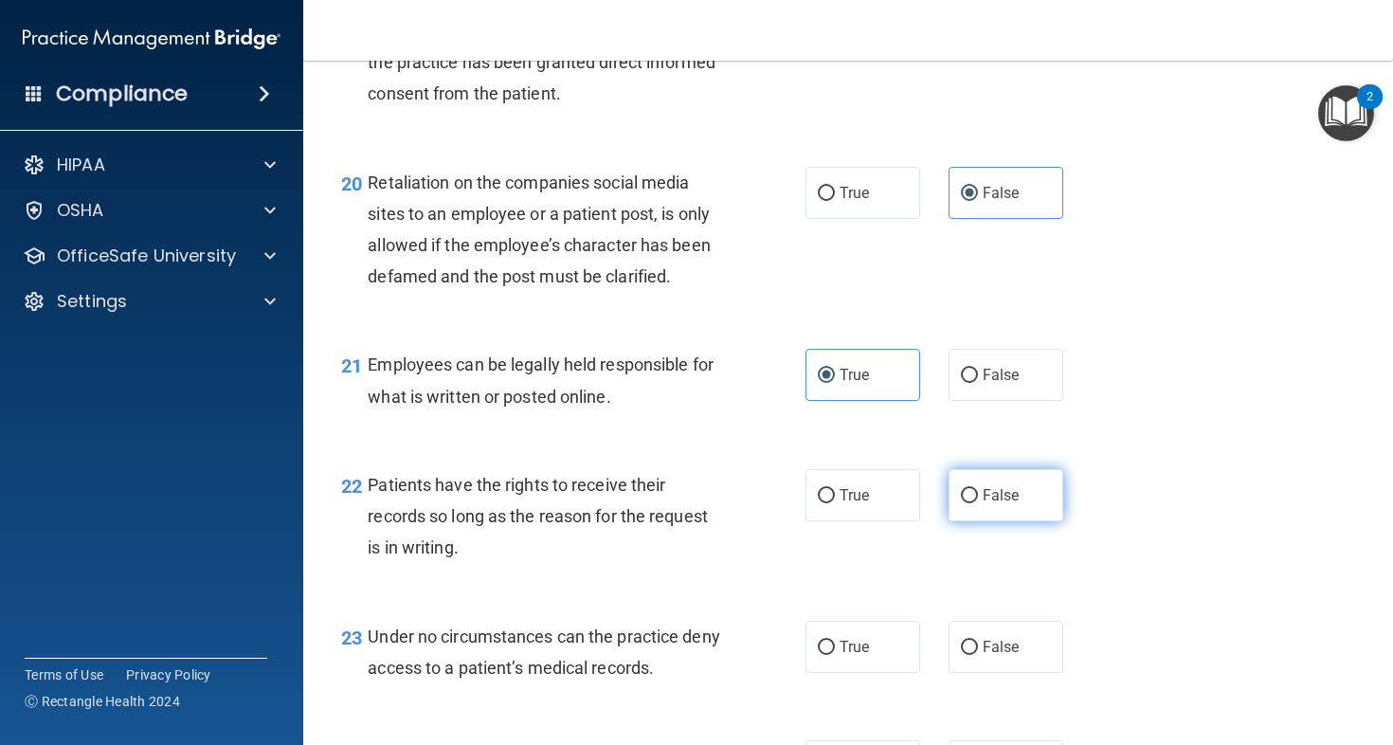
click at [973, 521] on label "False" at bounding box center [1006, 495] width 115 height 52
click at [973, 503] on input "False" at bounding box center [969, 496] width 17 height 14
radio input "true"
click at [1001, 673] on label "False" at bounding box center [1006, 647] width 115 height 52
click at [978, 655] on input "False" at bounding box center [969, 648] width 17 height 14
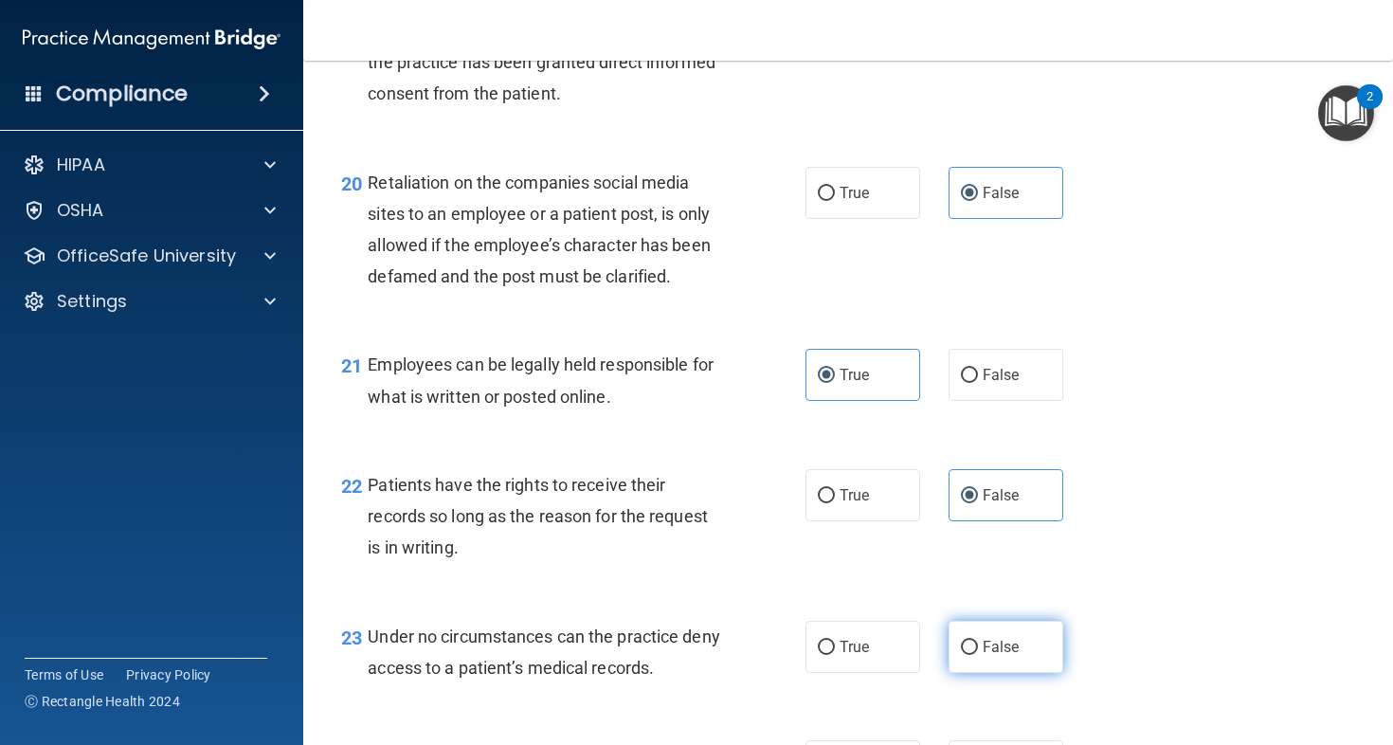
radio input "true"
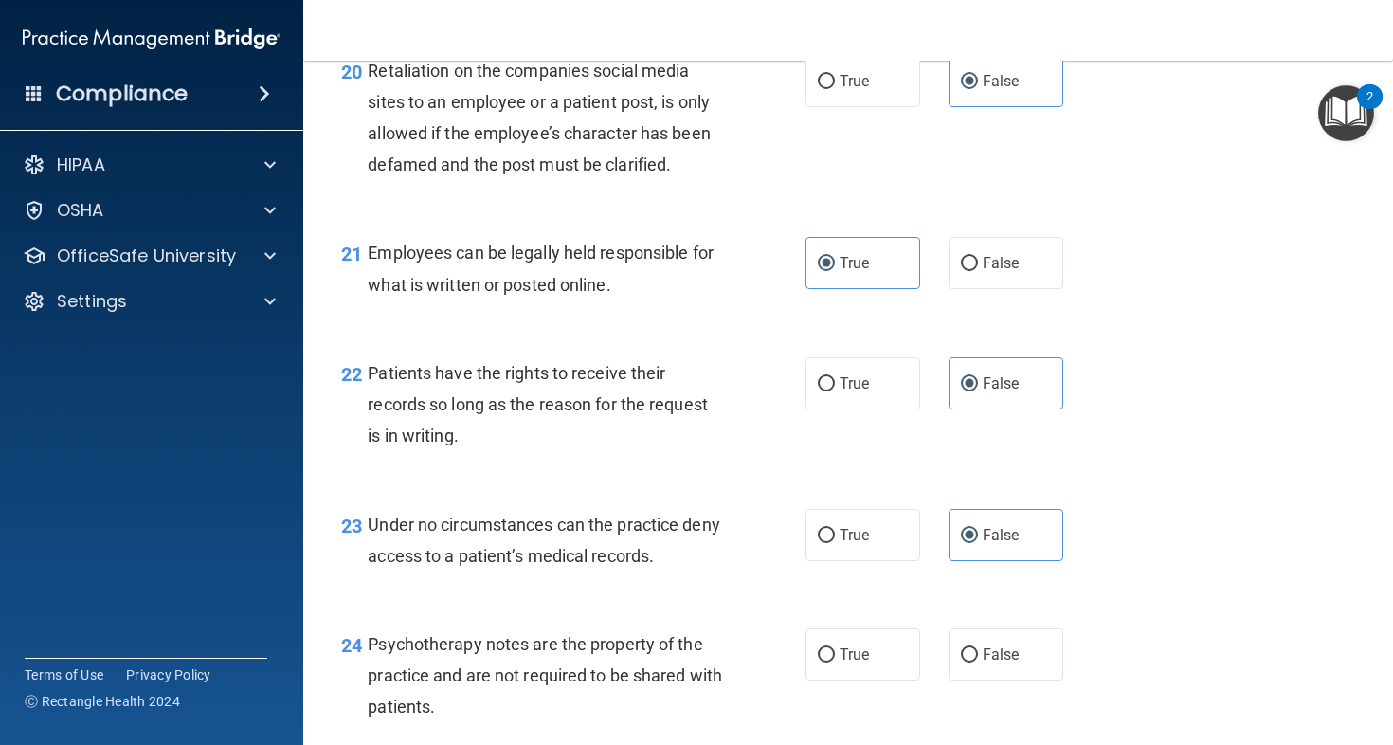
scroll to position [3884, 0]
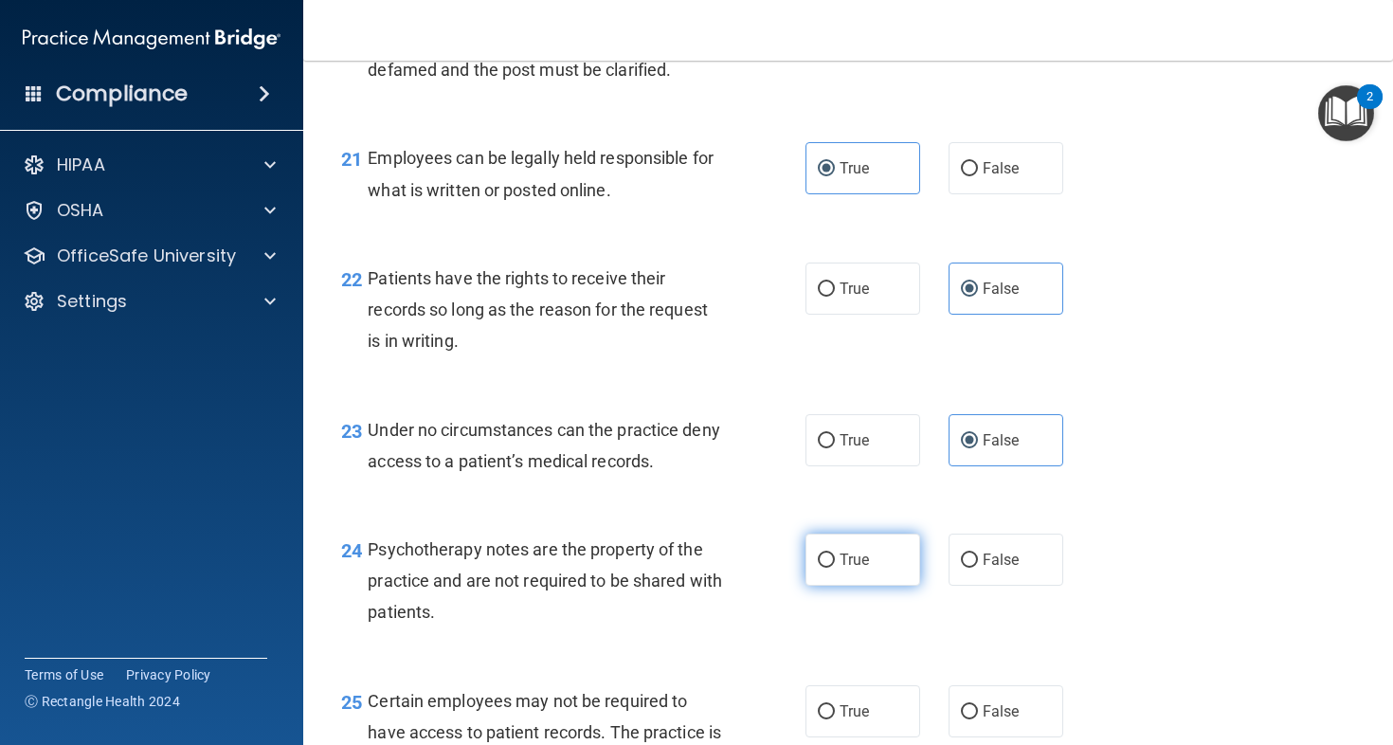
click at [896, 586] on label "True" at bounding box center [863, 560] width 115 height 52
click at [835, 568] on input "True" at bounding box center [826, 561] width 17 height 14
radio input "true"
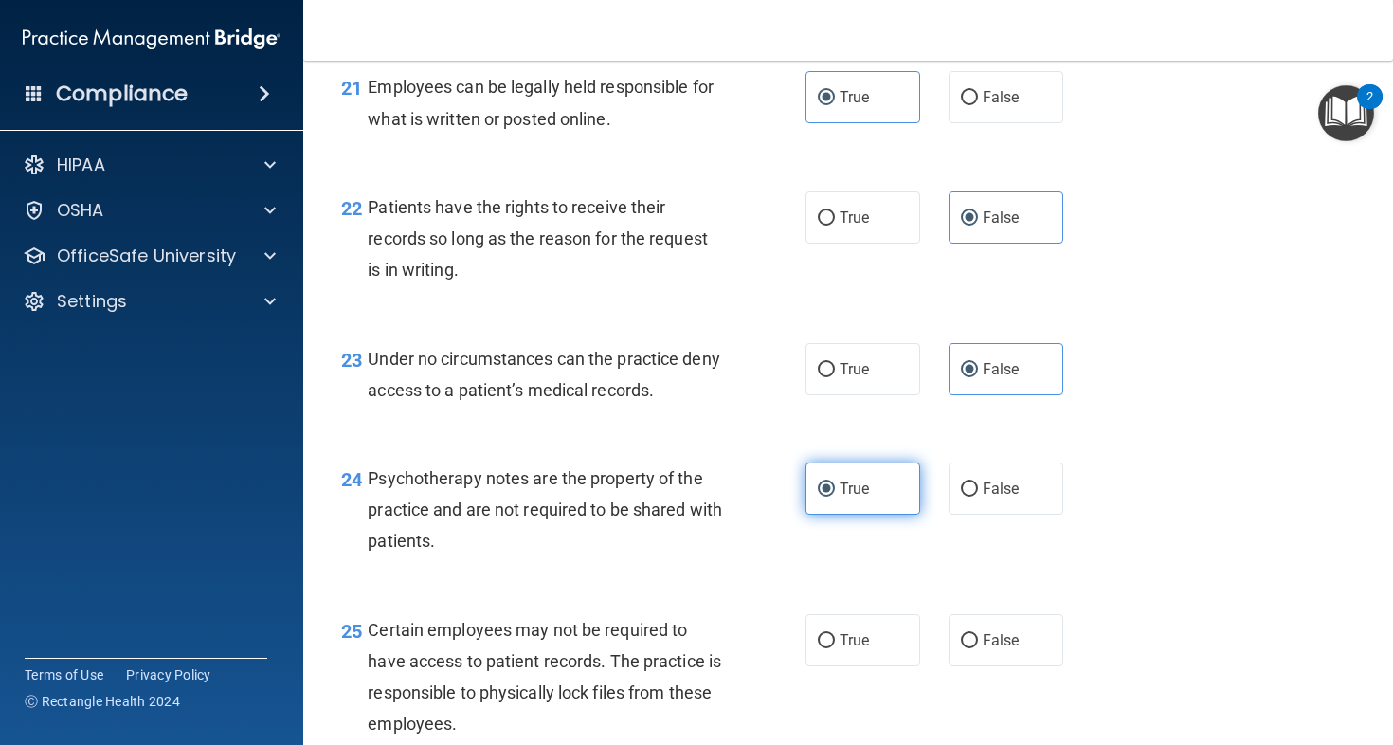
scroll to position [3959, 0]
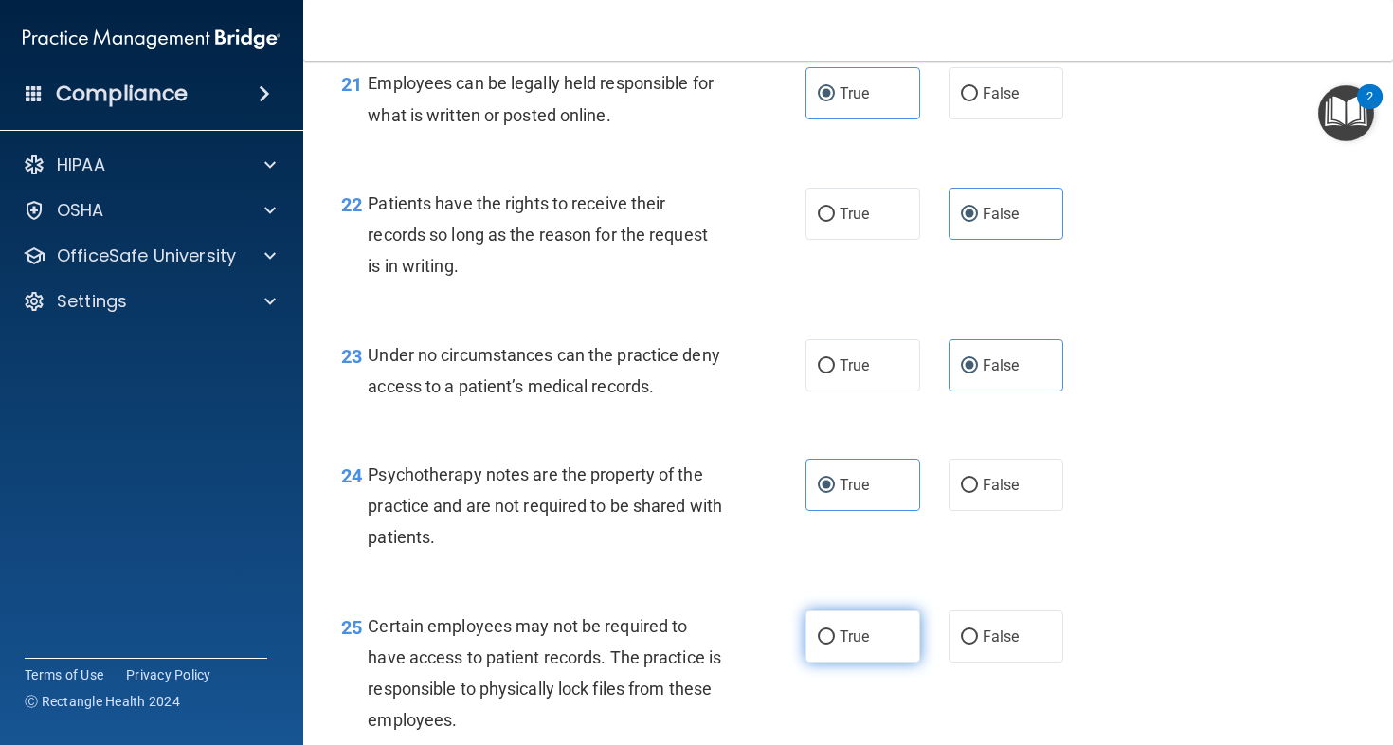
click at [864, 663] on label "True" at bounding box center [863, 636] width 115 height 52
click at [835, 645] on input "True" at bounding box center [826, 637] width 17 height 14
radio input "true"
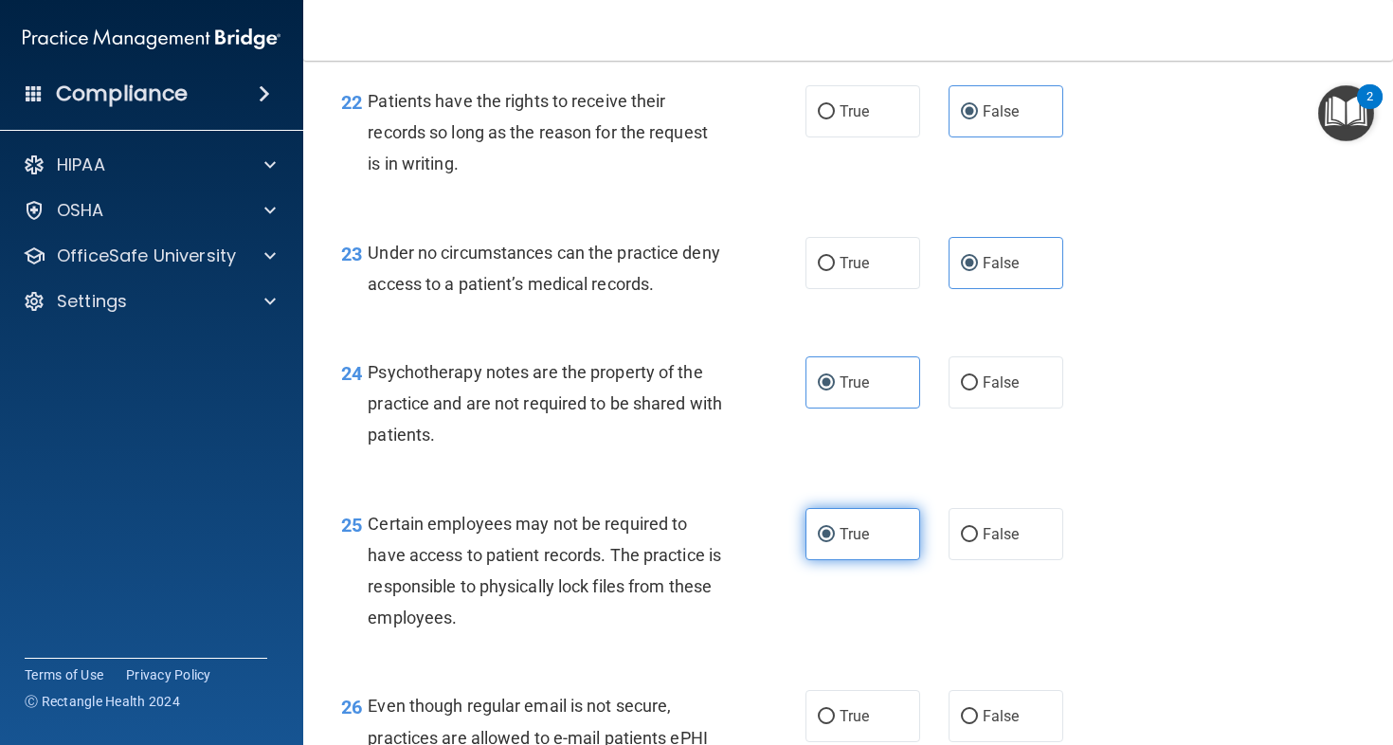
scroll to position [4141, 0]
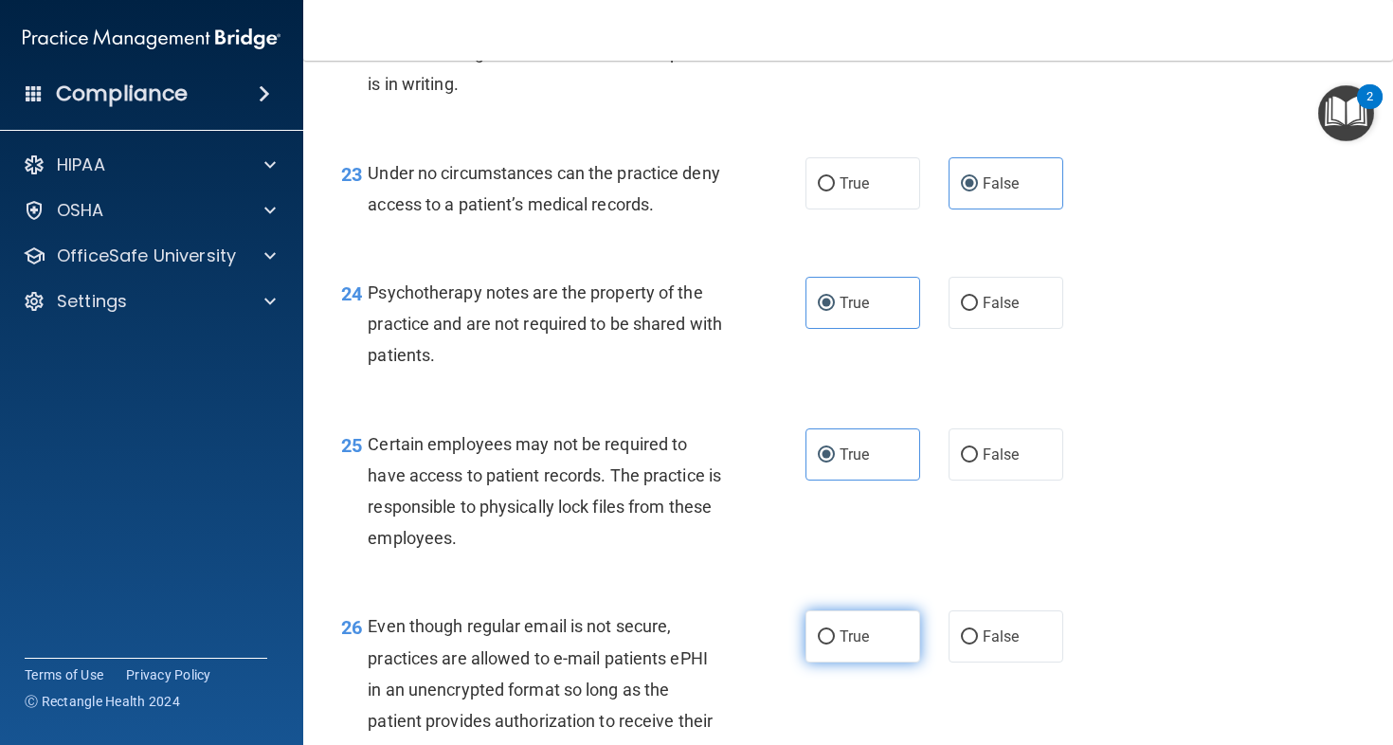
click at [841, 663] on label "True" at bounding box center [863, 636] width 115 height 52
click at [835, 645] on input "True" at bounding box center [826, 637] width 17 height 14
radio input "true"
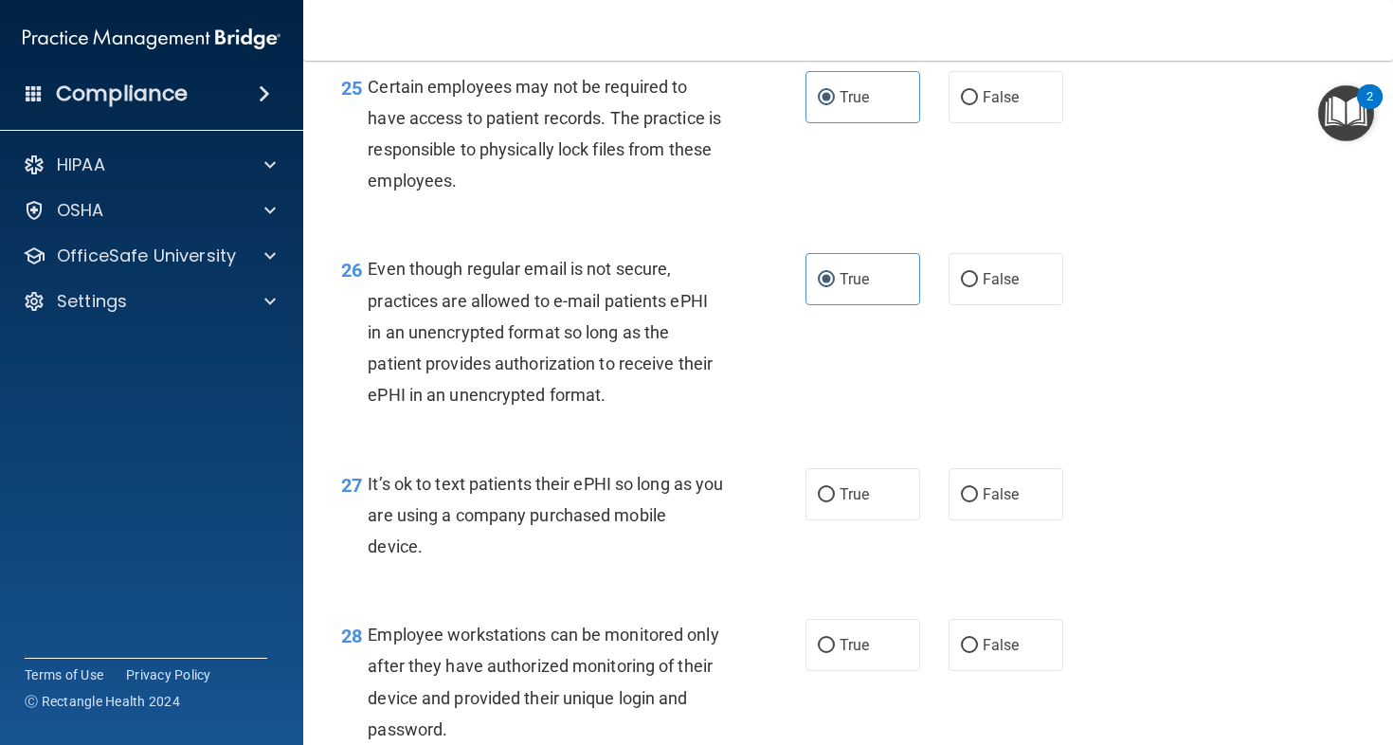
scroll to position [4495, 0]
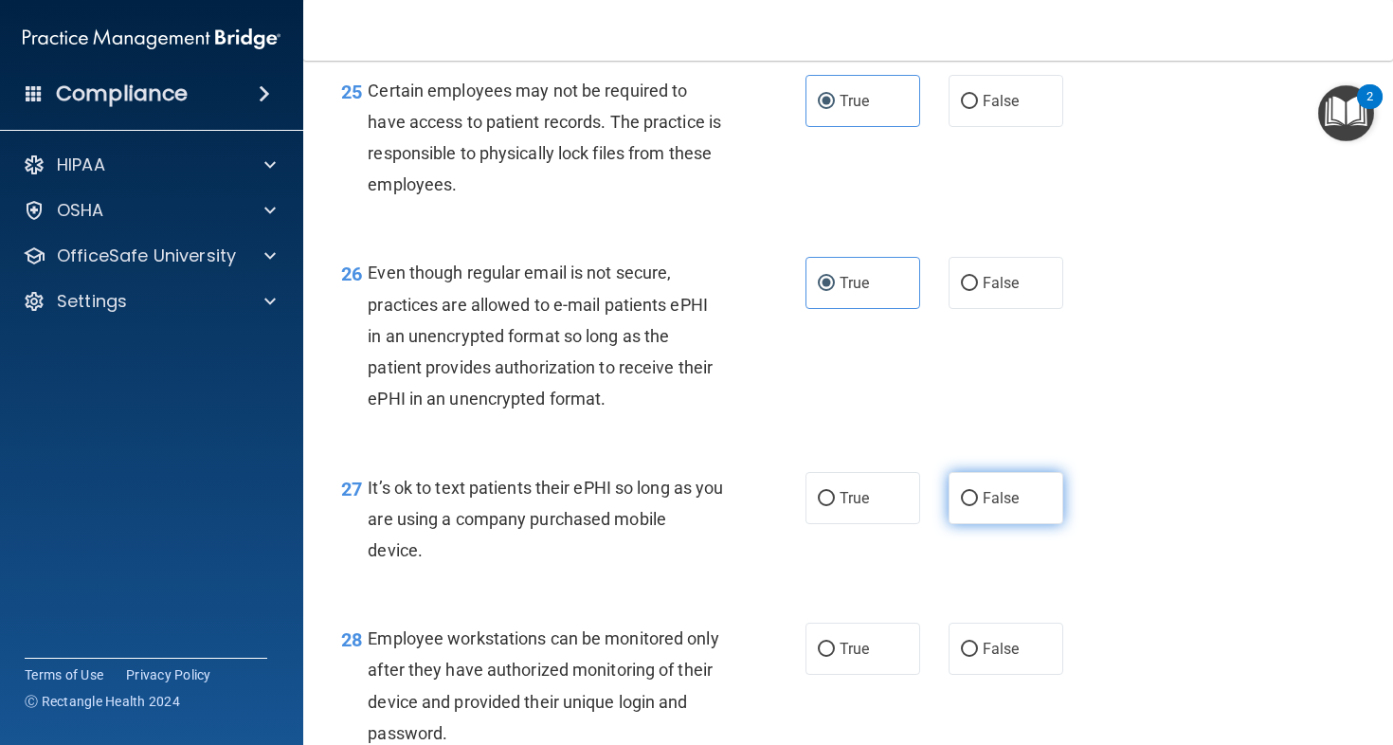
click at [953, 524] on label "False" at bounding box center [1006, 498] width 115 height 52
click at [961, 506] on input "False" at bounding box center [969, 499] width 17 height 14
radio input "true"
click at [1029, 675] on label "False" at bounding box center [1006, 649] width 115 height 52
click at [978, 657] on input "False" at bounding box center [969, 650] width 17 height 14
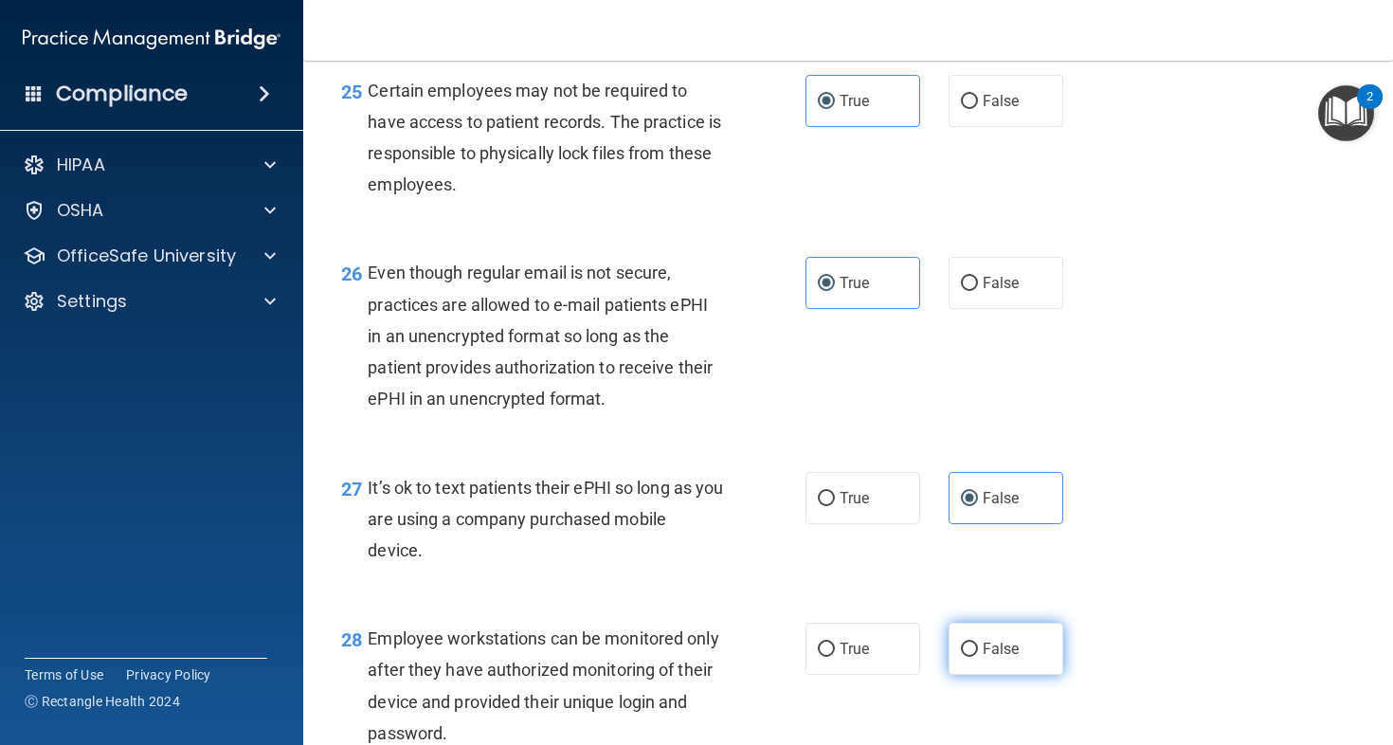
radio input "true"
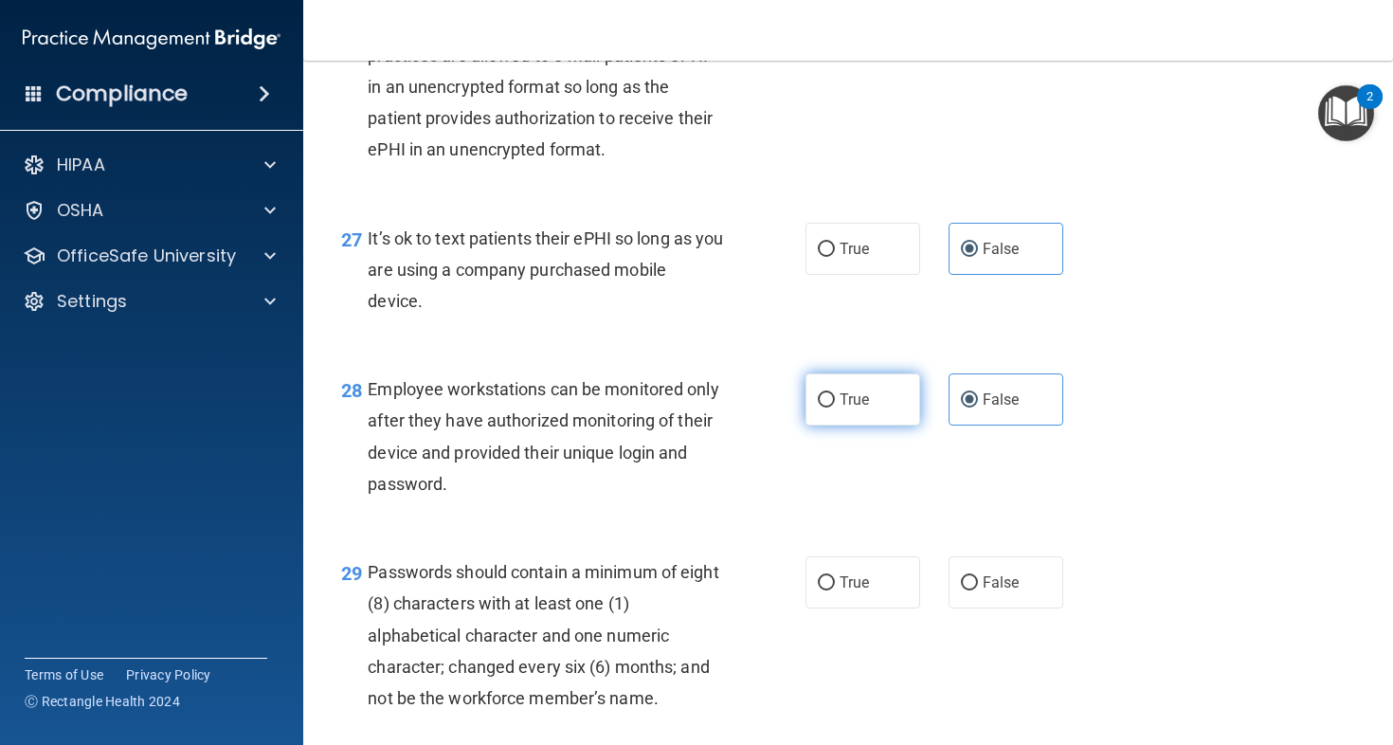
scroll to position [4900, 0]
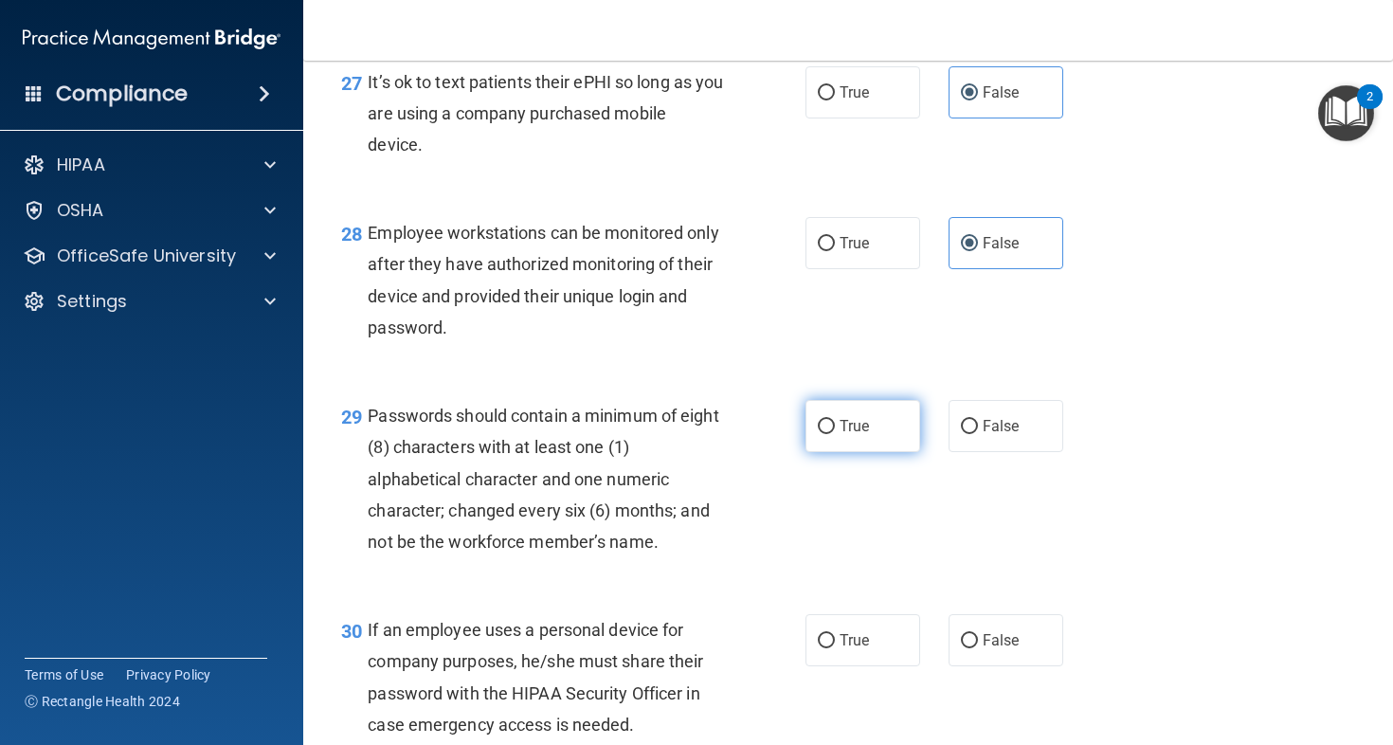
click at [847, 452] on label "True" at bounding box center [863, 426] width 115 height 52
click at [835, 434] on input "True" at bounding box center [826, 427] width 17 height 14
radio input "true"
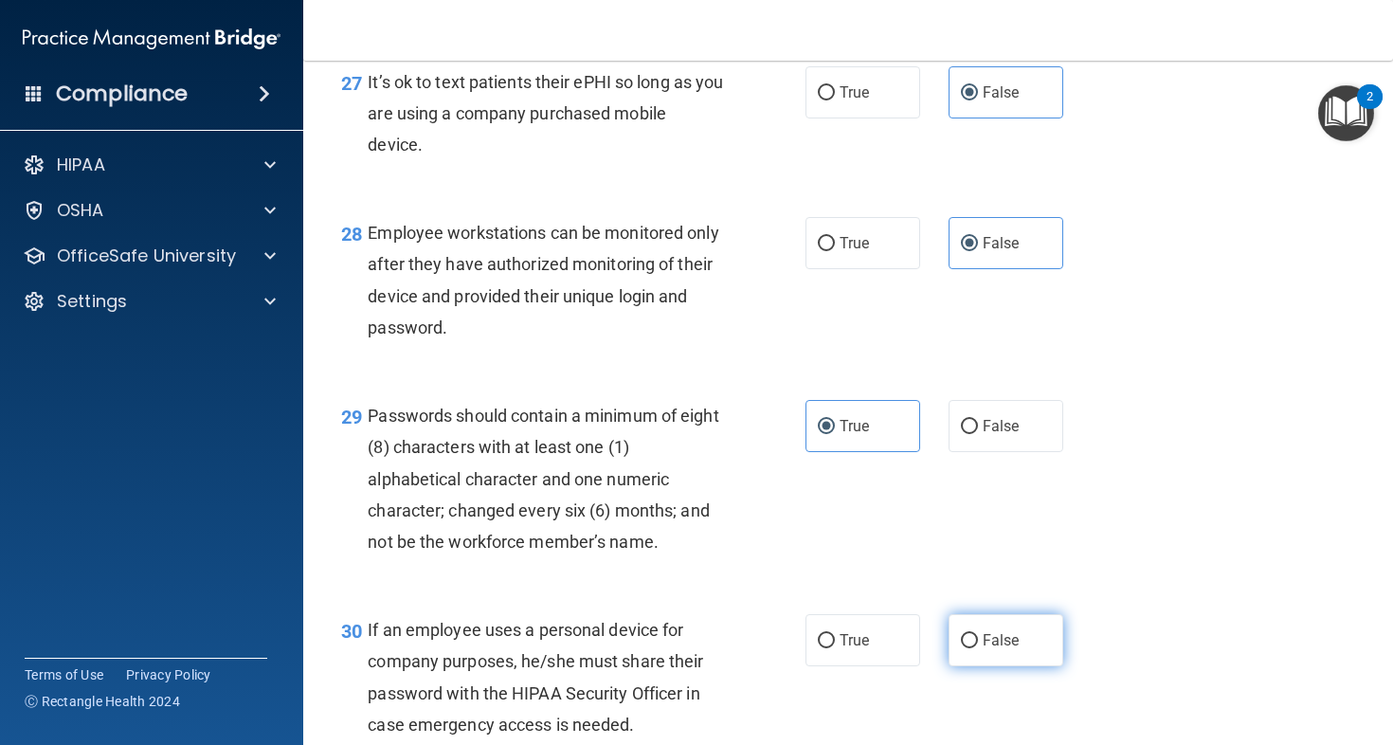
click at [1020, 666] on label "False" at bounding box center [1006, 640] width 115 height 52
click at [978, 648] on input "False" at bounding box center [969, 641] width 17 height 14
radio input "true"
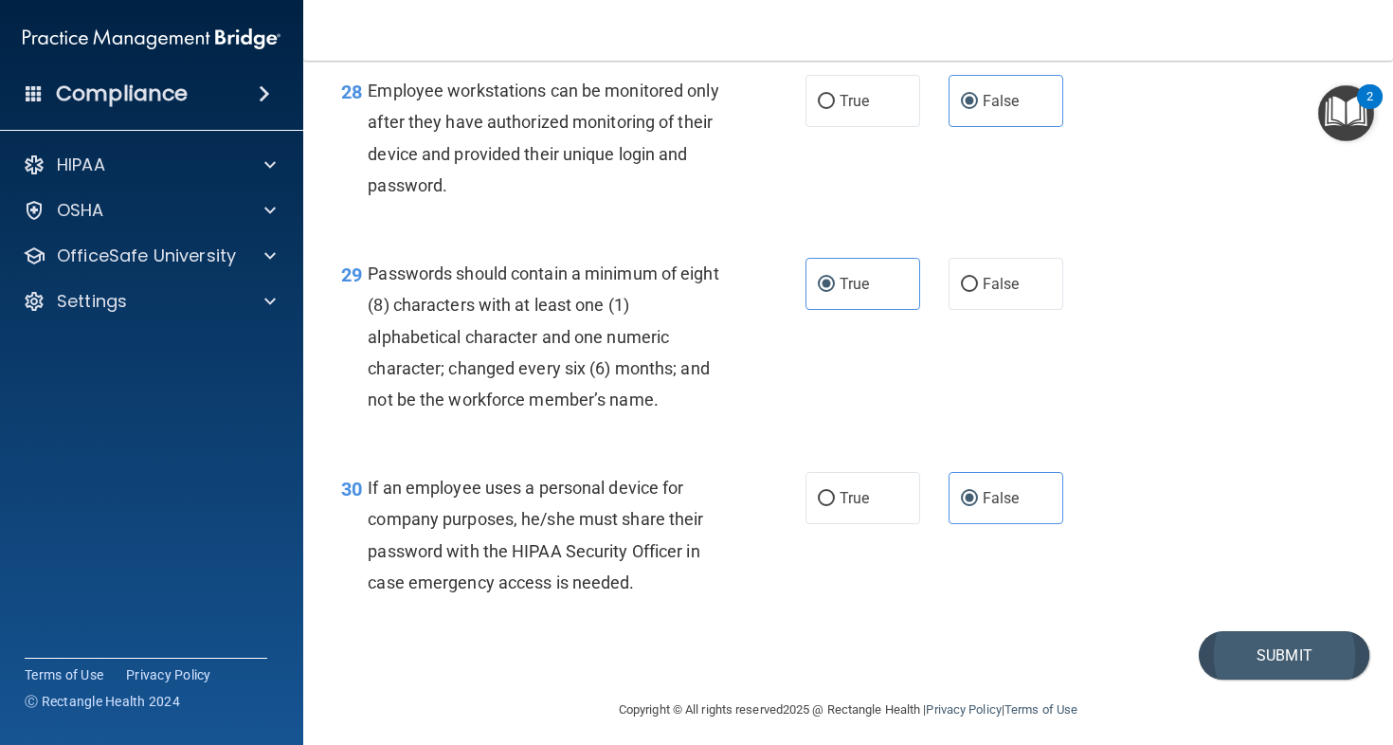
click at [1267, 680] on button "Submit" at bounding box center [1284, 655] width 171 height 48
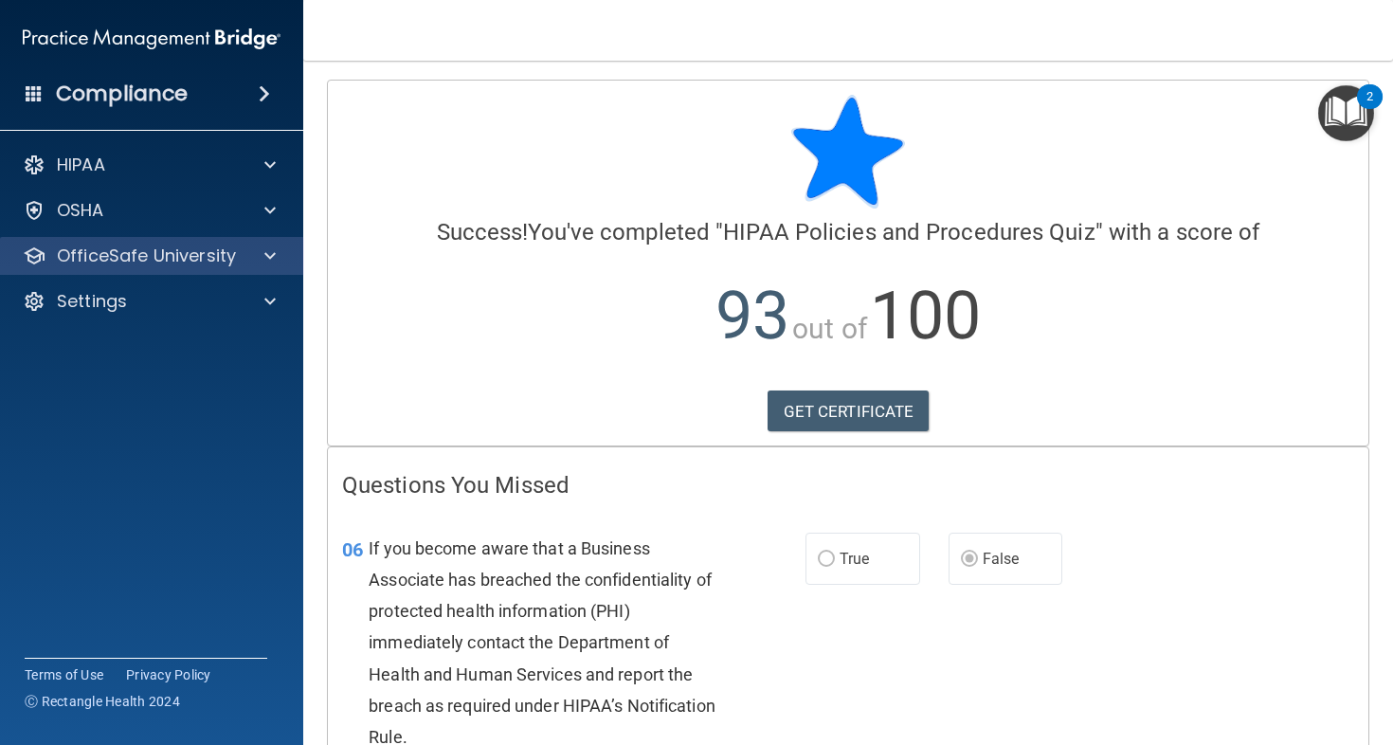
click at [204, 267] on div "OfficeSafe University" at bounding box center [152, 256] width 304 height 38
click at [269, 258] on span at bounding box center [269, 256] width 11 height 23
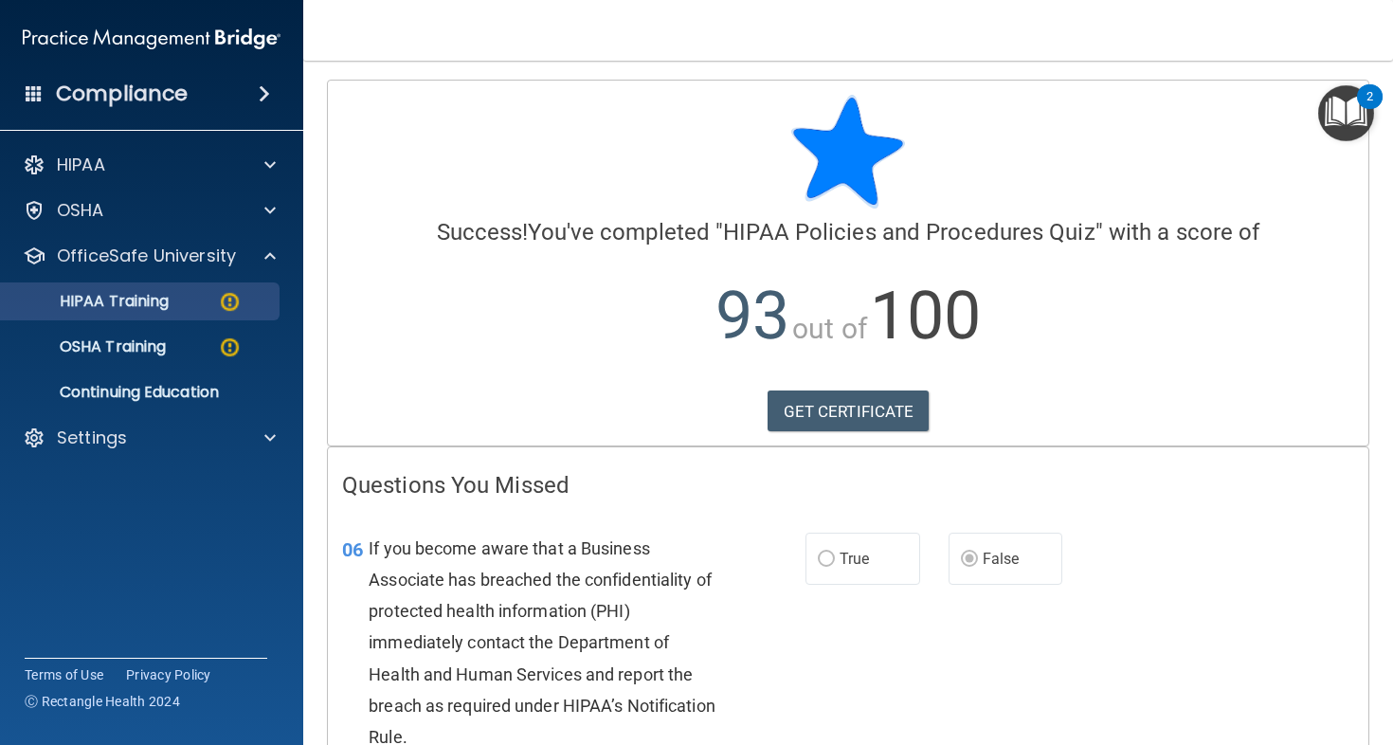
click at [169, 305] on p "HIPAA Training" at bounding box center [90, 301] width 156 height 19
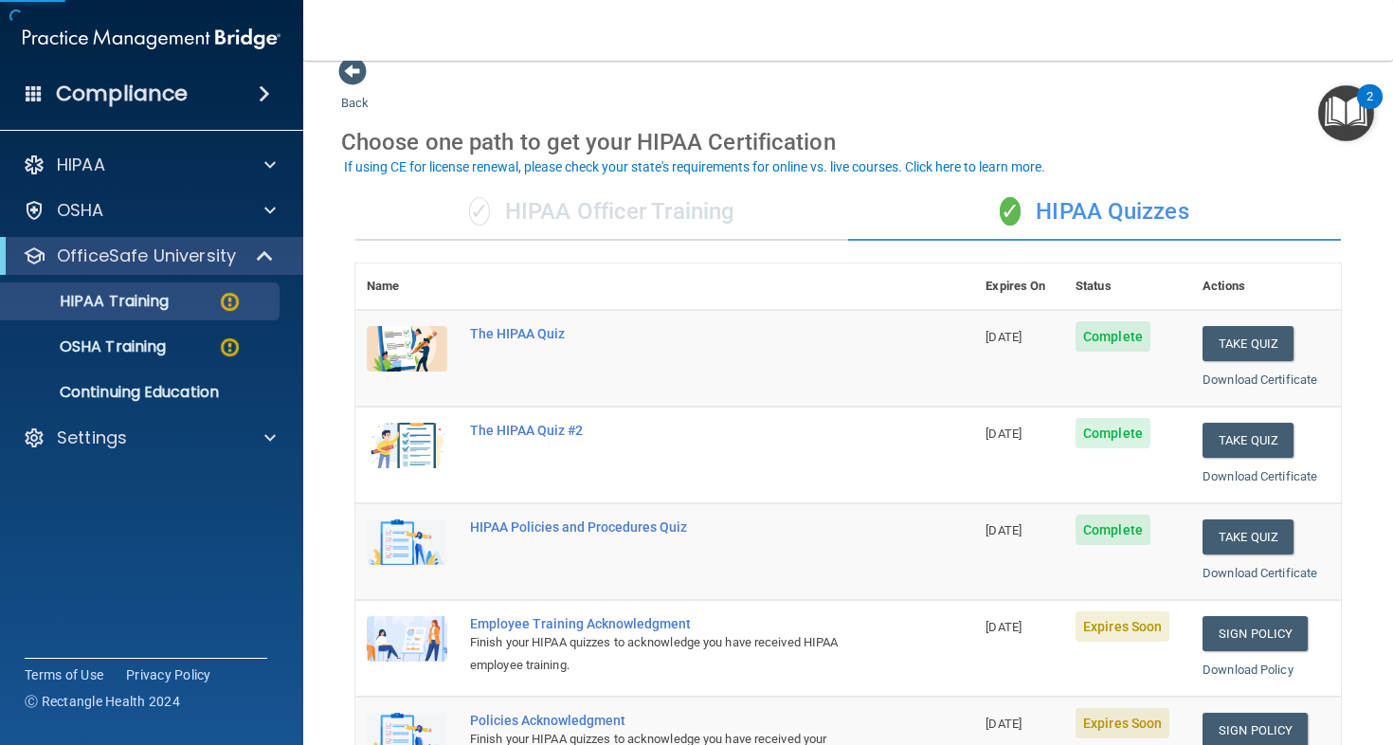
scroll to position [138, 0]
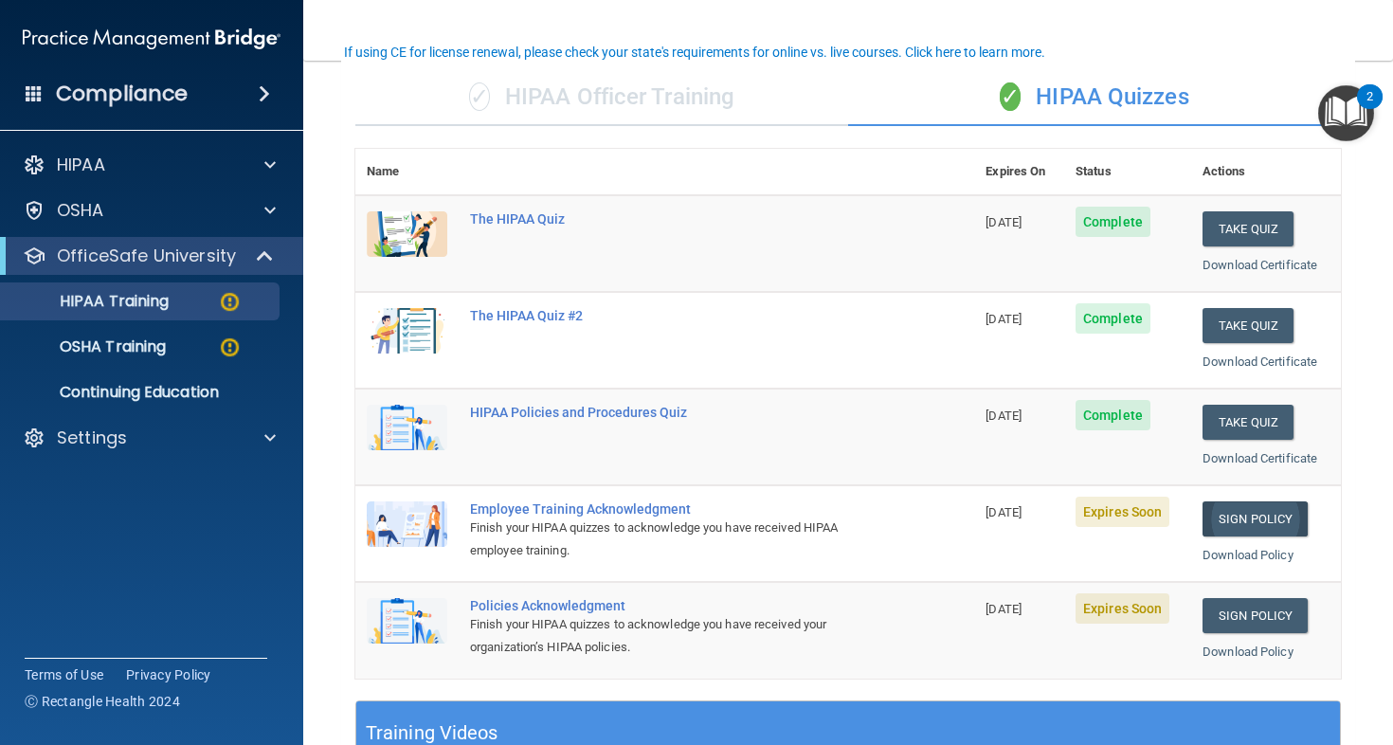
click at [1239, 512] on link "Sign Policy" at bounding box center [1255, 518] width 105 height 35
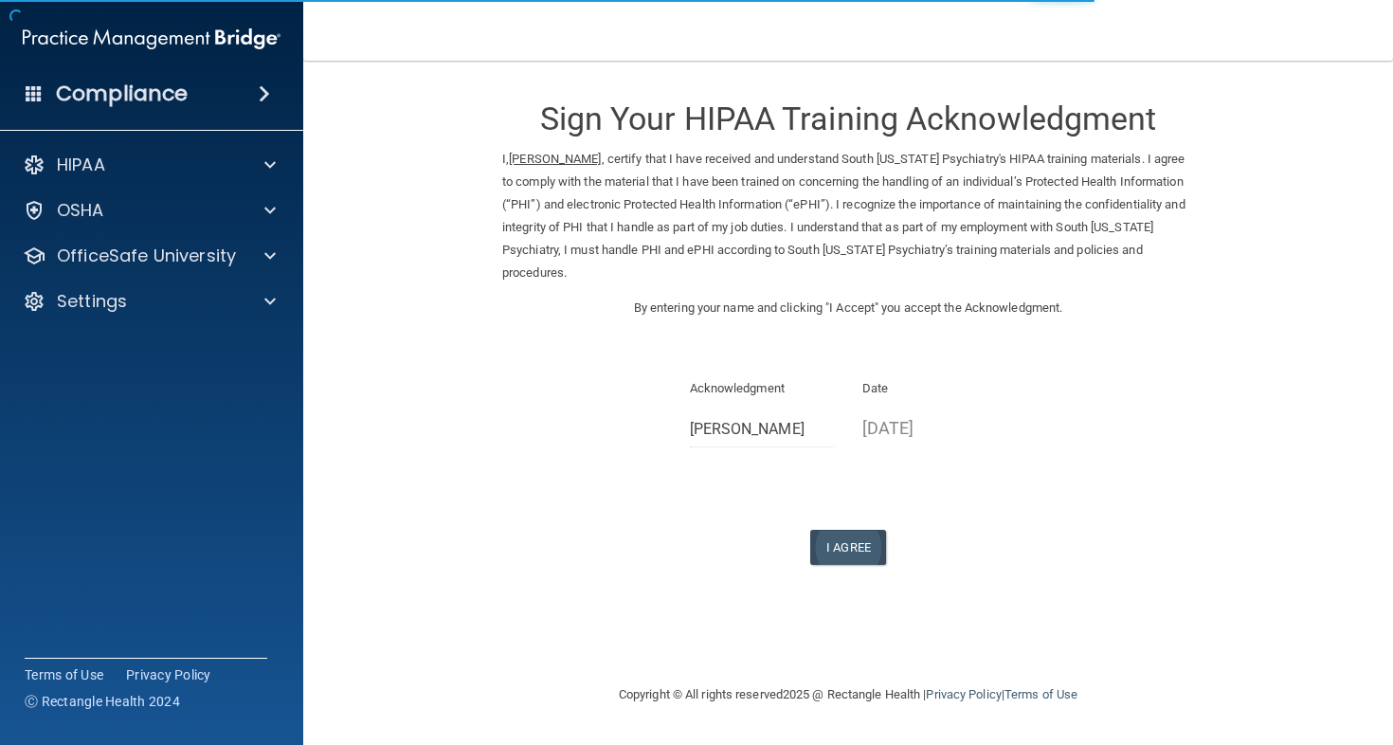
click at [834, 530] on button "I Agree" at bounding box center [848, 547] width 76 height 35
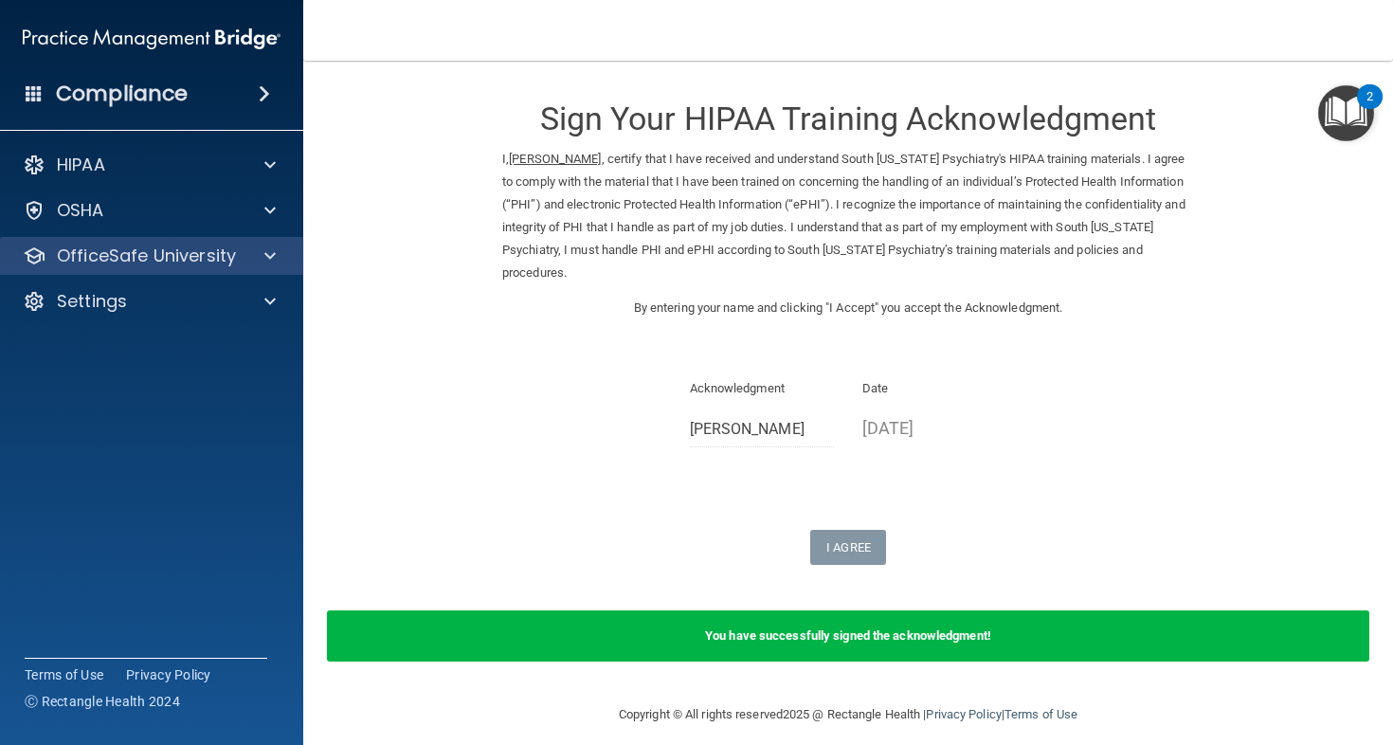
click at [260, 259] on div at bounding box center [267, 256] width 47 height 23
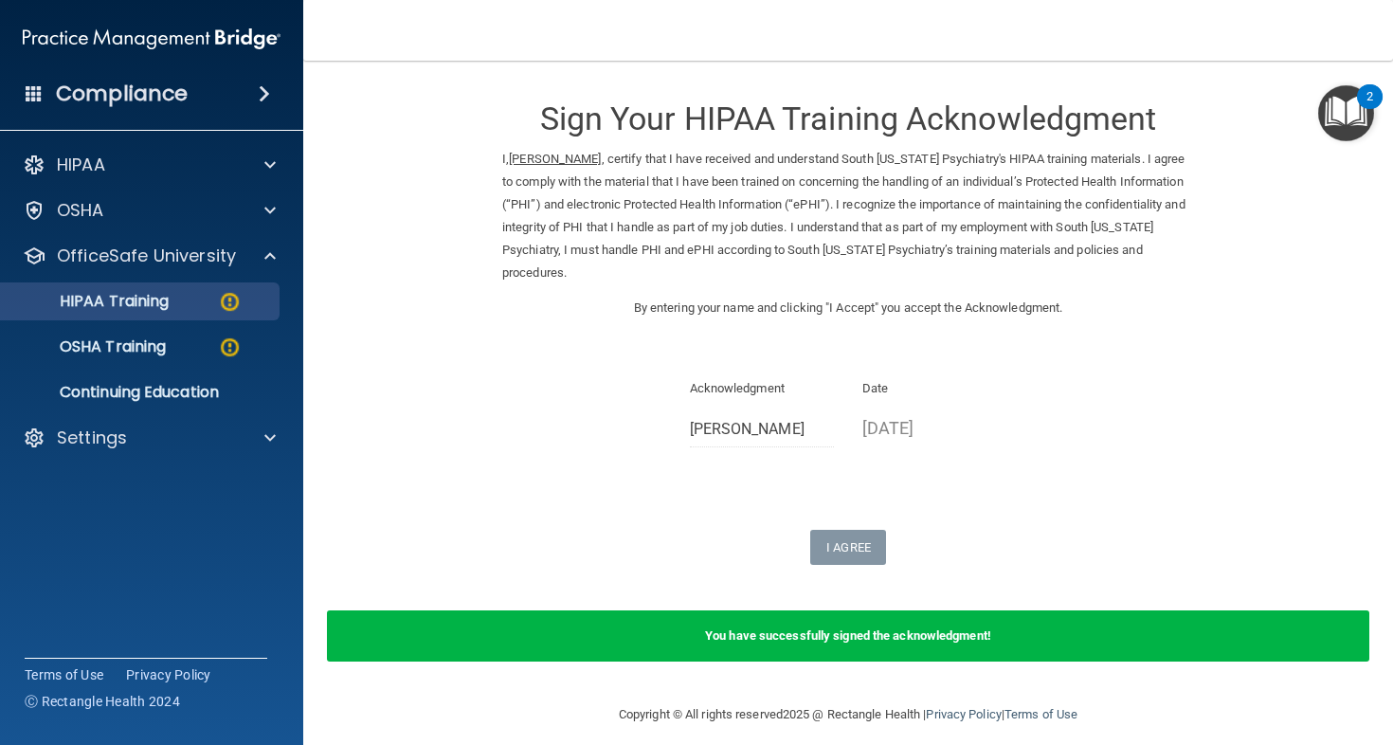
click at [131, 303] on p "HIPAA Training" at bounding box center [90, 301] width 156 height 19
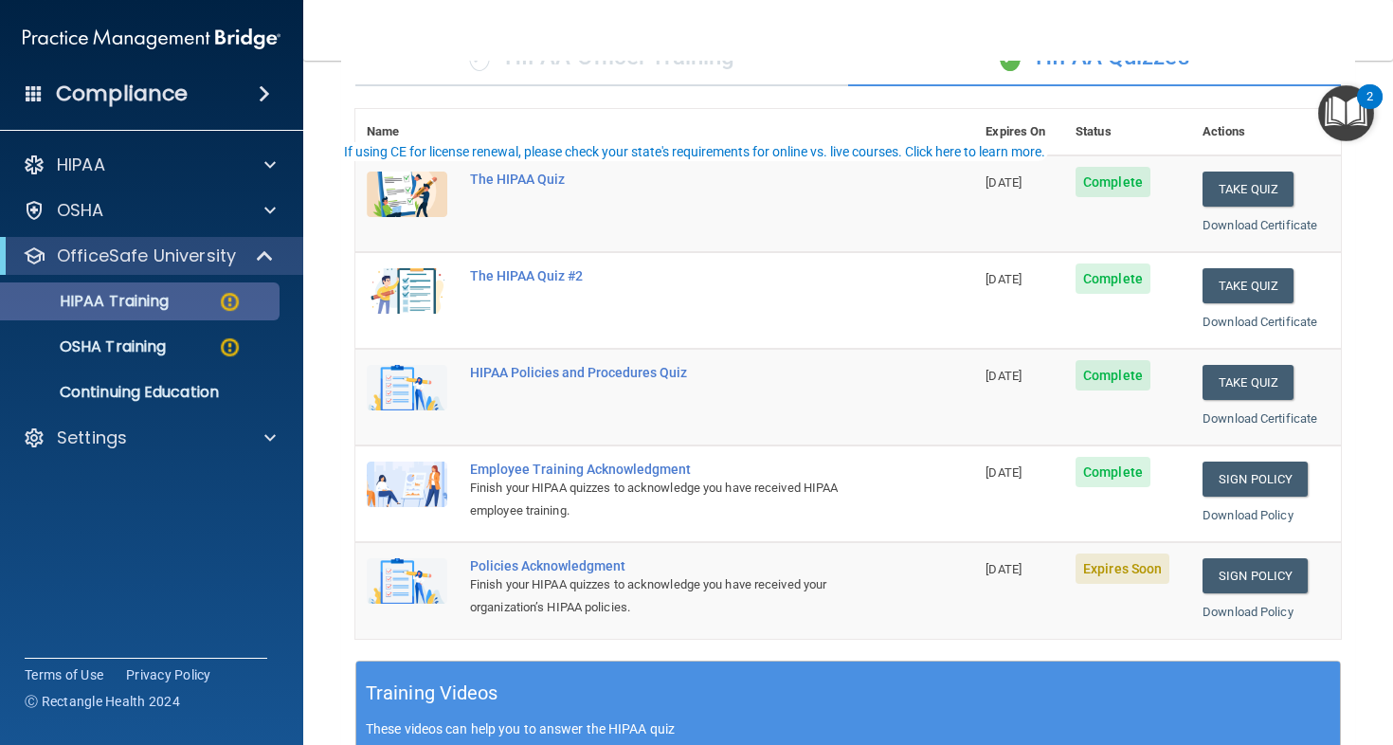
scroll to position [299, 0]
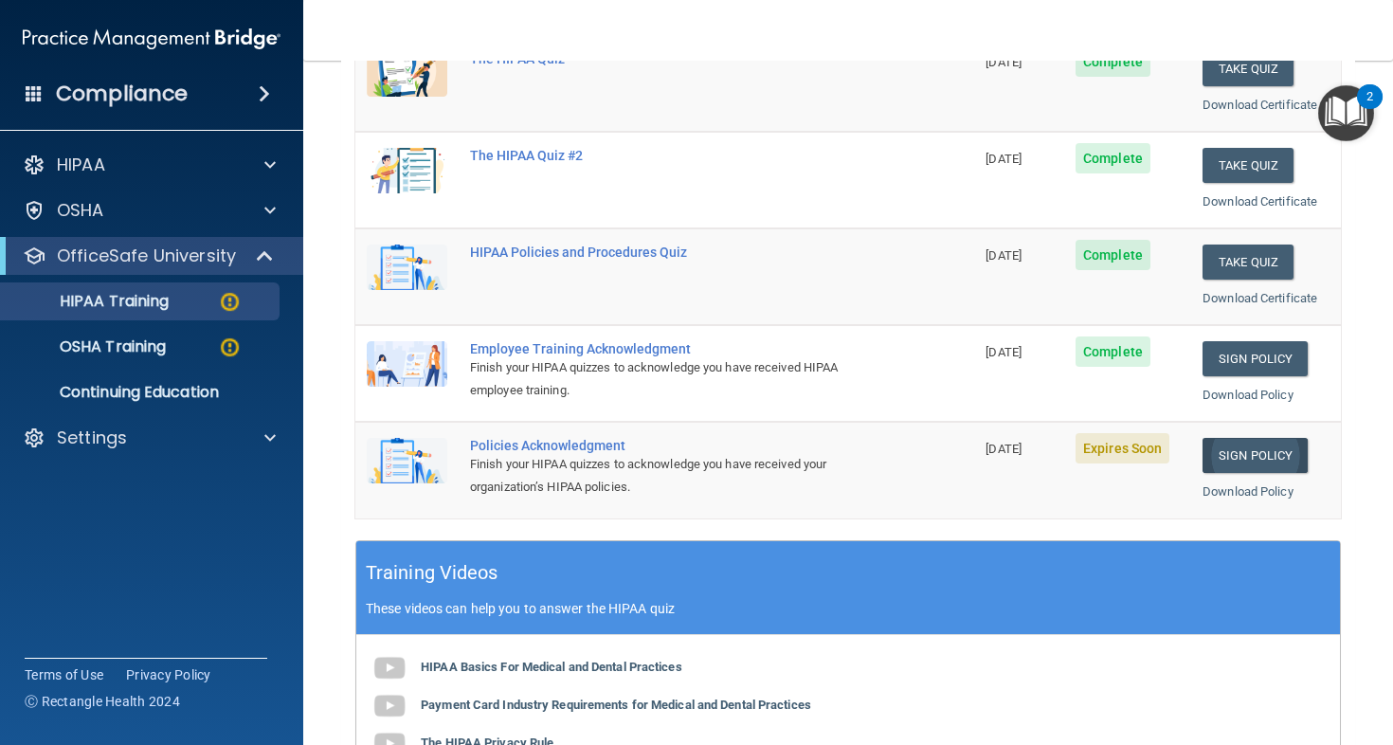
click at [1248, 447] on link "Sign Policy" at bounding box center [1255, 455] width 105 height 35
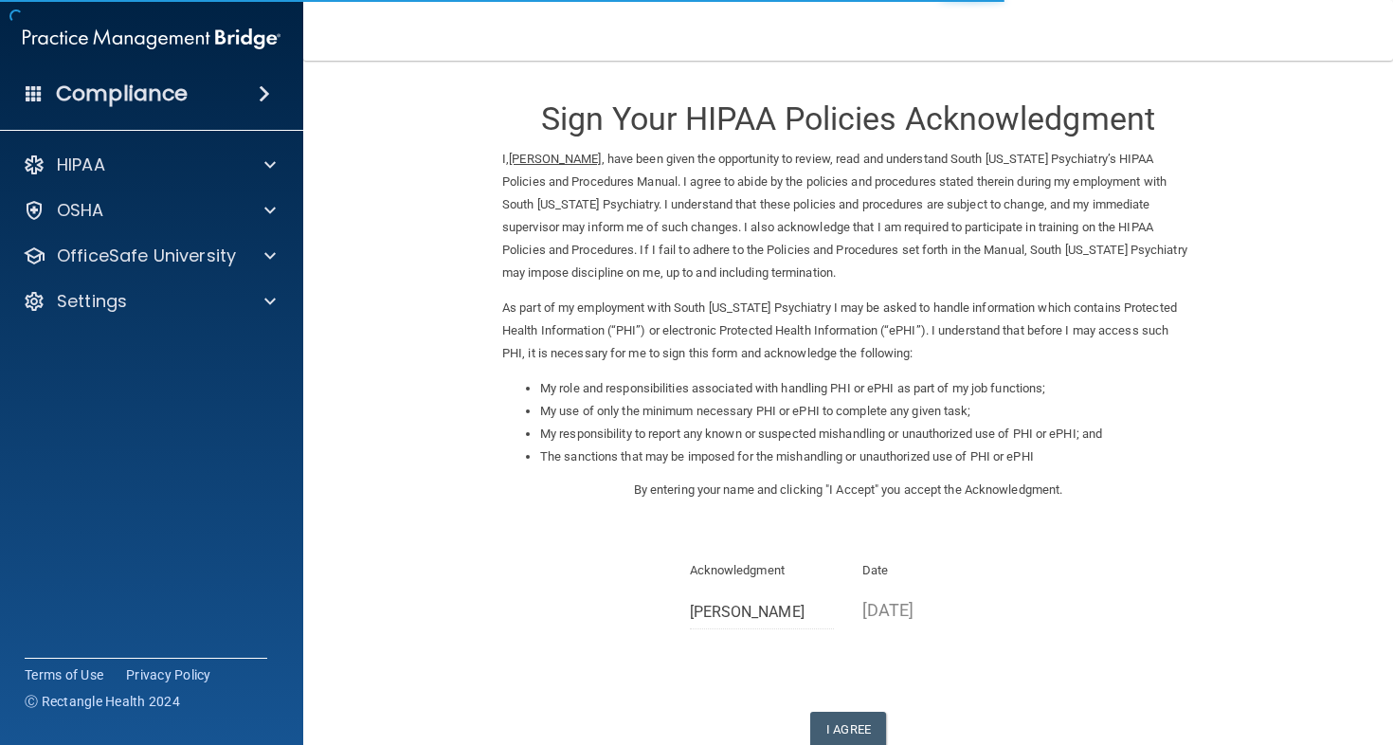
scroll to position [101, 0]
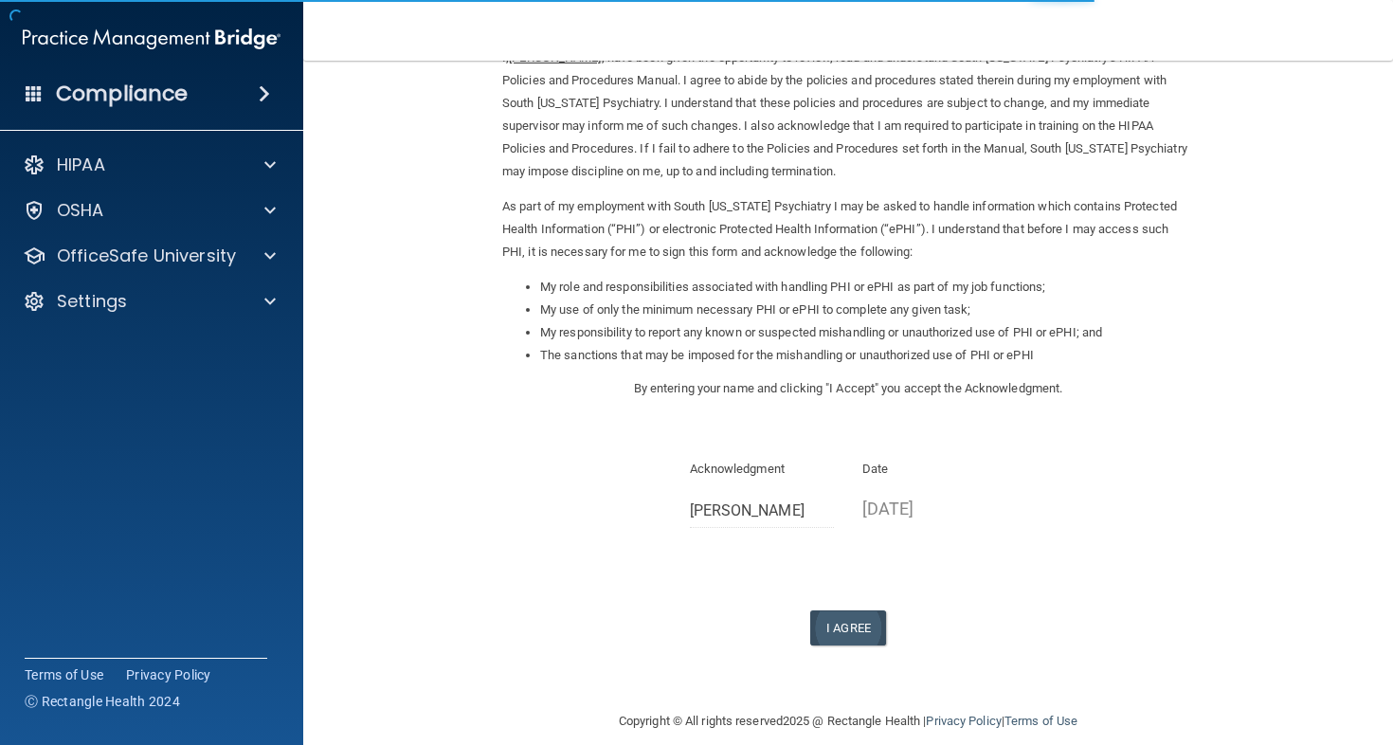
click at [844, 610] on button "I Agree" at bounding box center [848, 627] width 76 height 35
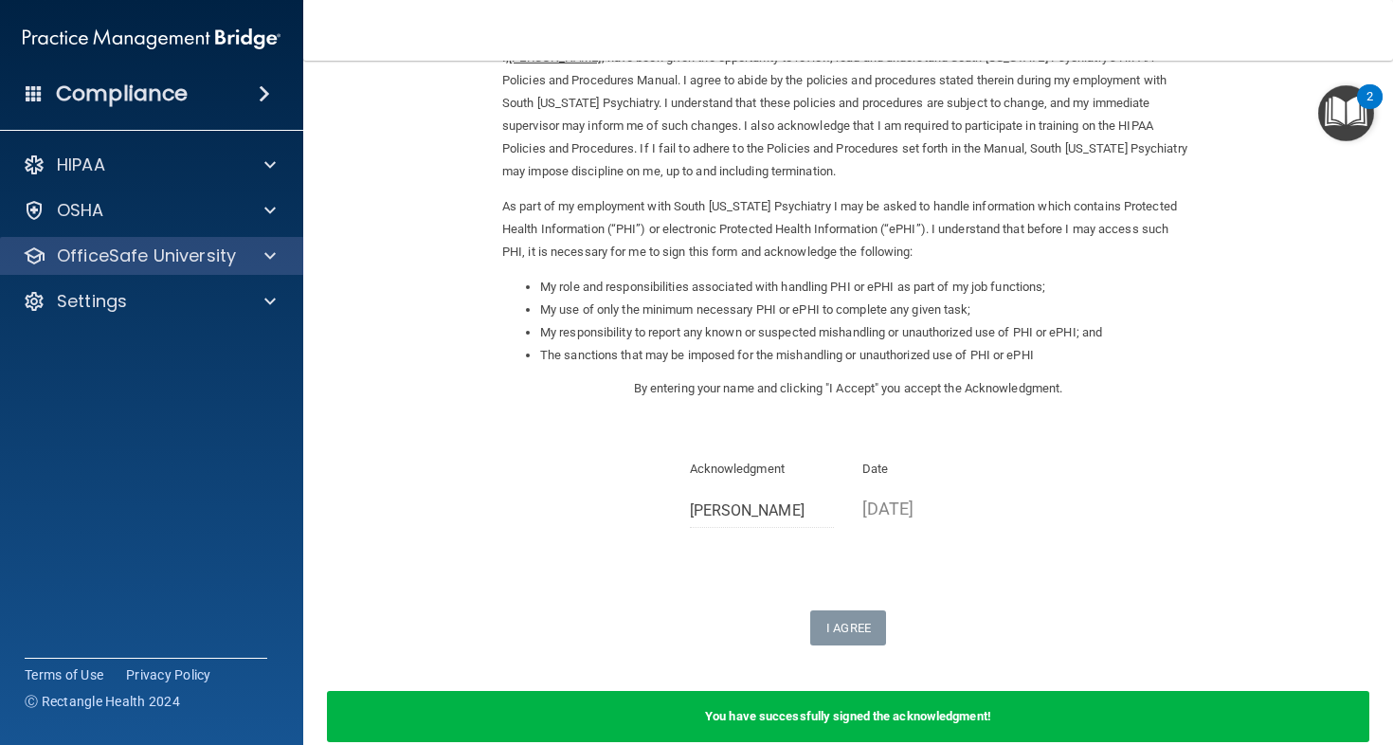
click at [251, 262] on div at bounding box center [267, 256] width 47 height 23
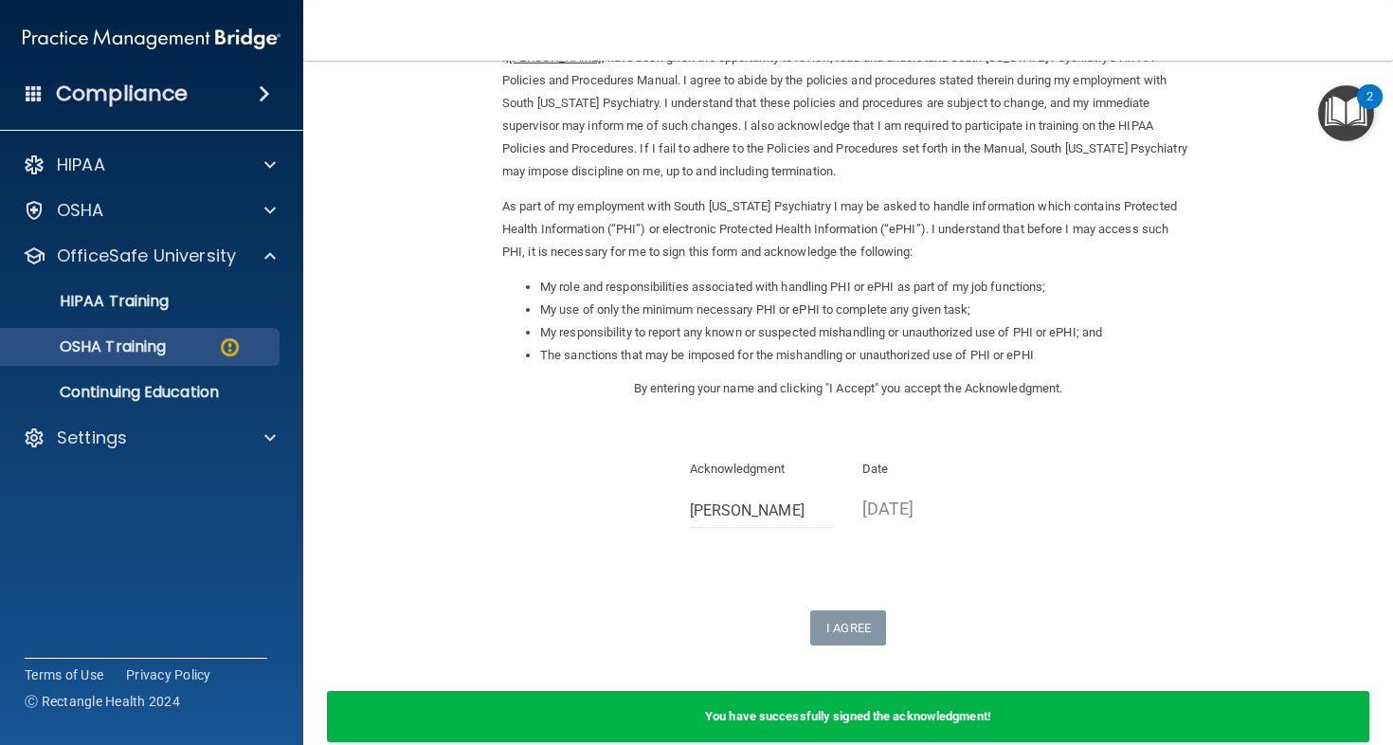
click at [186, 346] on div "OSHA Training" at bounding box center [141, 346] width 259 height 19
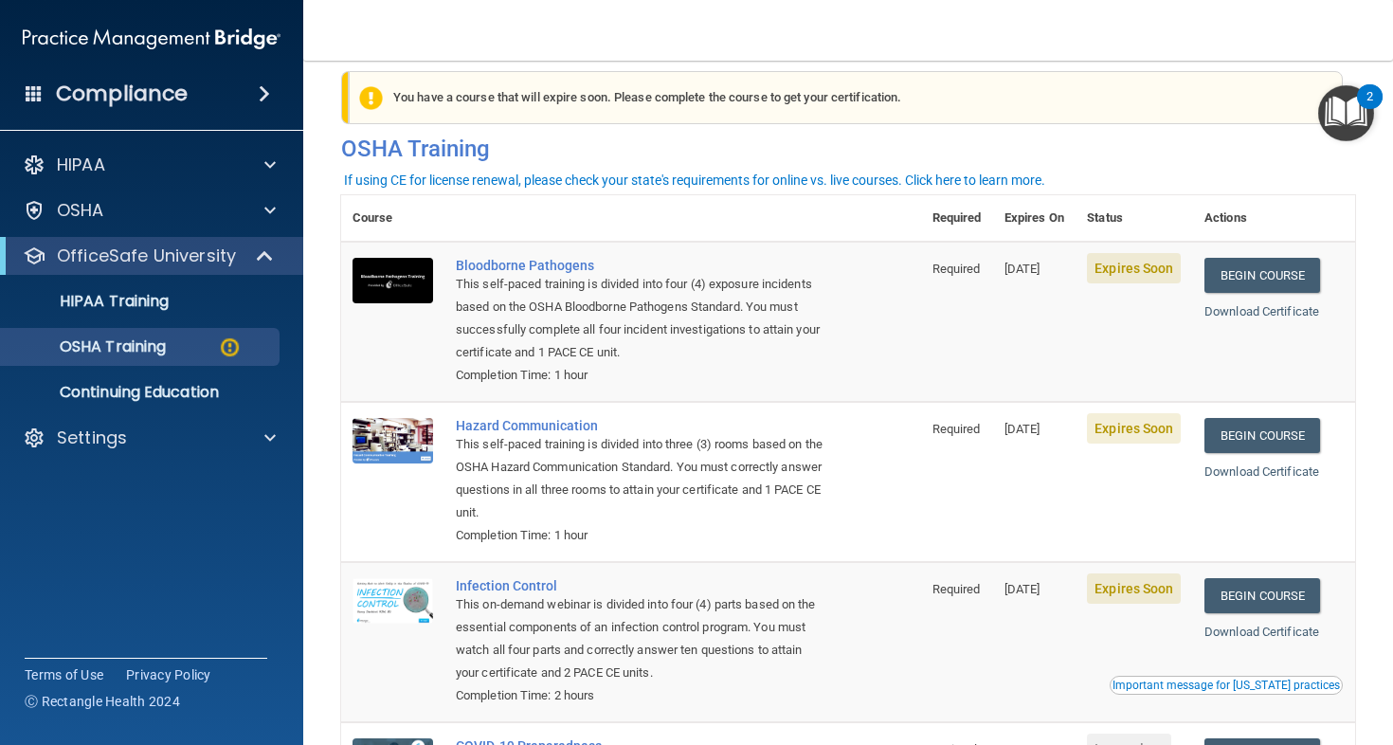
scroll to position [27, 0]
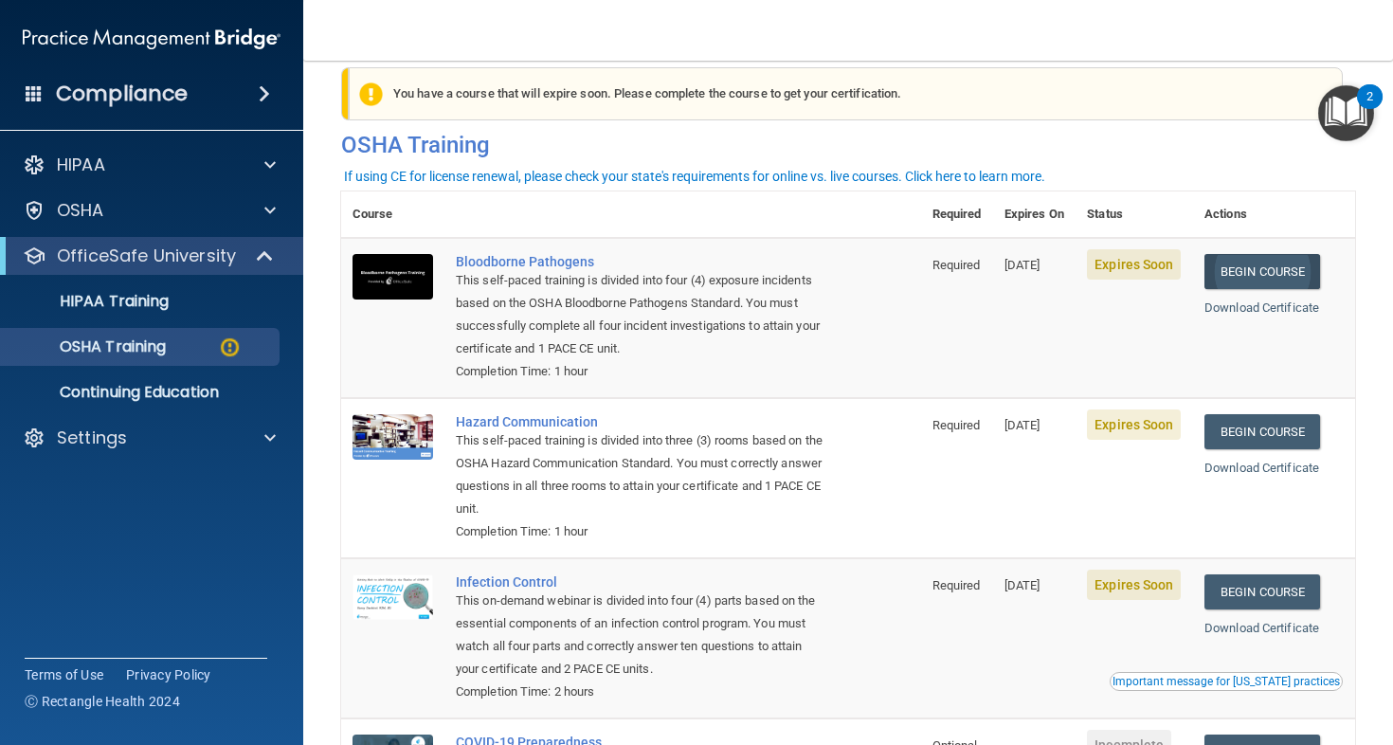
click at [1246, 254] on link "Begin Course" at bounding box center [1263, 271] width 116 height 35
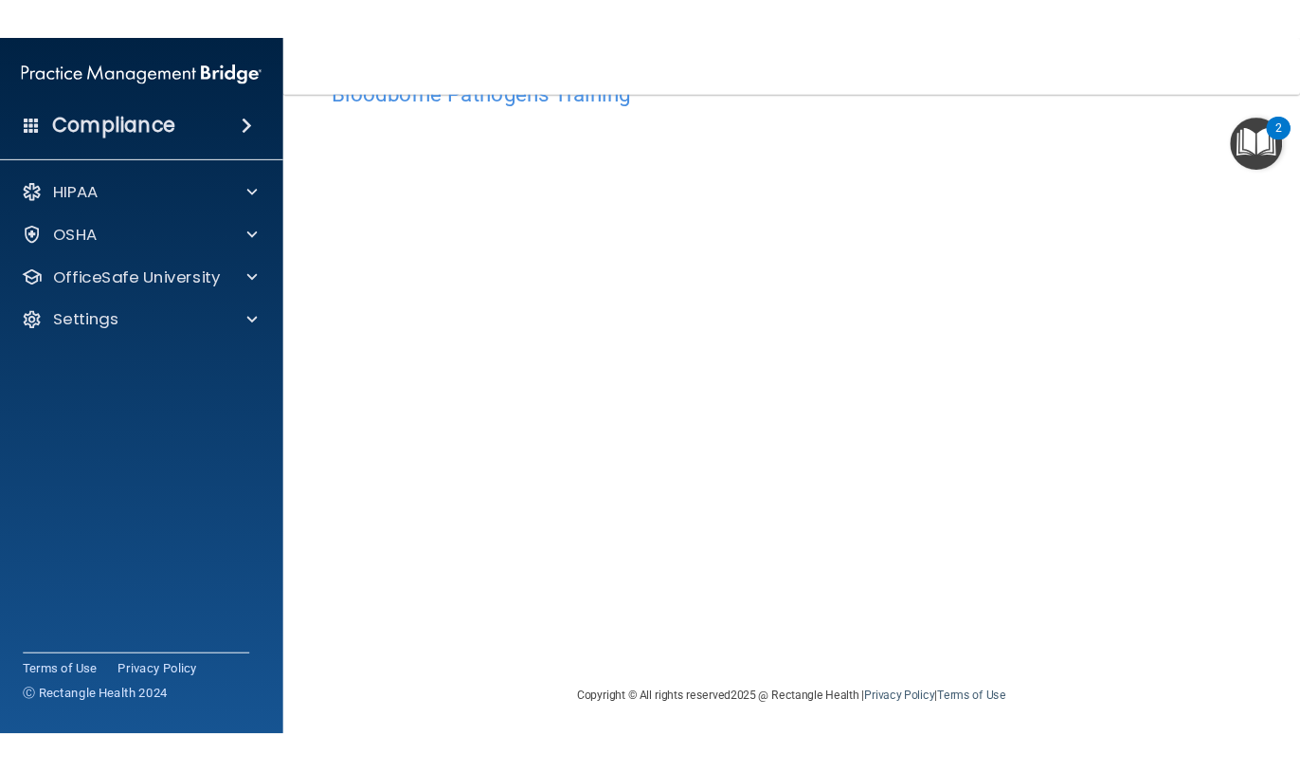
scroll to position [39, 0]
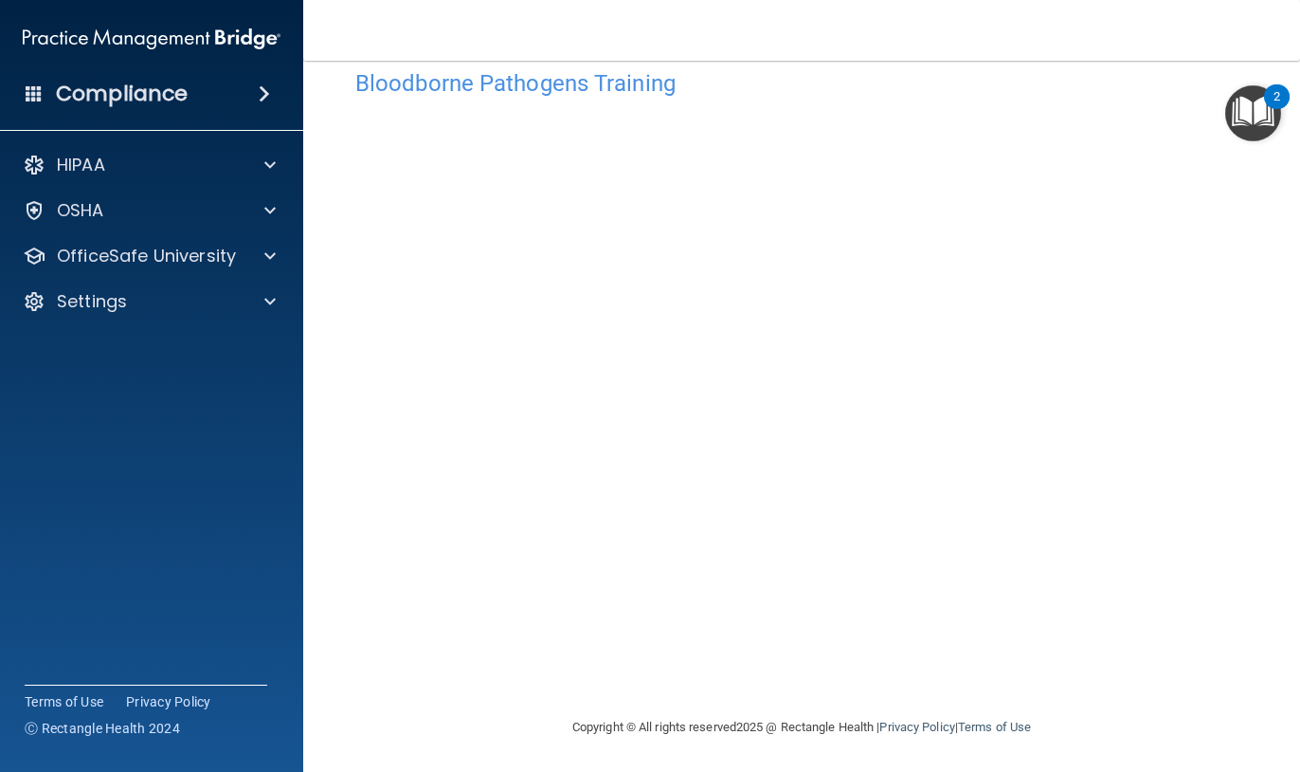
click at [1247, 160] on div "Bloodborne Pathogens Training This course doesn’t expire until [DATE]. Are you …" at bounding box center [801, 388] width 921 height 656
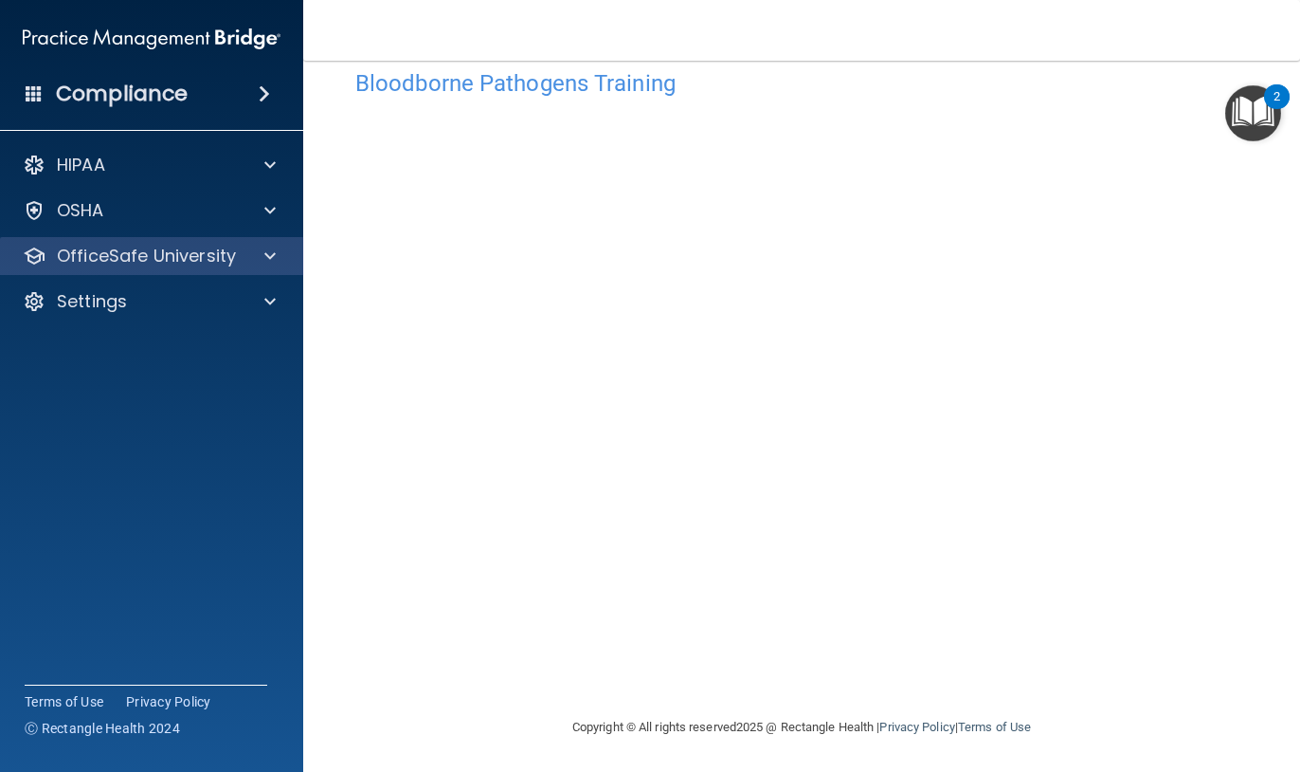
click at [277, 258] on div at bounding box center [267, 256] width 47 height 23
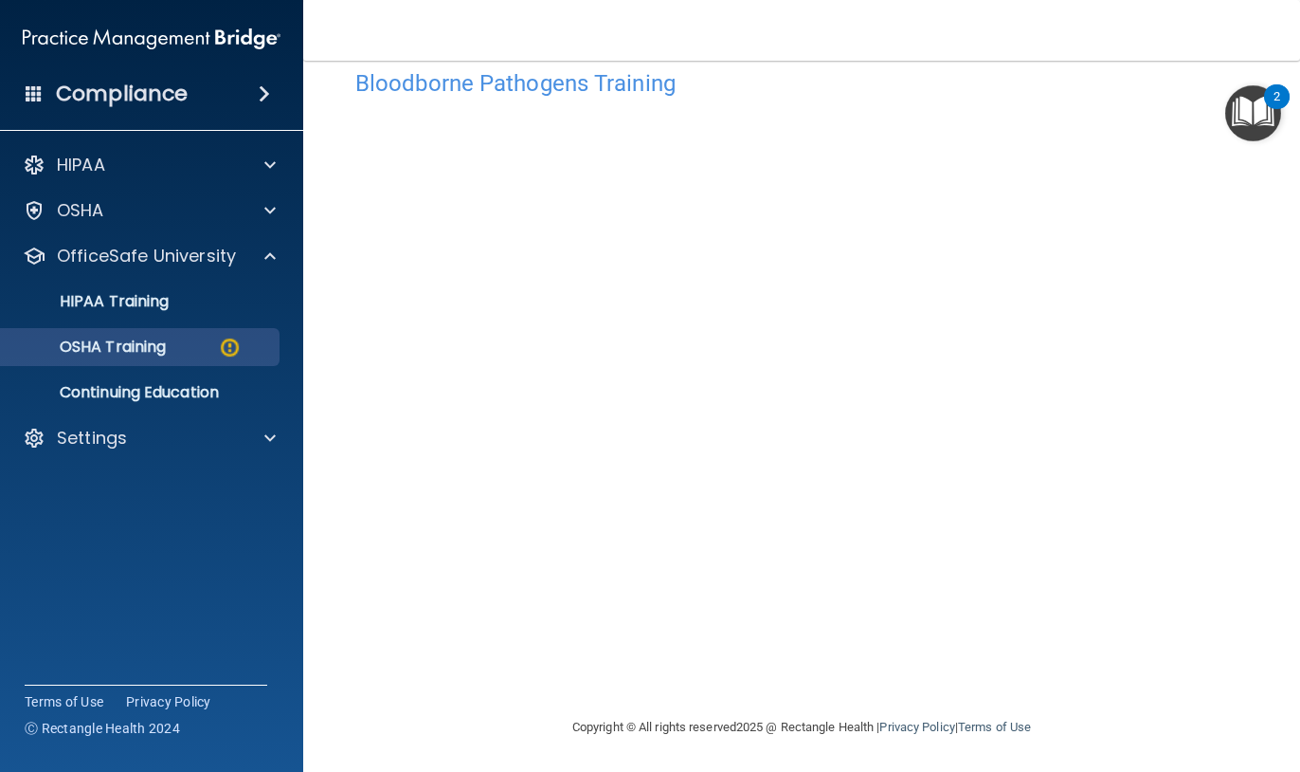
click at [166, 354] on p "OSHA Training" at bounding box center [89, 346] width 154 height 19
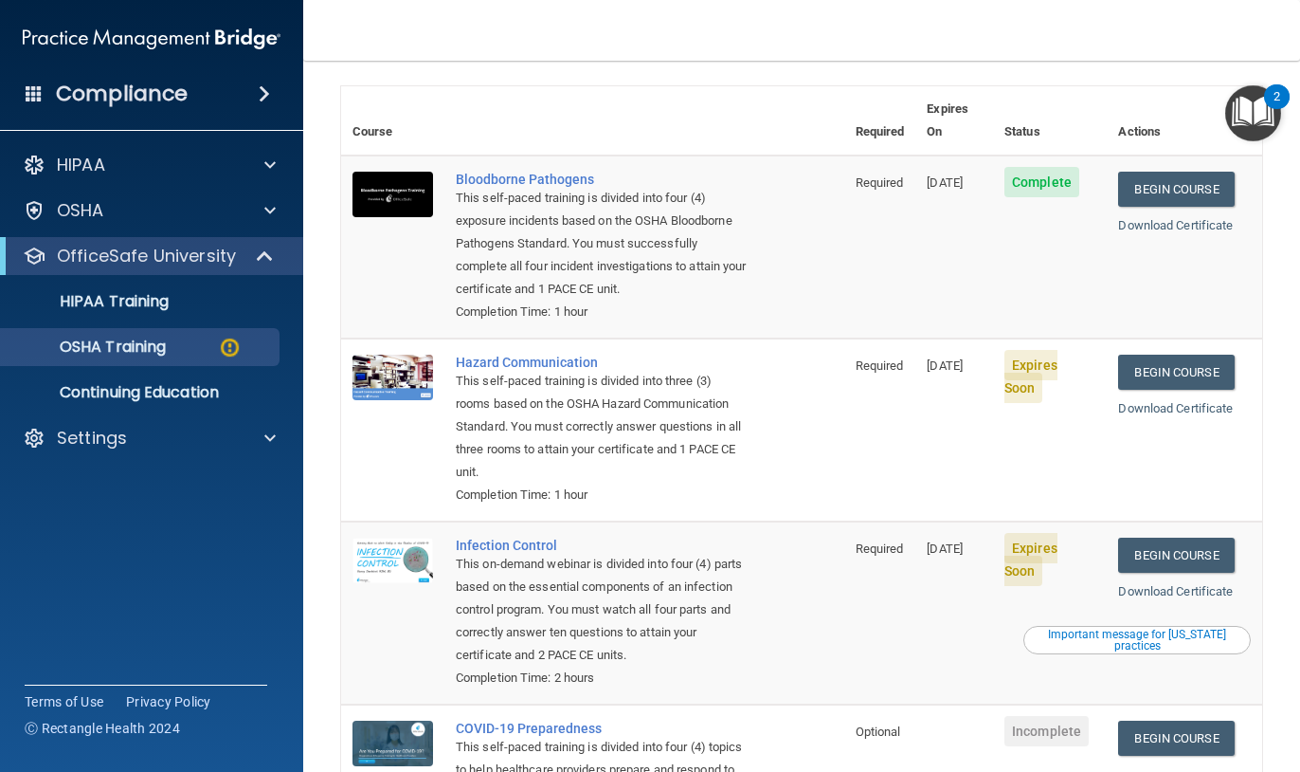
scroll to position [62, 0]
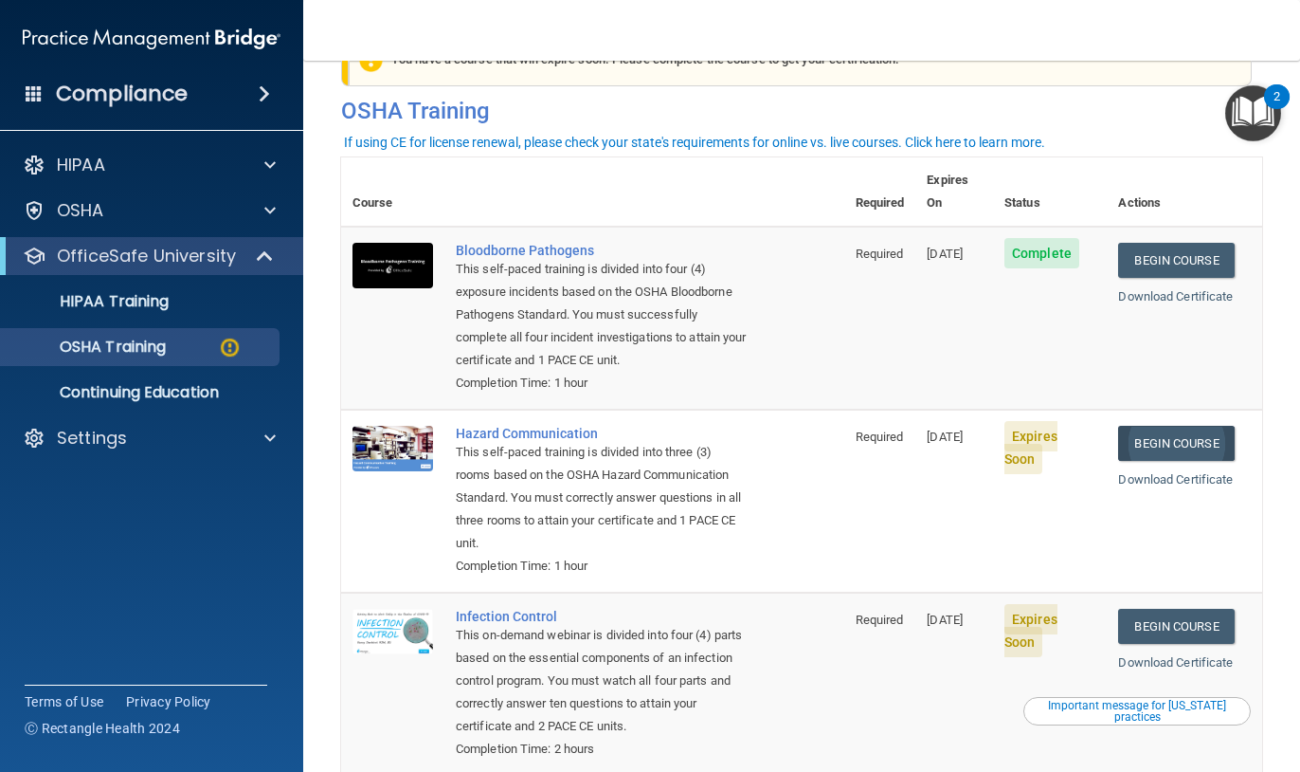
click at [1167, 426] on link "Begin Course" at bounding box center [1176, 443] width 116 height 35
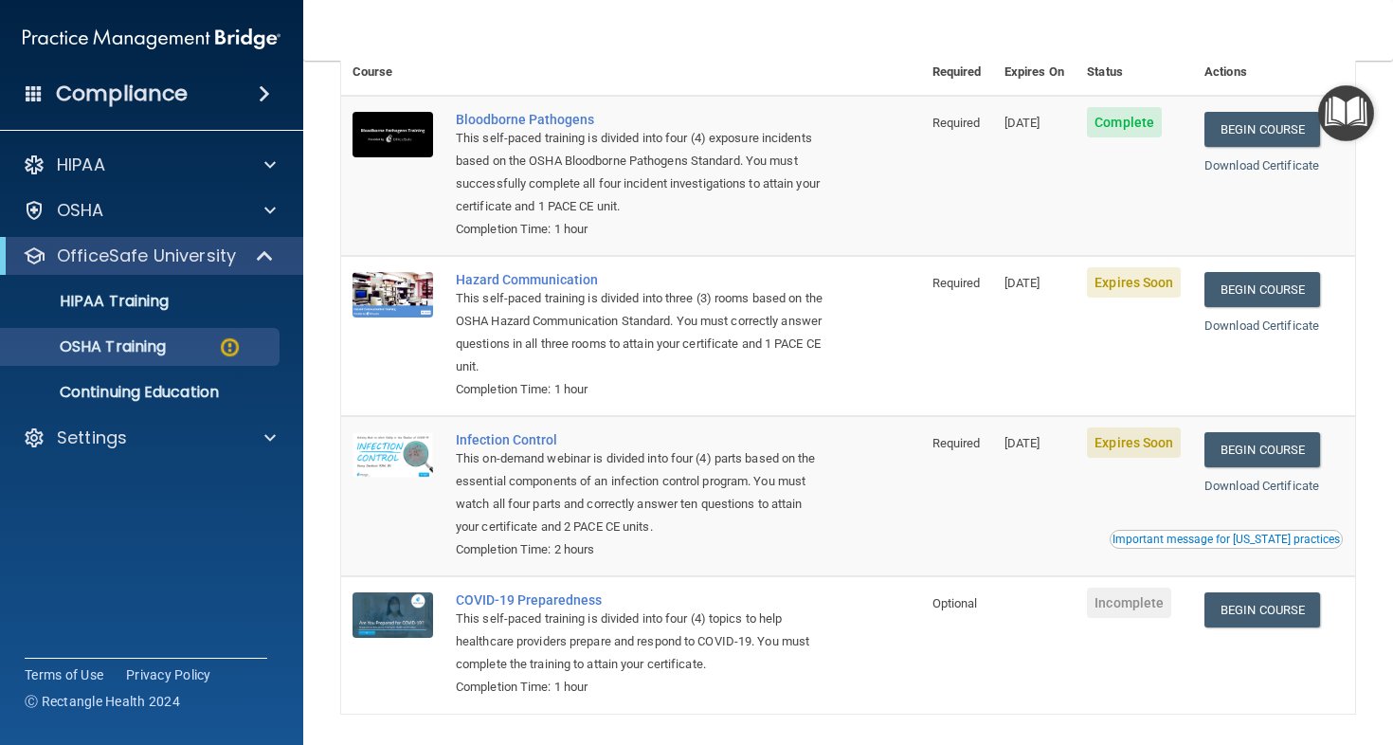
scroll to position [158, 0]
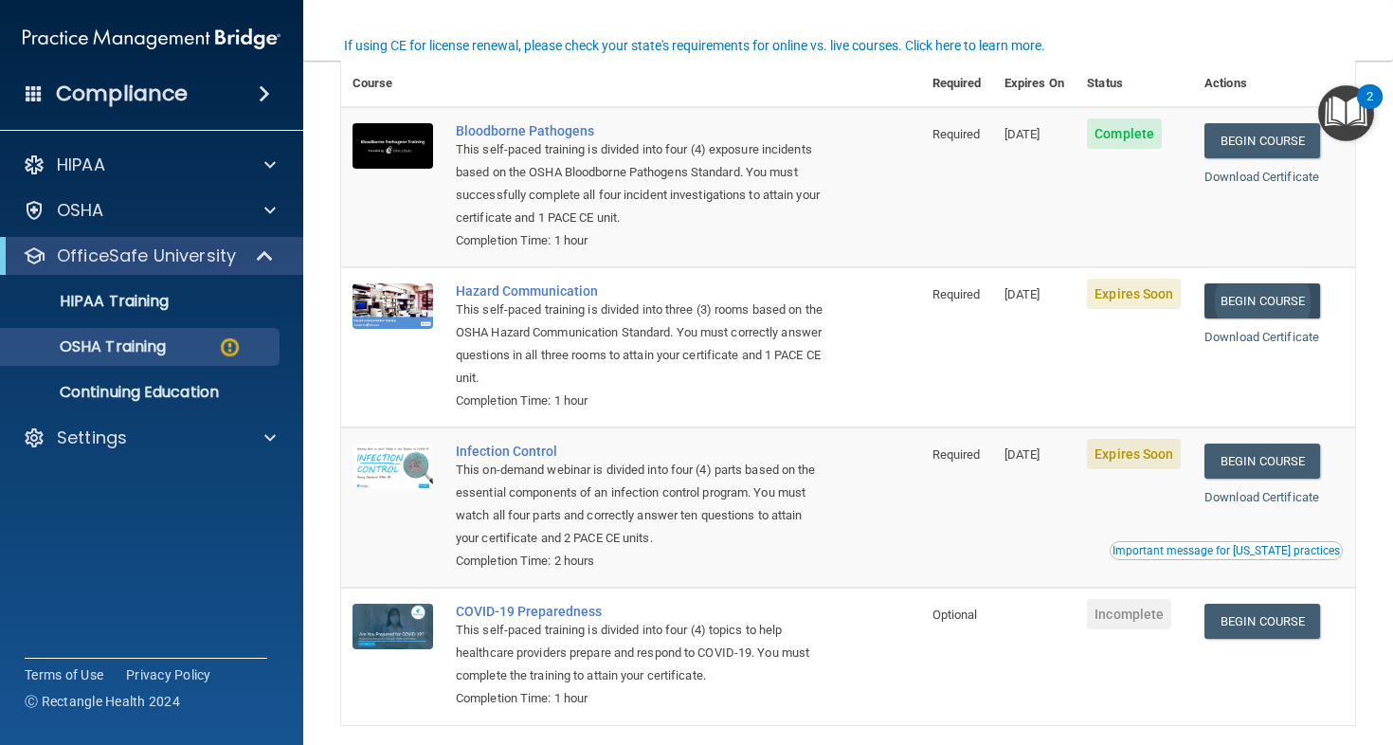
click at [1267, 287] on link "Begin Course" at bounding box center [1263, 300] width 116 height 35
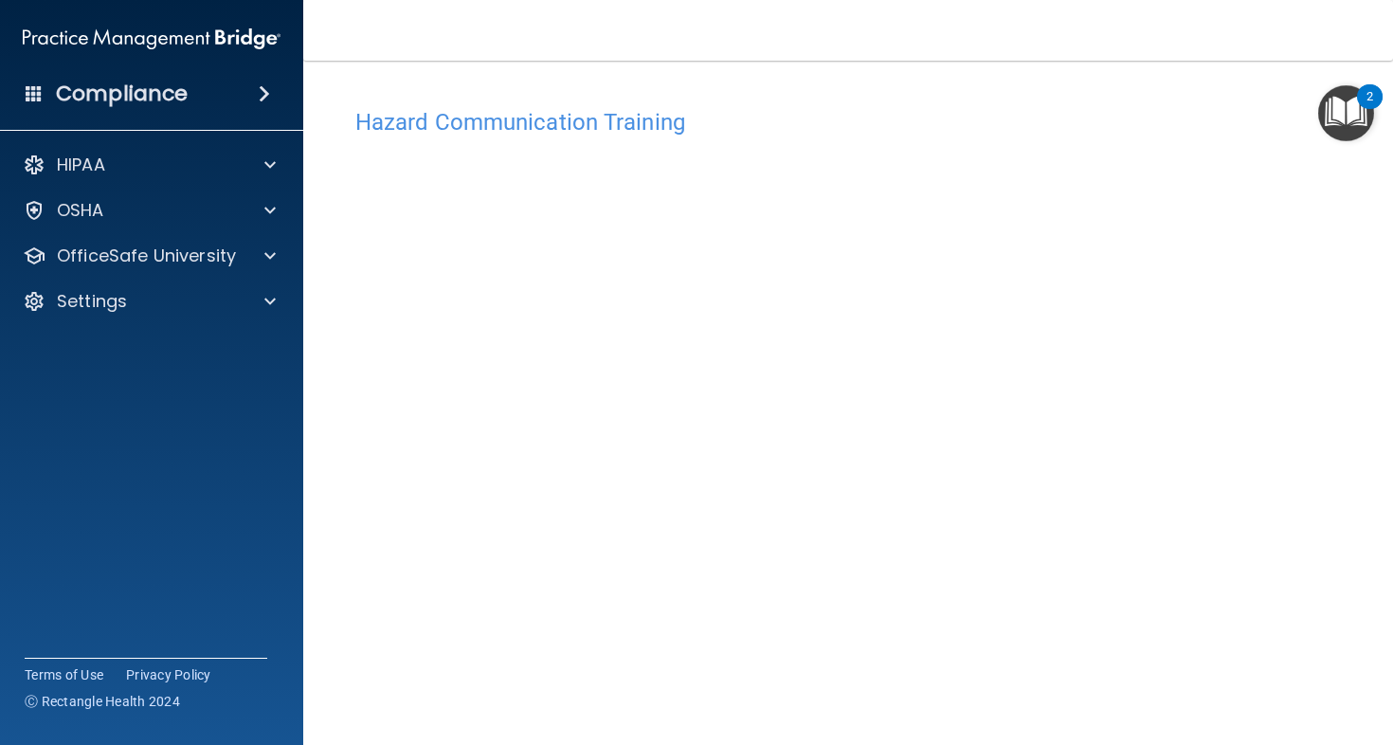
scroll to position [108, 0]
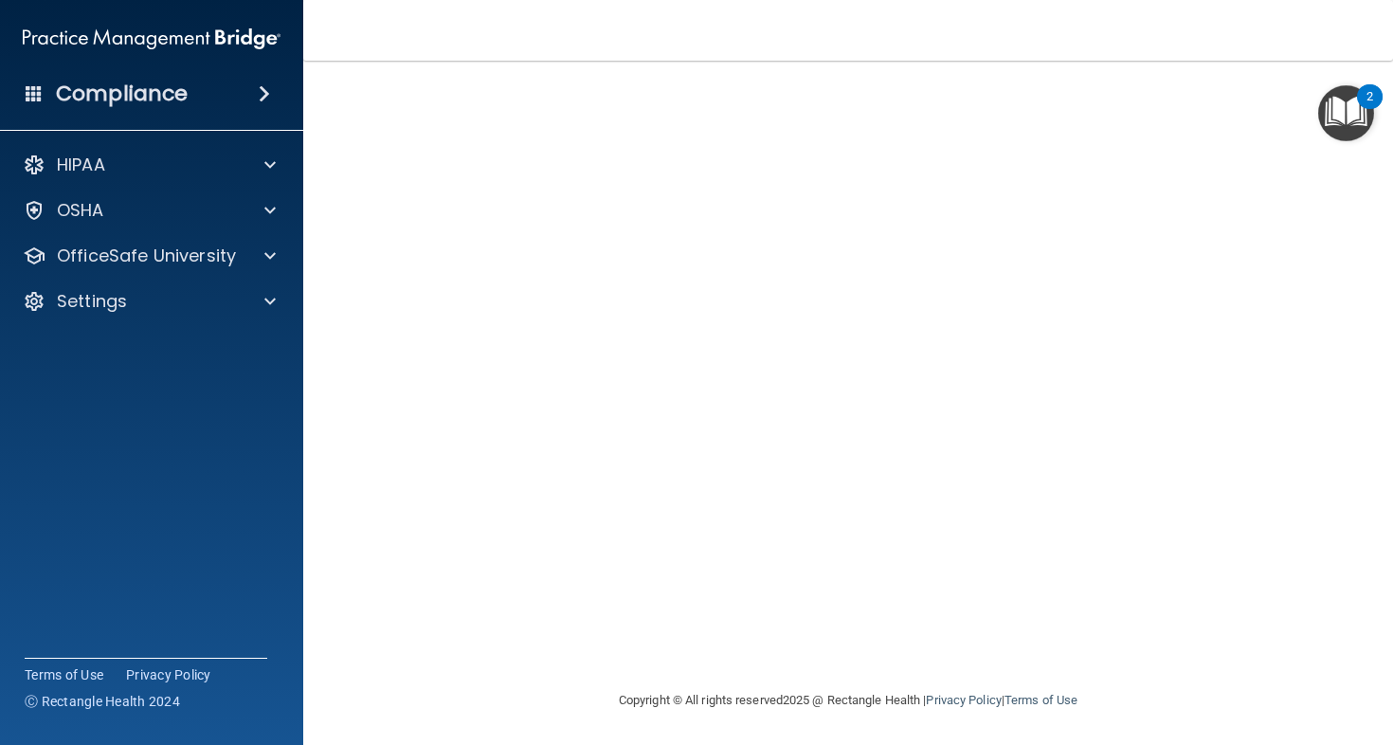
click at [1345, 98] on img "Open Resource Center, 2 new notifications" at bounding box center [1346, 113] width 56 height 56
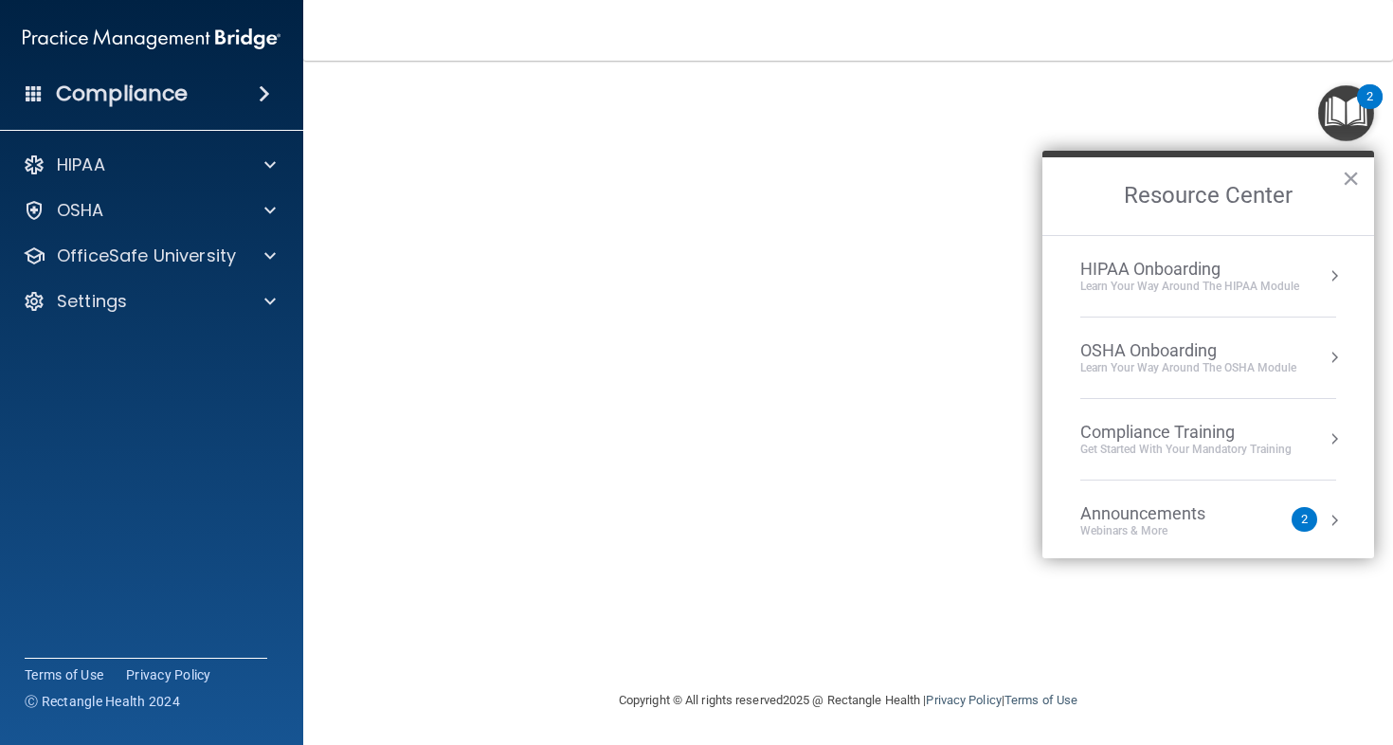
scroll to position [100, 0]
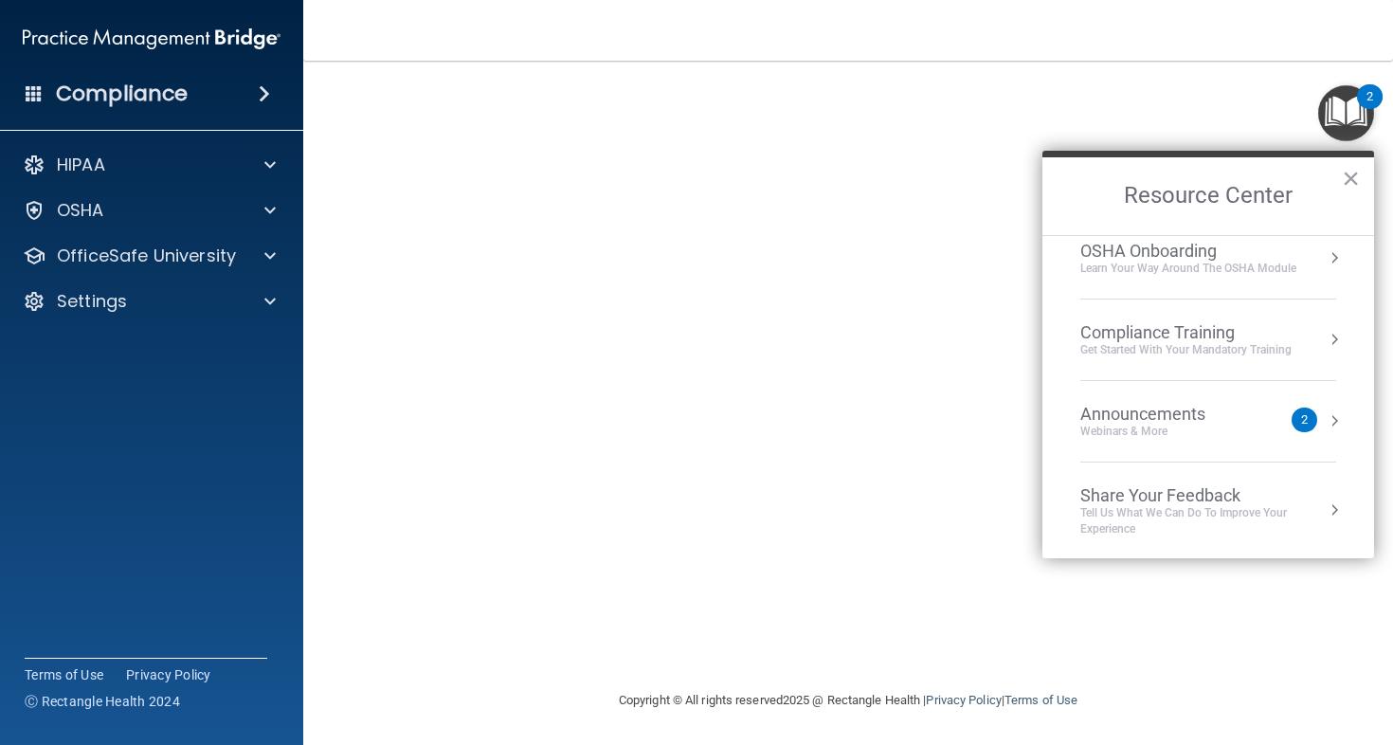
click at [1362, 191] on h2 "Resource Center" at bounding box center [1209, 196] width 332 height 78
click at [1352, 172] on button "×" at bounding box center [1351, 178] width 18 height 30
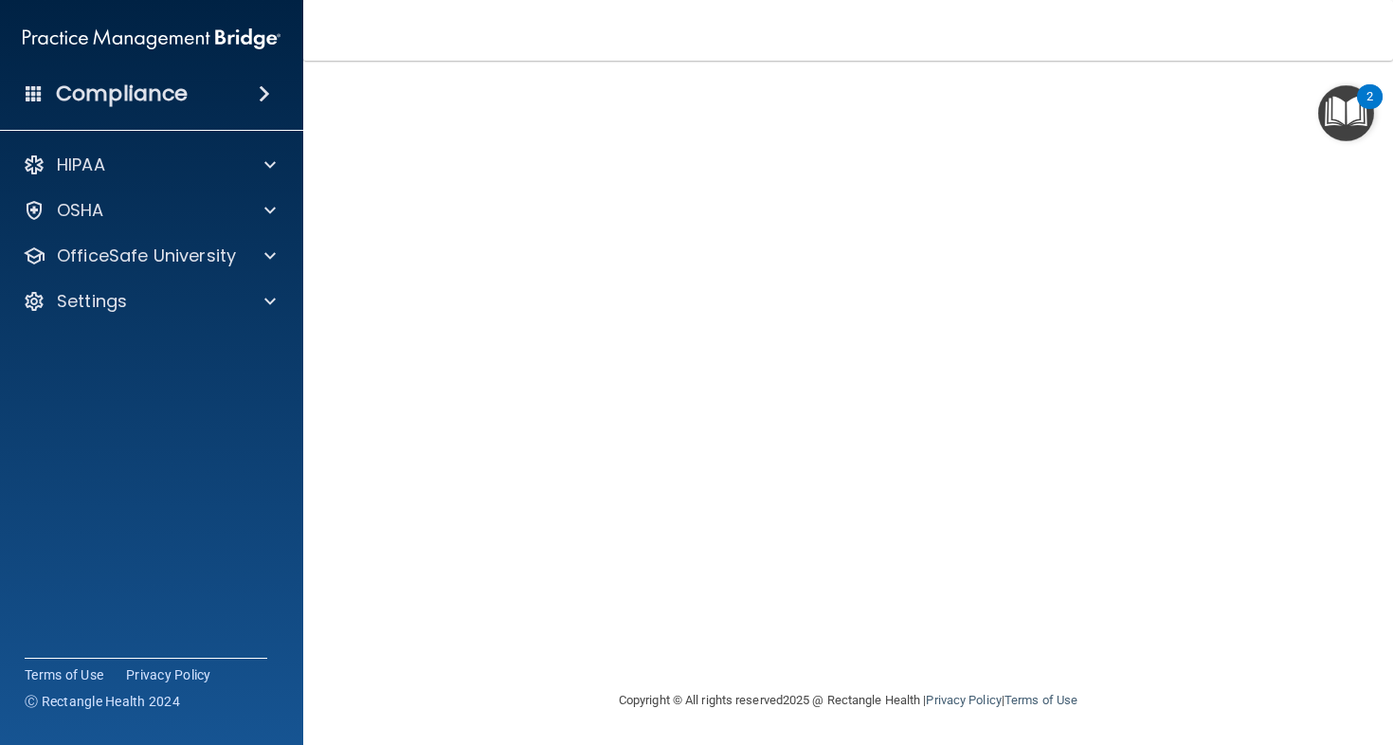
scroll to position [104, 0]
click at [277, 259] on div at bounding box center [267, 256] width 47 height 23
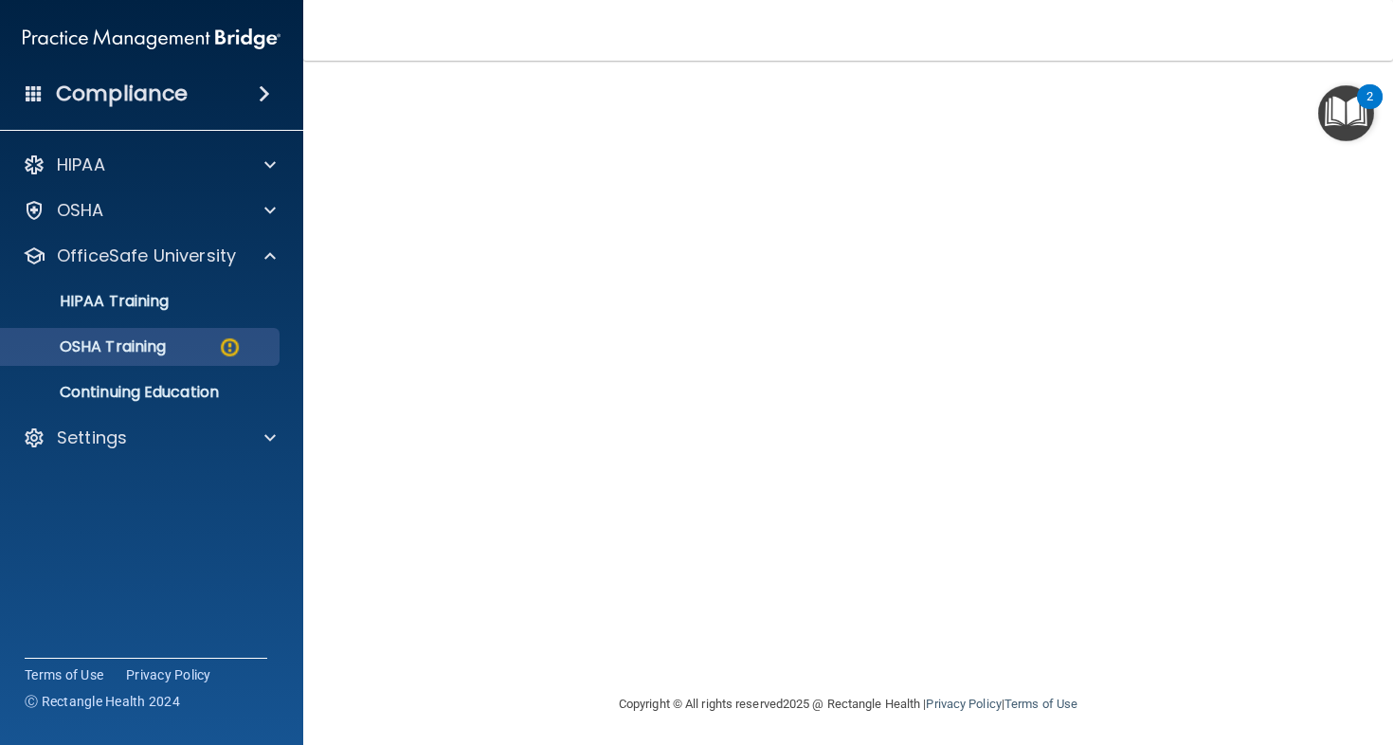
click at [137, 360] on link "OSHA Training" at bounding box center [130, 347] width 299 height 38
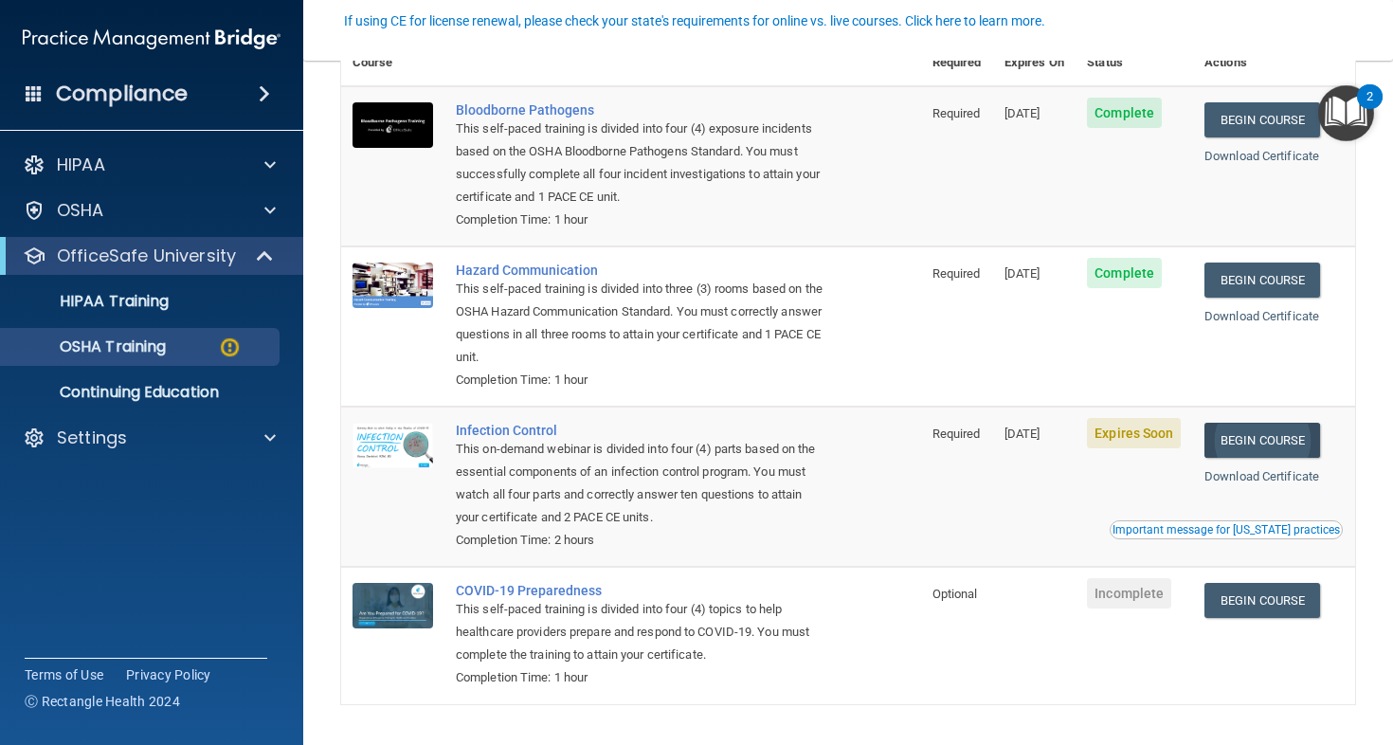
scroll to position [183, 0]
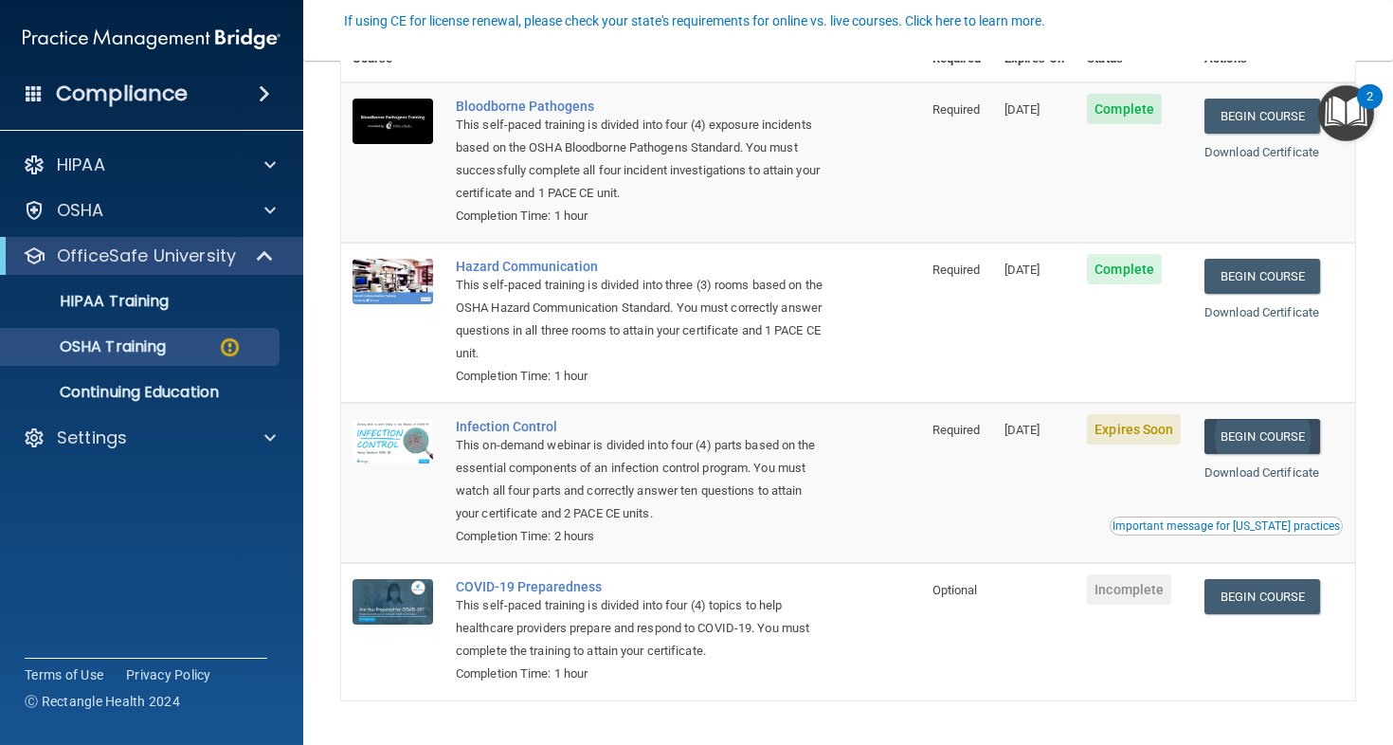
click at [1262, 419] on link "Begin Course" at bounding box center [1263, 436] width 116 height 35
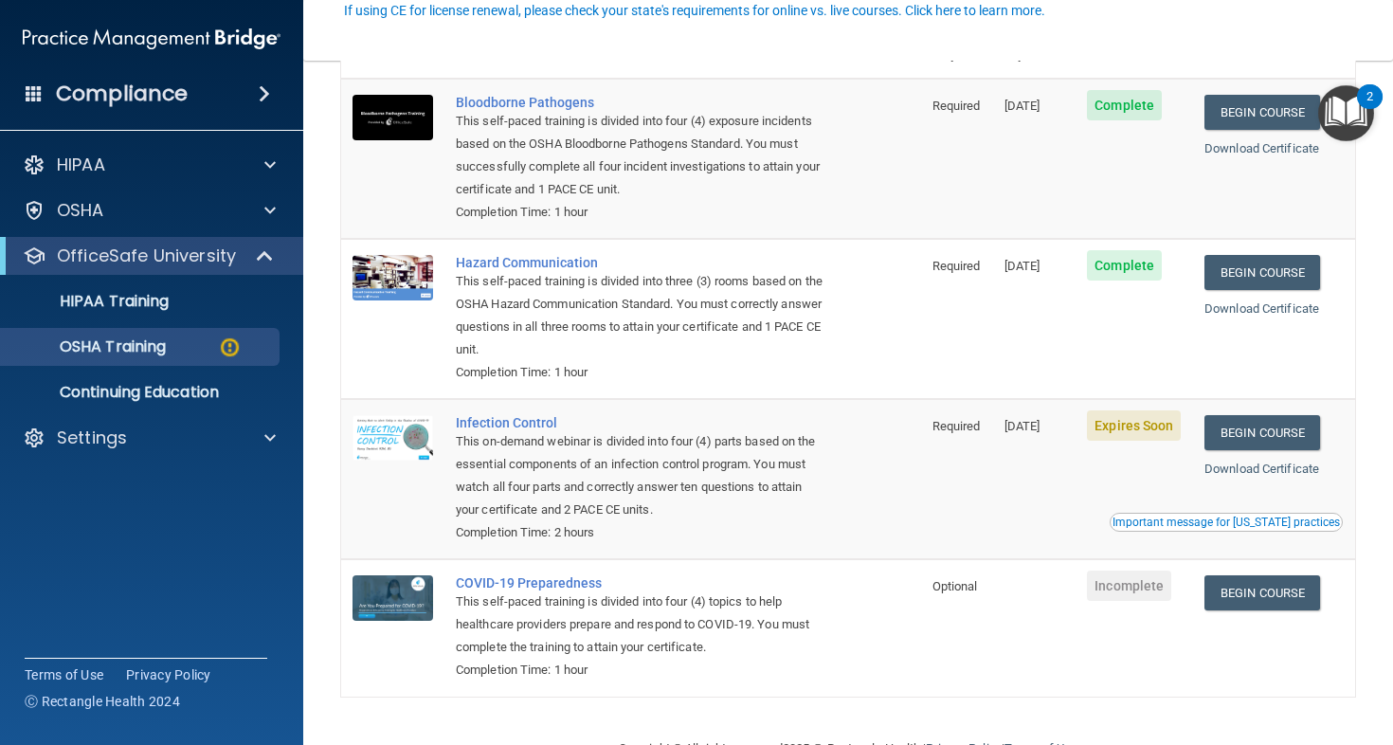
scroll to position [217, 0]
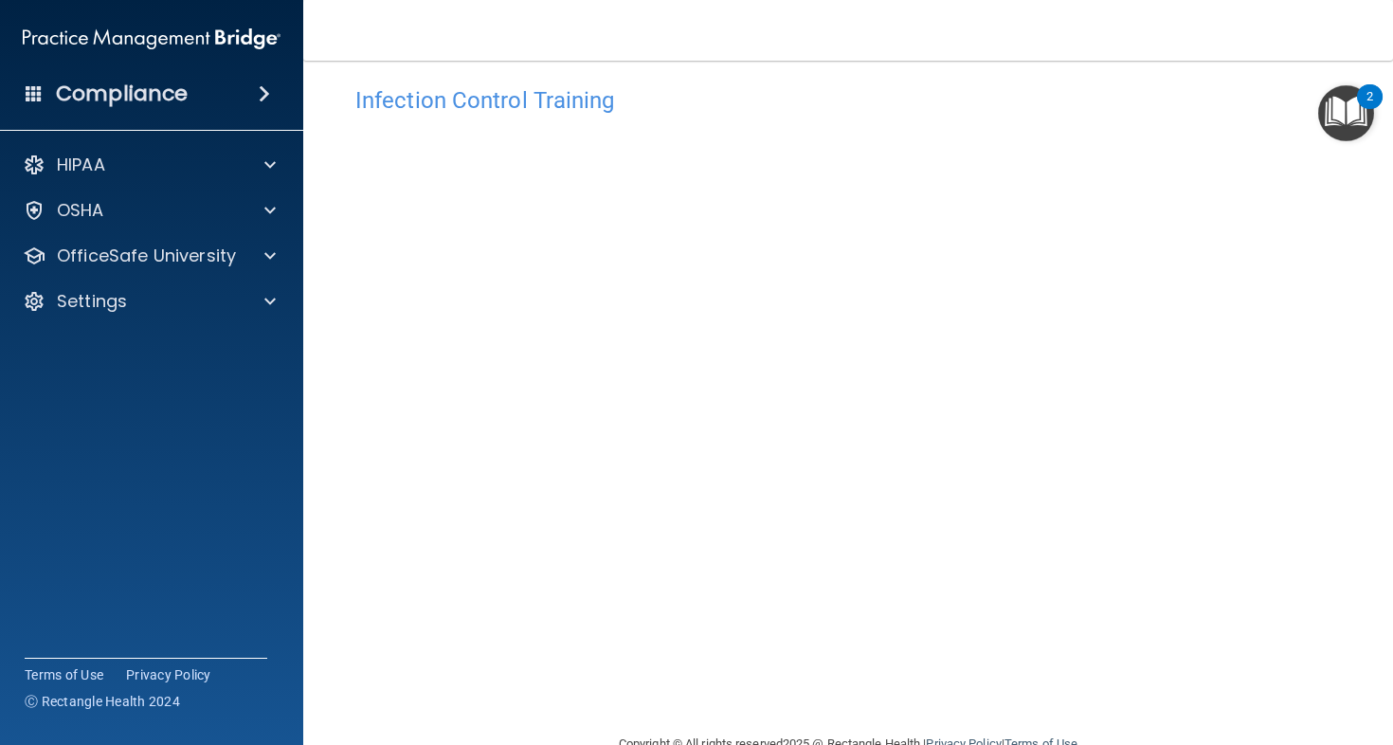
scroll to position [65, 0]
